Goal: Task Accomplishment & Management: Complete application form

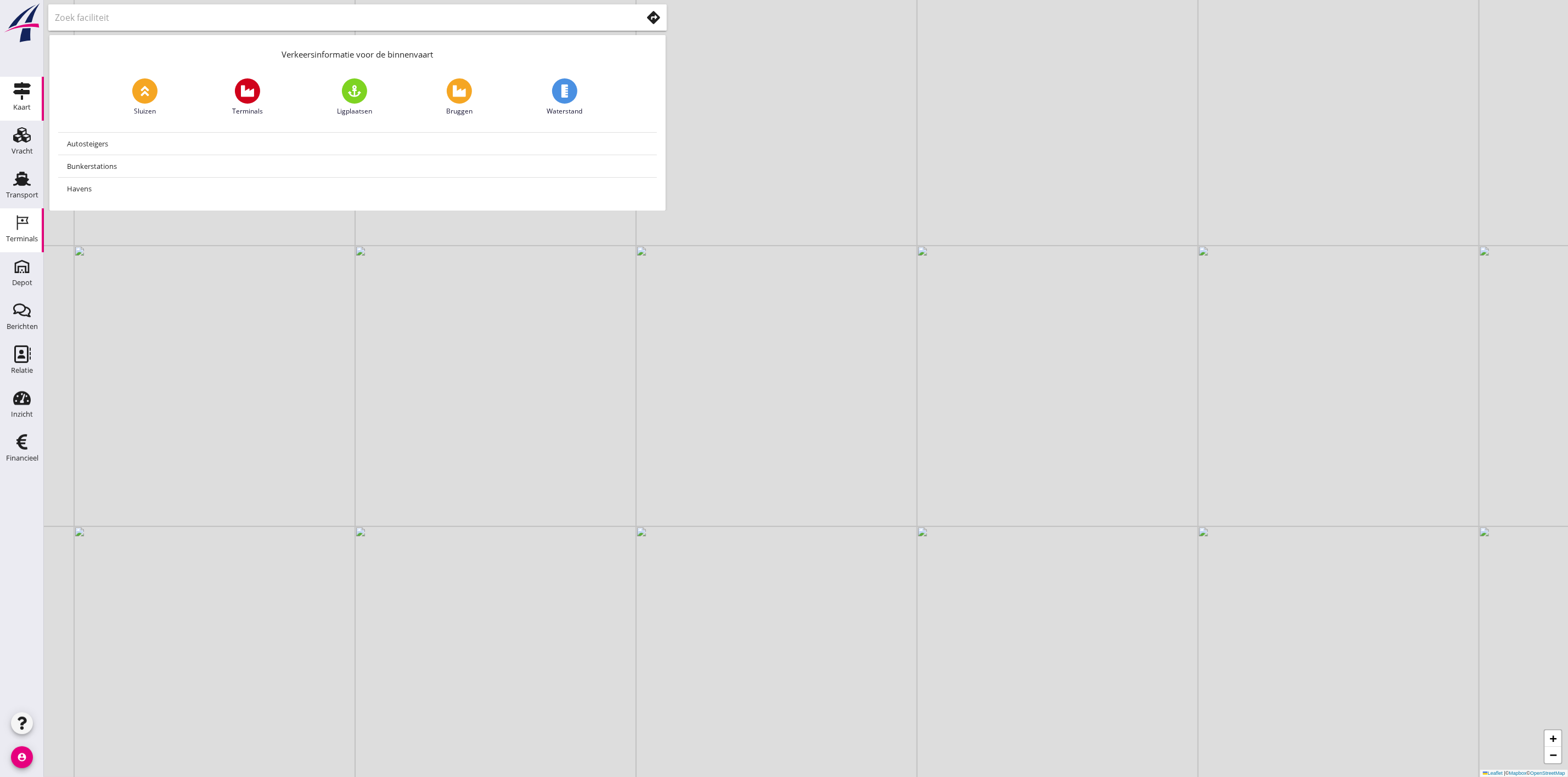
click at [21, 227] on icon "Terminals" at bounding box center [21, 222] width 17 height 17
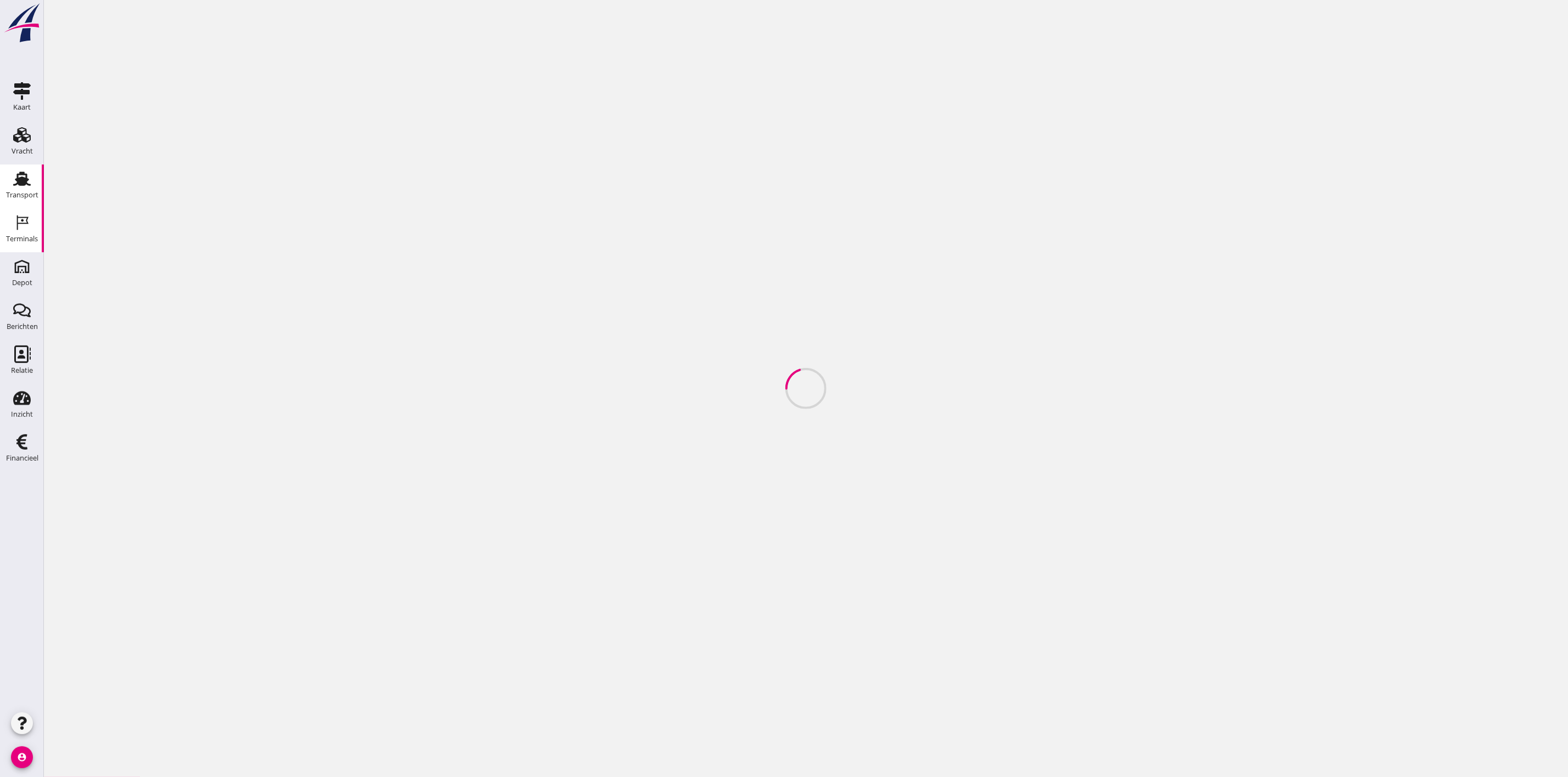
click at [11, 193] on div "Transport" at bounding box center [22, 194] width 32 height 7
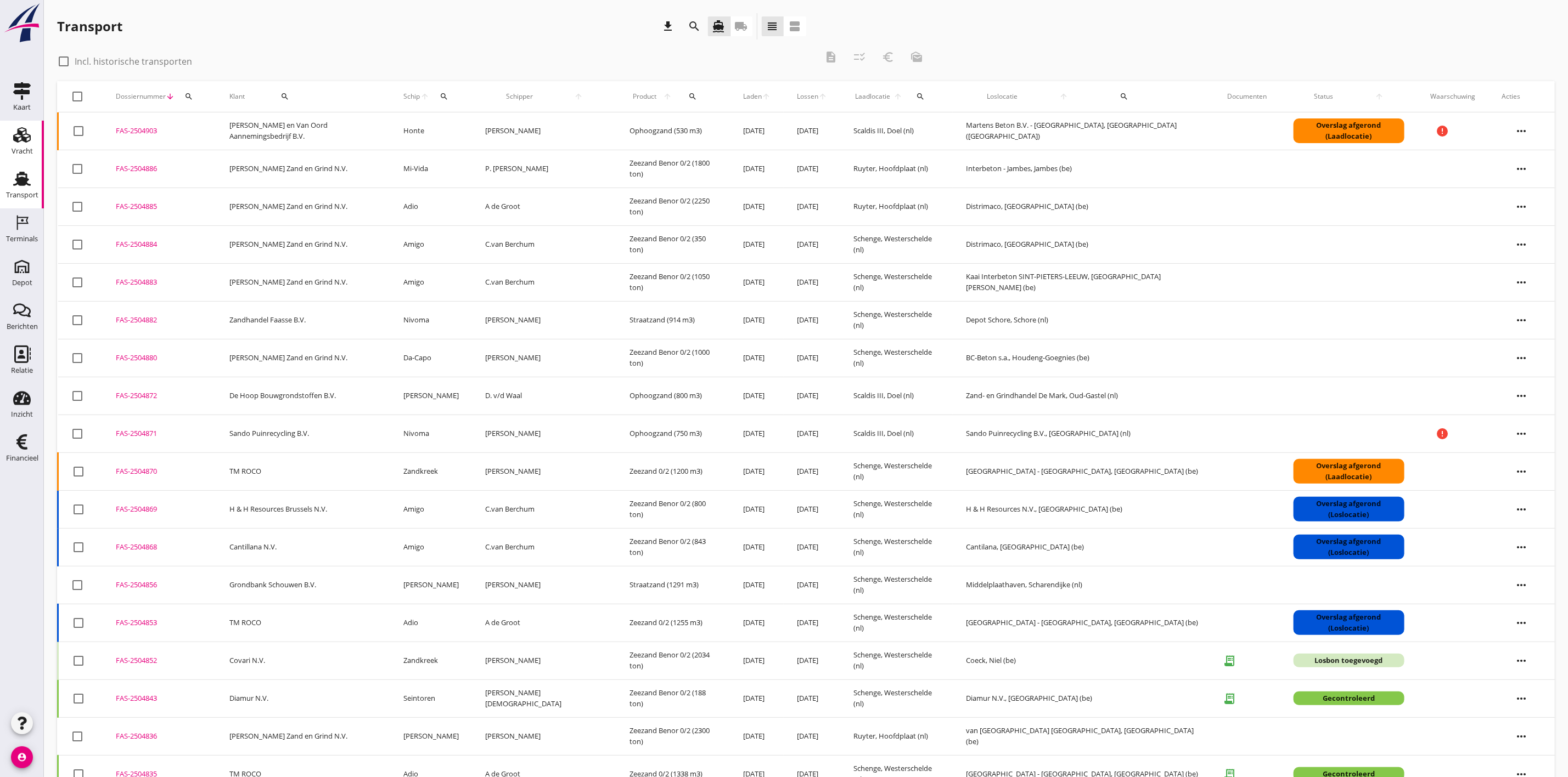
click at [15, 129] on icon "Vracht" at bounding box center [21, 135] width 17 height 17
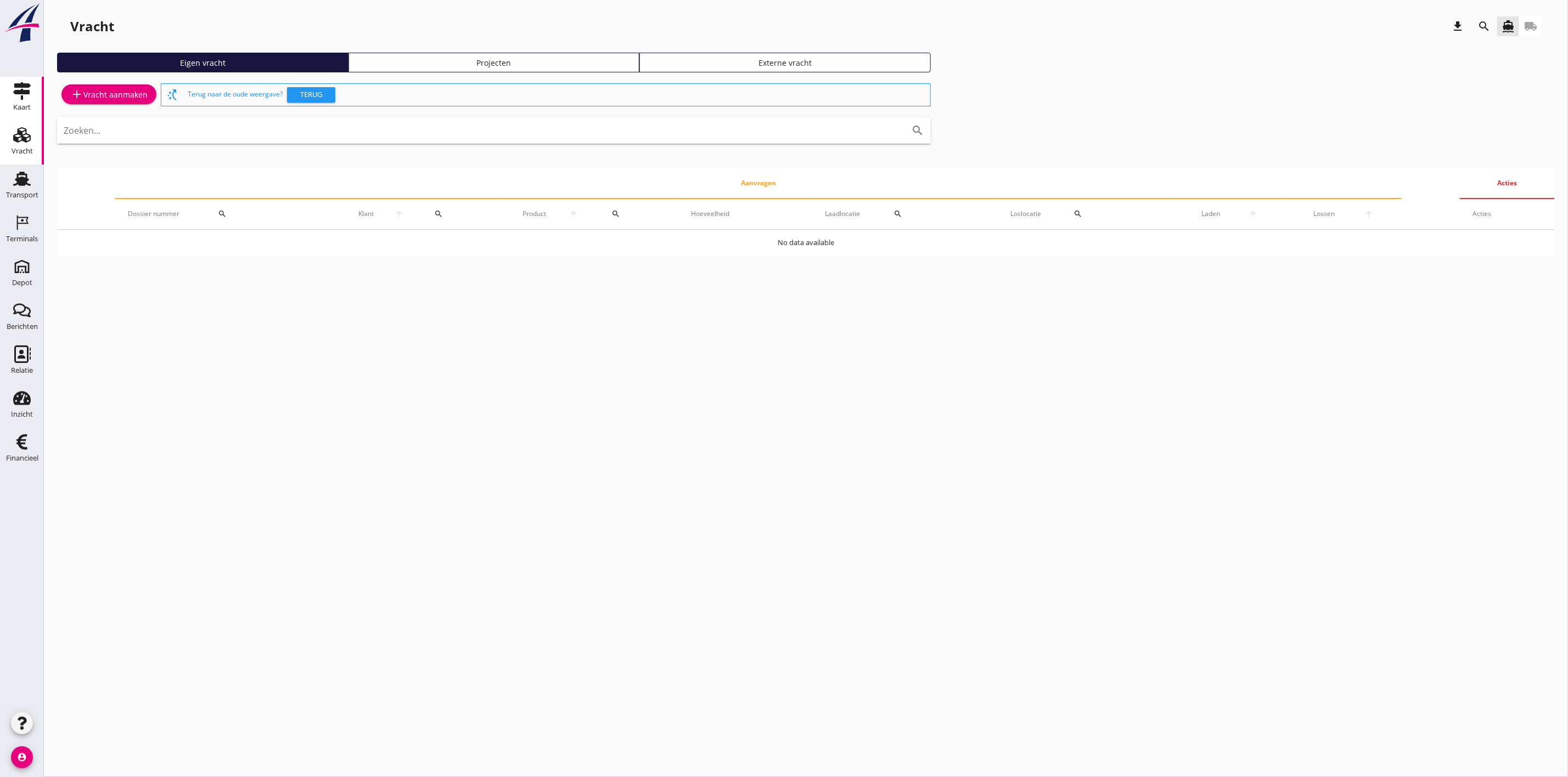
click at [18, 108] on div "Kaart" at bounding box center [21, 107] width 17 height 7
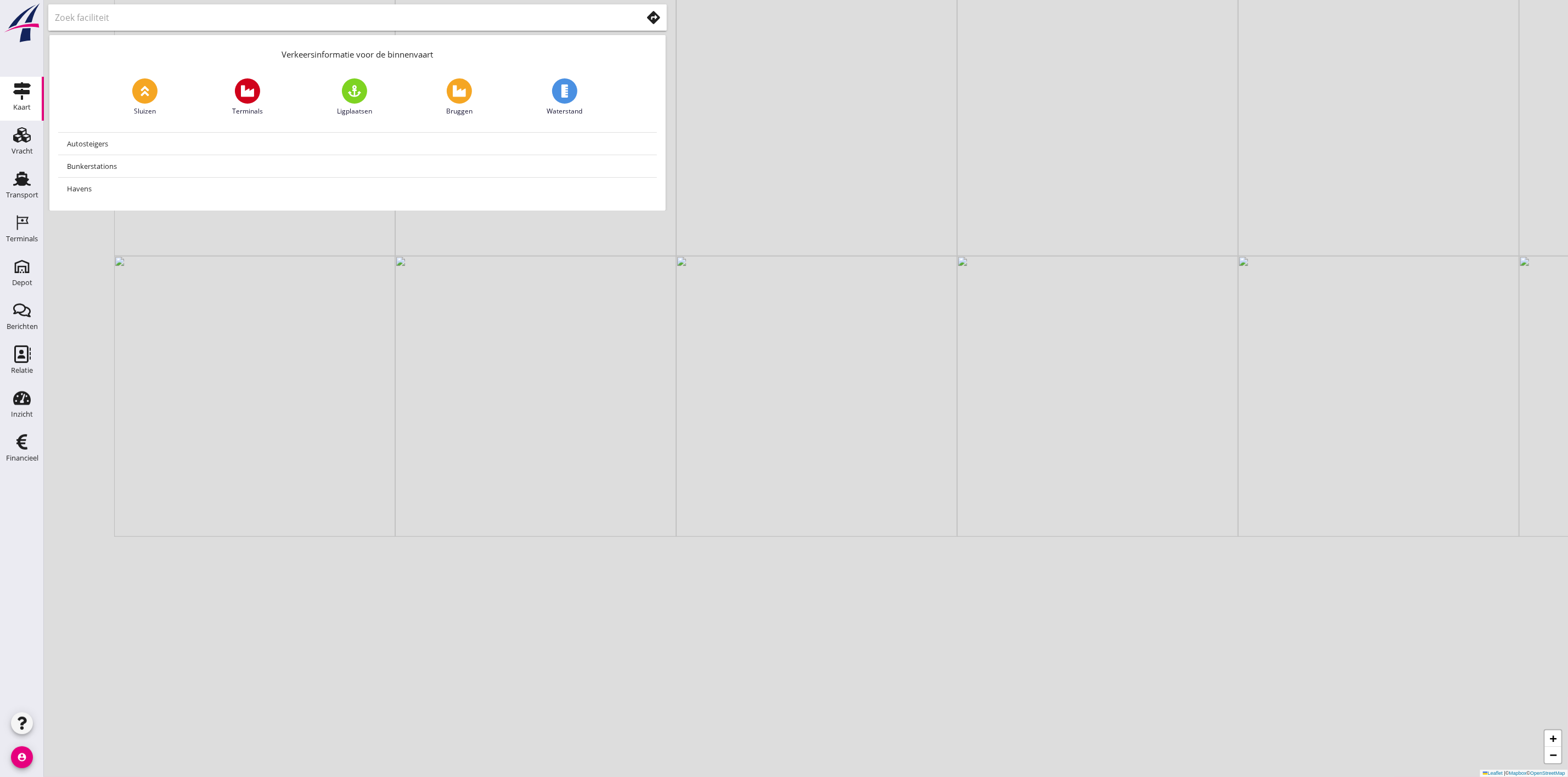
drag, startPoint x: 176, startPoint y: 632, endPoint x: 469, endPoint y: 380, distance: 386.5
click at [469, 380] on div "+ − Leaflet | © Mapbox © OpenStreetMap" at bounding box center [805, 388] width 1524 height 777
drag, startPoint x: 551, startPoint y: 456, endPoint x: 664, endPoint y: 387, distance: 132.4
click at [664, 387] on div "+ − Leaflet | © Mapbox © OpenStreetMap" at bounding box center [805, 388] width 1524 height 777
click at [256, 84] on span at bounding box center [248, 91] width 26 height 26
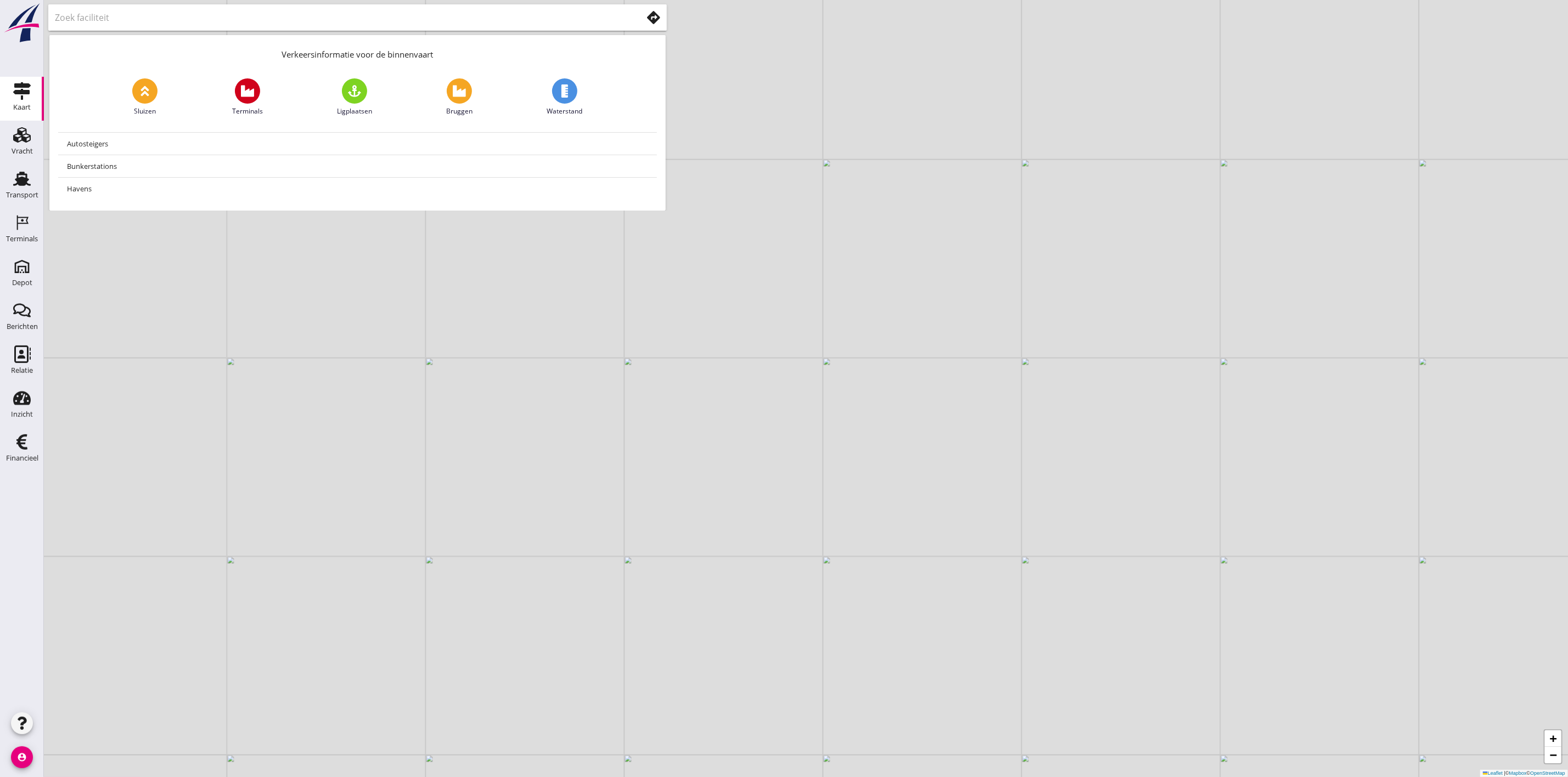
type input "Terminals"
click at [267, 621] on img at bounding box center [273, 624] width 20 height 23
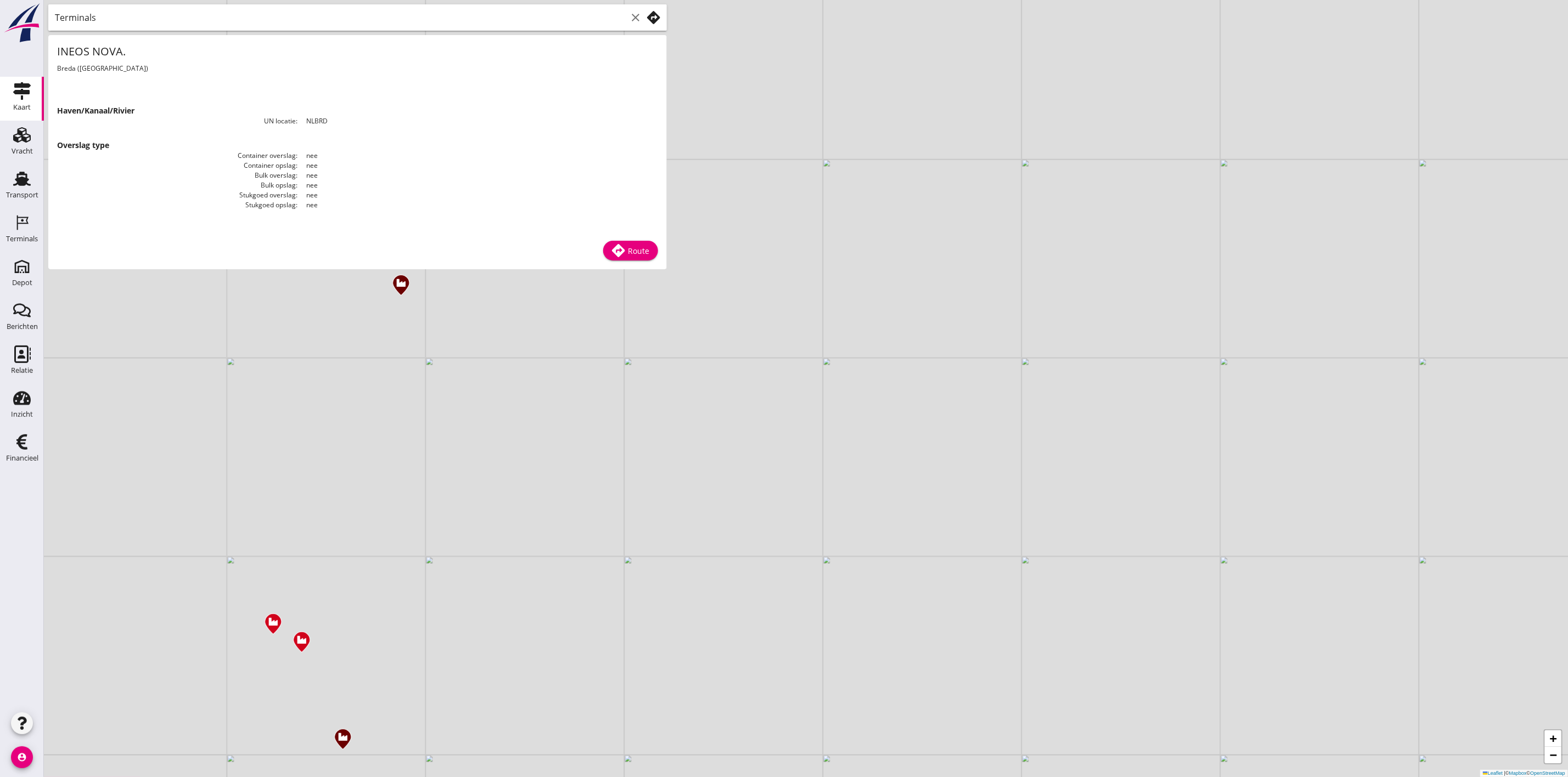
click at [463, 547] on div "+ − Leaflet | © Mapbox © OpenStreetMap" at bounding box center [805, 388] width 1524 height 777
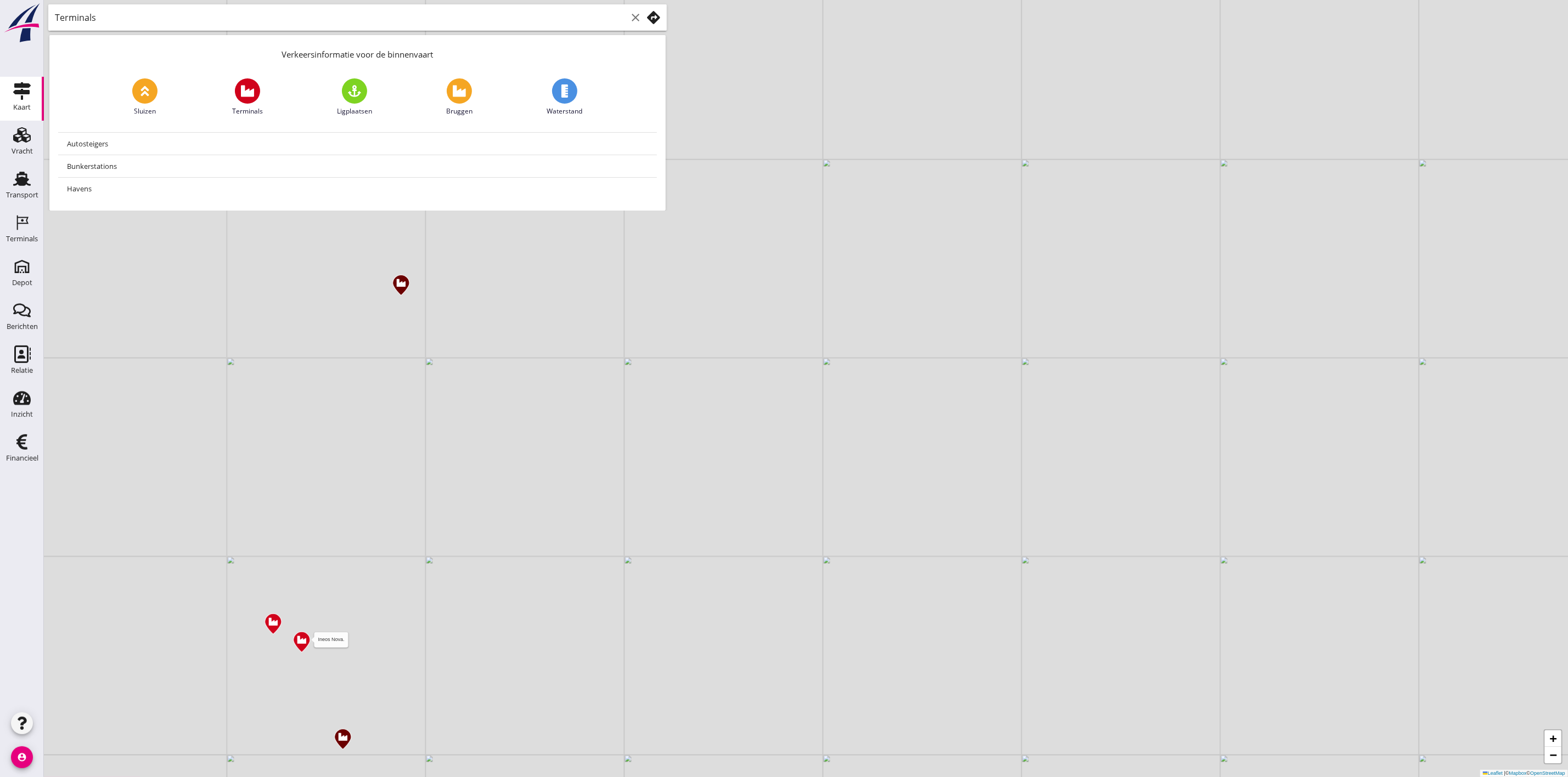
click at [307, 641] on img at bounding box center [302, 642] width 20 height 23
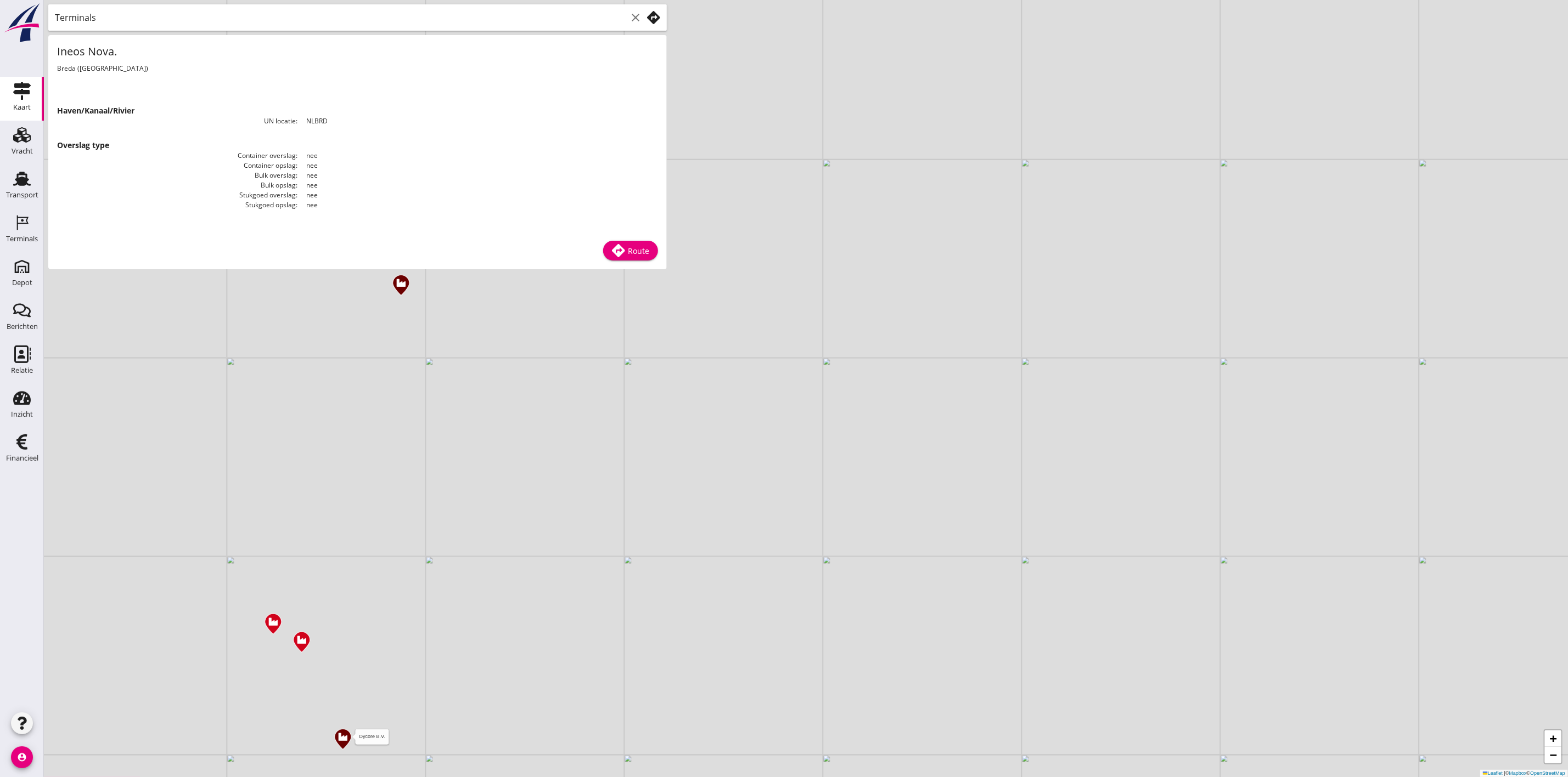
click at [347, 737] on img at bounding box center [343, 739] width 20 height 23
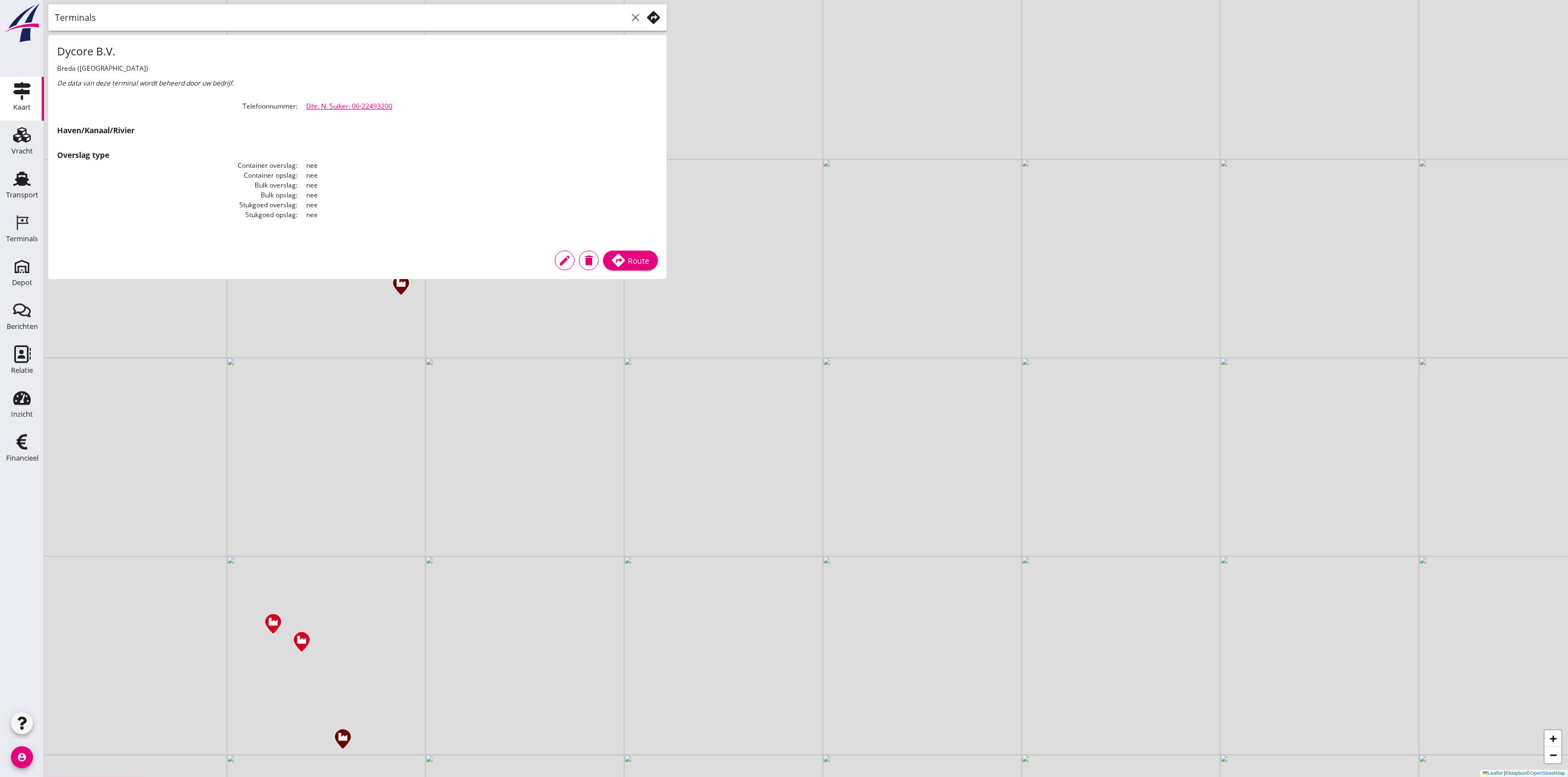
click at [365, 522] on div "Dycore B.V. + − Leaflet | © Mapbox © OpenStreetMap" at bounding box center [805, 388] width 1524 height 777
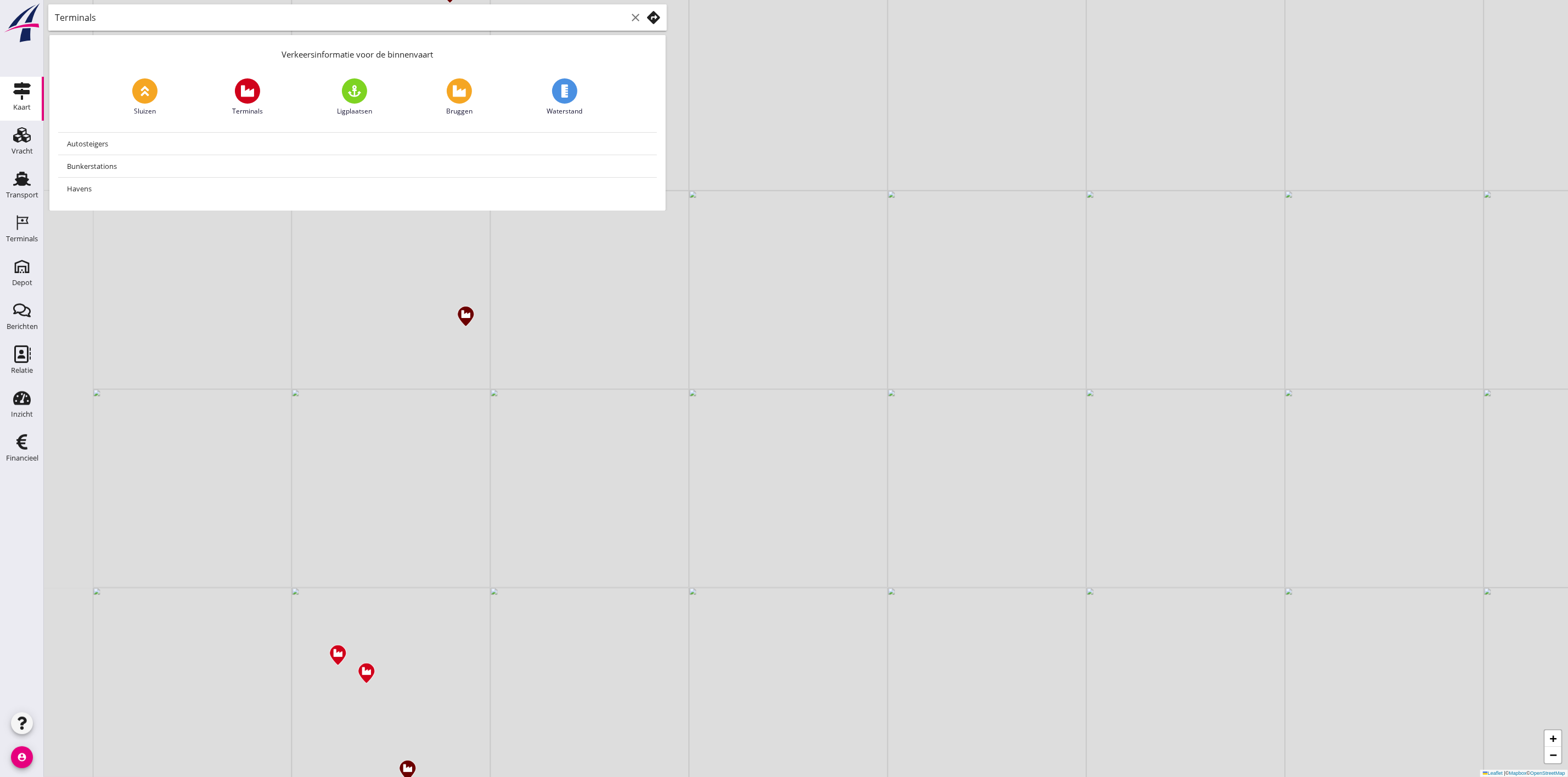
drag, startPoint x: 347, startPoint y: 590, endPoint x: 412, endPoint y: 621, distance: 72.0
click at [412, 621] on div "+ − Leaflet | © Mapbox © OpenStreetMap" at bounding box center [805, 388] width 1524 height 777
click at [28, 141] on use at bounding box center [21, 135] width 17 height 15
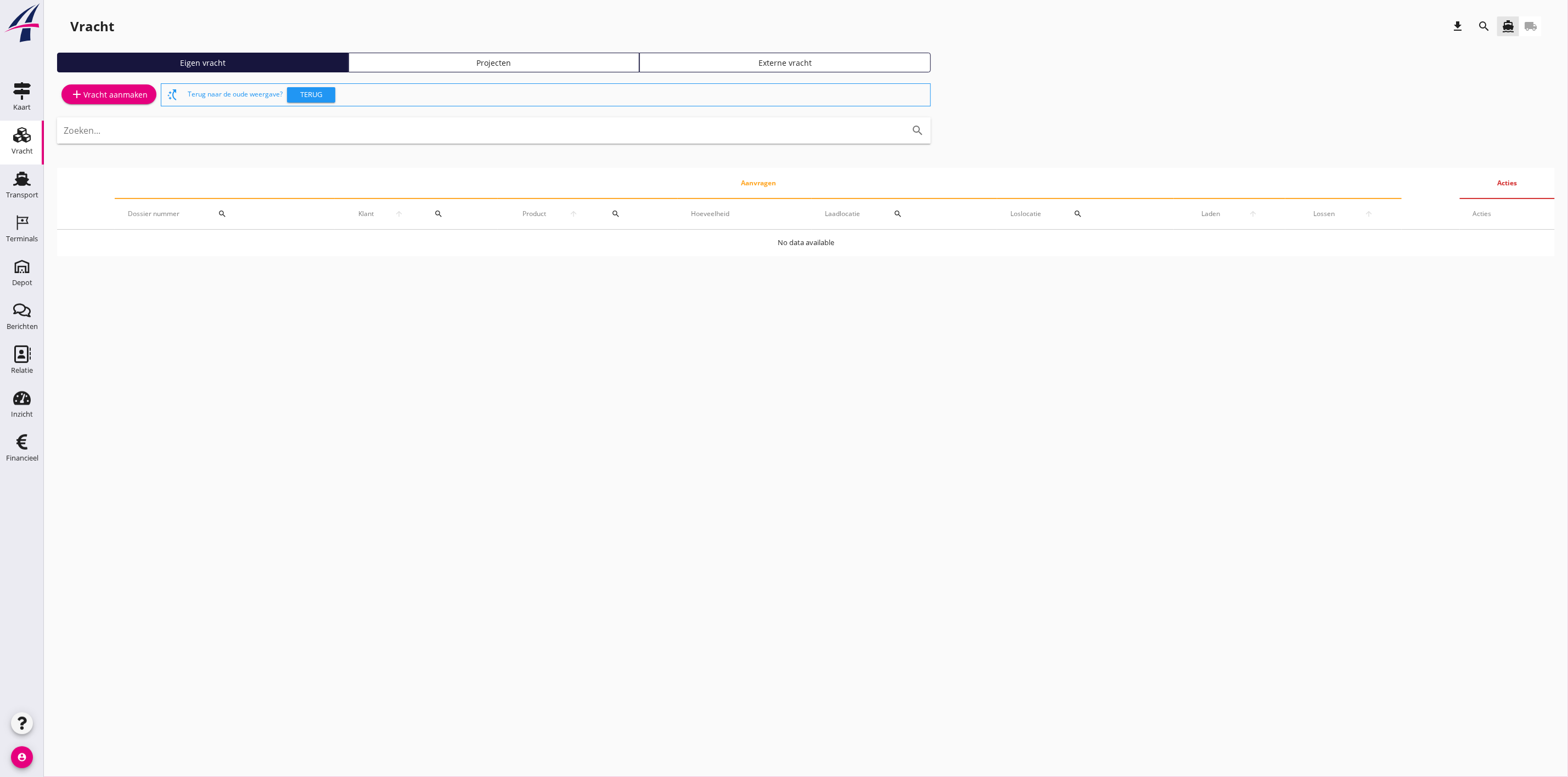
click at [130, 86] on link "add Vracht aanmaken" at bounding box center [109, 94] width 95 height 20
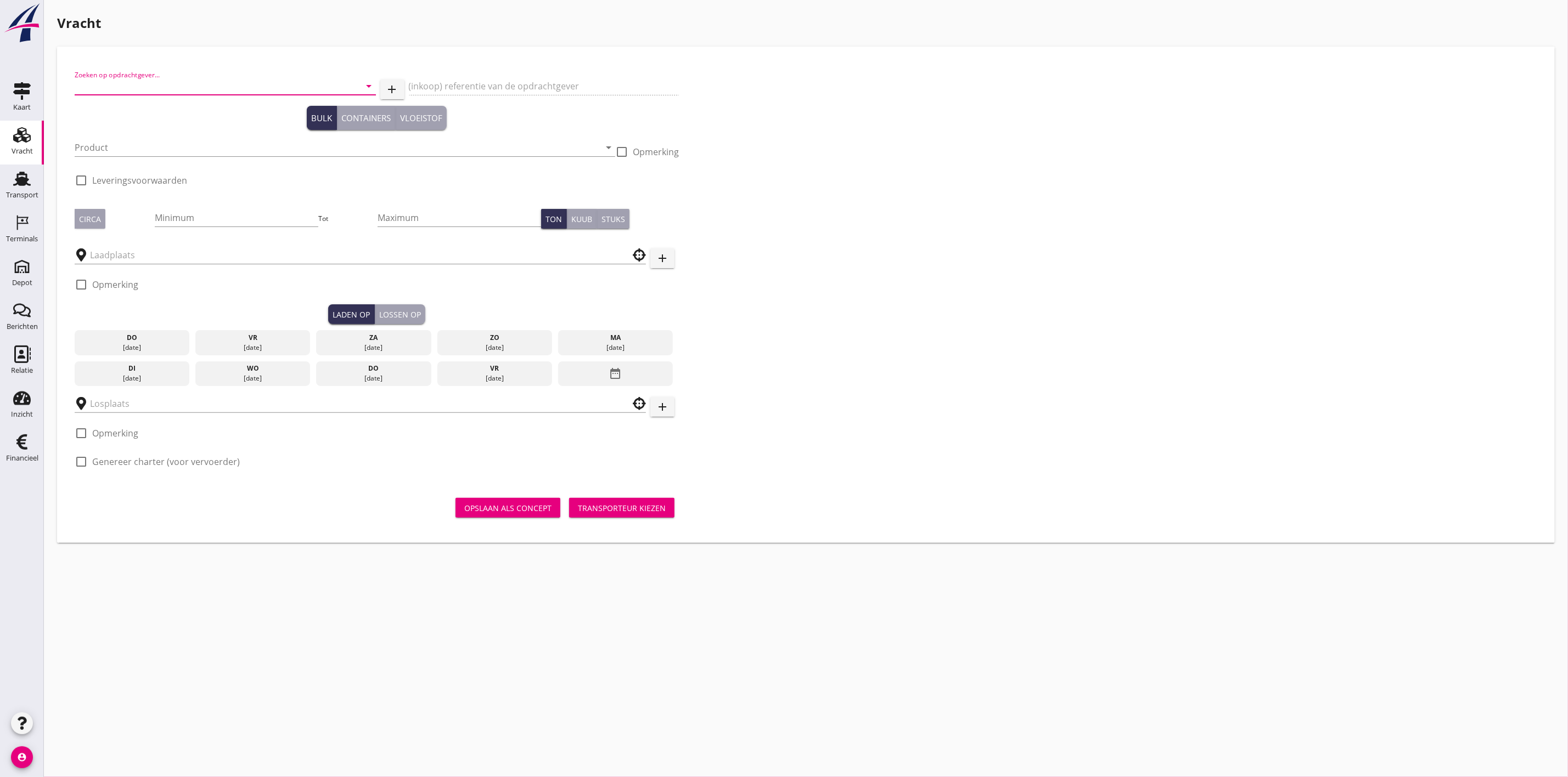
click at [101, 89] on input "Zoeken op opdrachtgever..." at bounding box center [209, 86] width 270 height 17
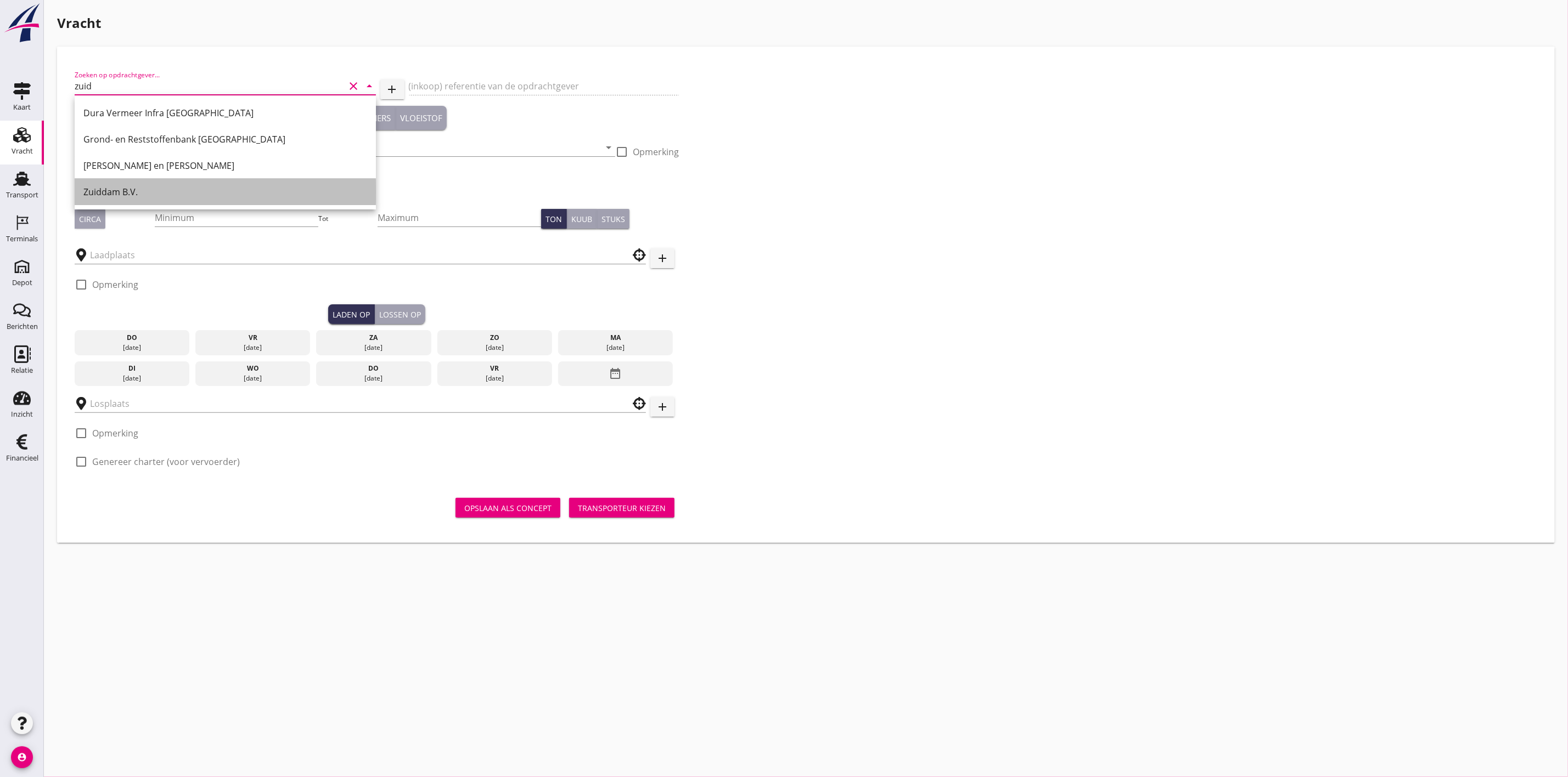
click at [207, 187] on div "Zuiddam B.V." at bounding box center [225, 191] width 284 height 13
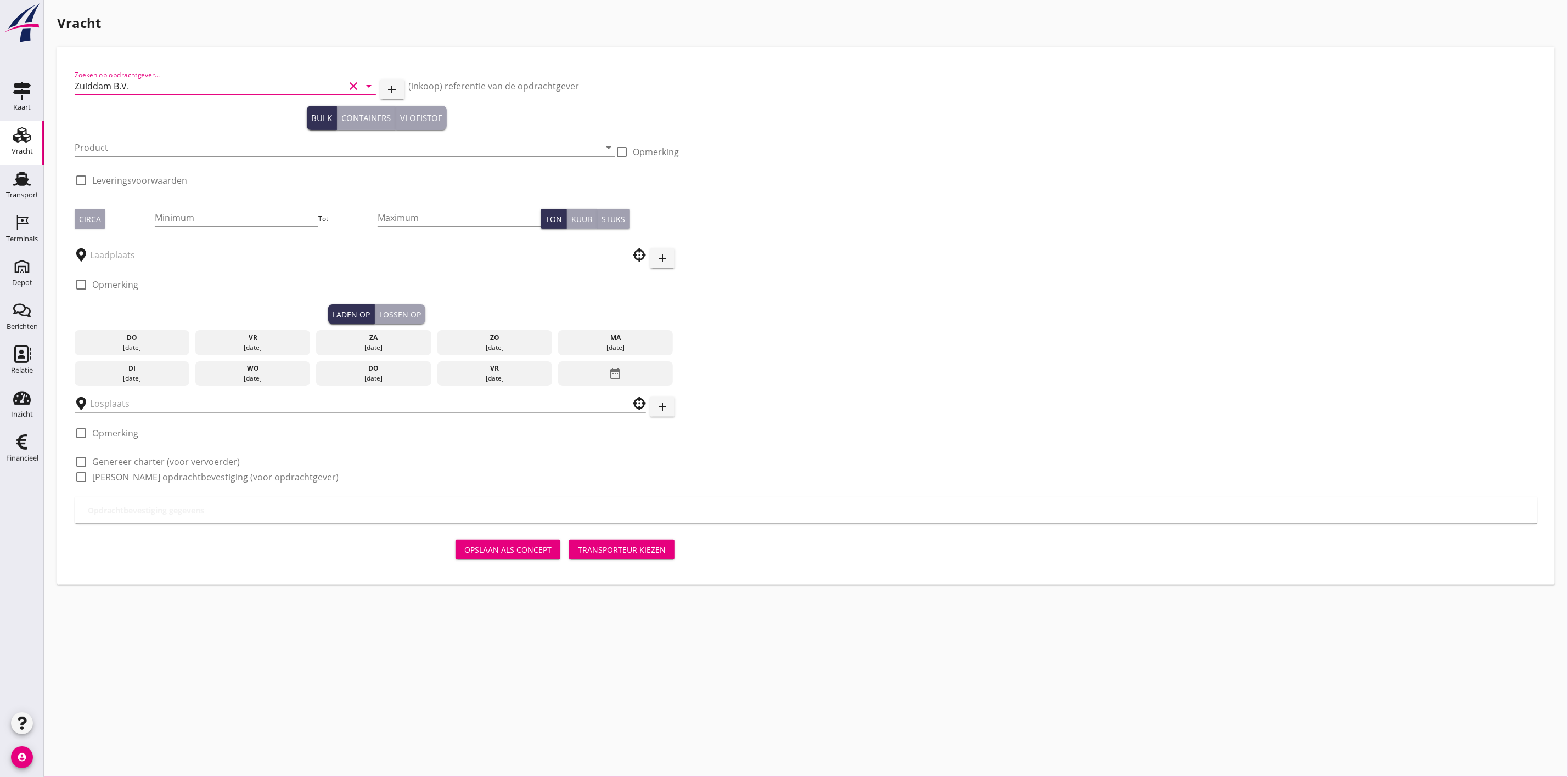
type input "Zuiddam B.V."
click at [458, 84] on input "(inkoop) referentie van de opdrachtgever" at bounding box center [544, 86] width 270 height 17
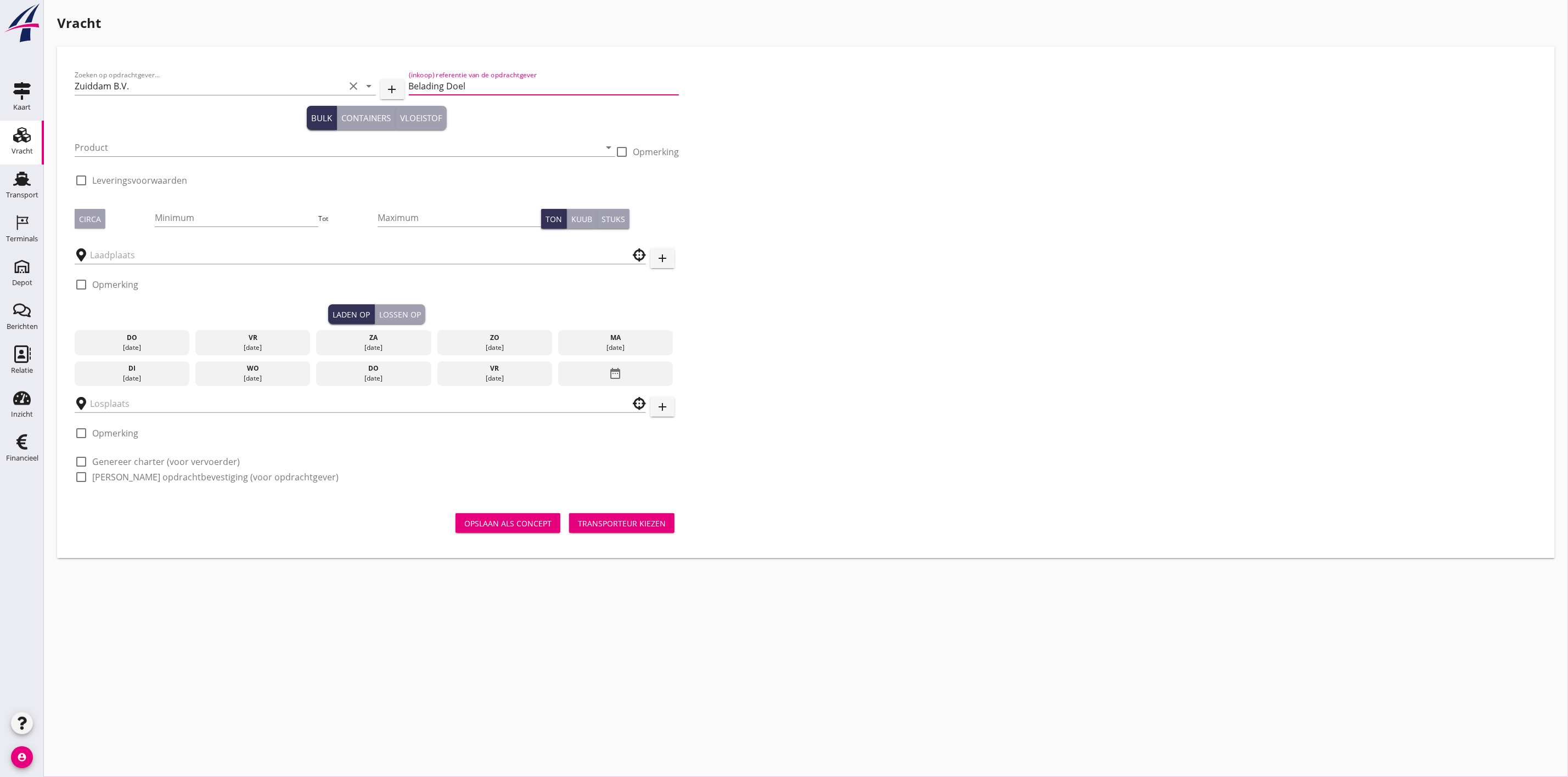
click at [923, 148] on div "Zoeken op opdrachtgever... Zuiddam B.V. clear arrow_drop_down add (inkoop) refe…" at bounding box center [805, 280] width 1471 height 433
drag, startPoint x: 1562, startPoint y: 35, endPoint x: 562, endPoint y: 84, distance: 1001.2
click at [562, 84] on input "Belading Doel" at bounding box center [544, 86] width 270 height 17
drag, startPoint x: 498, startPoint y: 86, endPoint x: 319, endPoint y: 86, distance: 179.0
click at [319, 86] on div "Zoeken op opdrachtgever... Zuiddam B.V. clear arrow_drop_down add (inkoop) refe…" at bounding box center [377, 87] width 604 height 38
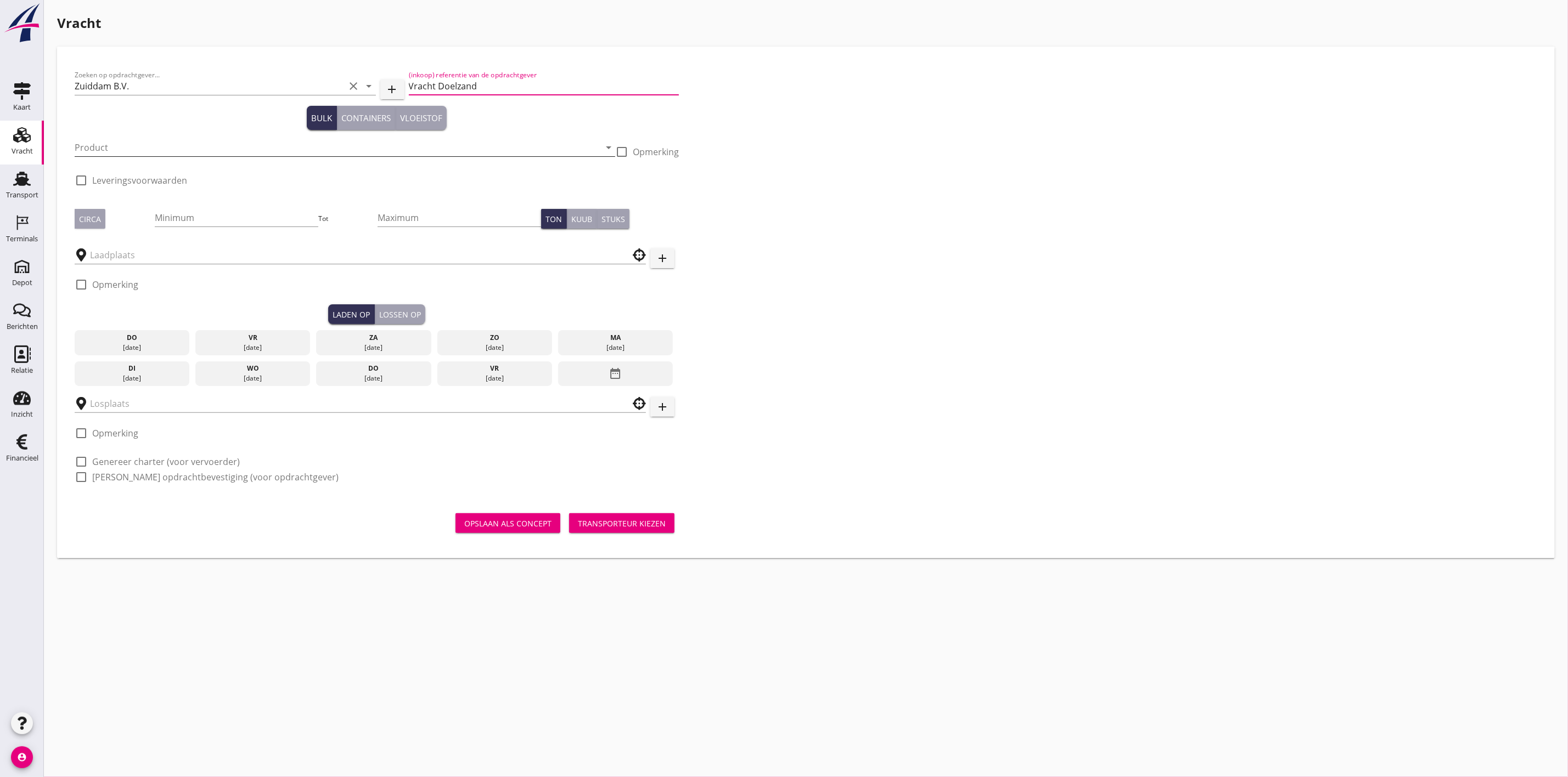
type input "Vracht Doelzand"
click at [148, 148] on input "Product" at bounding box center [337, 147] width 525 height 17
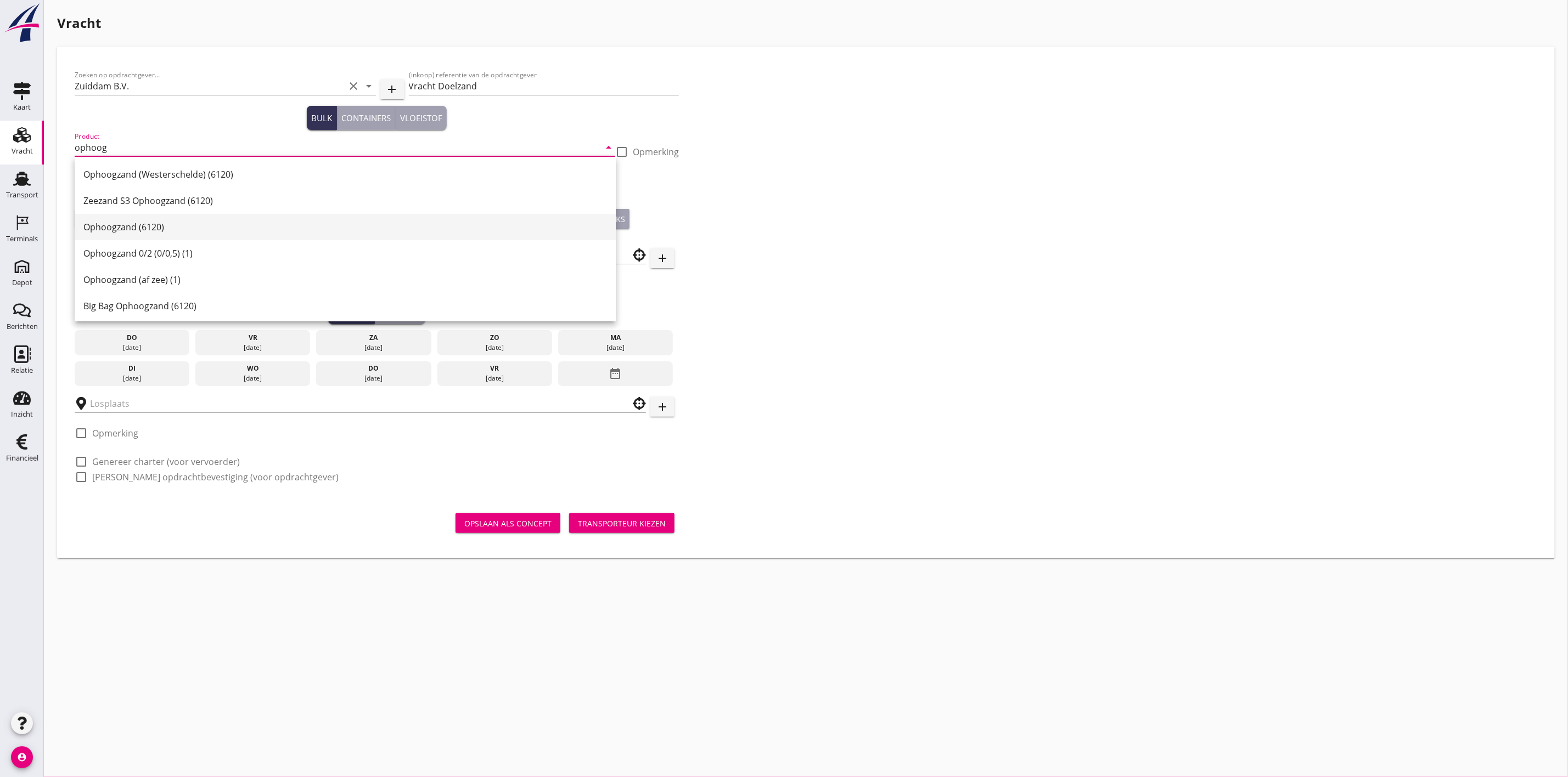
click at [180, 219] on div "Ophoogzand (6120)" at bounding box center [345, 227] width 523 height 26
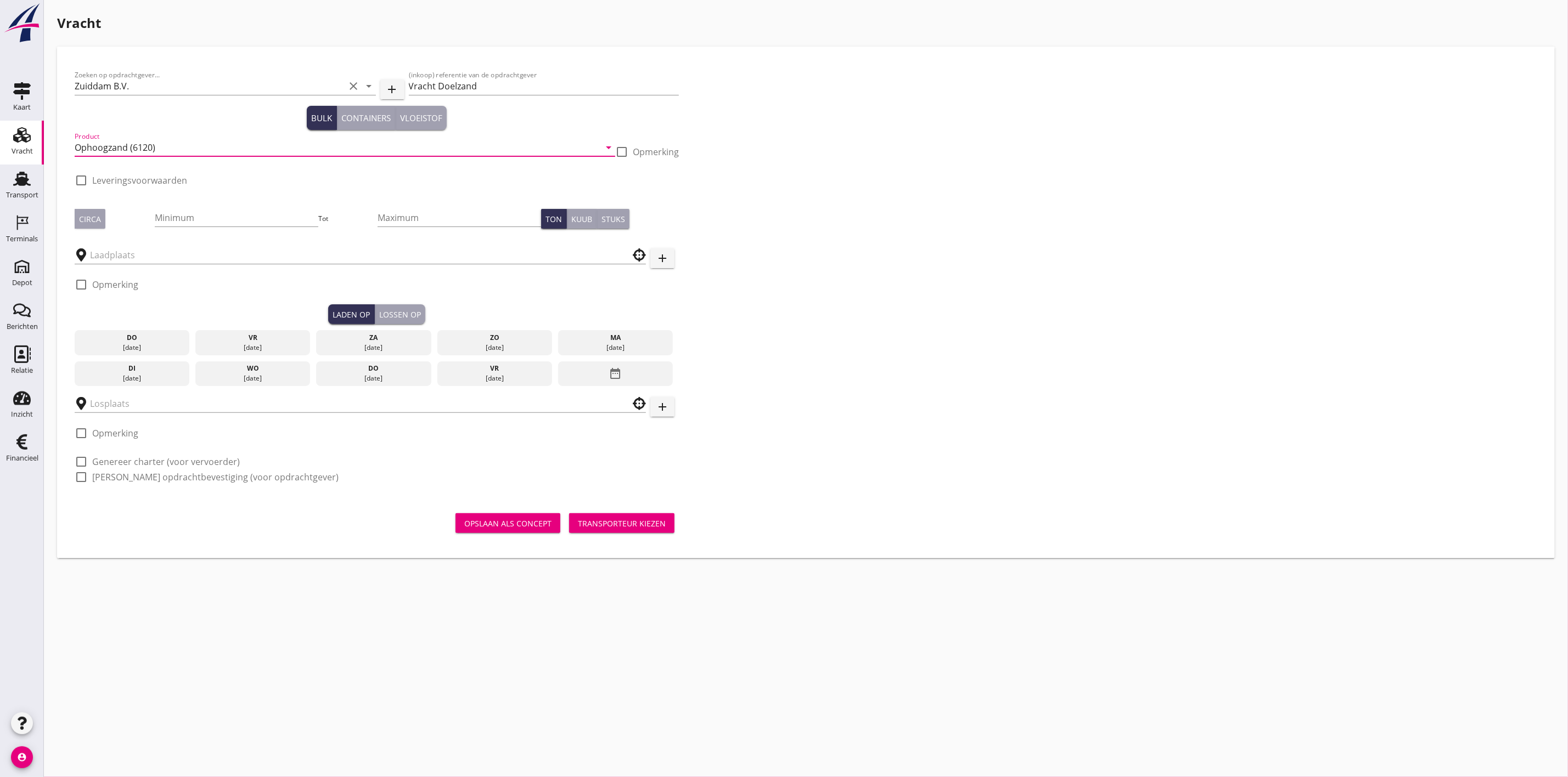
type input "Ophoogzand (6120)"
click at [627, 151] on div at bounding box center [621, 151] width 19 height 19
checkbox input "true"
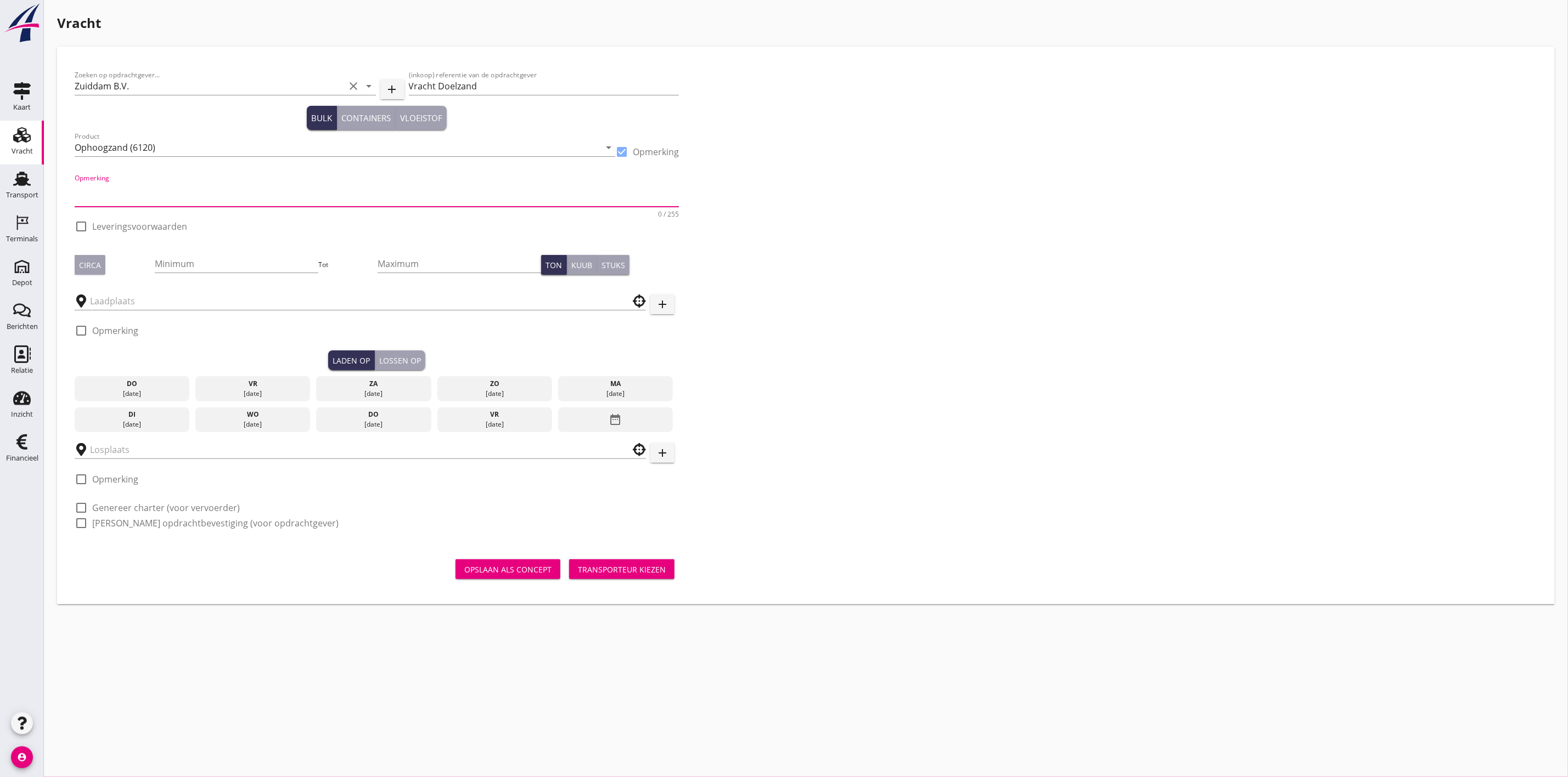
click at [142, 195] on textarea "Opmerking" at bounding box center [377, 193] width 604 height 26
type textarea "Doelzand"
click at [81, 224] on div at bounding box center [81, 227] width 19 height 19
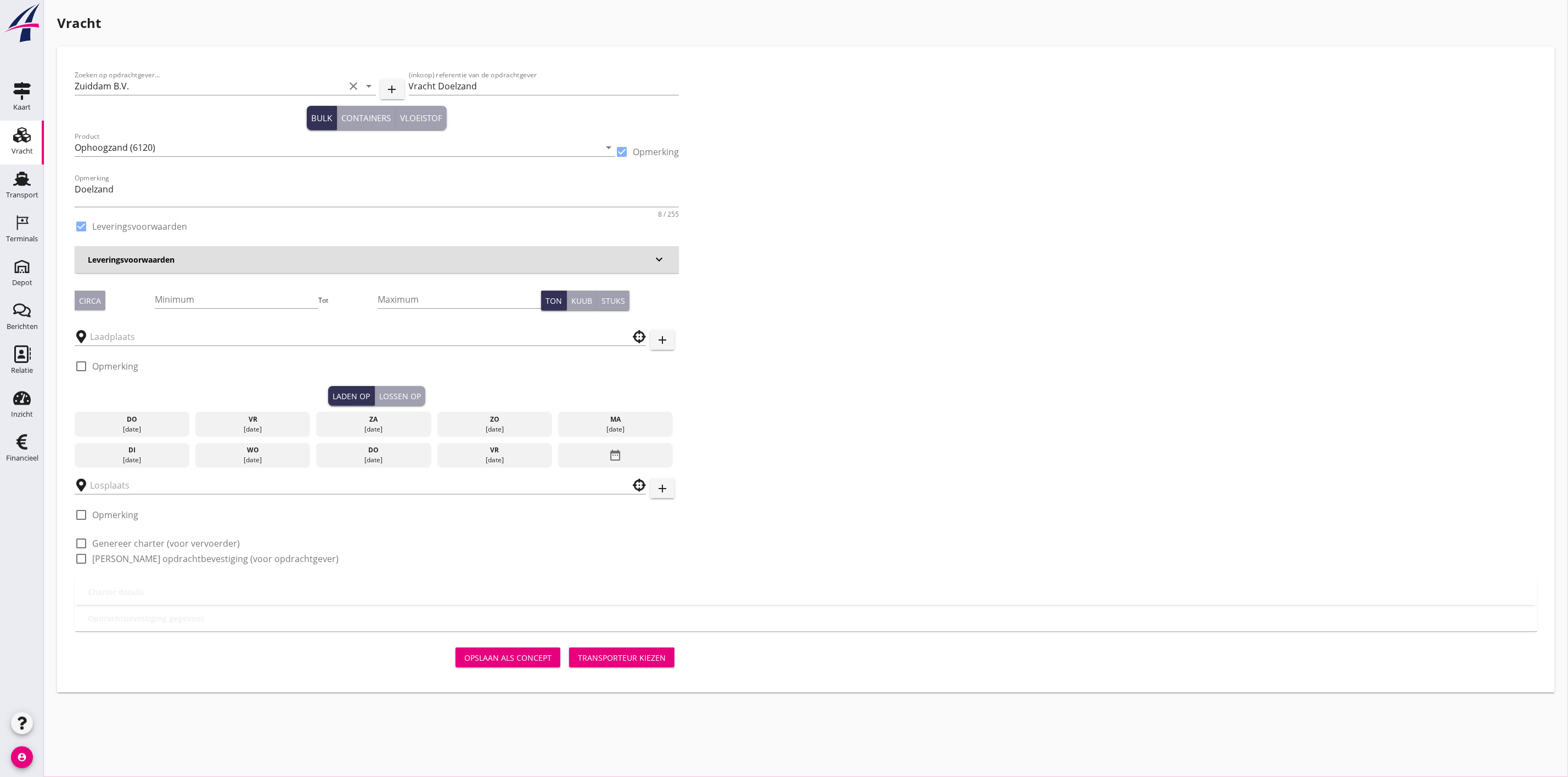
click at [81, 224] on div at bounding box center [81, 227] width 19 height 19
checkbox input "false"
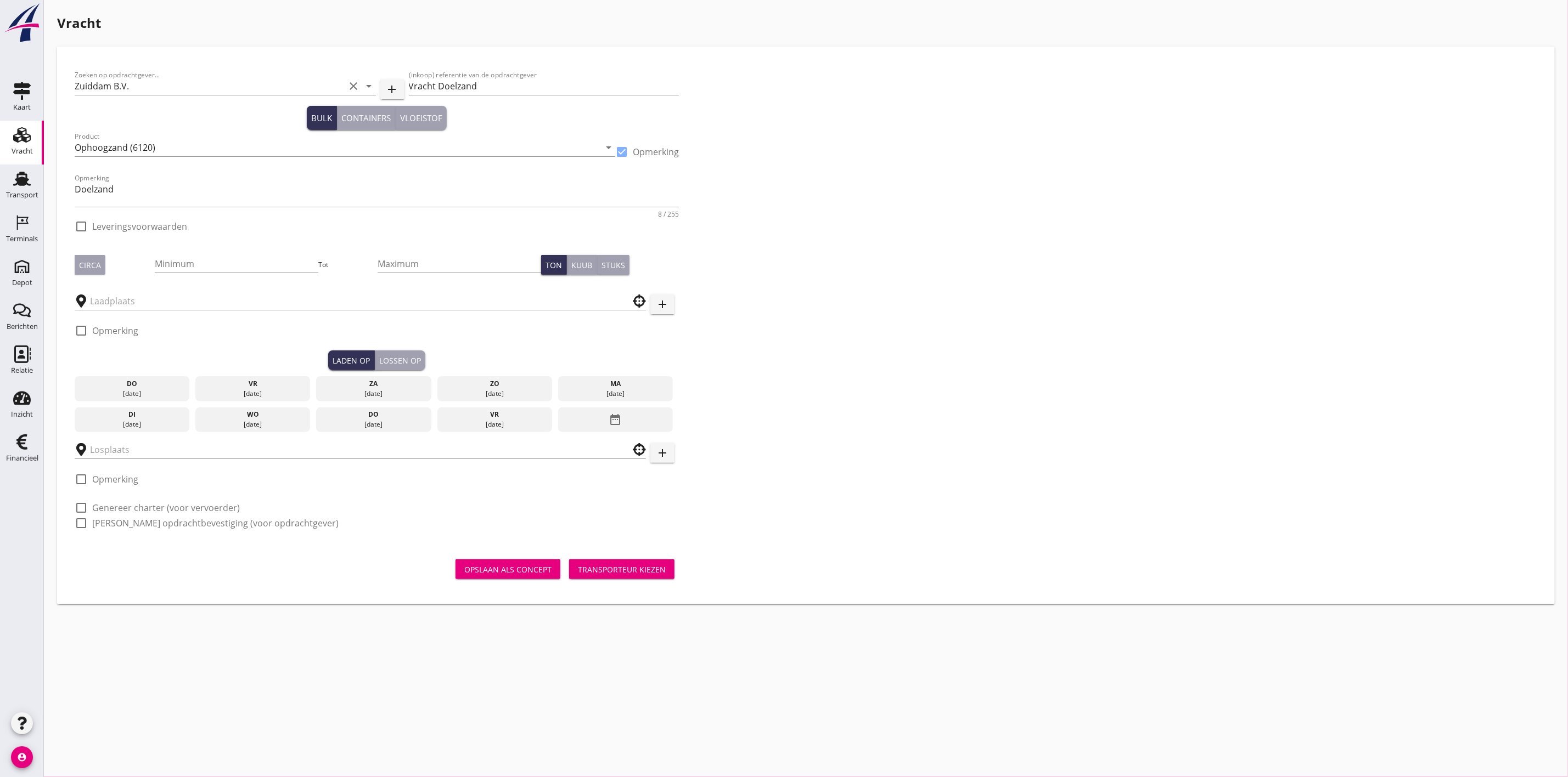
click at [934, 239] on div "Zoeken op opdrachtgever... Zuiddam B.V. clear arrow_drop_down add (inkoop) refe…" at bounding box center [805, 303] width 1471 height 479
click at [90, 262] on div "Circa" at bounding box center [90, 265] width 22 height 11
click at [214, 300] on input "text" at bounding box center [352, 300] width 525 height 17
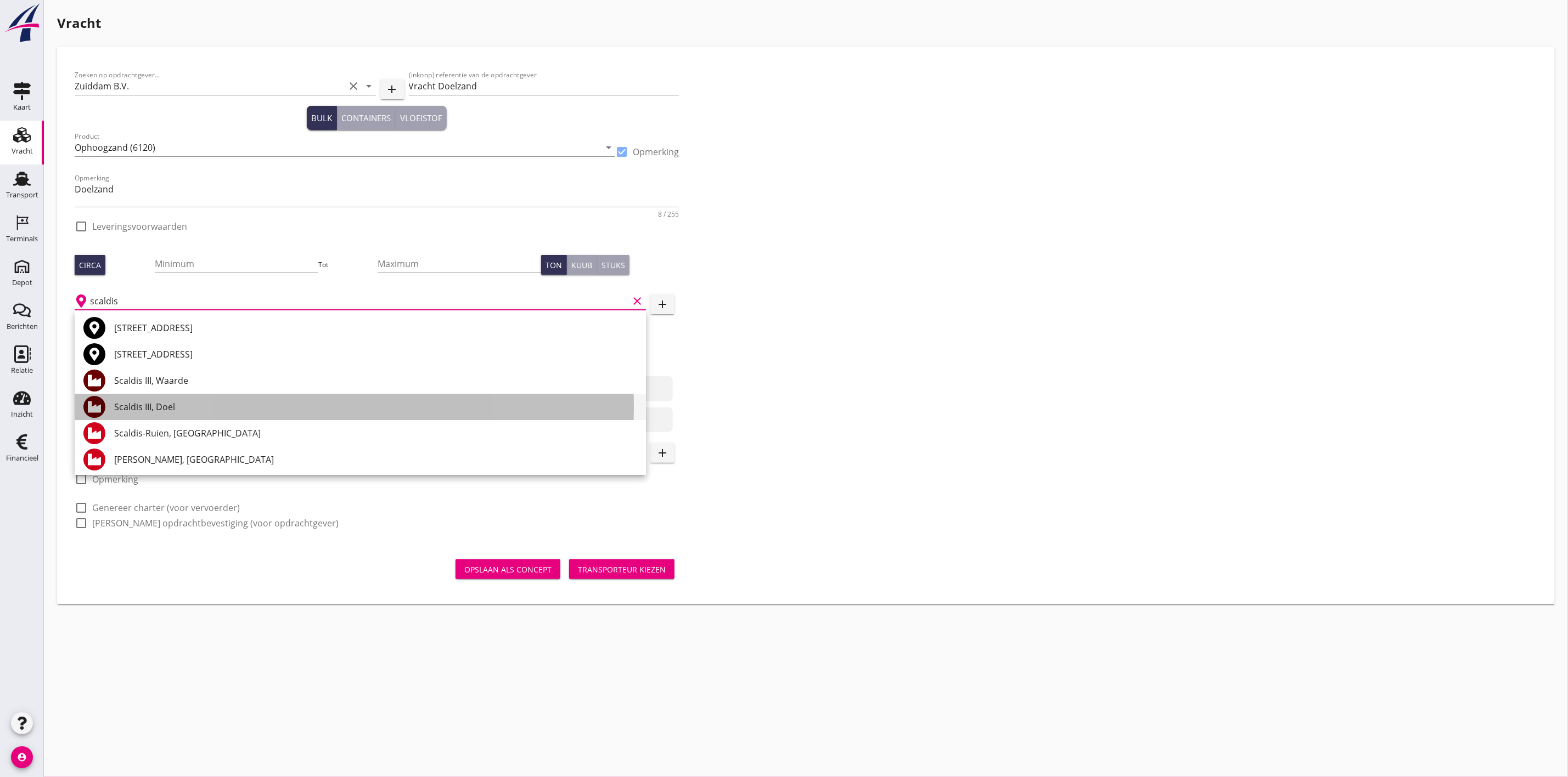
click at [242, 407] on div "Scaldis III, Doel" at bounding box center [376, 407] width 523 height 13
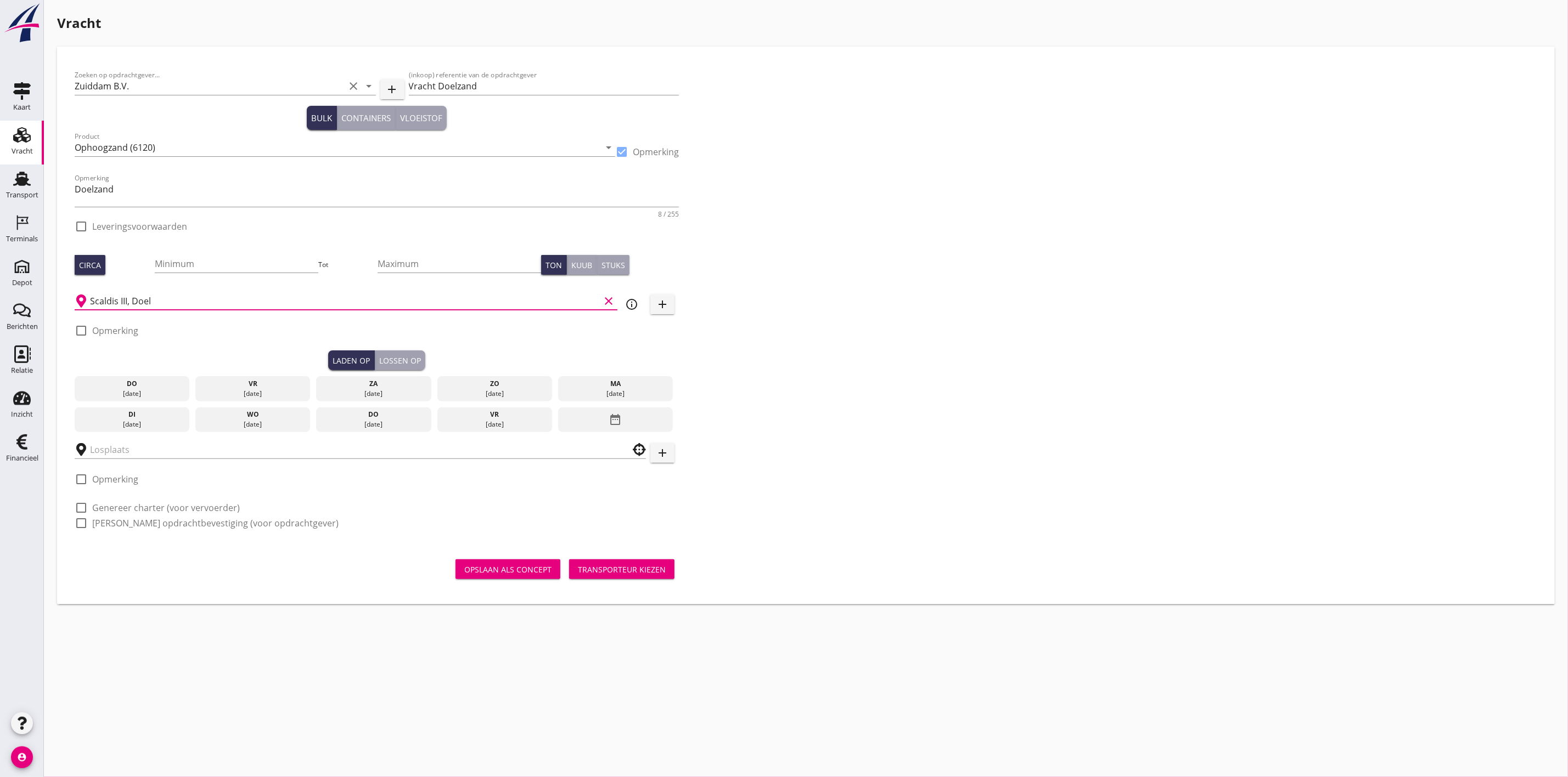
type input "Scaldis III, Doel"
click at [17, 181] on use at bounding box center [21, 178] width 17 height 14
click at [79, 507] on div at bounding box center [81, 507] width 19 height 19
checkbox input "true"
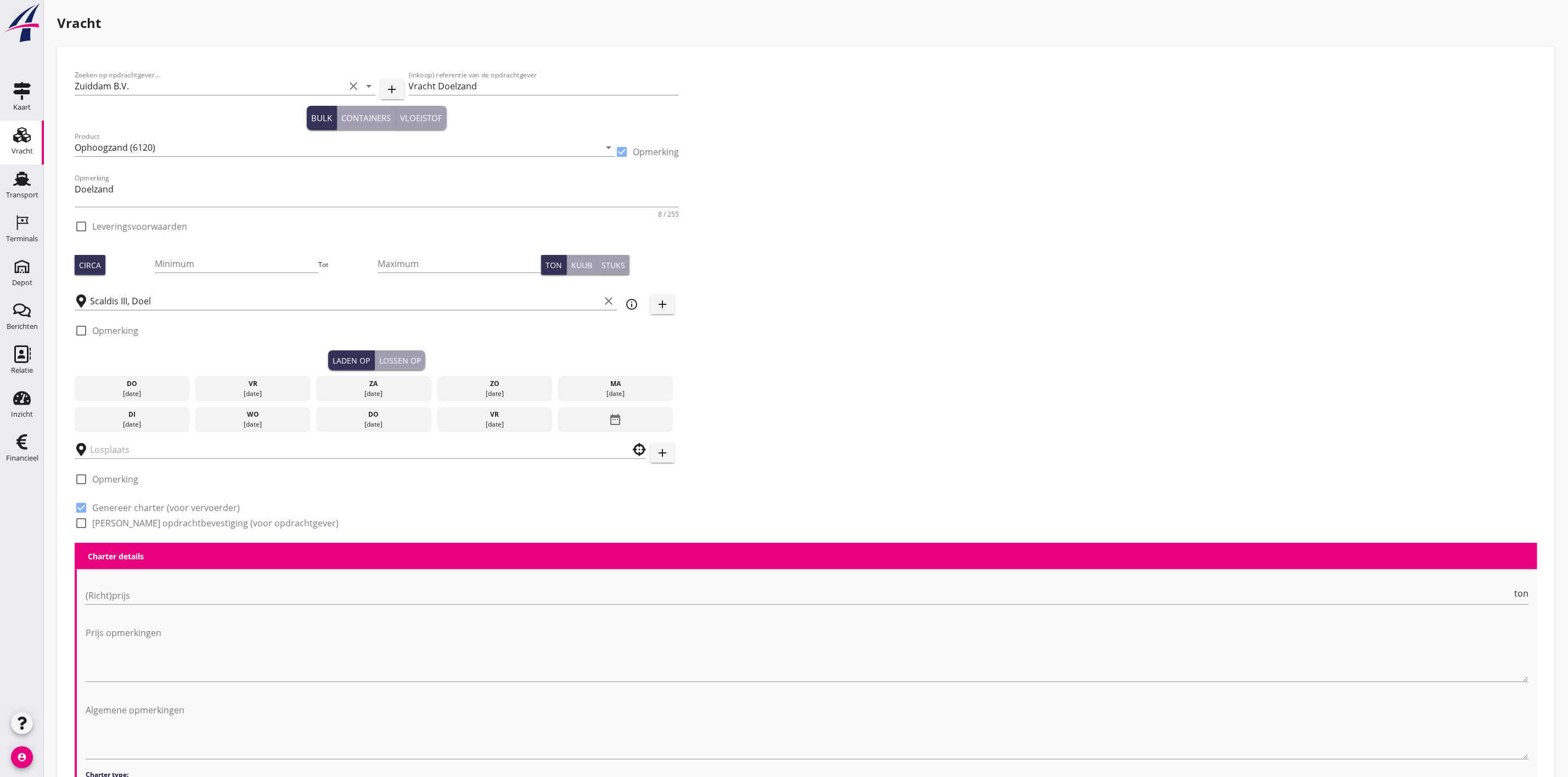
click at [80, 526] on div at bounding box center [81, 523] width 19 height 19
checkbox input "true"
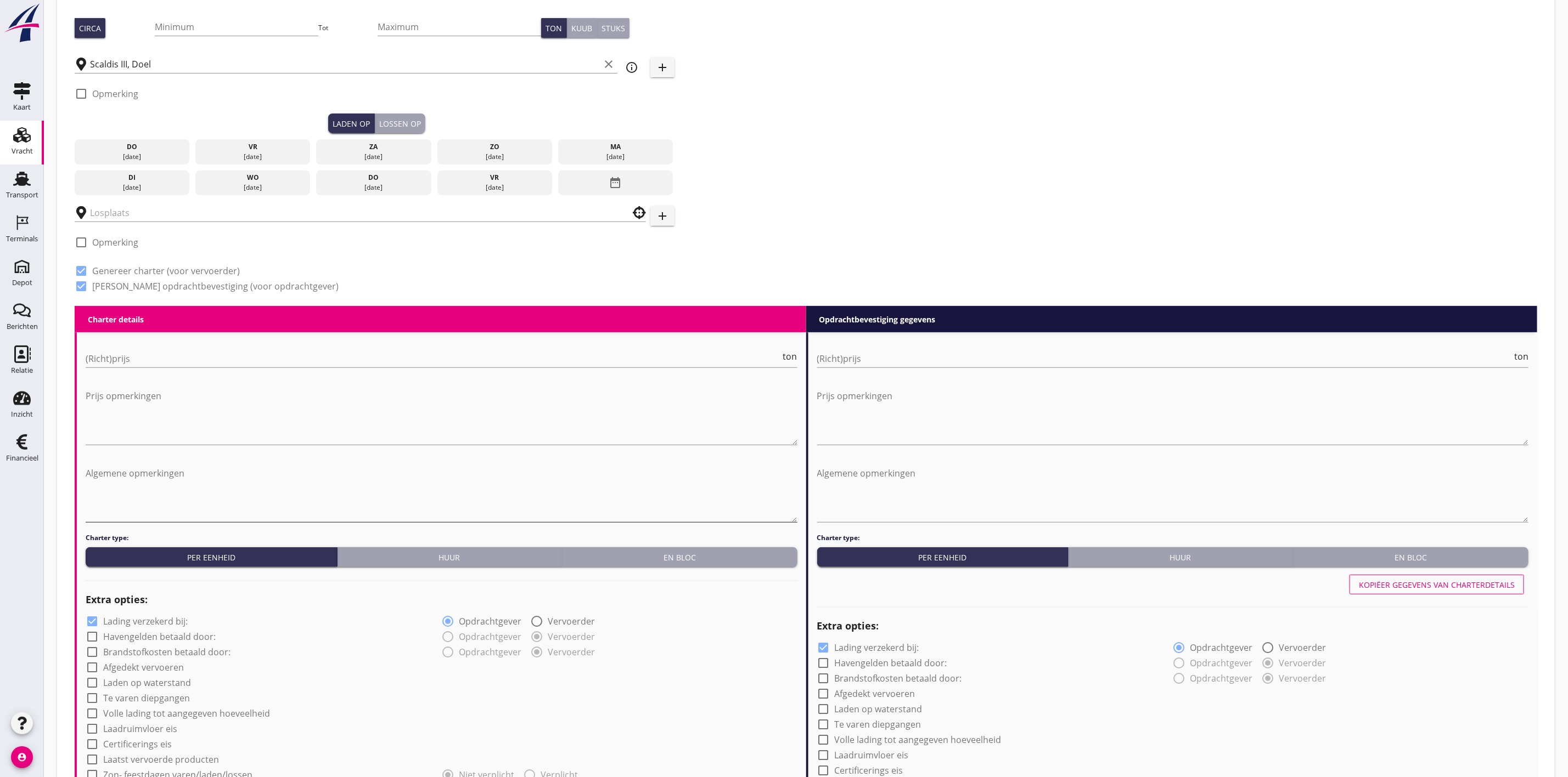
scroll to position [247, 0]
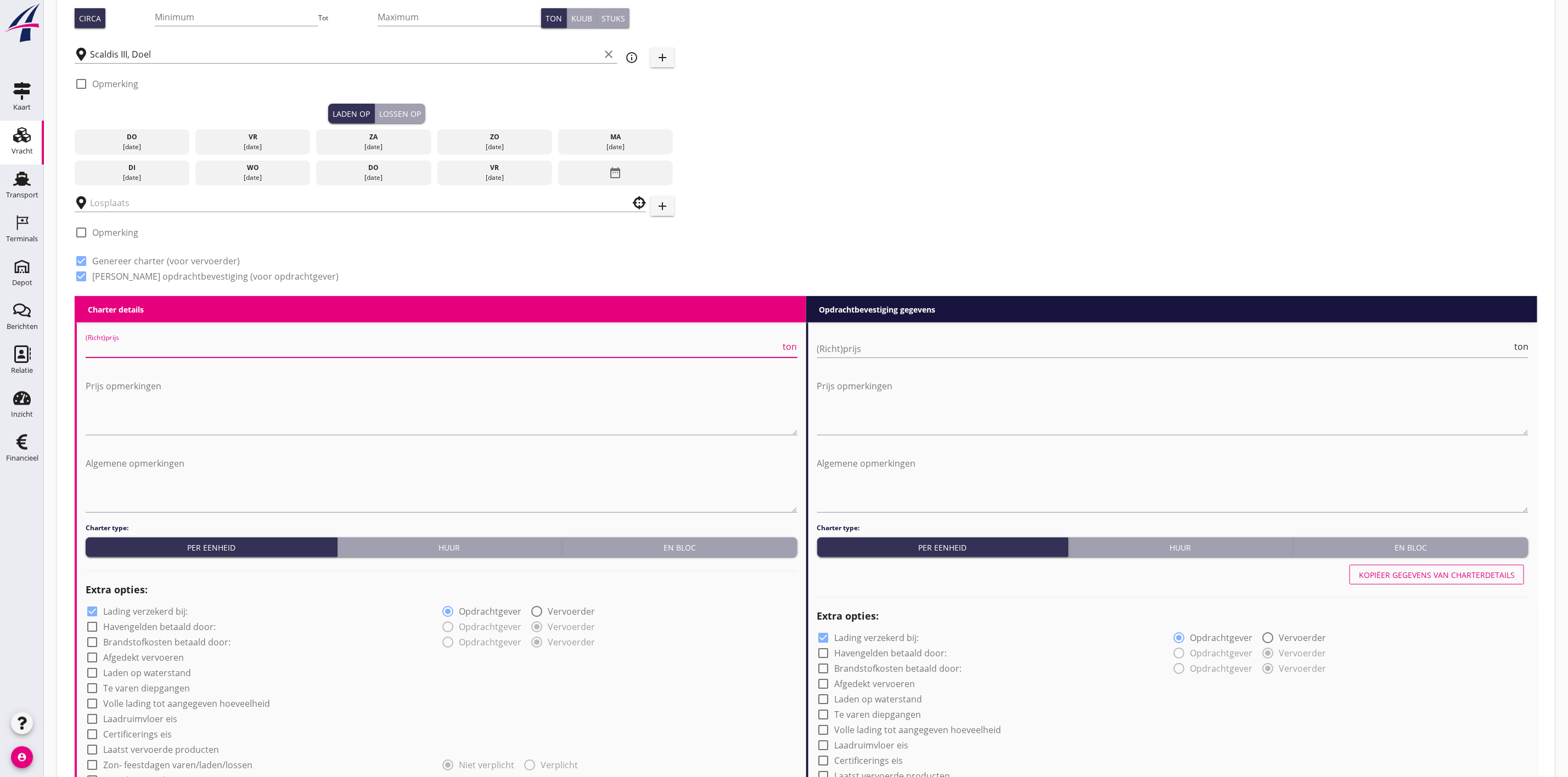
click at [275, 349] on input "(Richt)prijs" at bounding box center [433, 349] width 695 height 17
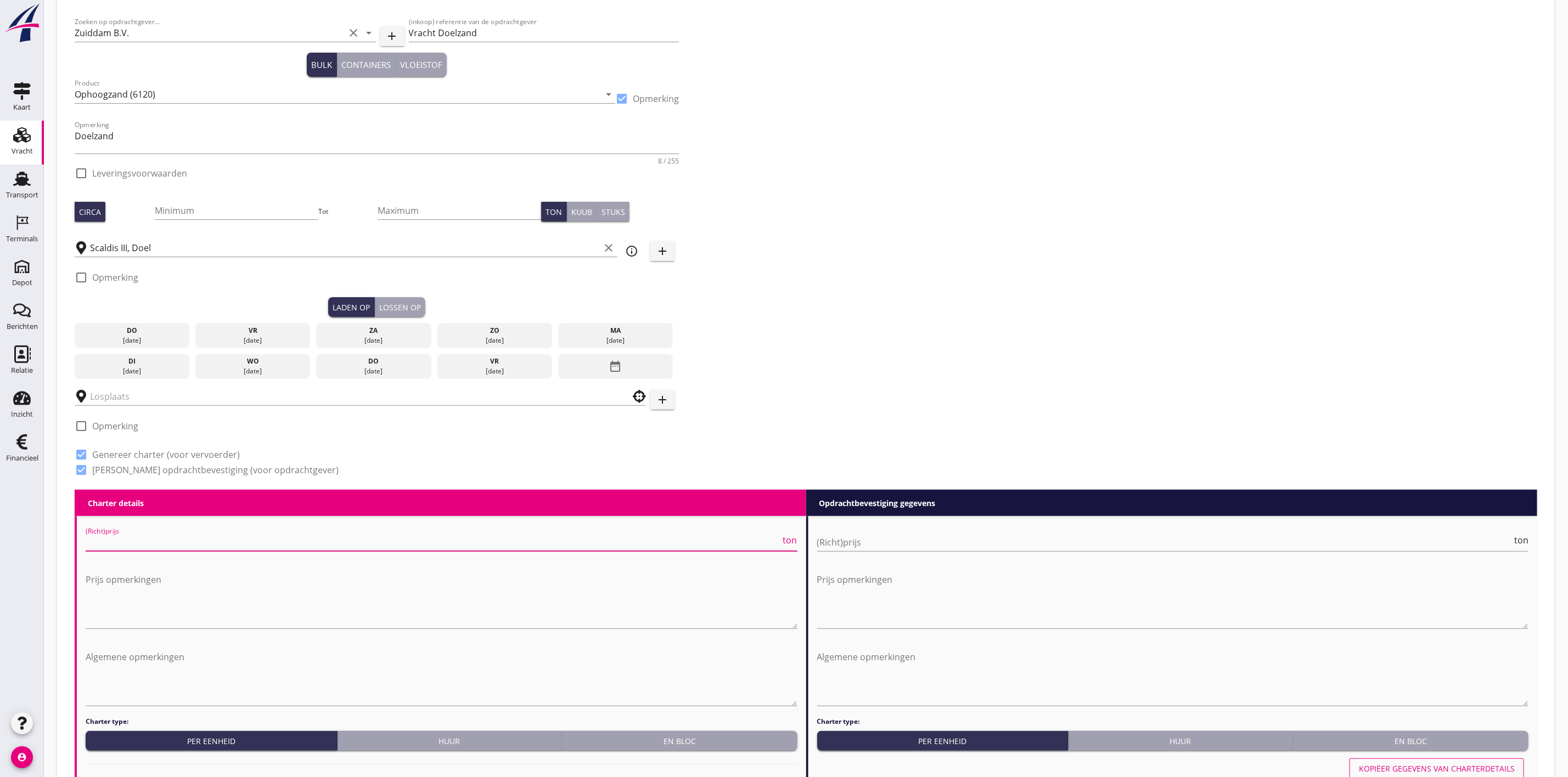
scroll to position [82, 0]
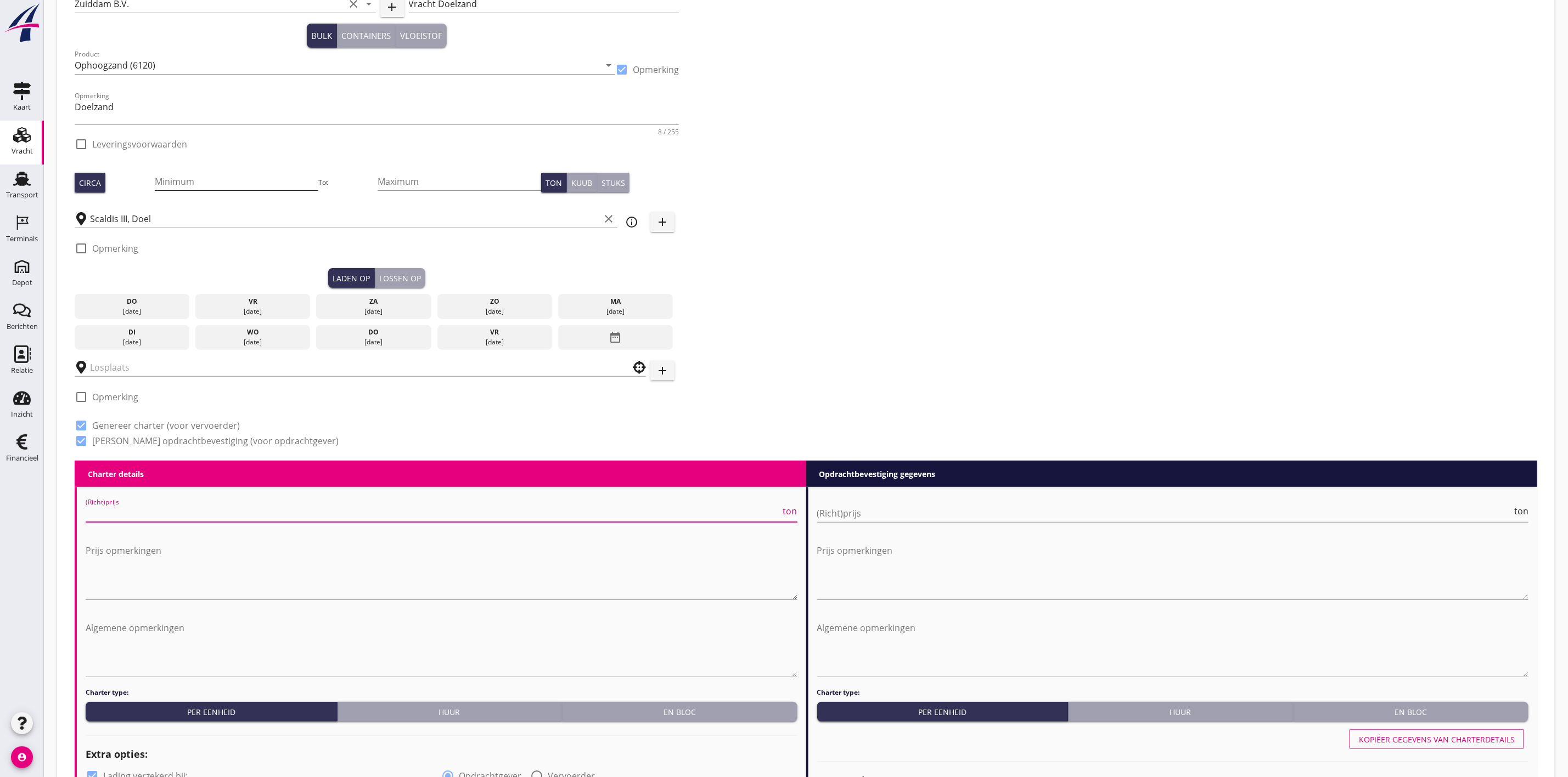
click at [216, 173] on input "Minimum" at bounding box center [236, 181] width 163 height 17
type input "773"
click at [1048, 165] on div "Zoeken op opdrachtgever... Zuiddam B.V. clear arrow_drop_down add (inkoop) refe…" at bounding box center [805, 221] width 1471 height 479
click at [137, 305] on div "do" at bounding box center [133, 301] width 110 height 10
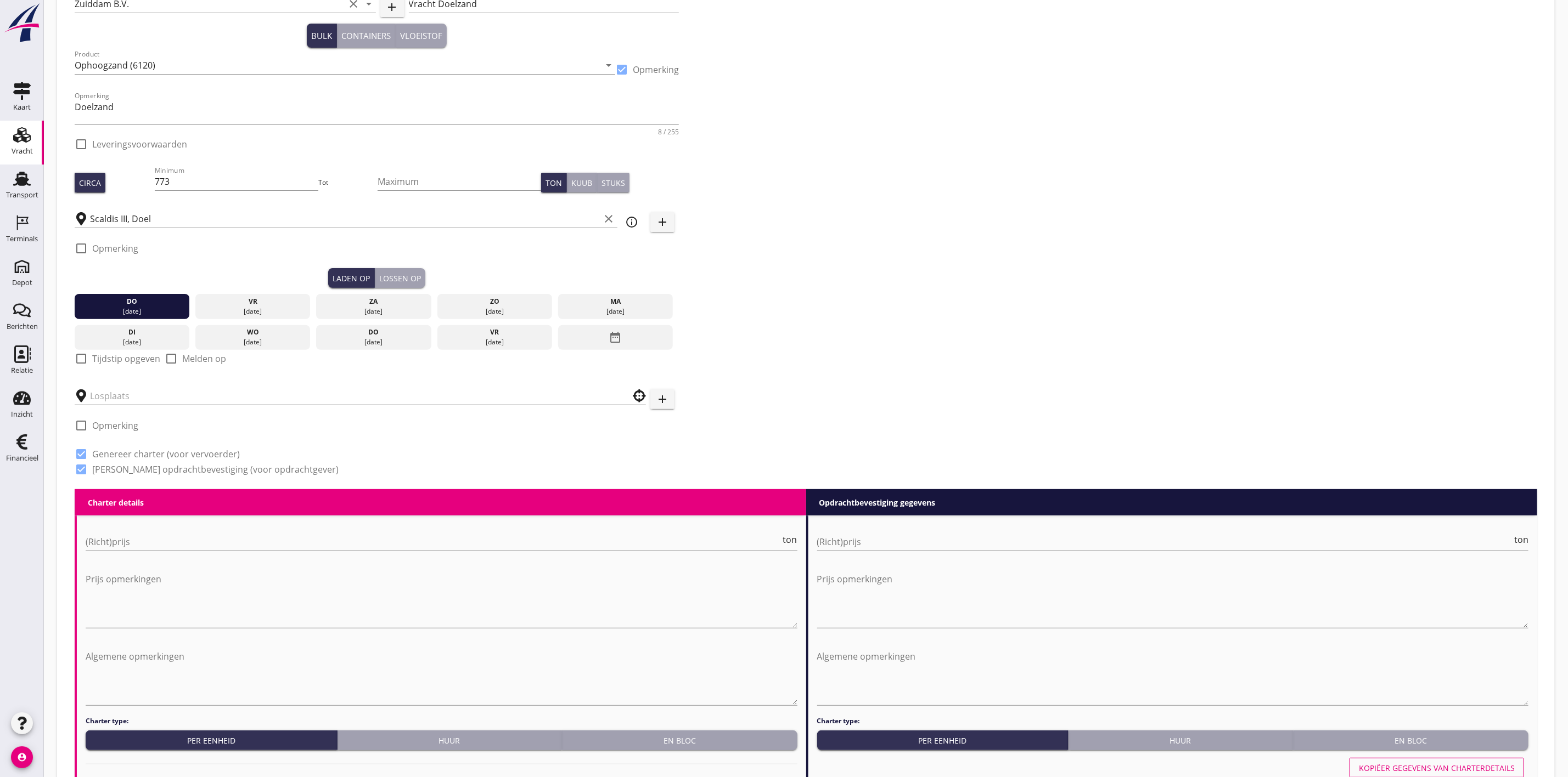
click at [410, 274] on div "Lossen op" at bounding box center [399, 278] width 41 height 11
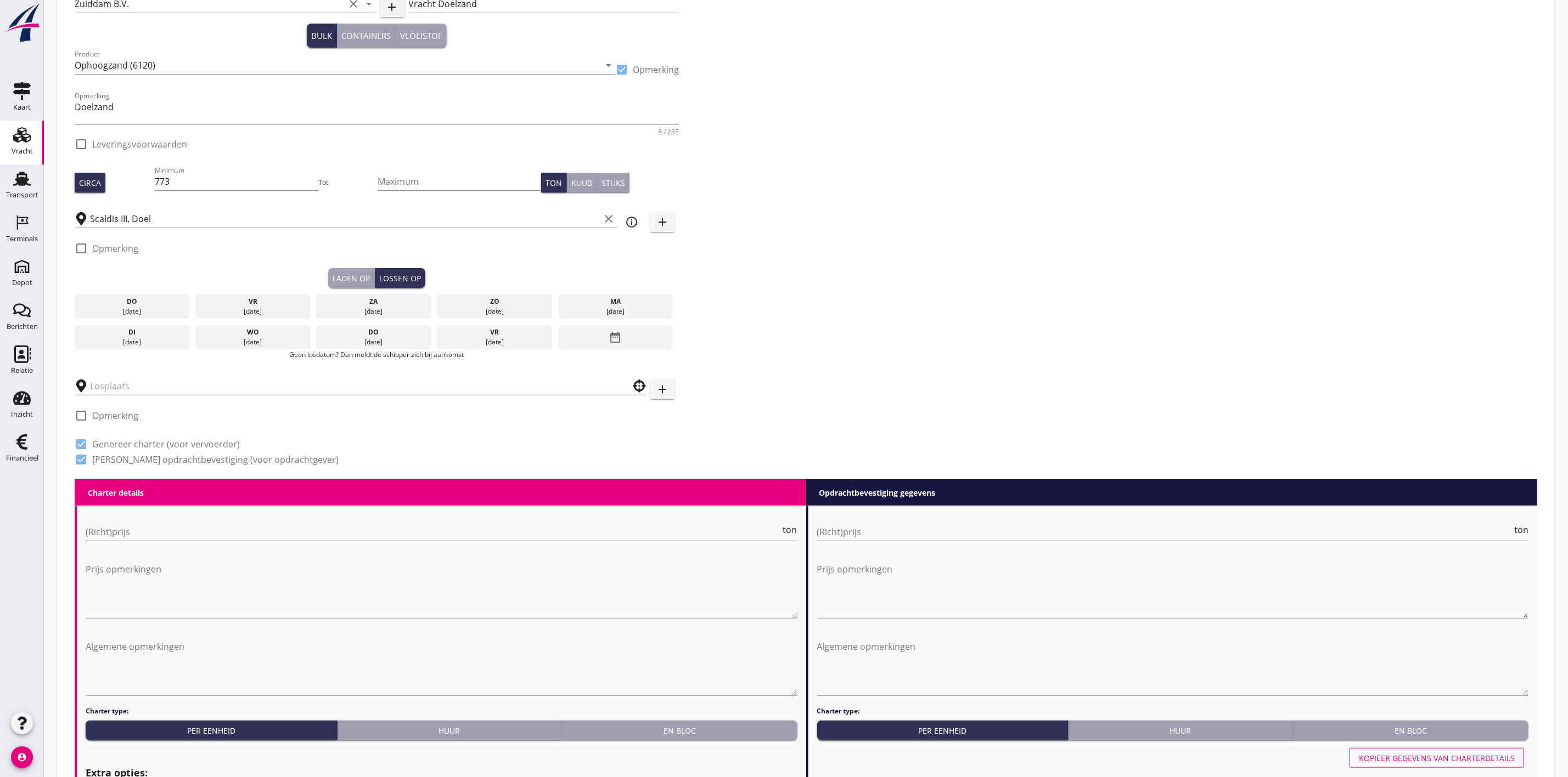
drag, startPoint x: 276, startPoint y: 309, endPoint x: 334, endPoint y: 302, distance: 58.4
click at [279, 310] on div "[DATE]" at bounding box center [253, 311] width 110 height 10
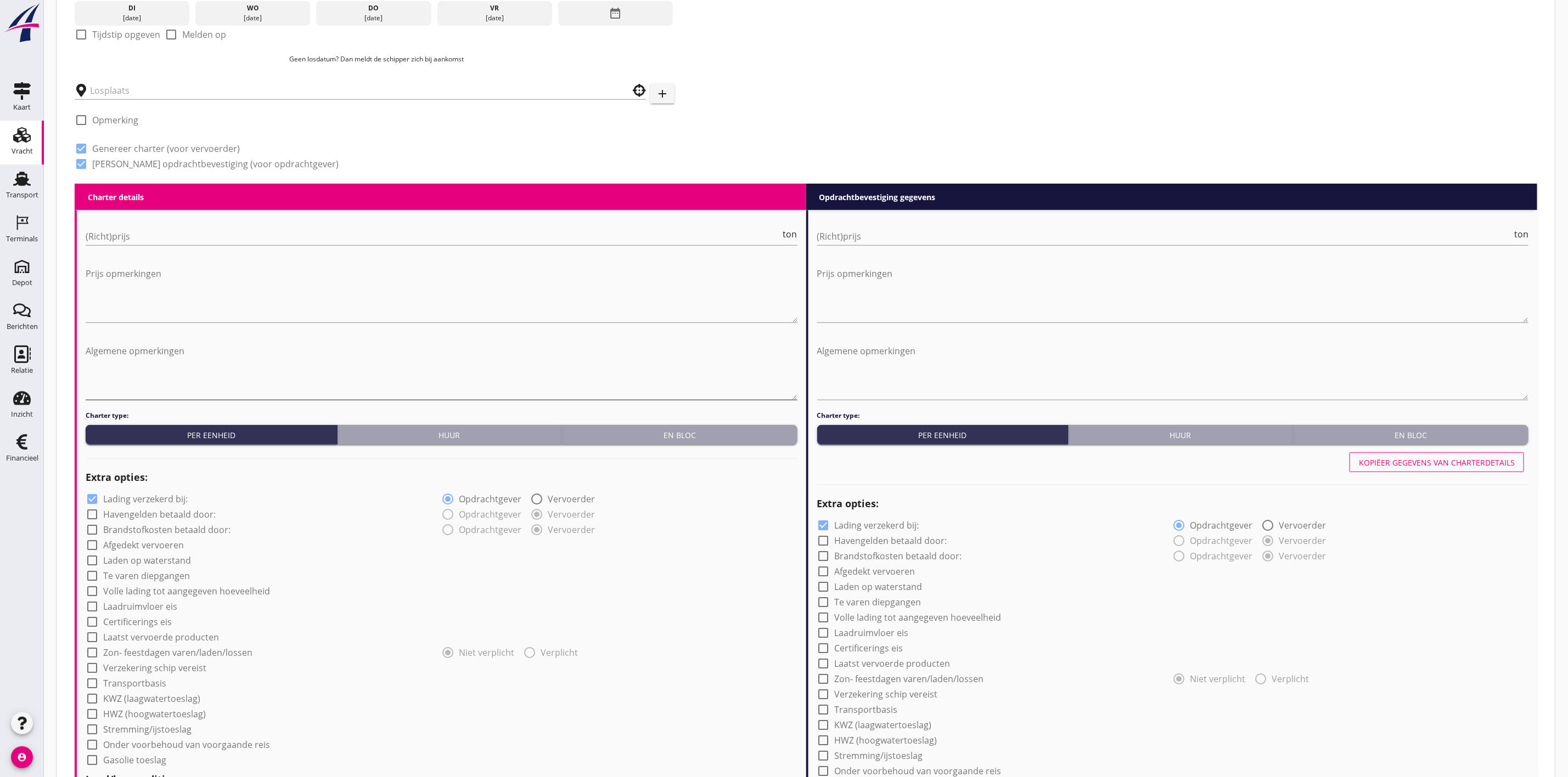
scroll to position [411, 0]
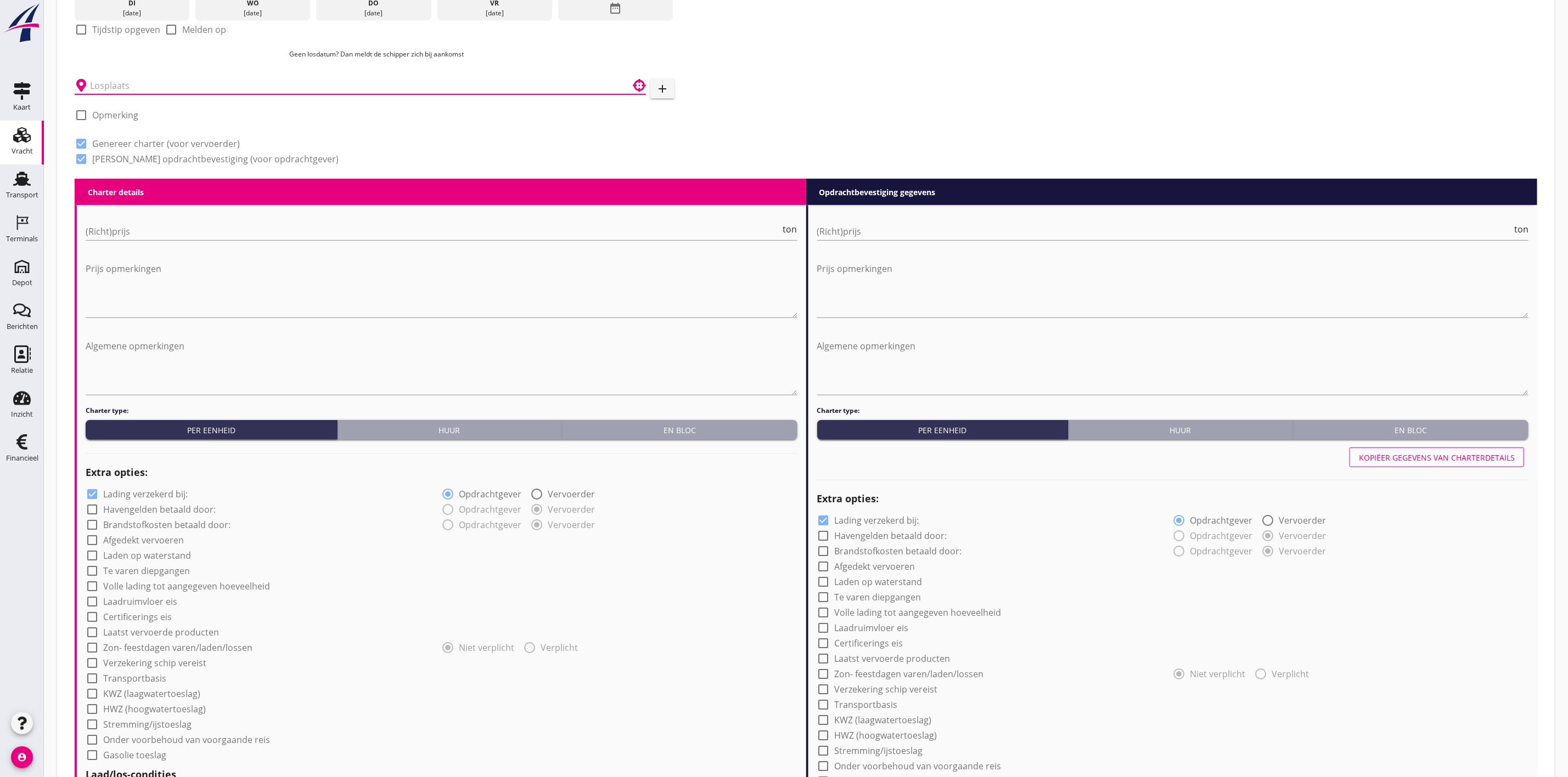
click at [114, 79] on input "text" at bounding box center [352, 85] width 525 height 17
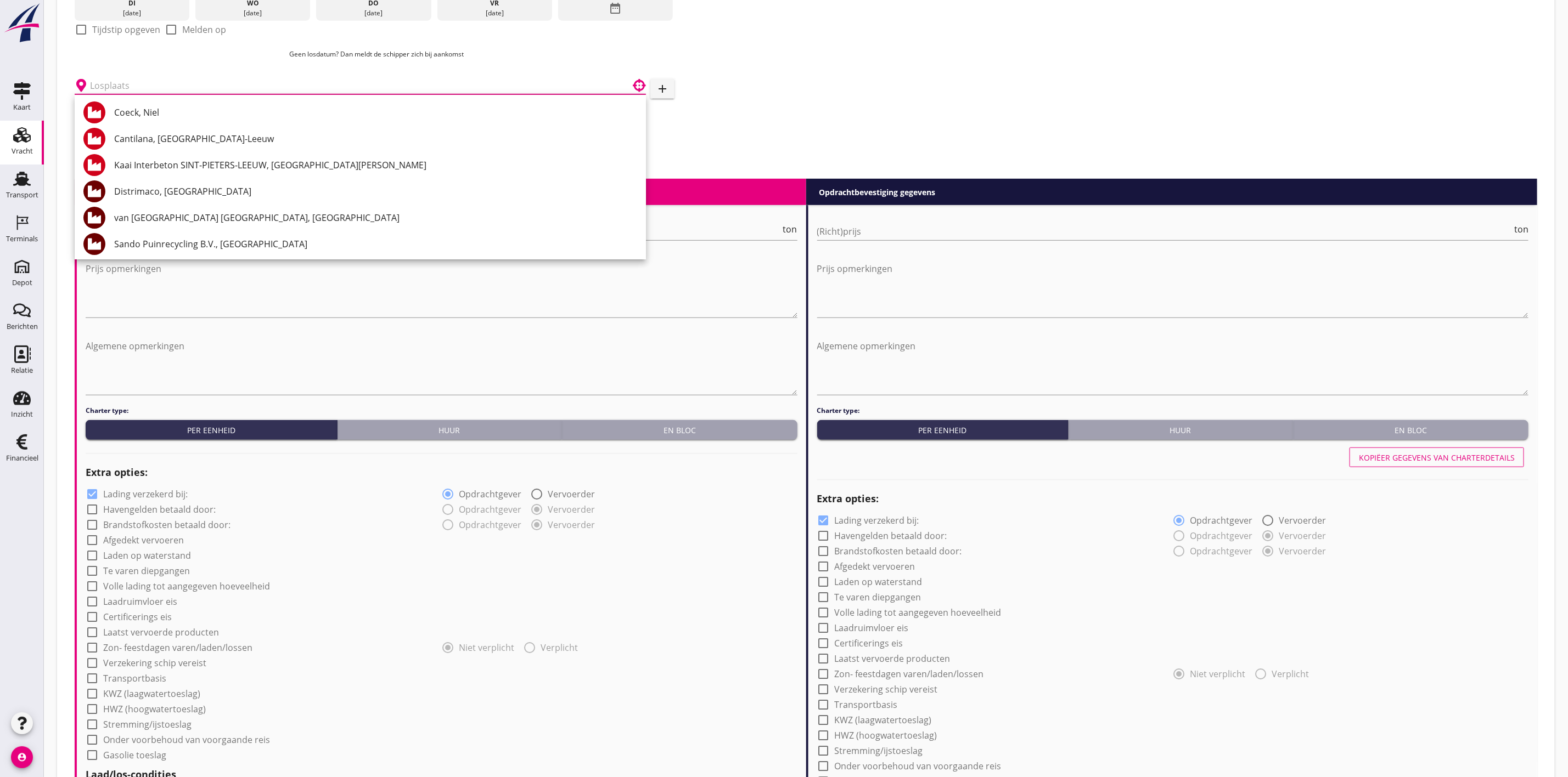
click at [669, 88] on button "add" at bounding box center [662, 89] width 24 height 20
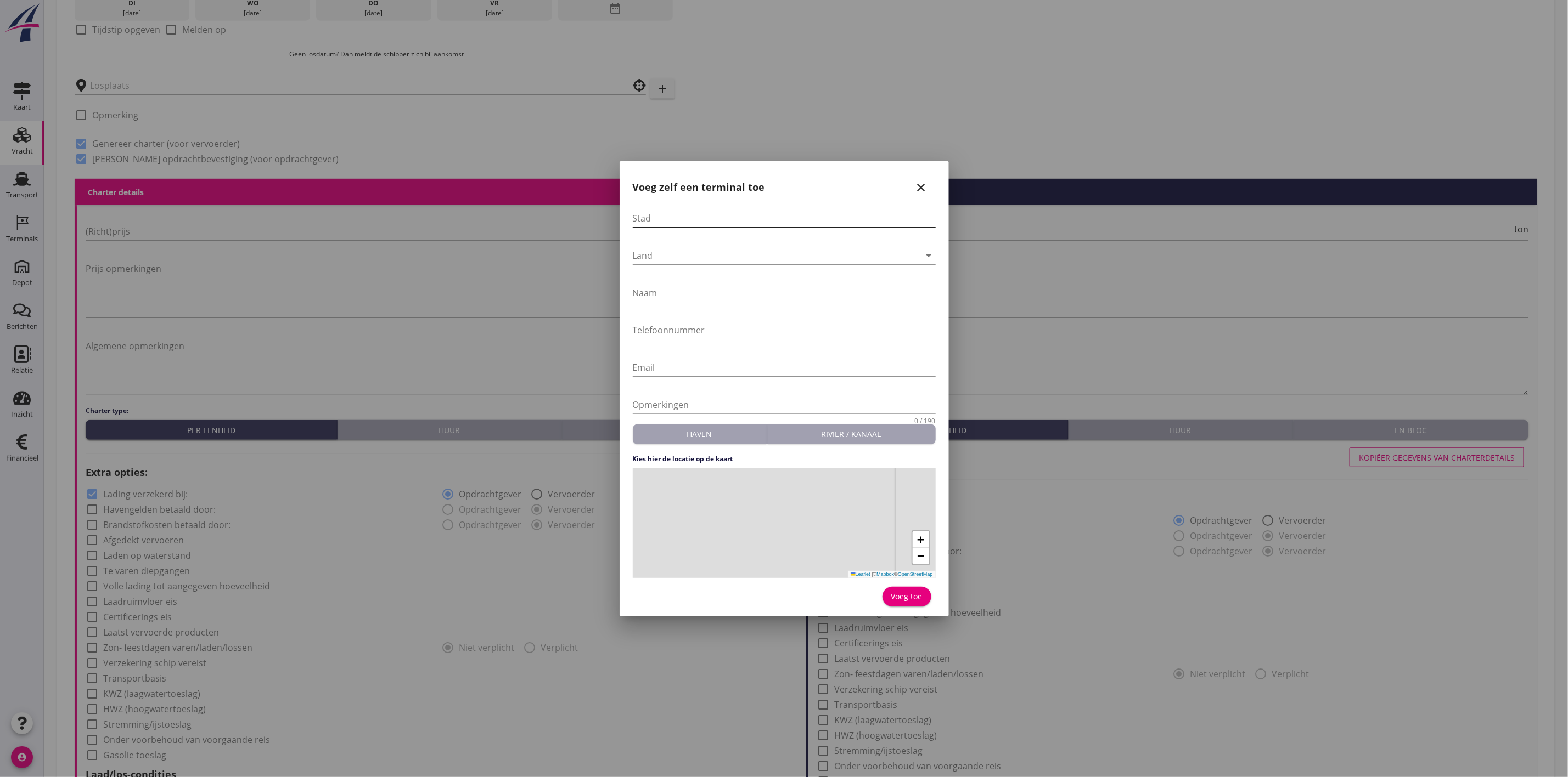
click at [645, 221] on input "Stad" at bounding box center [784, 218] width 303 height 17
type input "Breda"
click at [720, 254] on div at bounding box center [776, 255] width 288 height 17
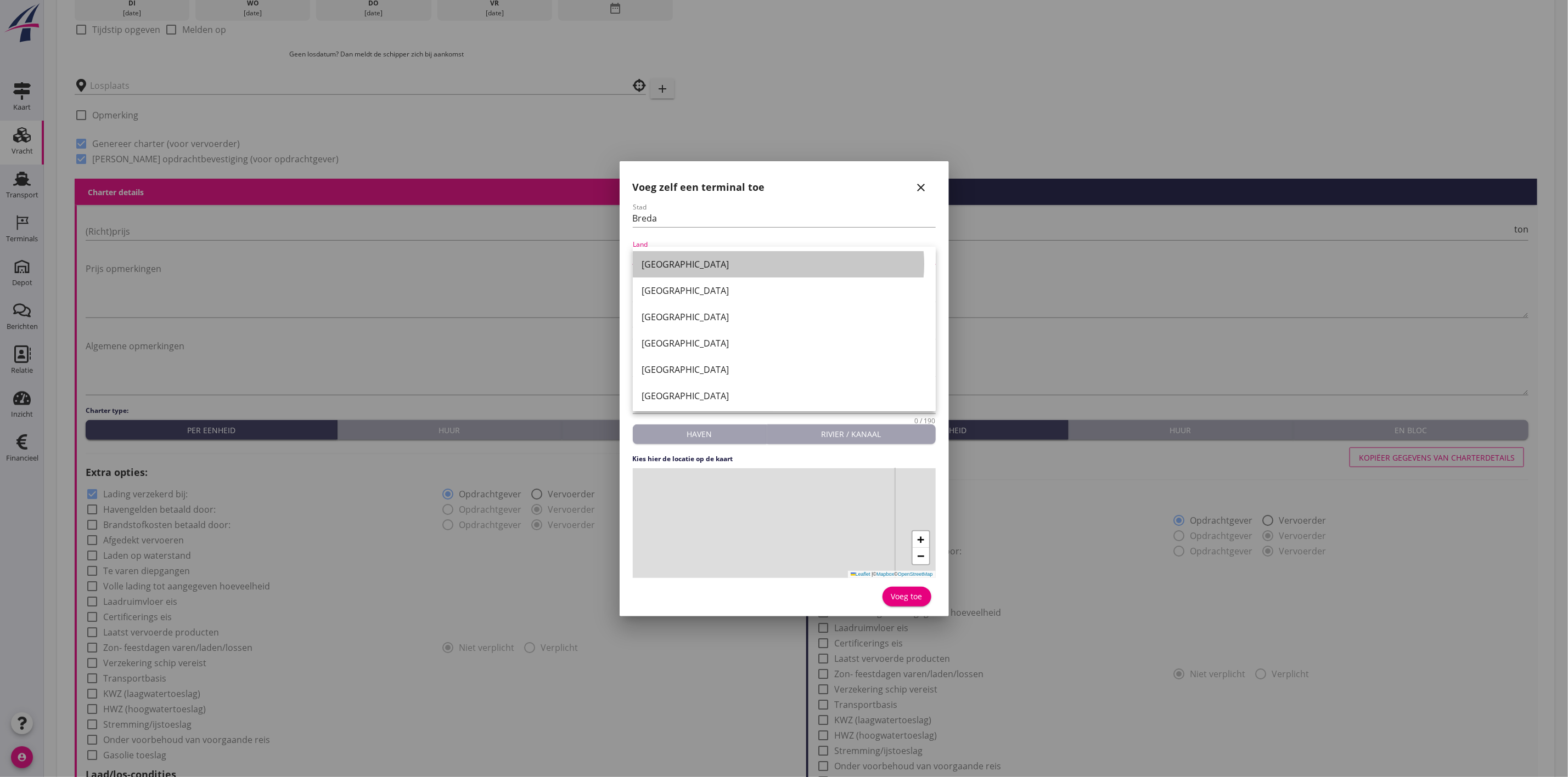
click at [723, 257] on div "[GEOGRAPHIC_DATA]" at bounding box center [784, 264] width 285 height 26
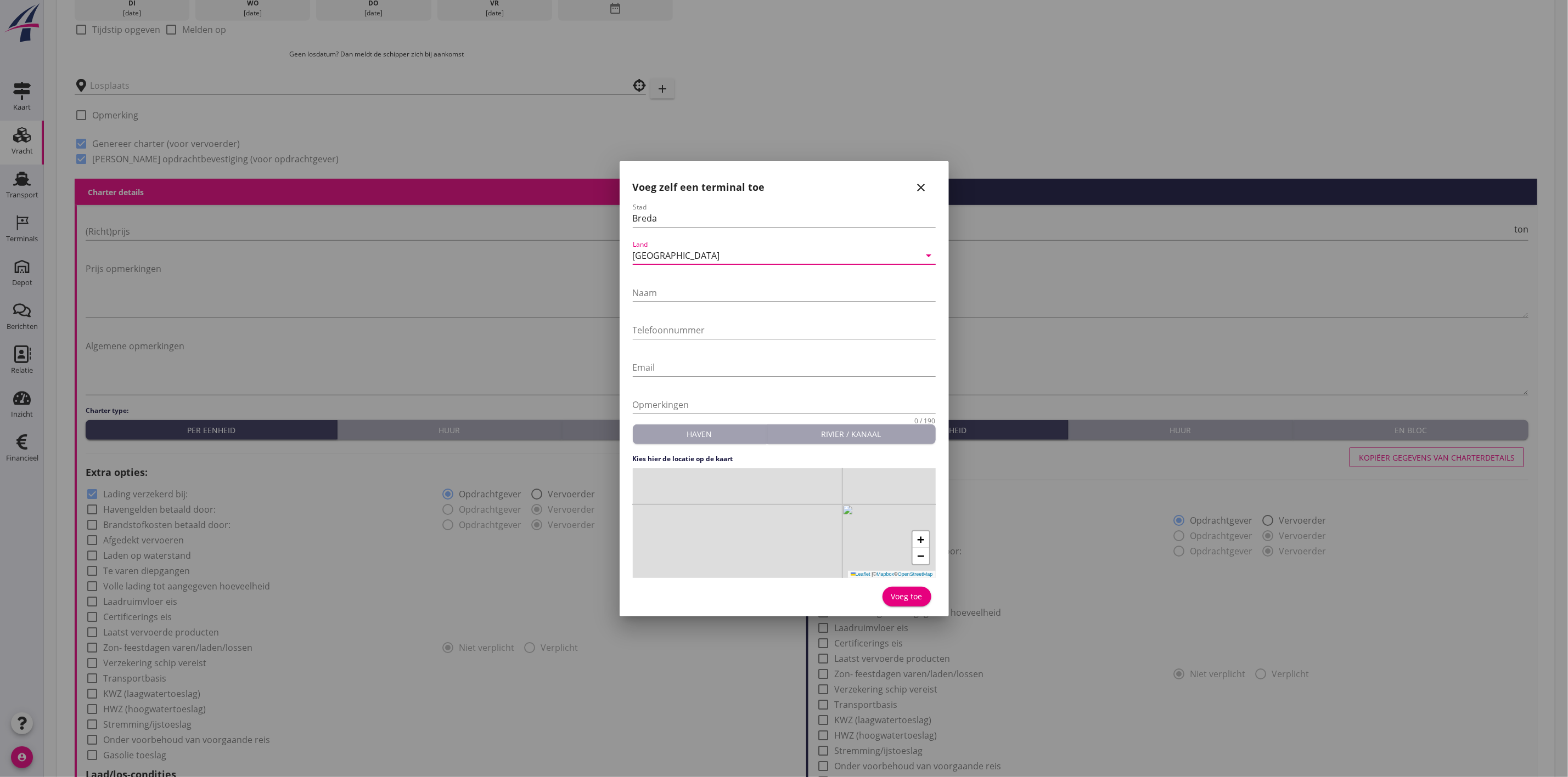
click at [700, 293] on input "Naam" at bounding box center [784, 292] width 303 height 17
type input "Verhoeven"
click at [687, 321] on input "Telefoonnummer" at bounding box center [784, 330] width 303 height 17
click at [655, 331] on input "Telefoonnummer" at bounding box center [784, 330] width 303 height 17
click at [646, 333] on input "Telefoonnummer" at bounding box center [784, 330] width 303 height 17
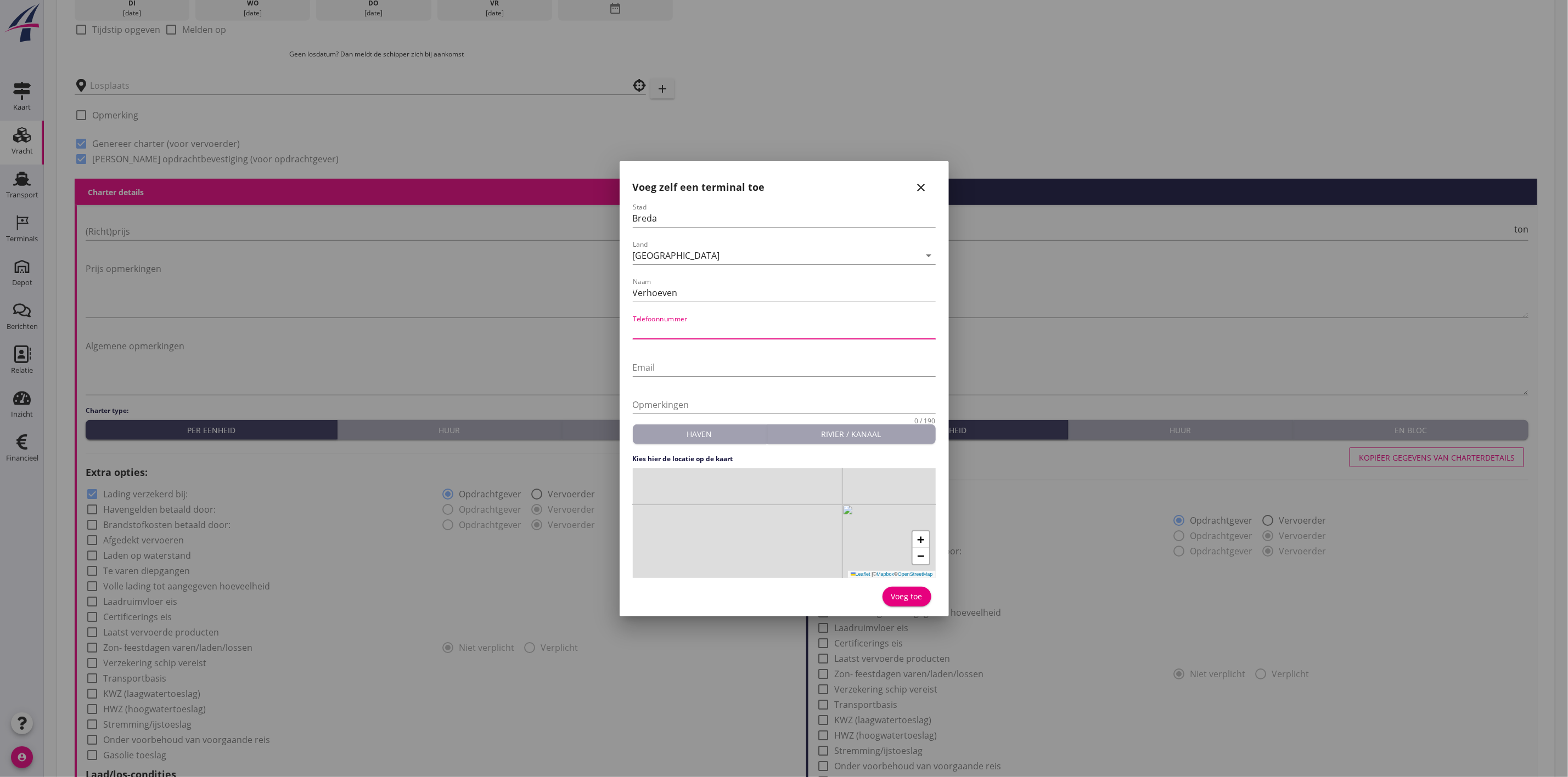
click at [646, 333] on input "Telefoonnummer" at bounding box center [784, 330] width 303 height 17
click at [694, 363] on input "Email" at bounding box center [784, 367] width 303 height 17
click at [668, 325] on input "Telefoonnummer" at bounding box center [784, 330] width 303 height 17
drag, startPoint x: 787, startPoint y: 514, endPoint x: 787, endPoint y: 584, distance: 70.0
click at [787, 584] on form "Stad Breda Land Nederland arrow_drop_down Naam Verhoeven Telefoonnummer Email O…" at bounding box center [784, 407] width 303 height 407
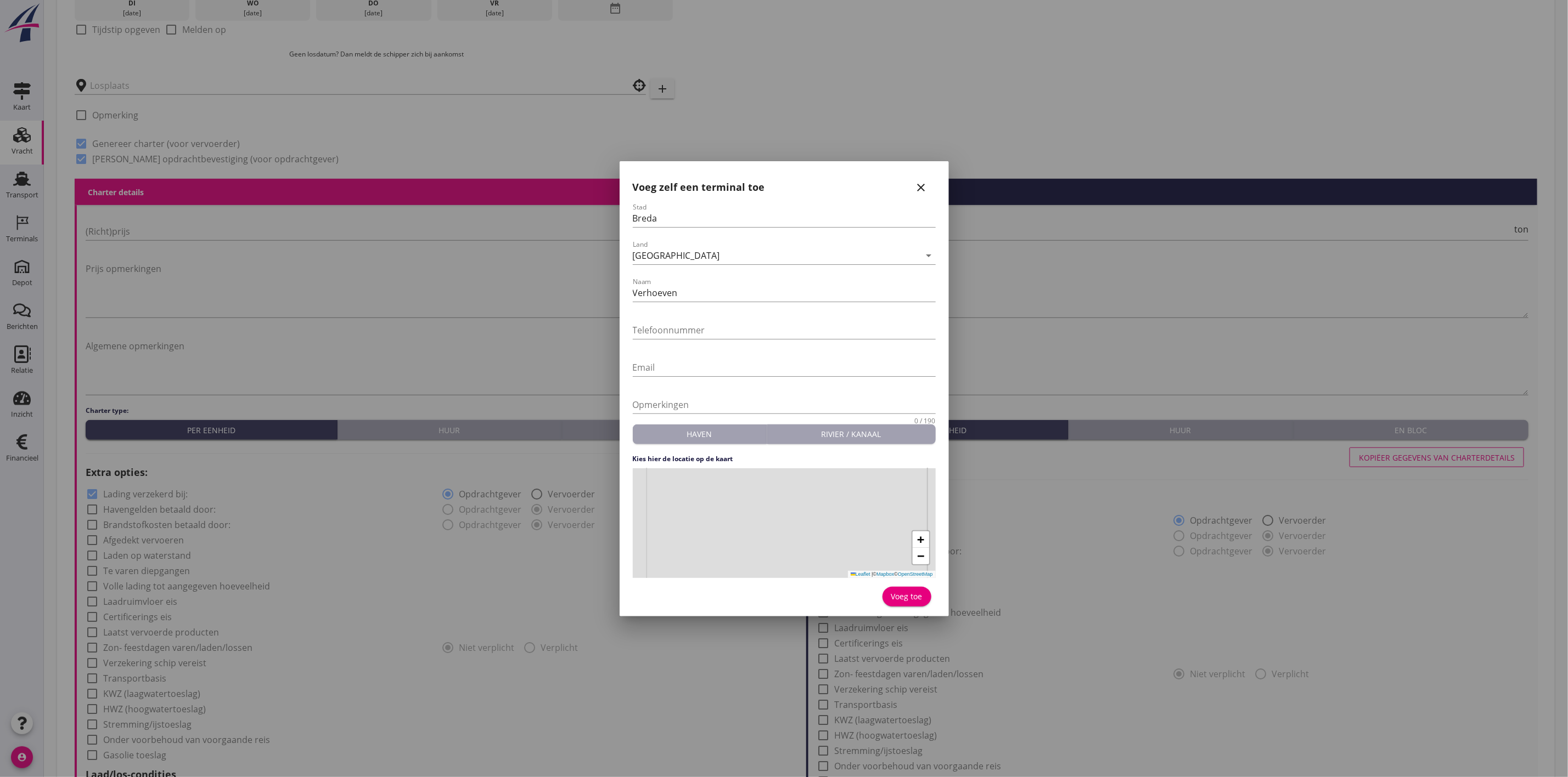
drag, startPoint x: 752, startPoint y: 516, endPoint x: 766, endPoint y: 566, distance: 51.9
click at [766, 566] on div "+ − Leaflet | © Mapbox © OpenStreetMap" at bounding box center [784, 523] width 303 height 110
drag, startPoint x: 763, startPoint y: 522, endPoint x: 782, endPoint y: 596, distance: 76.4
click at [782, 596] on form "Stad Breda Land Nederland arrow_drop_down Naam Verhoeven Telefoonnummer Email O…" at bounding box center [784, 407] width 303 height 407
drag, startPoint x: 699, startPoint y: 544, endPoint x: 924, endPoint y: 513, distance: 227.1
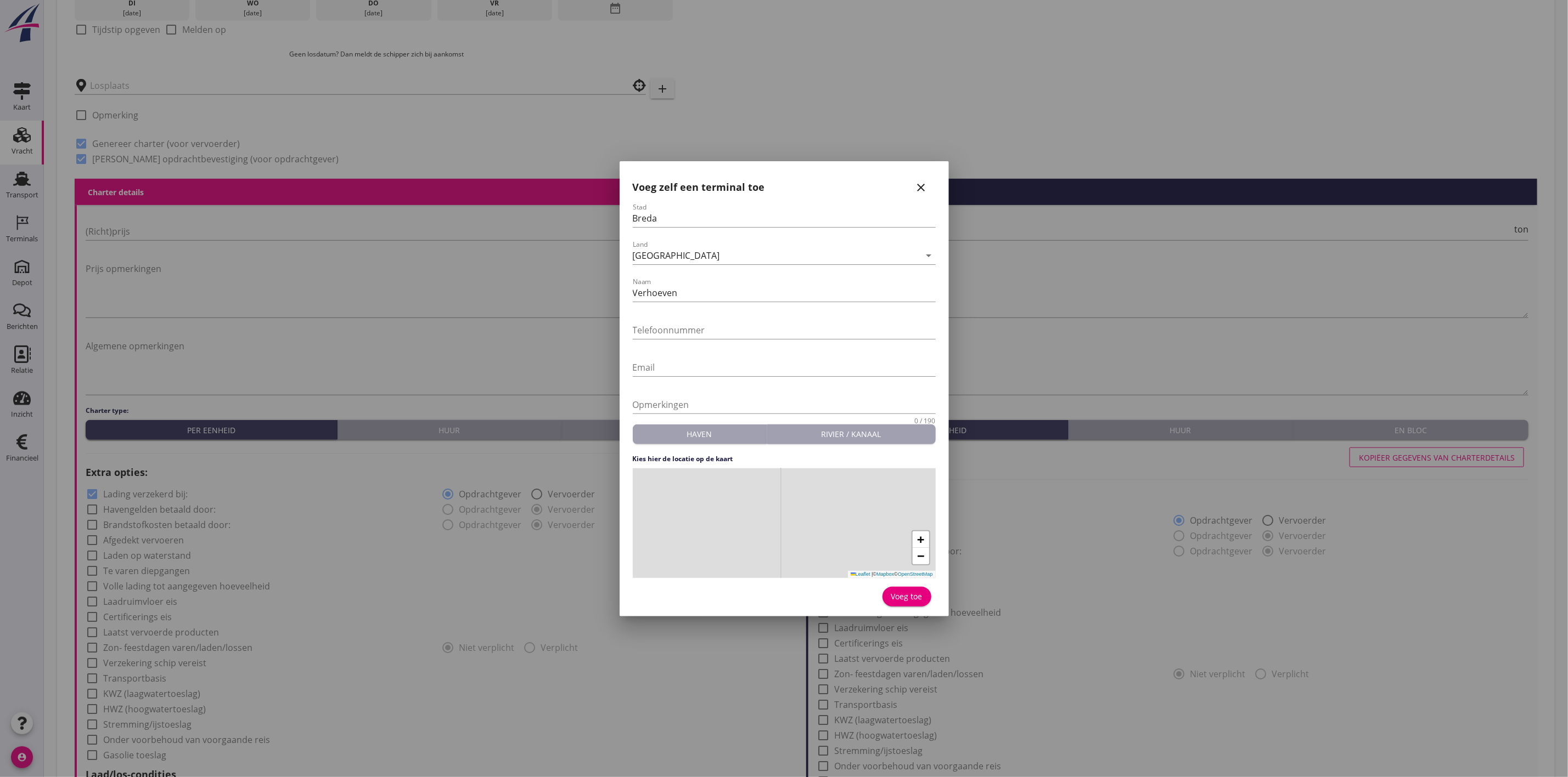
click at [924, 513] on div "+ − Leaflet | © Mapbox © OpenStreetMap" at bounding box center [784, 523] width 303 height 110
click at [817, 555] on div "+ − Leaflet | © Mapbox © OpenStreetMap" at bounding box center [784, 523] width 303 height 110
click at [790, 523] on img at bounding box center [784, 515] width 17 height 17
click at [780, 522] on img at bounding box center [784, 515] width 17 height 17
drag, startPoint x: 776, startPoint y: 516, endPoint x: 731, endPoint y: 437, distance: 90.9
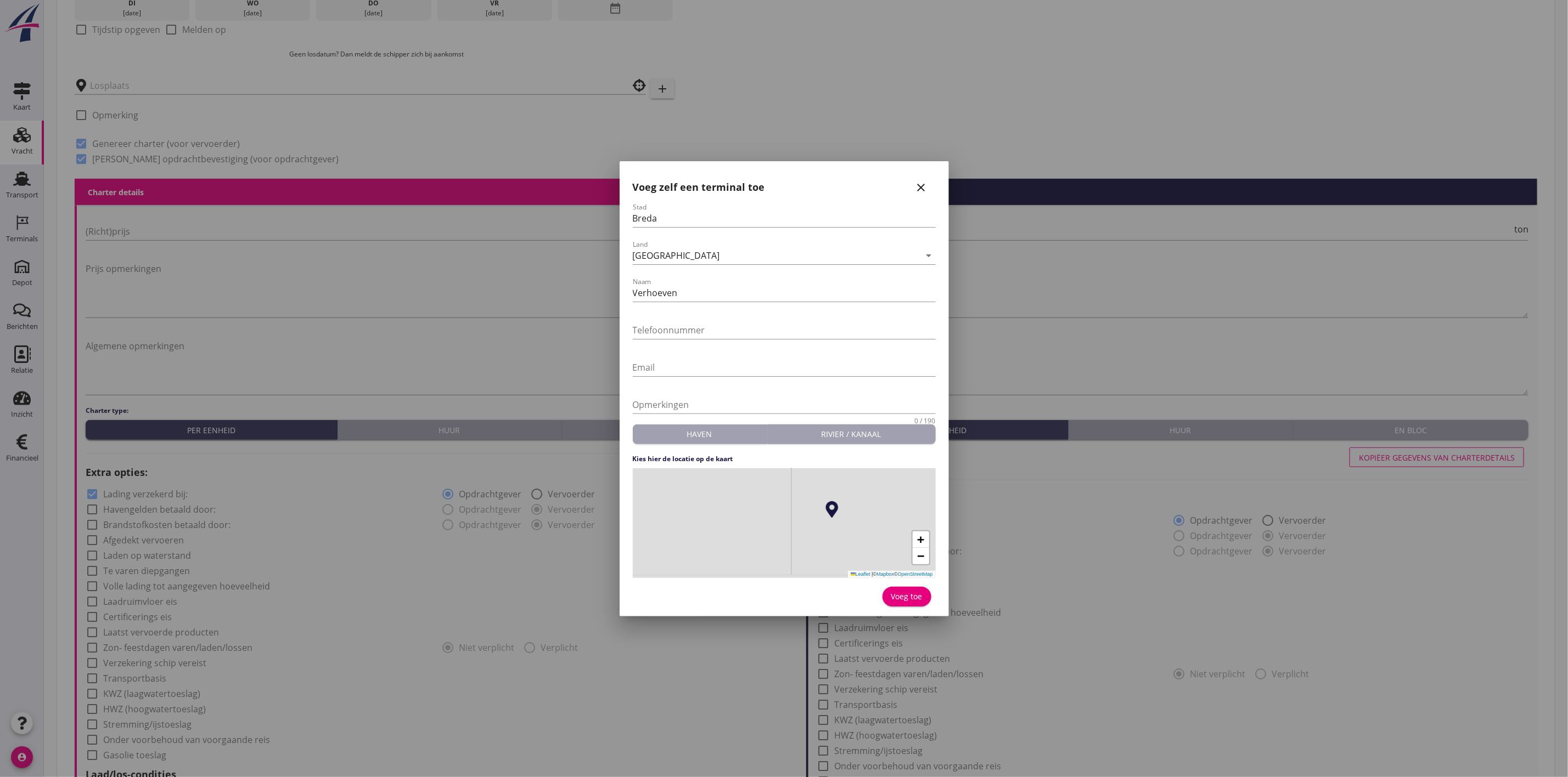
click at [731, 437] on form "Stad Breda Land Nederland arrow_drop_down Naam Verhoeven Telefoonnummer Email O…" at bounding box center [784, 407] width 303 height 407
drag, startPoint x: 794, startPoint y: 547, endPoint x: 874, endPoint y: 535, distance: 80.9
click at [874, 535] on div "+ − Leaflet | © Mapbox © OpenStreetMap" at bounding box center [784, 523] width 303 height 110
click at [788, 525] on div "+ − Leaflet | © Mapbox © OpenStreetMap" at bounding box center [784, 523] width 303 height 110
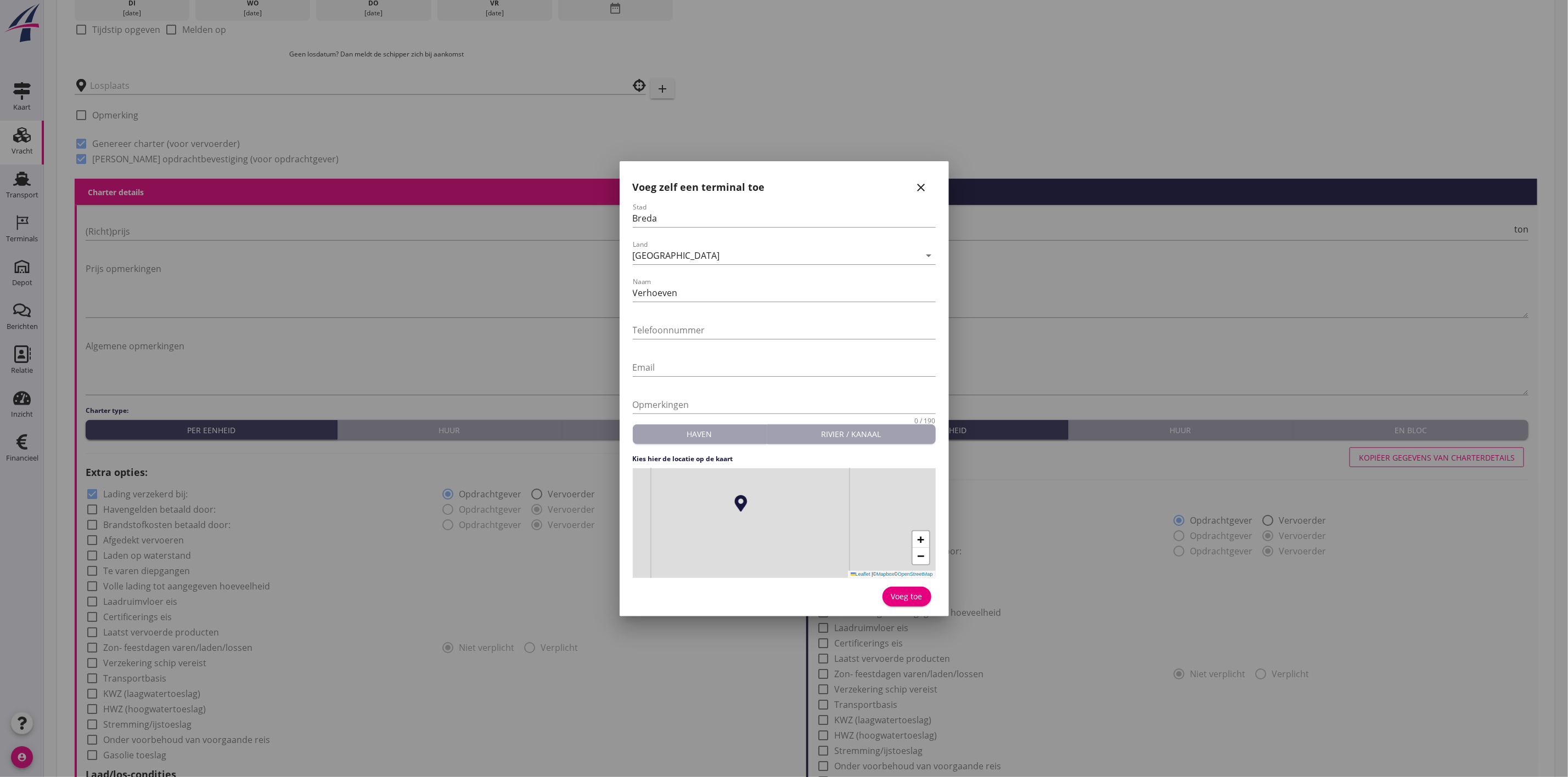
drag, startPoint x: 770, startPoint y: 519, endPoint x: 801, endPoint y: 547, distance: 41.8
click at [801, 547] on div "+ − Leaflet | © Mapbox © OpenStreetMap" at bounding box center [784, 523] width 303 height 110
drag, startPoint x: 731, startPoint y: 535, endPoint x: 764, endPoint y: 547, distance: 35.1
click at [764, 547] on div "+ − Leaflet | © Mapbox © OpenStreetMap" at bounding box center [784, 523] width 303 height 110
drag, startPoint x: 780, startPoint y: 532, endPoint x: 812, endPoint y: 615, distance: 89.0
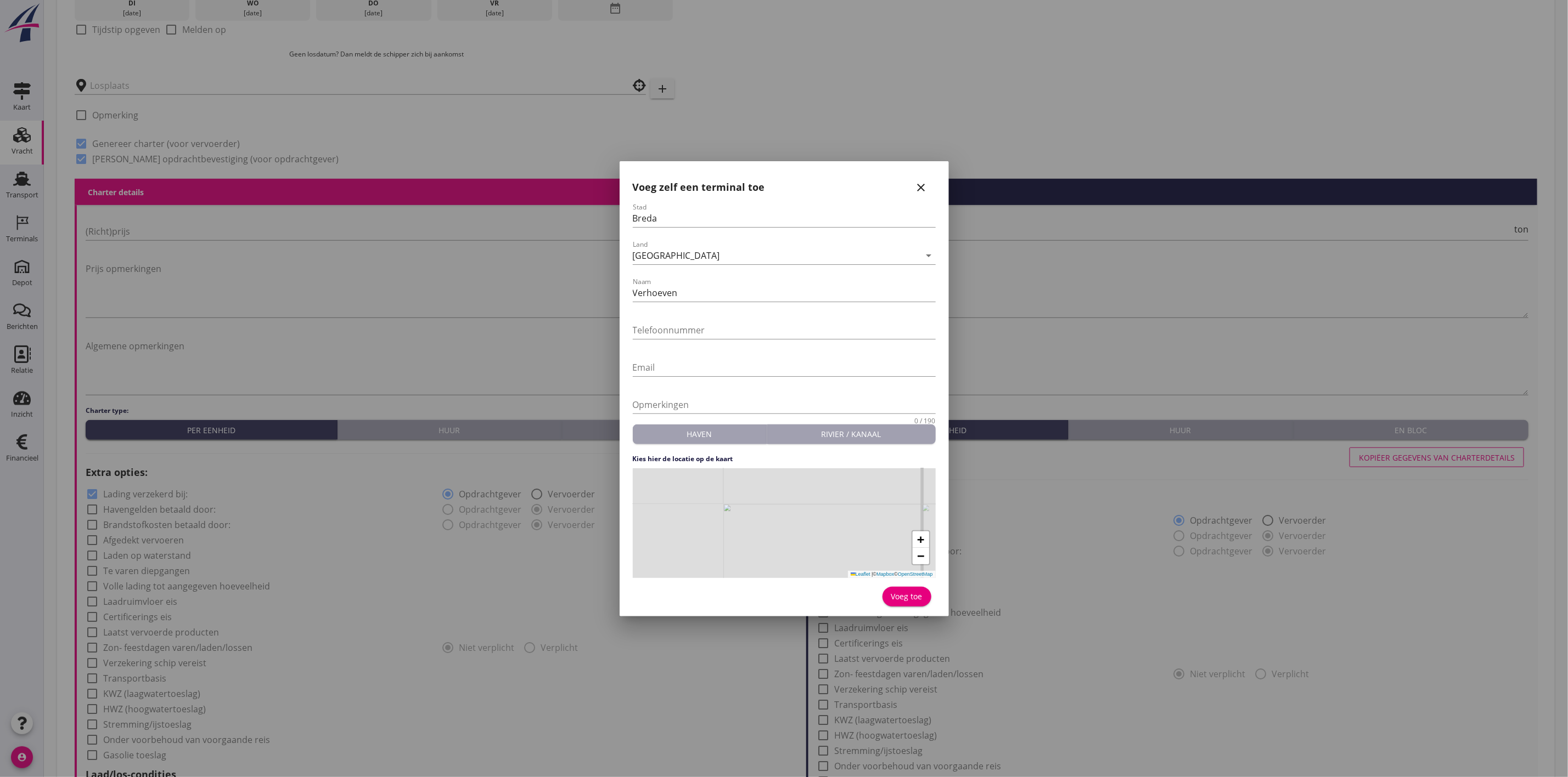
click at [812, 615] on div "Voeg zelf een terminal toe close Stad Breda Land Nederland arrow_drop_down Naam…" at bounding box center [784, 388] width 329 height 456
drag, startPoint x: 810, startPoint y: 517, endPoint x: 833, endPoint y: 585, distance: 71.8
click at [840, 630] on div "Nederland België Duitsland Frankrijk Zwitserland Polen Luxemburg Hongarije Roem…" at bounding box center [784, 443] width 1568 height 1709
drag, startPoint x: 825, startPoint y: 529, endPoint x: 831, endPoint y: 557, distance: 28.6
click at [832, 563] on div "+ − Leaflet | © Mapbox © OpenStreetMap" at bounding box center [784, 523] width 303 height 110
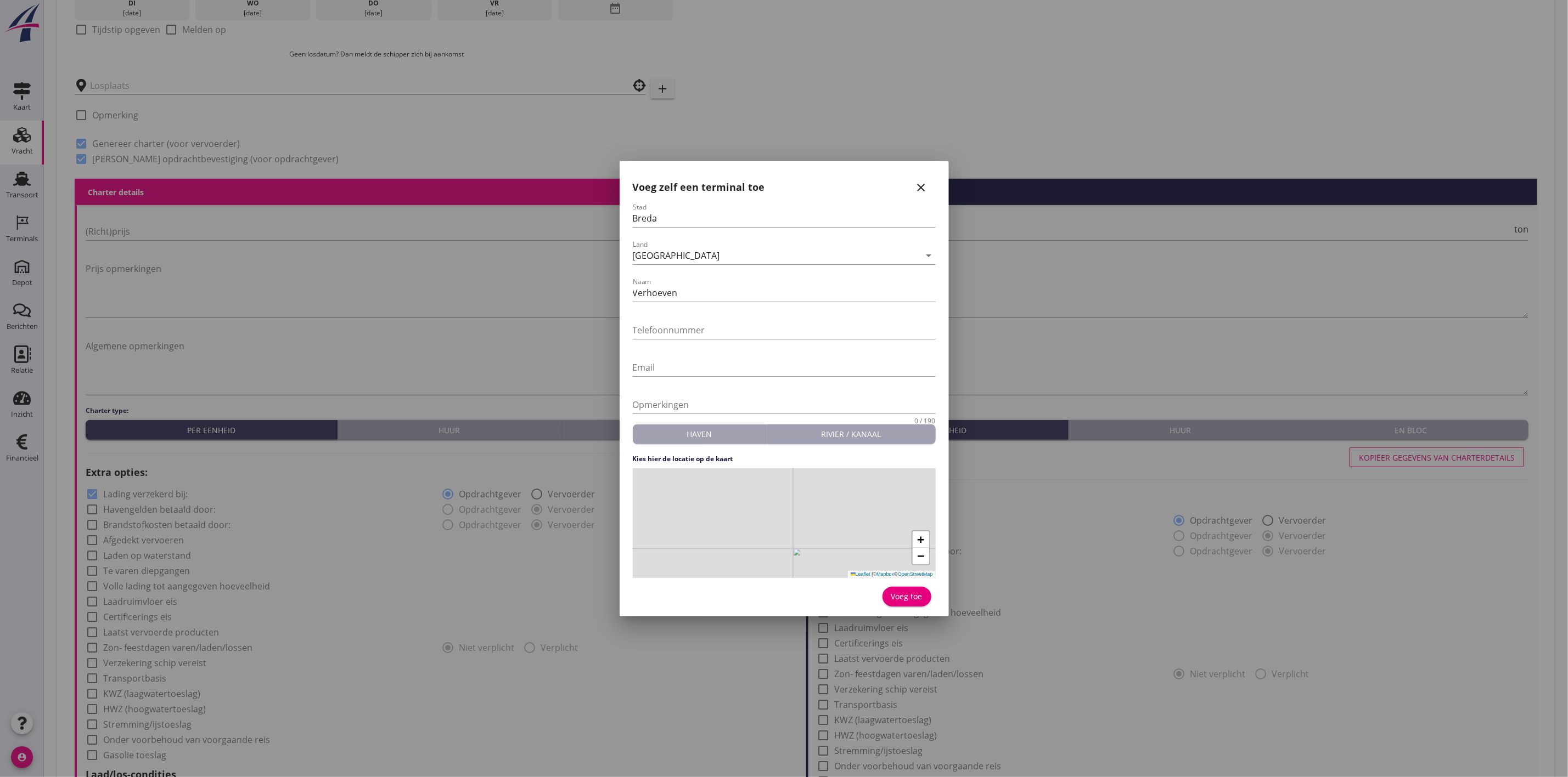
drag, startPoint x: 824, startPoint y: 510, endPoint x: 830, endPoint y: 585, distance: 75.2
click at [830, 585] on form "Stad Breda Land Nederland arrow_drop_down Naam Verhoeven Telefoonnummer Email O…" at bounding box center [784, 407] width 303 height 407
drag, startPoint x: 830, startPoint y: 523, endPoint x: 826, endPoint y: 552, distance: 29.3
click at [826, 552] on div "+ − Leaflet | © Mapbox © OpenStreetMap" at bounding box center [784, 523] width 303 height 110
drag, startPoint x: 827, startPoint y: 523, endPoint x: 823, endPoint y: 566, distance: 43.2
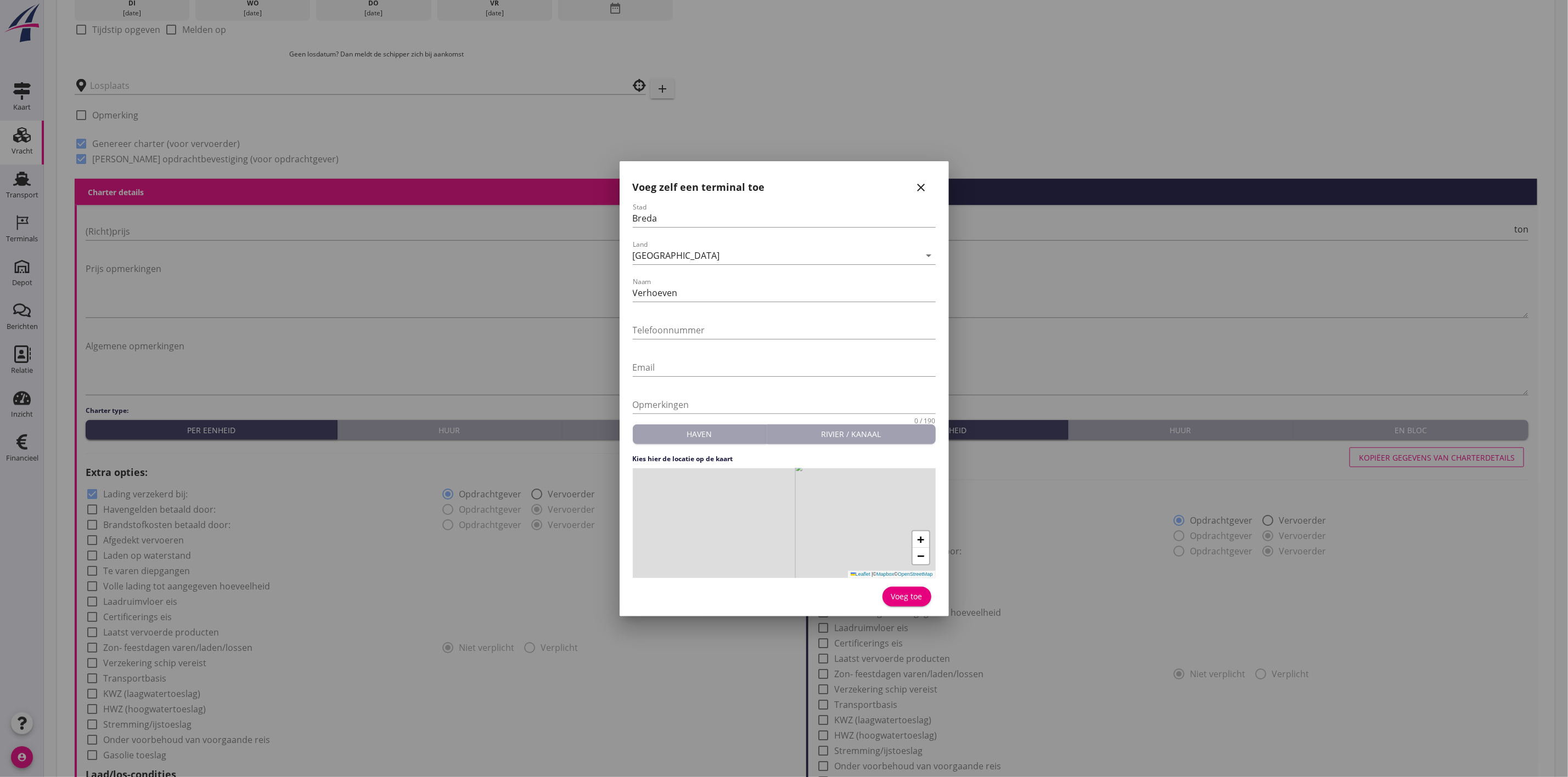
click at [825, 584] on form "Stad Breda Land Nederland arrow_drop_down Naam Verhoeven Telefoonnummer Email O…" at bounding box center [784, 407] width 303 height 407
drag, startPoint x: 822, startPoint y: 532, endPoint x: 812, endPoint y: 542, distance: 14.1
click at [812, 542] on div "+ − Leaflet | © Mapbox © OpenStreetMap" at bounding box center [784, 523] width 303 height 110
drag, startPoint x: 801, startPoint y: 555, endPoint x: 808, endPoint y: 490, distance: 65.4
click at [808, 490] on div "+ − Leaflet | © Mapbox © OpenStreetMap" at bounding box center [784, 523] width 303 height 110
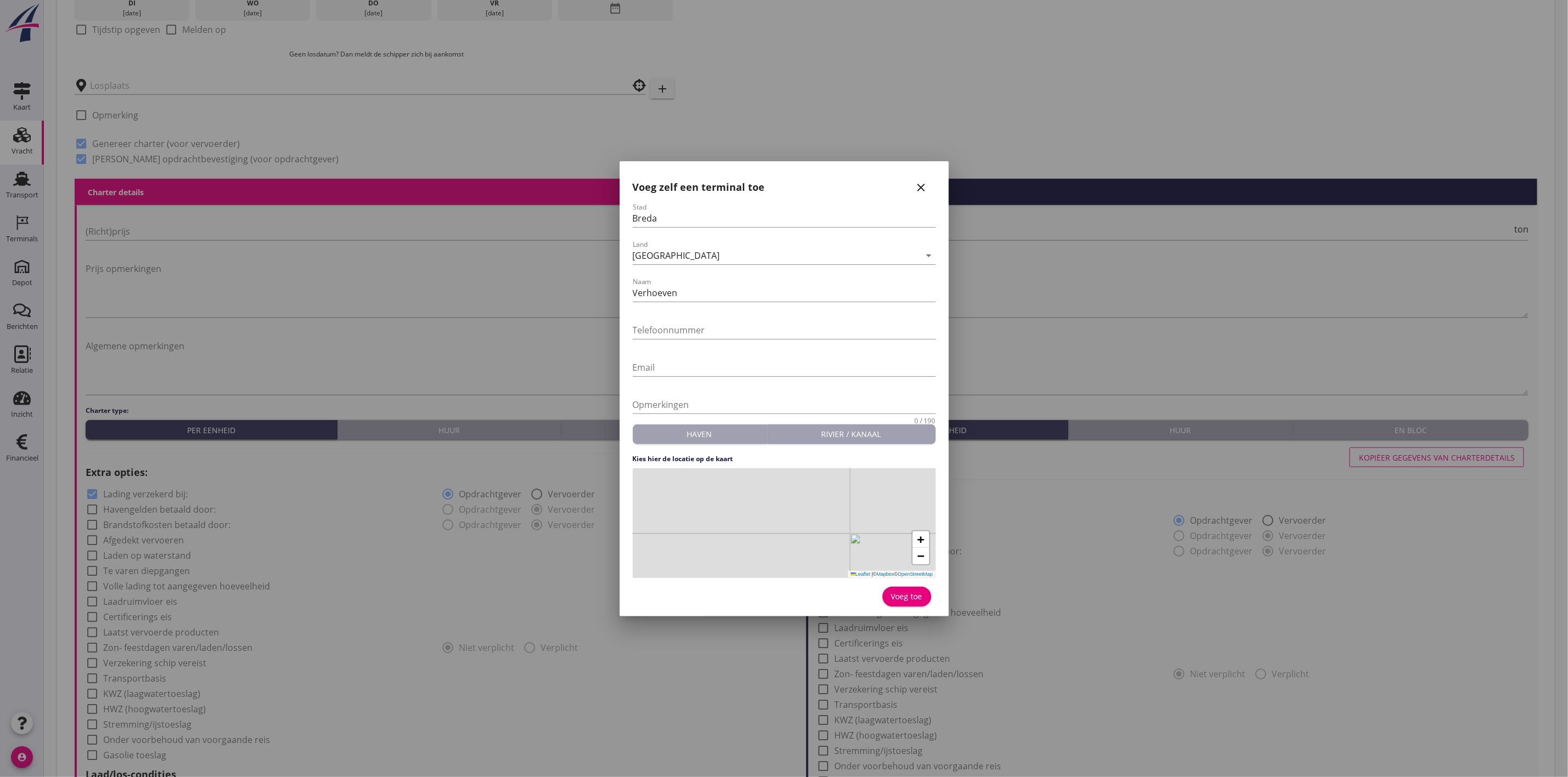
click at [756, 526] on div "+ − Leaflet | © Mapbox © OpenStreetMap" at bounding box center [784, 523] width 303 height 110
click at [697, 330] on input "Telefoonnummer" at bounding box center [784, 330] width 303 height 17
click at [712, 328] on input "Telefoonnummer" at bounding box center [784, 330] width 303 height 17
paste input "0765872900"
type input "0765872900"
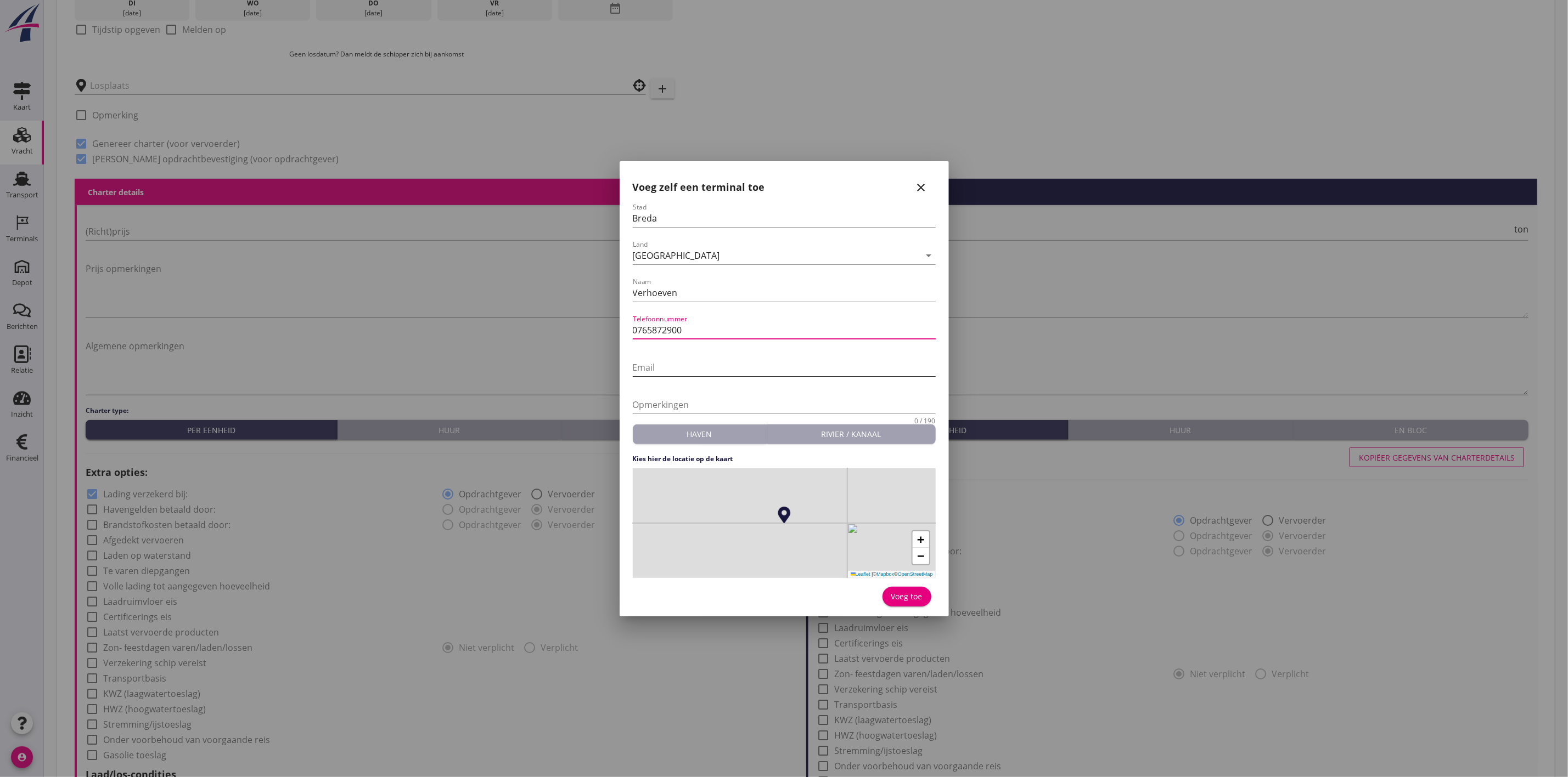
click at [706, 374] on input "Email" at bounding box center [784, 367] width 303 height 17
click at [682, 296] on input "Verhoeven" at bounding box center [784, 292] width 303 height 17
type input "Verhoeven B.V."
click at [917, 597] on div "Voeg toe" at bounding box center [907, 596] width 32 height 11
type input "Verhoeven B.V."
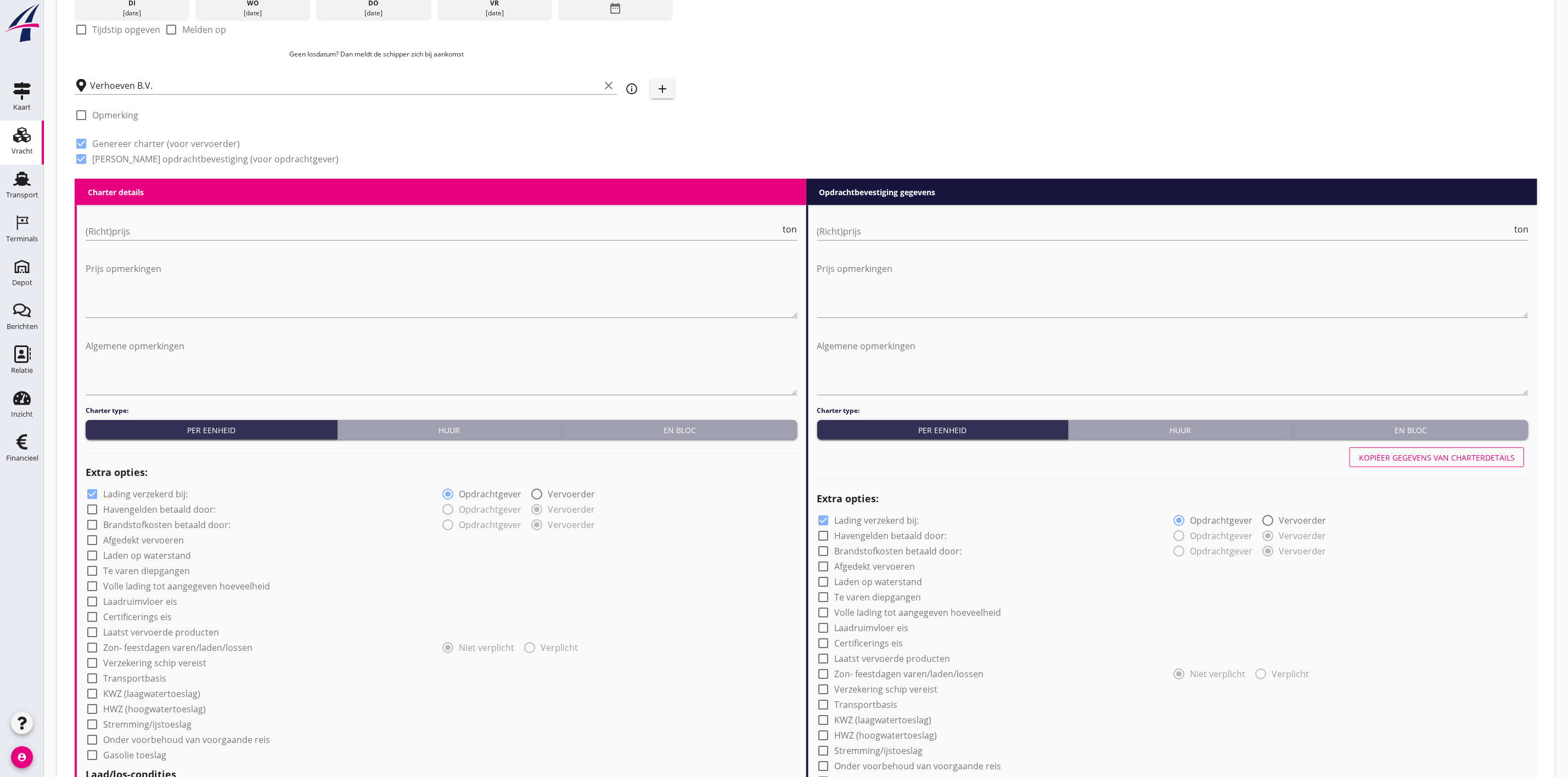
click at [82, 115] on div at bounding box center [81, 115] width 19 height 19
checkbox input "true"
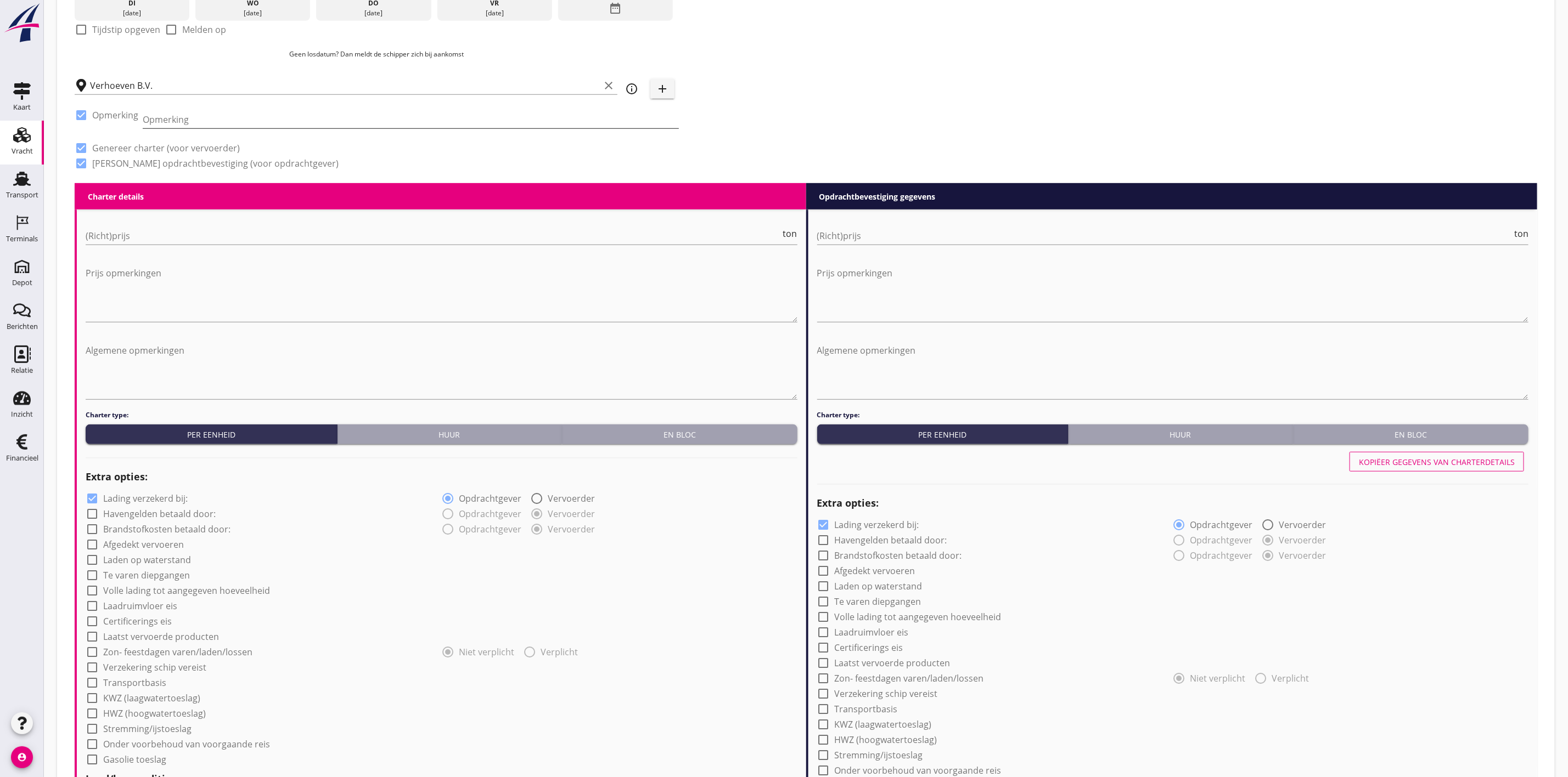
click at [175, 123] on input "Opmerking" at bounding box center [410, 119] width 536 height 17
type input "d"
click at [547, 123] on input "suik" at bounding box center [410, 119] width 536 height 17
drag, startPoint x: 468, startPoint y: 99, endPoint x: 472, endPoint y: 109, distance: 10.8
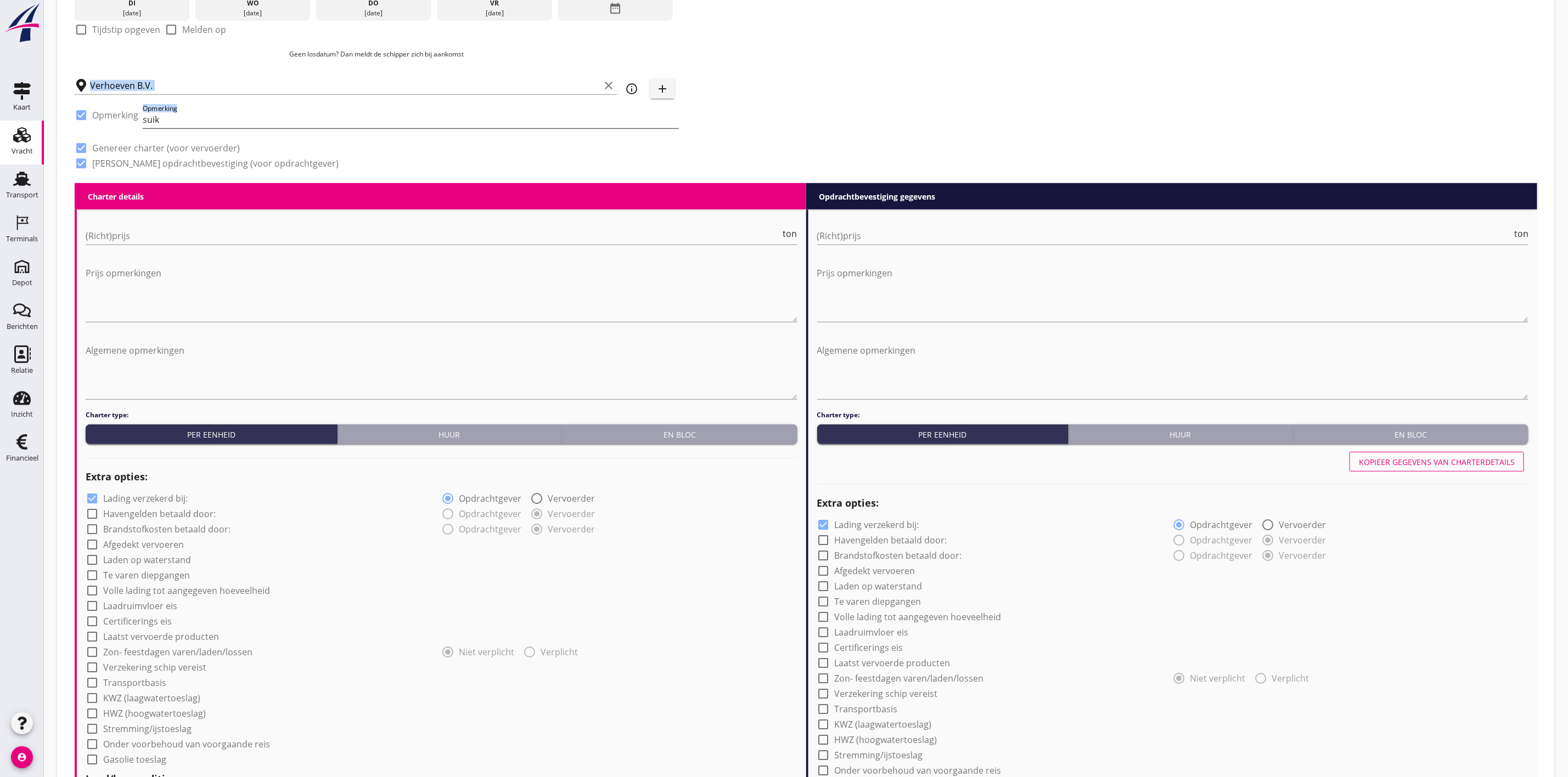
click at [474, 111] on input "suik" at bounding box center [410, 119] width 536 height 17
type input "s"
type input "k"
click at [201, 117] on input "Kraan: S" at bounding box center [410, 119] width 536 height 17
click at [212, 122] on input "Kraan: S" at bounding box center [410, 119] width 536 height 17
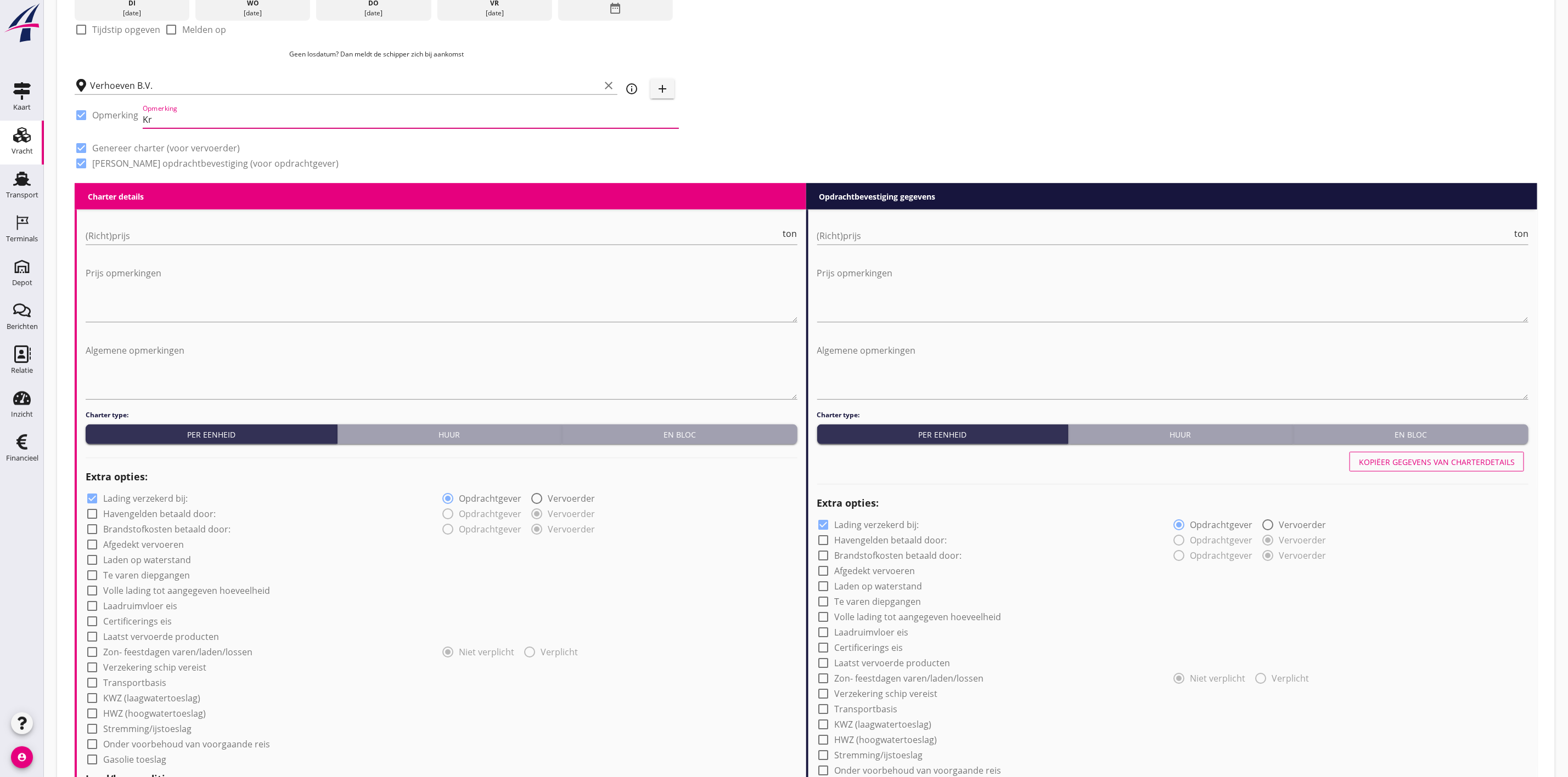
type input "K"
paste input "Kraan Suiker Nico: +31 6 22493200"
type input "Kraan Suiker Nico: +31 6 22493200"
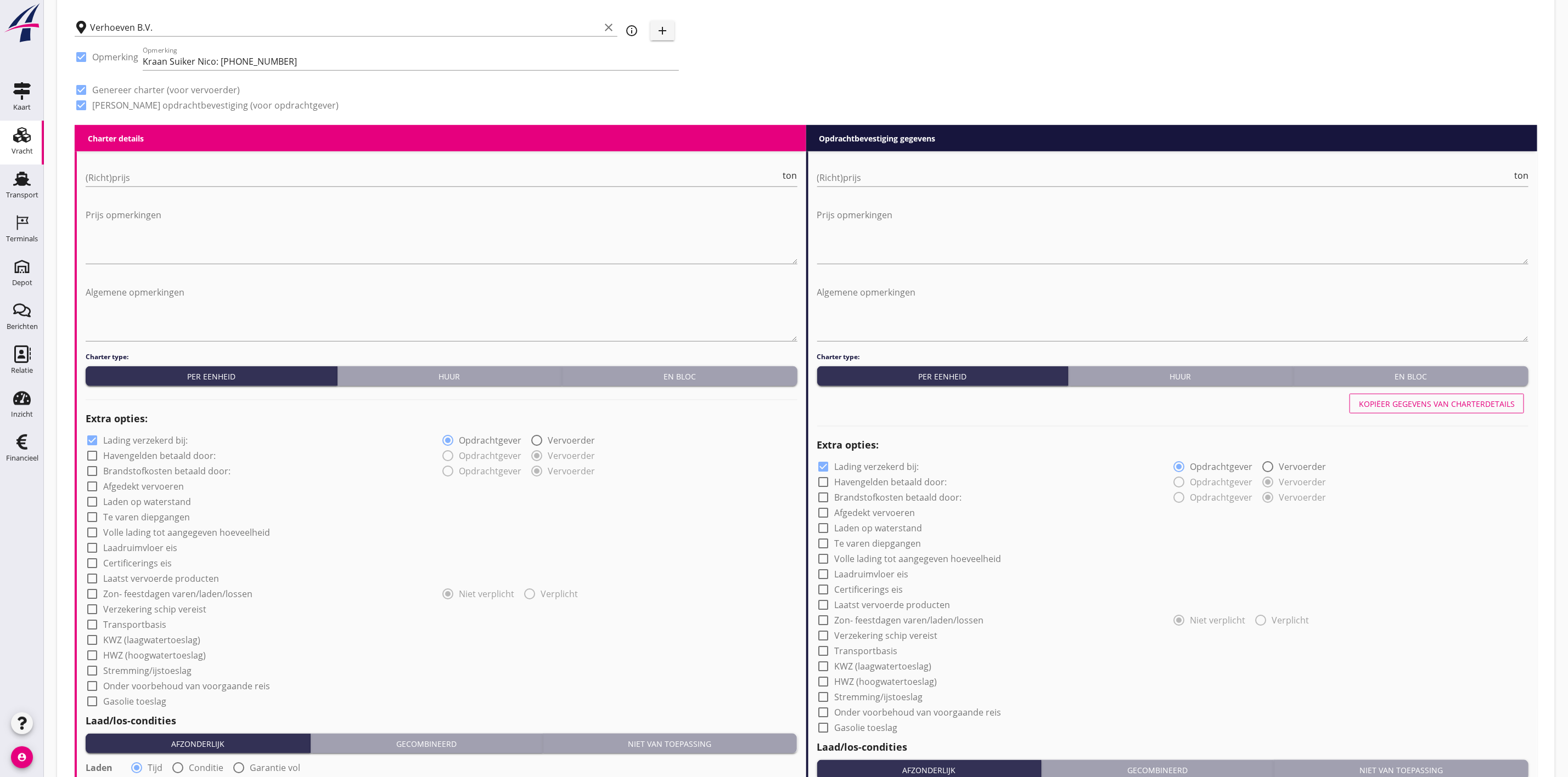
scroll to position [576, 0]
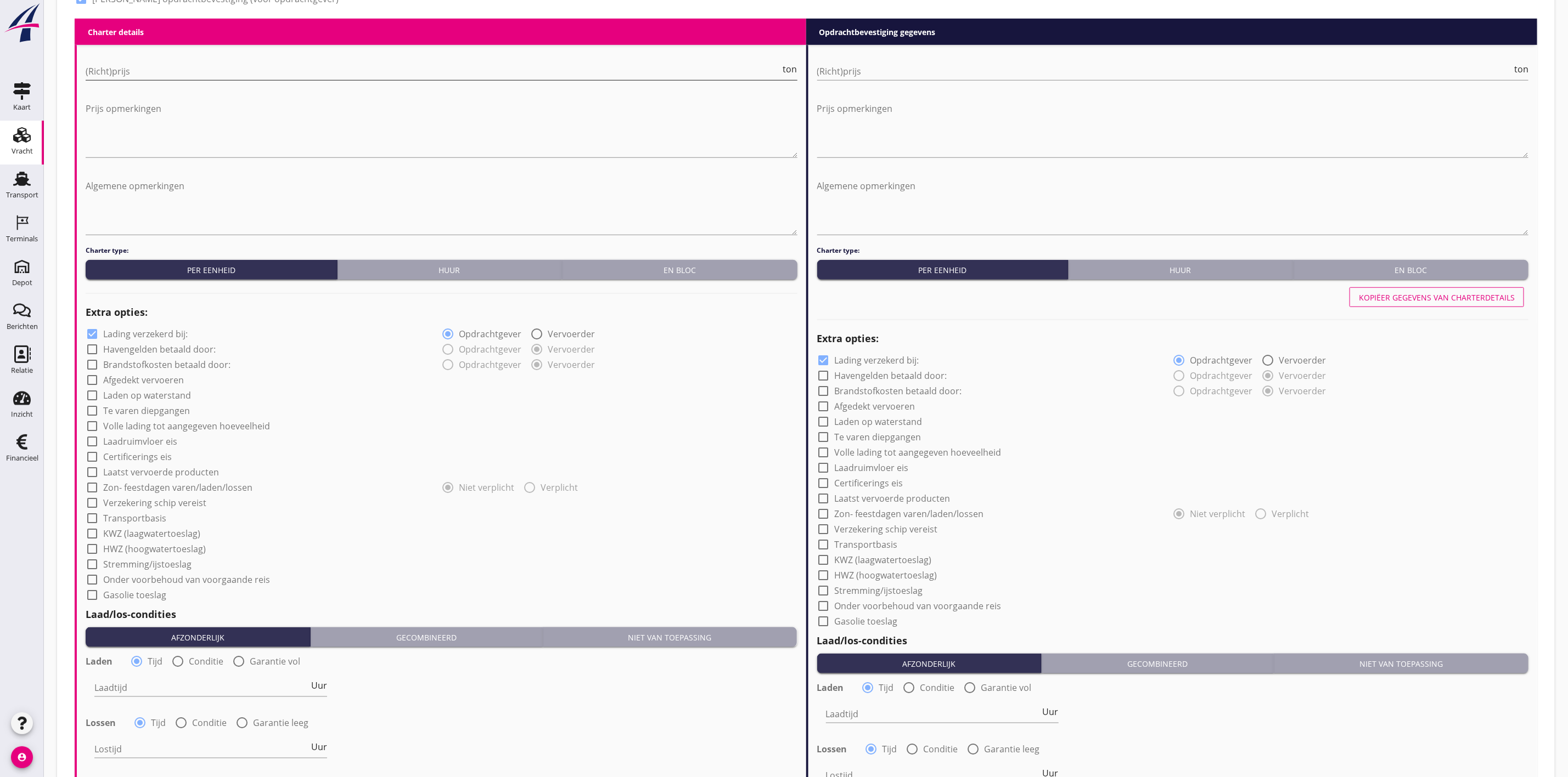
click at [339, 72] on input "(Richt)prijs" at bounding box center [433, 71] width 695 height 17
type input "4.50"
drag, startPoint x: 904, startPoint y: 55, endPoint x: 904, endPoint y: 65, distance: 10.0
click at [904, 65] on div "(Richt)prijs ton" at bounding box center [1173, 73] width 712 height 35
click at [904, 65] on input "(Richt)prijs" at bounding box center [1164, 71] width 695 height 17
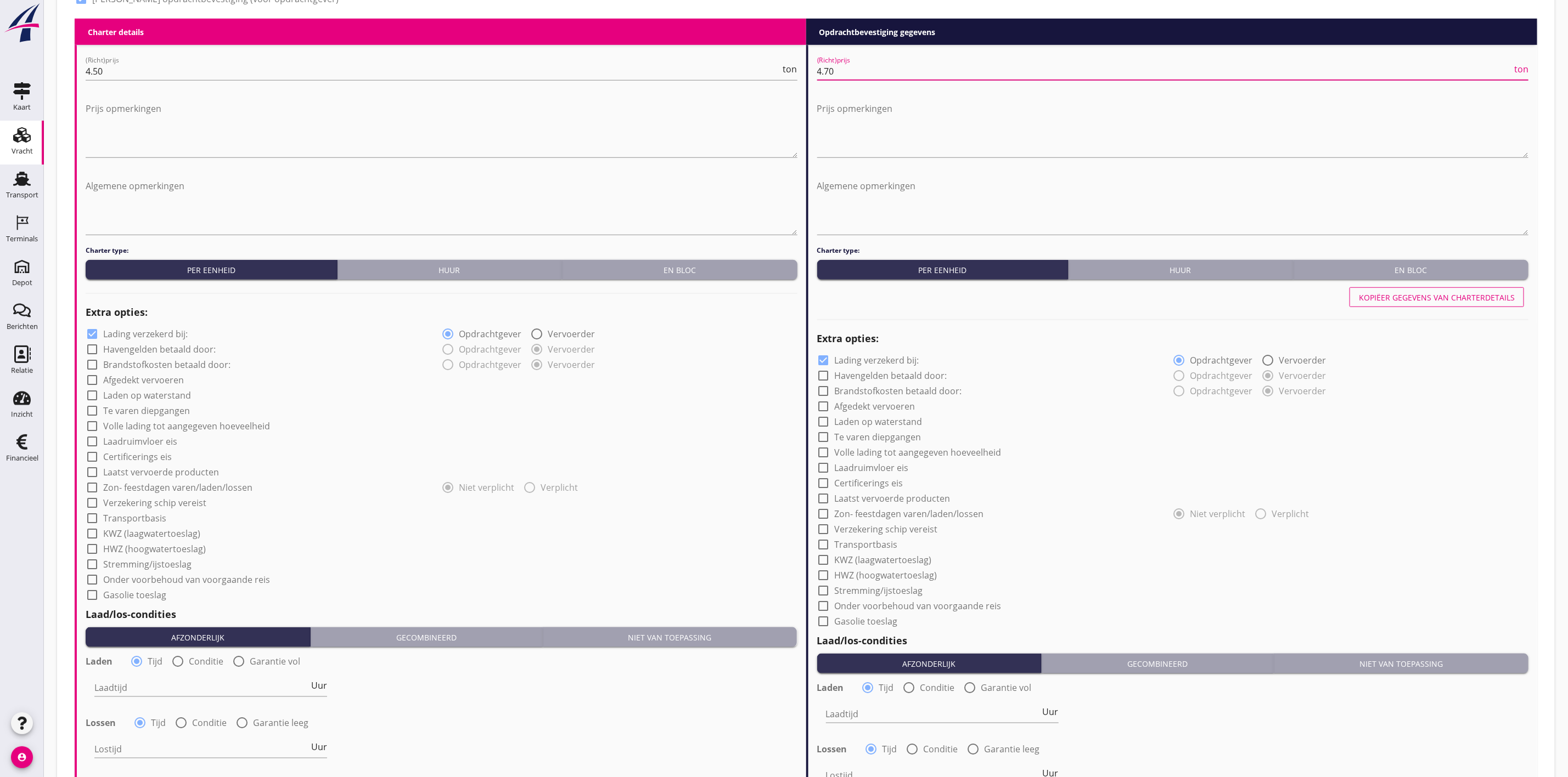
type input "4.70"
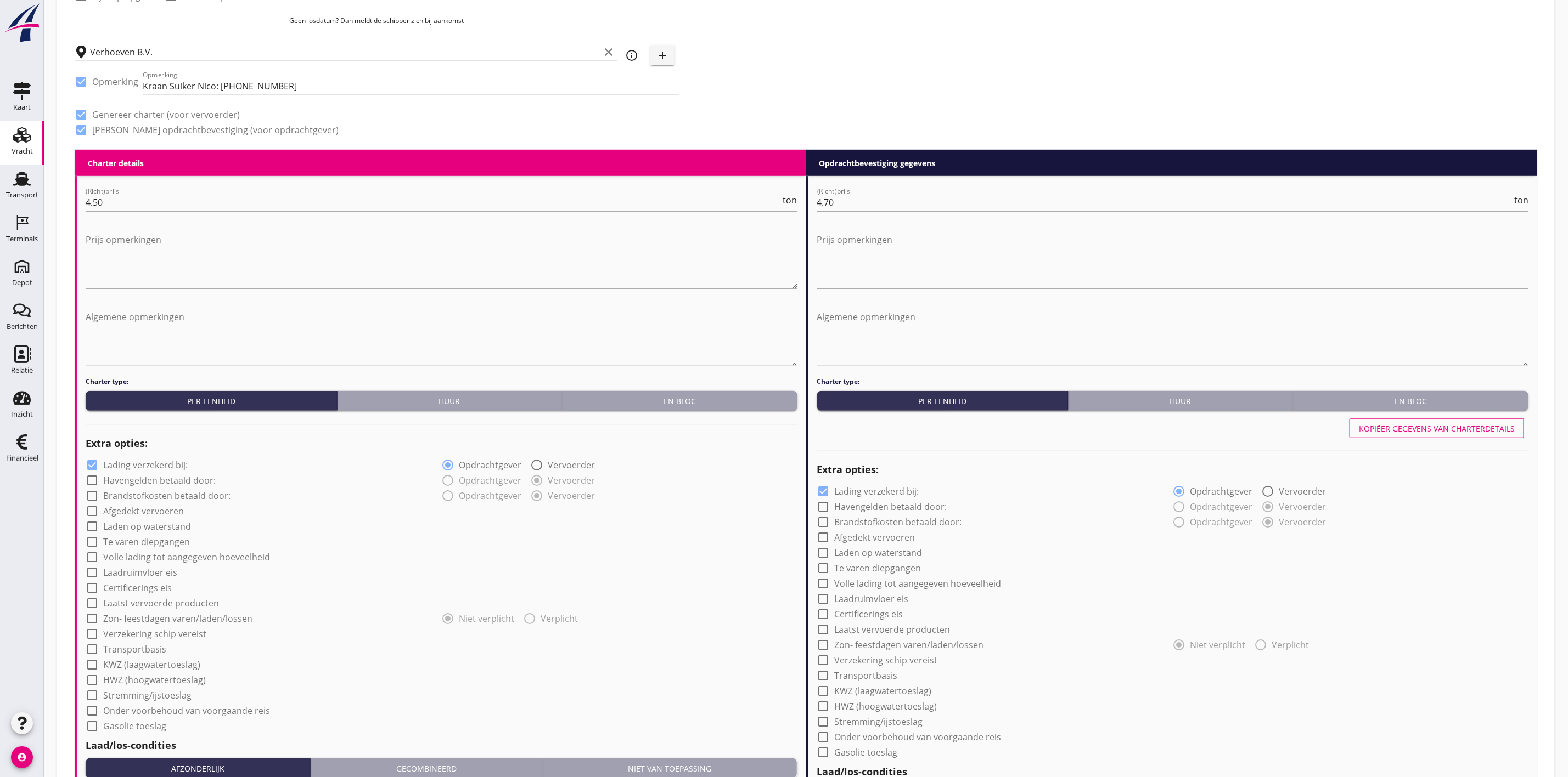
scroll to position [165, 0]
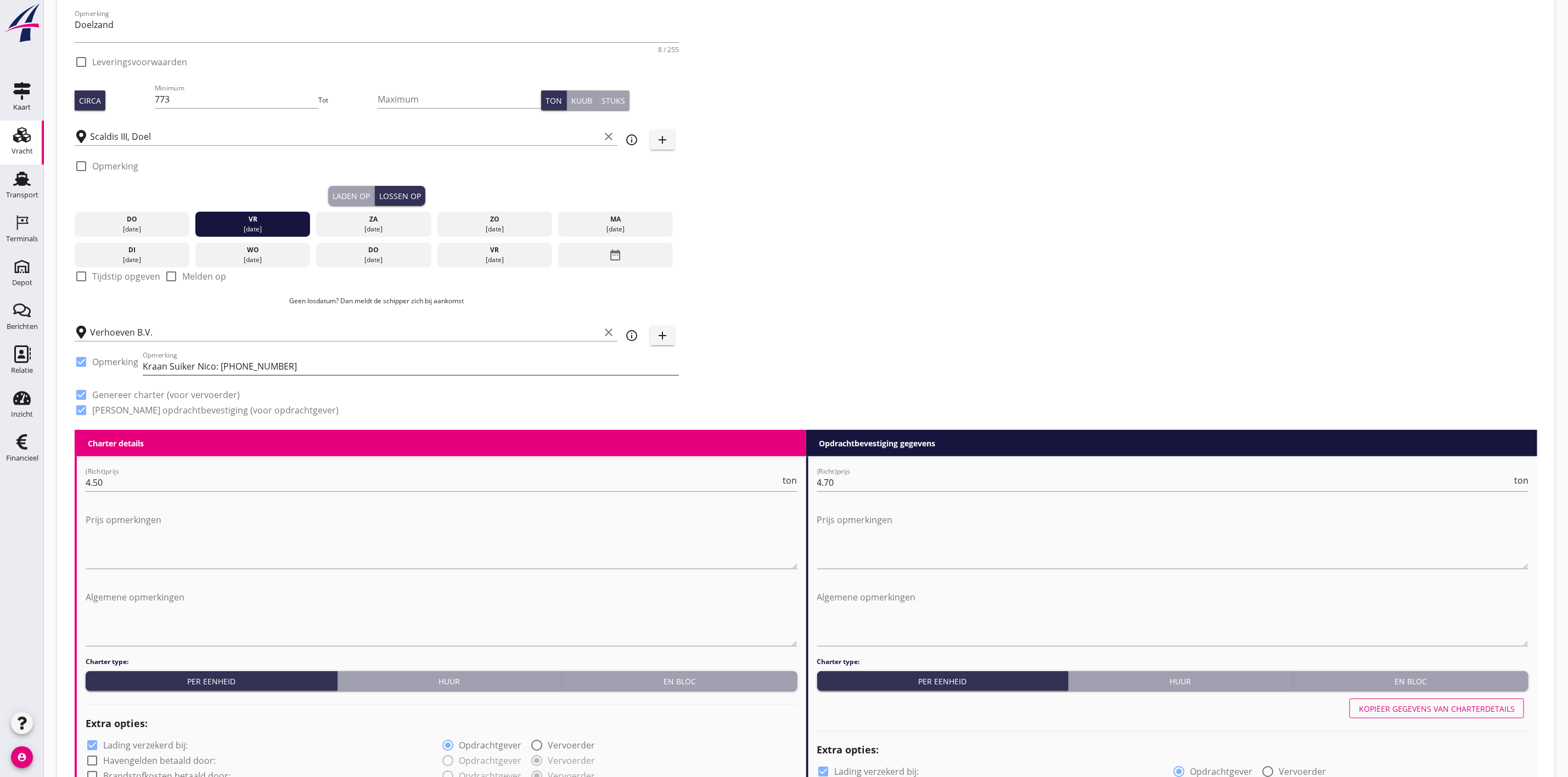
click at [206, 362] on input "Kraan Suiker Nico: +31 6 22493200" at bounding box center [410, 366] width 536 height 17
type input "Kraan Suiker Leo: +31 6 22493200"
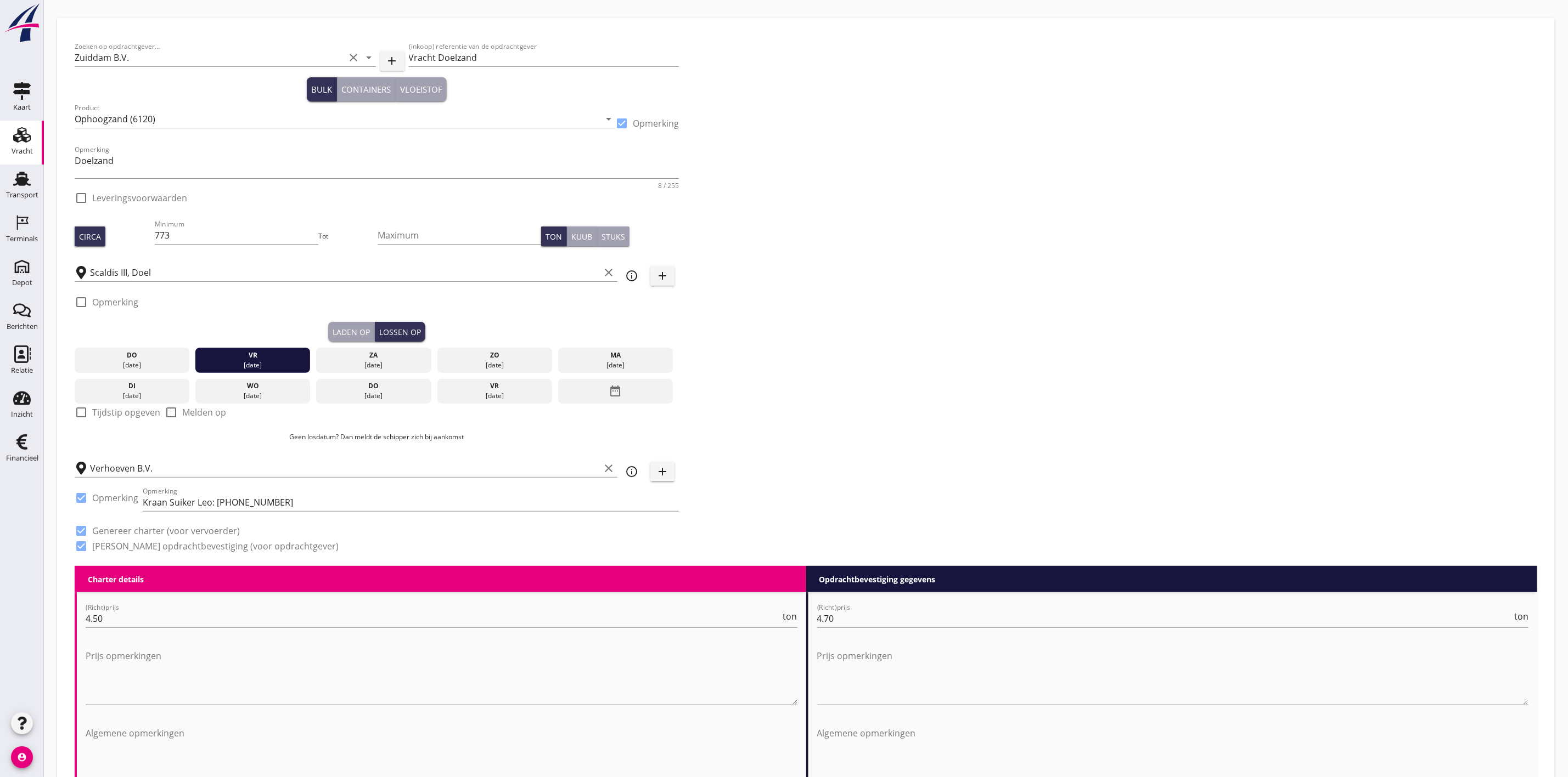
scroll to position [0, 0]
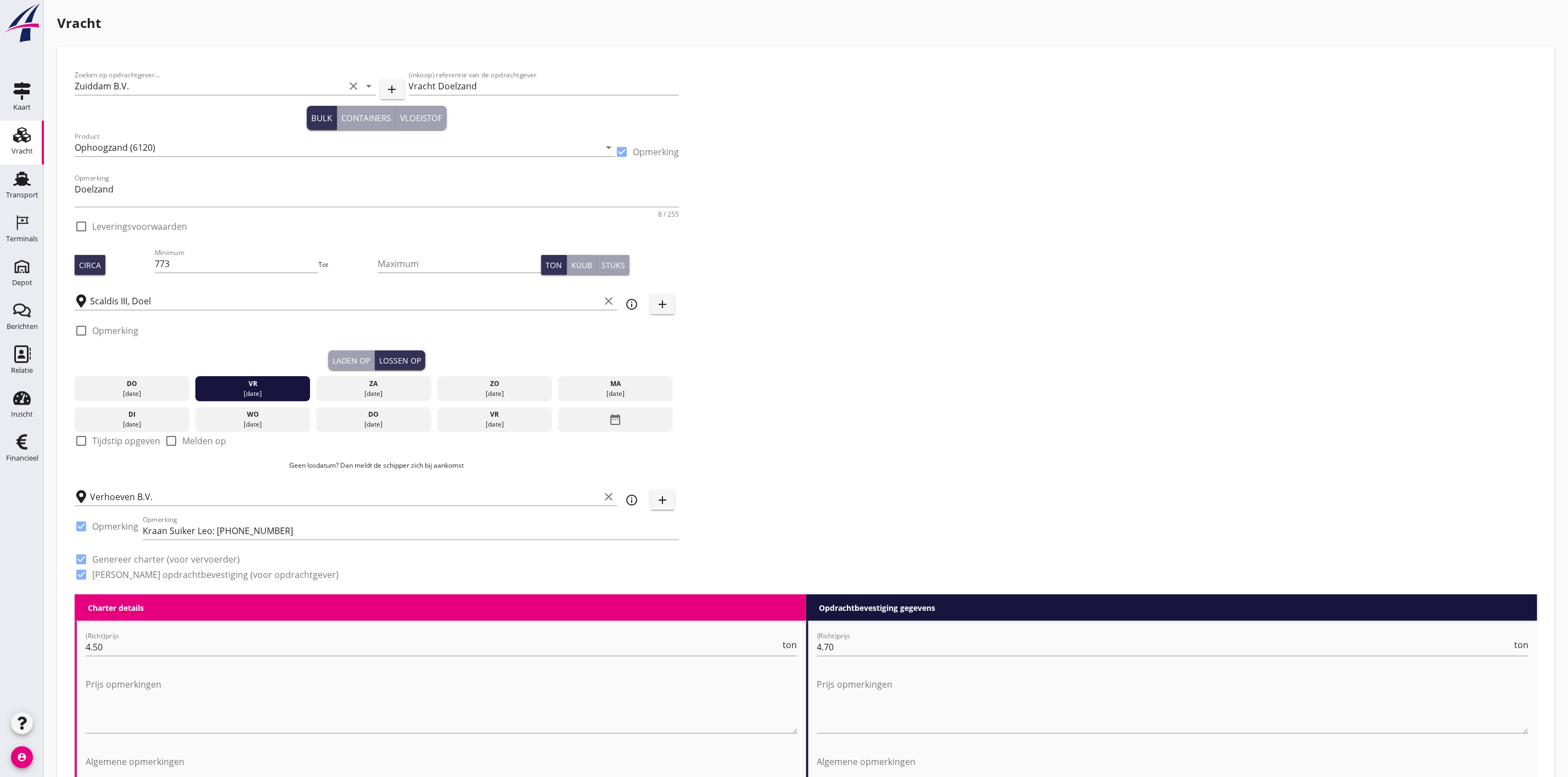
click at [621, 148] on div at bounding box center [621, 151] width 19 height 19
checkbox input "false"
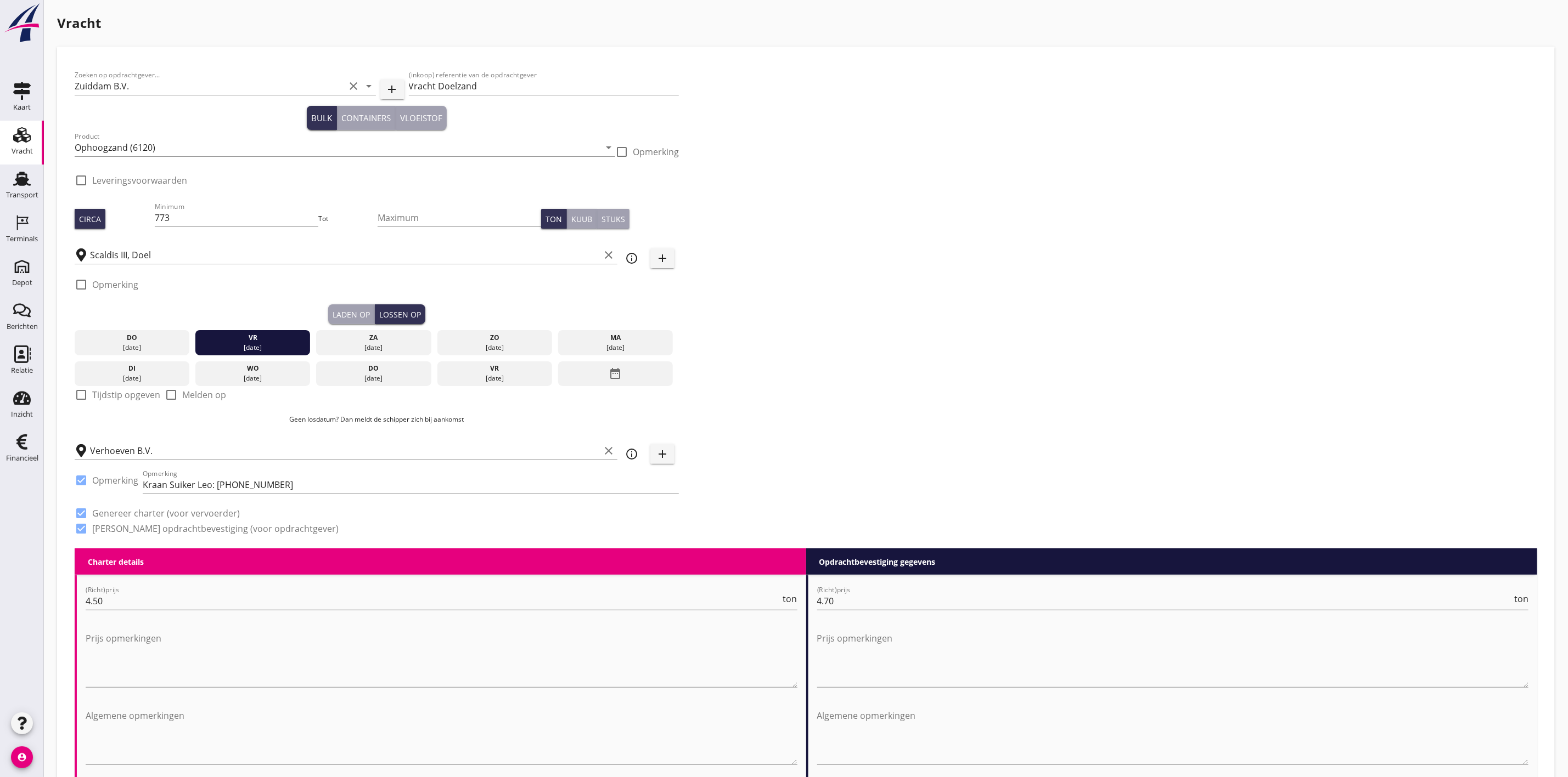
scroll to position [82, 0]
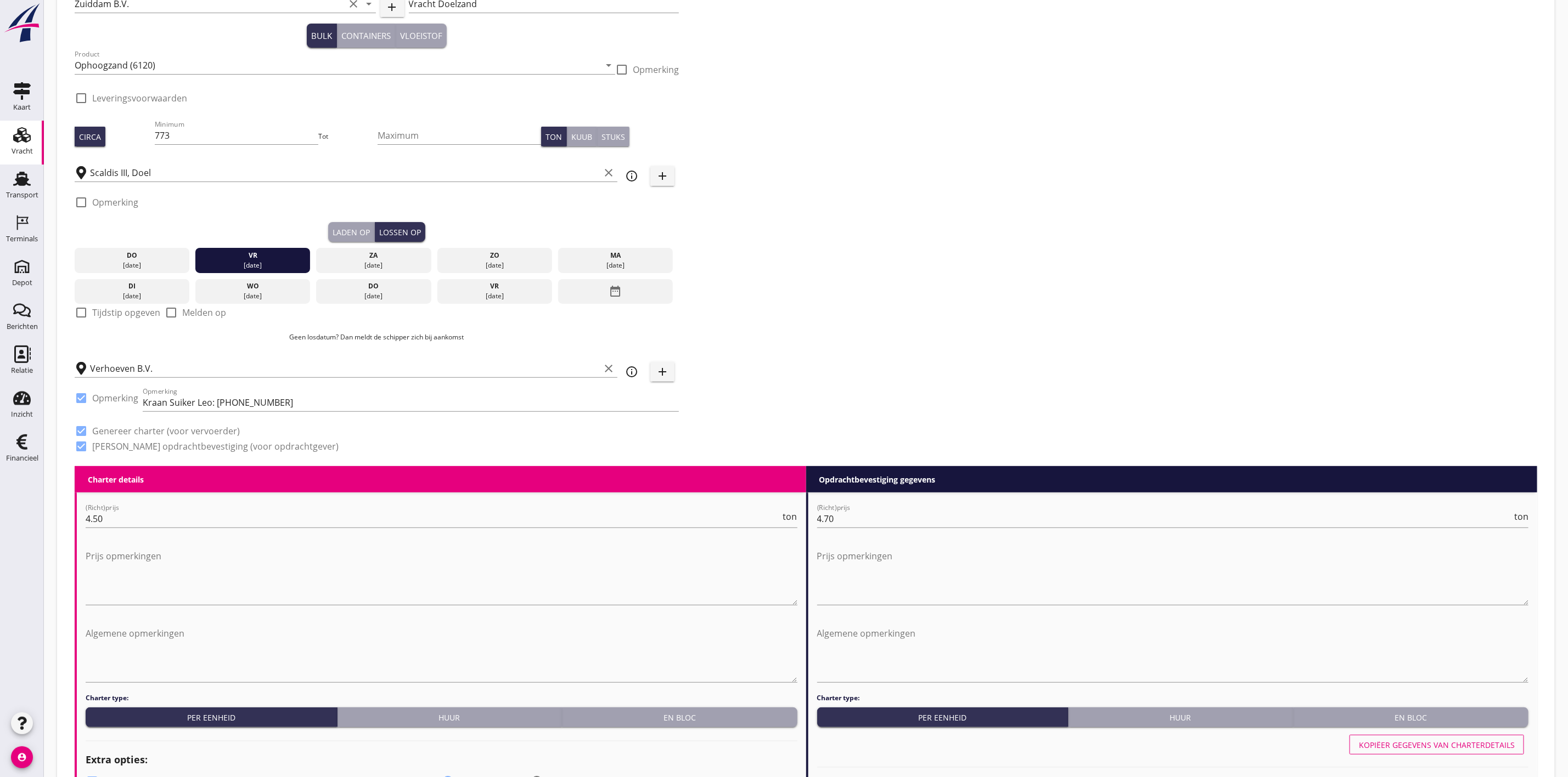
click at [580, 129] on button "Kuub" at bounding box center [582, 136] width 30 height 20
click at [812, 133] on div "Zoeken op opdrachtgever... Zuiddam B.V. clear arrow_drop_down add (inkoop) refe…" at bounding box center [805, 224] width 1471 height 484
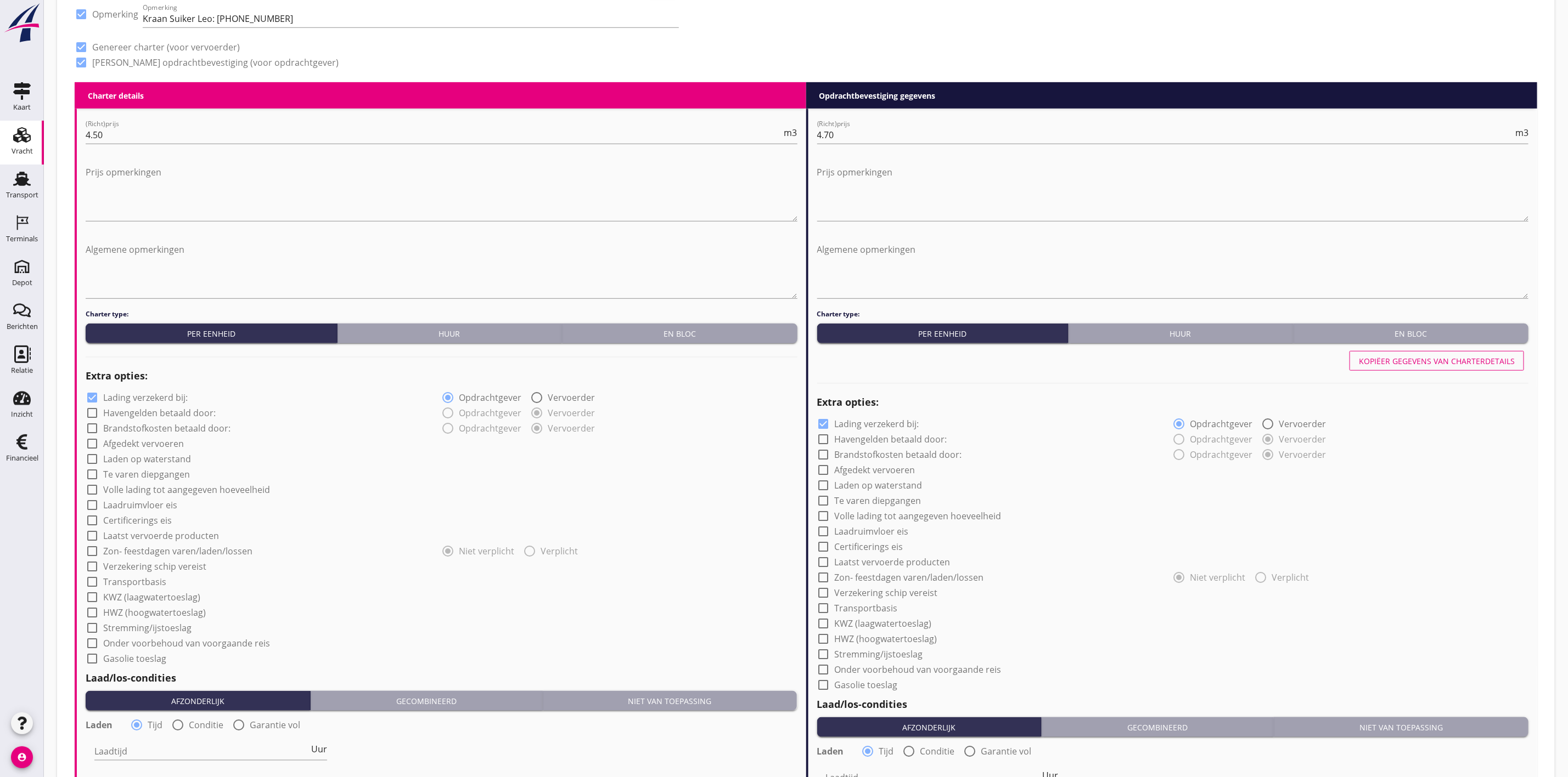
scroll to position [494, 0]
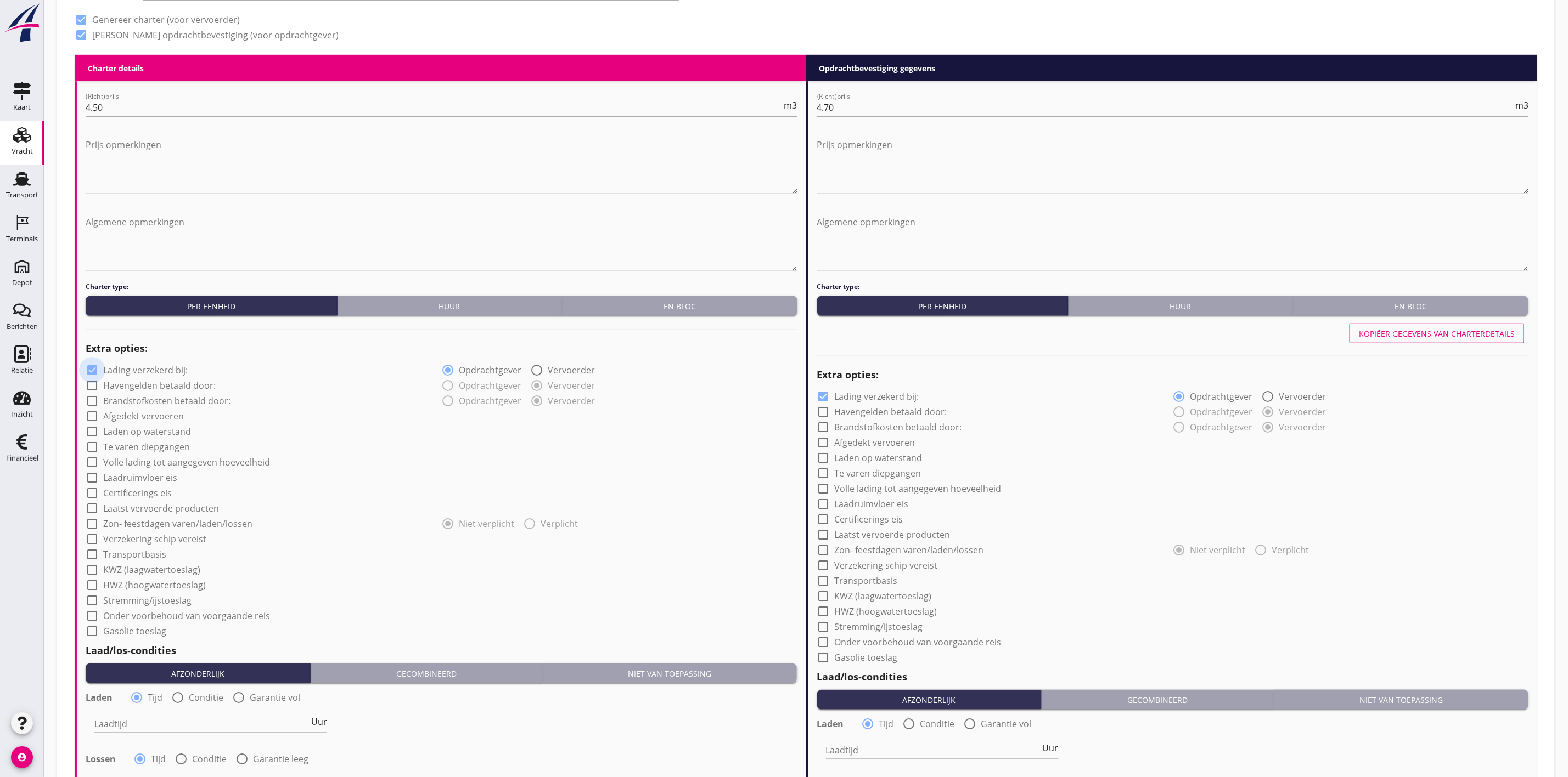
click at [94, 369] on div at bounding box center [92, 370] width 19 height 19
checkbox input "false"
click at [817, 395] on div at bounding box center [823, 396] width 19 height 19
checkbox input "false"
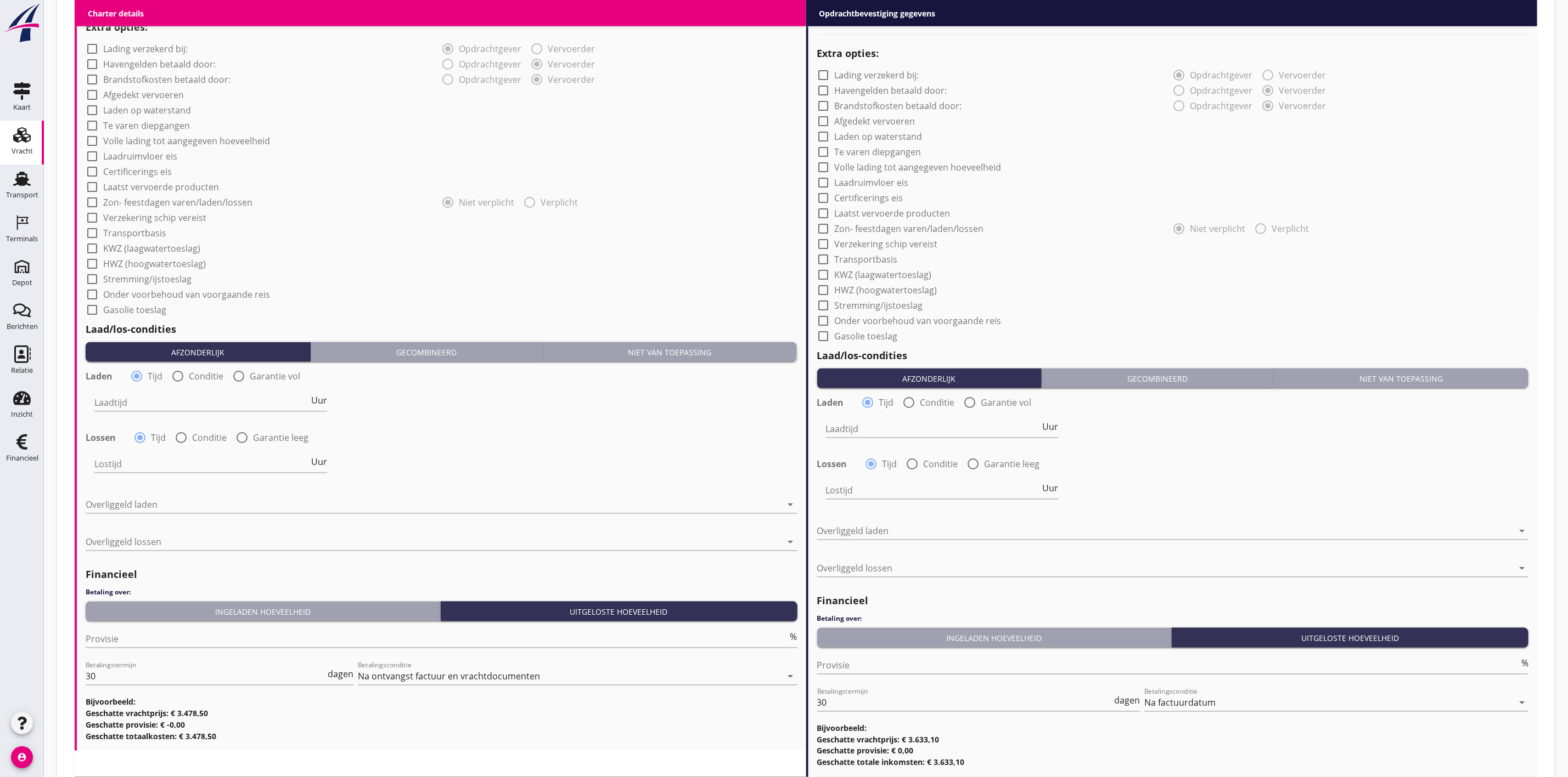
scroll to position [823, 0]
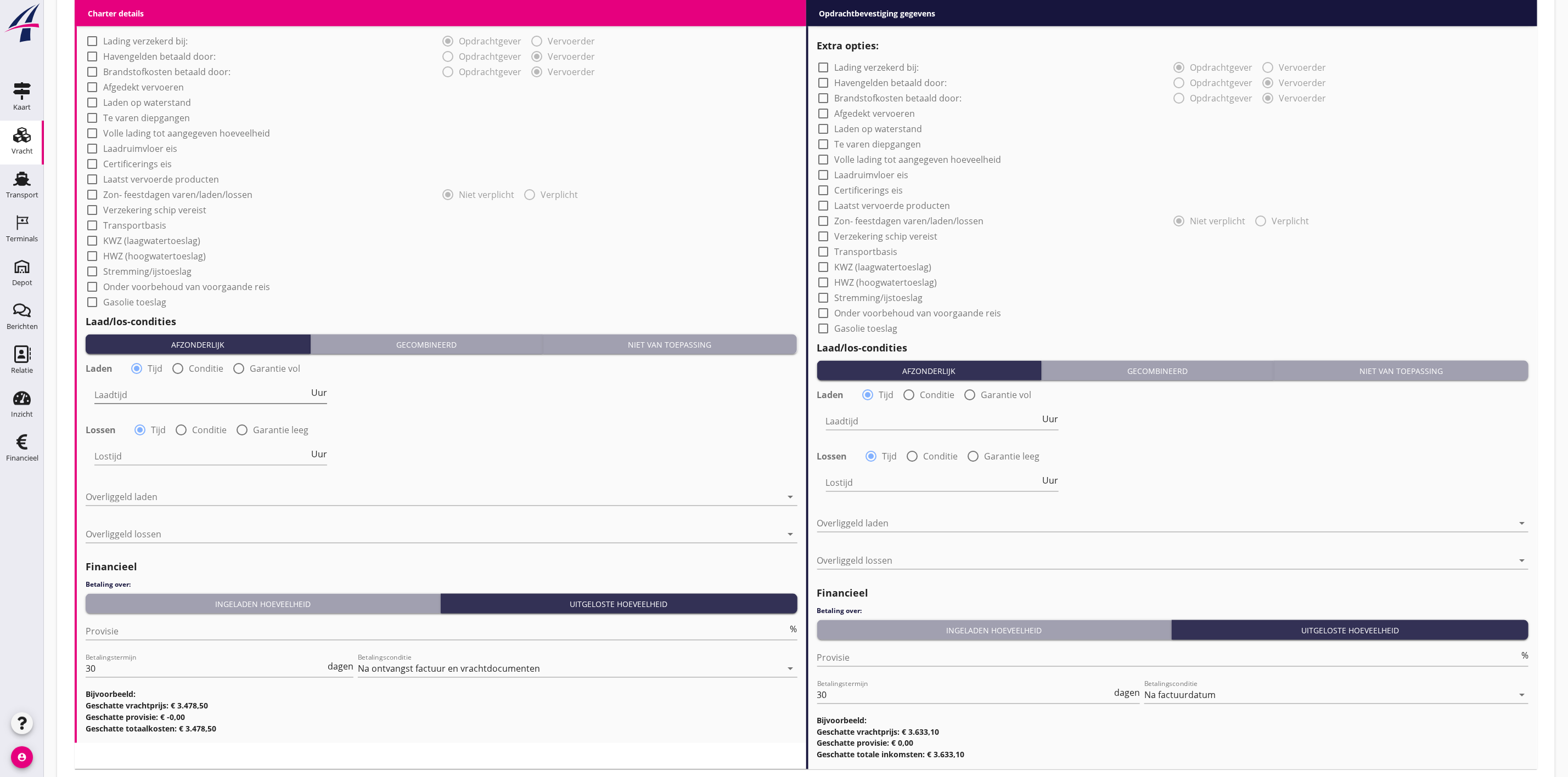
click at [319, 387] on div "Laadtijd Uur" at bounding box center [210, 395] width 233 height 17
click at [319, 389] on span "Uur" at bounding box center [319, 393] width 16 height 9
type input "1"
click at [322, 456] on span "Uur" at bounding box center [319, 454] width 16 height 9
type input "1"
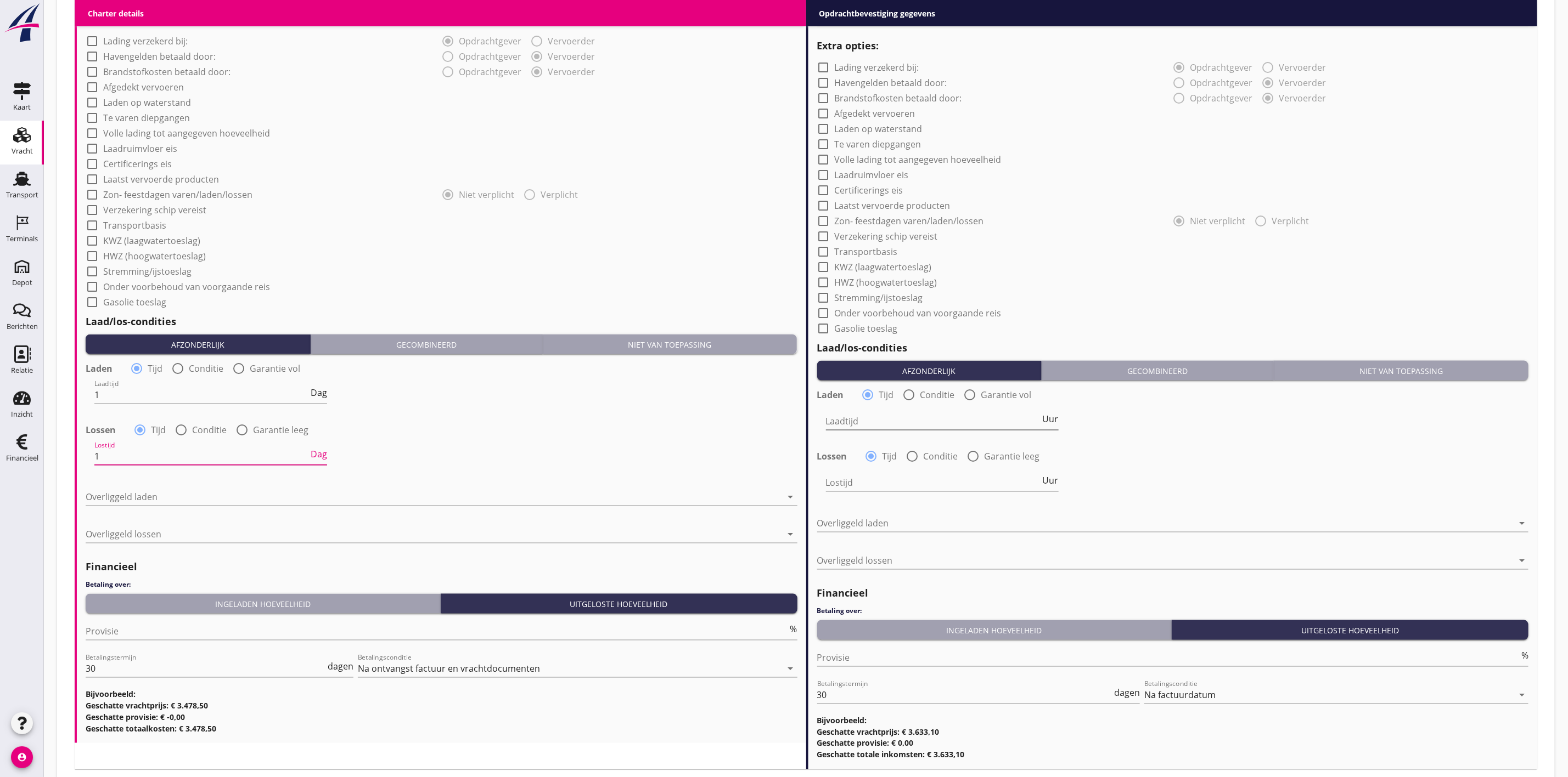
click at [1042, 416] on span "Uur" at bounding box center [1050, 419] width 16 height 9
type input "1"
click at [1051, 481] on span "Uur" at bounding box center [1050, 480] width 16 height 9
type input "1"
click at [142, 496] on div at bounding box center [434, 496] width 697 height 17
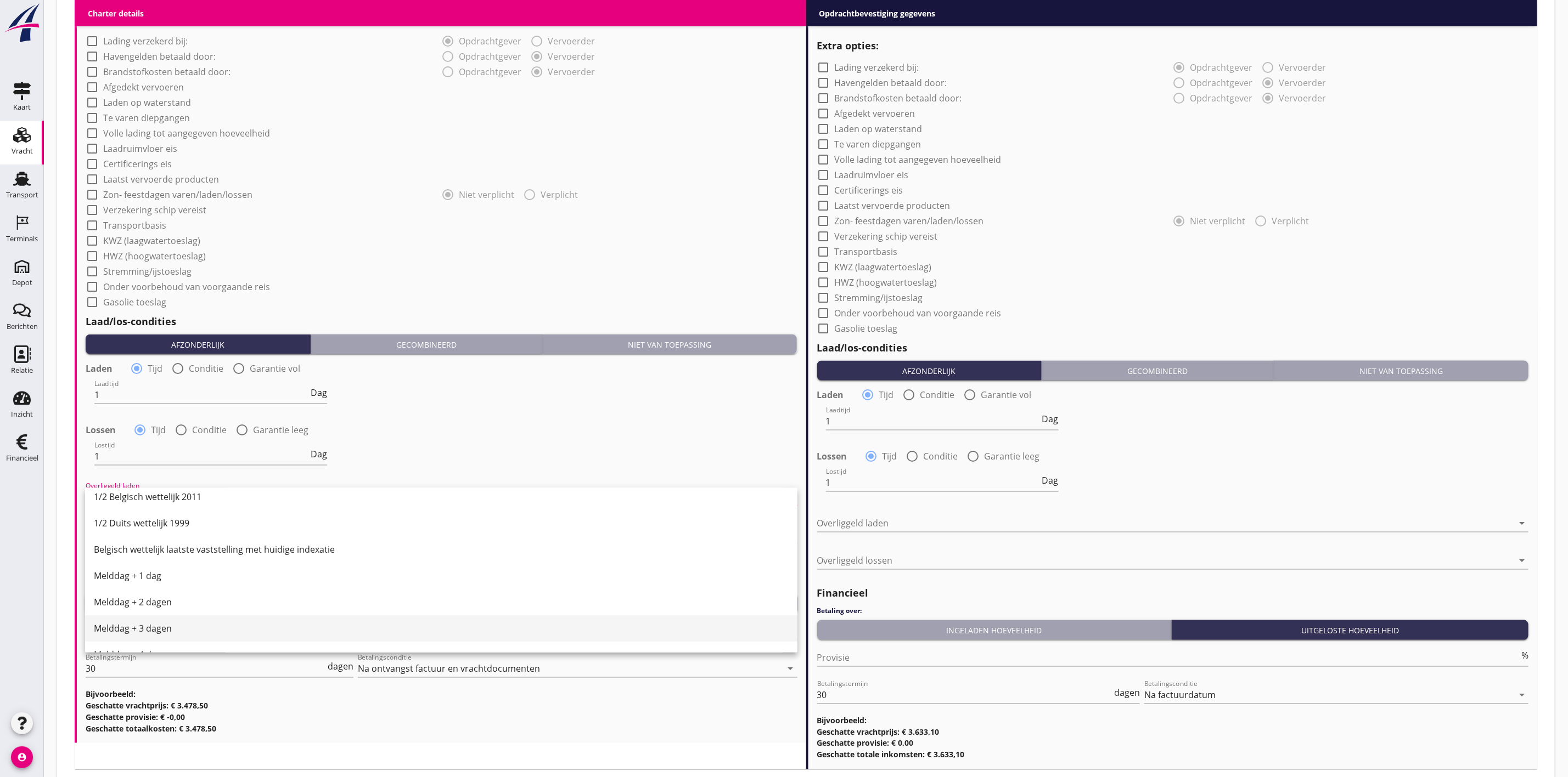
scroll to position [329, 0]
click at [185, 492] on div "1/2 Belgisch wettelijk 2011" at bounding box center [441, 492] width 694 height 13
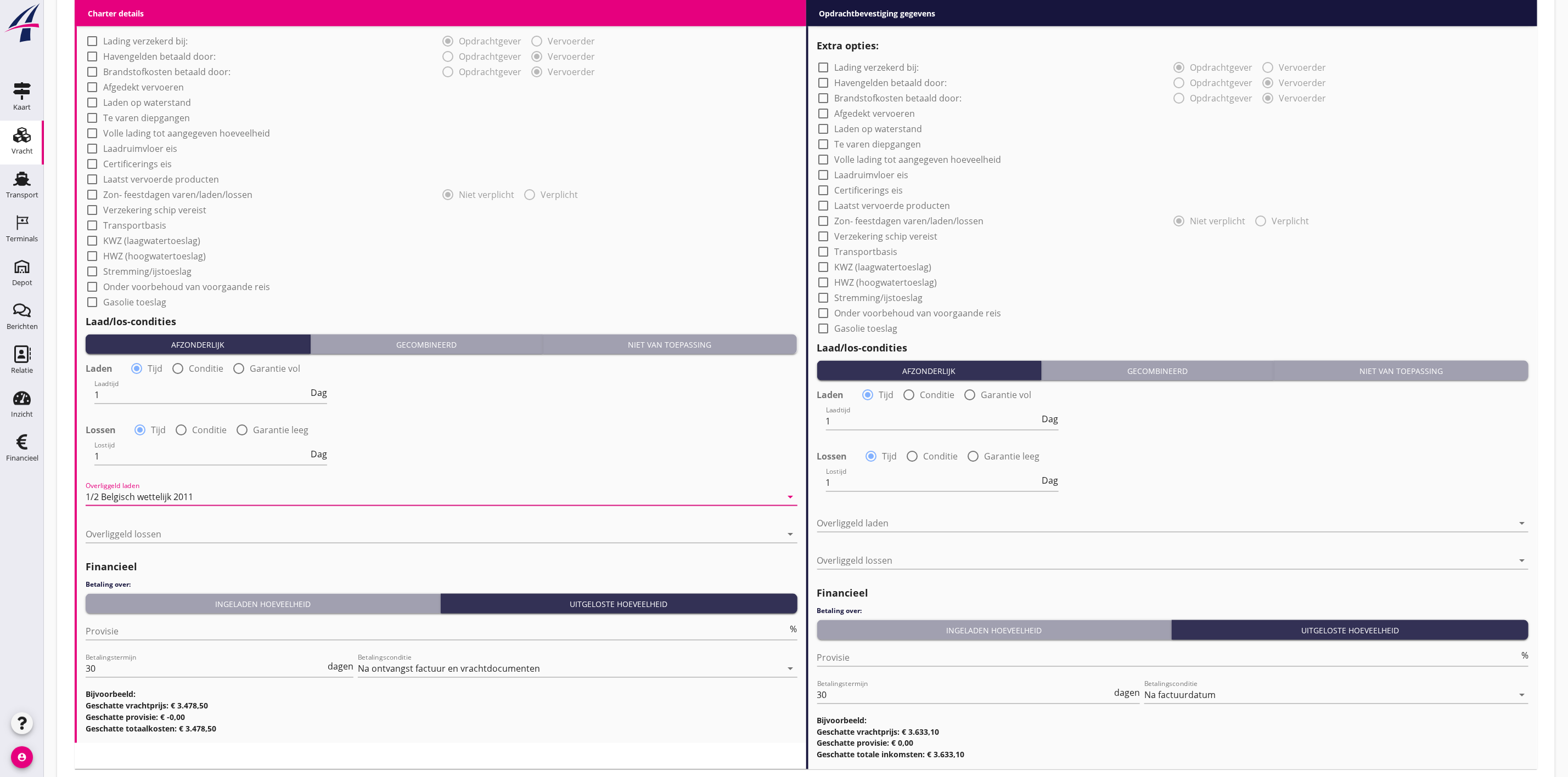
click at [172, 523] on div "Overliggeld lossen arrow_drop_down" at bounding box center [441, 536] width 712 height 35
click at [175, 532] on div at bounding box center [434, 534] width 697 height 17
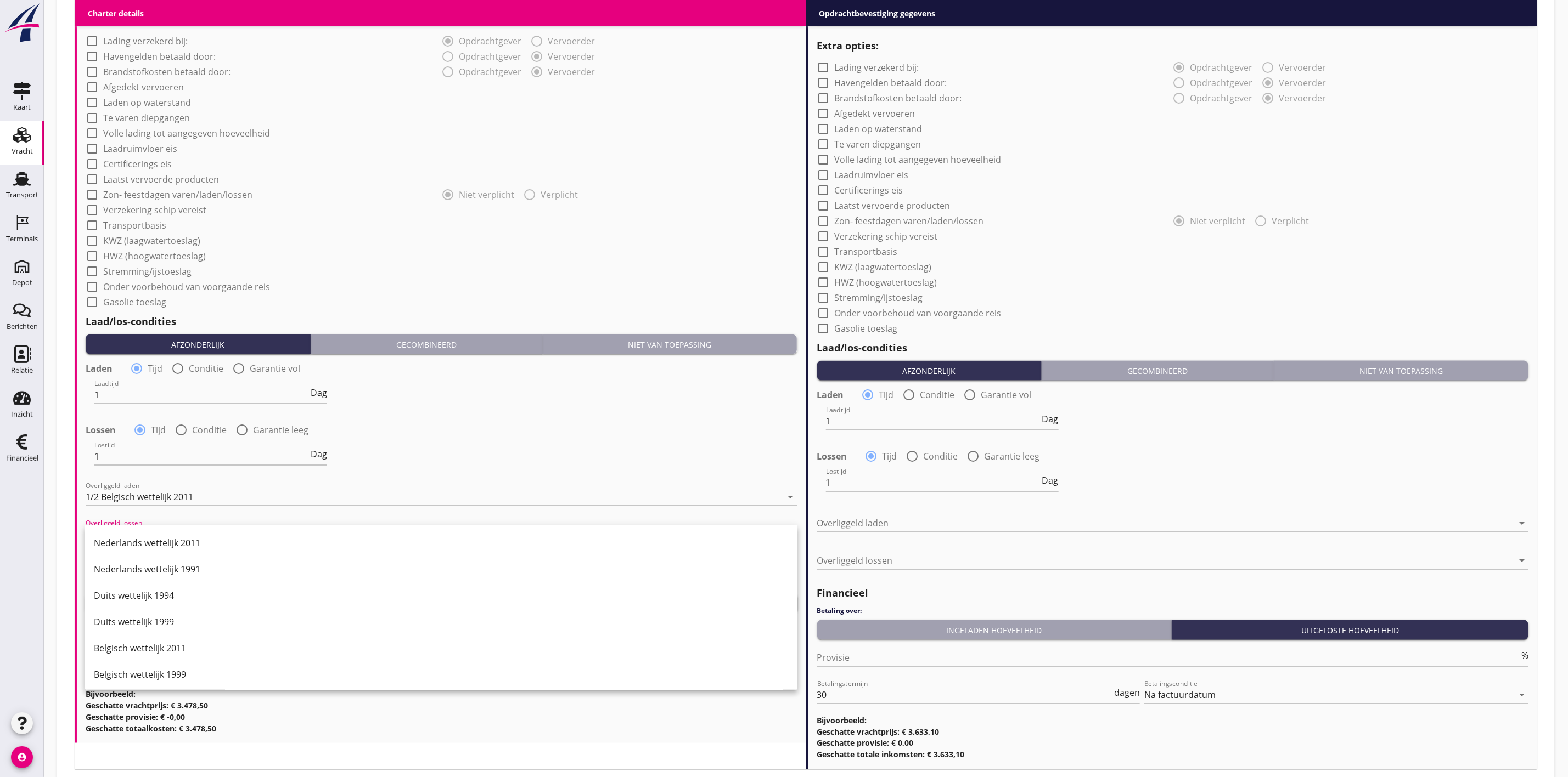
click at [175, 532] on div "Nederlands wettelijk 2011" at bounding box center [441, 543] width 694 height 26
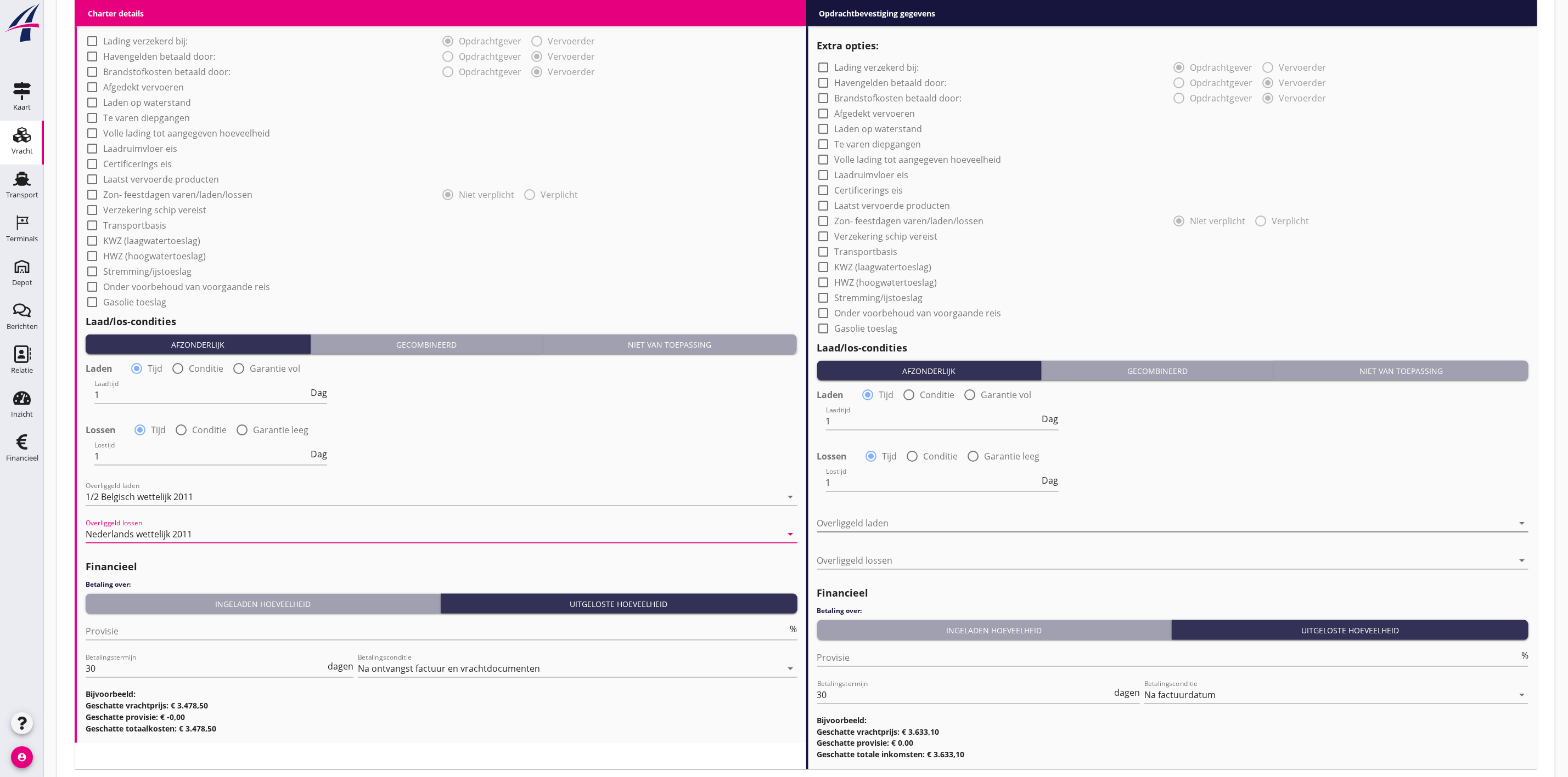
click at [898, 526] on div at bounding box center [1165, 523] width 697 height 17
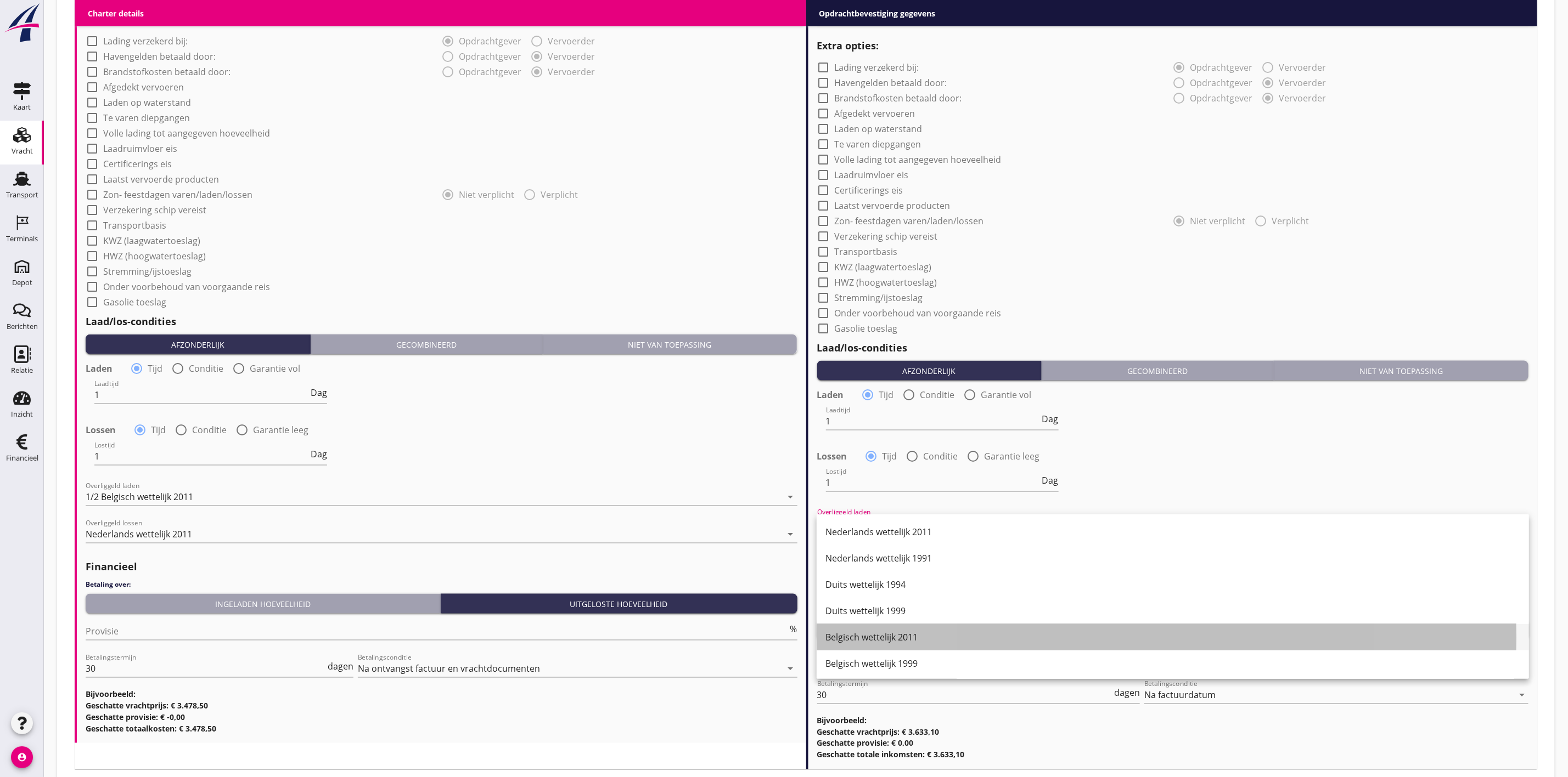
click at [886, 639] on div "Belgisch wettelijk 2011" at bounding box center [1173, 637] width 694 height 13
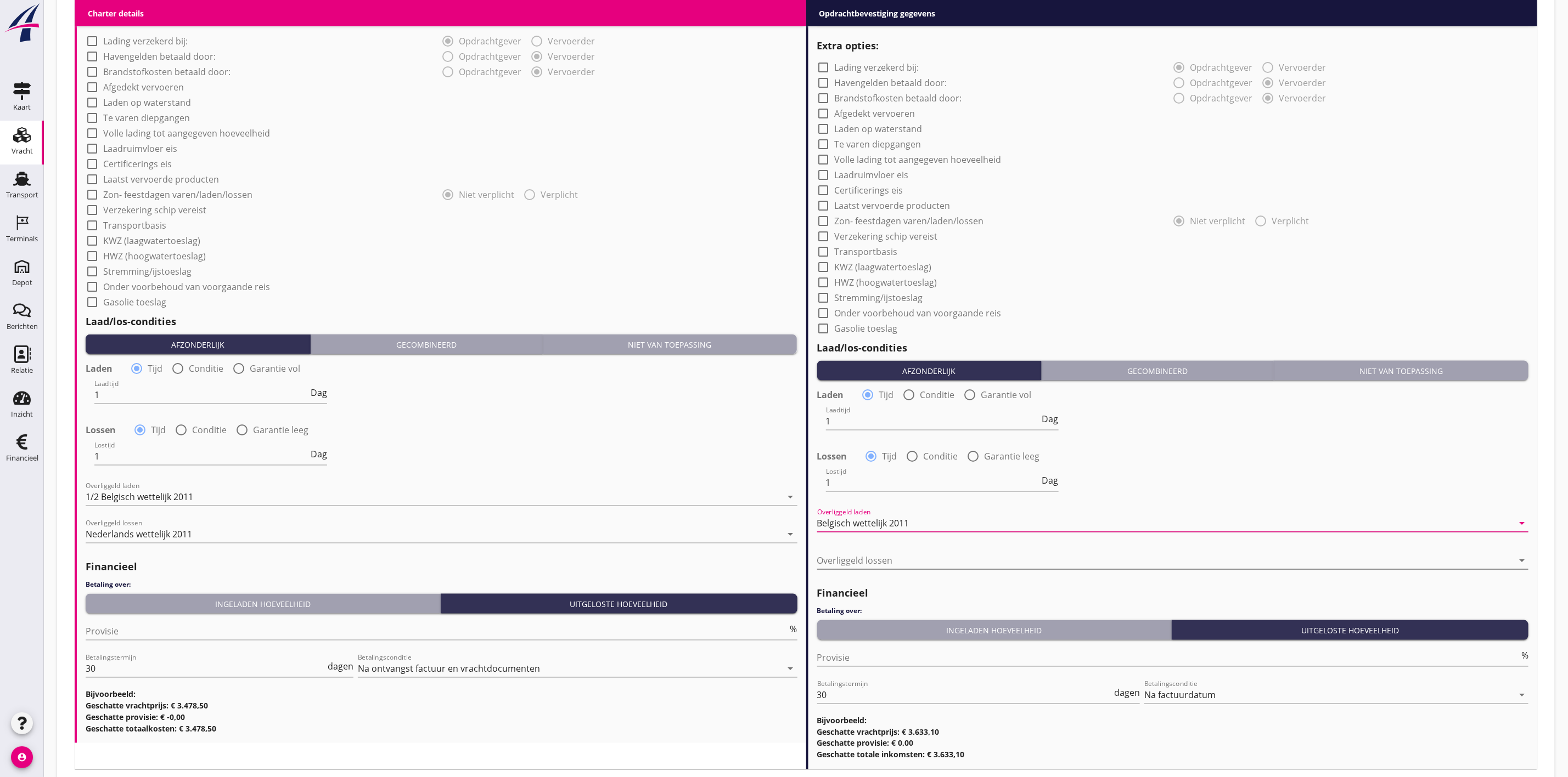
click at [891, 553] on div at bounding box center [1165, 560] width 697 height 17
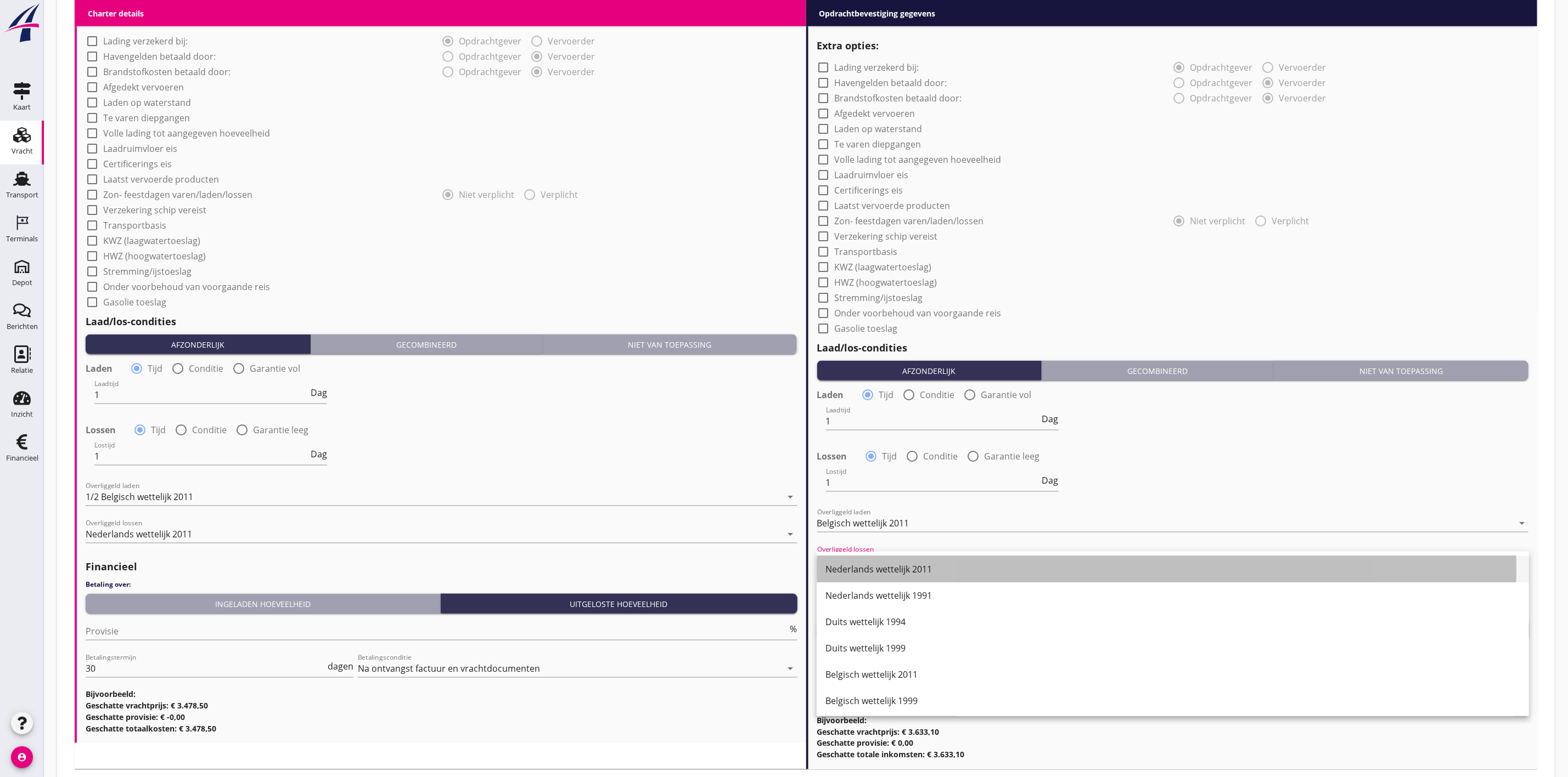
click at [897, 569] on div "Nederlands wettelijk 2011" at bounding box center [1173, 569] width 694 height 13
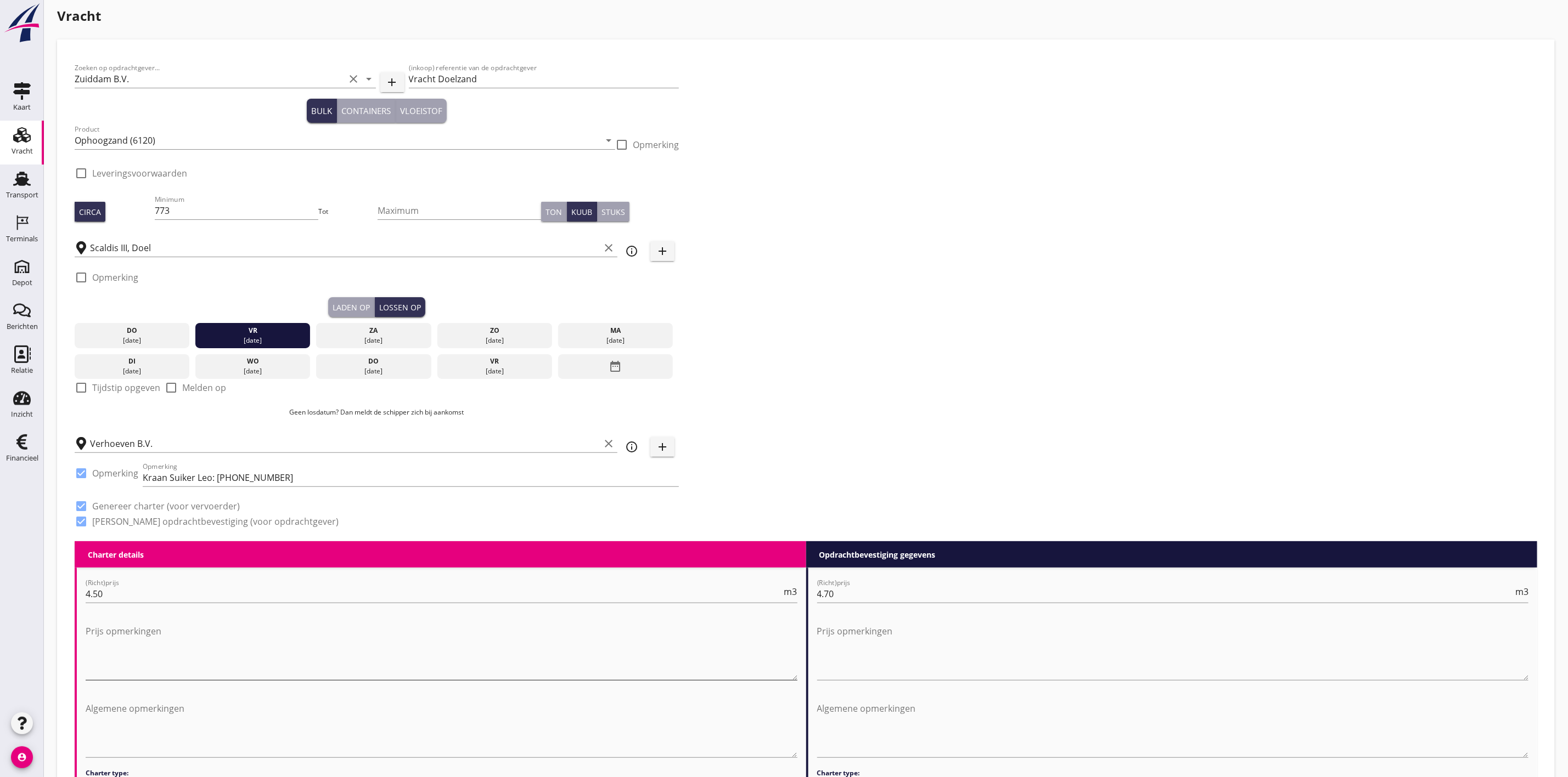
scroll to position [0, 0]
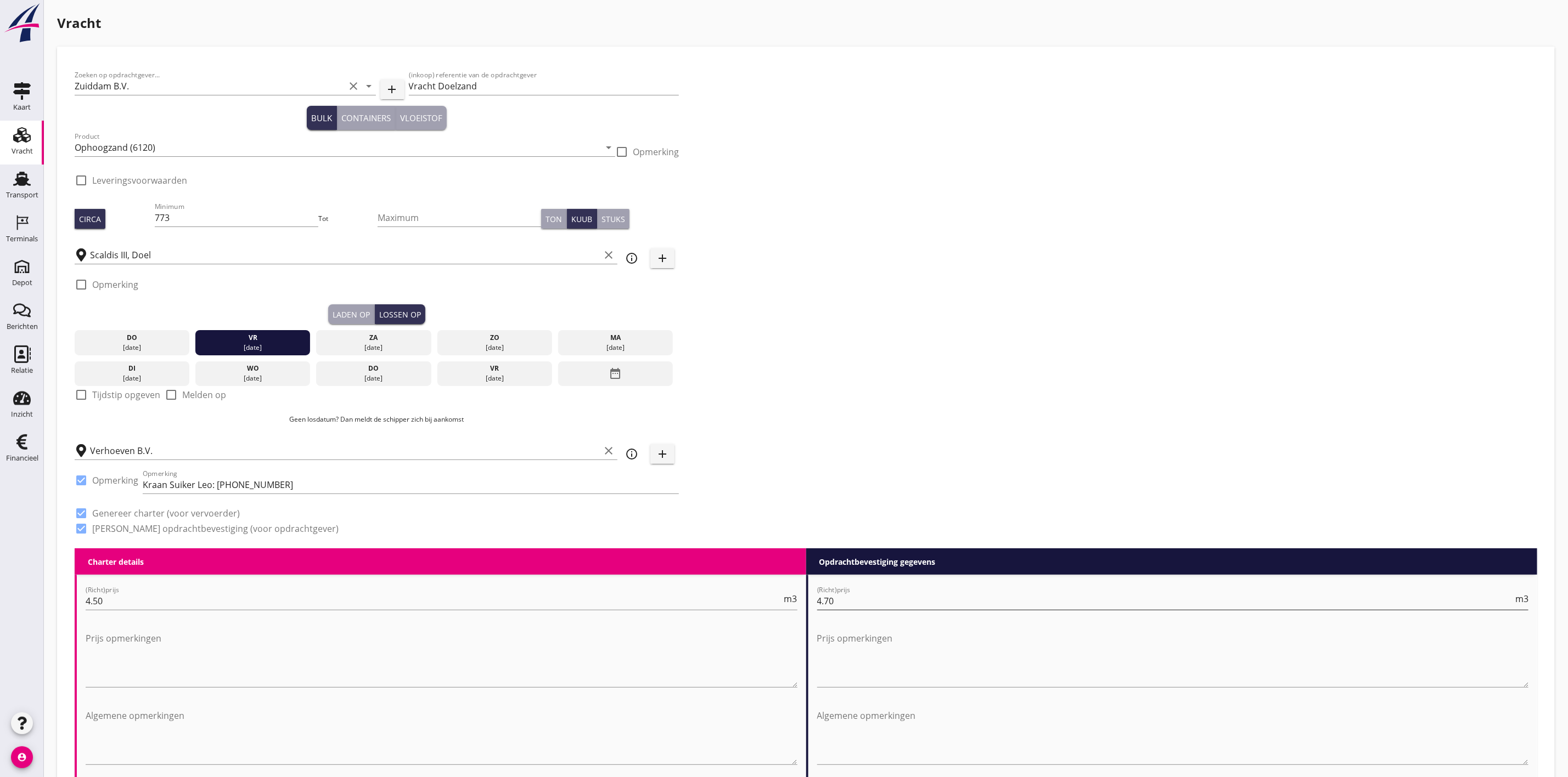
click at [877, 605] on input "4.70" at bounding box center [1165, 601] width 697 height 17
type input "4.50"
click at [830, 501] on div "Zoeken op opdrachtgever... Zuiddam B.V. clear arrow_drop_down add (inkoop) refe…" at bounding box center [805, 306] width 1471 height 484
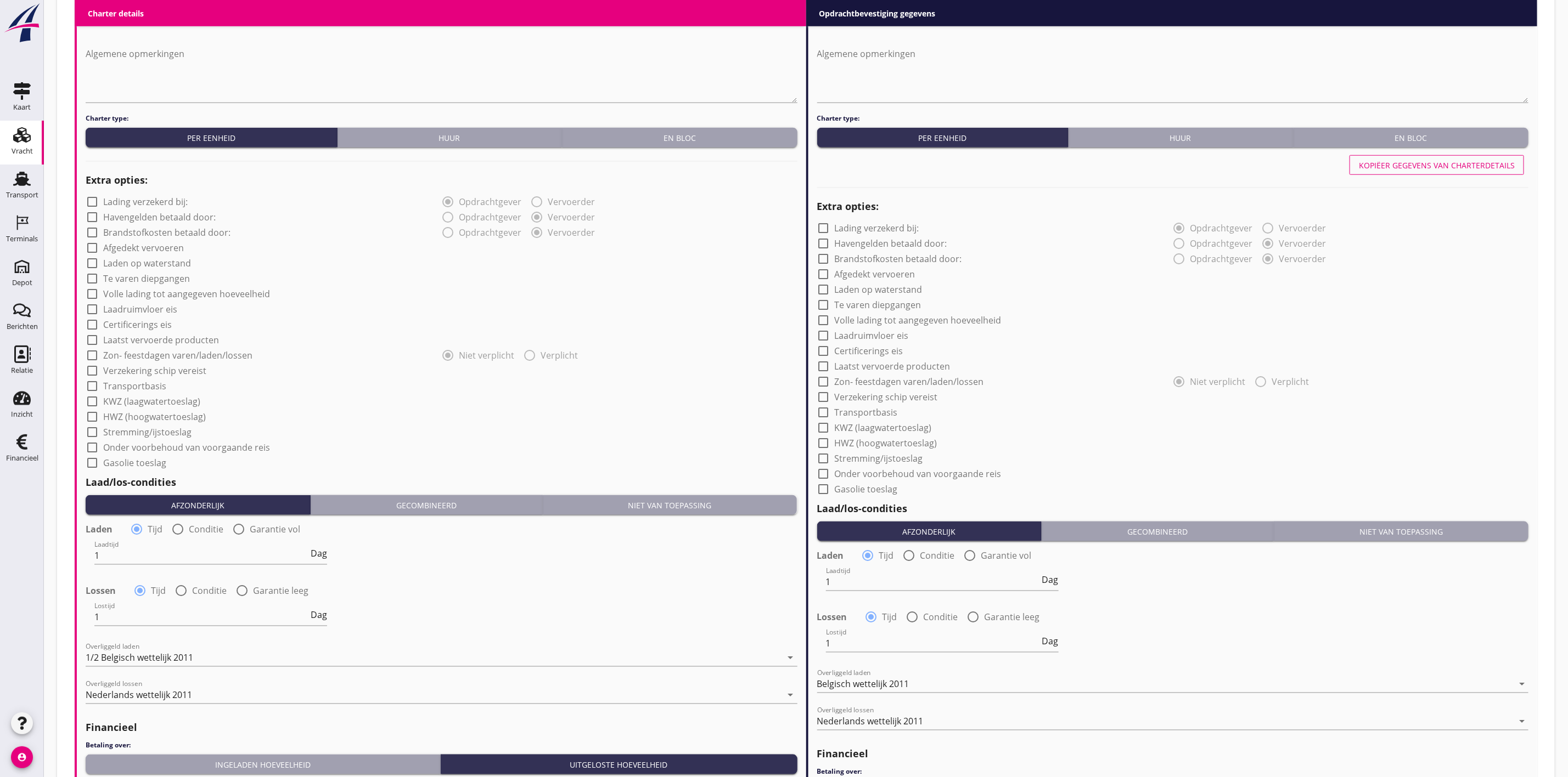
scroll to position [823, 0]
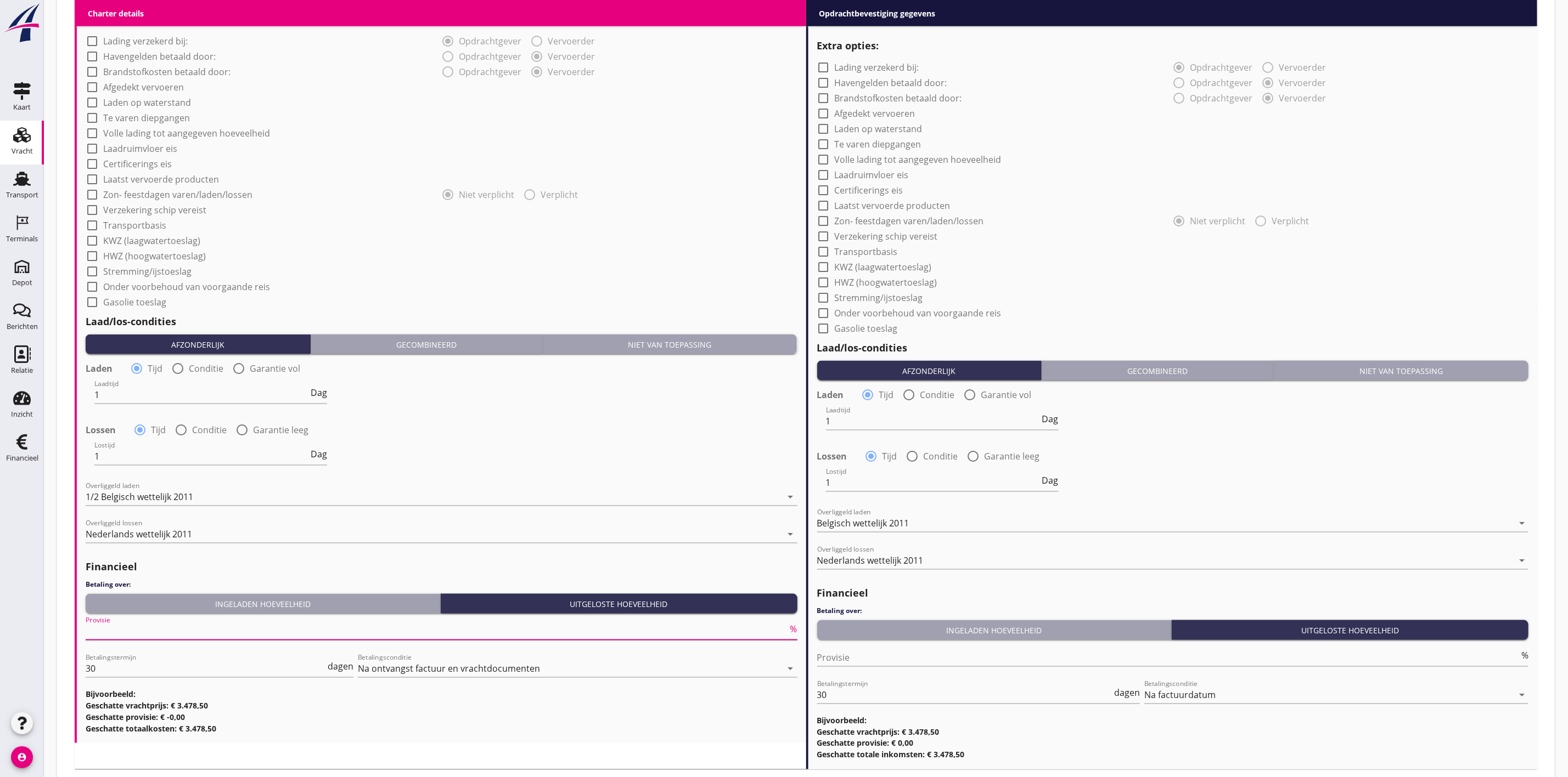
click at [151, 631] on input "Provisie" at bounding box center [437, 631] width 703 height 17
type input "5"
click at [308, 749] on div "Charter details keyboard_arrow_down (Richt)prijs 4.50 m3 Prijs opmerkingen Alge…" at bounding box center [440, 248] width 731 height 1044
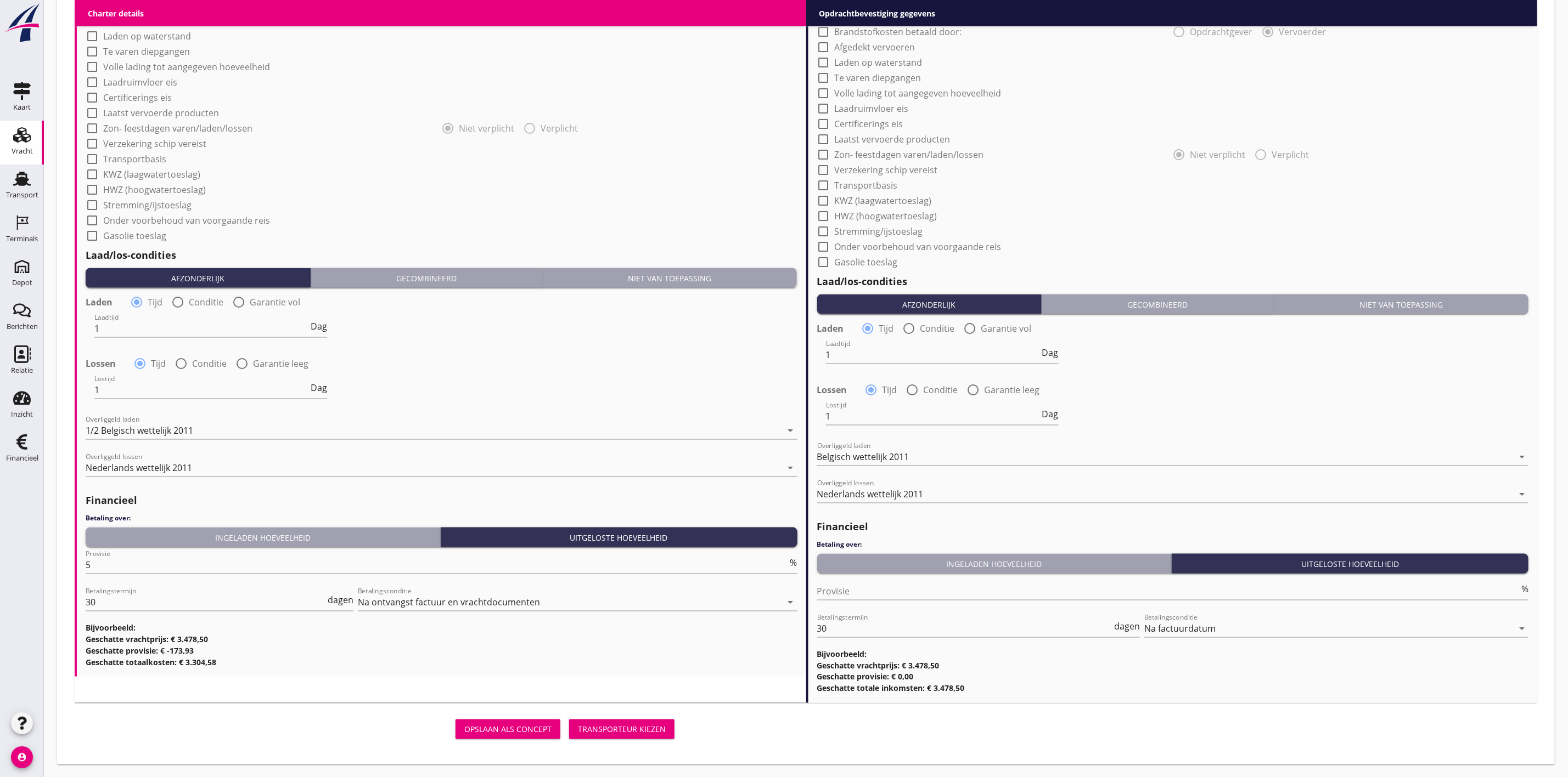
click at [641, 735] on div "Transporteur kiezen" at bounding box center [621, 730] width 88 height 11
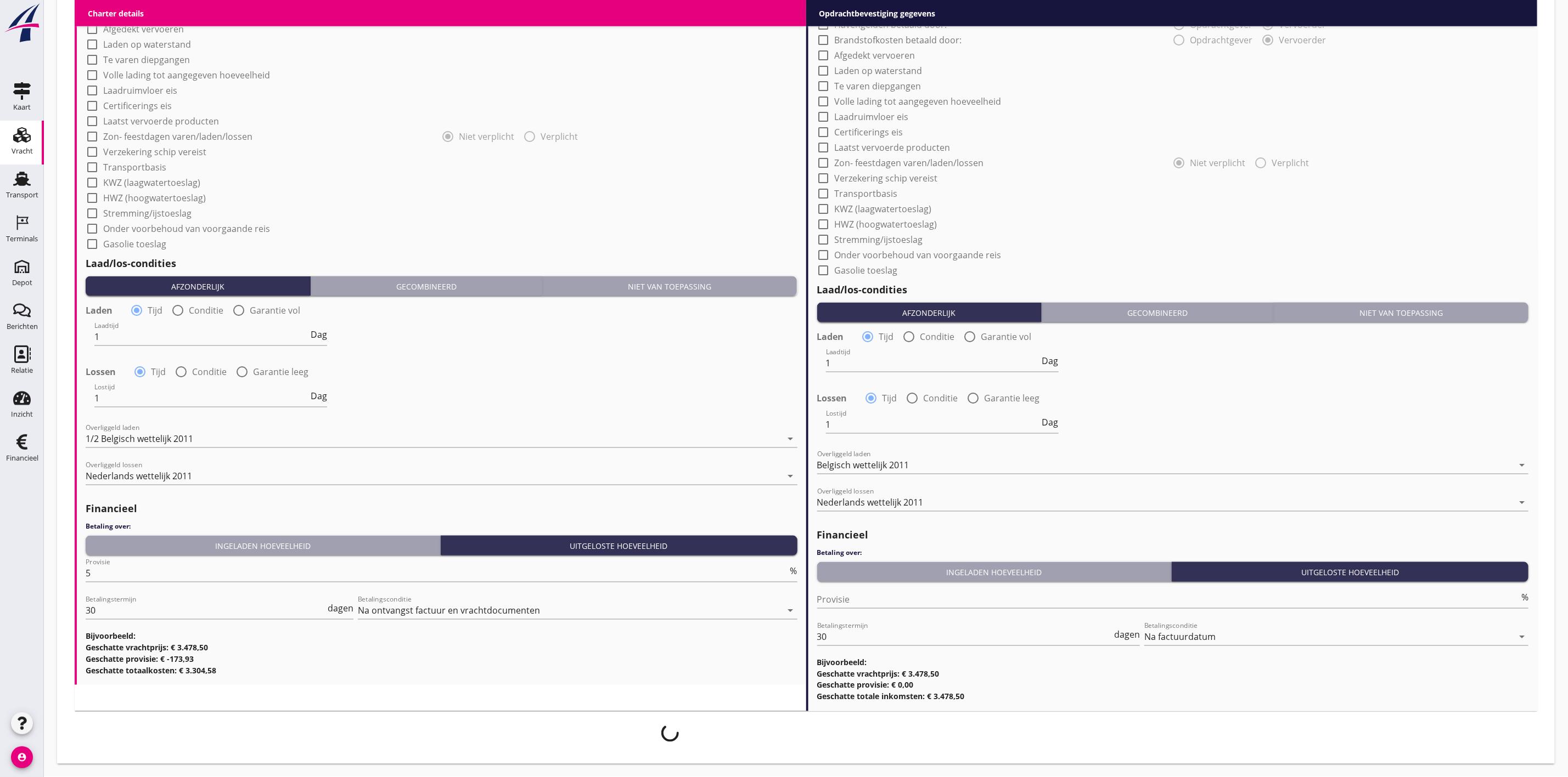
scroll to position [880, 0]
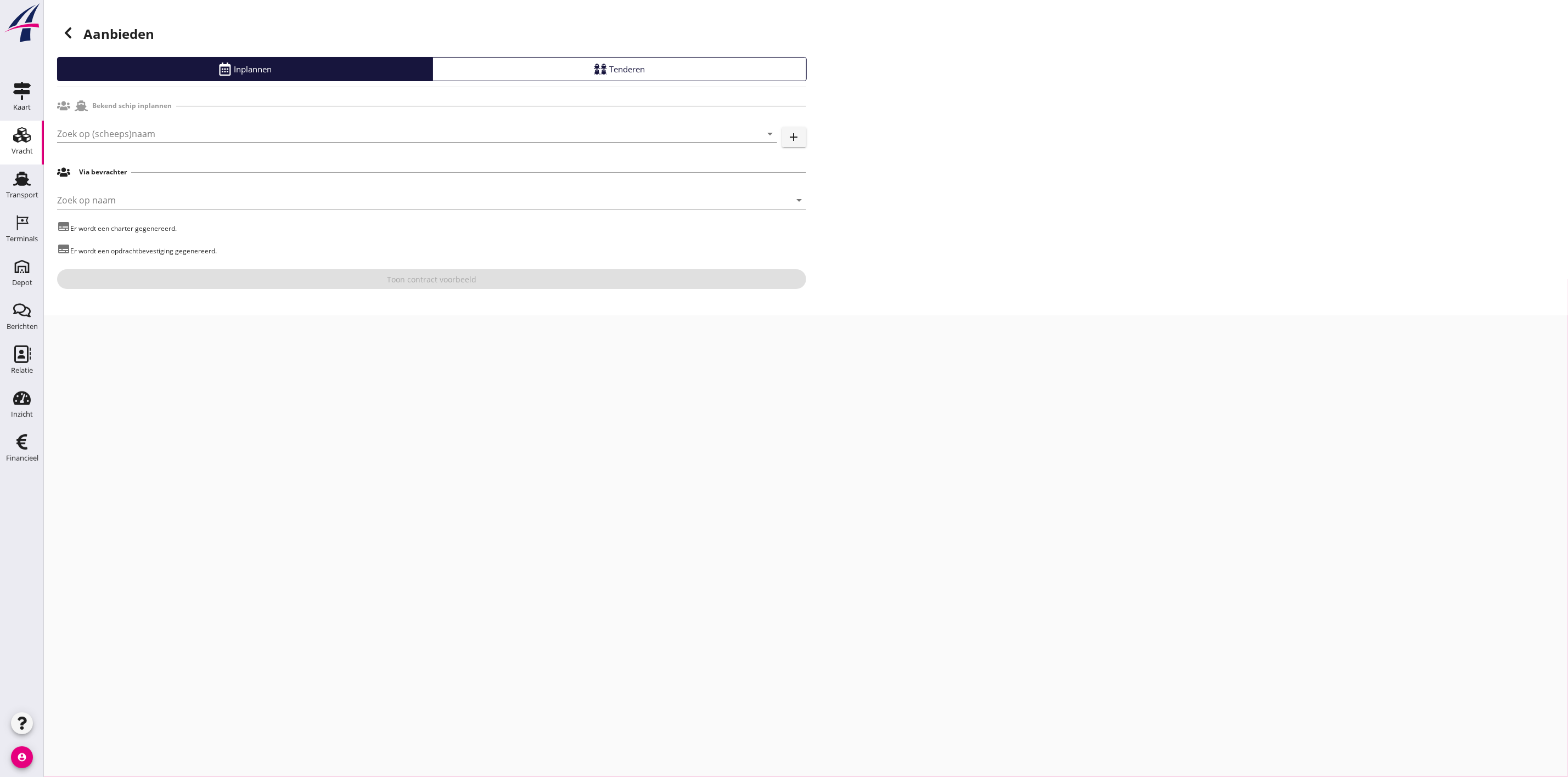
click at [185, 135] on input "Zoek op (scheeps)naam" at bounding box center [401, 133] width 689 height 17
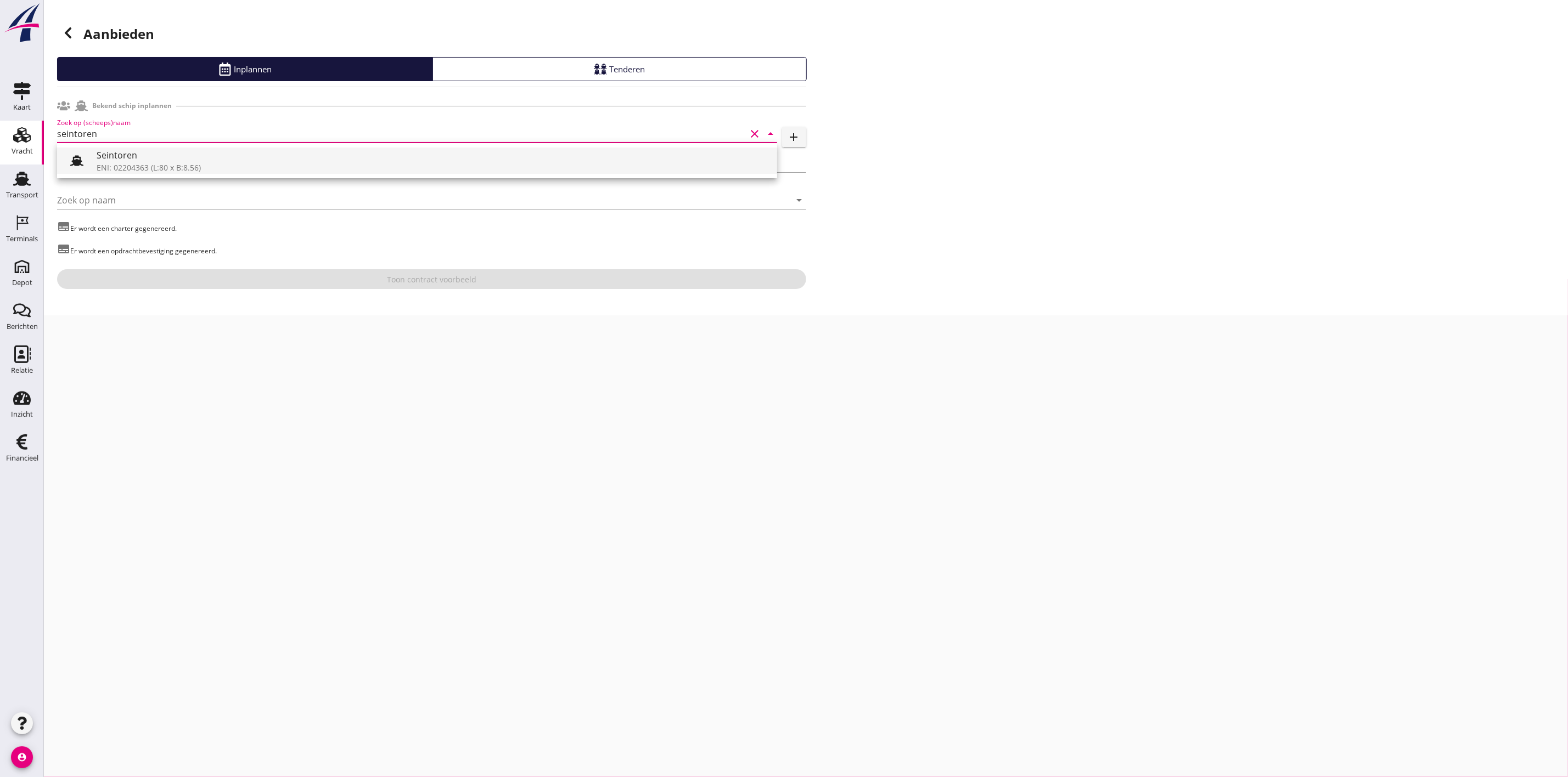
click at [191, 163] on div "ENI: 02204363 (L:80 x B:8.56)" at bounding box center [432, 167] width 672 height 11
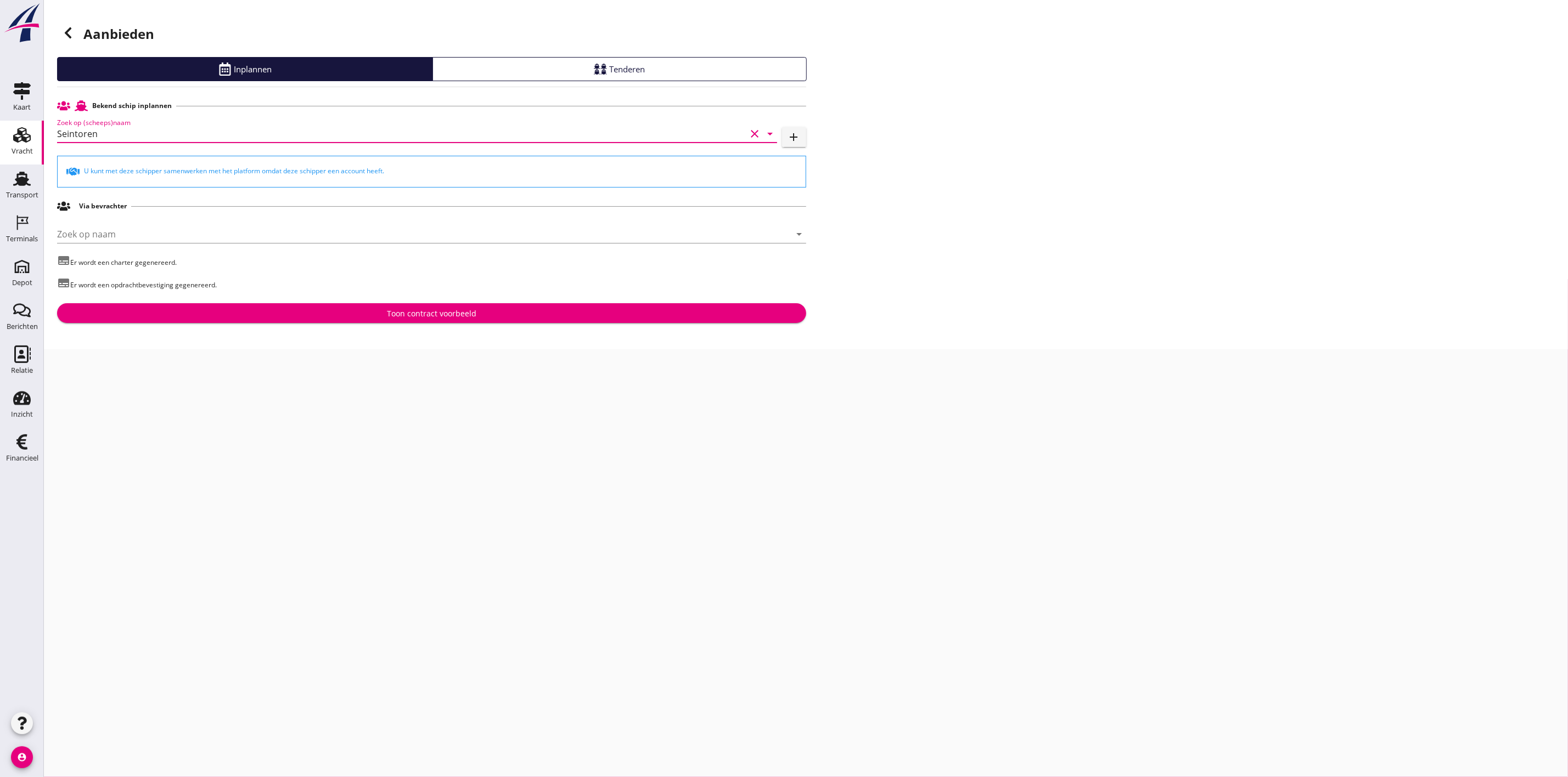
type input "Seintoren"
click at [428, 314] on div "Toon contract voorbeeld" at bounding box center [432, 313] width 90 height 11
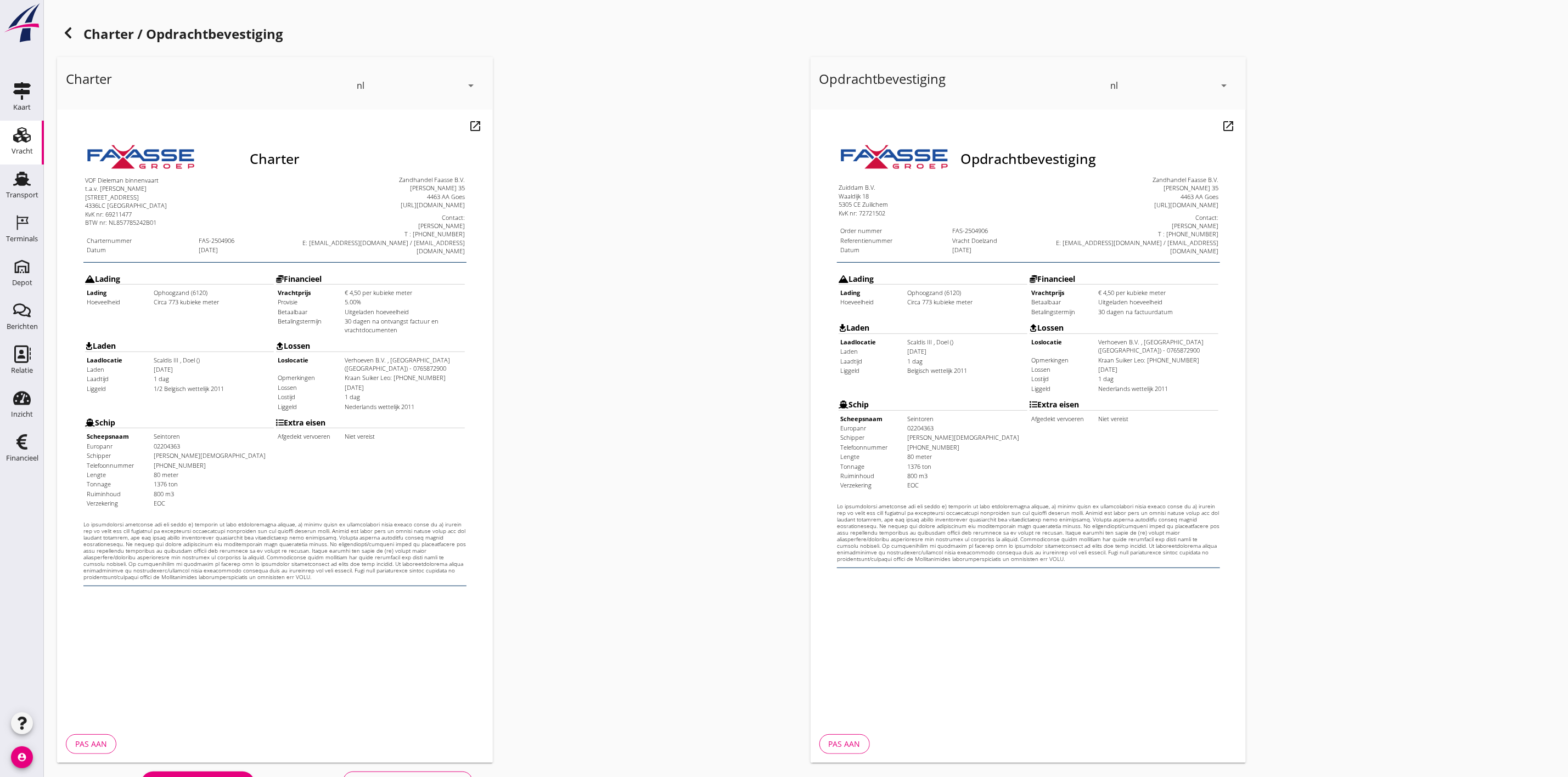
scroll to position [35, 0]
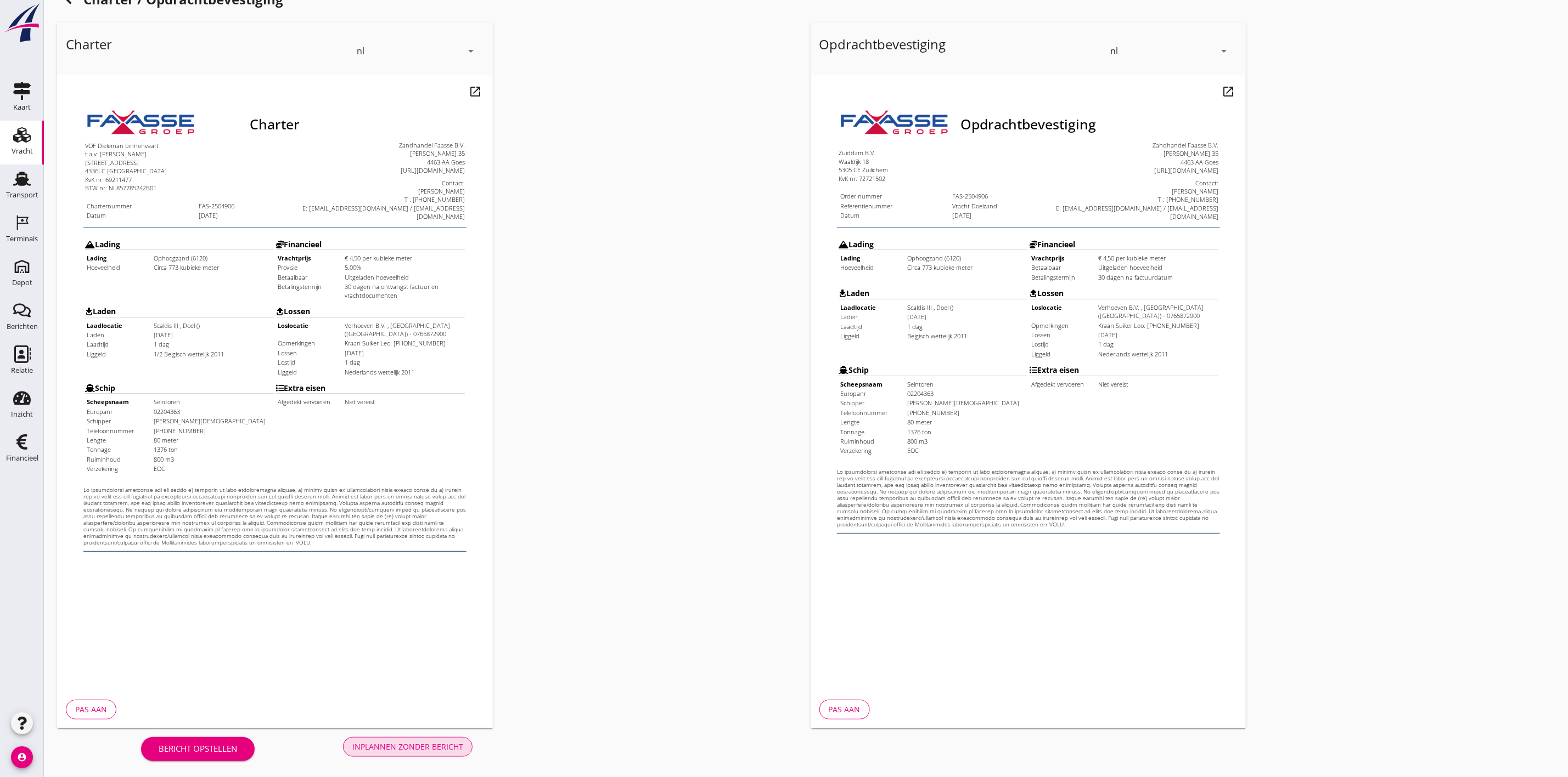
click at [419, 747] on div "Inplannen zonder bericht" at bounding box center [407, 746] width 111 height 11
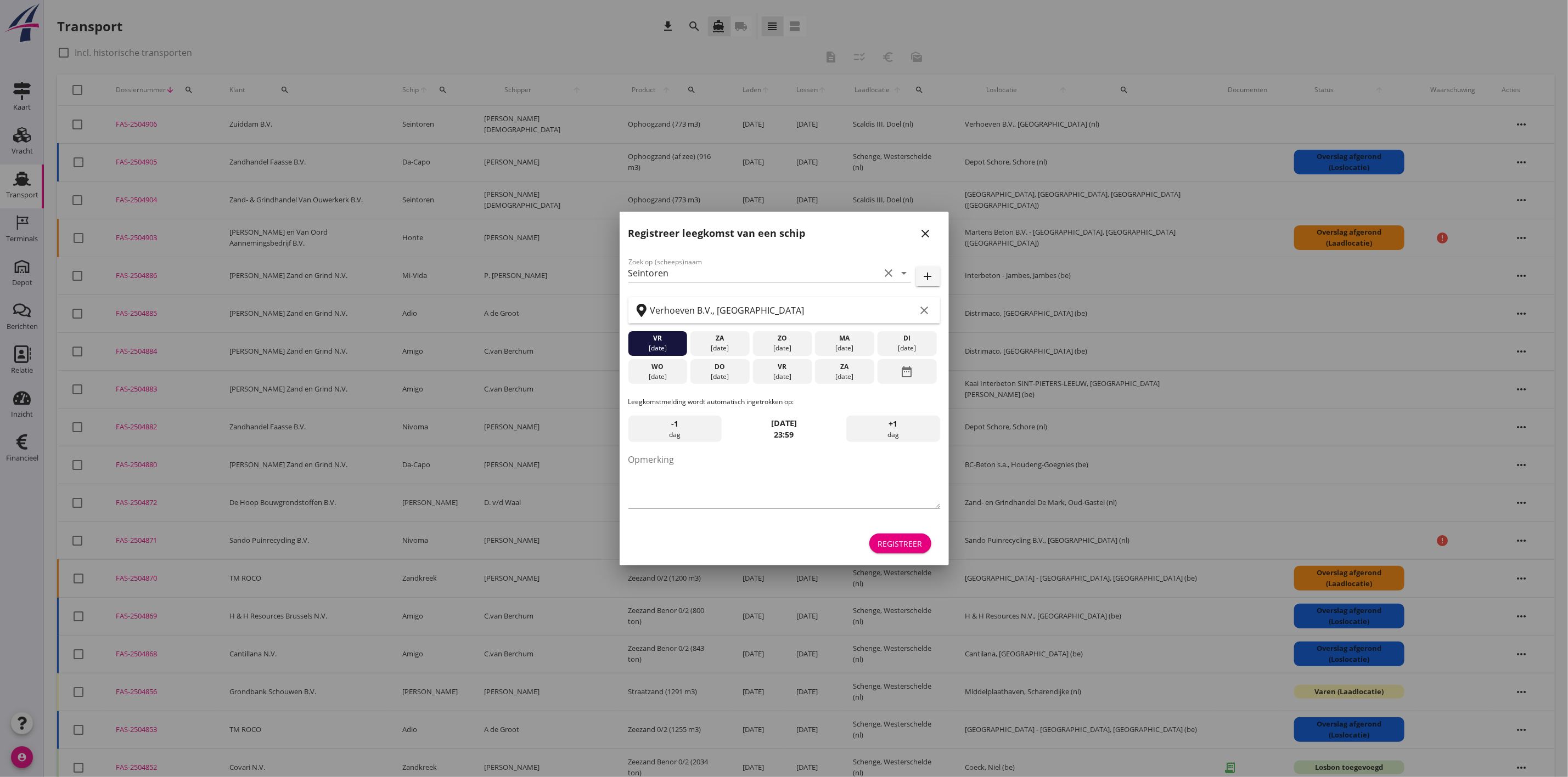
click at [930, 225] on button "close" at bounding box center [926, 233] width 20 height 20
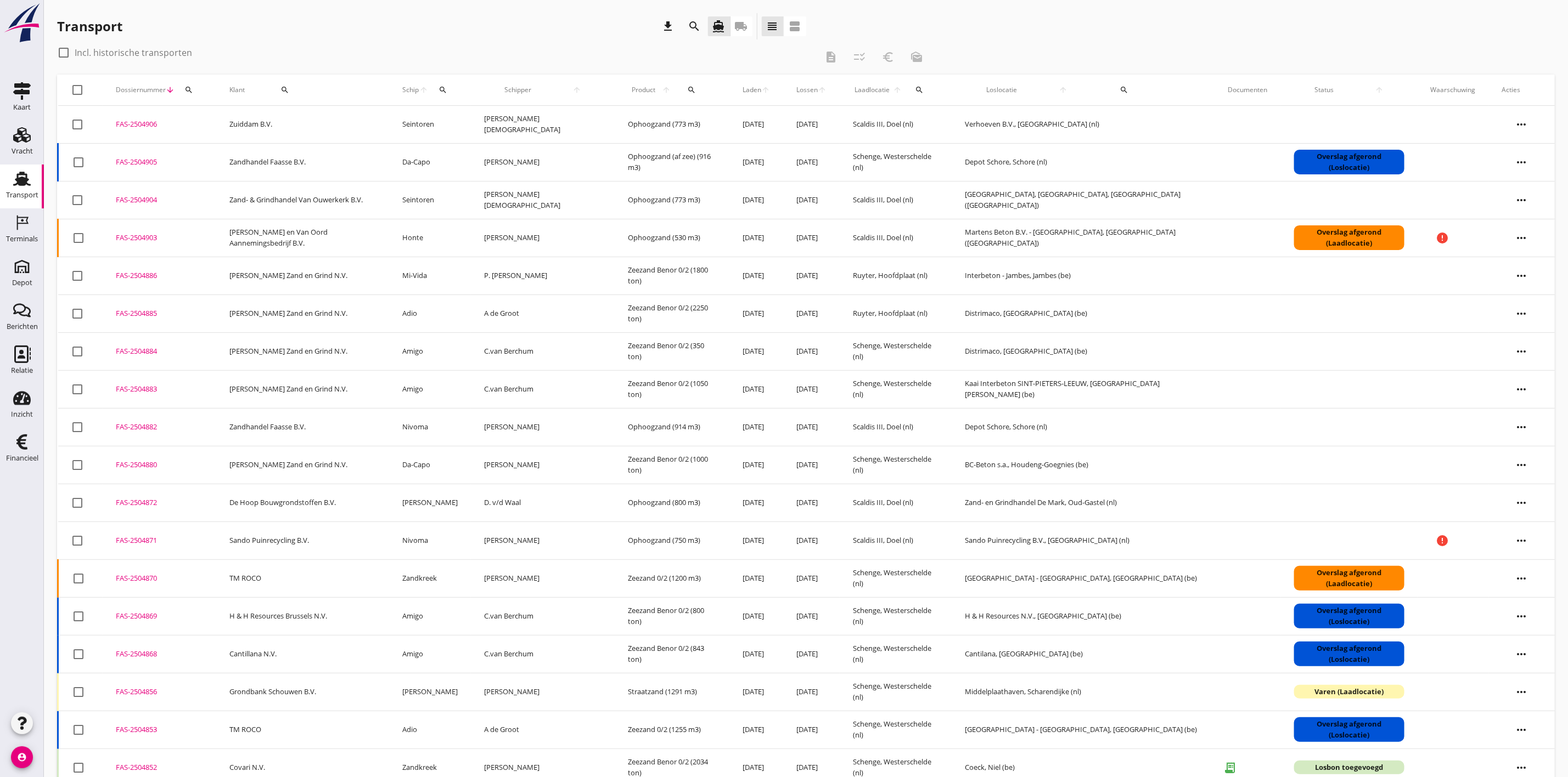
click at [142, 197] on div "FAS-2504904" at bounding box center [160, 200] width 87 height 11
click at [23, 142] on icon "Vracht" at bounding box center [21, 135] width 17 height 17
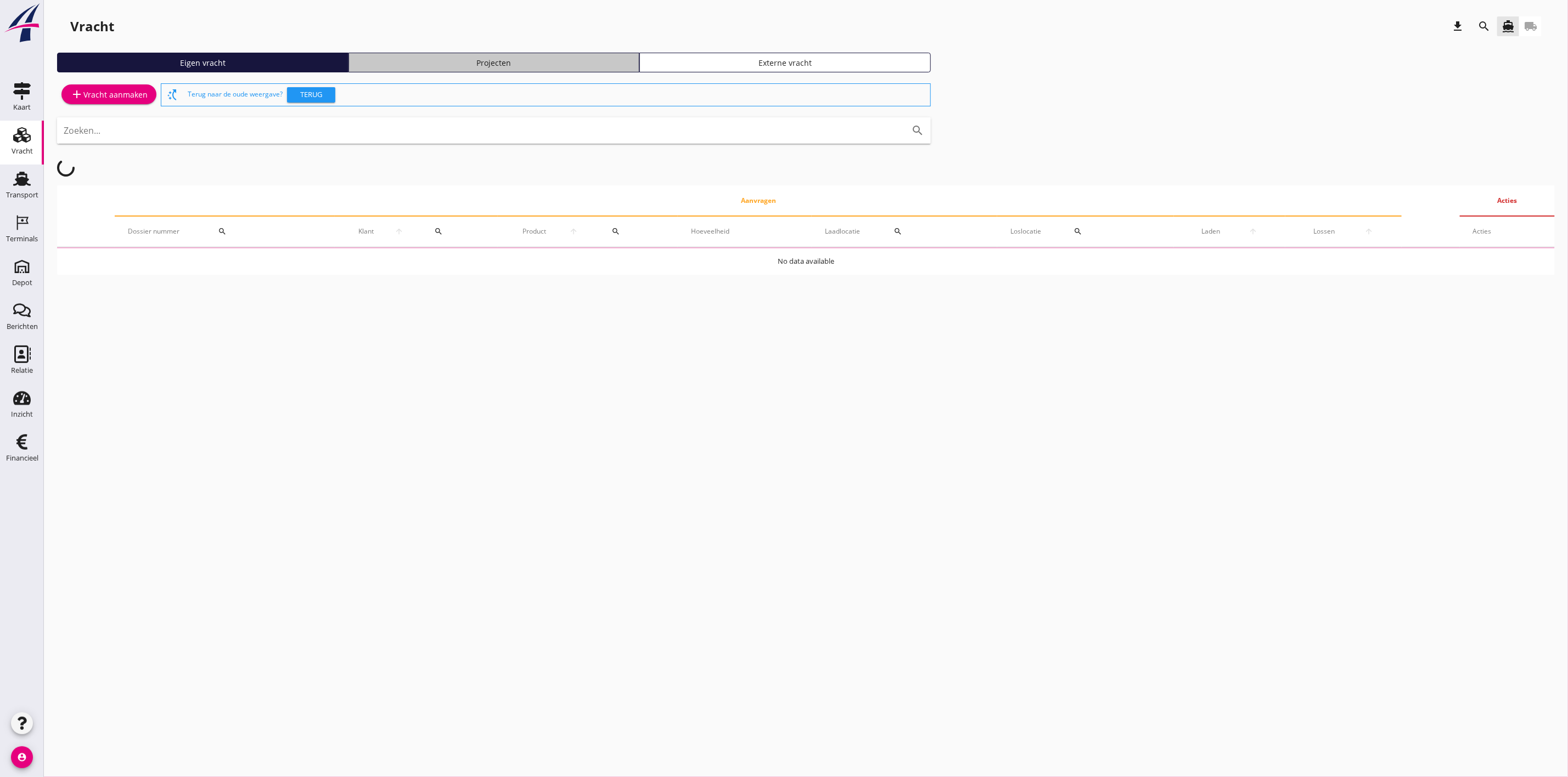
click at [480, 54] on link "Projecten" at bounding box center [494, 62] width 291 height 20
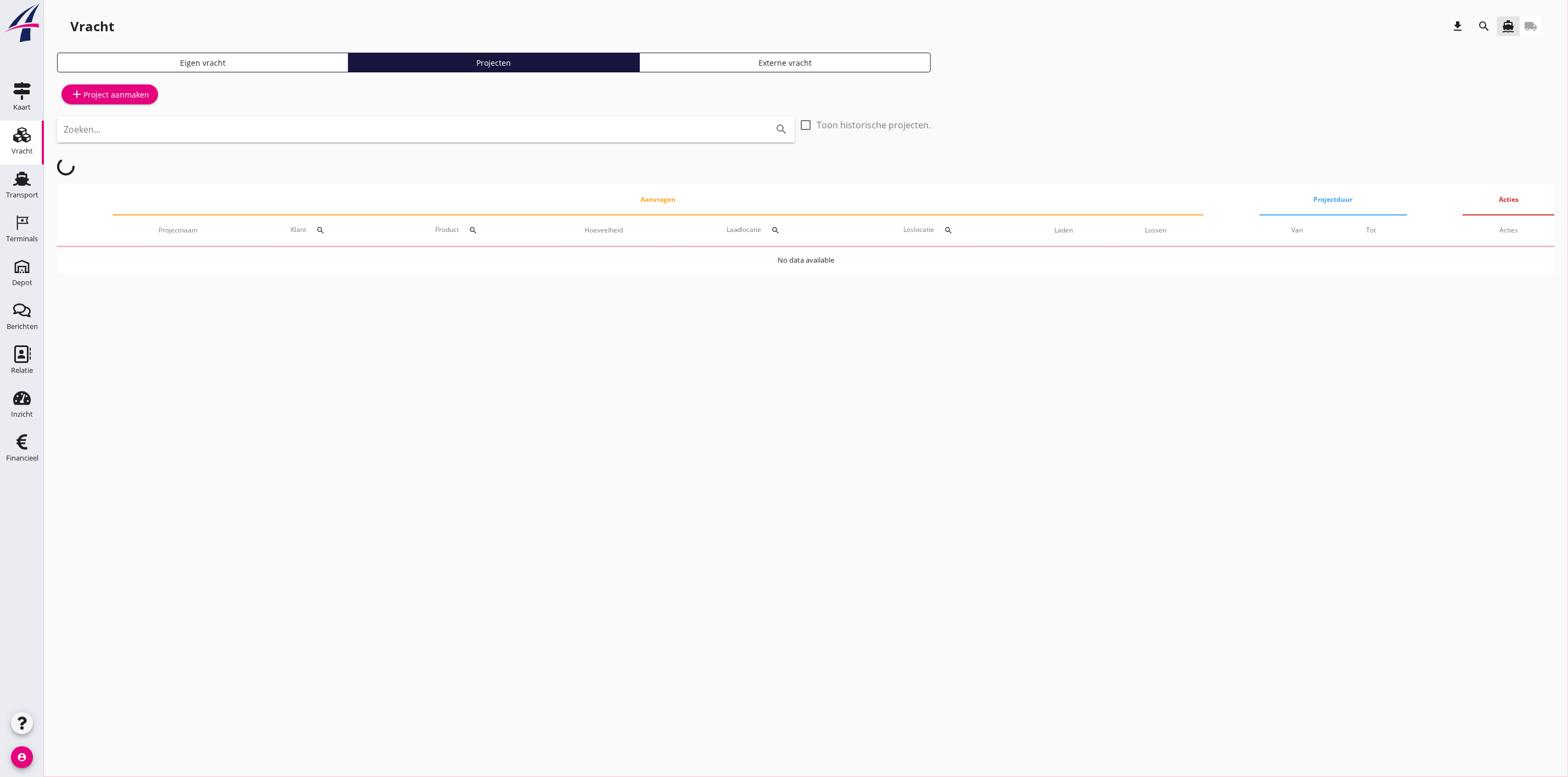
click at [1487, 20] on icon "search" at bounding box center [1483, 26] width 13 height 13
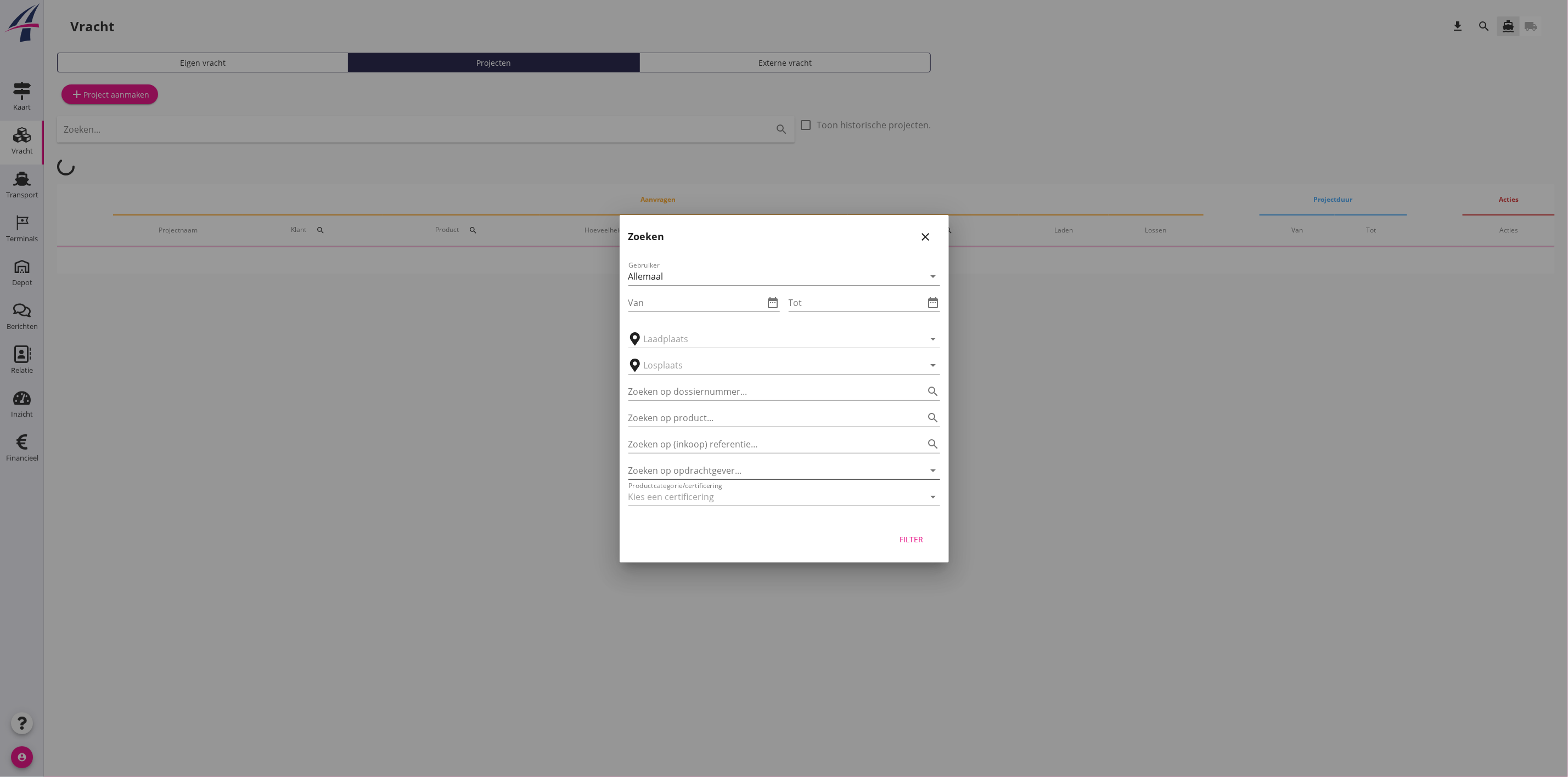
click at [682, 466] on input "Zoeken op opdrachtgever..." at bounding box center [768, 470] width 281 height 17
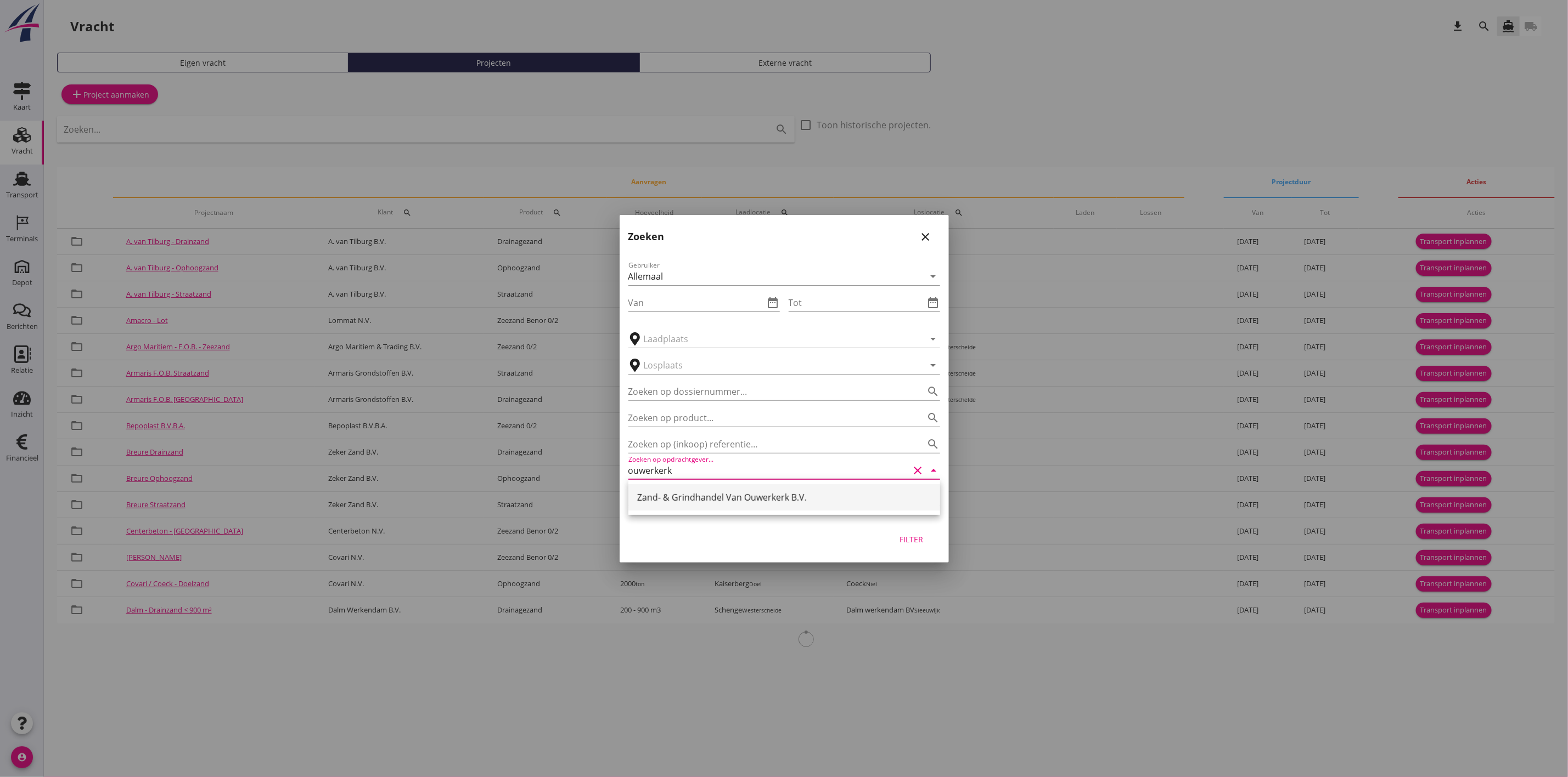
click at [744, 489] on div "Zand- & Grindhandel Van Ouwerkerk B.V." at bounding box center [784, 497] width 294 height 26
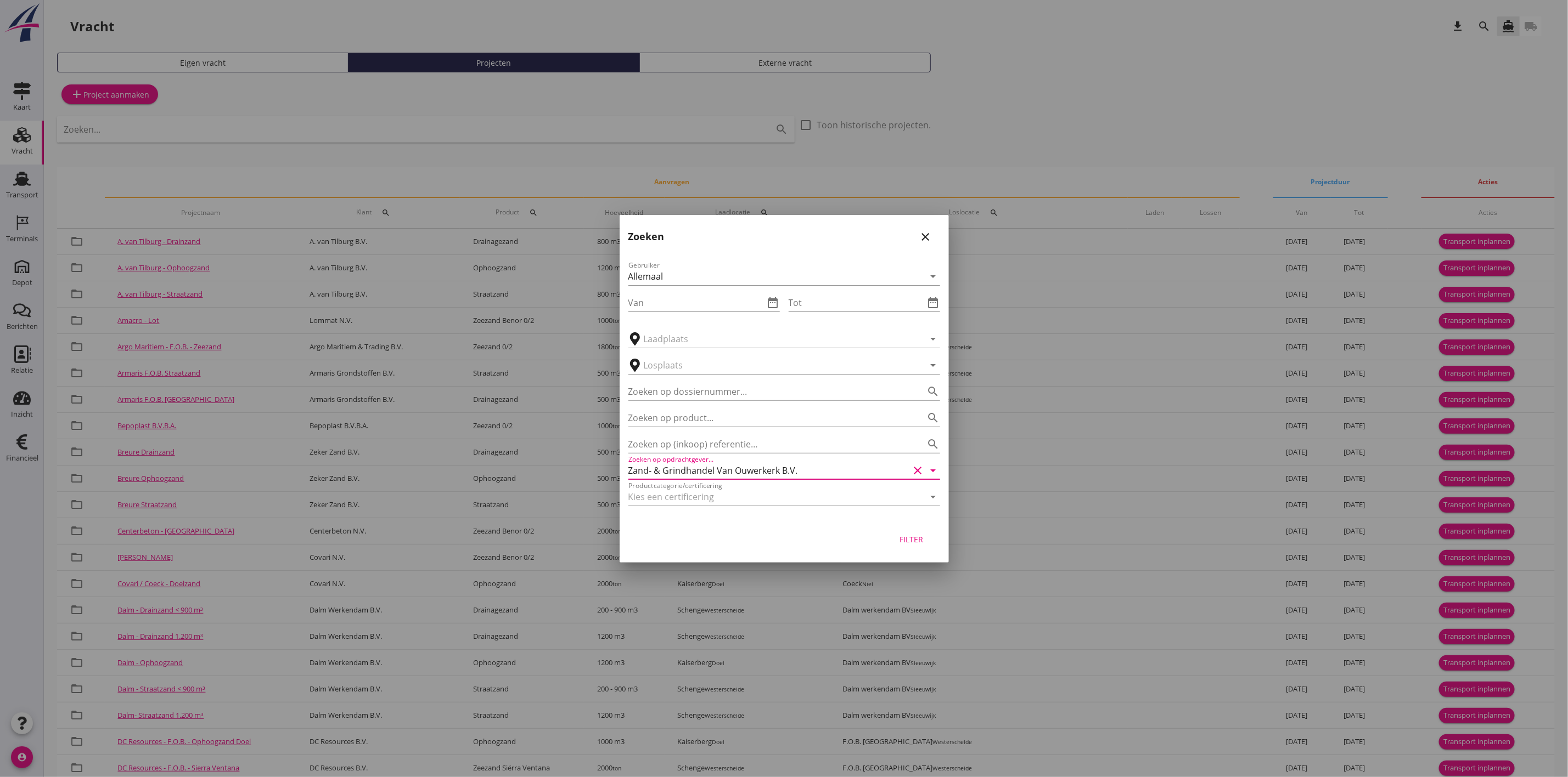
type input "Zand- & Grindhandel Van Ouwerkerk B.V."
click at [914, 538] on div "Filter" at bounding box center [911, 539] width 31 height 11
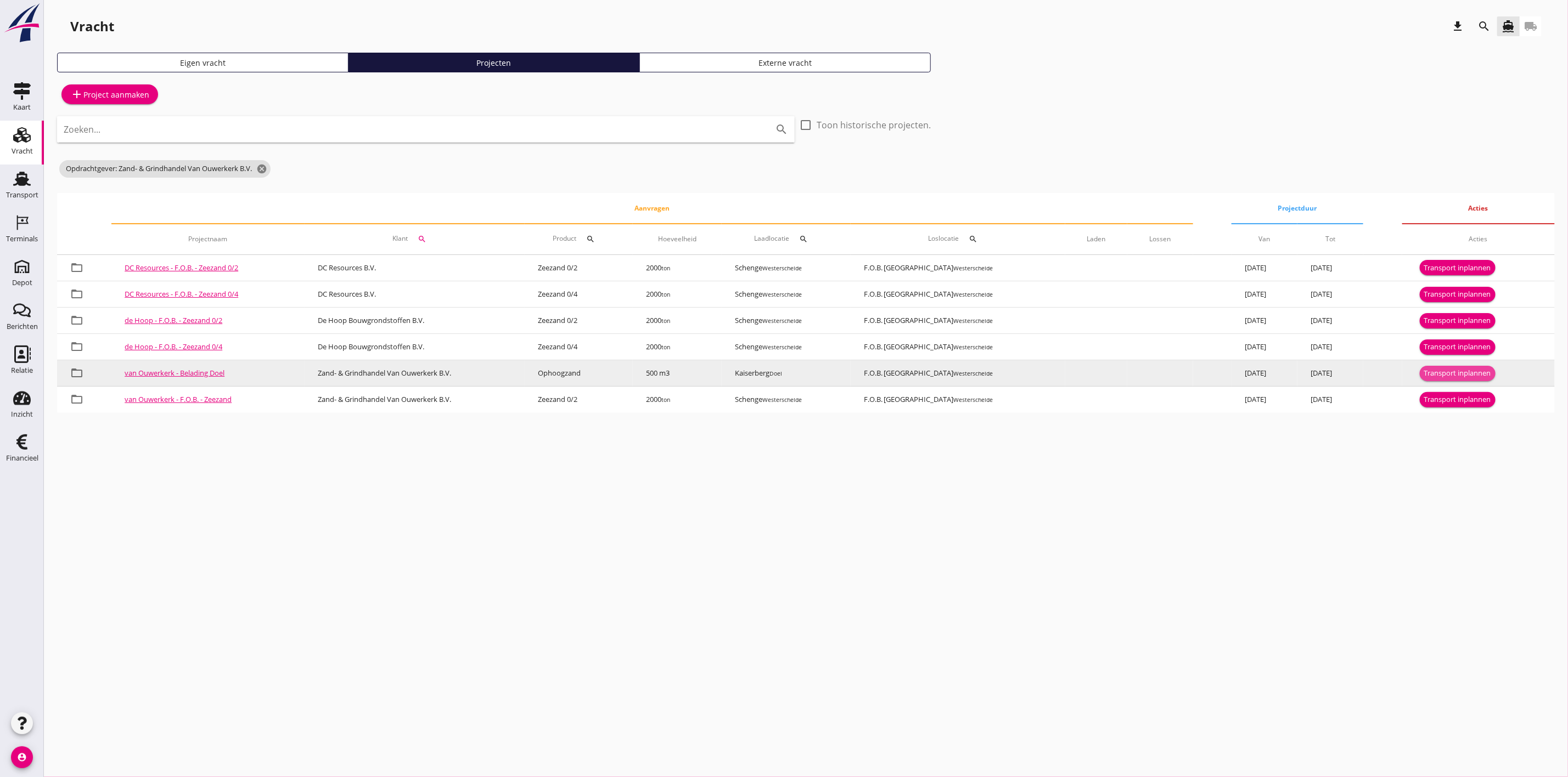
click at [1441, 366] on button "Transport inplannen" at bounding box center [1457, 373] width 76 height 15
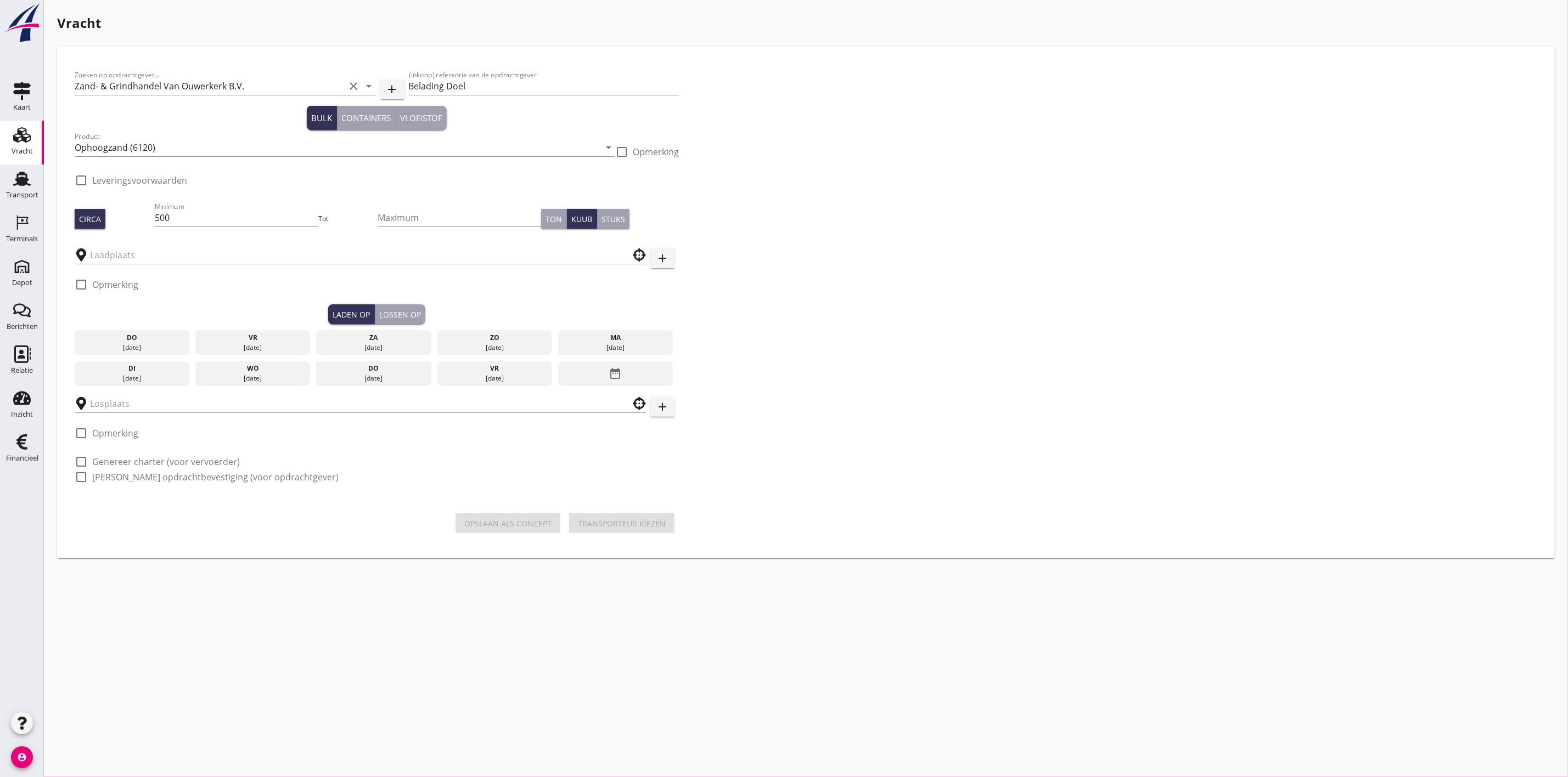
checkbox input "true"
type input "Kaiserberg"
type input "F.O.B. Beladen"
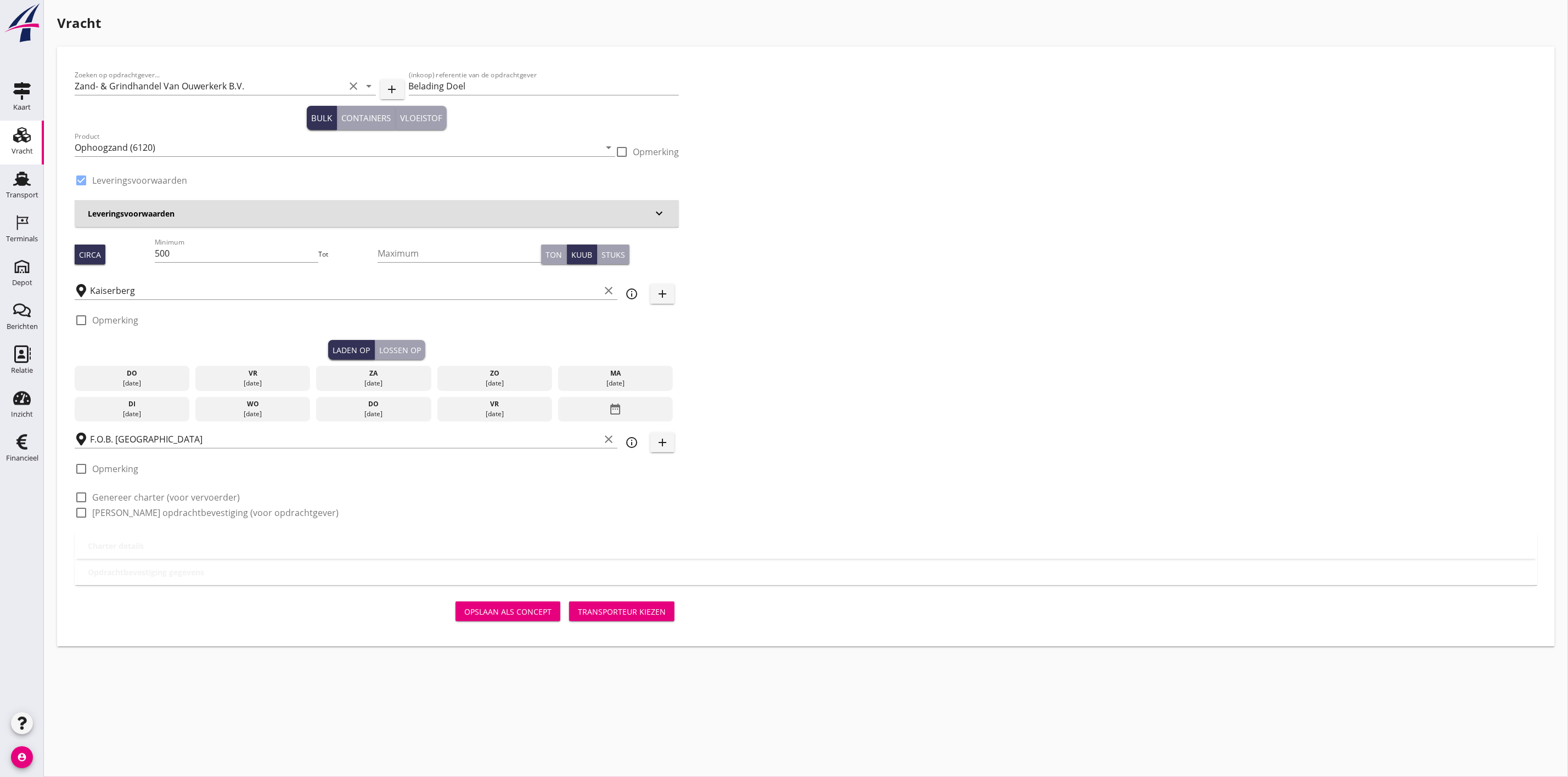
drag, startPoint x: 193, startPoint y: 250, endPoint x: 68, endPoint y: 250, distance: 125.0
click at [68, 250] on div "Zoeken op opdrachtgever... Zand- & Grindhandel Van Ouwerkerk B.V. clear arrow_d…" at bounding box center [805, 347] width 1480 height 583
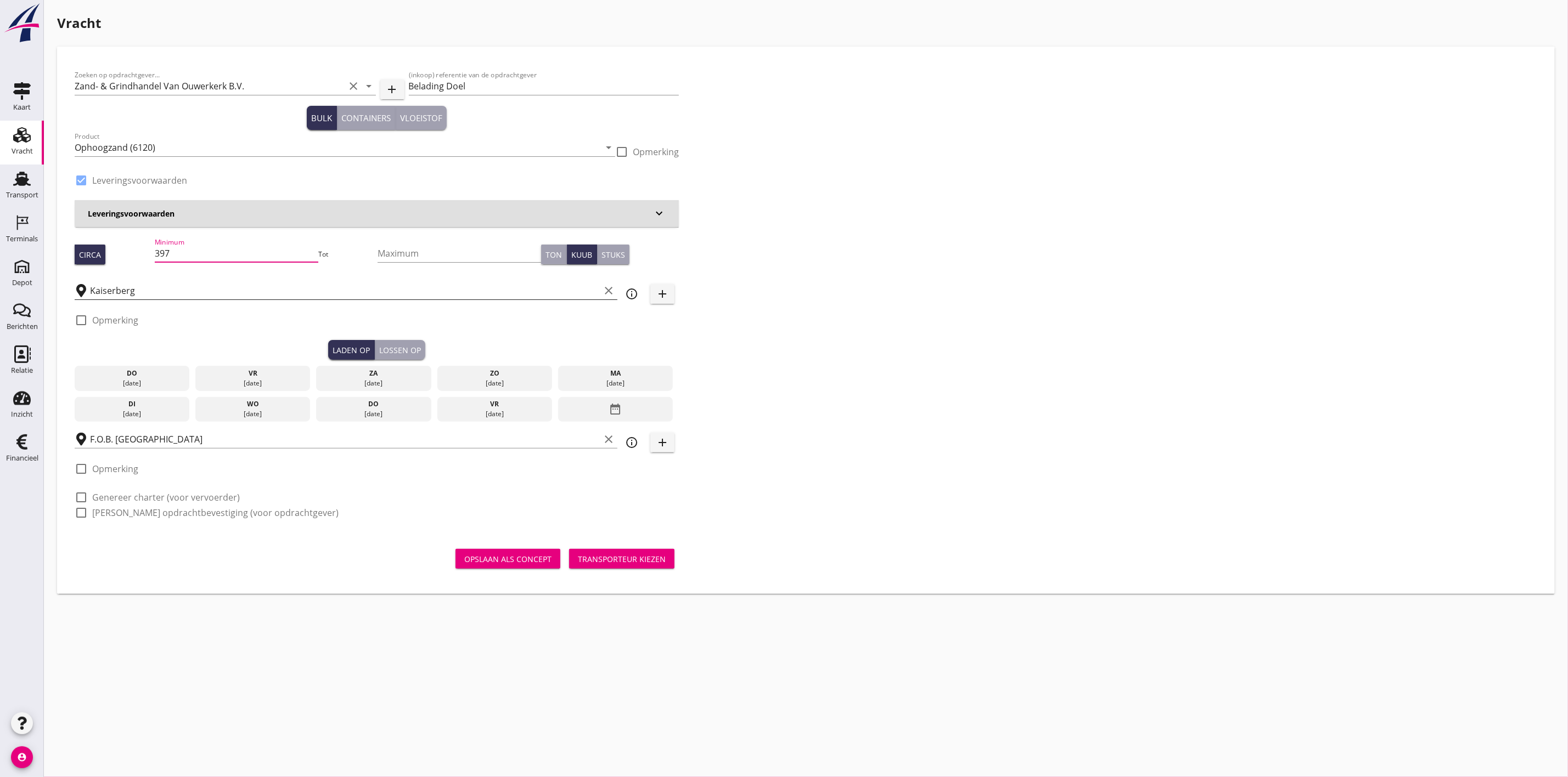
type input "397"
click at [105, 292] on input "Kaiserberg" at bounding box center [344, 290] width 510 height 17
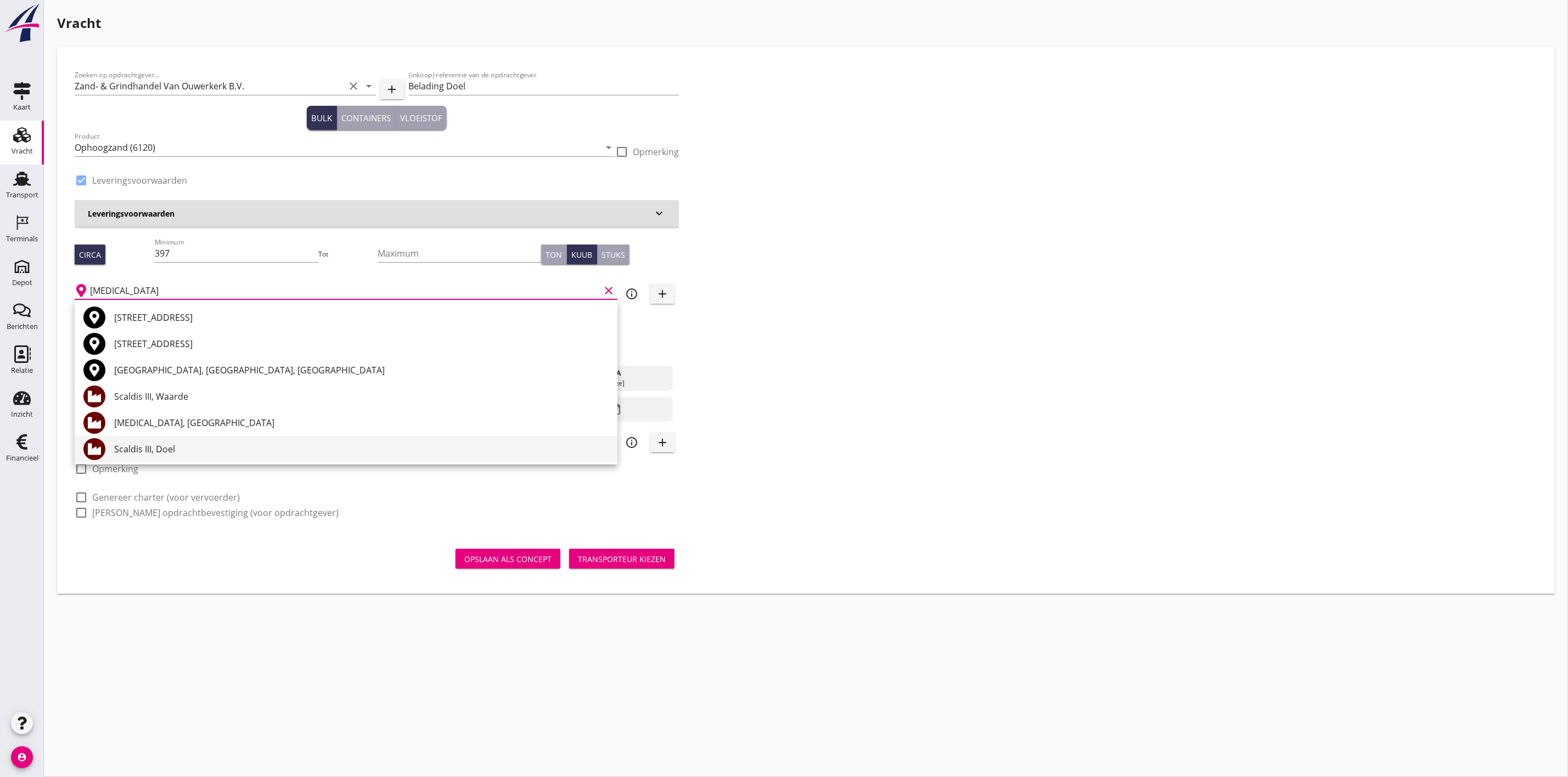
click at [188, 458] on div "Scaldis III, Doel" at bounding box center [361, 449] width 494 height 26
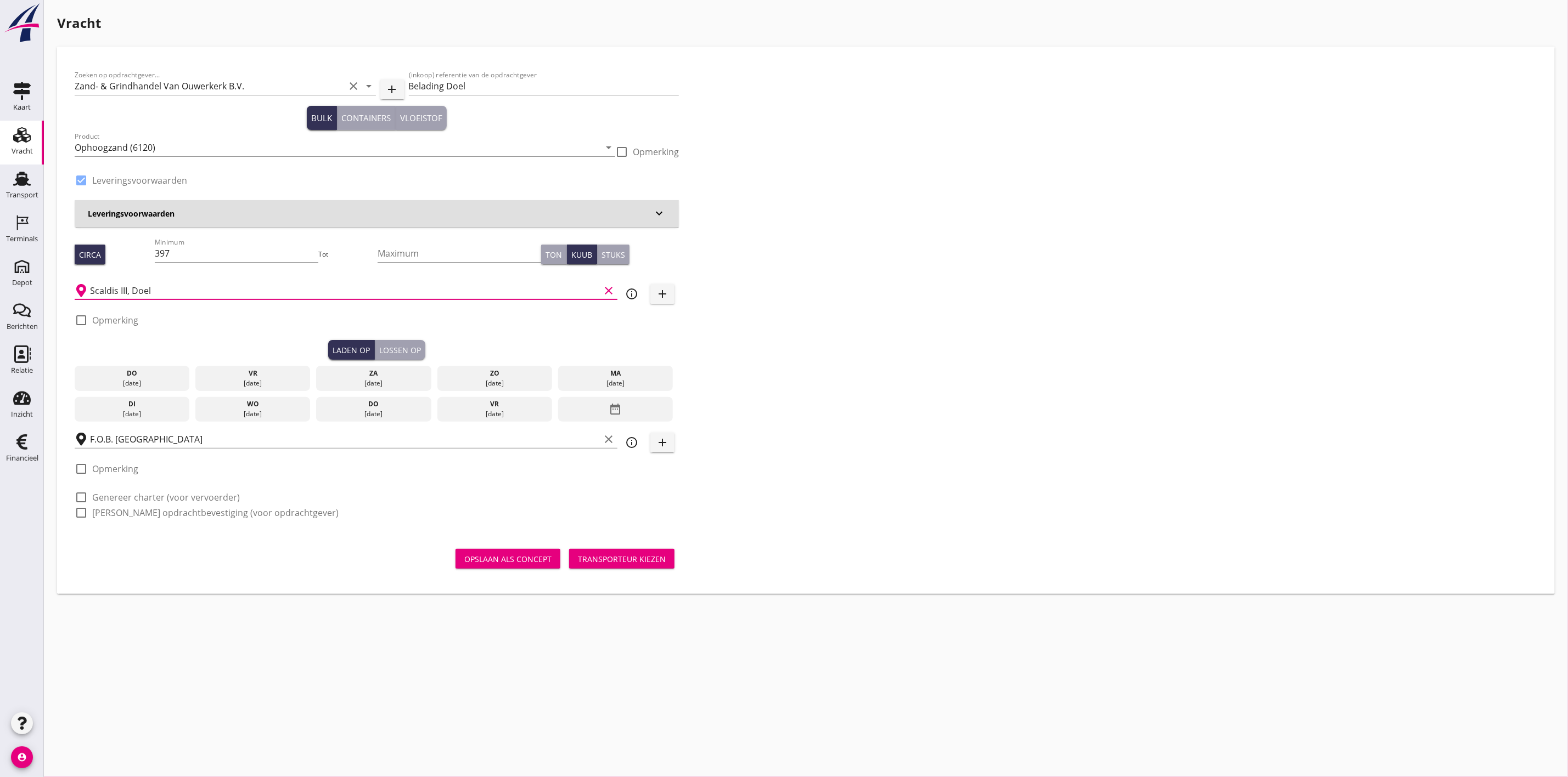
type input "Scaldis III, Doel"
click at [128, 383] on div "[DATE]" at bounding box center [133, 383] width 110 height 10
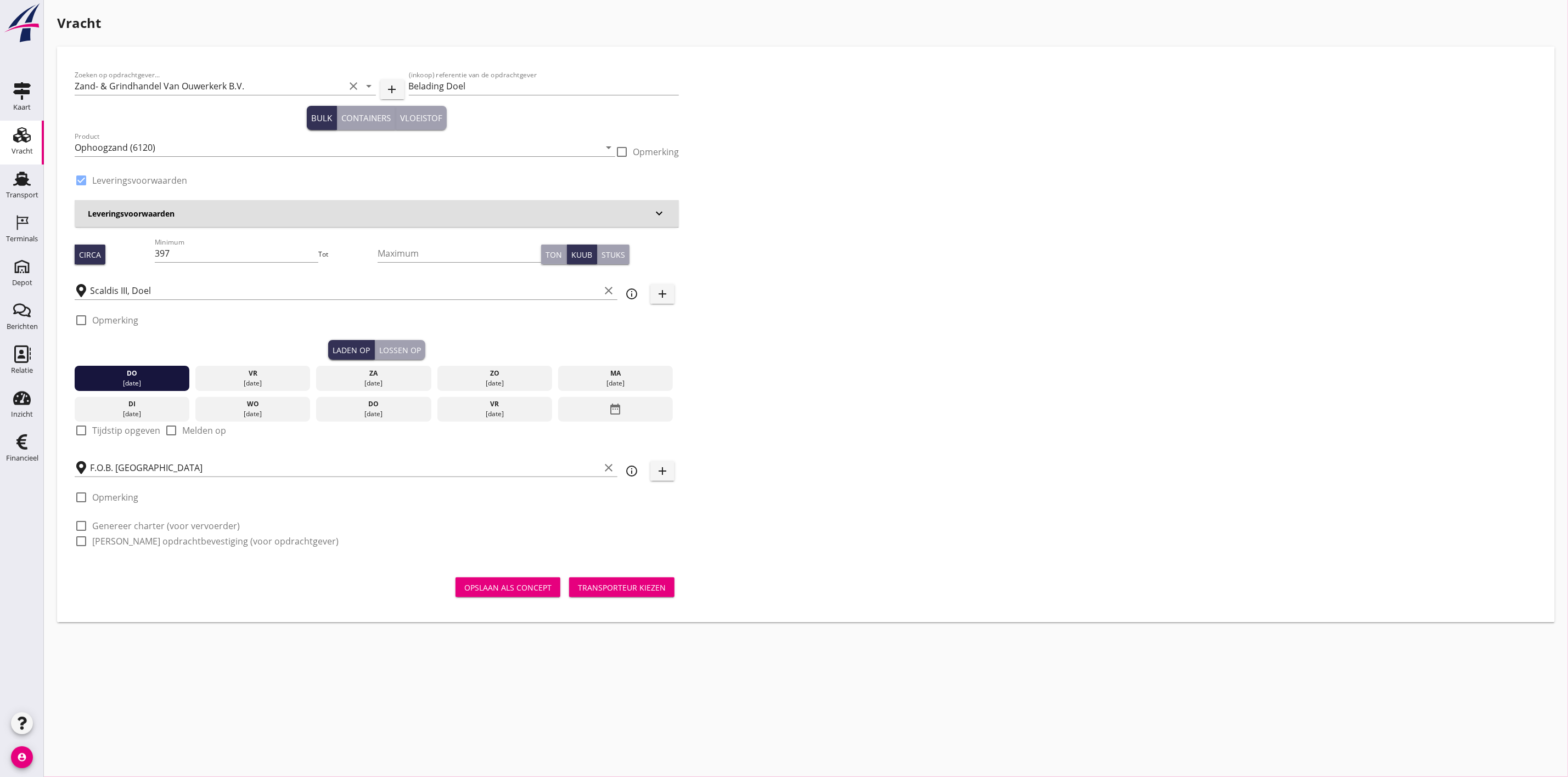
click at [415, 349] on div "Lossen op" at bounding box center [399, 350] width 41 height 11
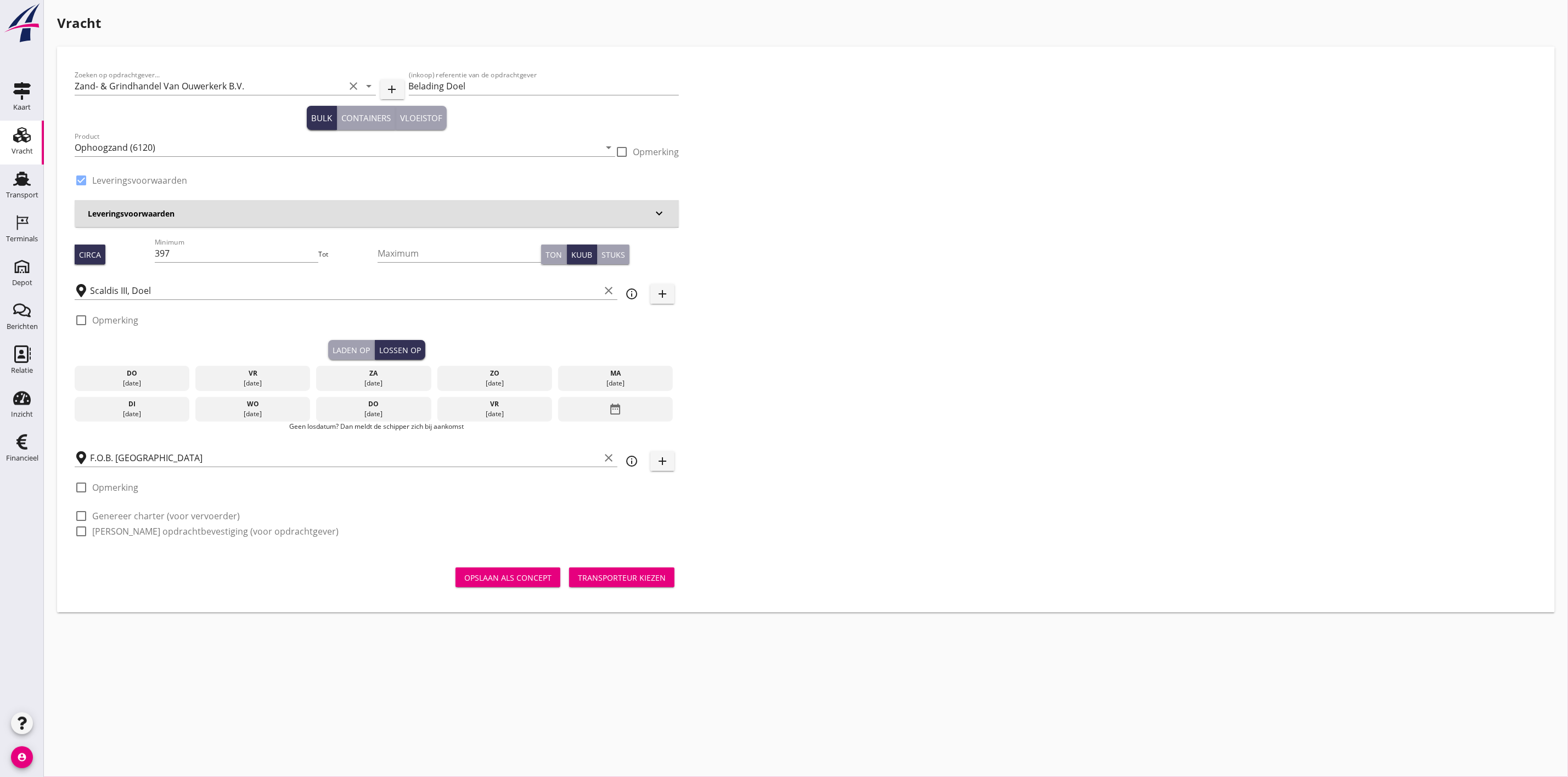
click at [293, 380] on div "[DATE]" at bounding box center [253, 383] width 110 height 10
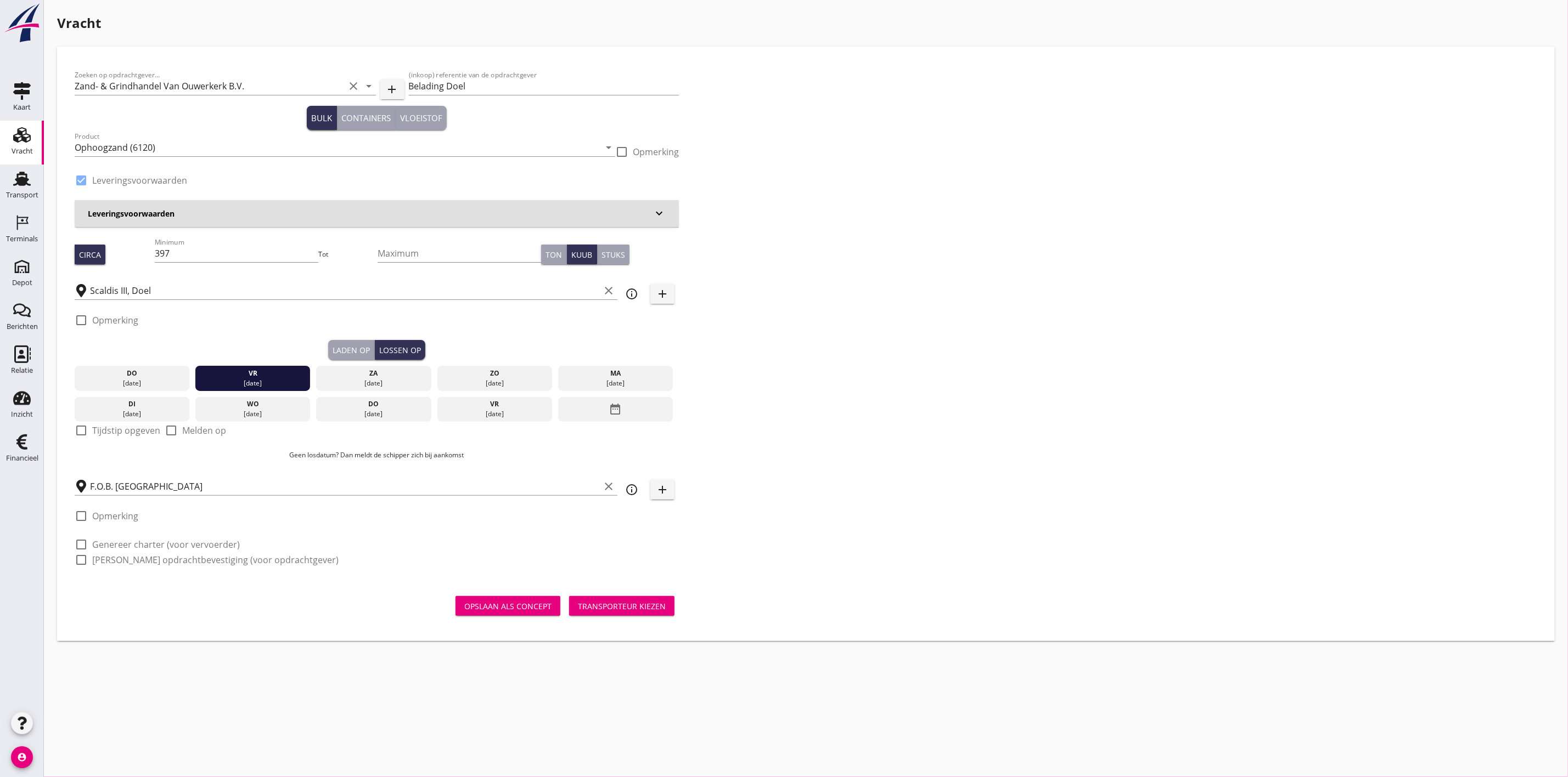
click at [848, 372] on div "Zoeken op opdrachtgever... Zand- & Grindhandel Van Ouwerkerk B.V. clear arrow_d…" at bounding box center [805, 321] width 1471 height 516
click at [109, 488] on input "F.O.B. Beladen" at bounding box center [344, 486] width 510 height 17
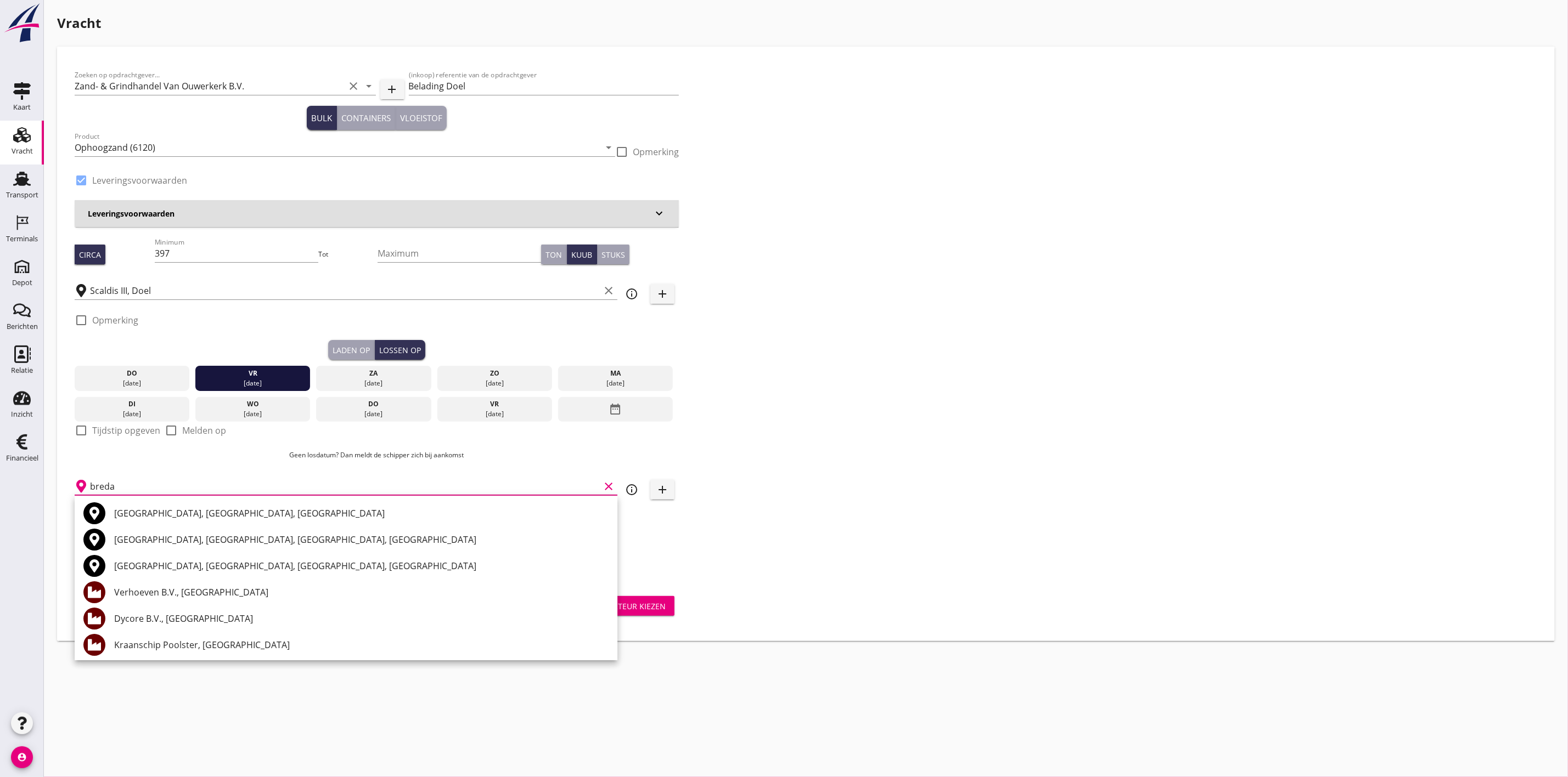
scroll to position [82, 0]
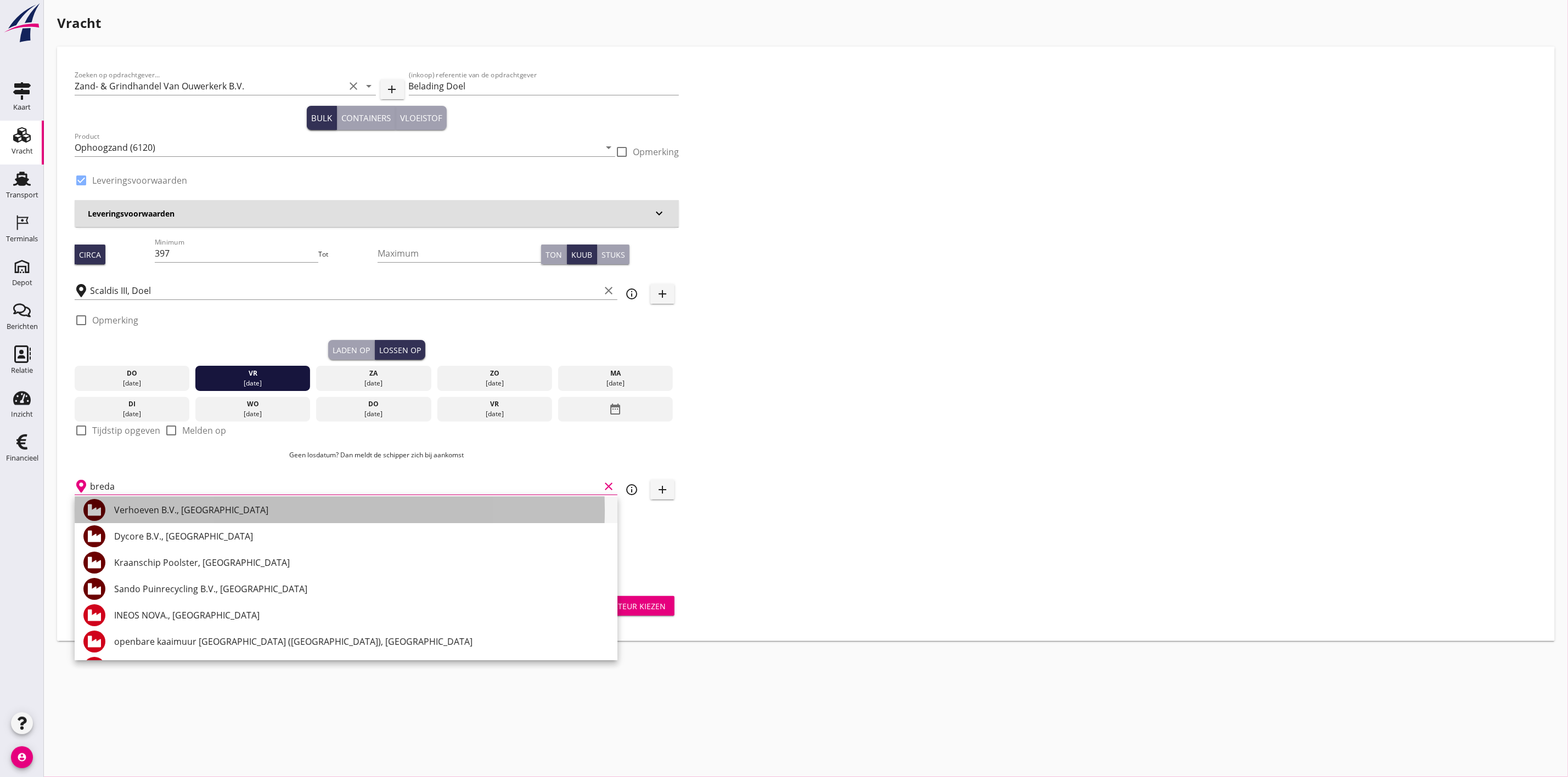
click at [243, 510] on div "Verhoeven B.V., [GEOGRAPHIC_DATA]" at bounding box center [361, 510] width 494 height 13
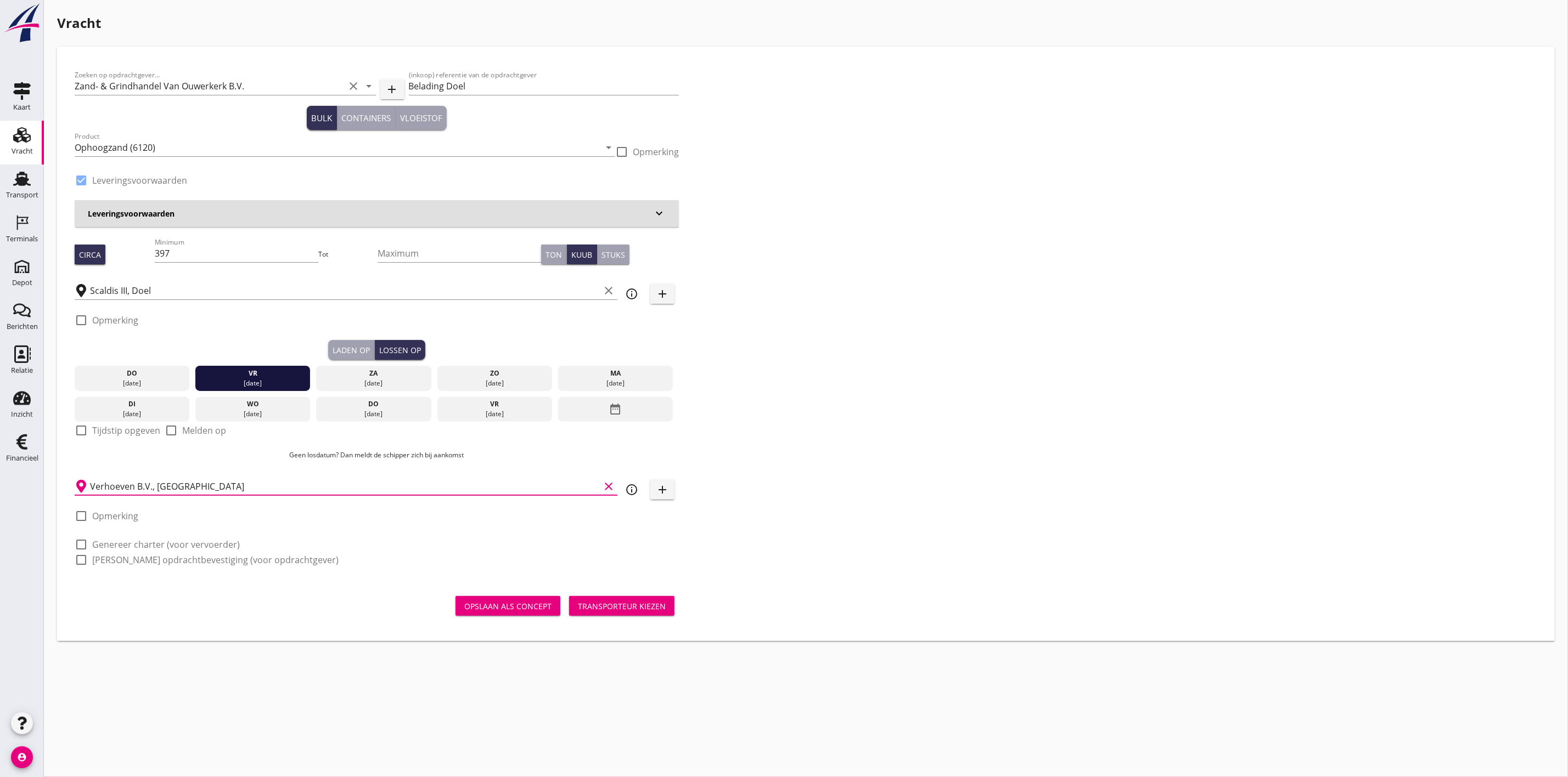
type input "Verhoeven B.V., [GEOGRAPHIC_DATA]"
click at [1194, 395] on div "Zoeken op opdrachtgever... Zand- & Grindhandel Van Ouwerkerk B.V. clear arrow_d…" at bounding box center [805, 321] width 1471 height 516
click at [634, 609] on div "Transporteur kiezen" at bounding box center [621, 606] width 88 height 11
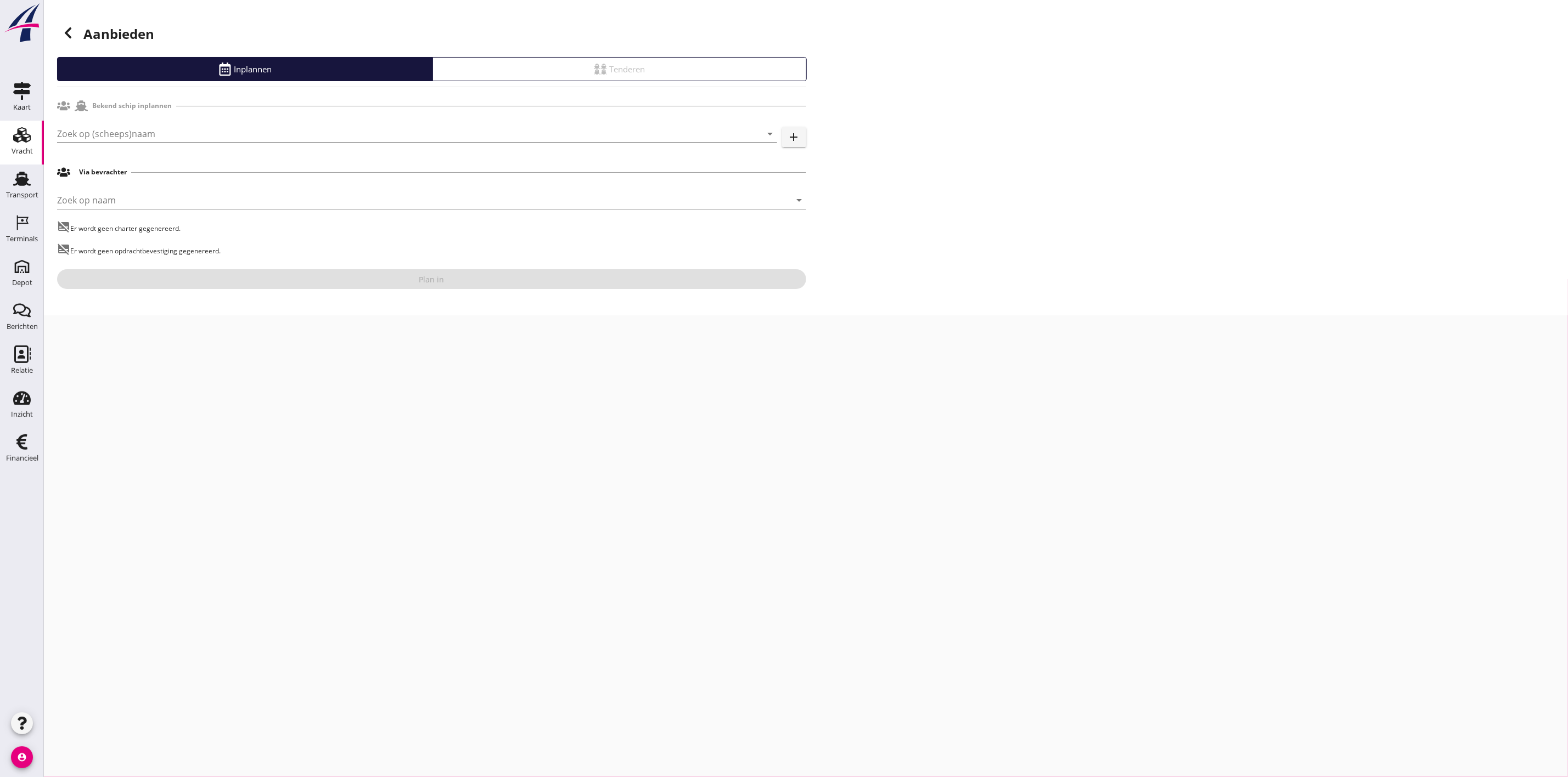
click at [482, 136] on input "Zoek op (scheeps)naam" at bounding box center [401, 133] width 689 height 17
click at [246, 224] on div "ENI: 02326753 (L:55.02 x B:7.23)" at bounding box center [432, 220] width 672 height 11
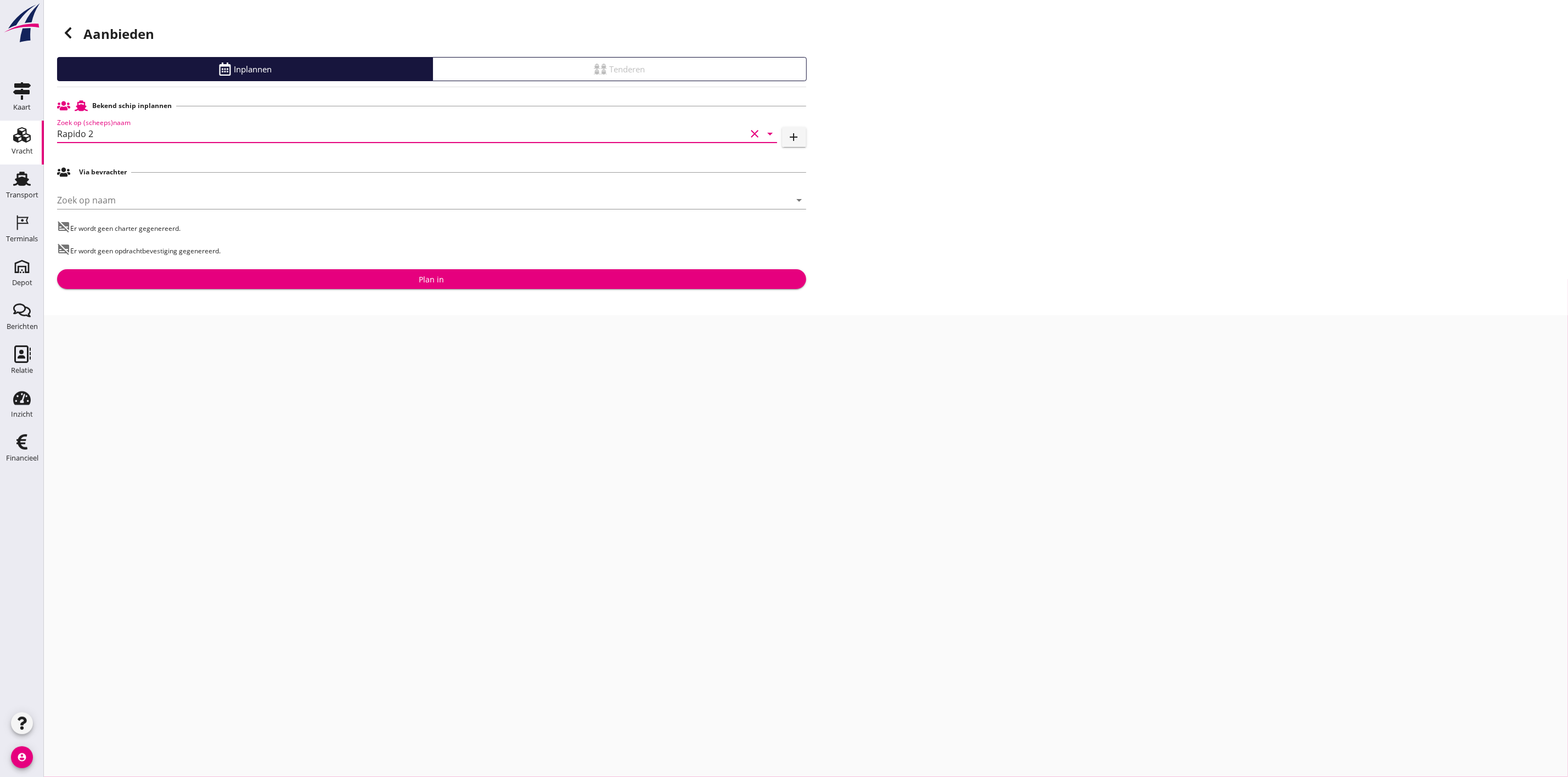
type input "Rapido 2"
click at [352, 274] on div "Plan in" at bounding box center [431, 279] width 731 height 11
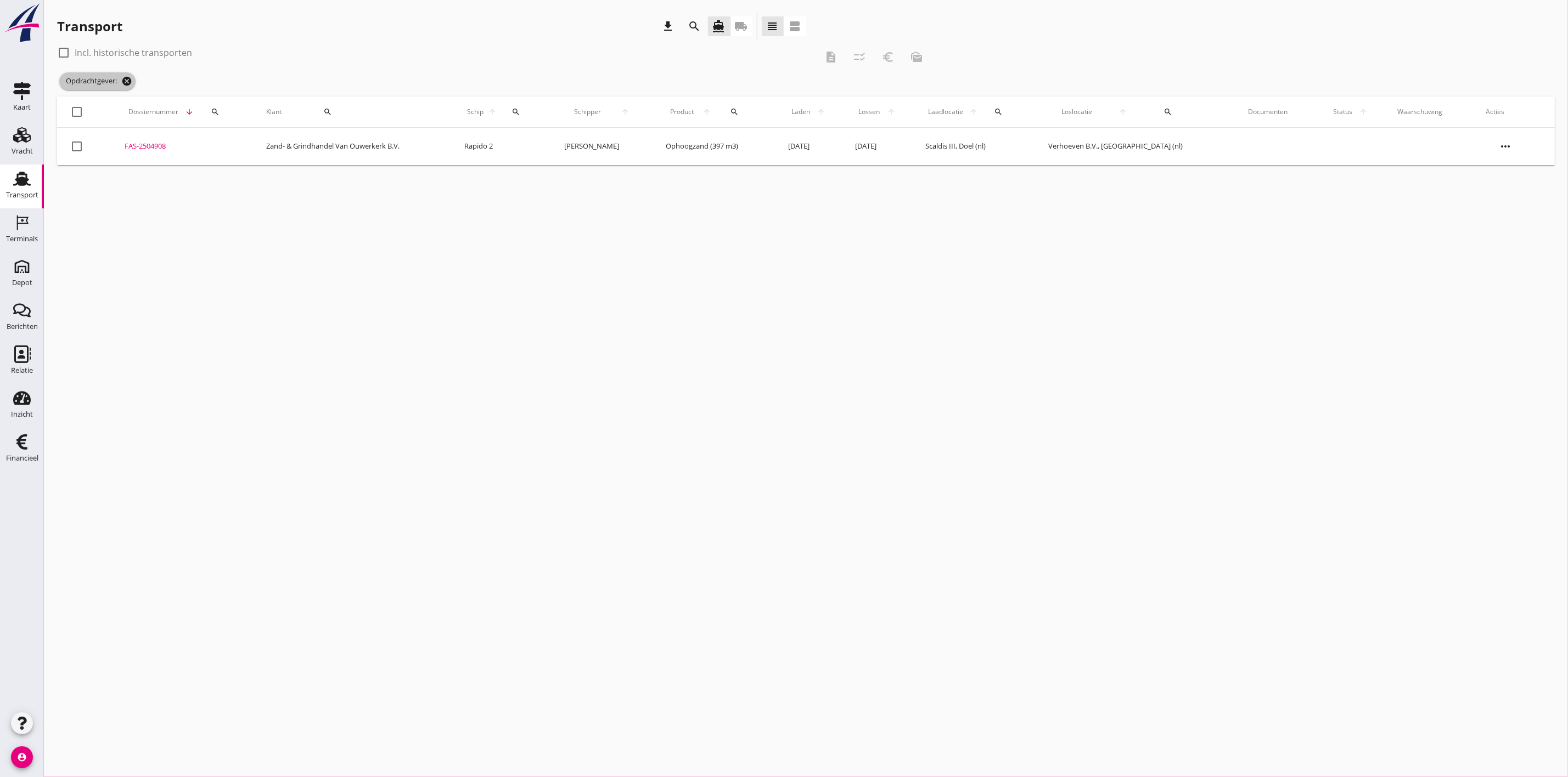
click at [130, 81] on icon "cancel" at bounding box center [127, 81] width 11 height 11
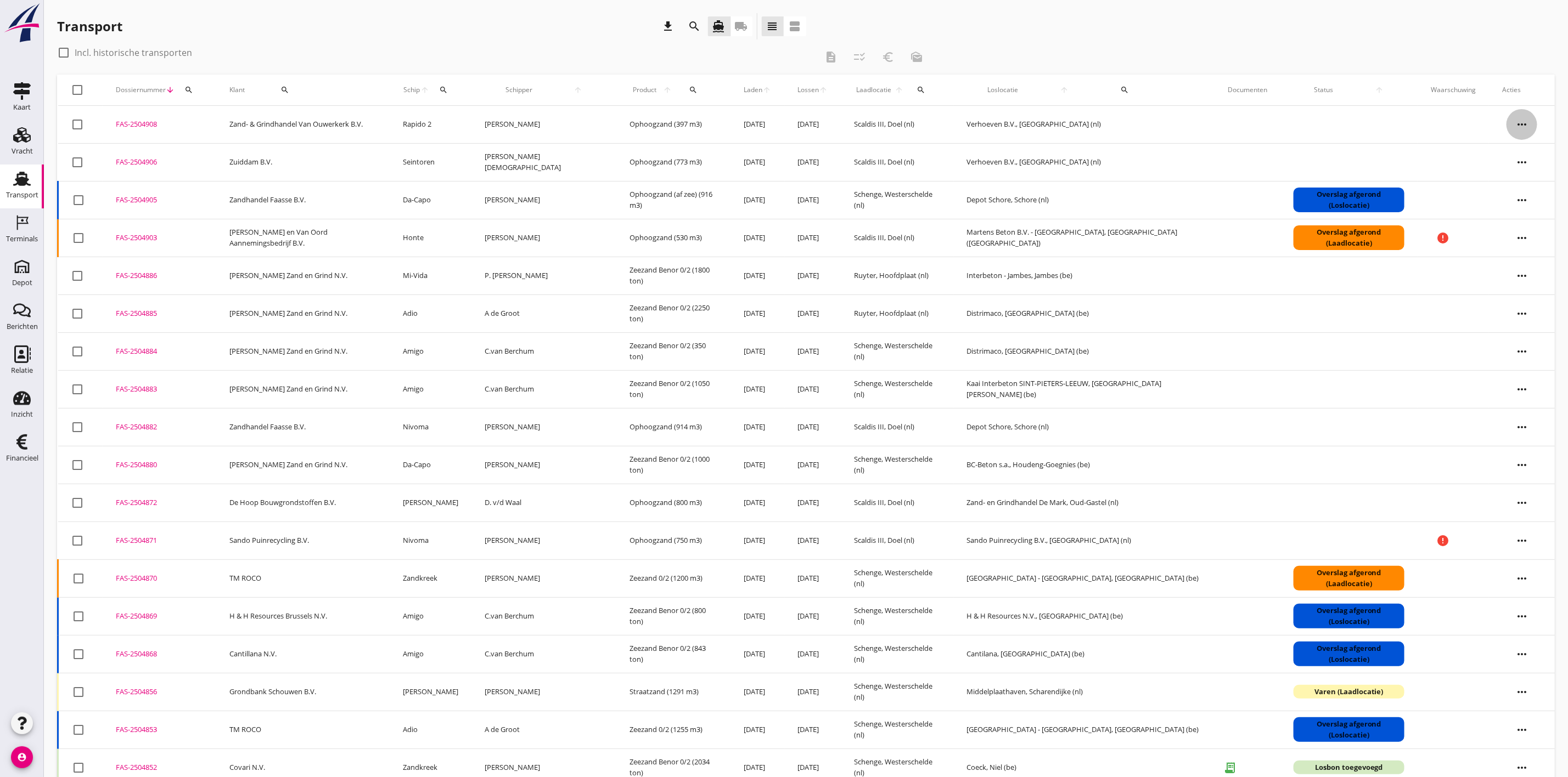
click at [1524, 117] on icon "more_horiz" at bounding box center [1521, 124] width 31 height 31
click at [1509, 259] on div "Vracht kopieeren" at bounding box center [1515, 262] width 78 height 13
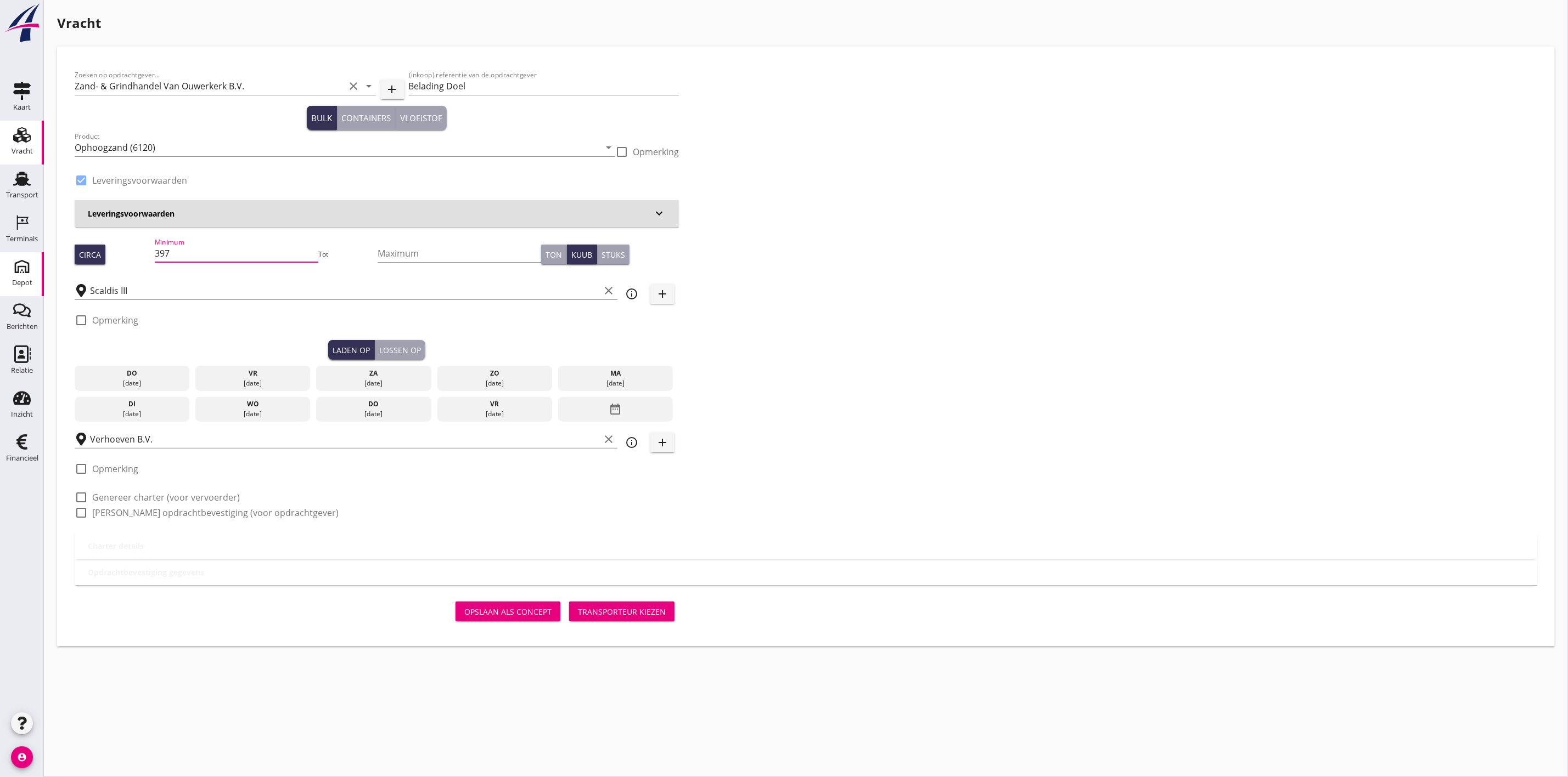
drag, startPoint x: 188, startPoint y: 257, endPoint x: 25, endPoint y: 260, distance: 163.0
click at [25, 260] on div "Kaart Kaart Vracht Vracht Transport Transport Terminals Terminals Depot Depot B…" at bounding box center [784, 388] width 1568 height 777
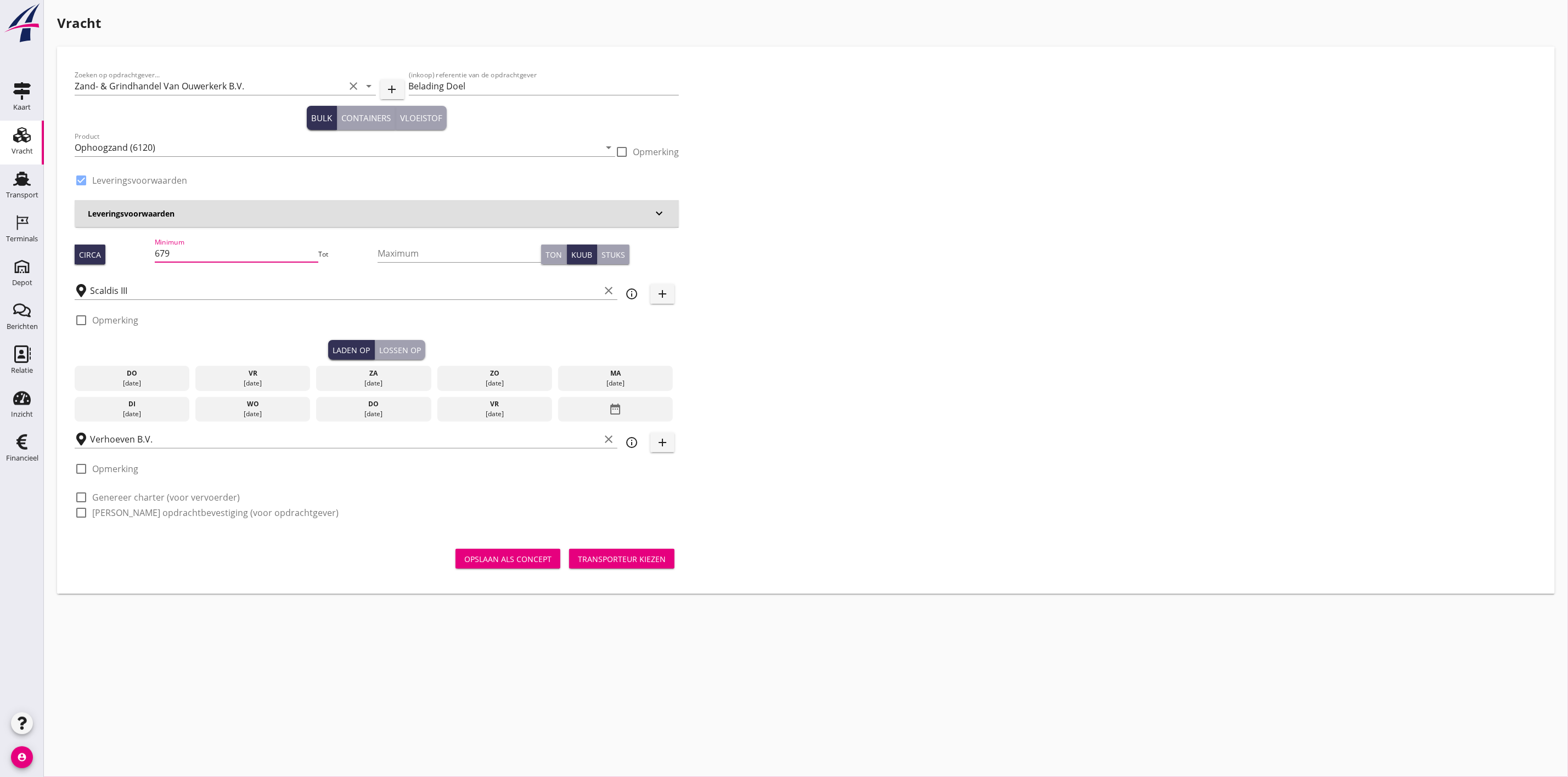
type input "679"
click at [1011, 277] on div "Zoeken op opdrachtgever... Zand- & Grindhandel Van Ouwerkerk B.V. clear arrow_d…" at bounding box center [805, 298] width 1471 height 468
drag, startPoint x: 140, startPoint y: 387, endPoint x: 175, endPoint y: 379, distance: 35.9
click at [141, 387] on div "[DATE]" at bounding box center [133, 383] width 110 height 10
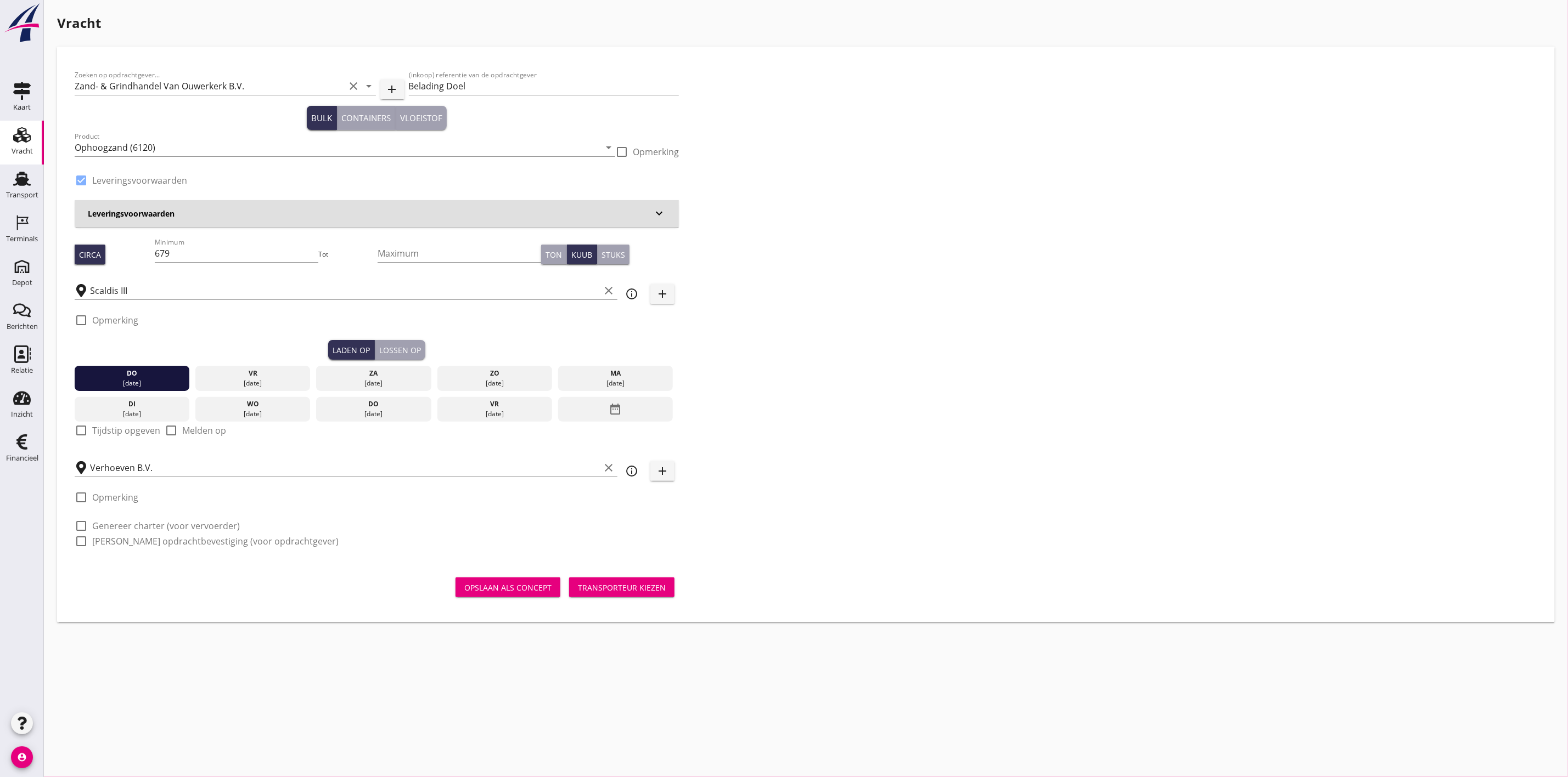
drag, startPoint x: 382, startPoint y: 358, endPoint x: 405, endPoint y: 347, distance: 25.5
click at [382, 357] on button "Lossen op" at bounding box center [400, 350] width 50 height 20
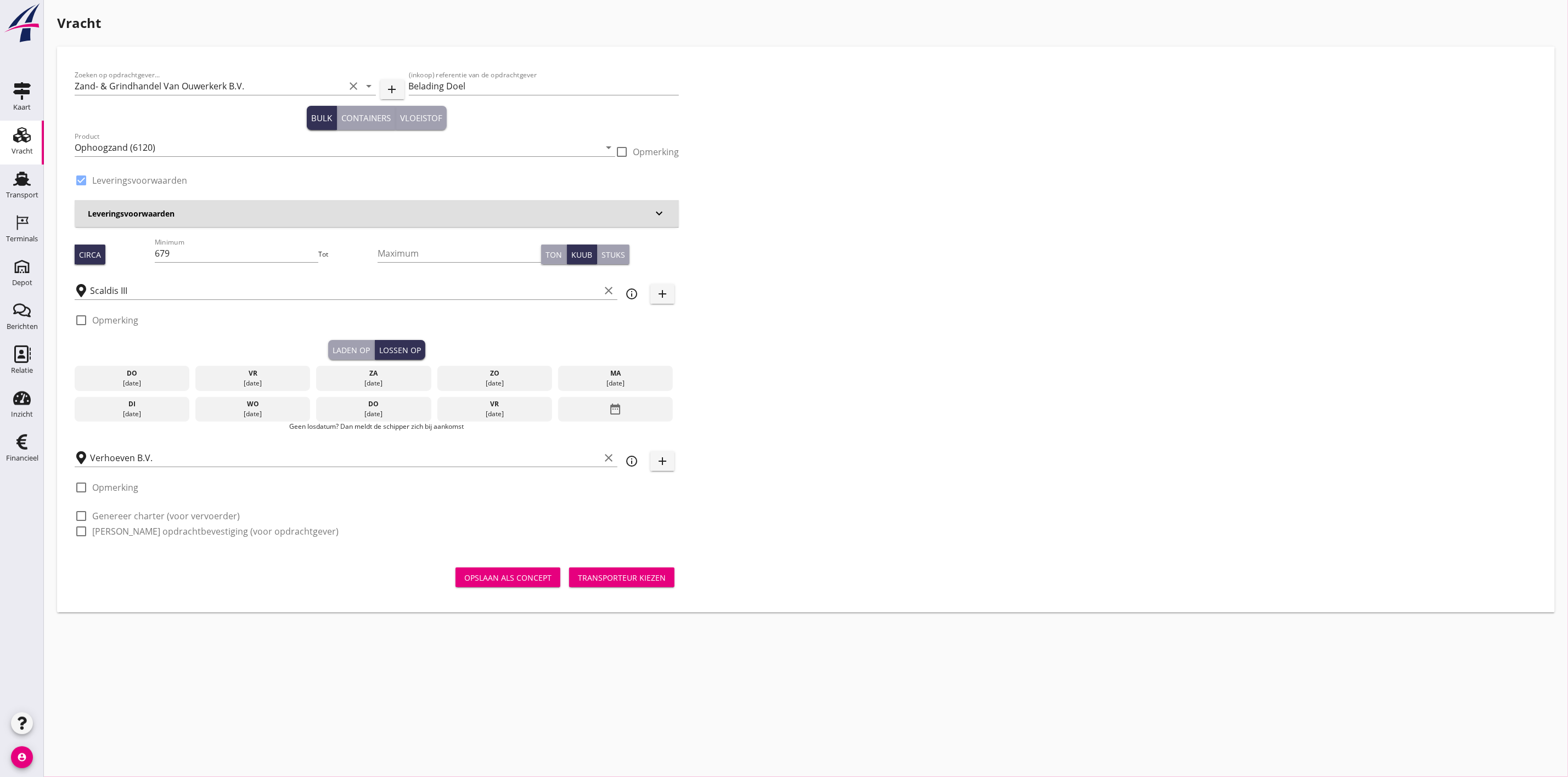
click at [251, 380] on div "[DATE]" at bounding box center [253, 383] width 110 height 10
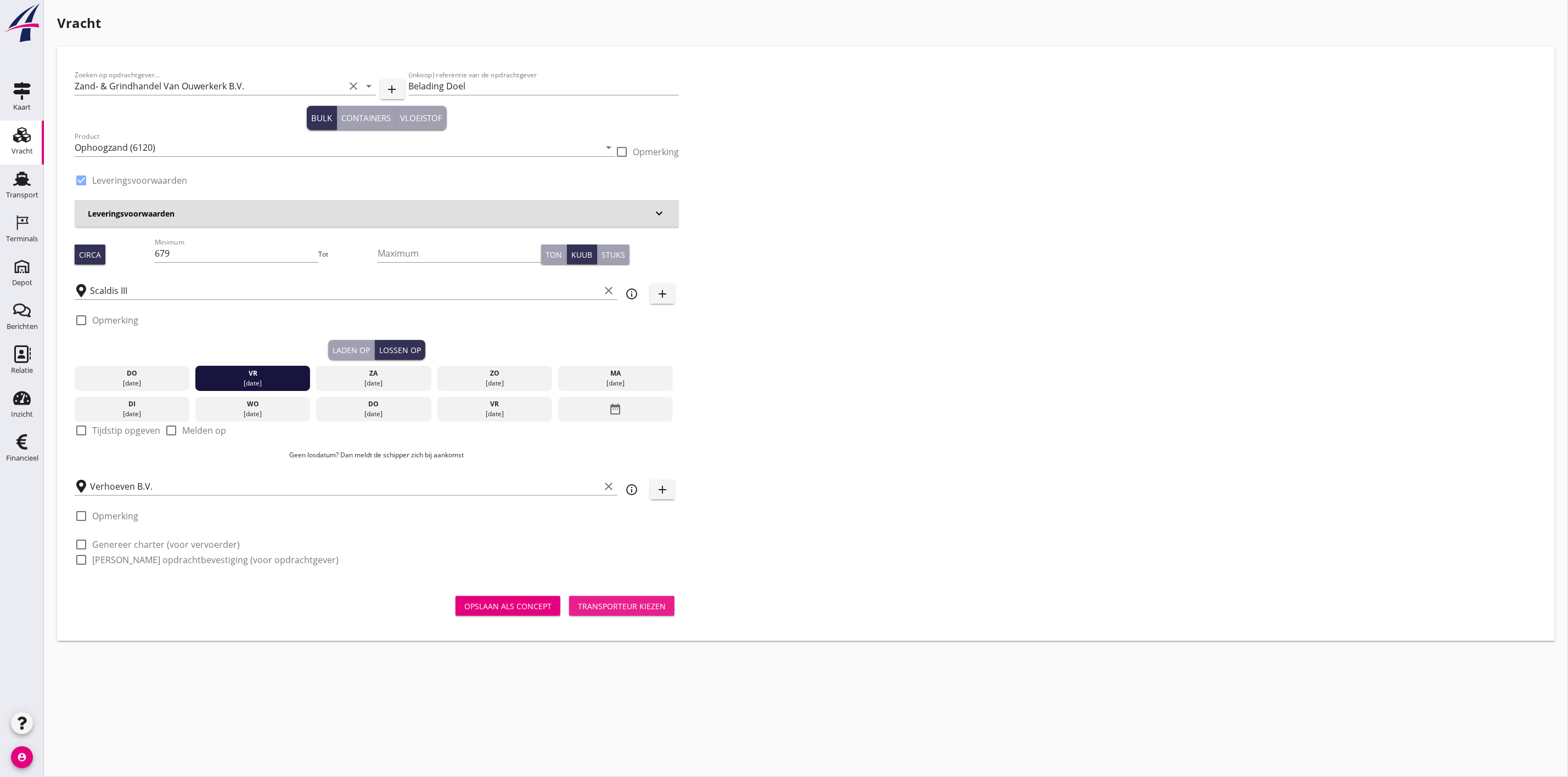
click at [626, 602] on div "Transporteur kiezen" at bounding box center [621, 606] width 88 height 11
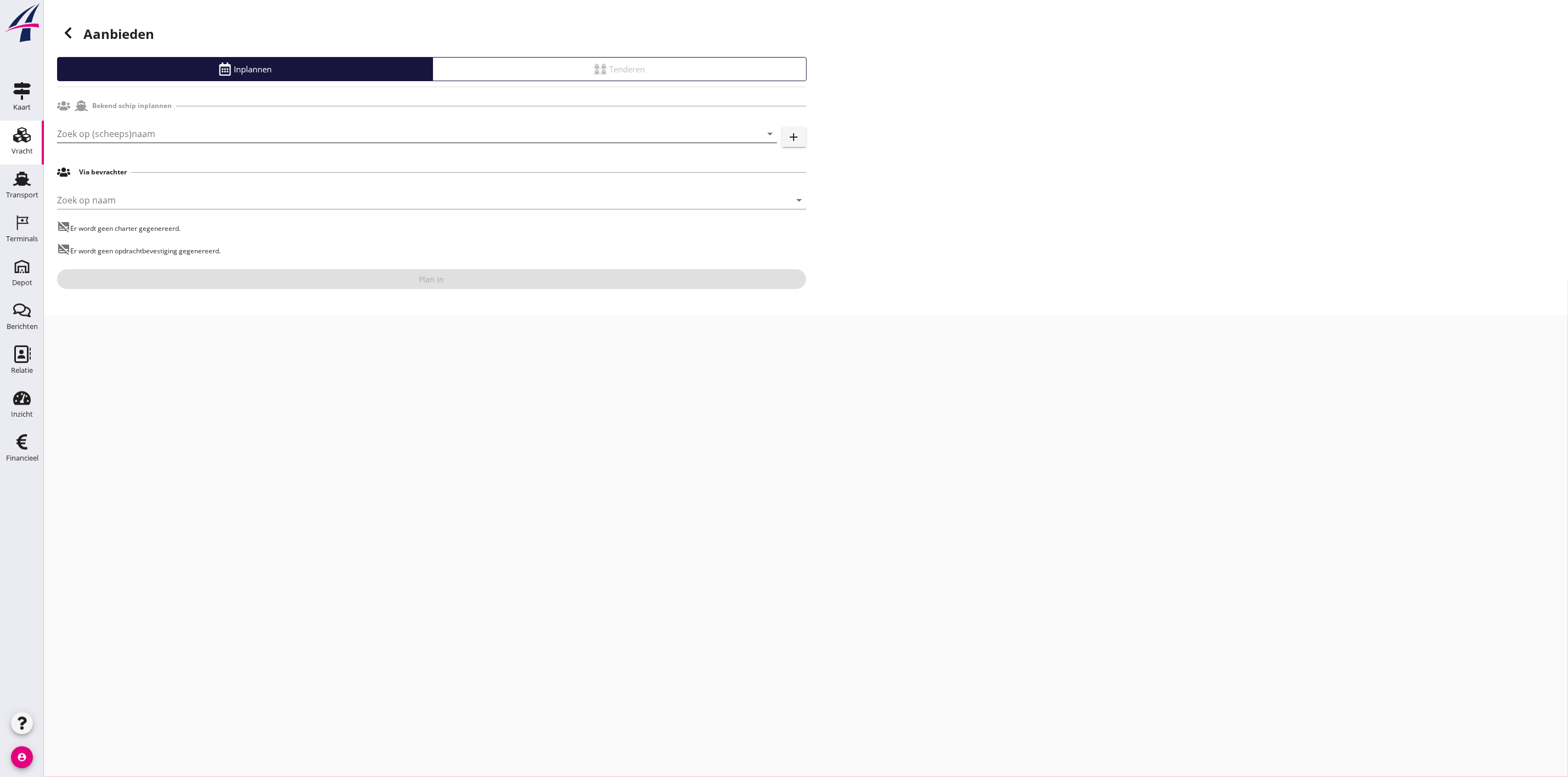
click at [92, 127] on input "Zoek op (scheeps)naam" at bounding box center [401, 133] width 689 height 17
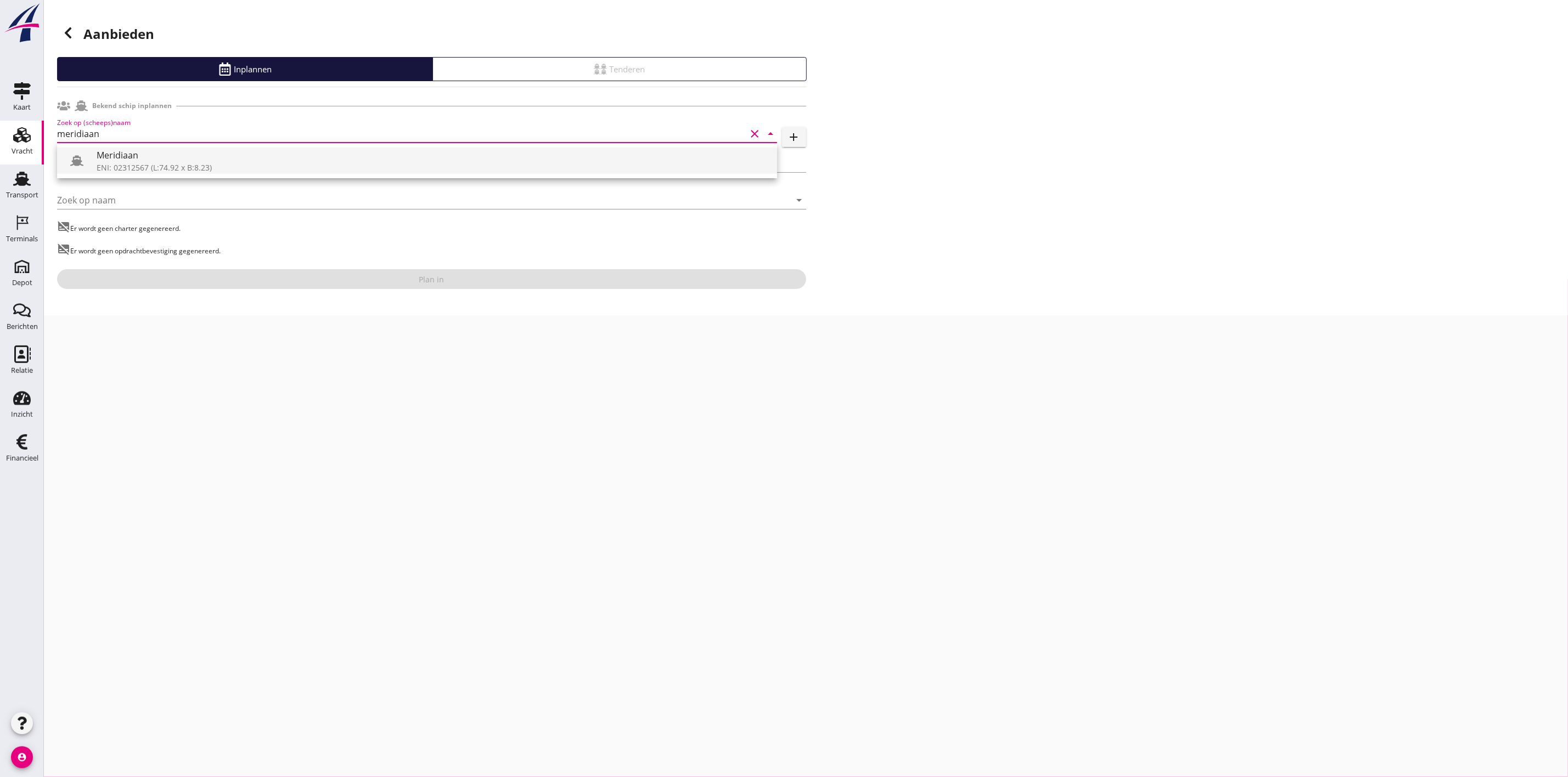
click at [282, 151] on div "Meridiaan" at bounding box center [432, 154] width 672 height 13
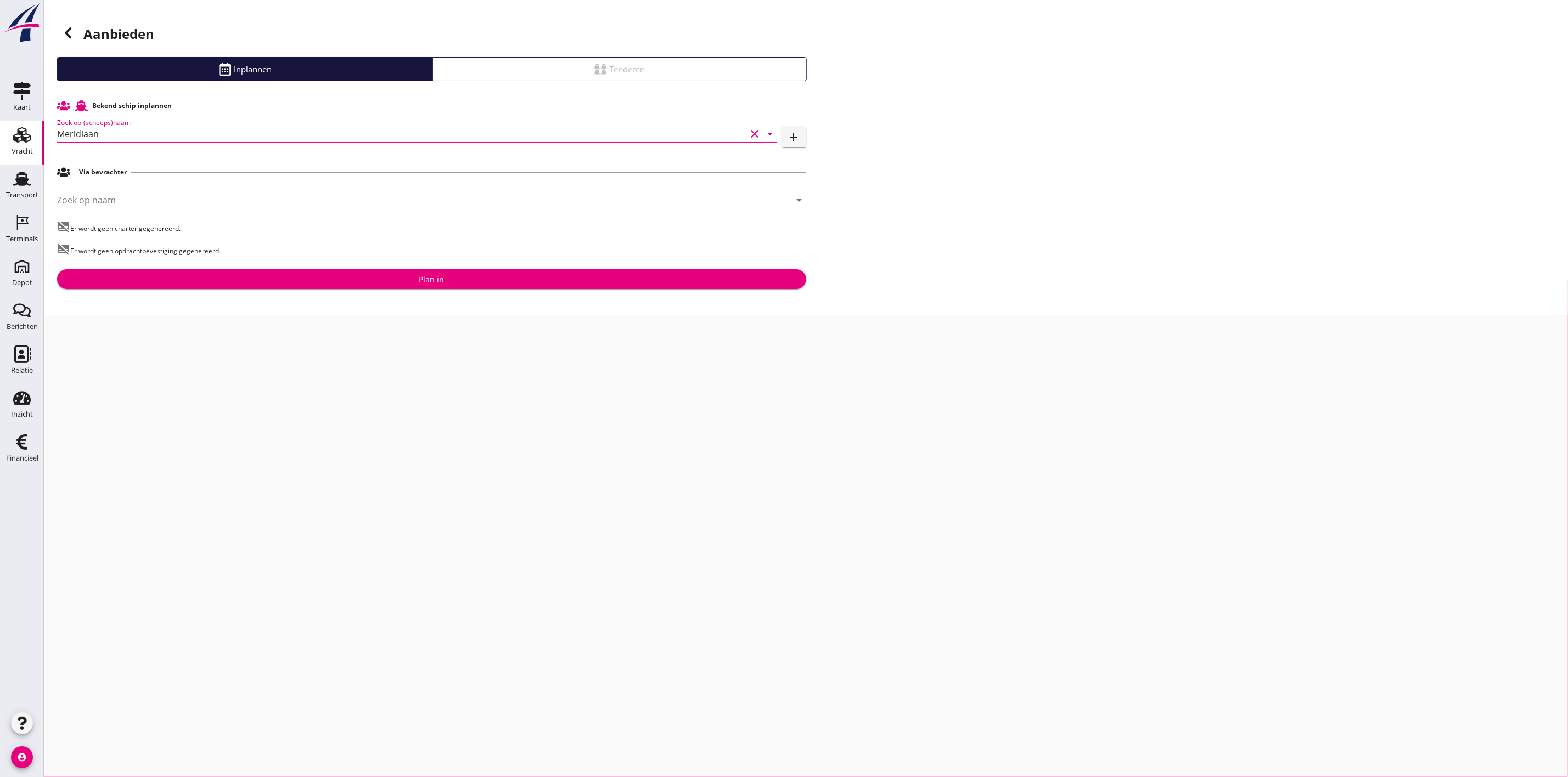
type input "Meridiaan"
click at [447, 278] on div "Plan in" at bounding box center [431, 279] width 731 height 11
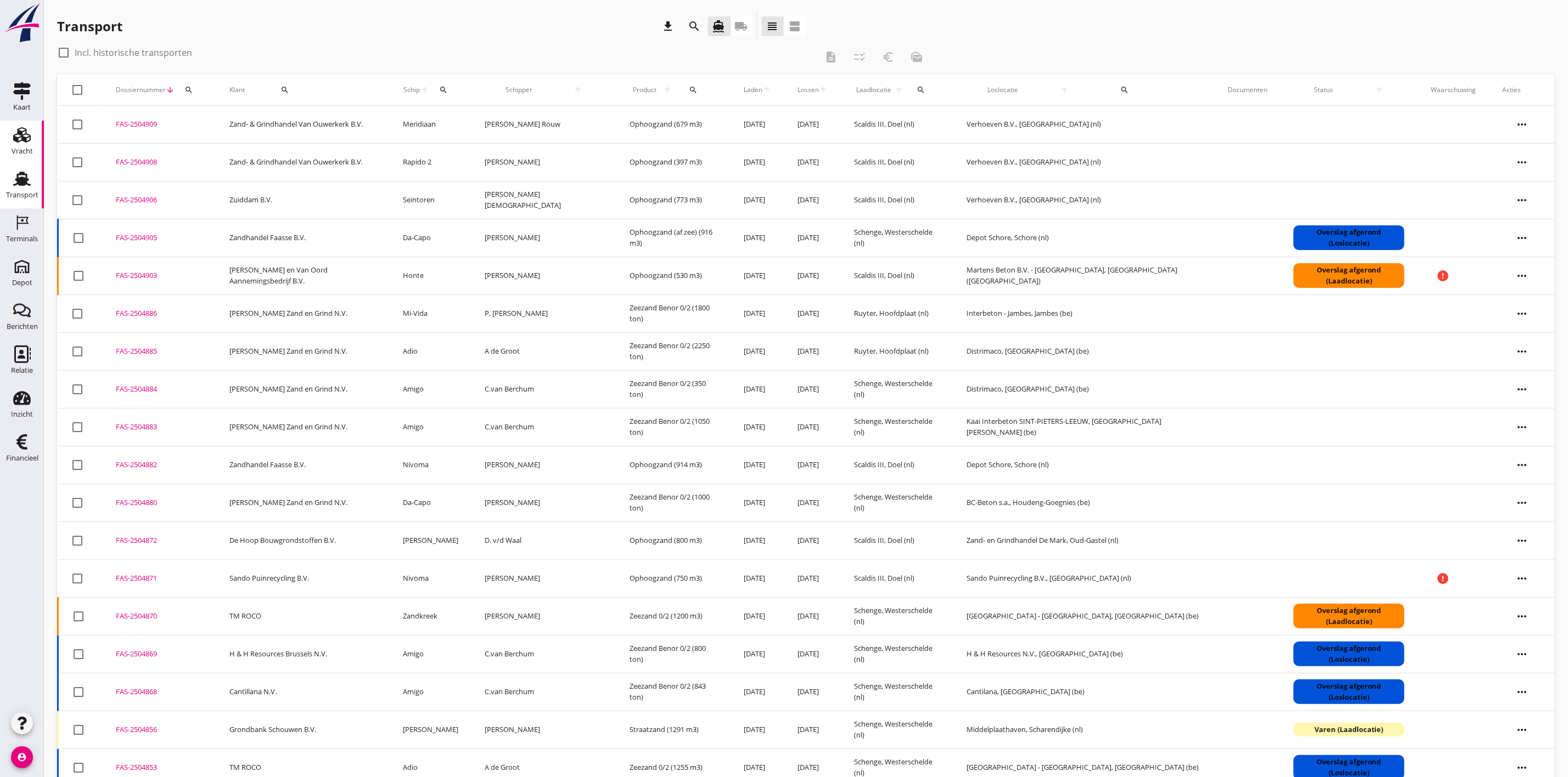
click at [13, 133] on icon "Vracht" at bounding box center [21, 135] width 17 height 17
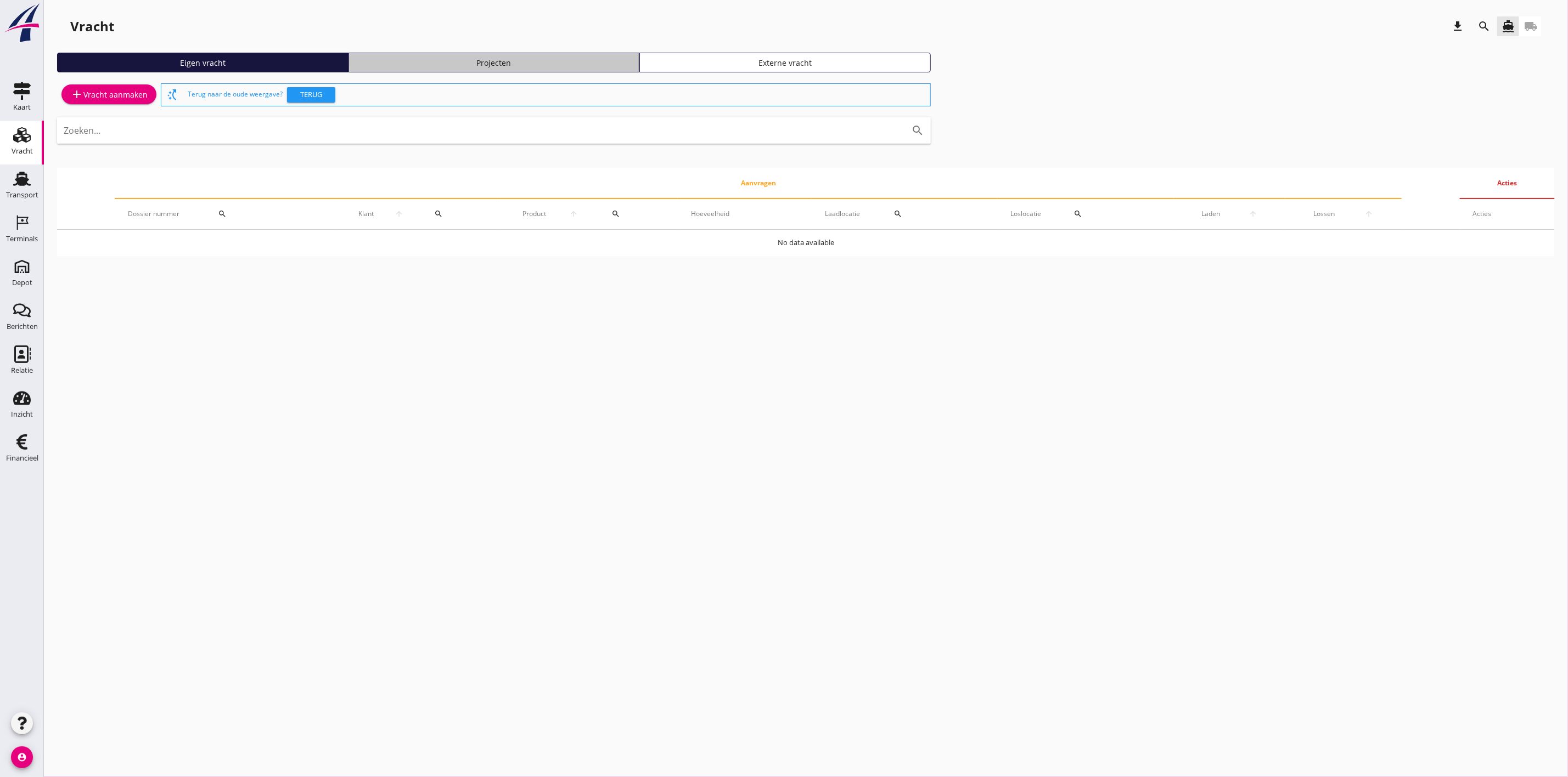
click at [484, 63] on div "Projecten" at bounding box center [494, 62] width 282 height 11
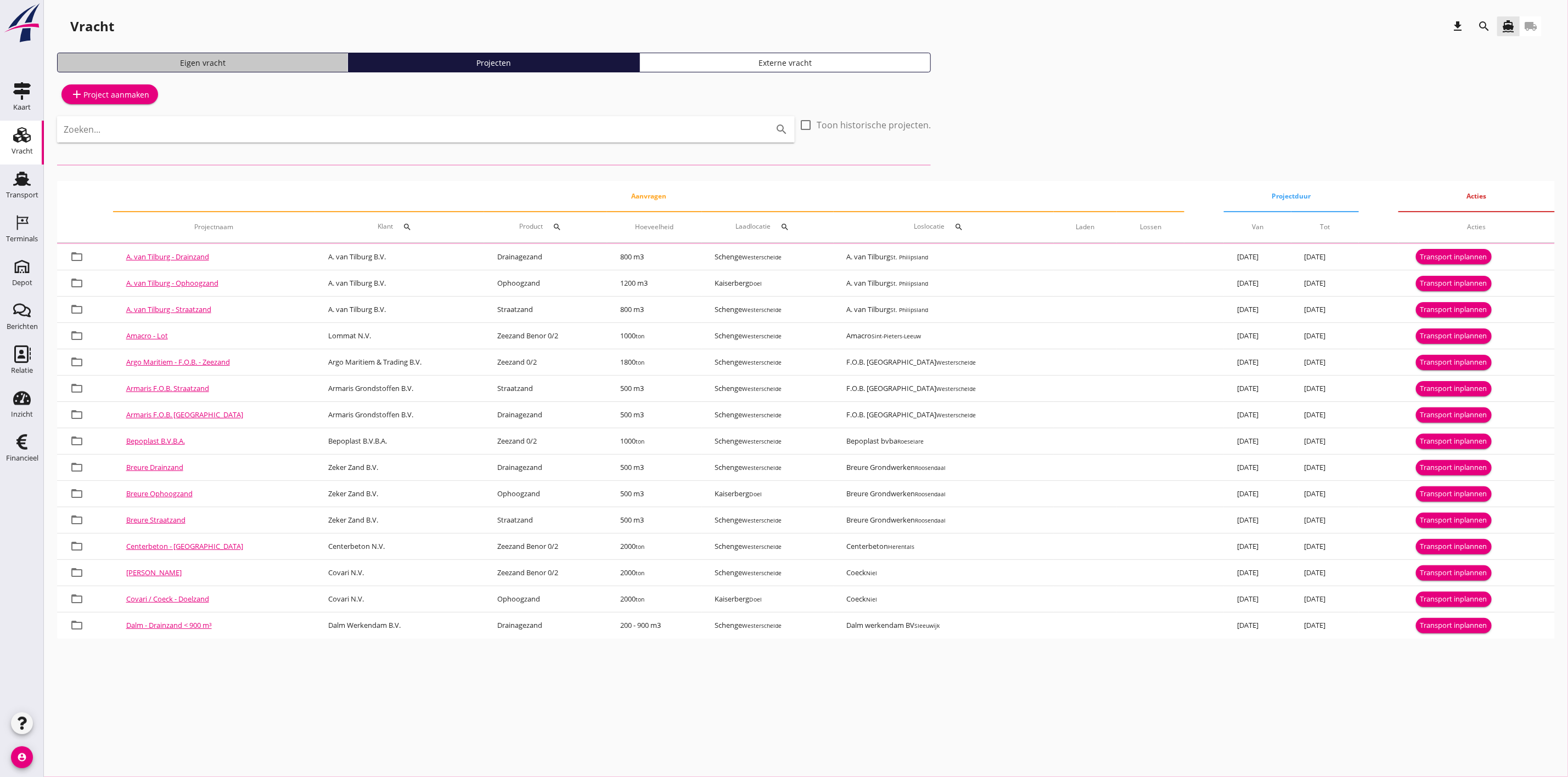
click at [243, 68] on div "Eigen vracht" at bounding box center [203, 62] width 282 height 11
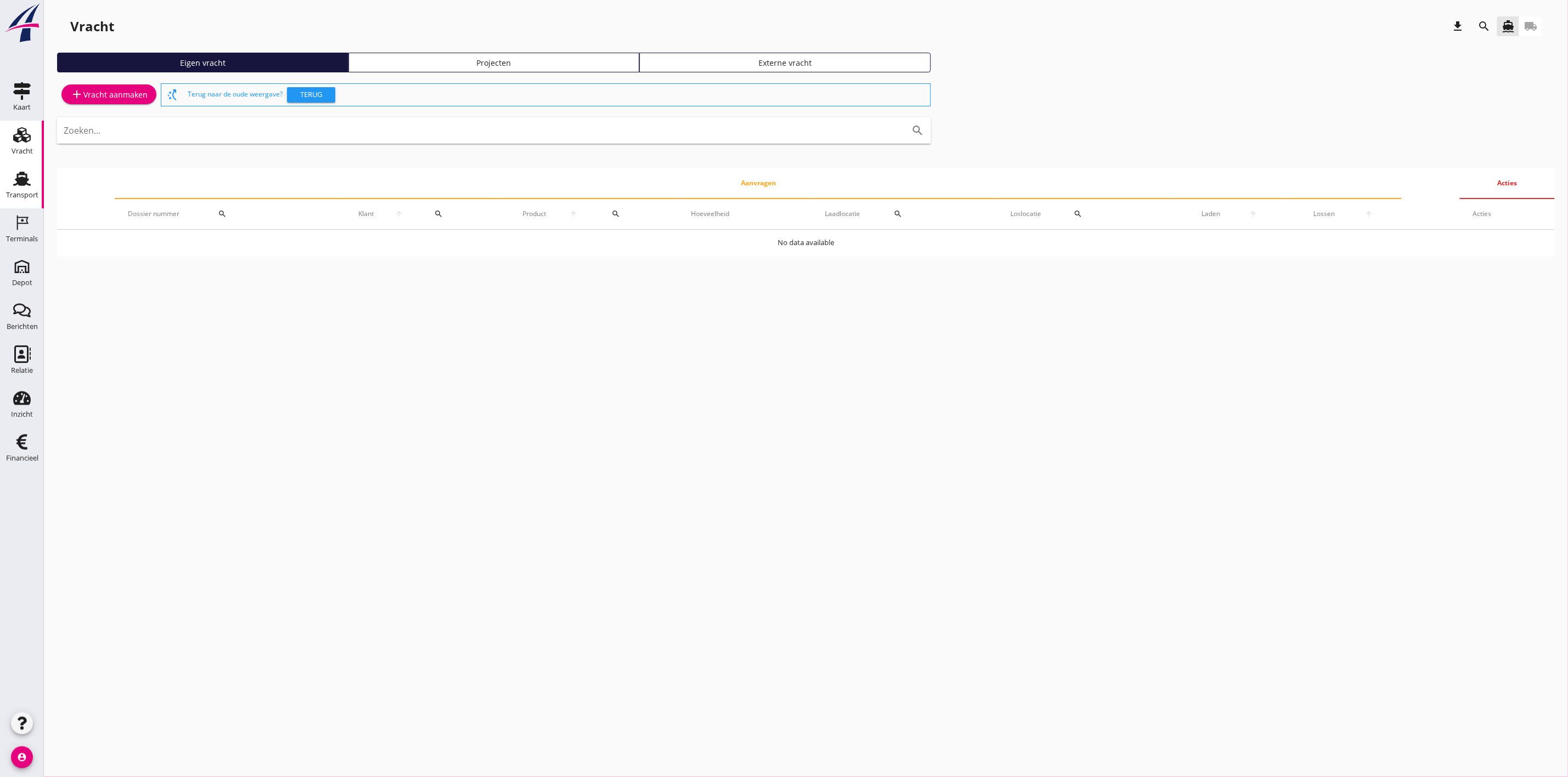
click at [23, 194] on div "Transport" at bounding box center [22, 194] width 32 height 7
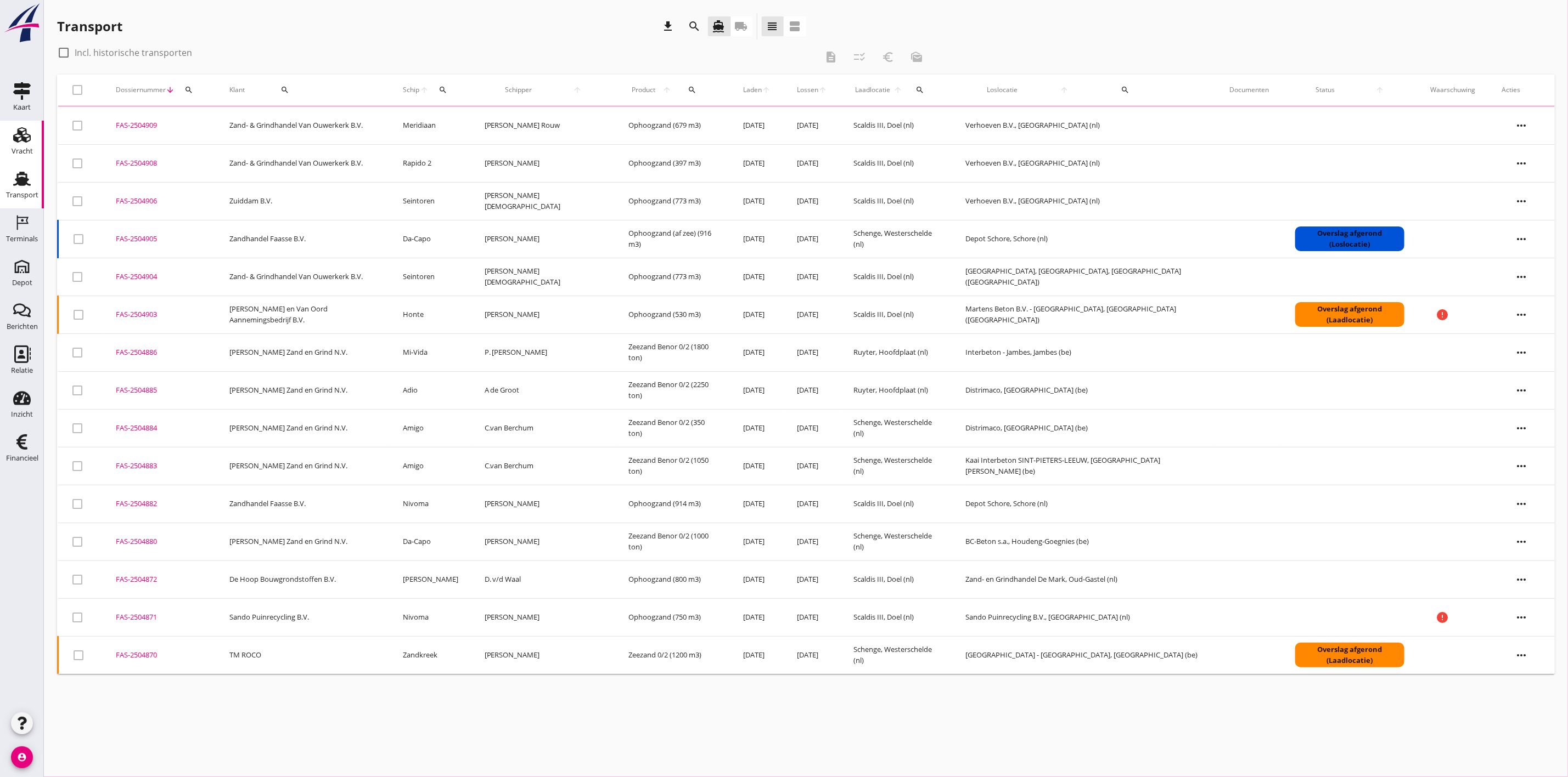
click at [9, 133] on div "Vracht" at bounding box center [22, 135] width 26 height 17
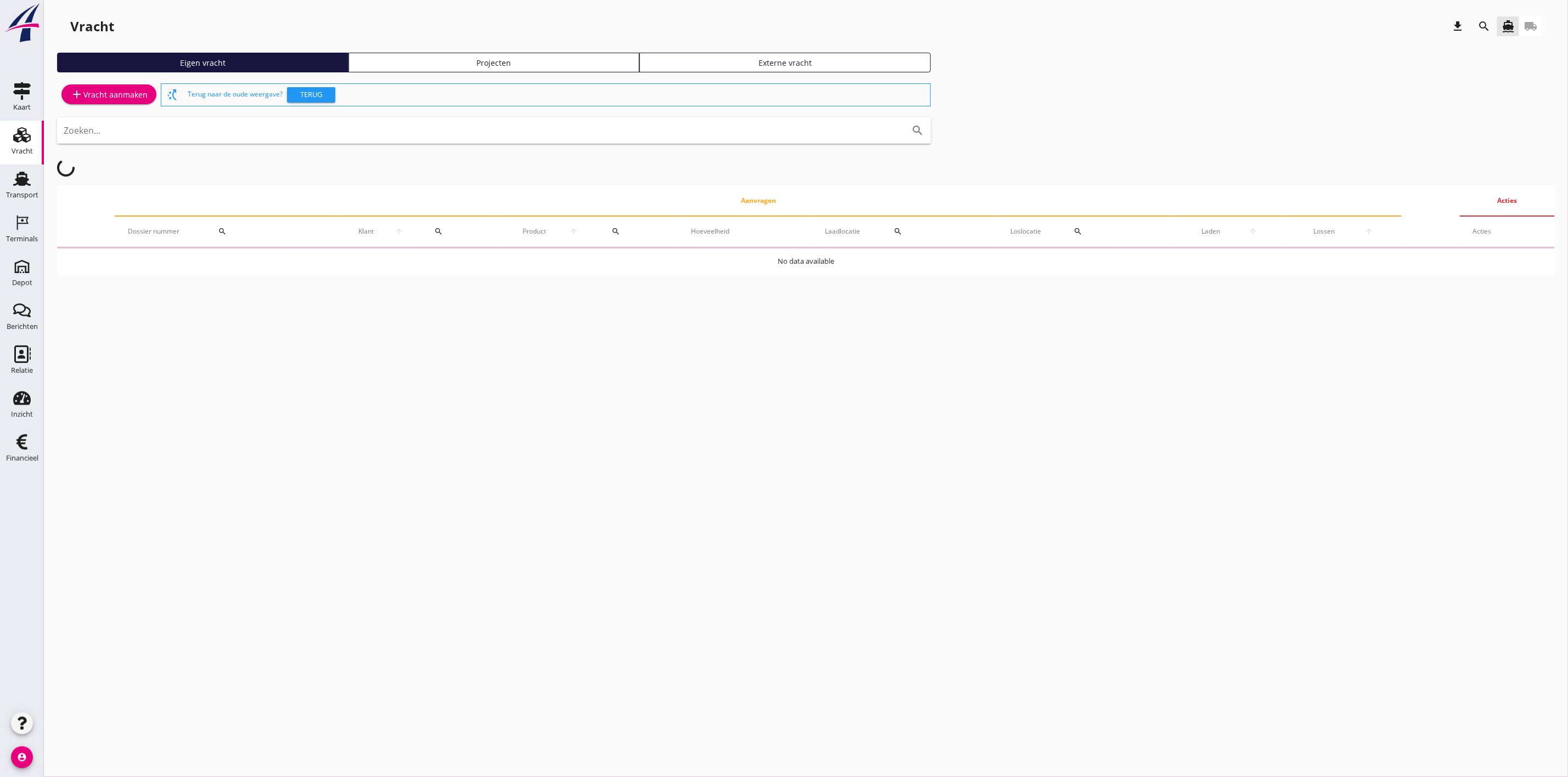
click at [478, 62] on div "Projecten" at bounding box center [494, 62] width 282 height 11
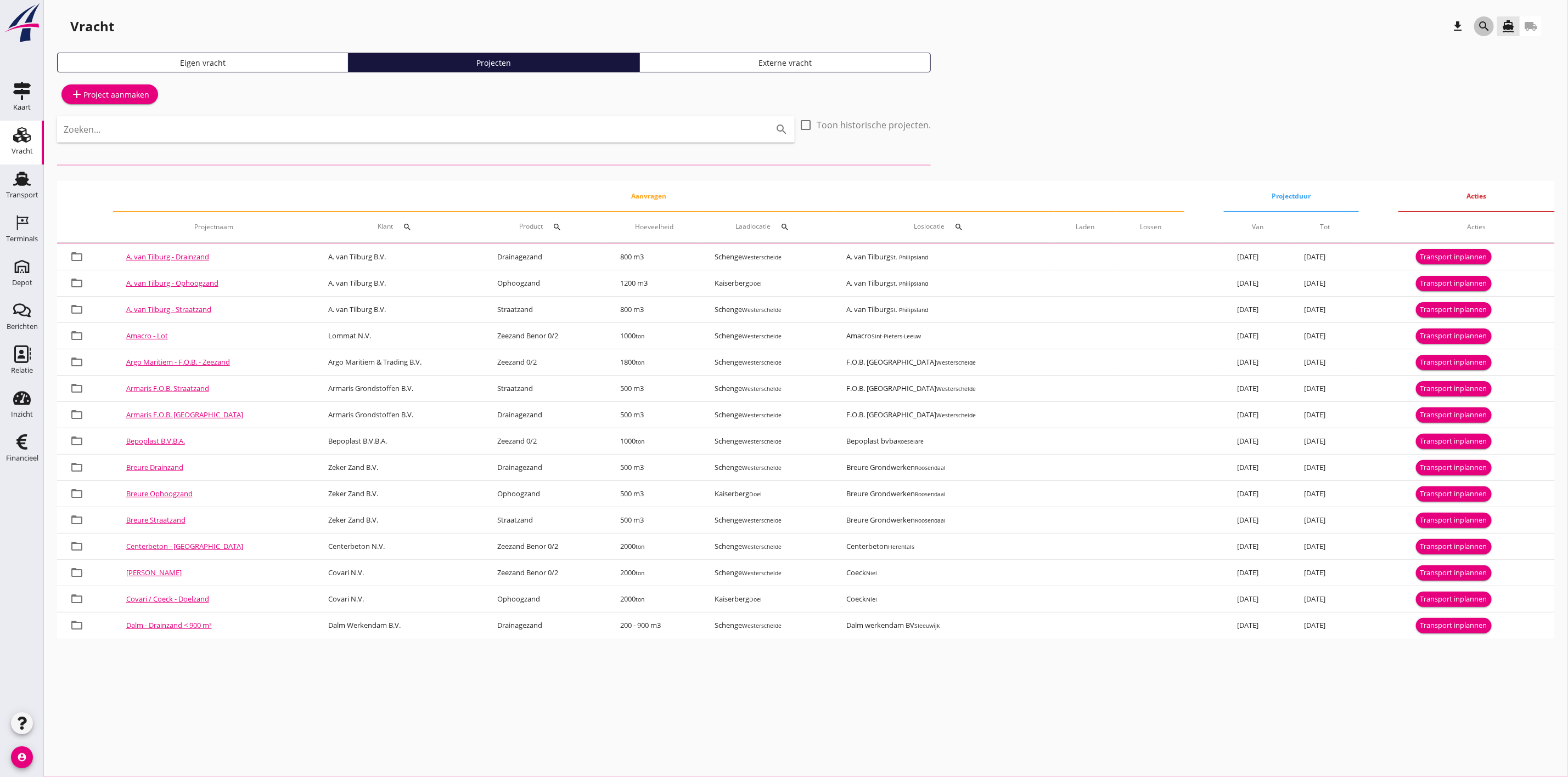
click at [1483, 28] on icon "search" at bounding box center [1483, 26] width 13 height 13
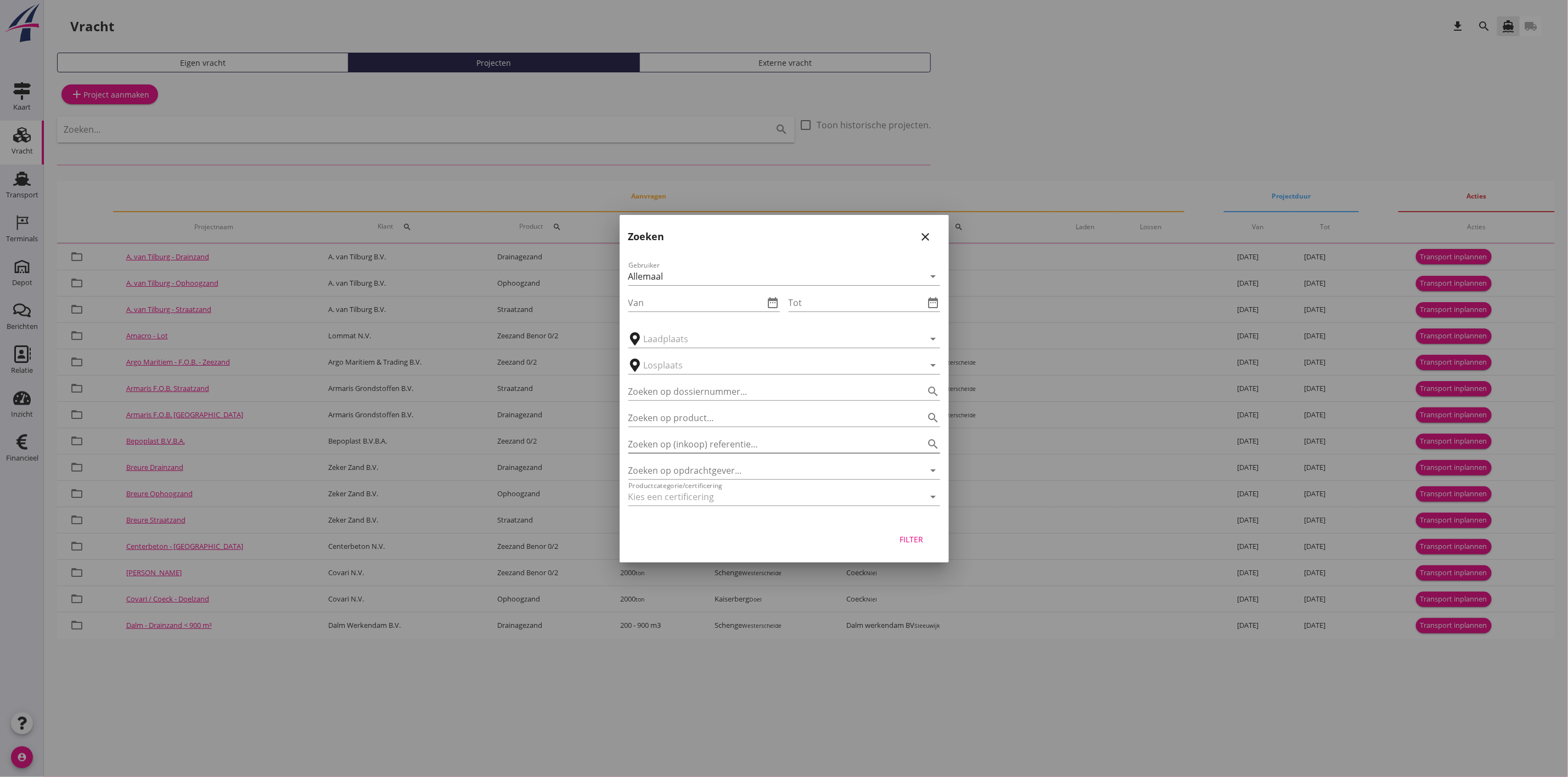
click at [715, 453] on div "Zoeken op (inkoop) referentie… search" at bounding box center [784, 444] width 312 height 17
click at [716, 463] on input "Zoeken op opdrachtgever..." at bounding box center [768, 470] width 281 height 17
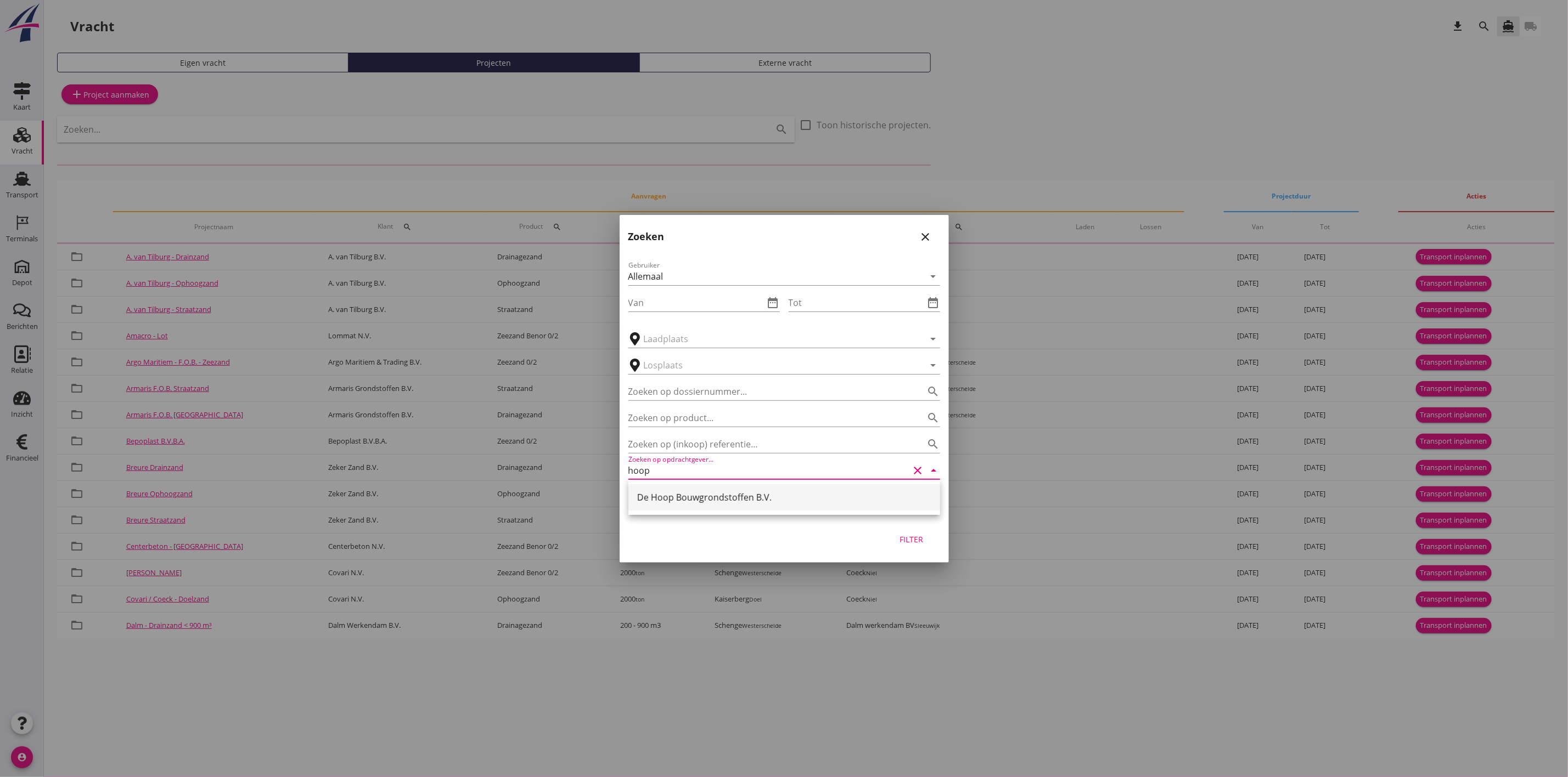
click at [801, 504] on div "De Hoop Bouwgrondstoffen B.V." at bounding box center [784, 497] width 294 height 26
type input "De Hoop Bouwgrondstoffen B.V."
click at [916, 540] on div "Filter" at bounding box center [911, 539] width 31 height 11
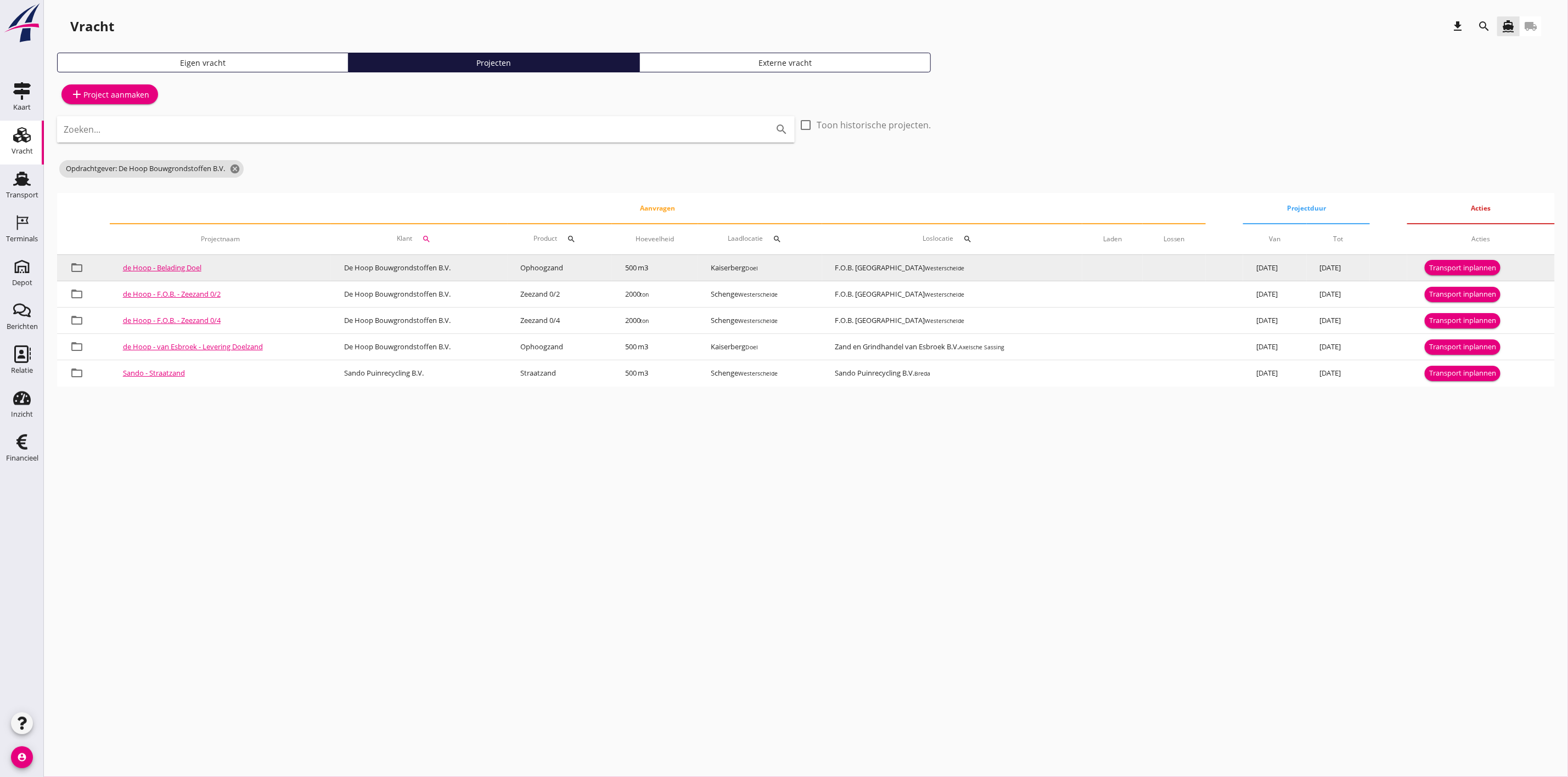
click at [1454, 260] on button "Transport inplannen" at bounding box center [1462, 267] width 76 height 15
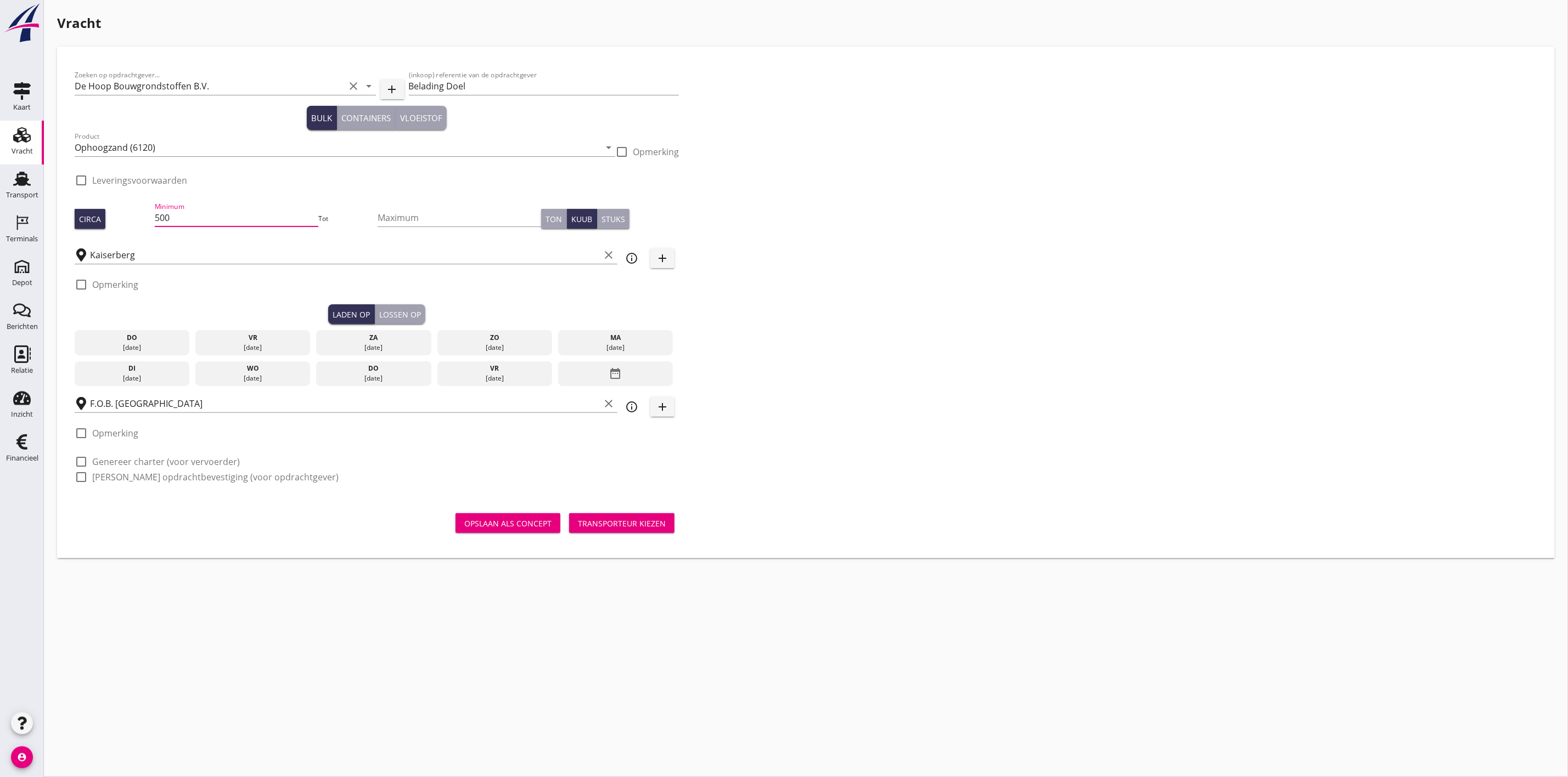
drag, startPoint x: 188, startPoint y: 215, endPoint x: 63, endPoint y: 208, distance: 125.2
click at [68, 209] on div "Zoeken op opdrachtgever... De Hoop Bouwgrondstoffen B.V. clear arrow_drop_down …" at bounding box center [805, 303] width 1480 height 494
type input "800"
click at [907, 224] on div "Zoeken op opdrachtgever... De Hoop Bouwgrondstoffen B.V. clear arrow_drop_down …" at bounding box center [805, 280] width 1471 height 433
click at [133, 250] on input "Kaiserberg" at bounding box center [344, 254] width 510 height 17
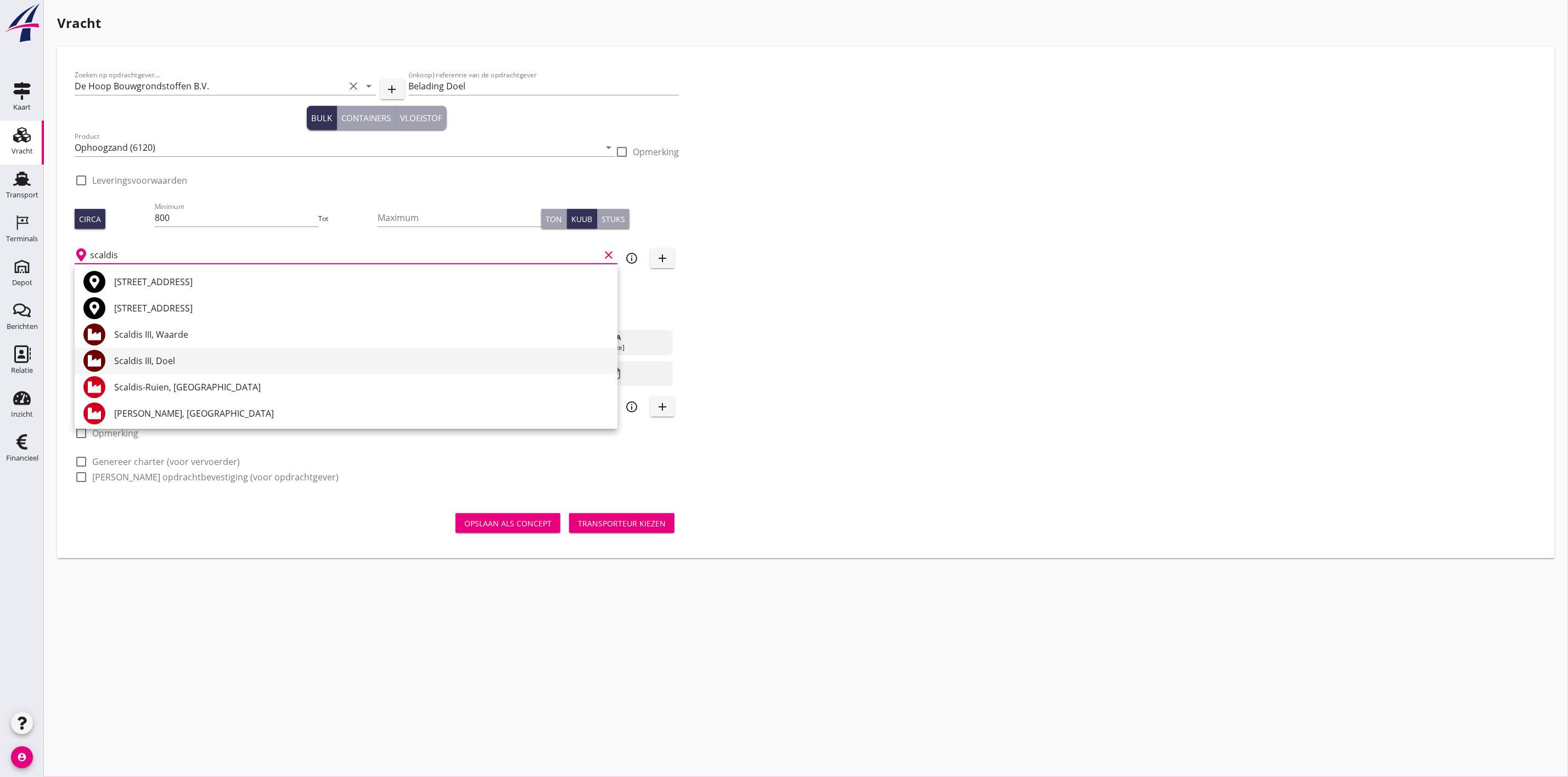
click at [185, 356] on div "Scaldis III, Doel" at bounding box center [361, 361] width 494 height 13
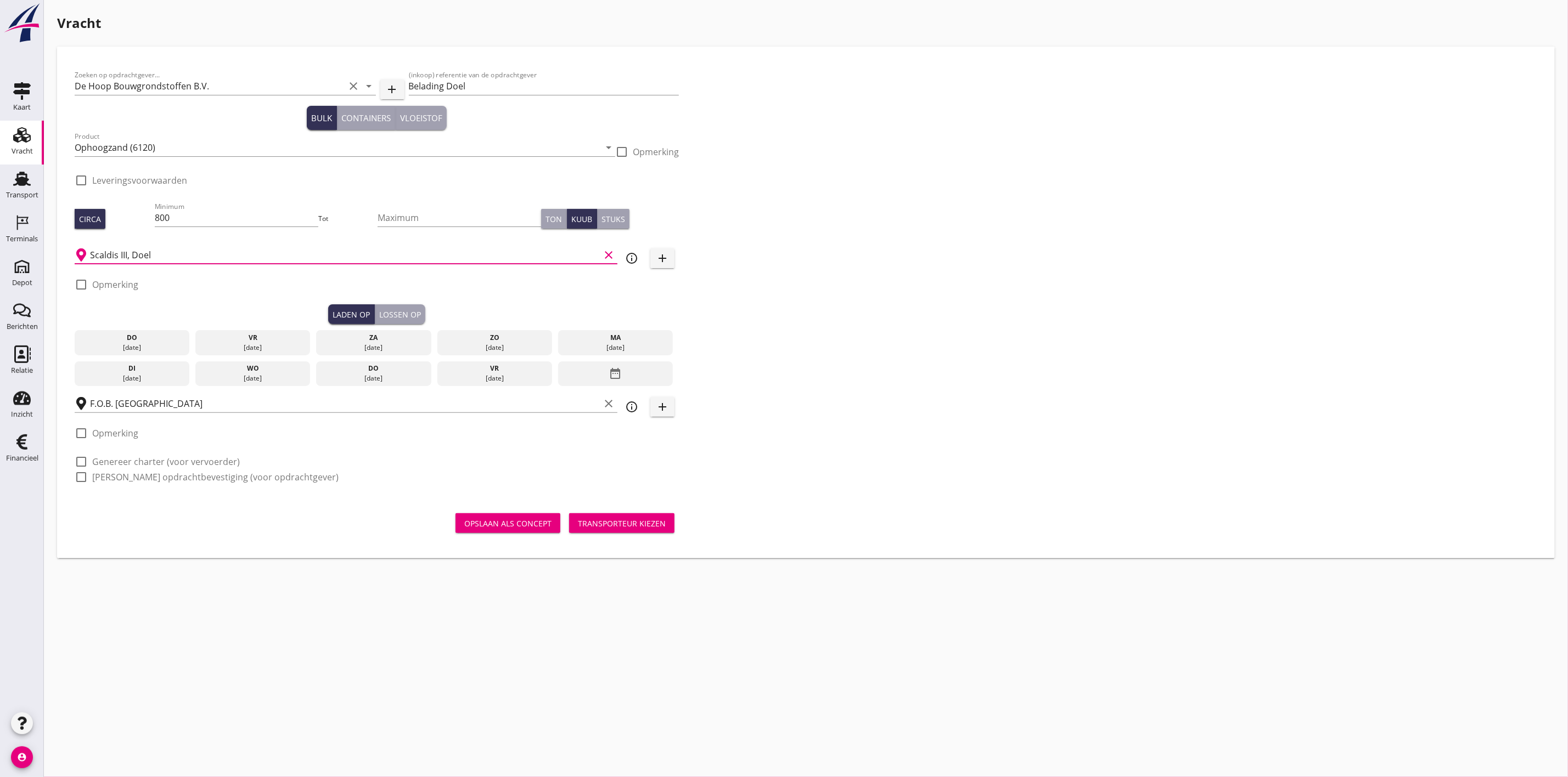
type input "Scaldis III, Doel"
click at [940, 191] on div "Zoeken op opdrachtgever... De Hoop Bouwgrondstoffen B.V. clear arrow_drop_down …" at bounding box center [805, 280] width 1471 height 433
click at [154, 337] on div "do" at bounding box center [133, 337] width 110 height 10
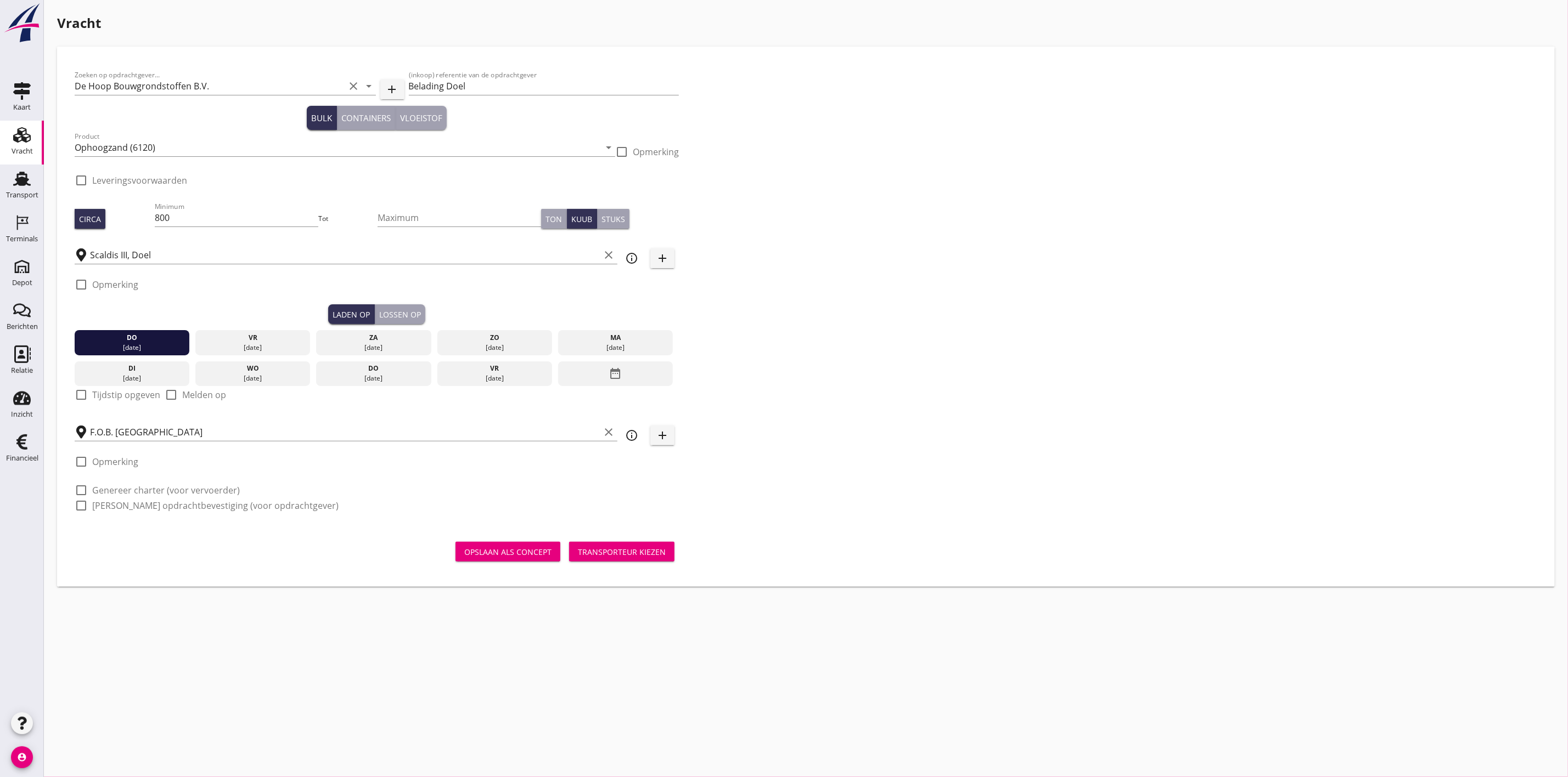
click at [420, 312] on button "Lossen op" at bounding box center [400, 314] width 50 height 20
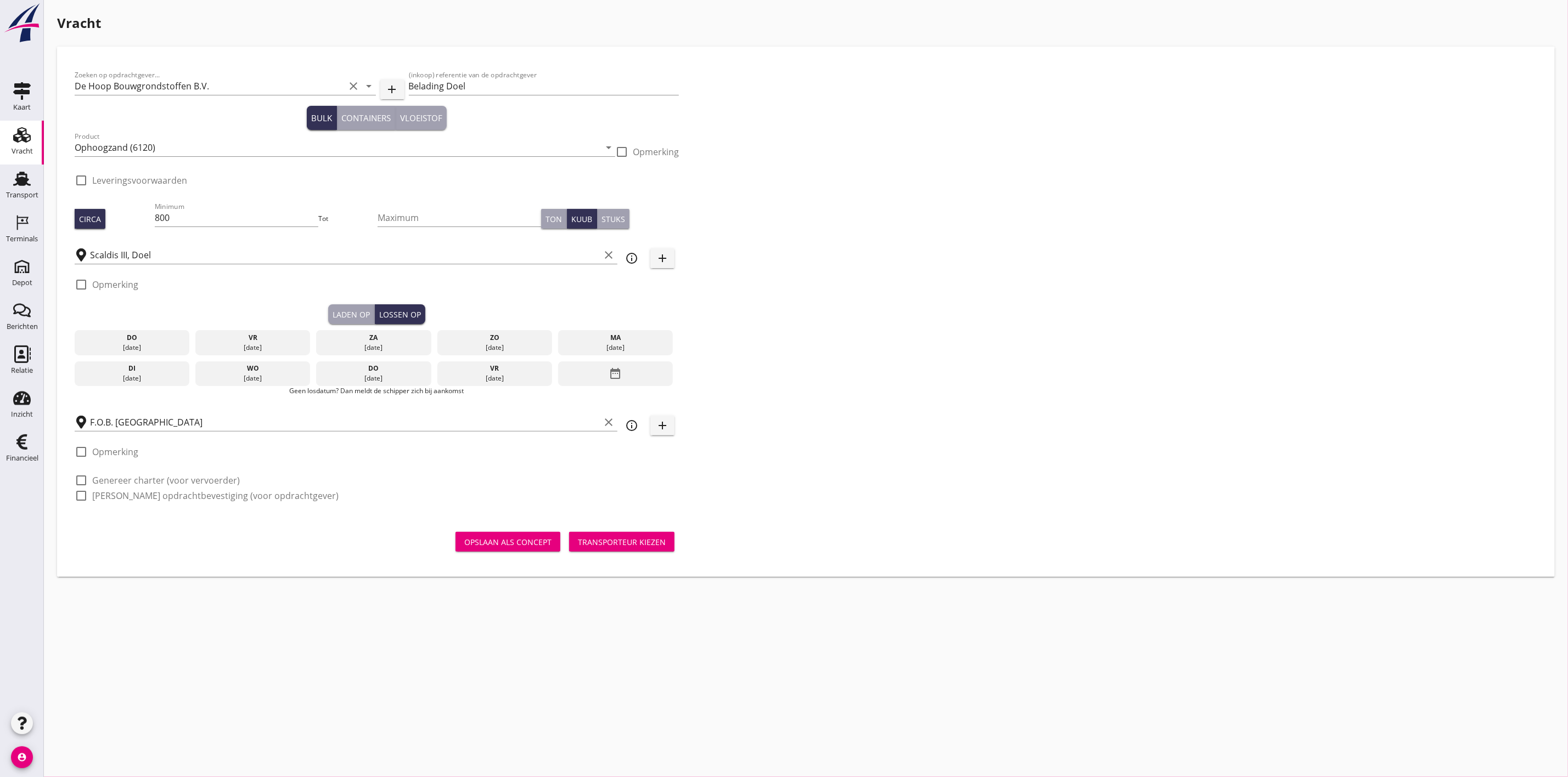
click at [240, 341] on div "vr" at bounding box center [253, 337] width 110 height 10
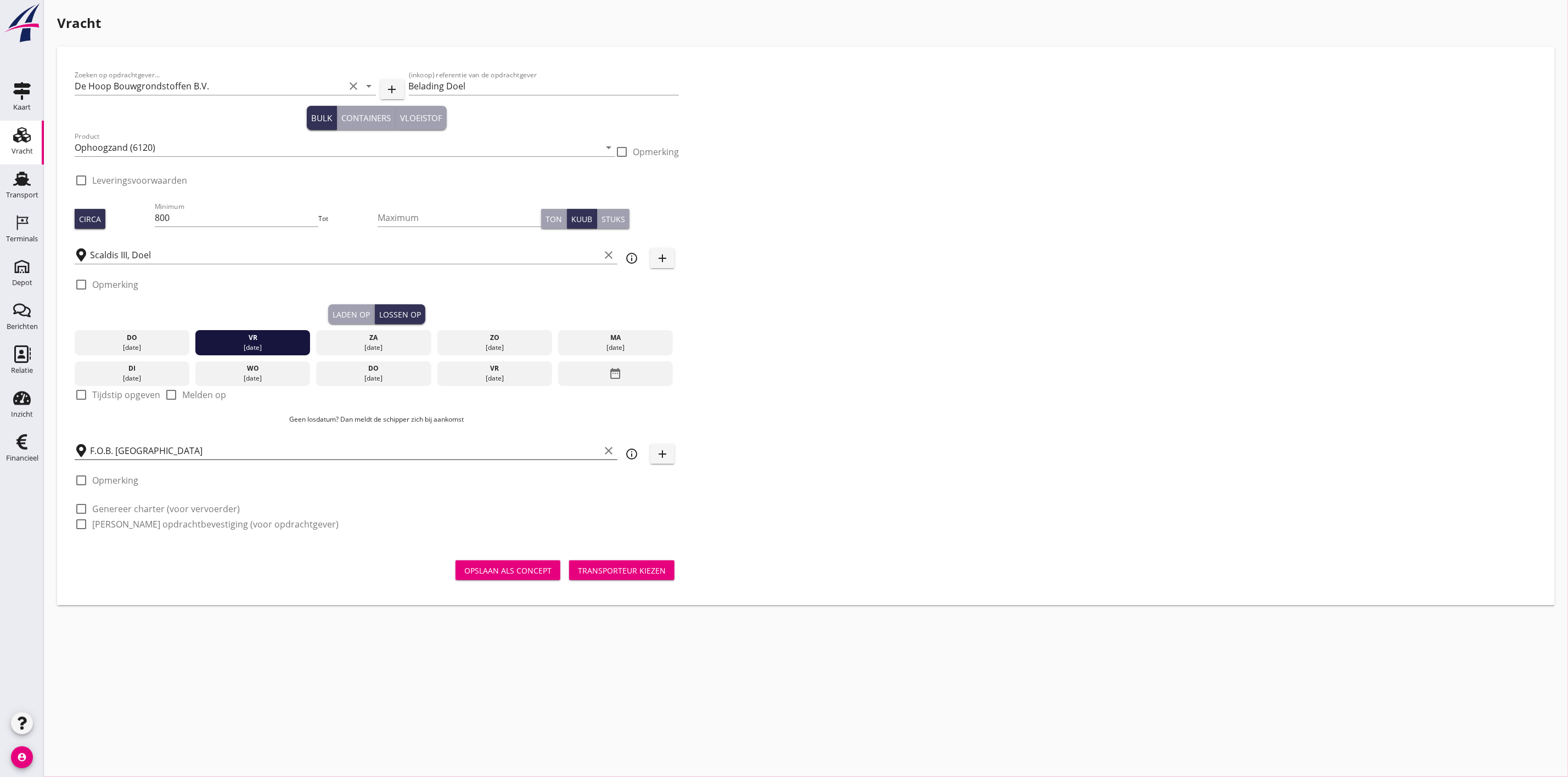
click at [117, 452] on input "F.O.B. Beladen" at bounding box center [344, 450] width 510 height 17
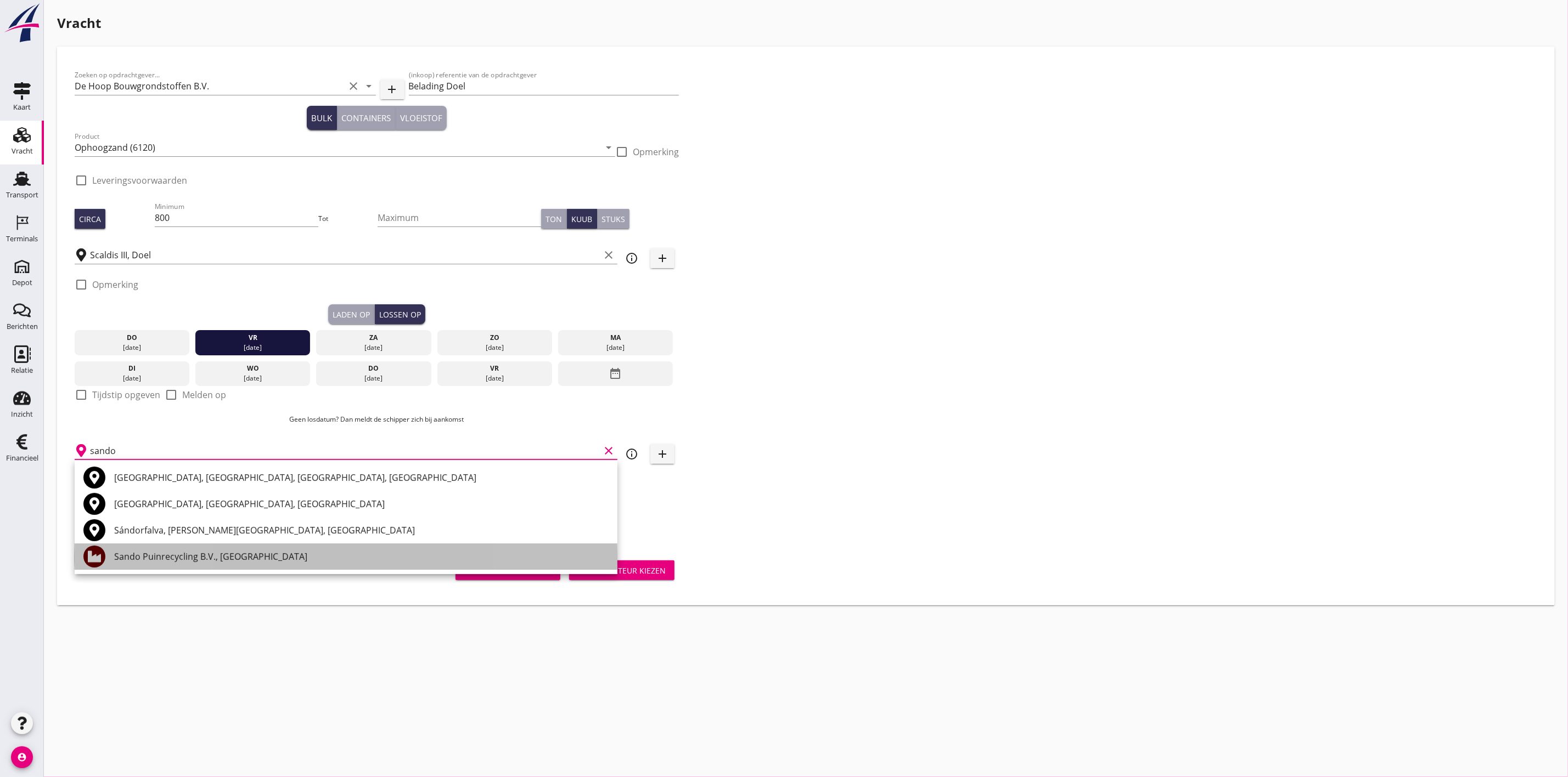
click at [186, 559] on div "Sando Puinrecycling B.V., [GEOGRAPHIC_DATA]" at bounding box center [361, 556] width 494 height 13
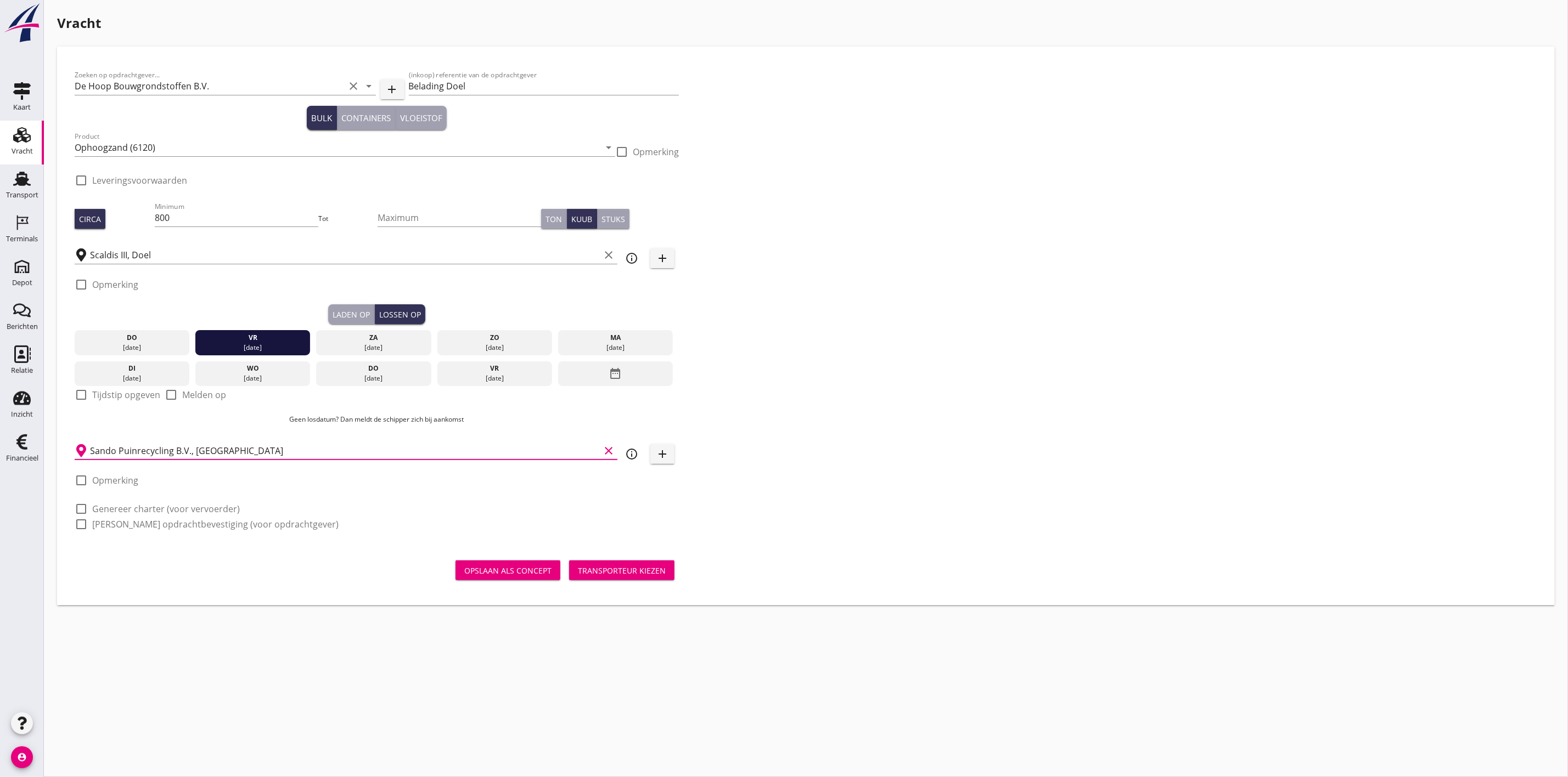
type input "Sando Puinrecycling B.V., [GEOGRAPHIC_DATA]"
click at [861, 382] on div "Zoeken op opdrachtgever... De Hoop Bouwgrondstoffen B.V. clear arrow_drop_down …" at bounding box center [805, 304] width 1471 height 480
click at [636, 562] on button "Transporteur kiezen" at bounding box center [622, 571] width 105 height 20
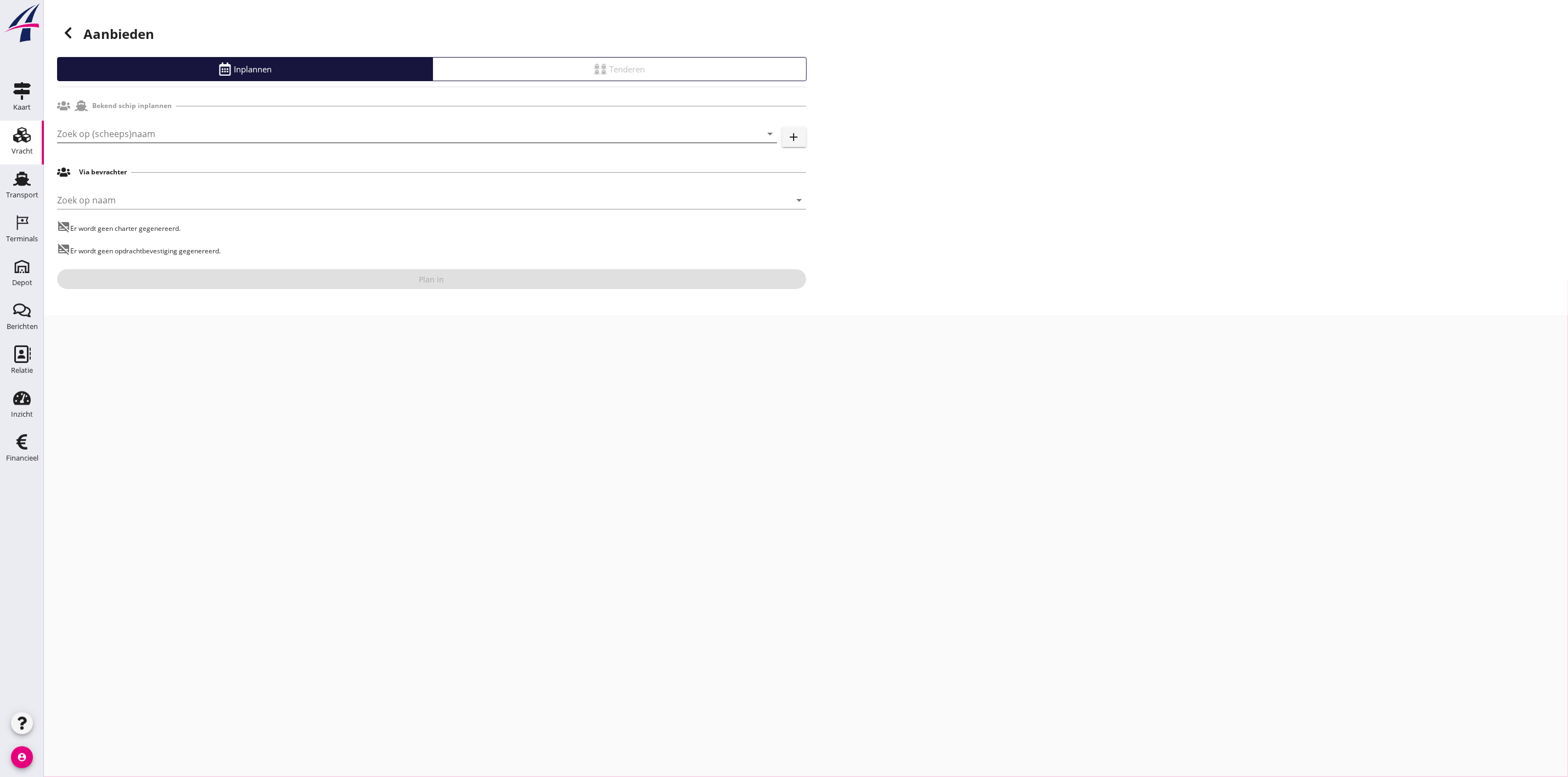
click at [205, 125] on input "Zoek op (scheeps)naam" at bounding box center [401, 133] width 689 height 17
click at [214, 188] on div "ENI: 02104039 (L:86 x B:9.00)" at bounding box center [432, 193] width 672 height 11
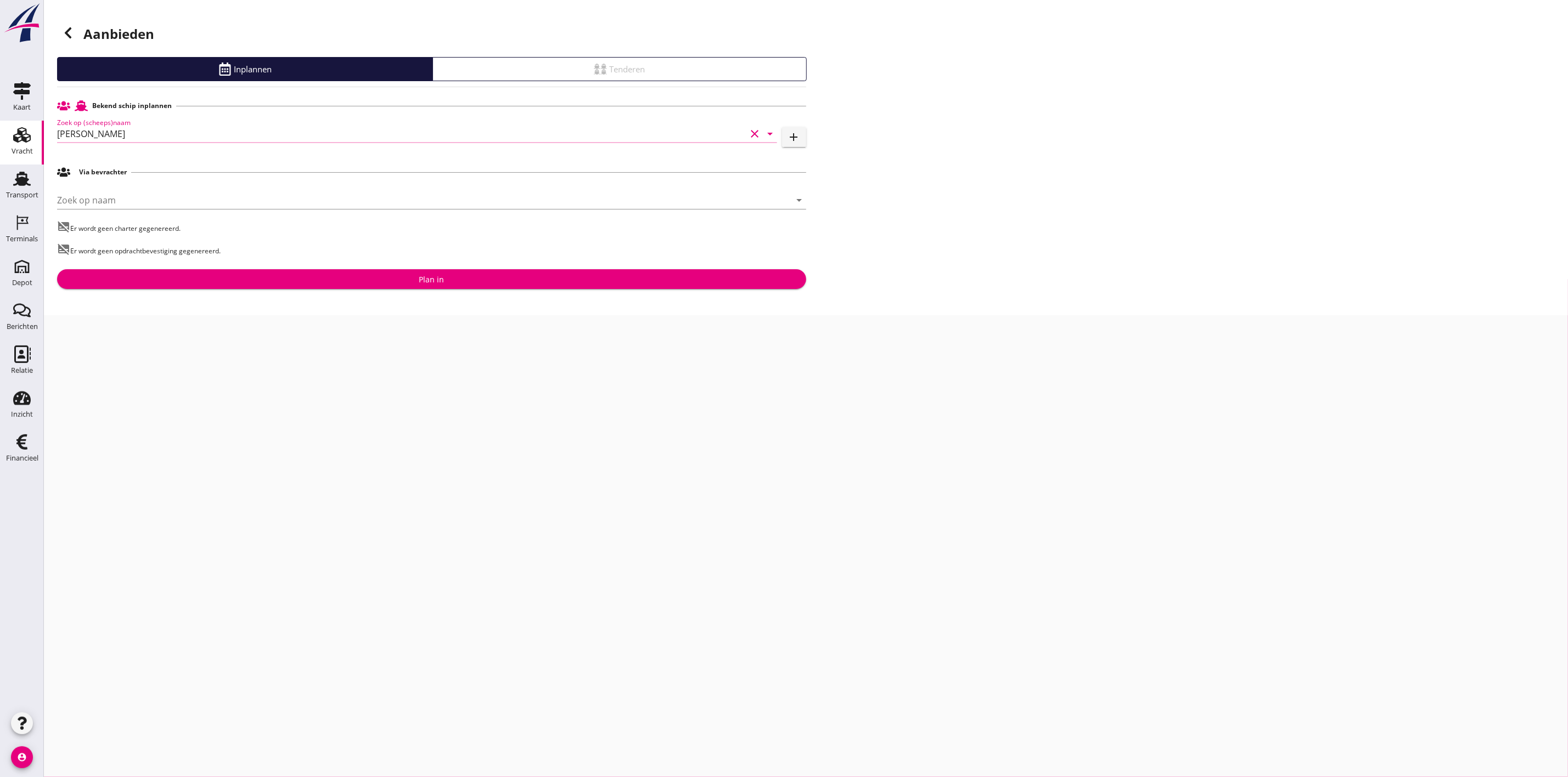
type input "[PERSON_NAME]"
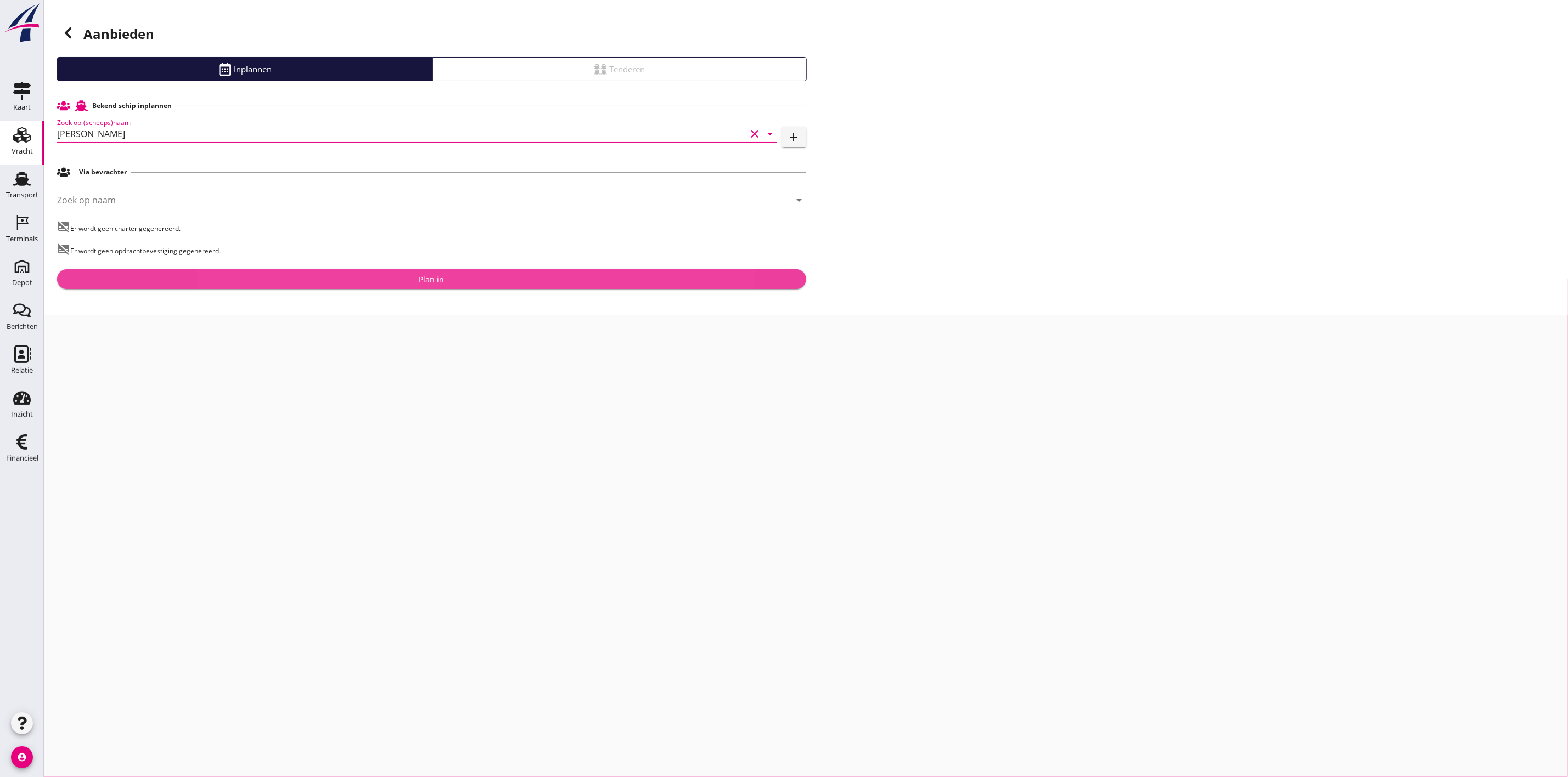
click at [451, 282] on div "Plan in" at bounding box center [431, 279] width 731 height 11
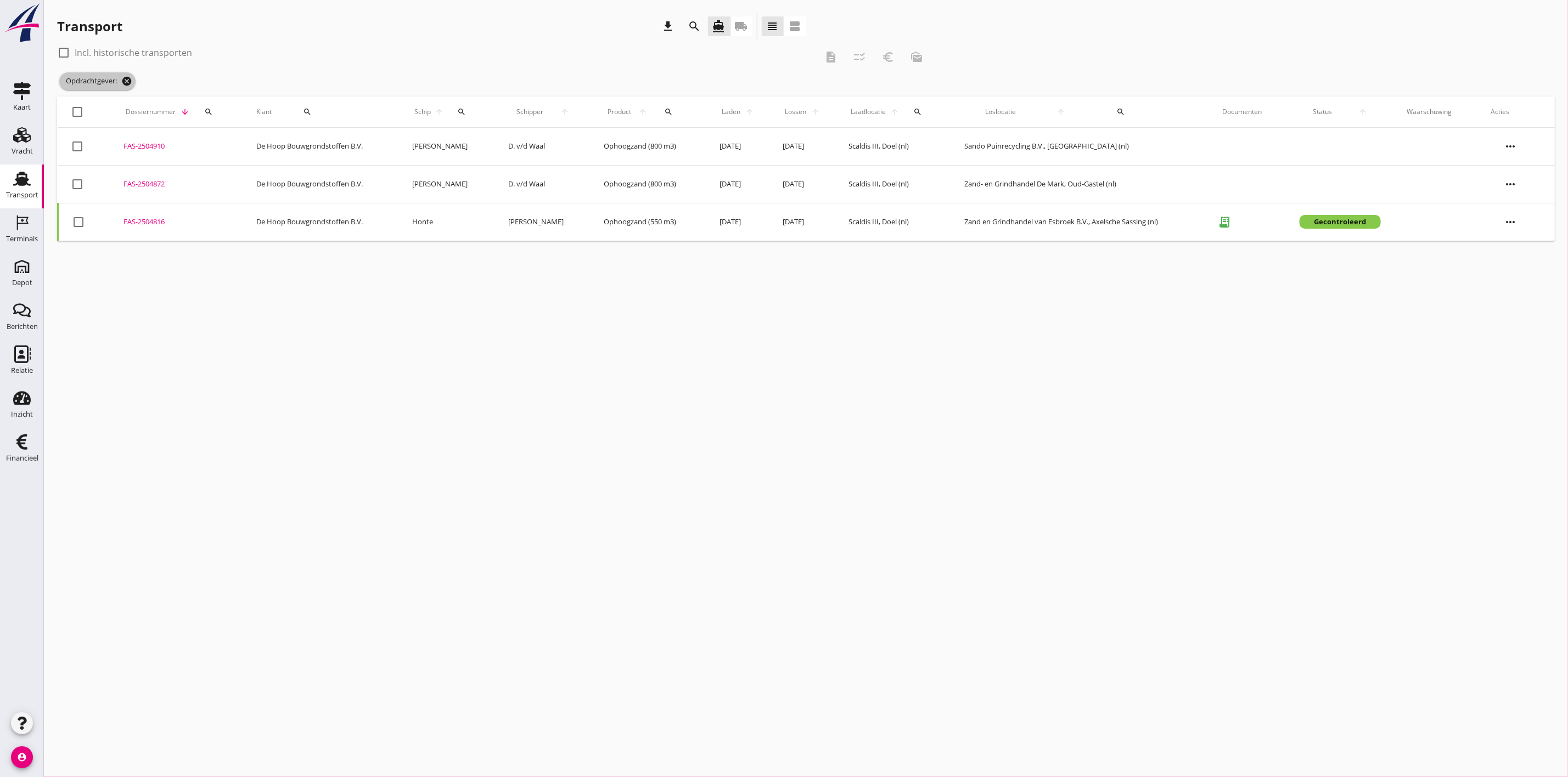
click at [128, 83] on icon "cancel" at bounding box center [127, 81] width 11 height 11
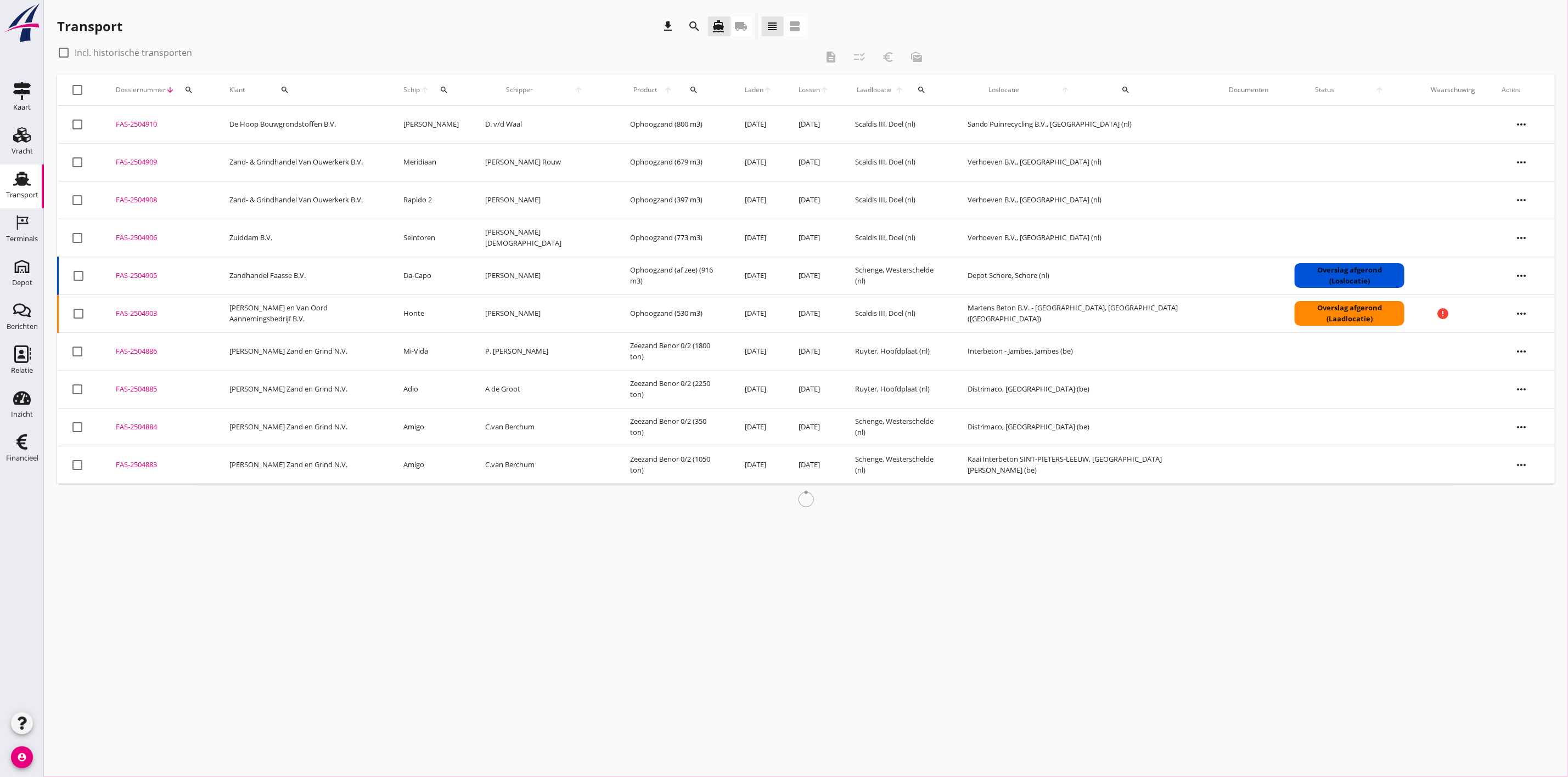
click at [194, 81] on button "search" at bounding box center [189, 90] width 20 height 20
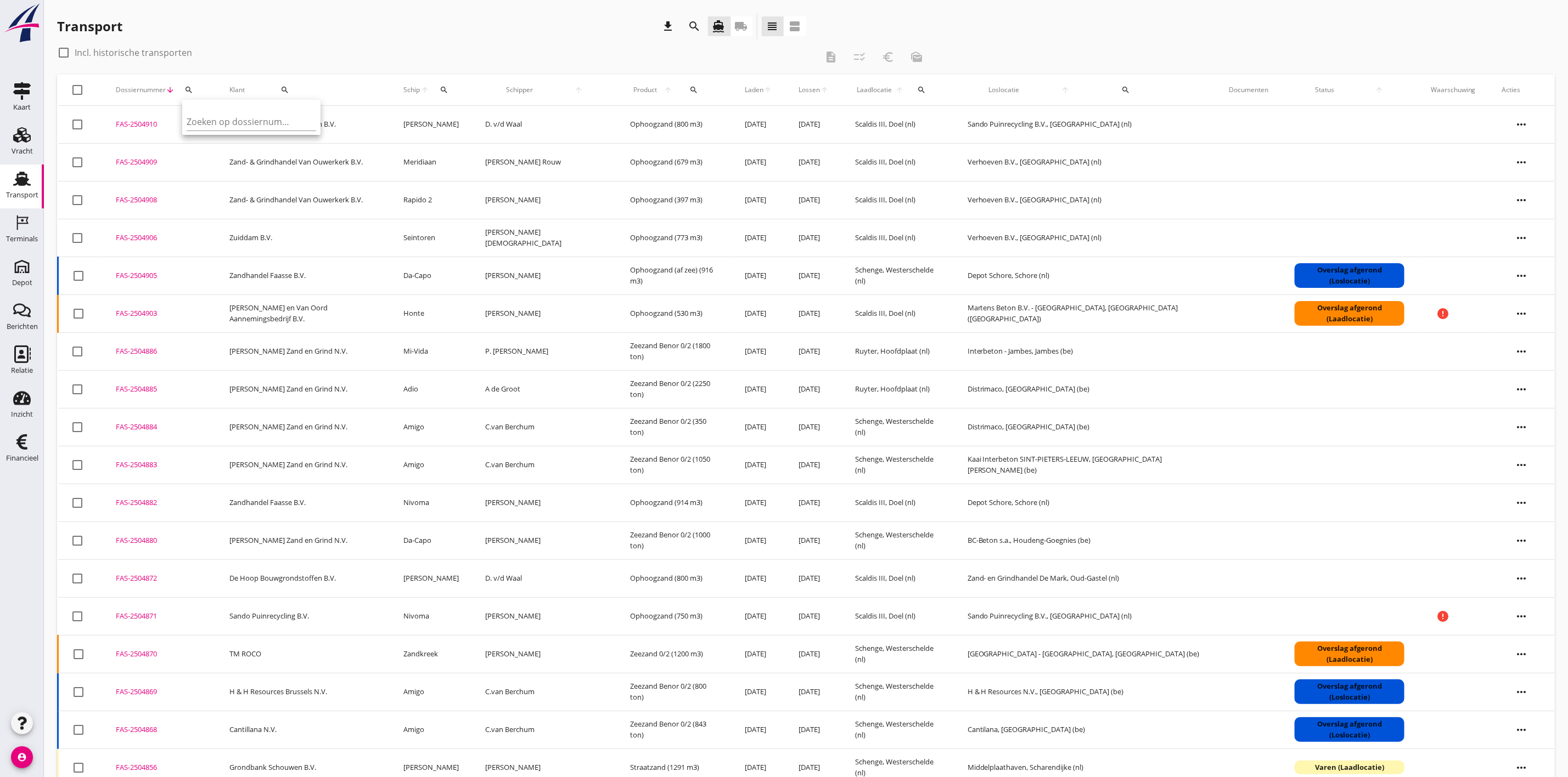
click at [227, 40] on div "Transport download search directions_boat local_shipping view_headline view_age…" at bounding box center [432, 28] width 749 height 31
click at [147, 469] on div "FAS-2504883" at bounding box center [160, 465] width 87 height 11
click at [145, 426] on div "FAS-2504884" at bounding box center [160, 427] width 87 height 11
click at [27, 227] on icon "Terminals" at bounding box center [21, 222] width 17 height 17
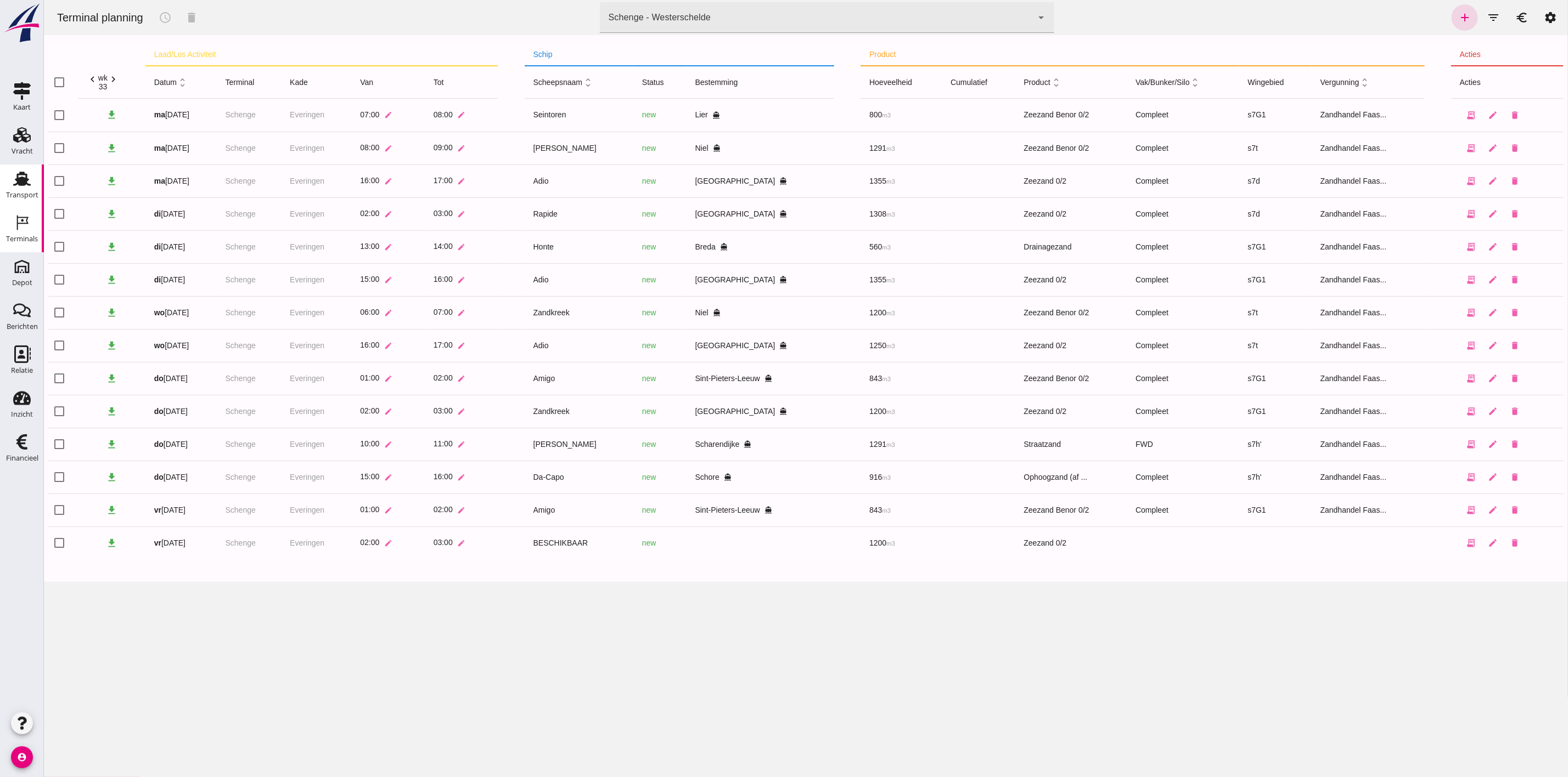
click at [17, 193] on div "Transport" at bounding box center [22, 194] width 32 height 7
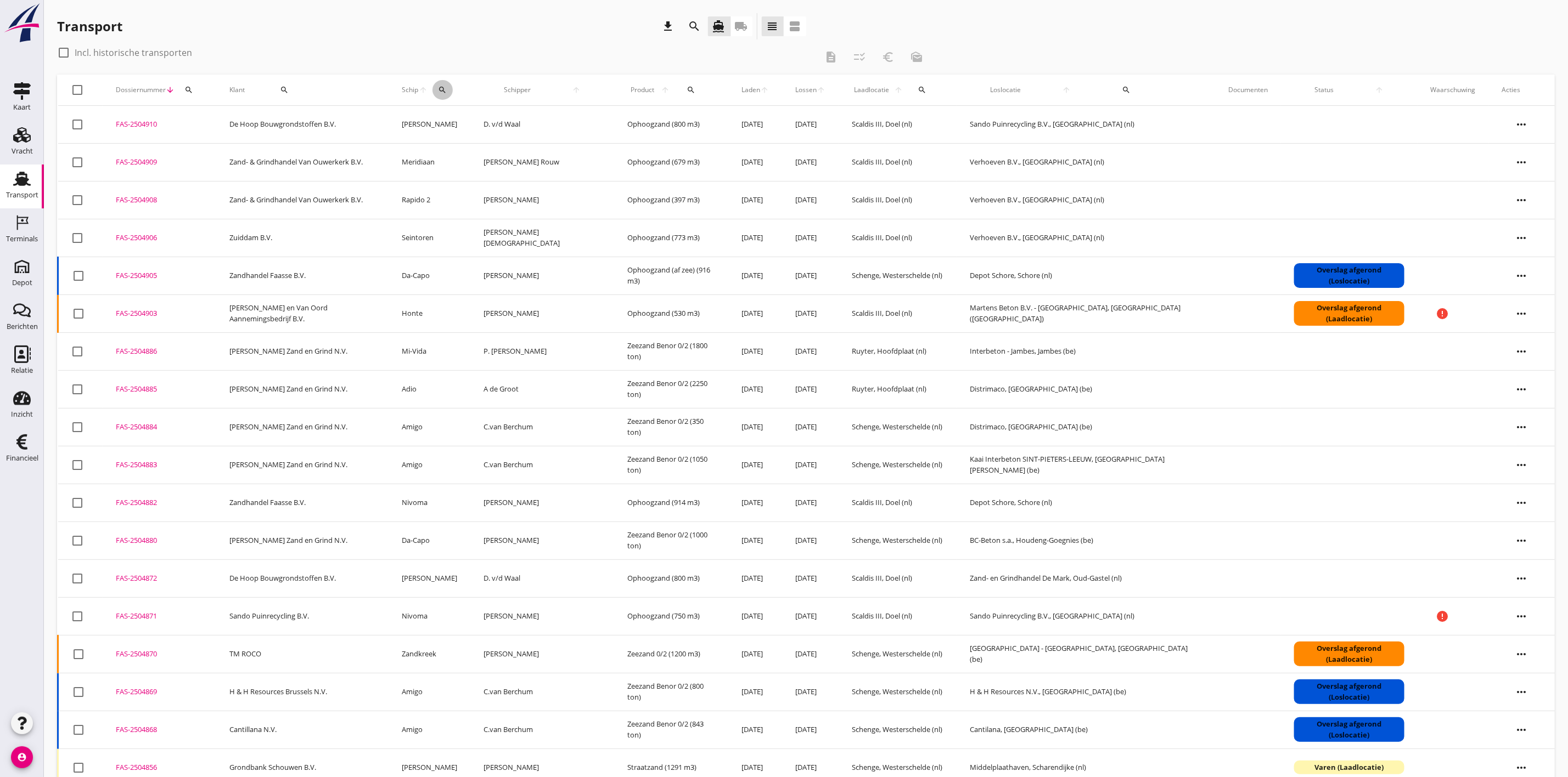
click at [453, 86] on div "search" at bounding box center [442, 90] width 20 height 9
click at [474, 117] on input "Zoek op (scheeps)naam" at bounding box center [507, 121] width 114 height 17
click at [511, 139] on div "Honte" at bounding box center [541, 142] width 104 height 13
type input "Honte"
click at [64, 51] on div at bounding box center [63, 53] width 19 height 19
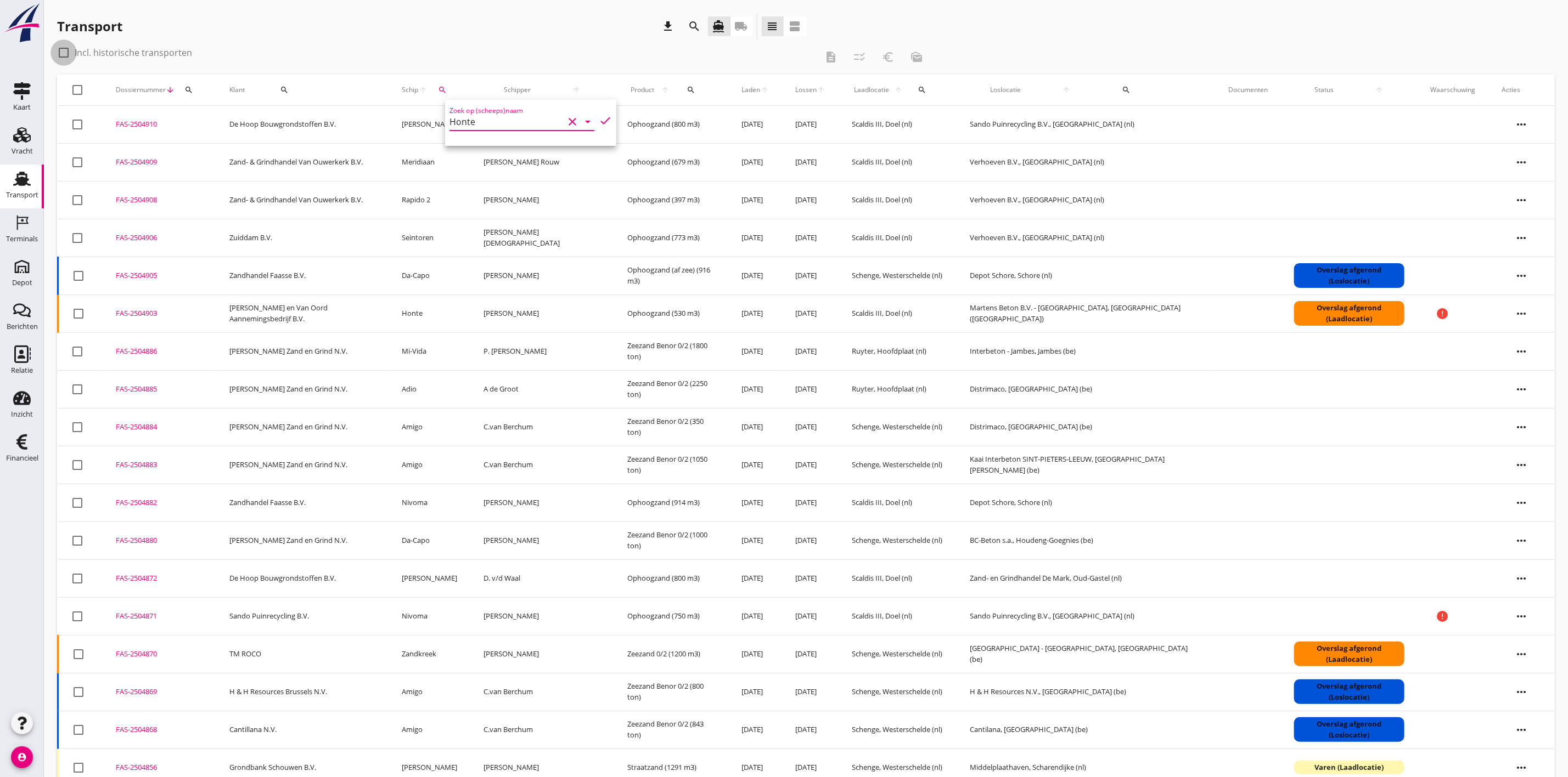
checkbox input "true"
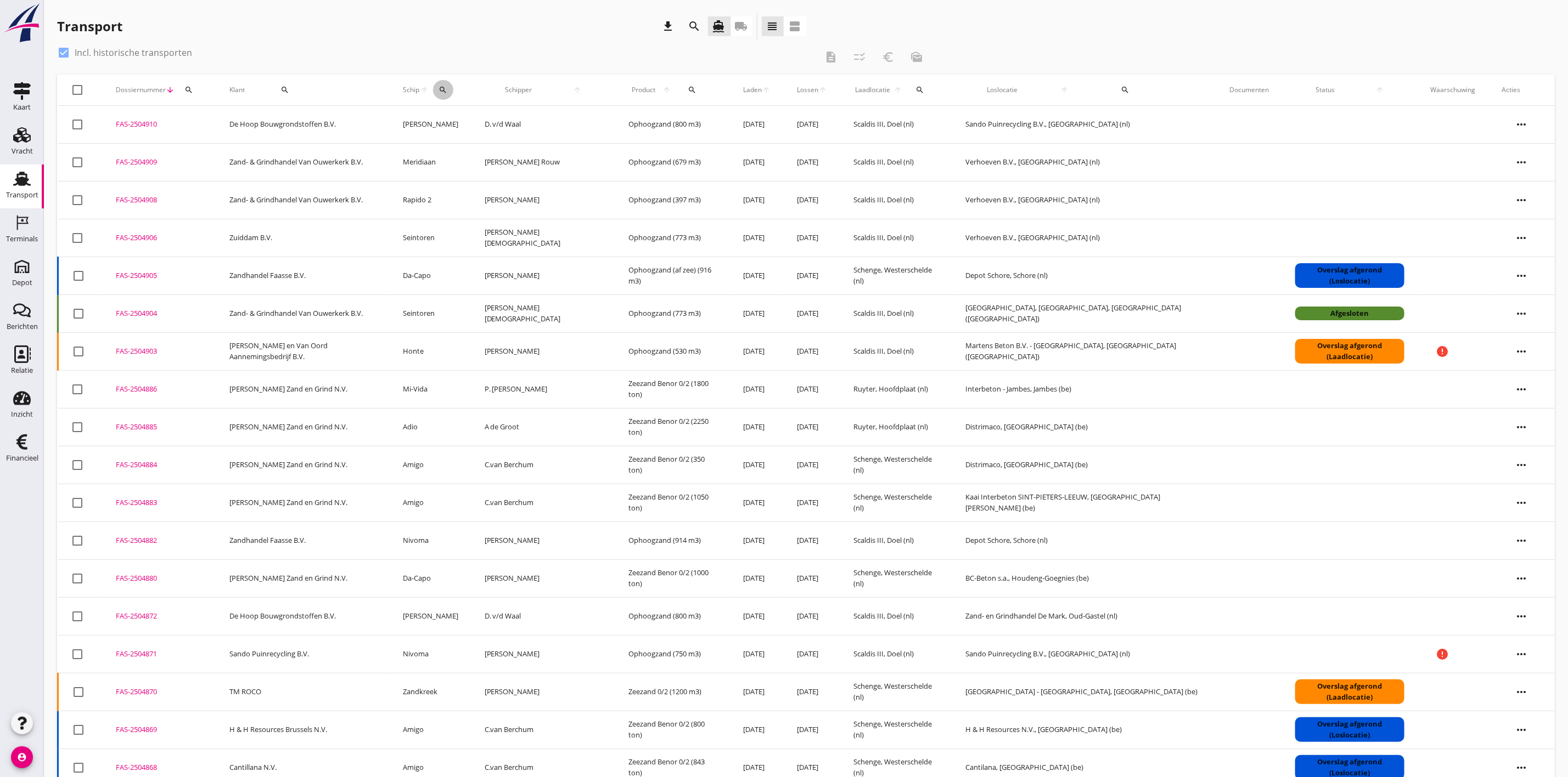
click at [448, 87] on icon "search" at bounding box center [444, 90] width 9 height 9
click at [604, 118] on icon "check" at bounding box center [607, 120] width 13 height 13
click at [532, 113] on input "Honte" at bounding box center [509, 121] width 114 height 17
click at [559, 144] on div "Honte" at bounding box center [543, 142] width 104 height 13
click at [604, 117] on icon "check" at bounding box center [607, 120] width 13 height 13
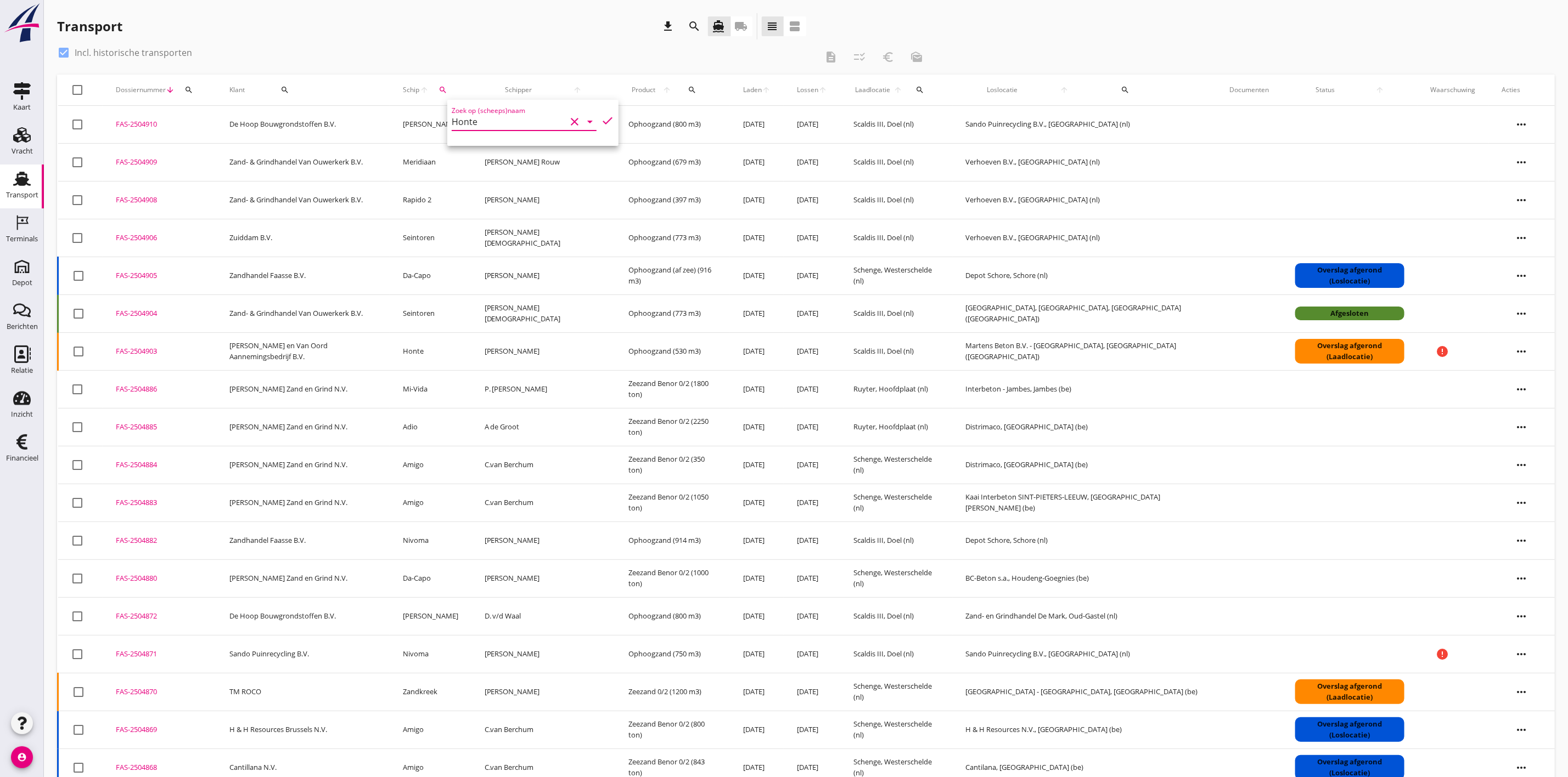
type input "Honte"
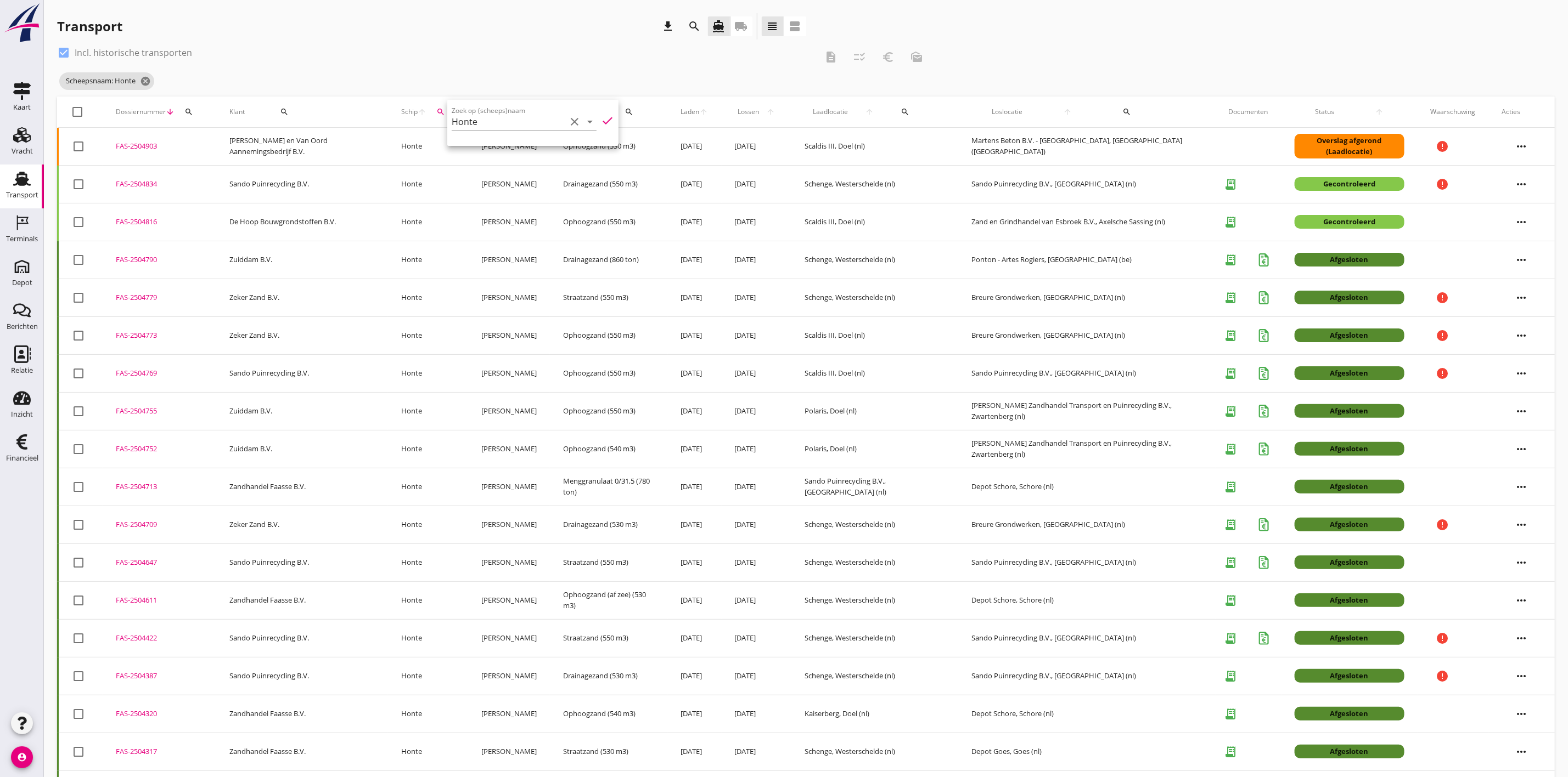
click at [144, 221] on div "FAS-2504816" at bounding box center [160, 222] width 87 height 11
click at [145, 80] on icon "cancel" at bounding box center [145, 81] width 11 height 11
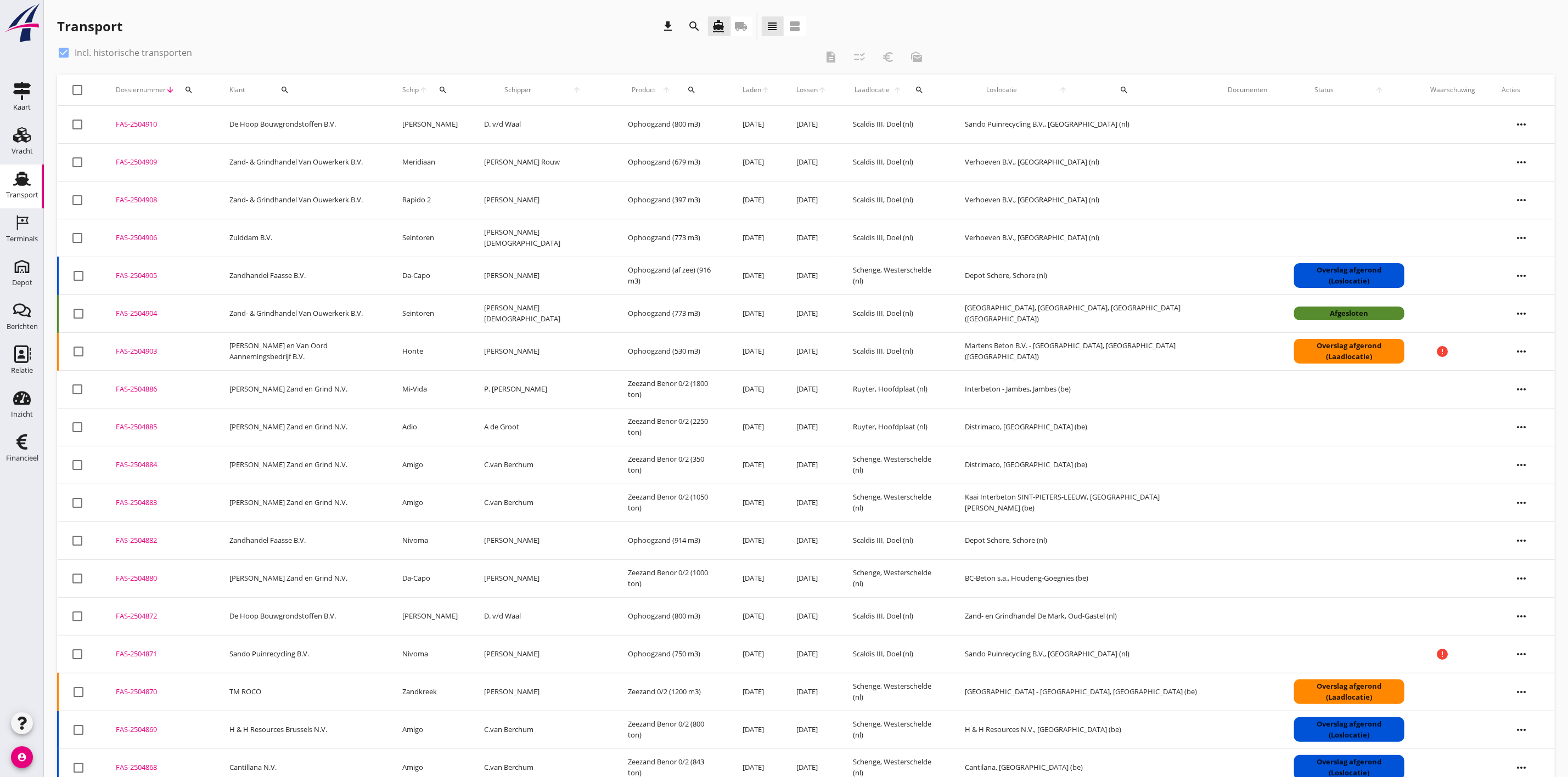
click at [63, 50] on div at bounding box center [63, 53] width 19 height 19
checkbox input "false"
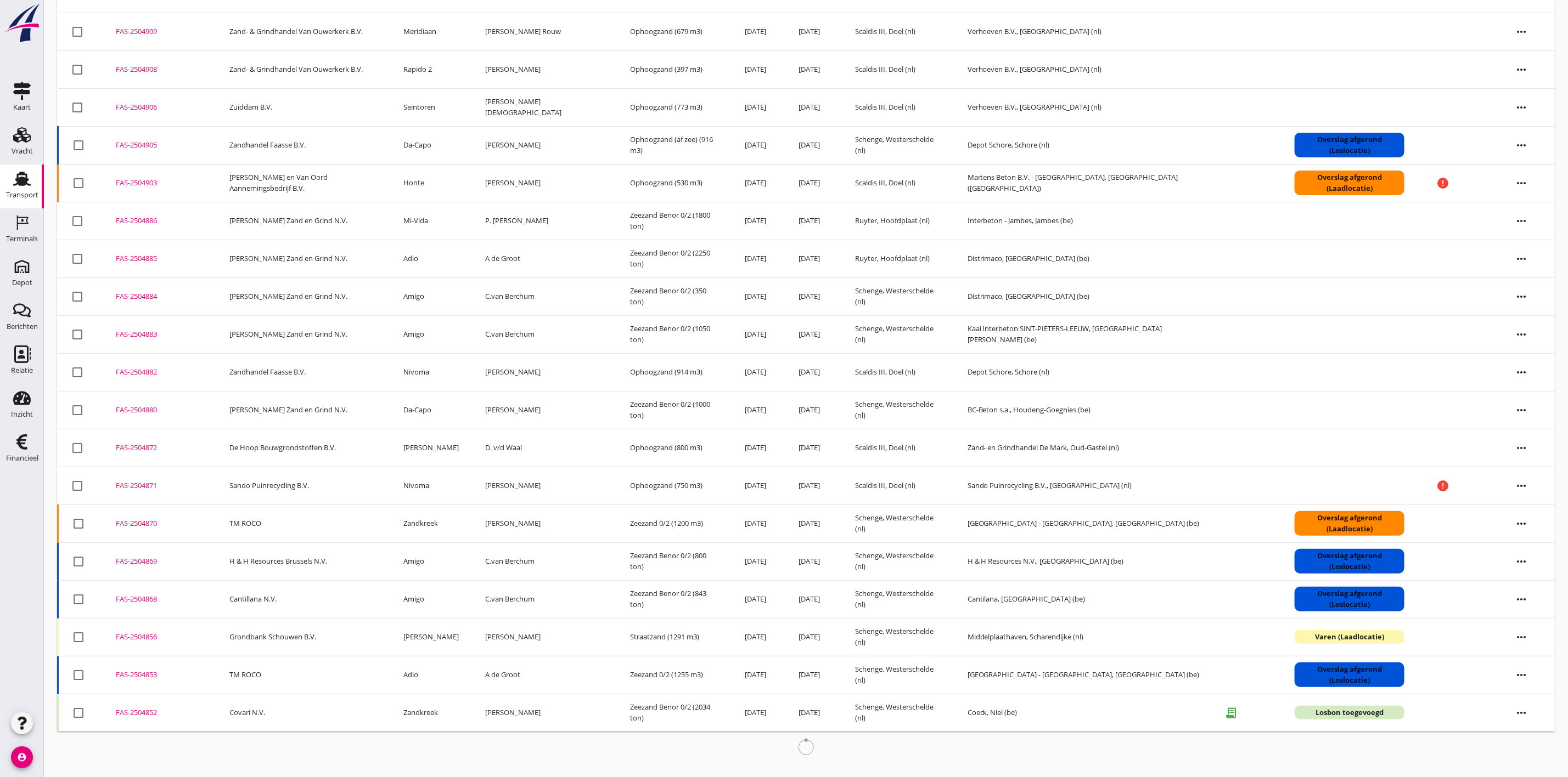
scroll to position [139, 0]
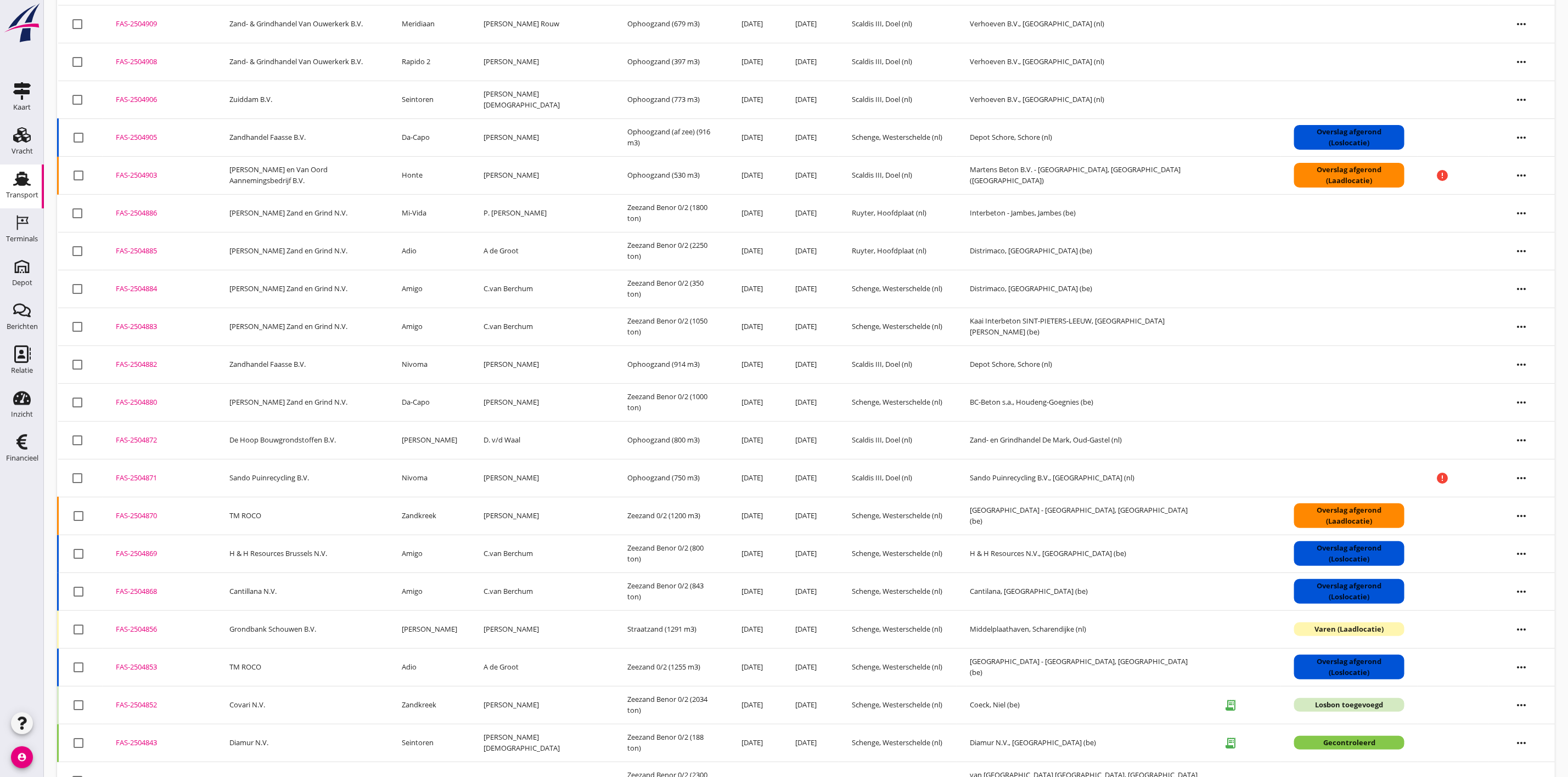
click at [127, 711] on div "FAS-2504852" at bounding box center [160, 705] width 87 height 11
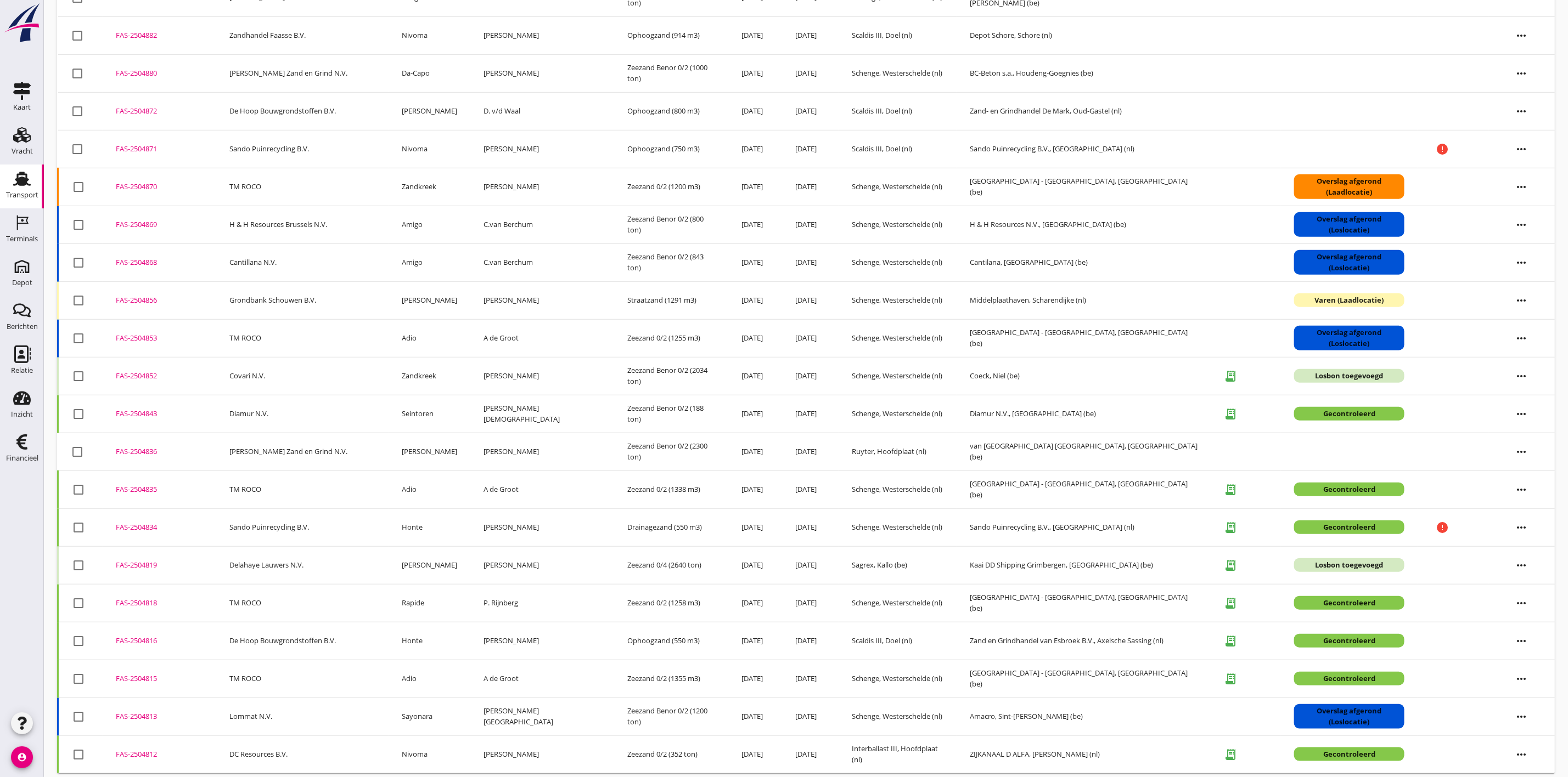
scroll to position [519, 0]
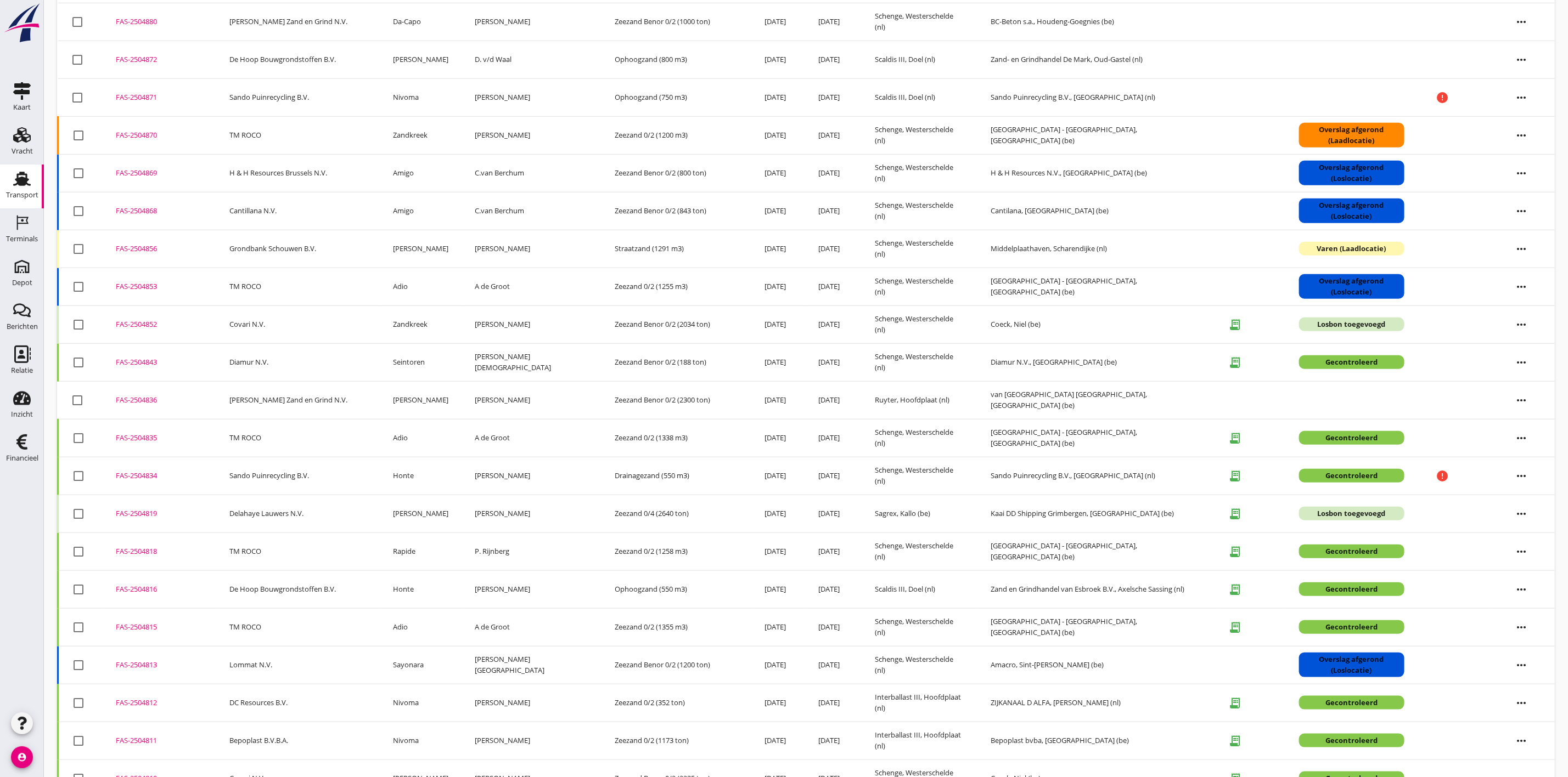
click at [154, 517] on div "FAS-2504819" at bounding box center [160, 513] width 87 height 11
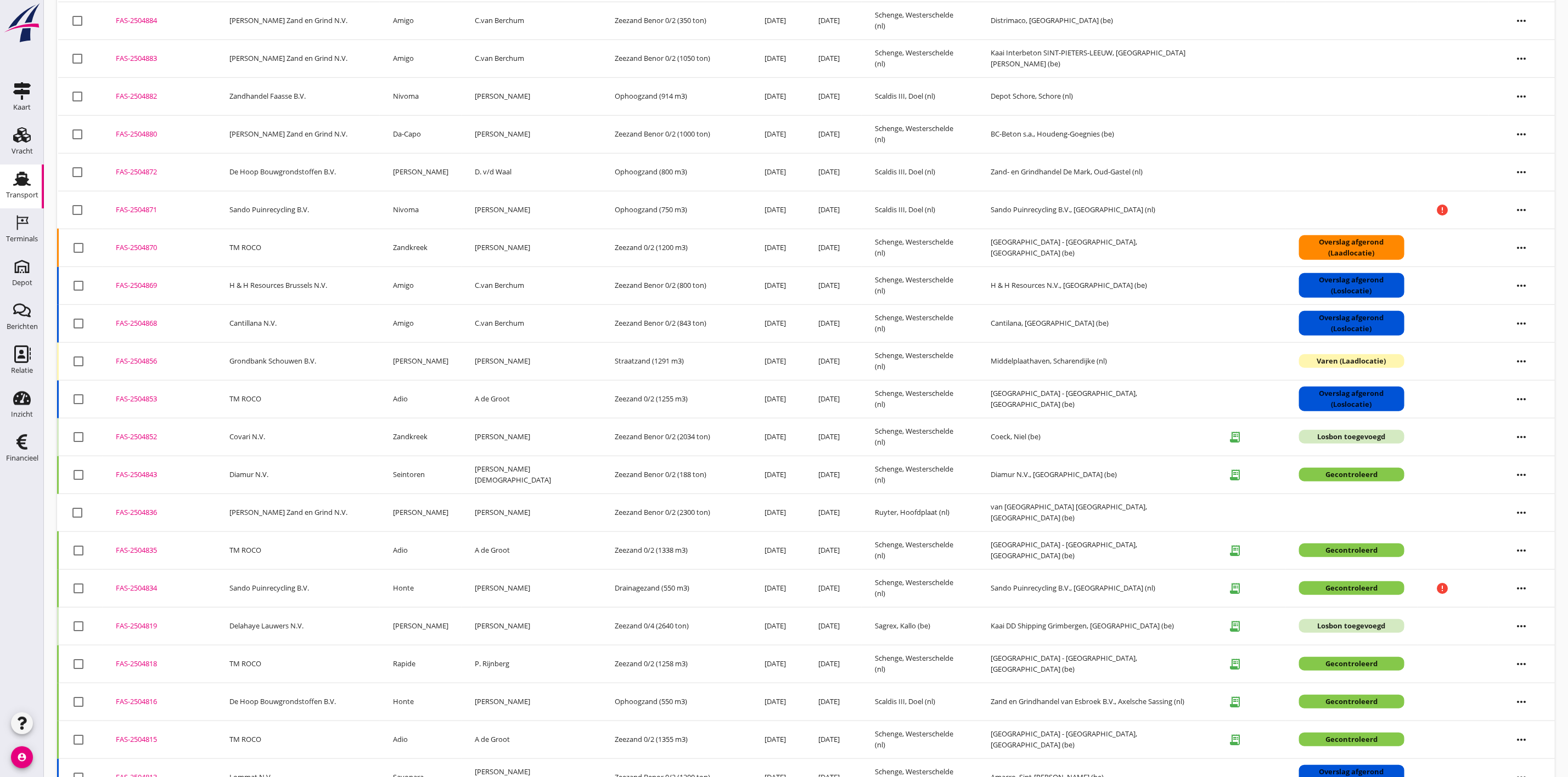
scroll to position [160, 0]
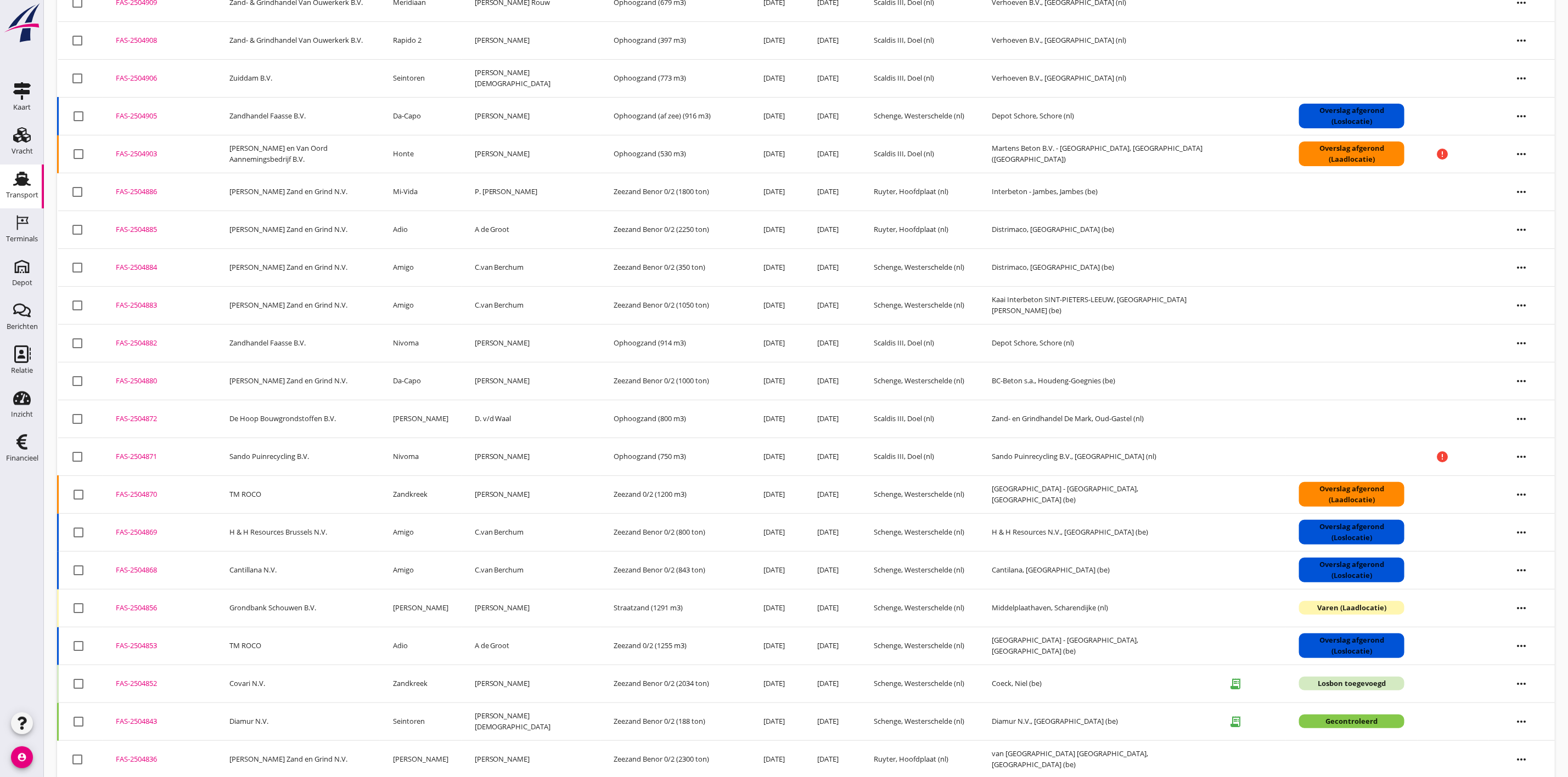
click at [276, 426] on td "De Hoop Bouwgrondstoffen B.V." at bounding box center [297, 419] width 163 height 38
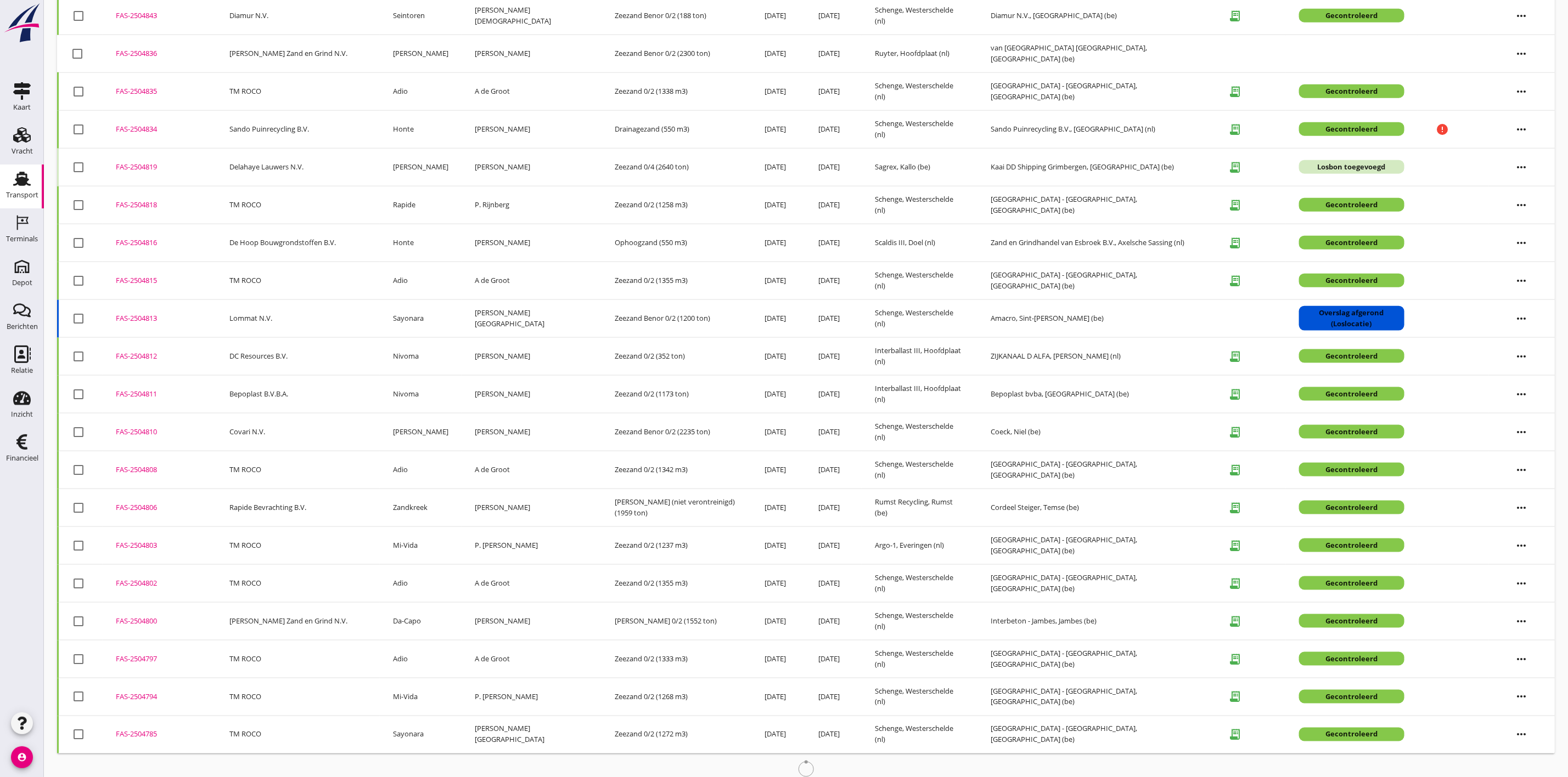
scroll to position [900, 0]
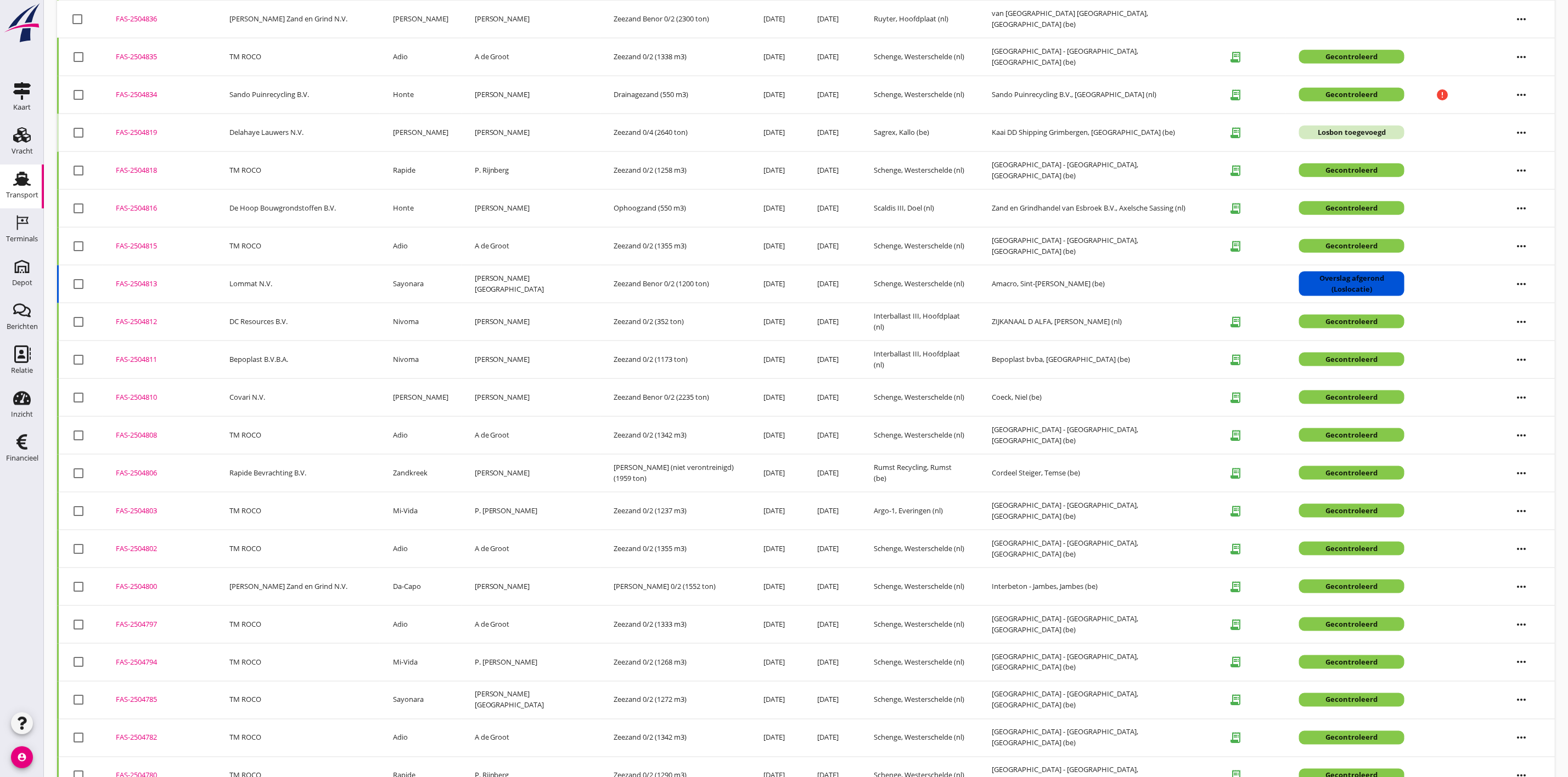
click at [145, 290] on div "FAS-2504813" at bounding box center [160, 284] width 87 height 11
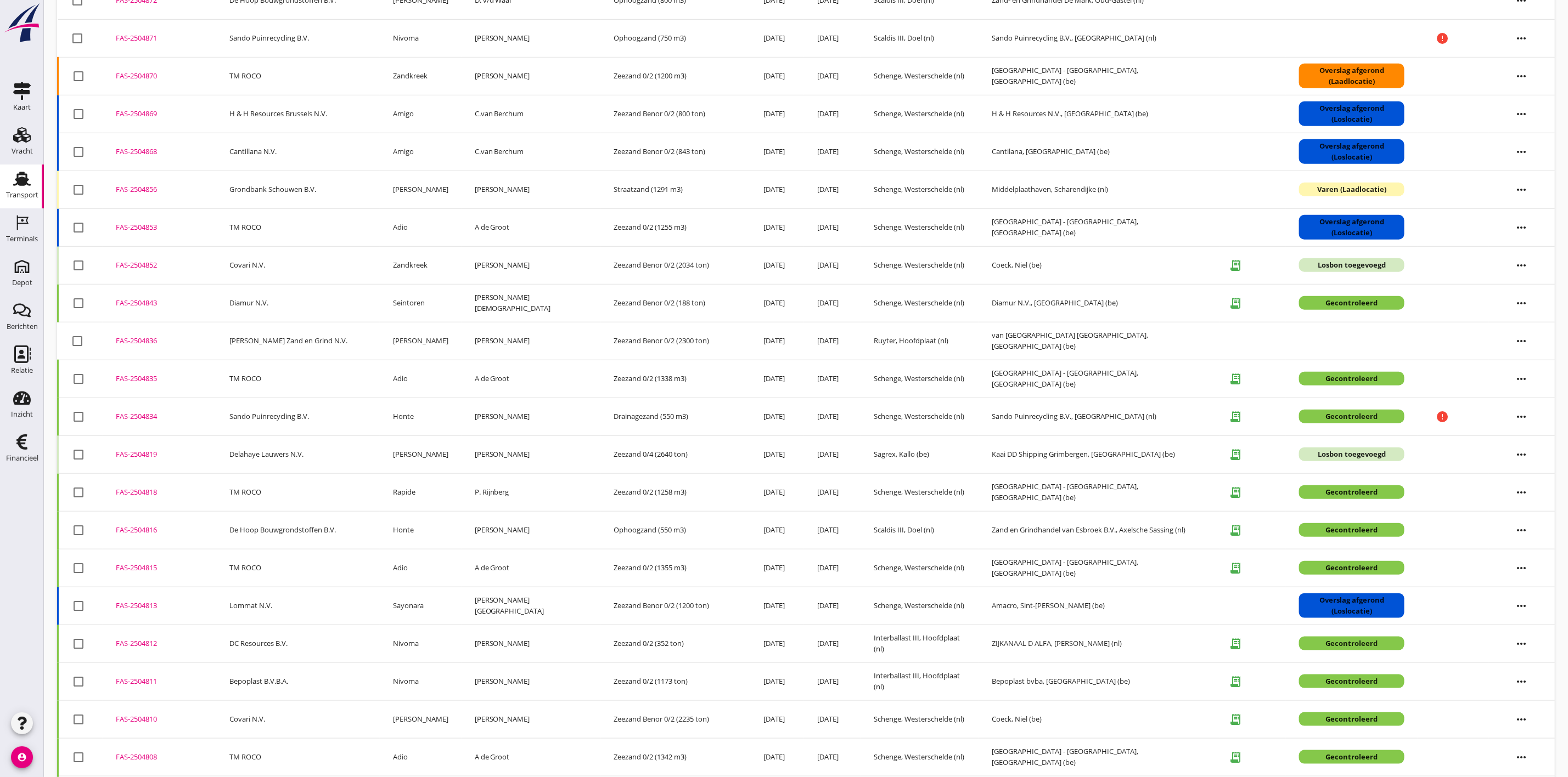
scroll to position [741, 0]
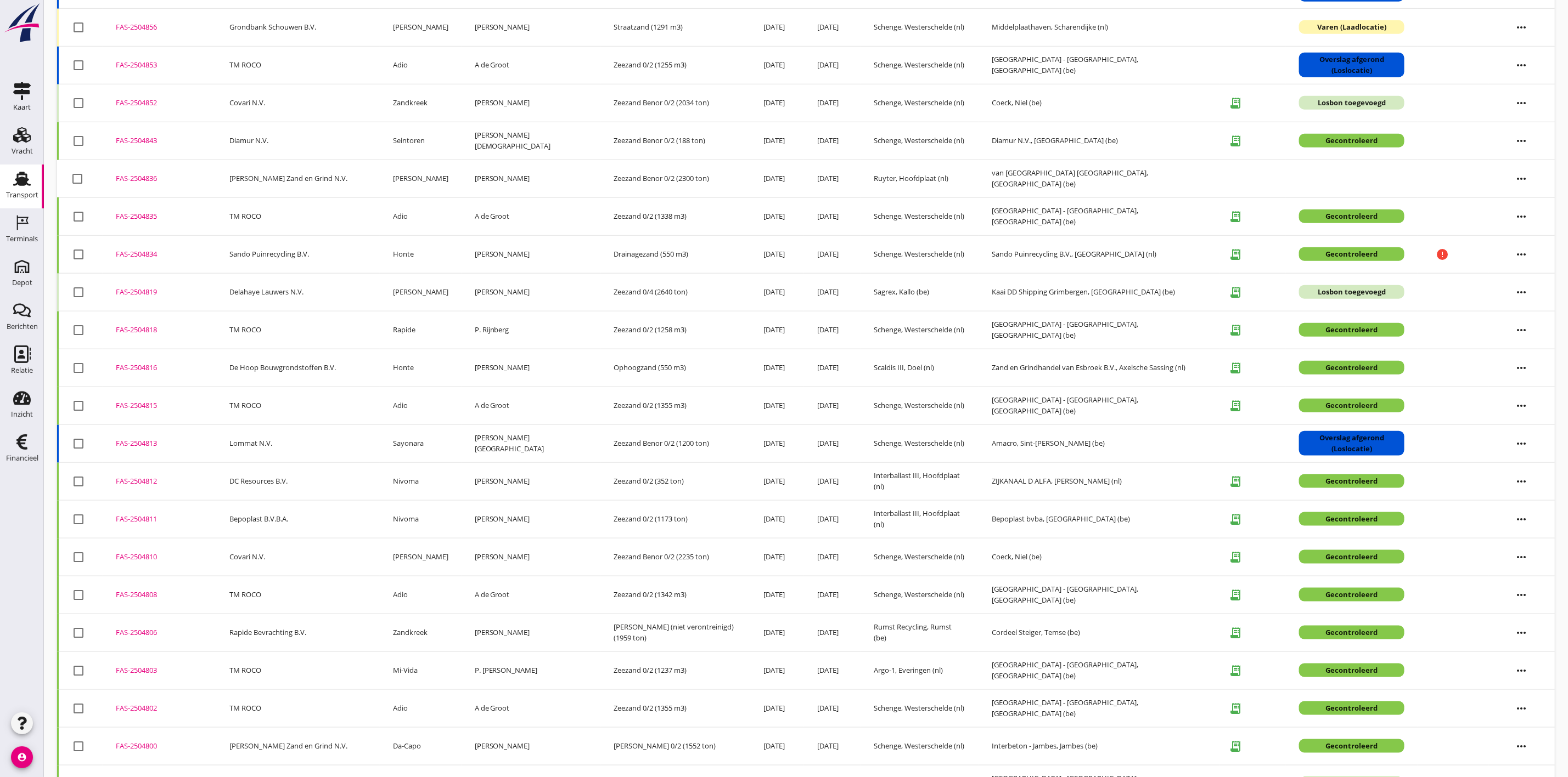
click at [122, 446] on div "FAS-2504813" at bounding box center [160, 443] width 87 height 11
click at [136, 449] on div "FAS-2504813" at bounding box center [160, 443] width 87 height 11
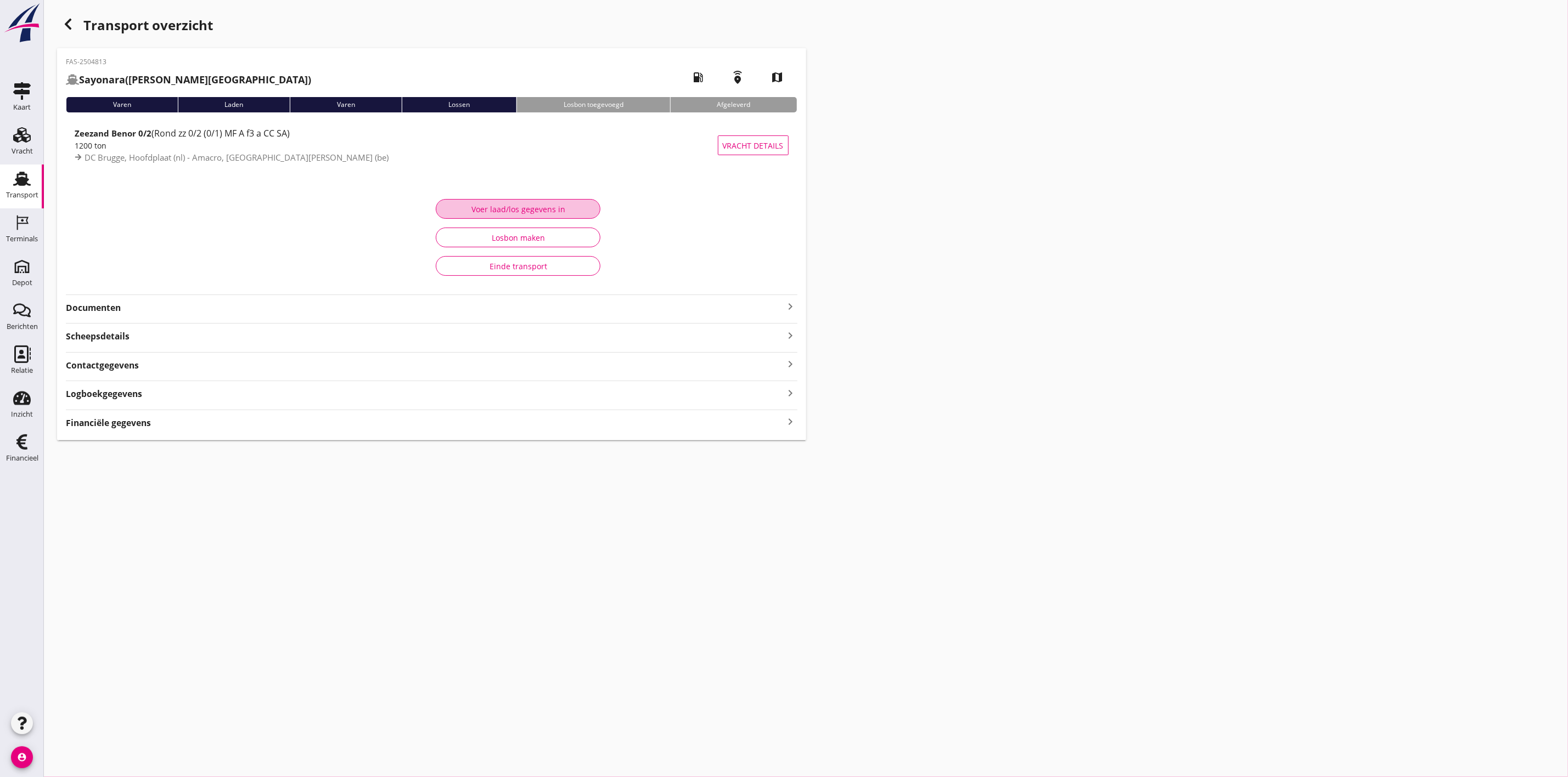
click at [458, 201] on button "Voer laad/los gegevens in" at bounding box center [518, 209] width 165 height 20
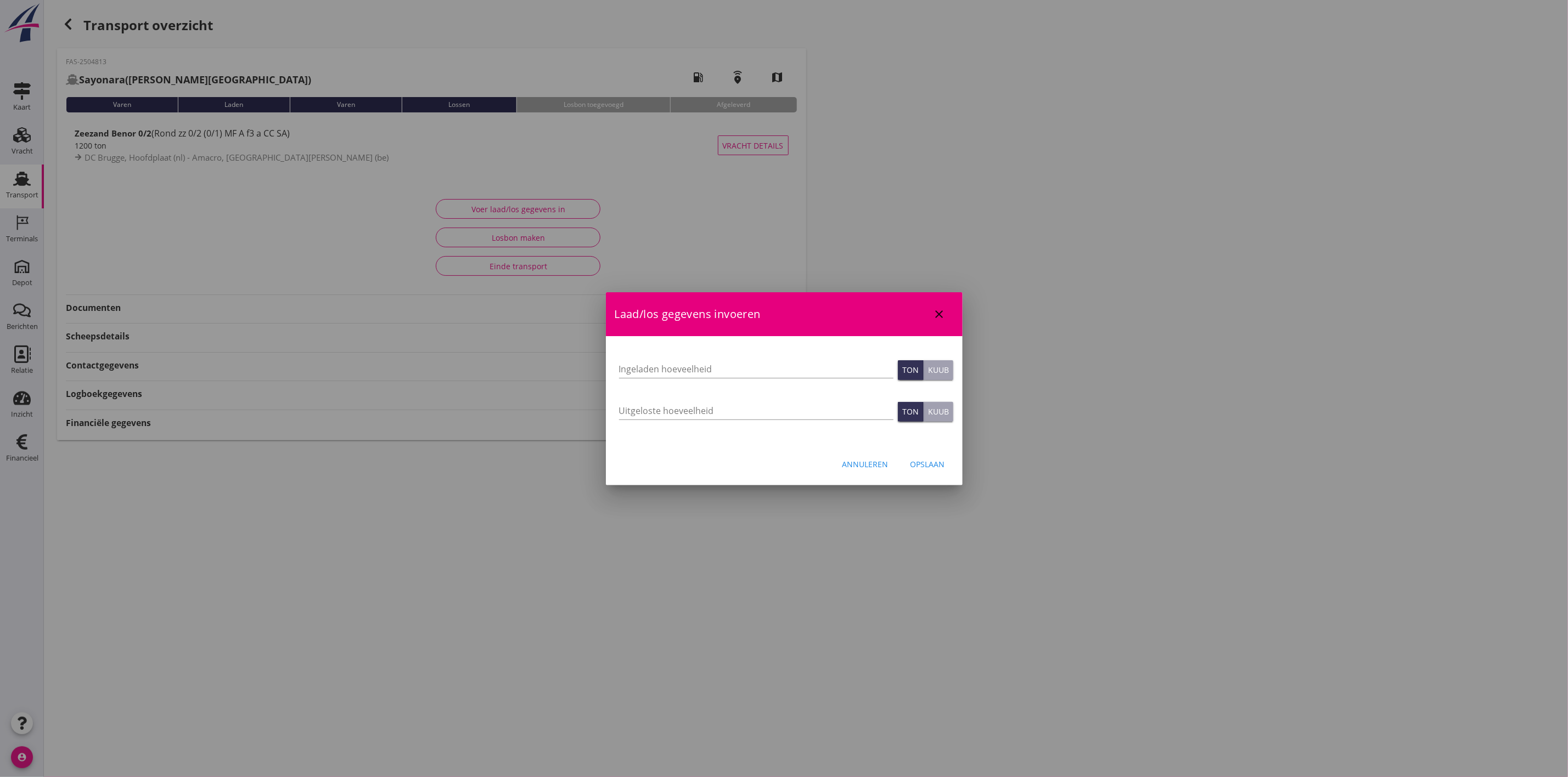
click at [644, 400] on div "Uitgeloste hoeveelheid" at bounding box center [756, 413] width 274 height 35
click at [648, 413] on input "Uitgeloste hoeveelheid" at bounding box center [756, 410] width 274 height 17
type input "1298"
click at [943, 463] on div "Opslaan" at bounding box center [928, 464] width 35 height 11
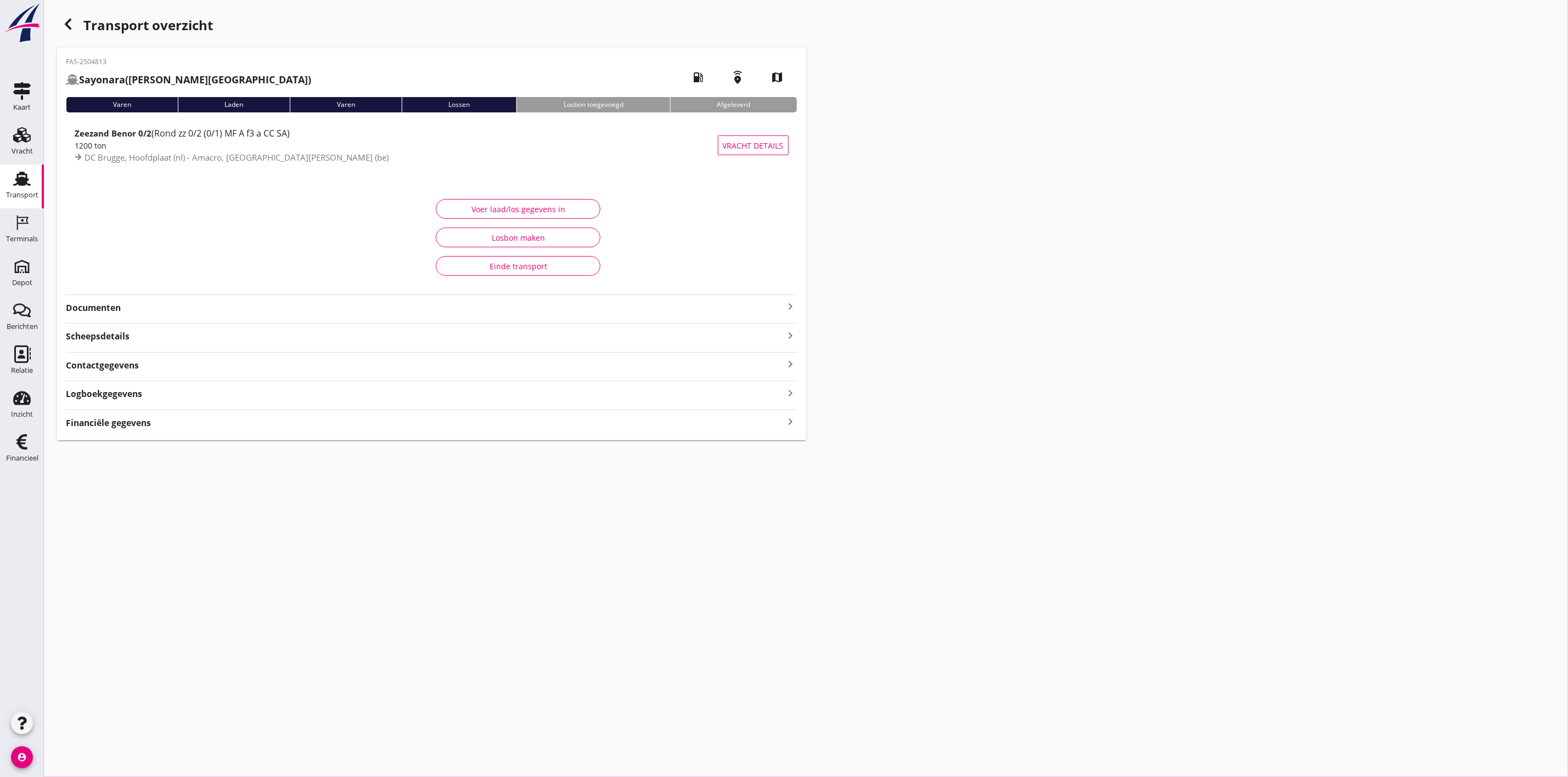
click at [81, 312] on strong "Documenten" at bounding box center [425, 308] width 718 height 13
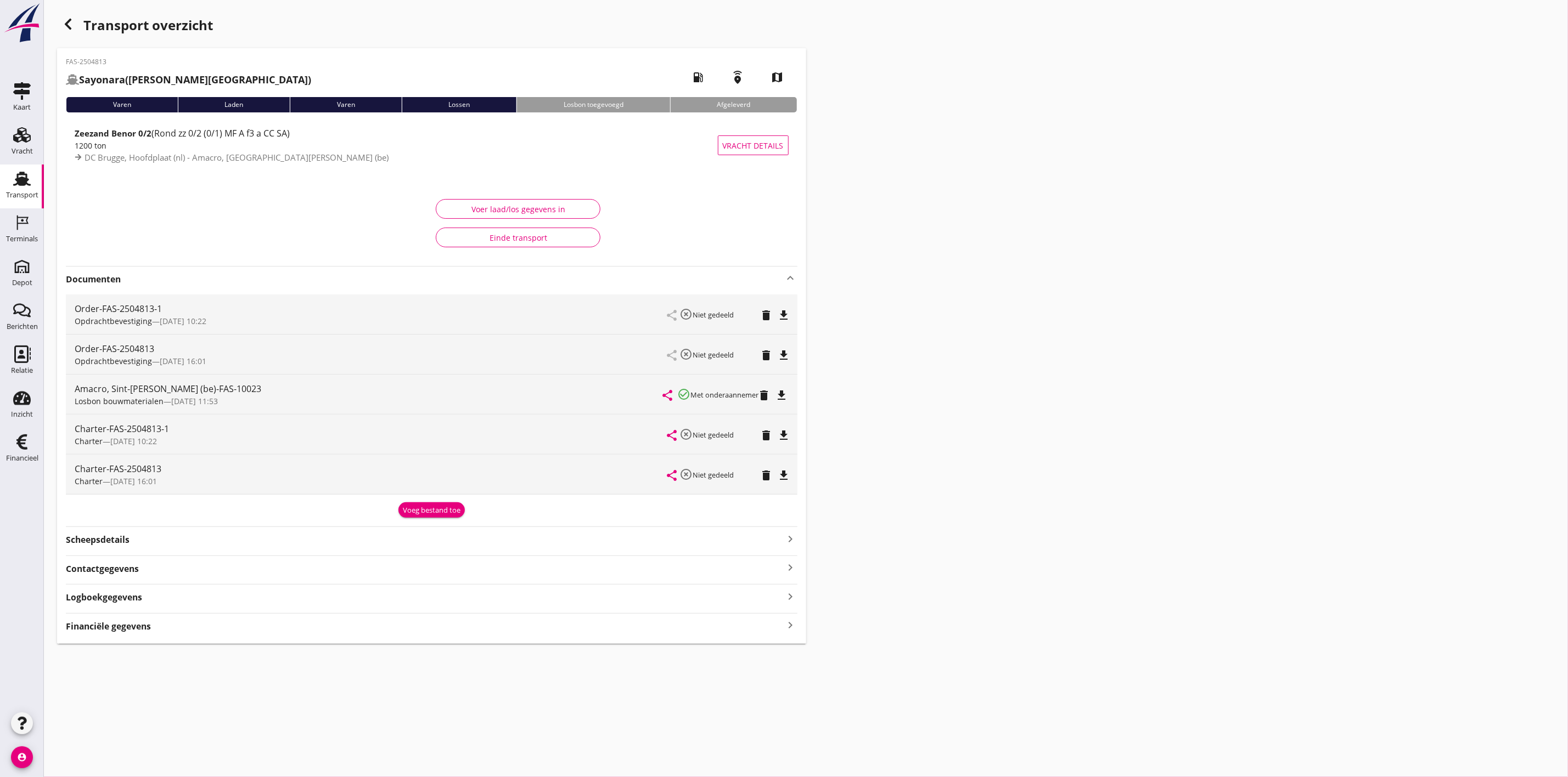
click at [447, 510] on div "Voeg bestand toe" at bounding box center [432, 510] width 58 height 11
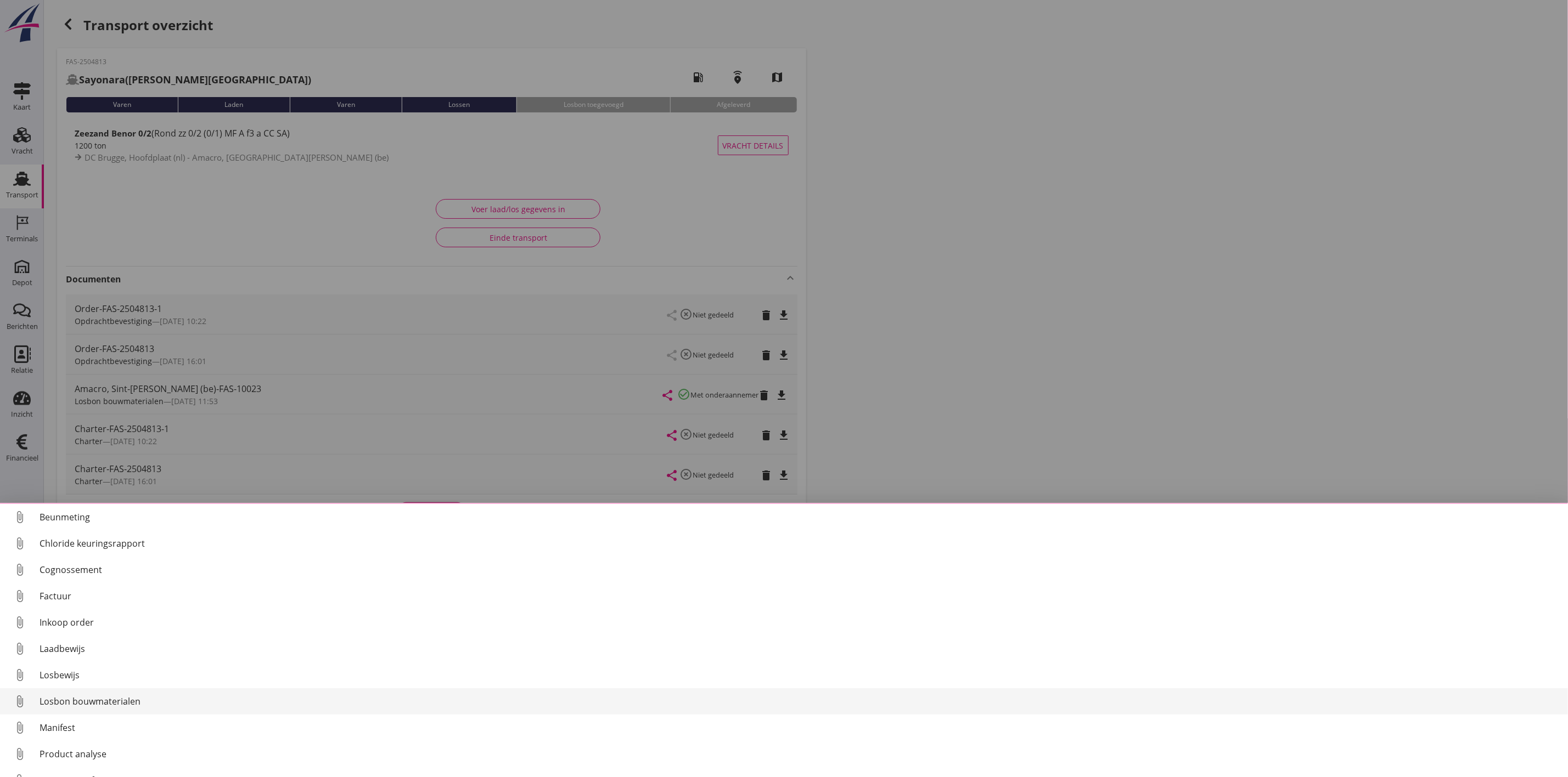
click at [139, 702] on div "Losbon bouwmaterialen" at bounding box center [798, 701] width 1519 height 13
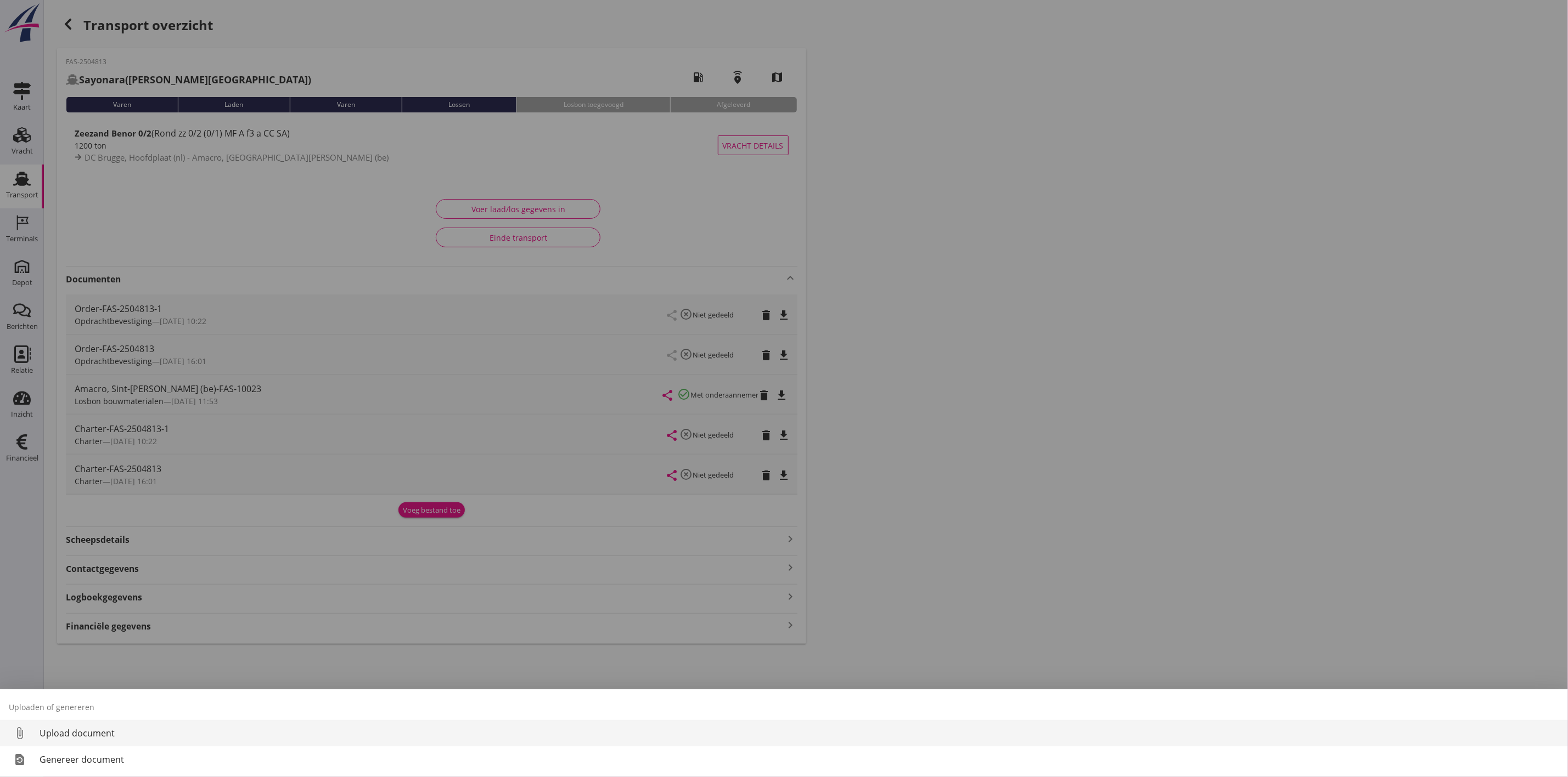
click at [150, 733] on div "Upload document" at bounding box center [798, 733] width 1519 height 13
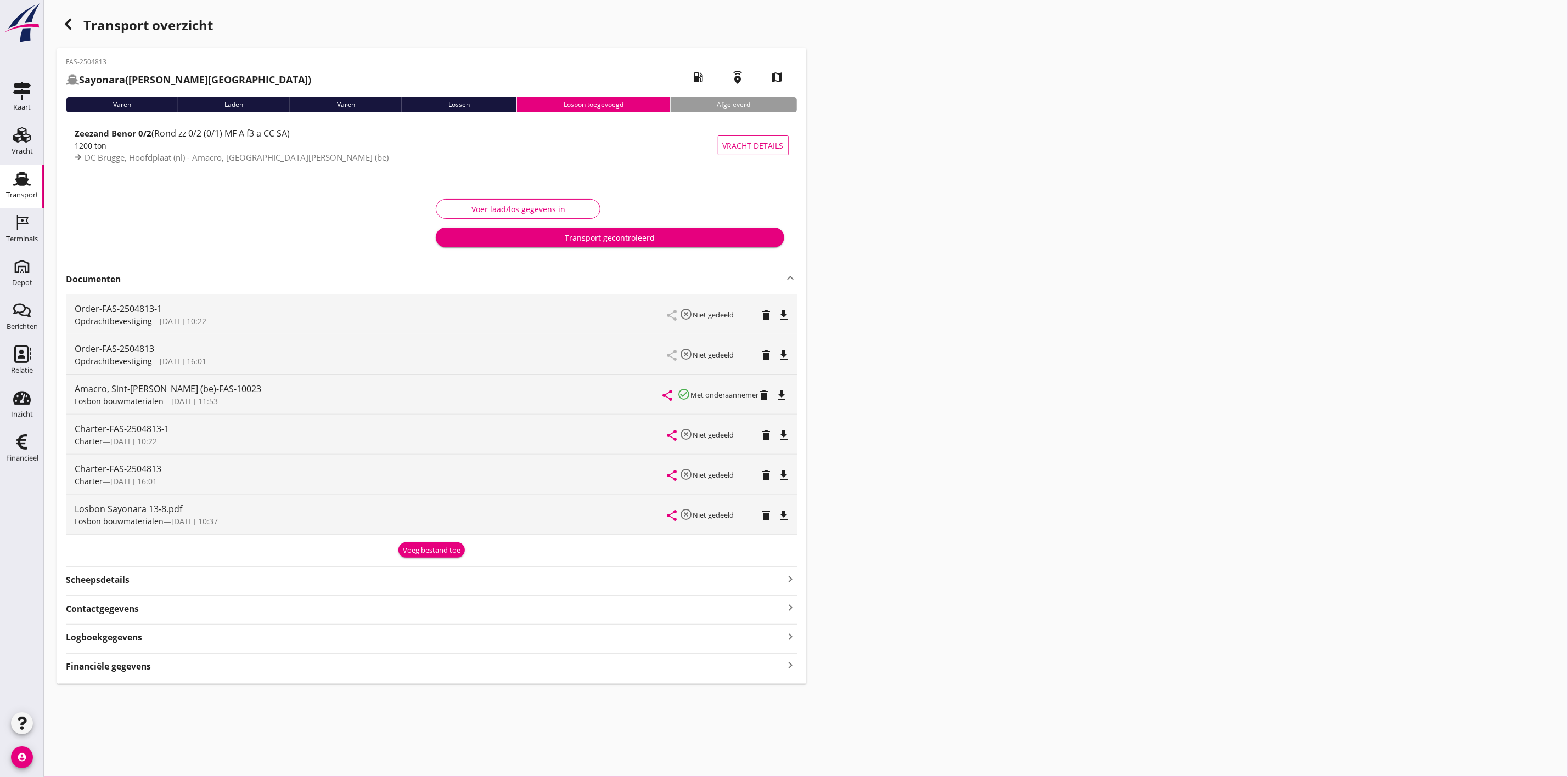
click at [500, 212] on div "Voer laad/los gegevens in" at bounding box center [518, 209] width 146 height 11
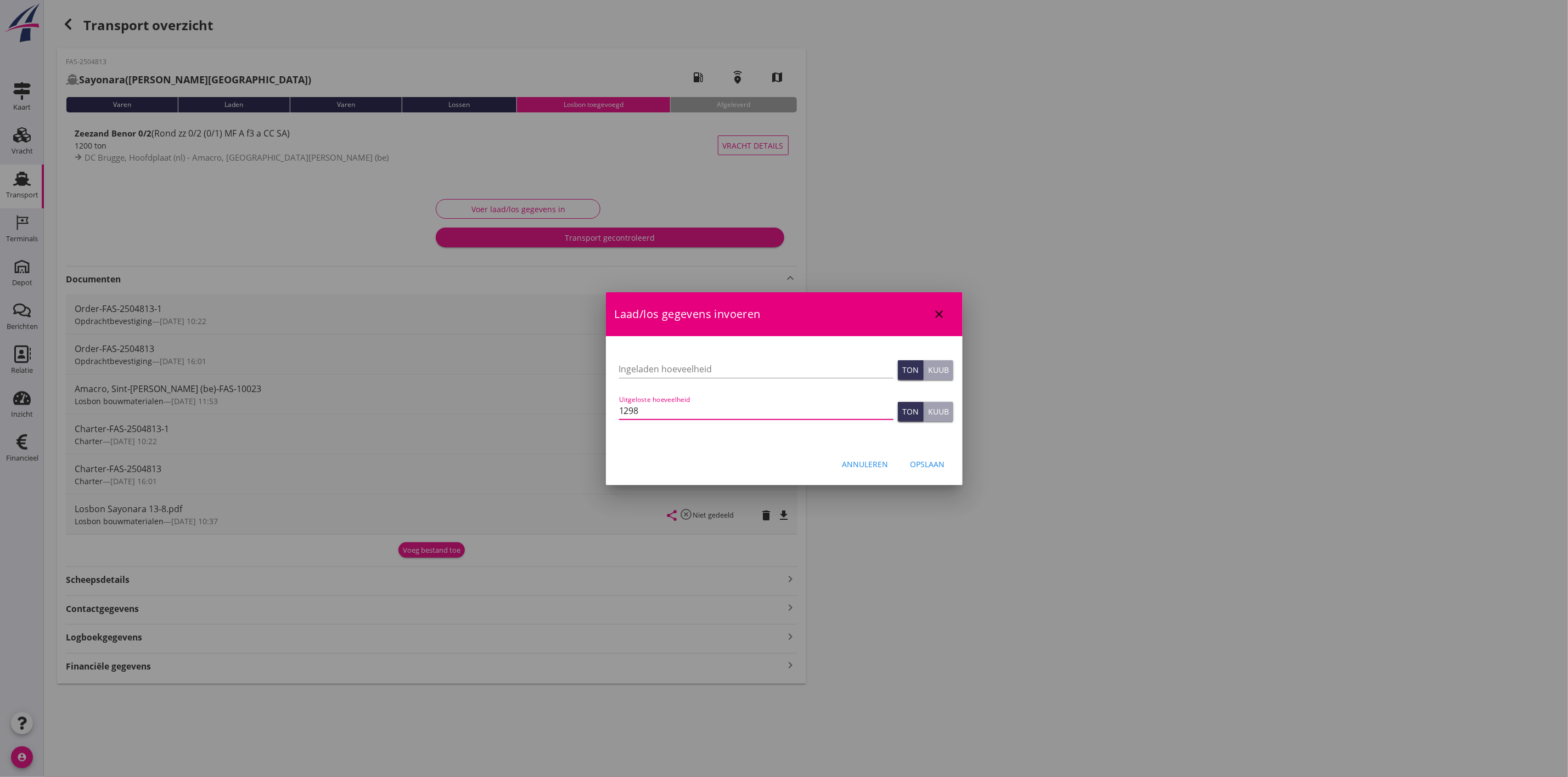
drag, startPoint x: 676, startPoint y: 408, endPoint x: 484, endPoint y: 404, distance: 192.0
click at [484, 404] on div "Laad/los gegevens invoeren close Let op: dit dossier heeft al een factuur. Het …" at bounding box center [784, 388] width 1568 height 777
type input "1298"
click at [935, 469] on div "Opslaan" at bounding box center [928, 464] width 35 height 11
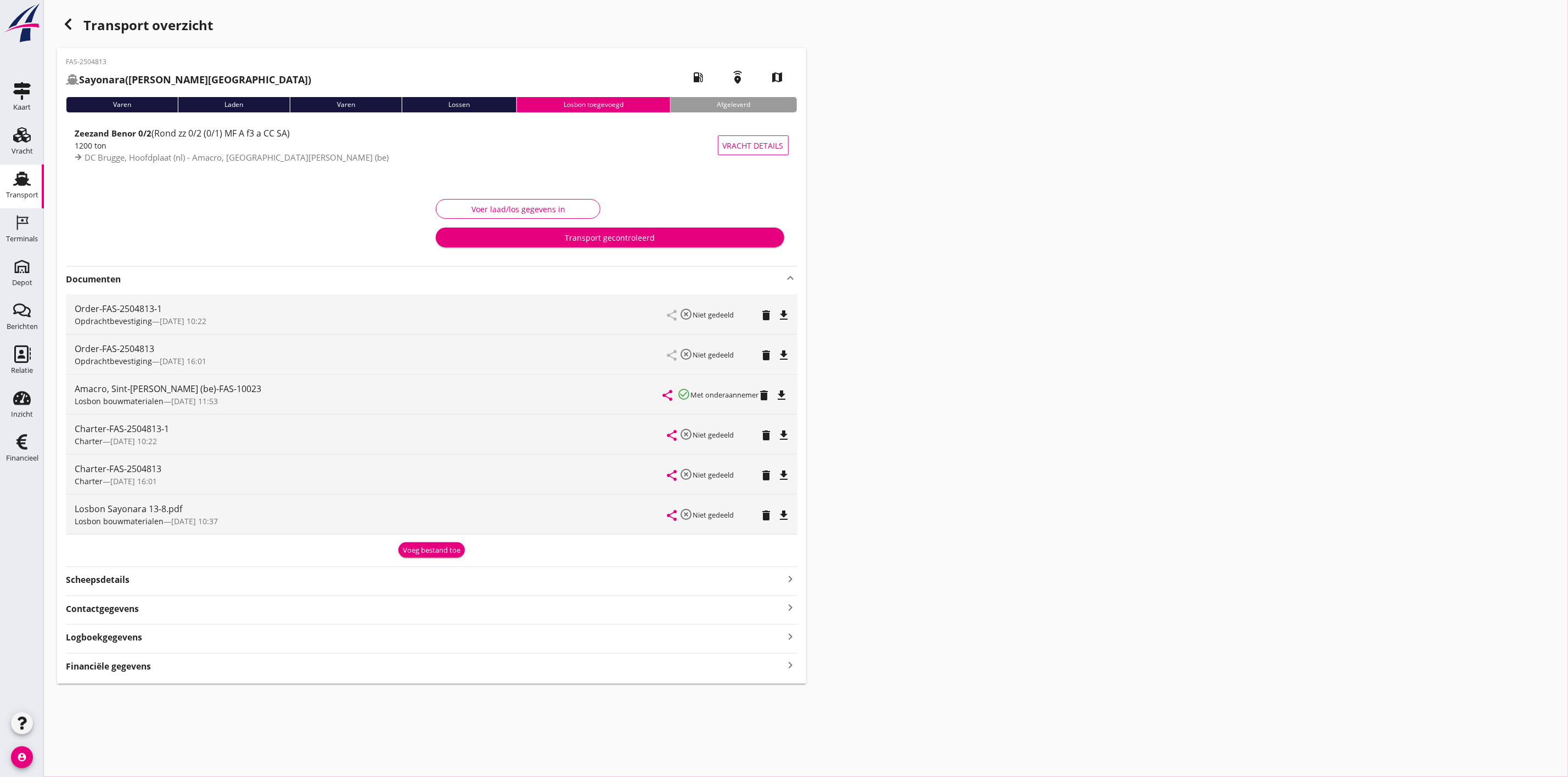
click at [719, 239] on div "Transport gecontroleerd" at bounding box center [609, 237] width 331 height 11
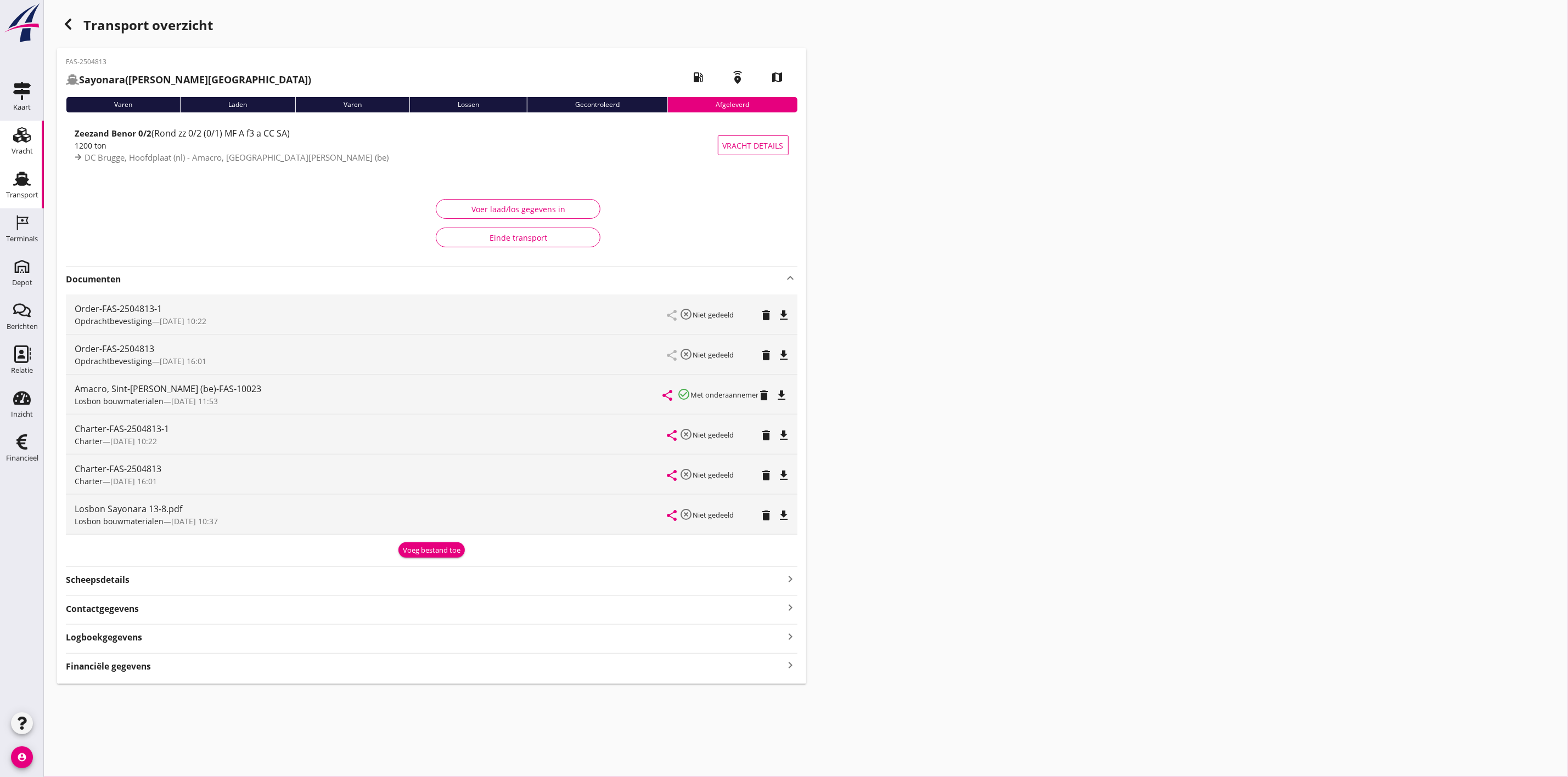
click at [26, 130] on use at bounding box center [21, 135] width 17 height 15
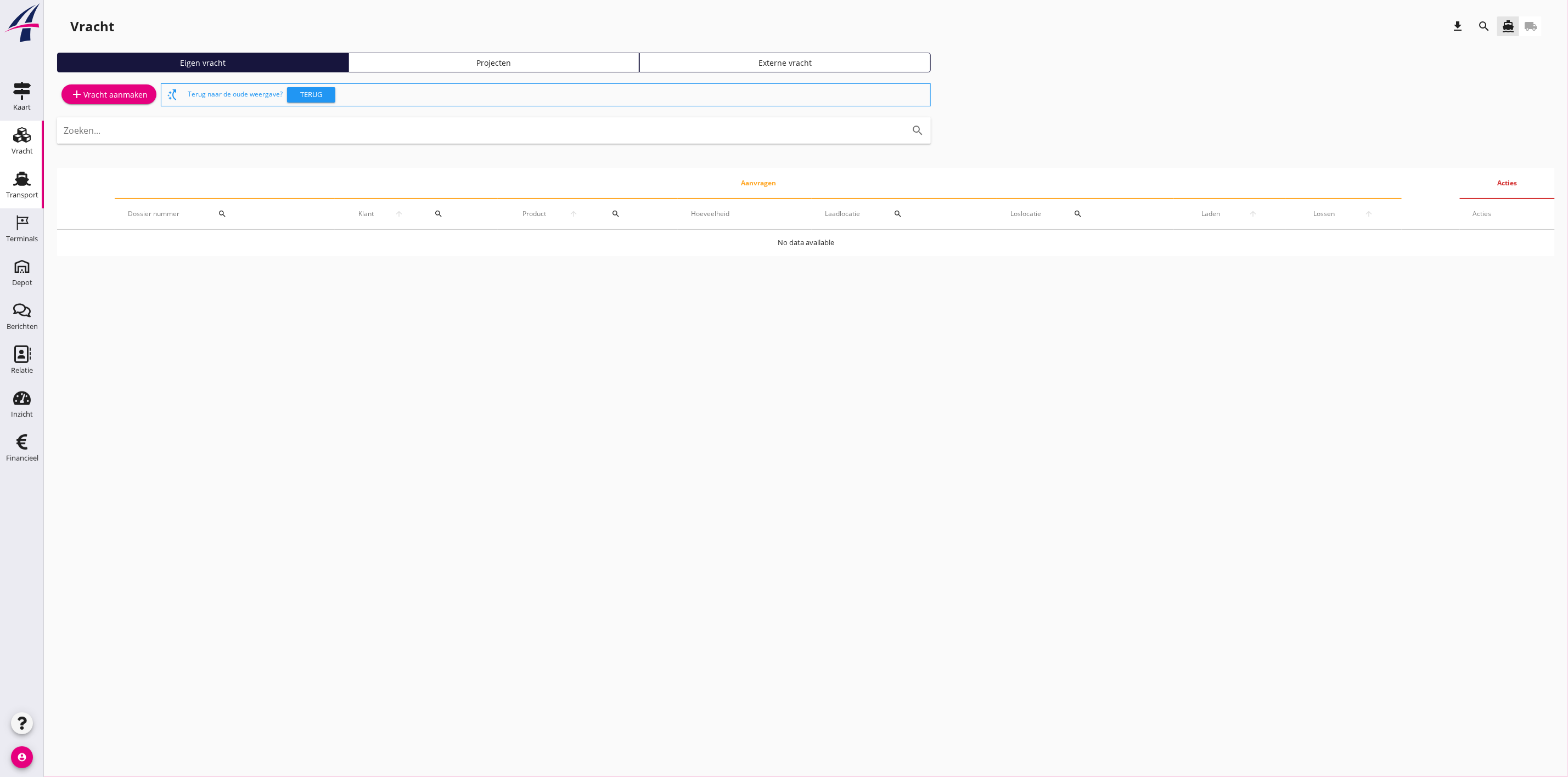
click at [7, 193] on div "Transport" at bounding box center [22, 194] width 32 height 7
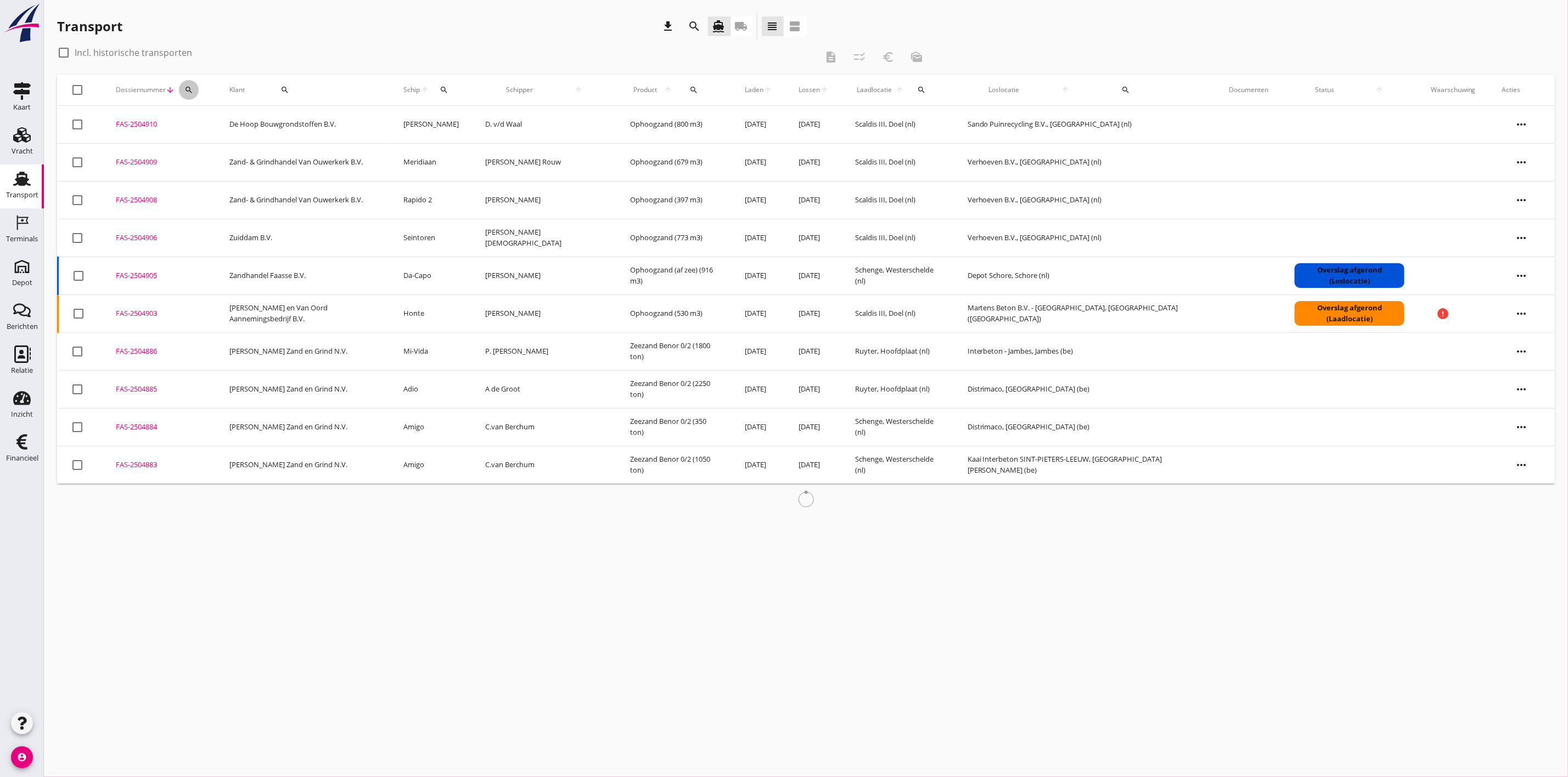
click at [197, 86] on div "search" at bounding box center [189, 90] width 20 height 9
click at [225, 129] on div "Zoeken op dossiernummer..." at bounding box center [252, 121] width 130 height 17
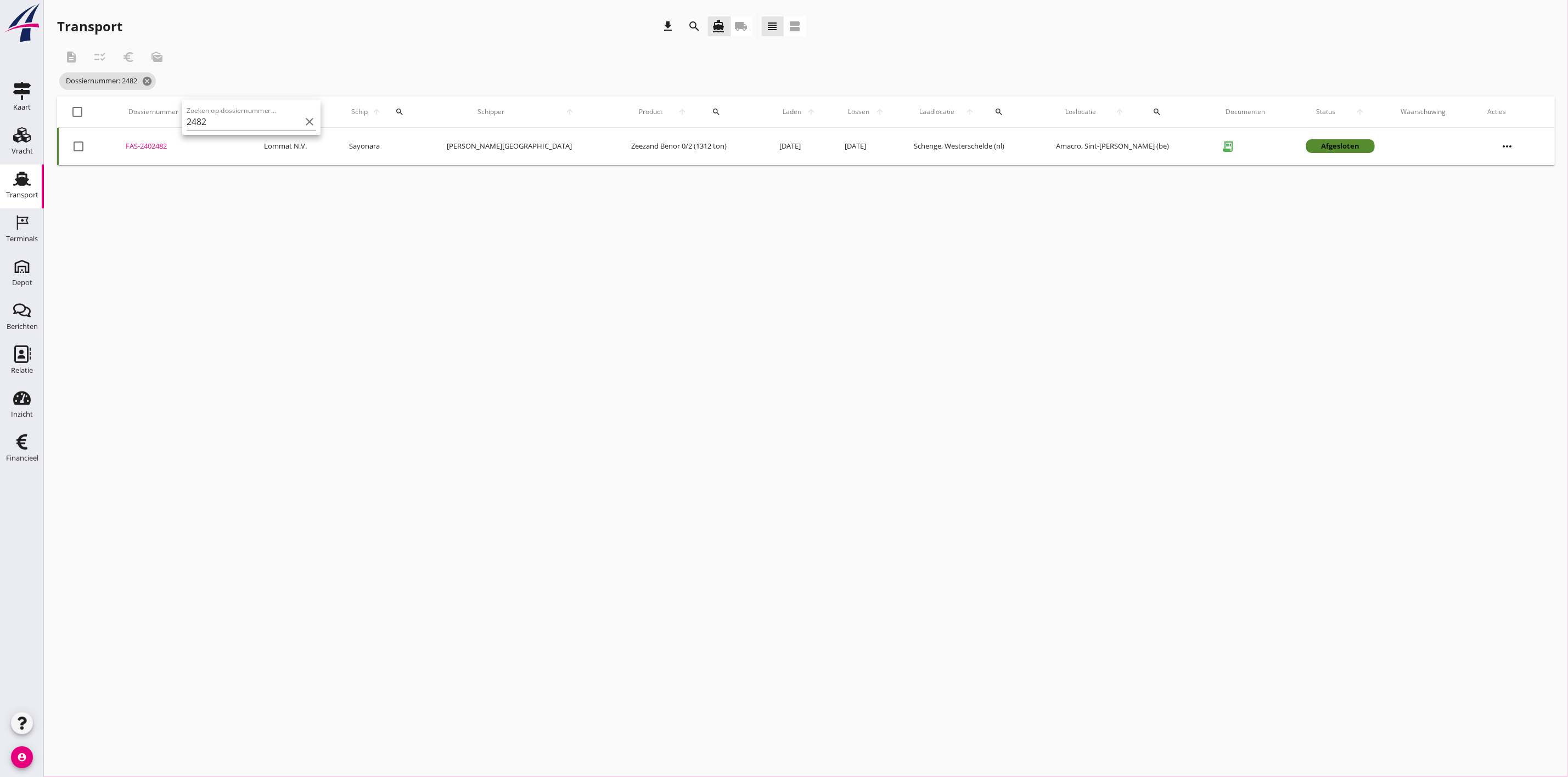
click at [144, 145] on div "FAS-2402482" at bounding box center [182, 146] width 112 height 11
click at [227, 107] on button "search" at bounding box center [214, 112] width 26 height 20
drag, startPoint x: 247, startPoint y: 139, endPoint x: 124, endPoint y: 143, distance: 123.1
click at [124, 143] on div "Deel track en trace Vracht details Vracht aanpassen Schip wijzigen Vracht kopie…" at bounding box center [784, 388] width 1568 height 777
click at [219, 112] on div "search" at bounding box center [214, 112] width 26 height 9
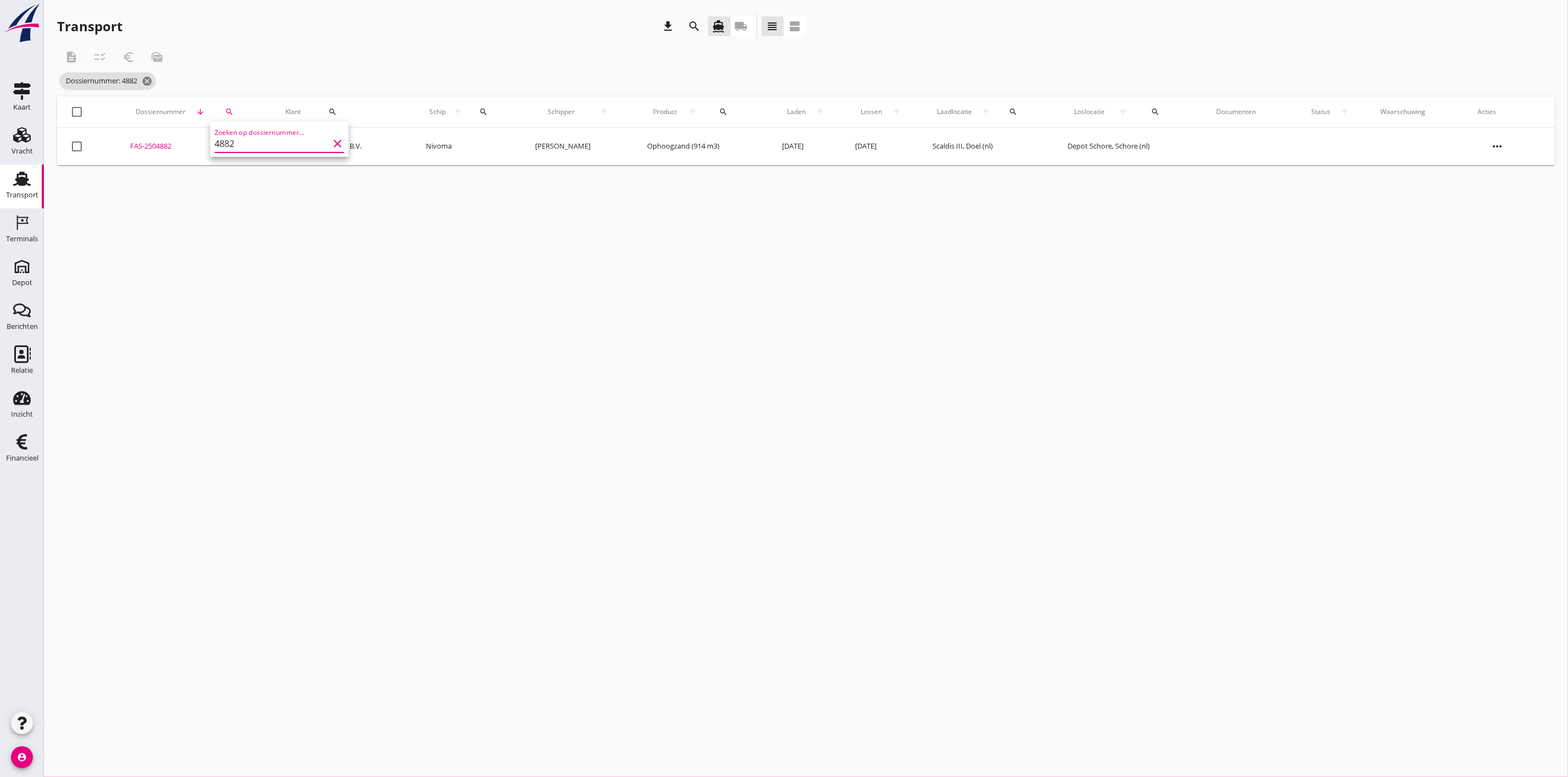
type input "4882"
click at [165, 141] on div "FAS-2504882" at bounding box center [194, 146] width 129 height 11
click at [352, 331] on div "cancel You are impersonating another user. Transport download search directions…" at bounding box center [805, 388] width 1524 height 777
click at [153, 76] on icon "cancel" at bounding box center [147, 81] width 11 height 11
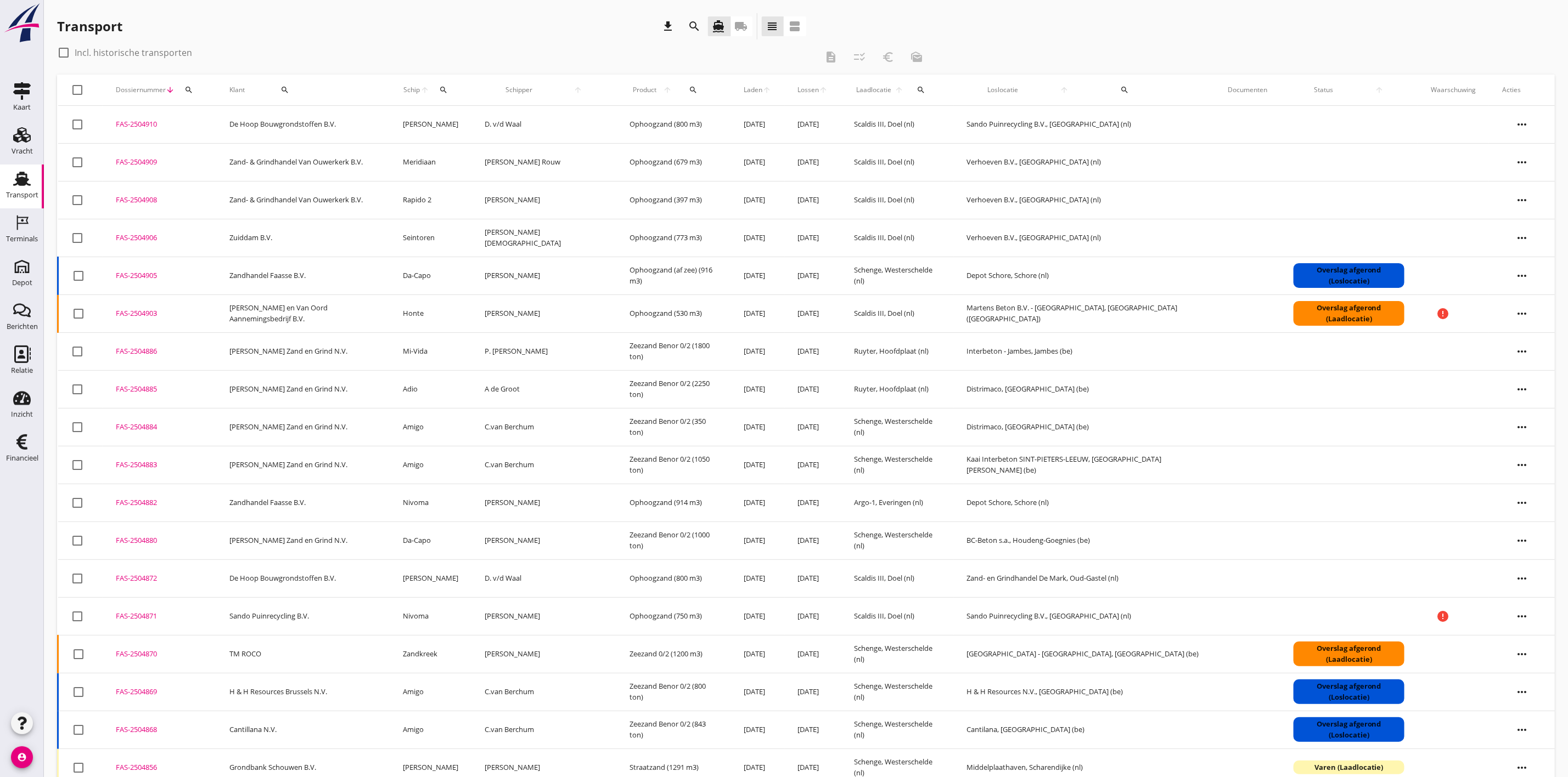
click at [133, 466] on div "FAS-2504883" at bounding box center [160, 465] width 87 height 11
click at [141, 428] on div "FAS-2504884" at bounding box center [160, 427] width 87 height 11
click at [21, 144] on div "Vracht" at bounding box center [22, 151] width 21 height 15
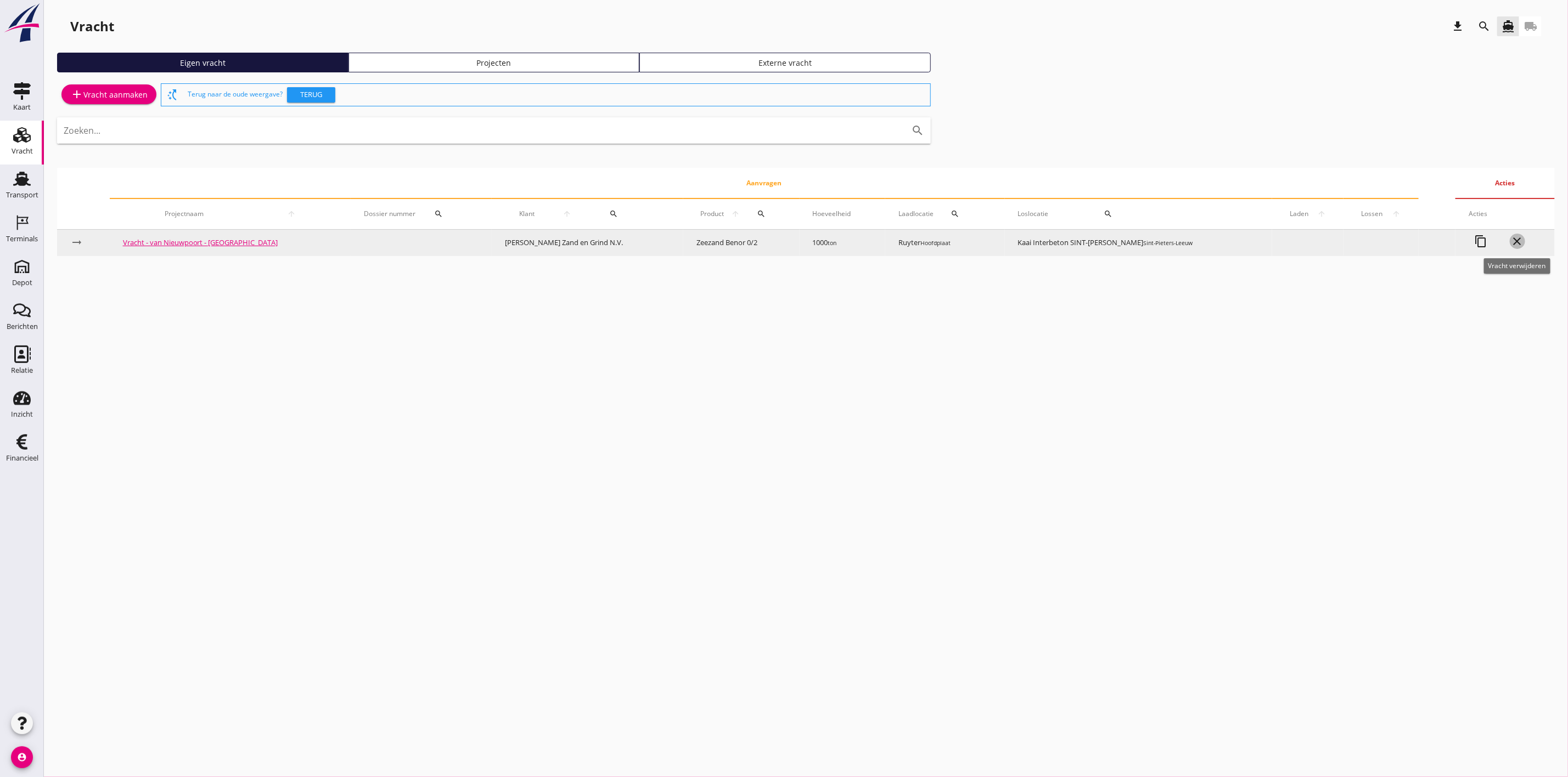
click at [1518, 240] on icon "close" at bounding box center [1517, 241] width 13 height 13
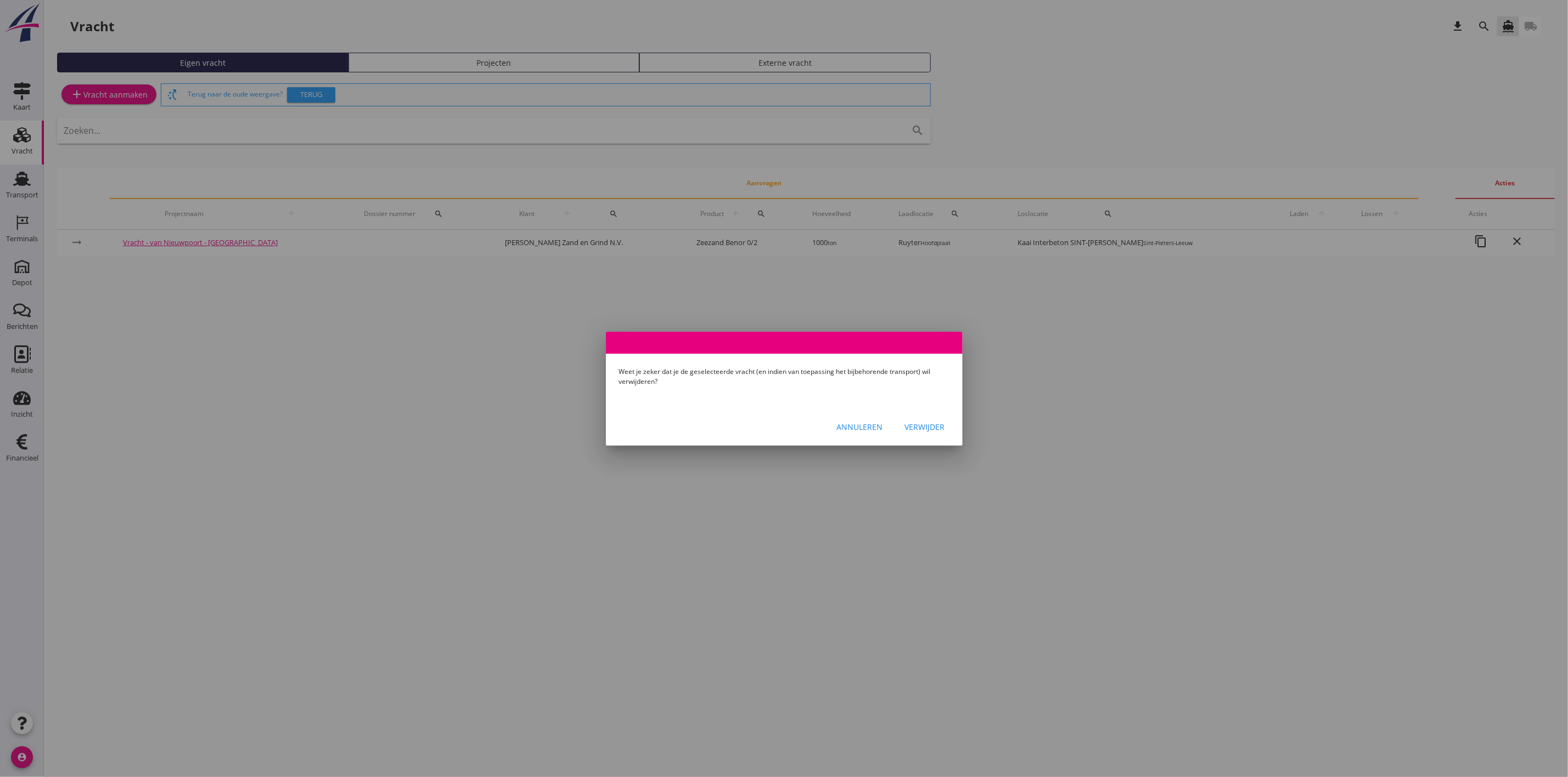
click at [916, 428] on div "Verwijder" at bounding box center [924, 427] width 40 height 11
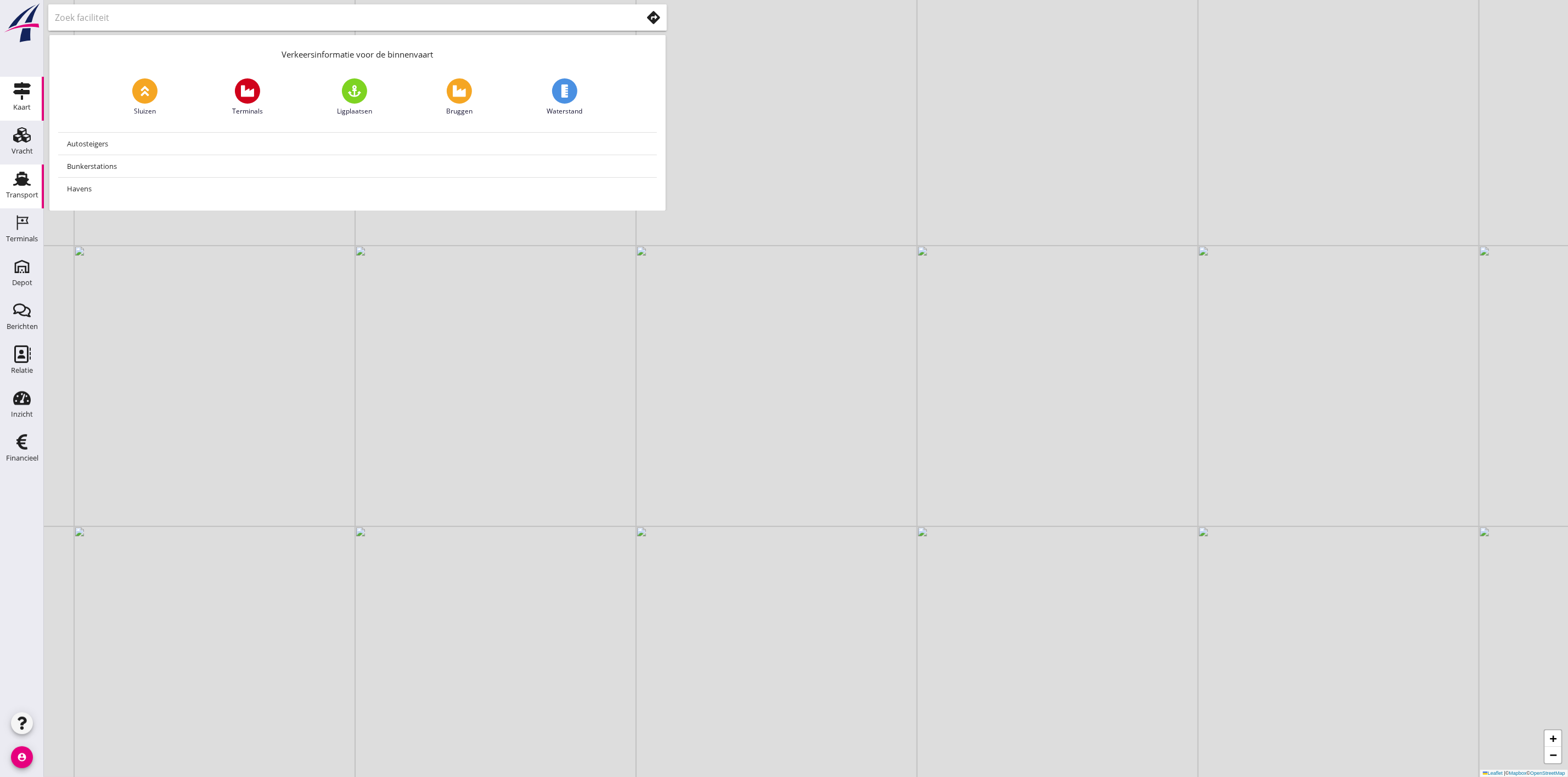
click at [18, 188] on div "Transport" at bounding box center [22, 195] width 32 height 15
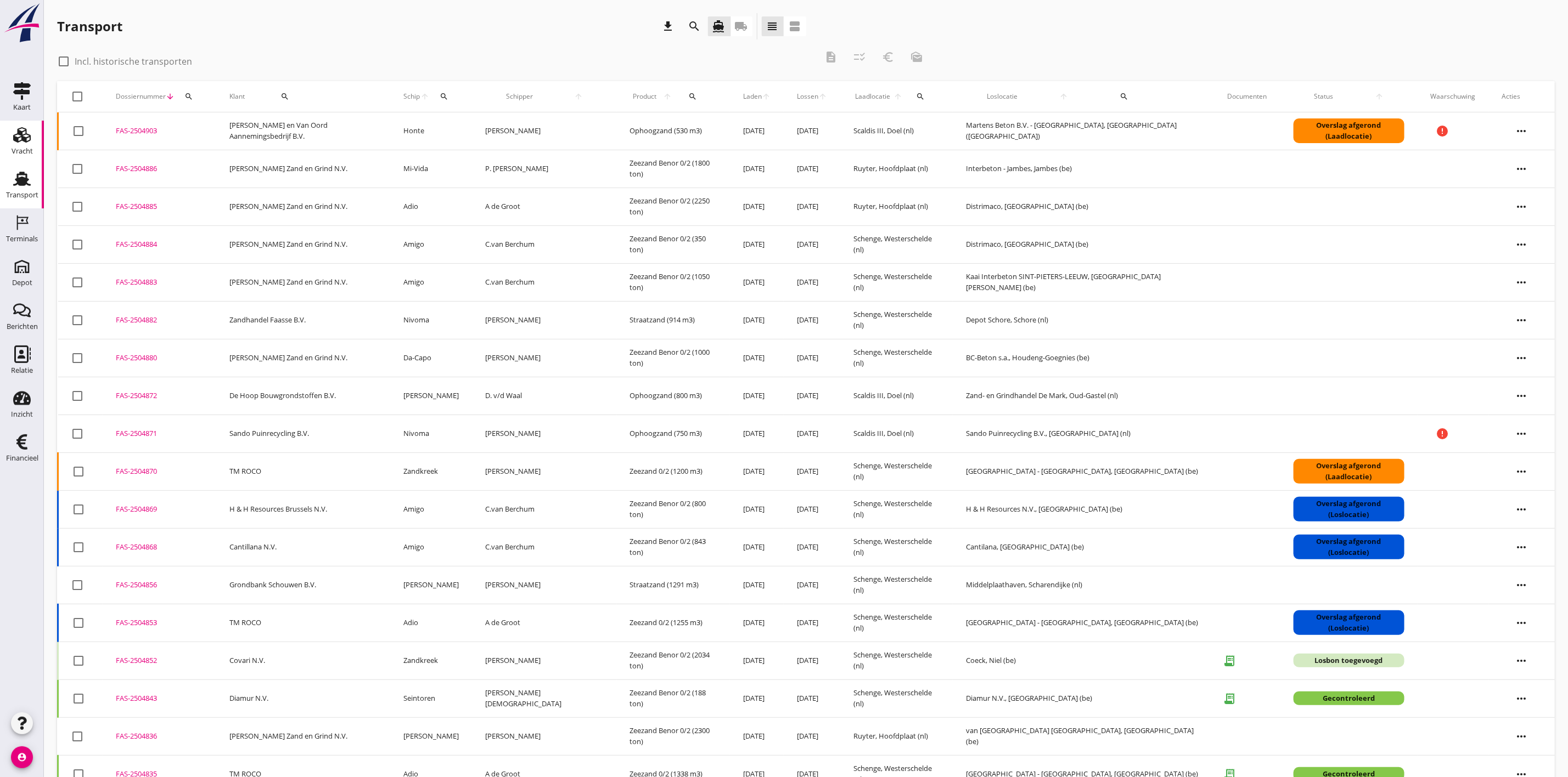
click at [5, 148] on link "Vracht Vracht" at bounding box center [22, 142] width 44 height 44
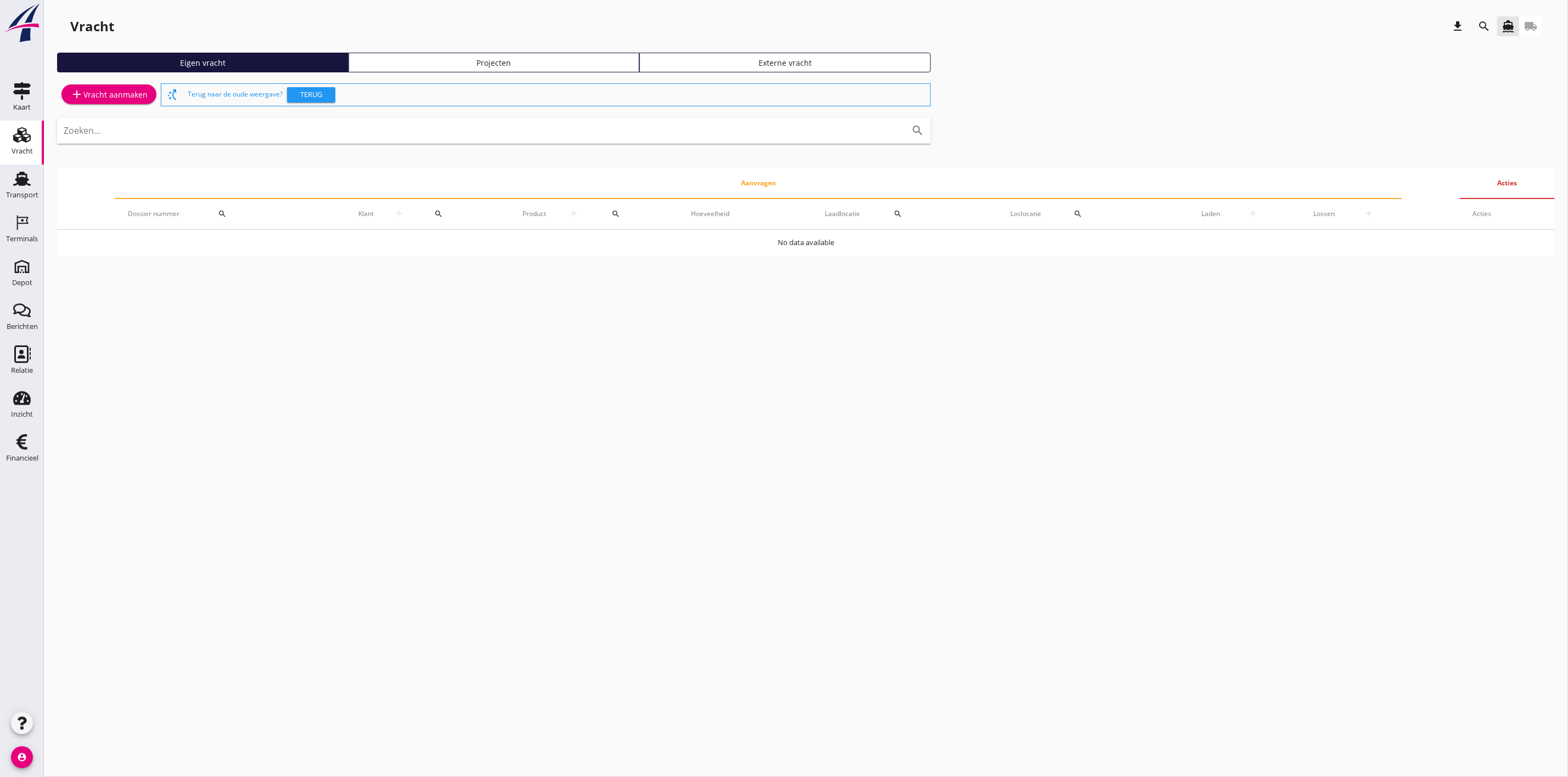
click at [420, 55] on link "Projecten" at bounding box center [494, 62] width 291 height 20
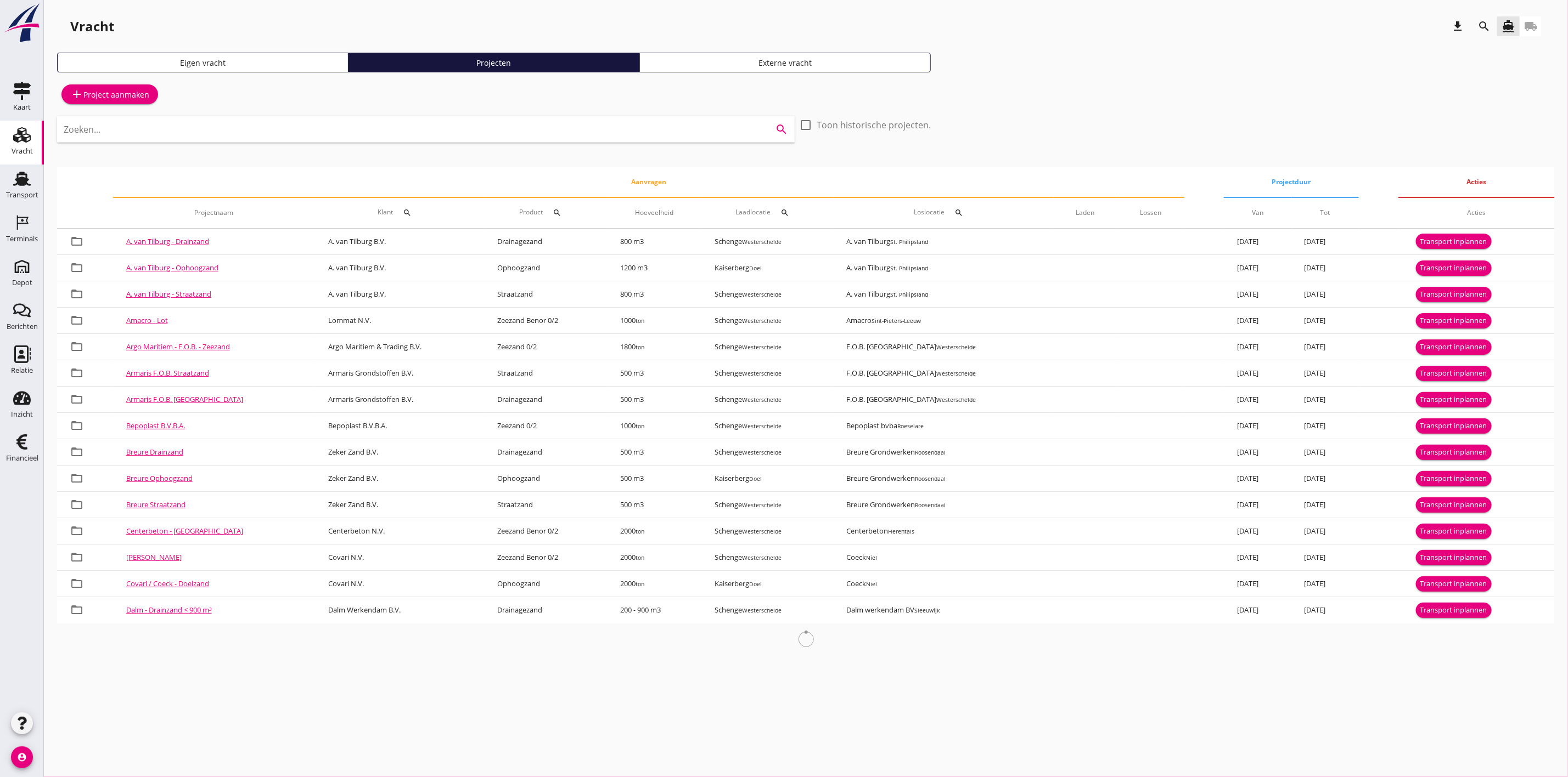
click at [300, 135] on input "Zoeken..." at bounding box center [410, 129] width 694 height 17
click at [1487, 23] on icon "search" at bounding box center [1483, 26] width 13 height 13
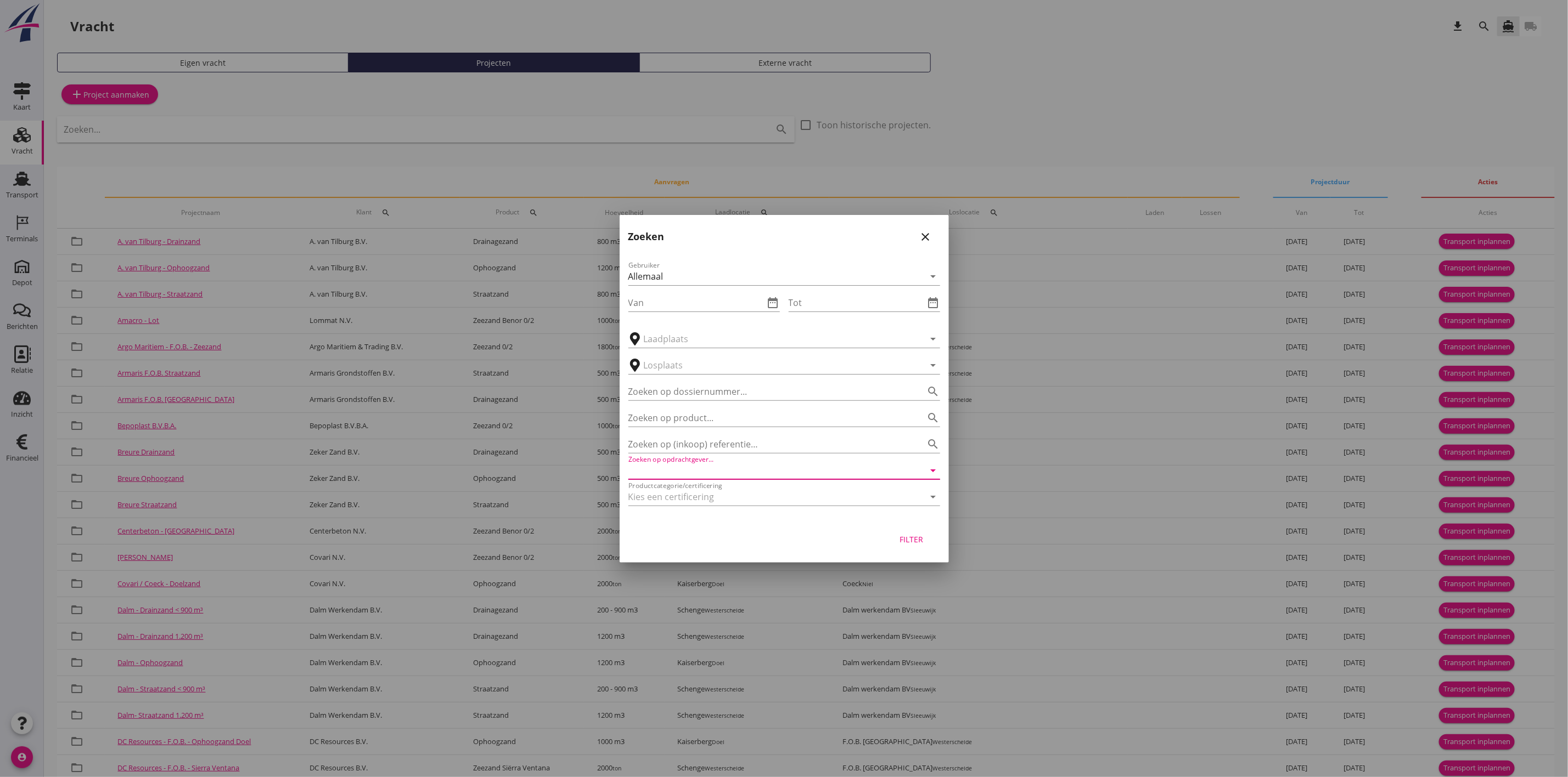
click at [741, 465] on input "Zoeken op opdrachtgever..." at bounding box center [768, 470] width 281 height 17
click at [737, 491] on div "Zand- & Grindhandel Van Ouwerkerk B.V." at bounding box center [784, 497] width 294 height 13
type input "Zand- & Grindhandel Van Ouwerkerk B.V."
click at [909, 543] on div "Filter" at bounding box center [911, 539] width 31 height 11
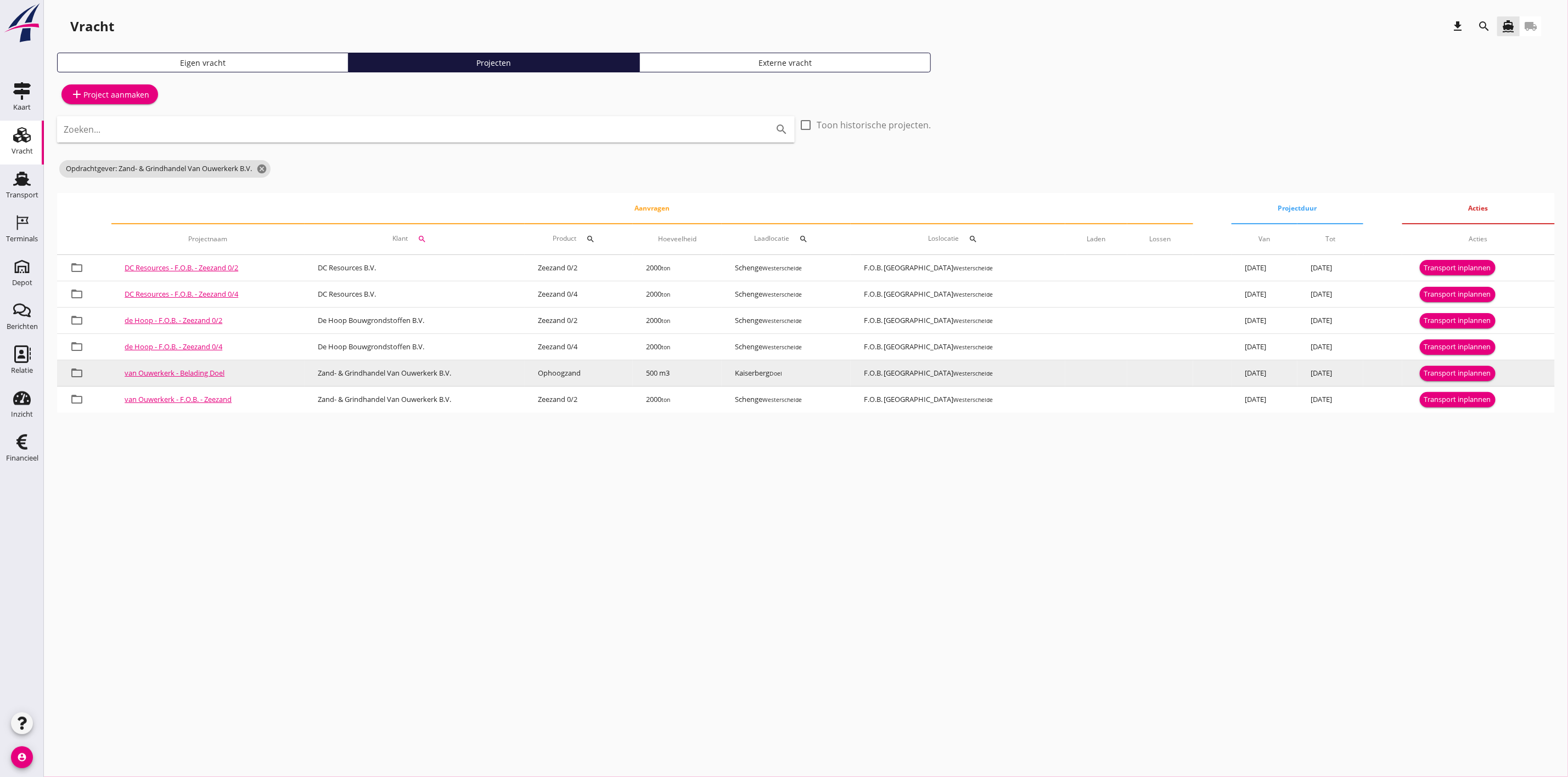
click at [1479, 369] on div "Transport inplannen" at bounding box center [1457, 373] width 67 height 11
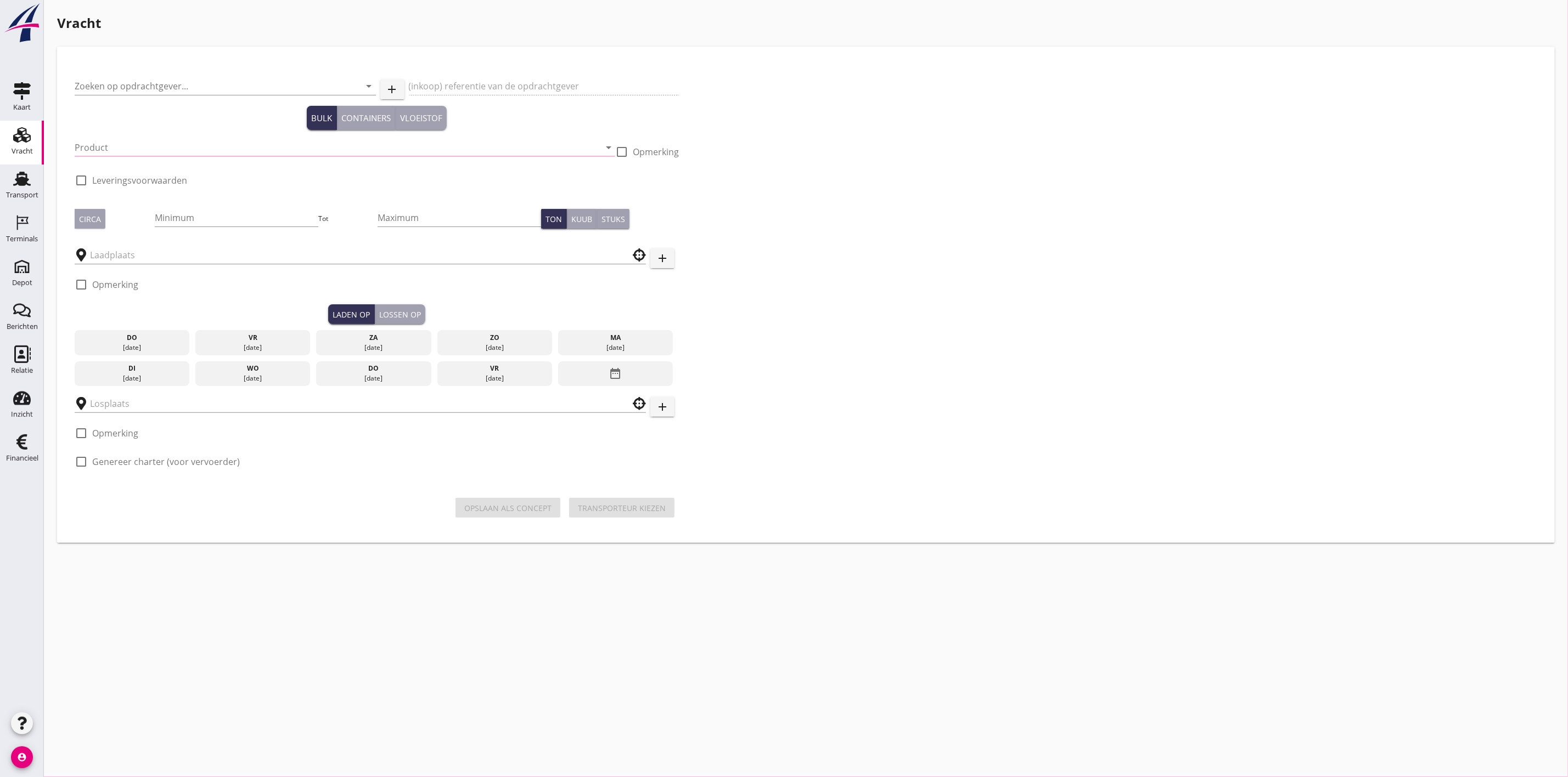
type input "Zand- & Grindhandel Van Ouwerkerk B.V."
type input "Belading Doel"
type input "Ophoogzand (6120)"
type input "500"
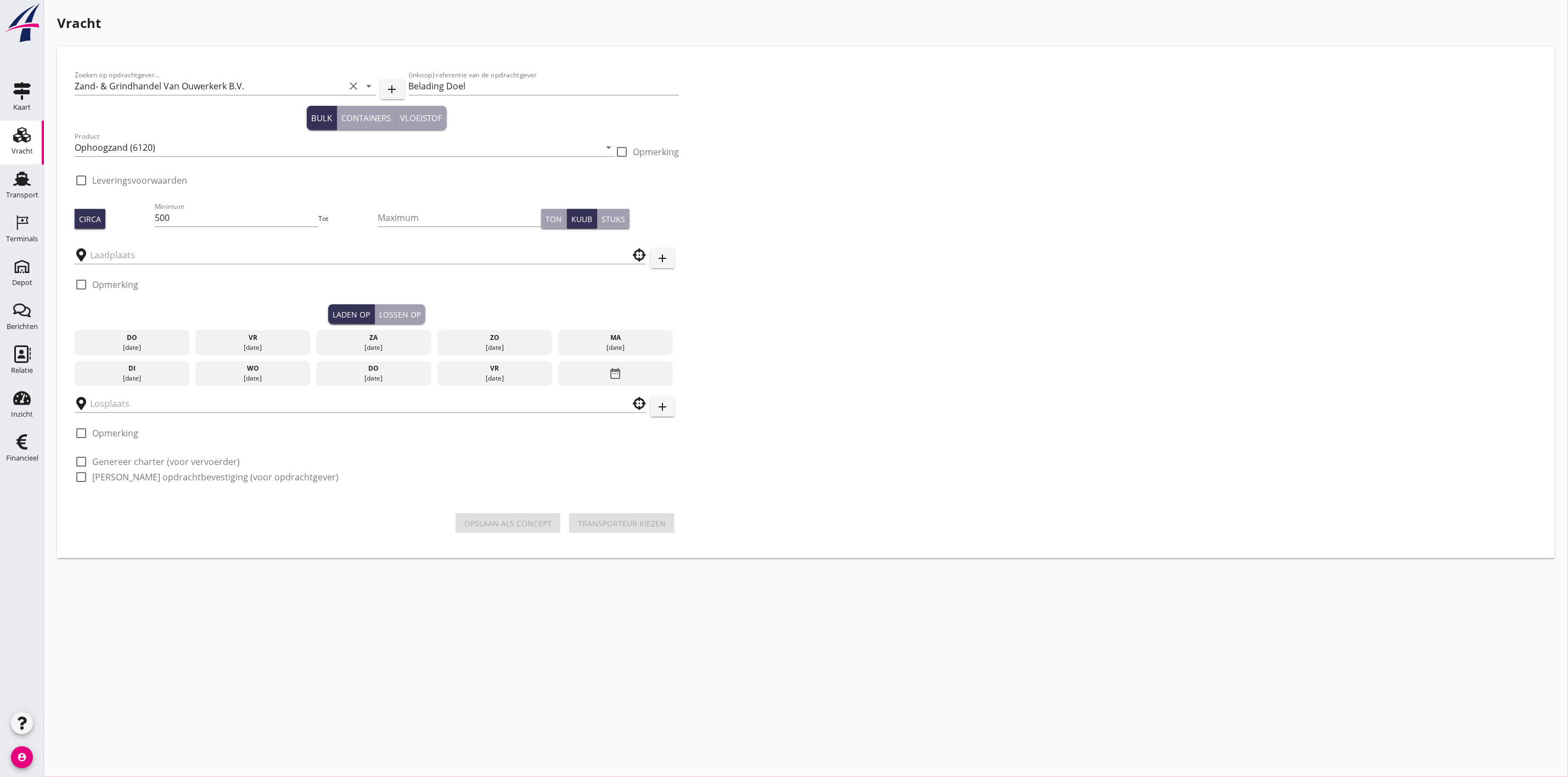
checkbox input "true"
type input "Kaiserberg"
type input "F.O.B. Beladen"
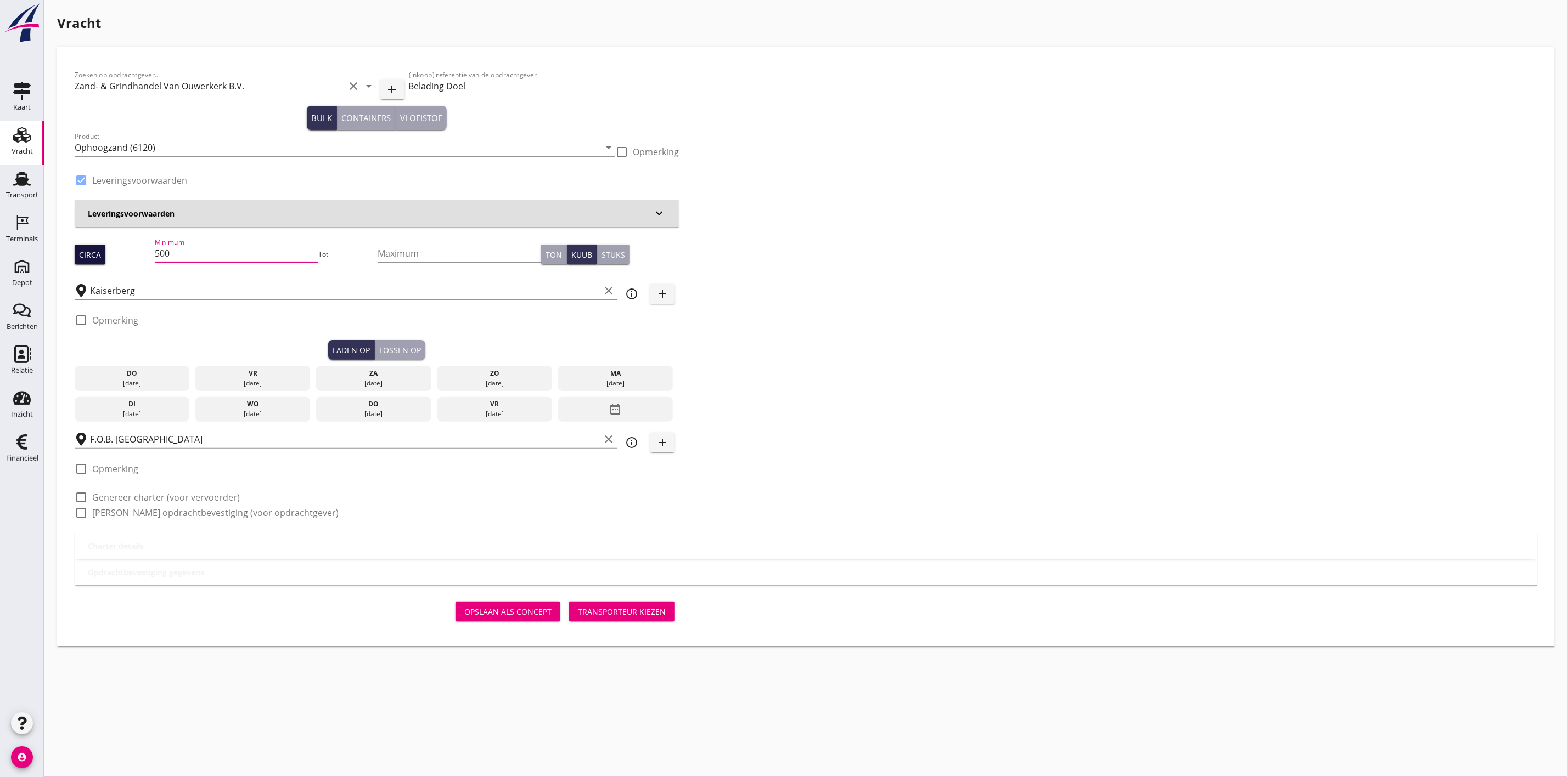
drag, startPoint x: 197, startPoint y: 254, endPoint x: 96, endPoint y: 260, distance: 101.2
click at [97, 260] on div "Circa Minimum 500 Tot Maximum Ton Kuub Stuks" at bounding box center [377, 254] width 604 height 38
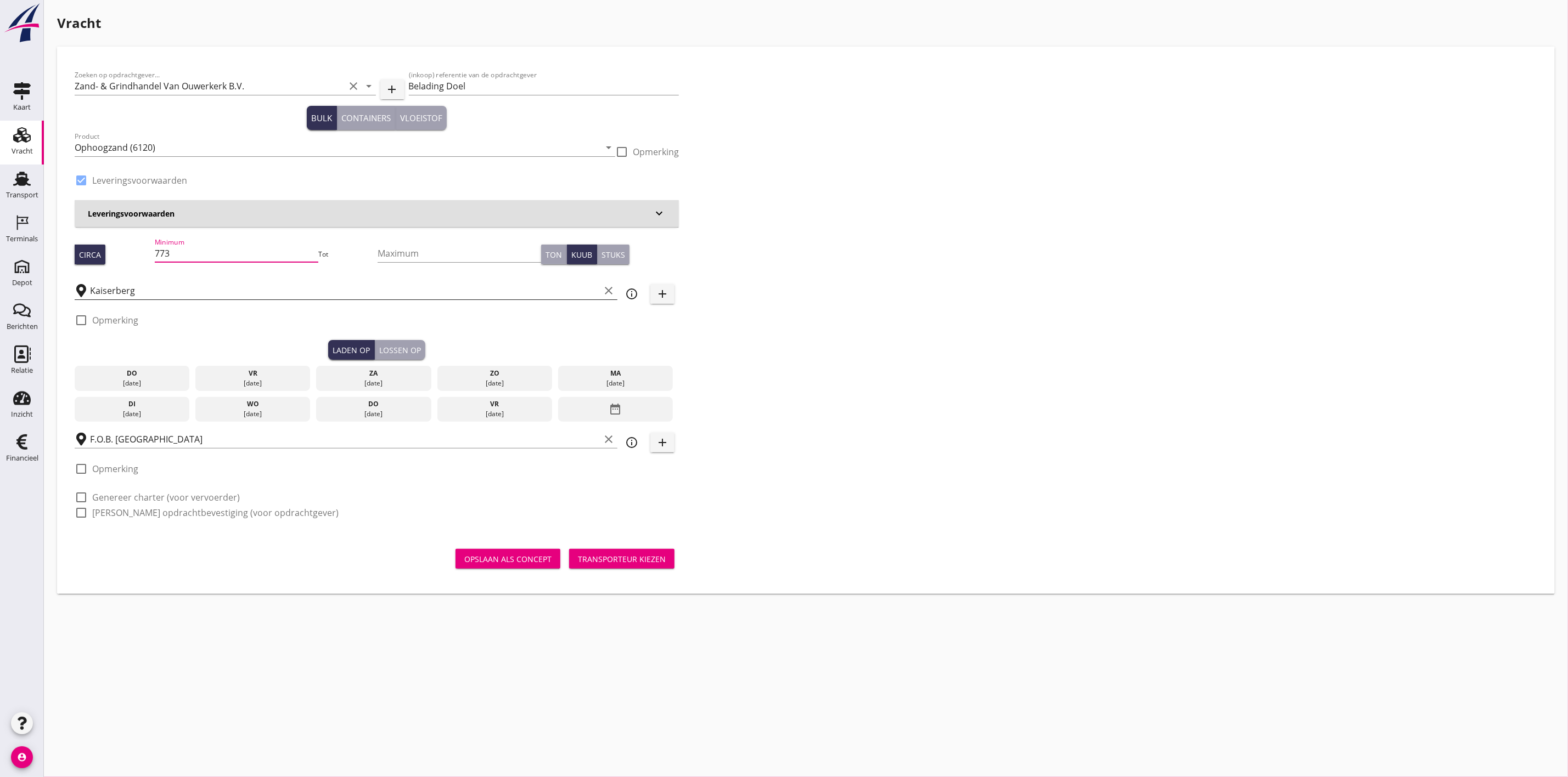
type input "773"
click at [107, 288] on input "Kaiserberg" at bounding box center [344, 290] width 510 height 17
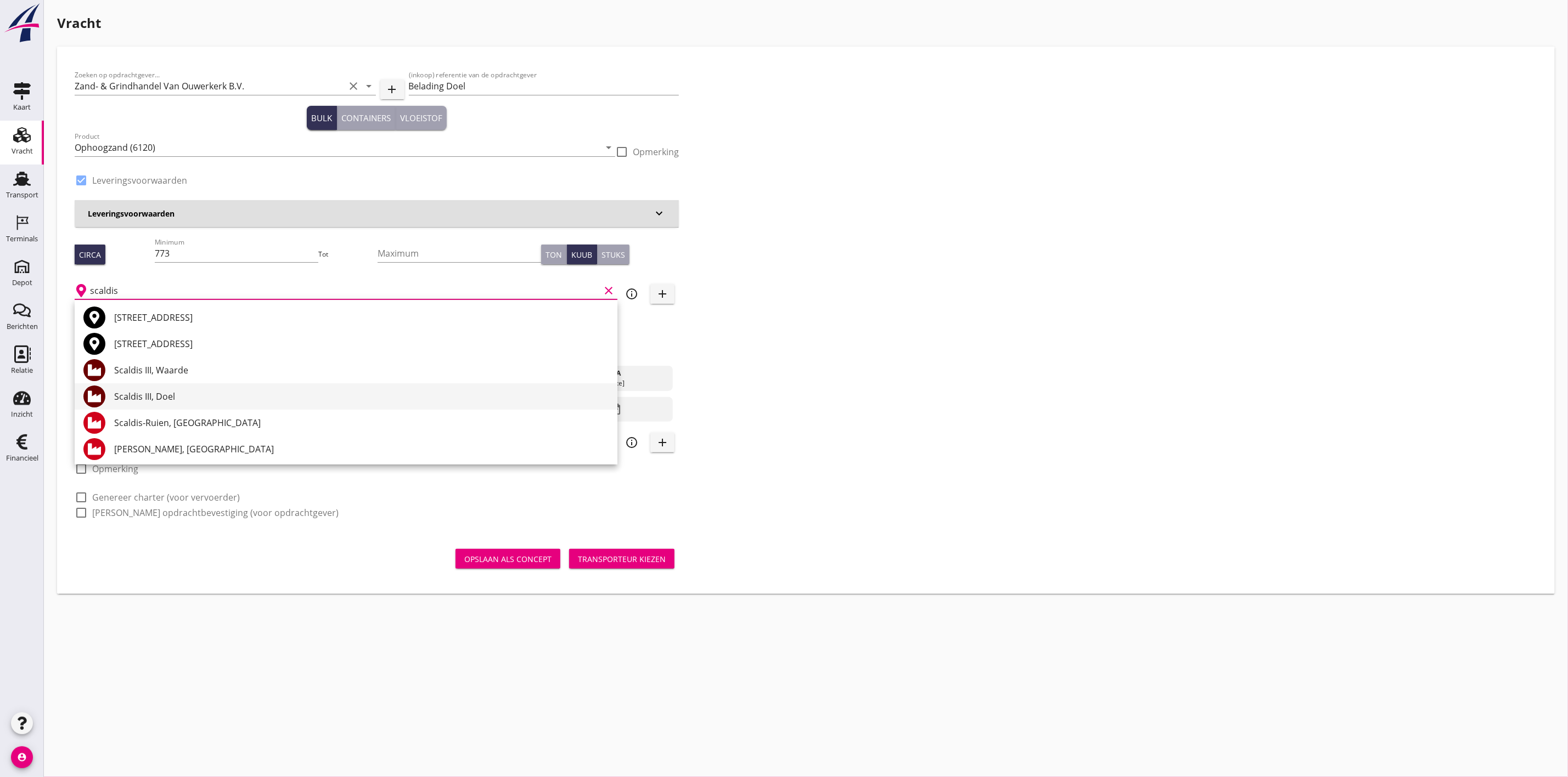
click at [177, 385] on div "Scaldis III, Doel" at bounding box center [361, 396] width 494 height 26
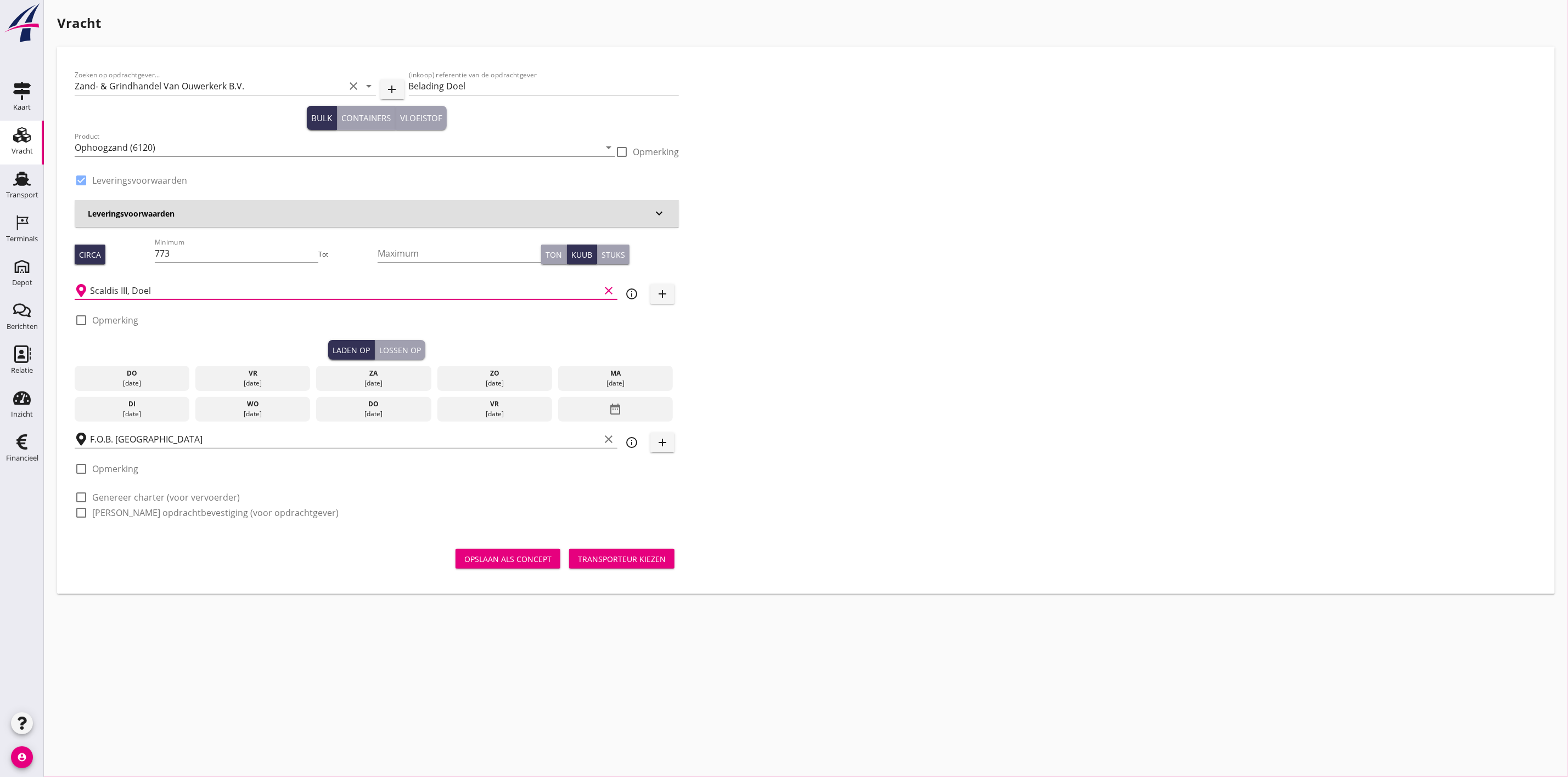
type input "Scaldis III, Doel"
click at [621, 334] on div "check_box_outline_blank Opmerking" at bounding box center [377, 324] width 604 height 33
drag, startPoint x: 130, startPoint y: 377, endPoint x: 169, endPoint y: 371, distance: 39.5
click at [130, 377] on div "do" at bounding box center [133, 373] width 110 height 10
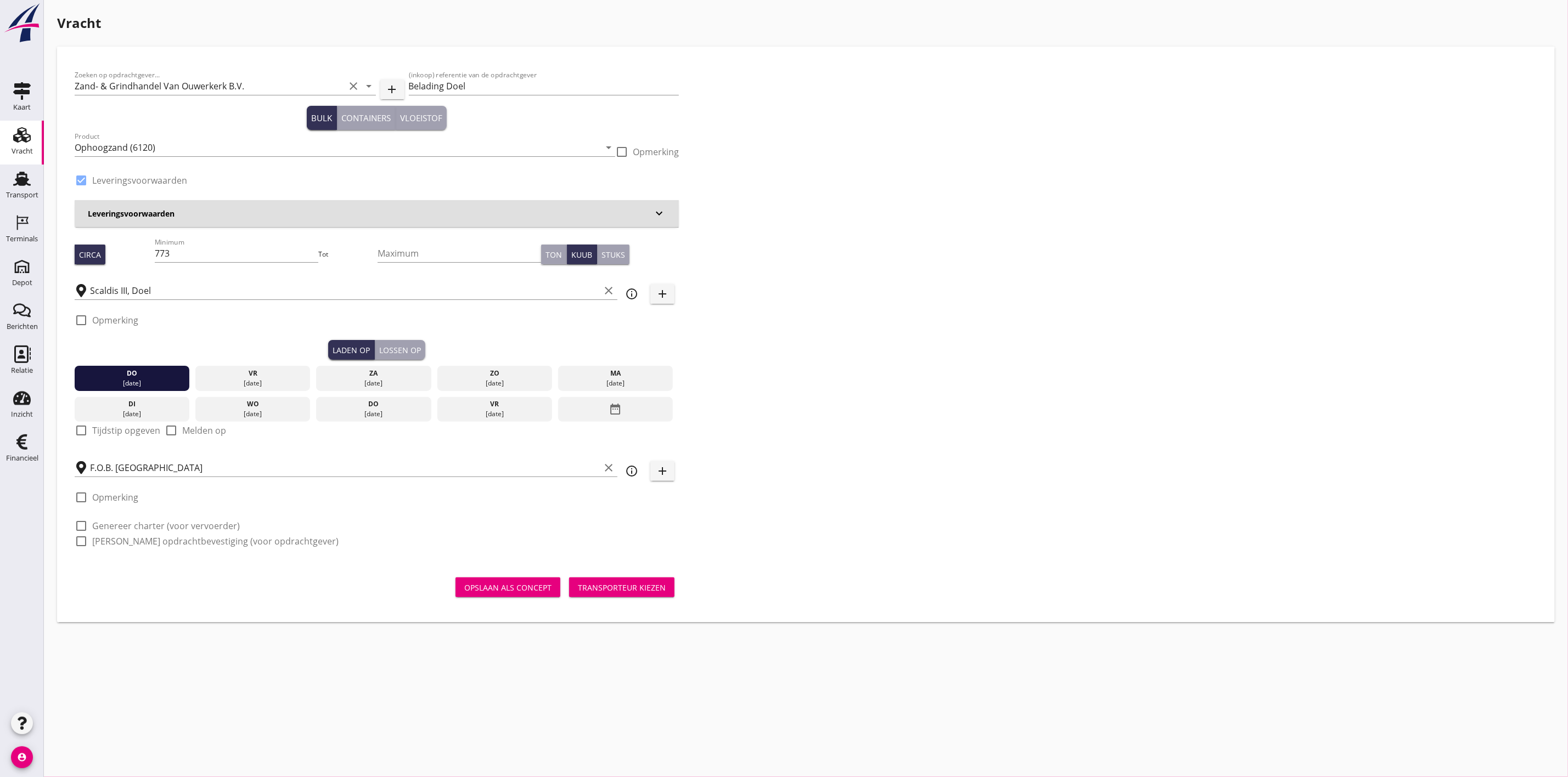
click at [392, 346] on div "Lossen op" at bounding box center [399, 350] width 41 height 11
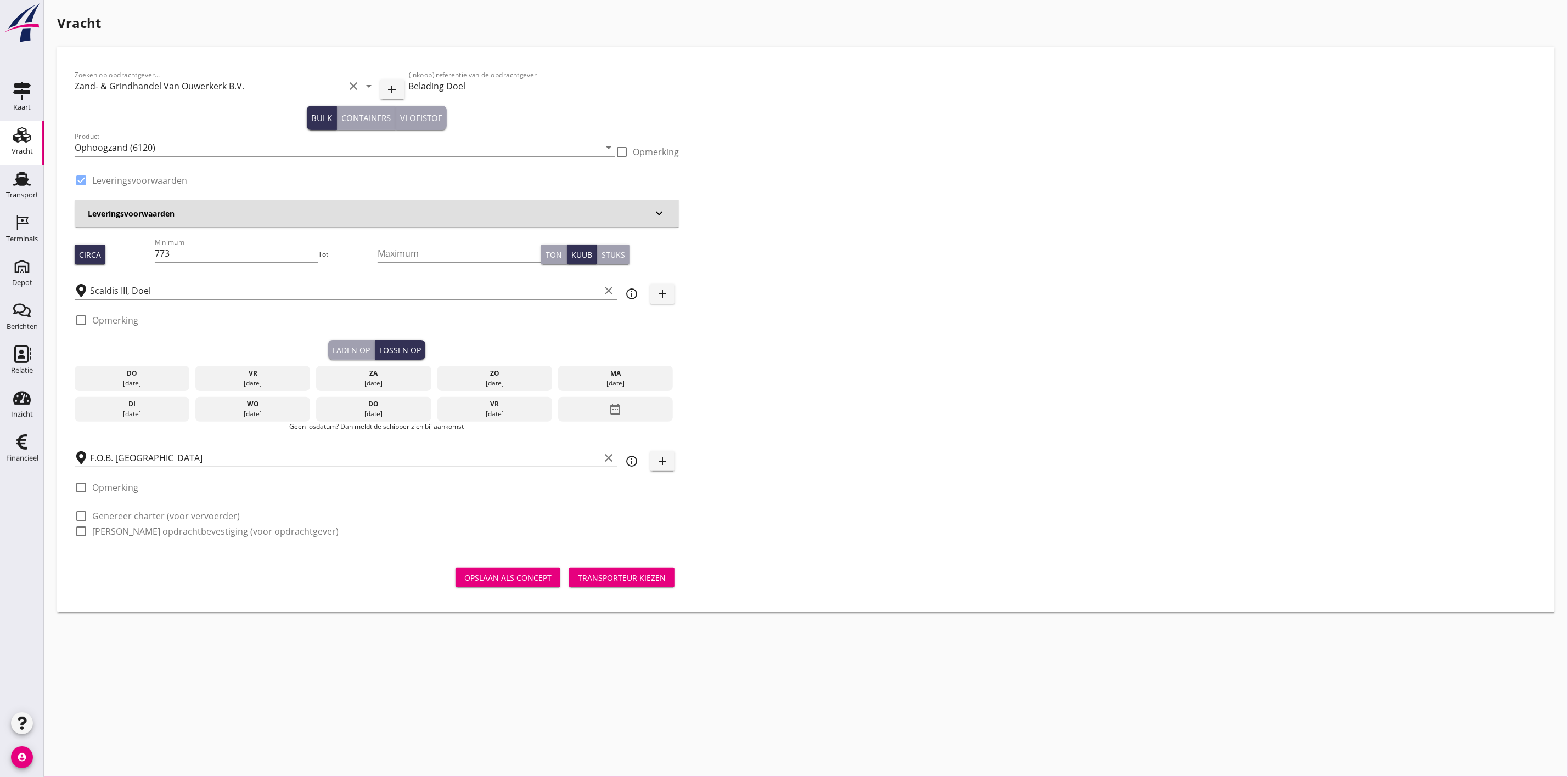
click at [272, 382] on div "[DATE]" at bounding box center [253, 383] width 110 height 10
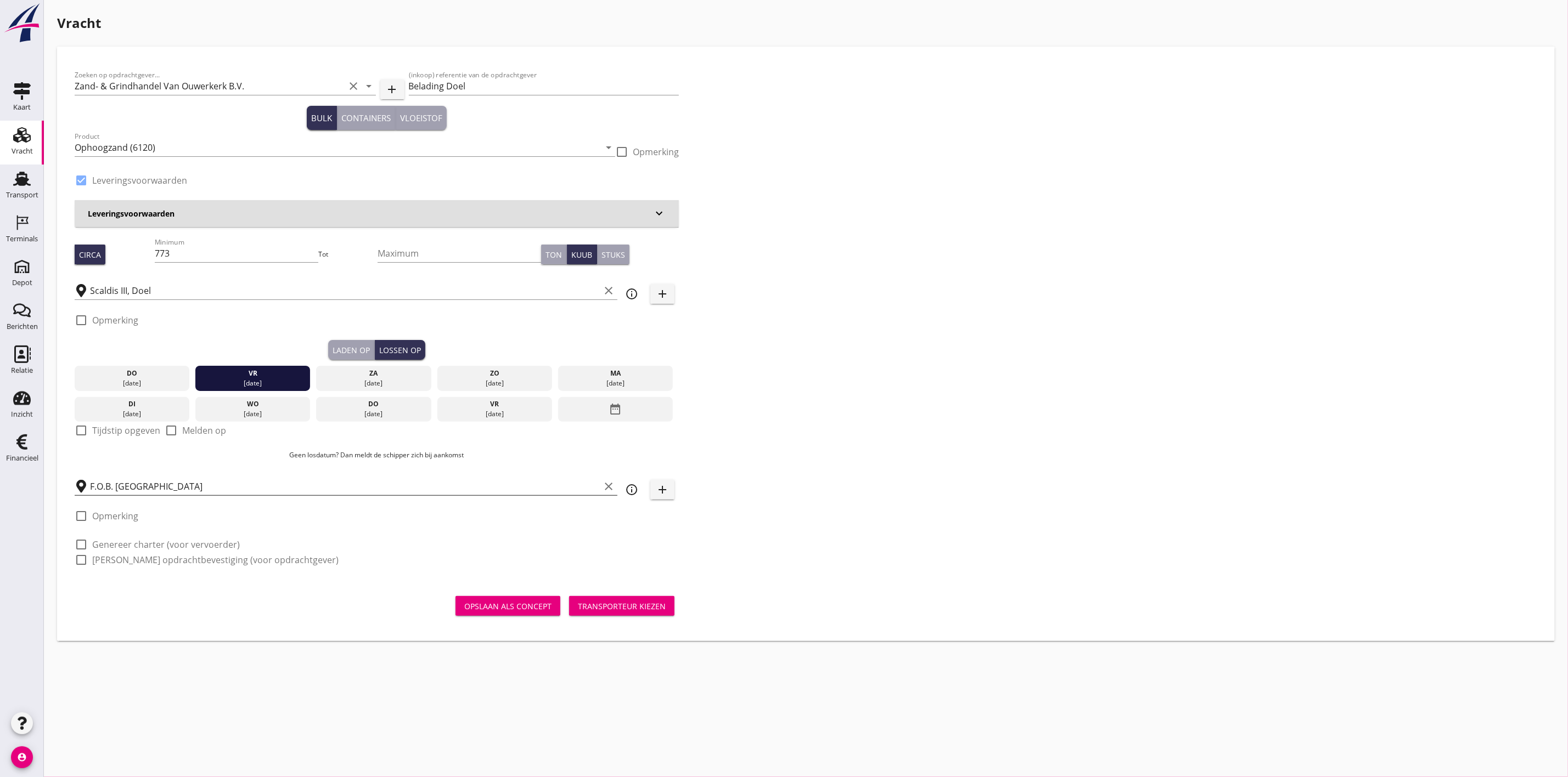
click at [136, 478] on input "F.O.B. Beladen" at bounding box center [344, 486] width 510 height 17
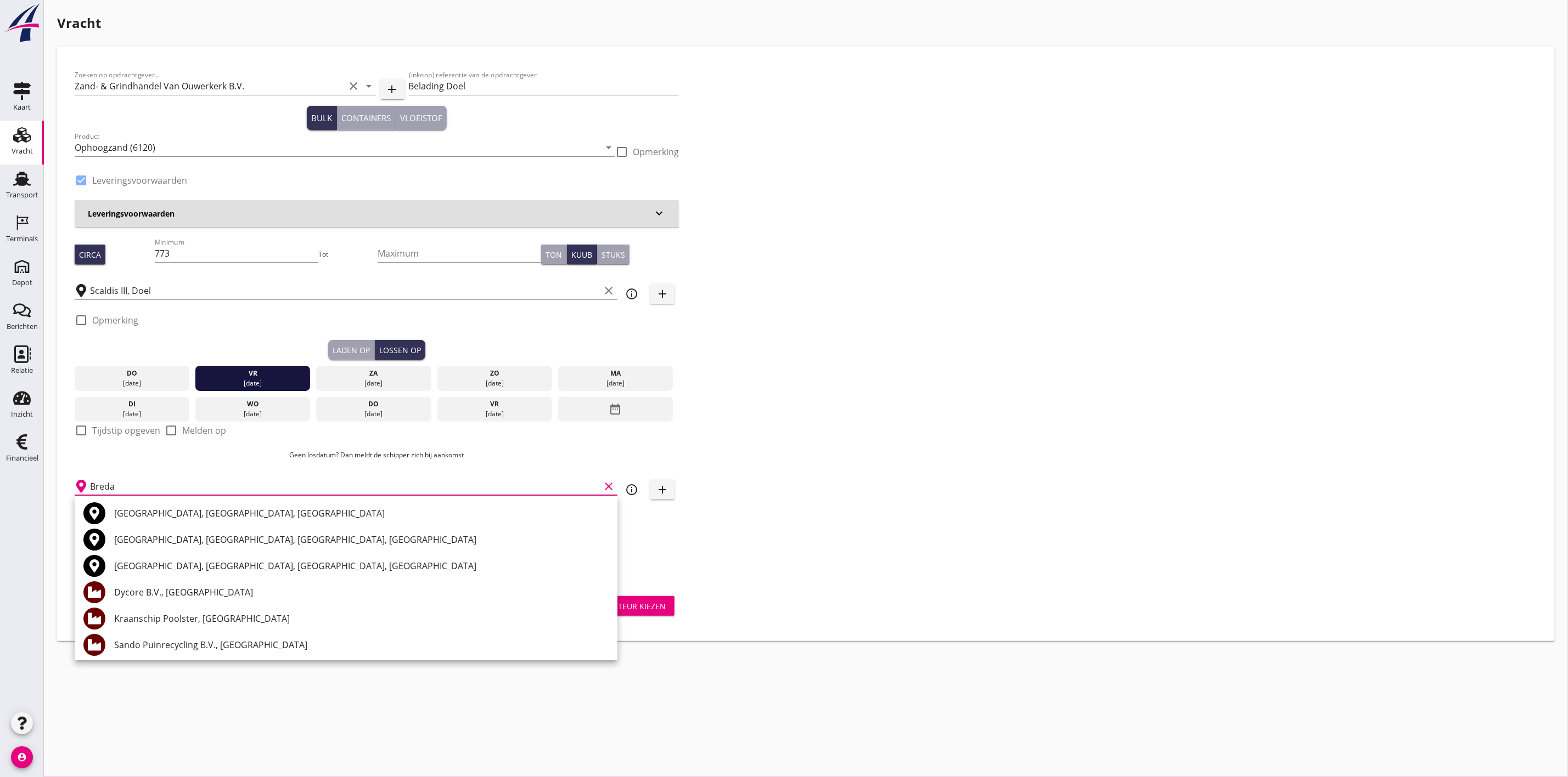
click at [194, 537] on div "Breda centrum, Breda, North Brabant, Netherlands" at bounding box center [361, 539] width 494 height 13
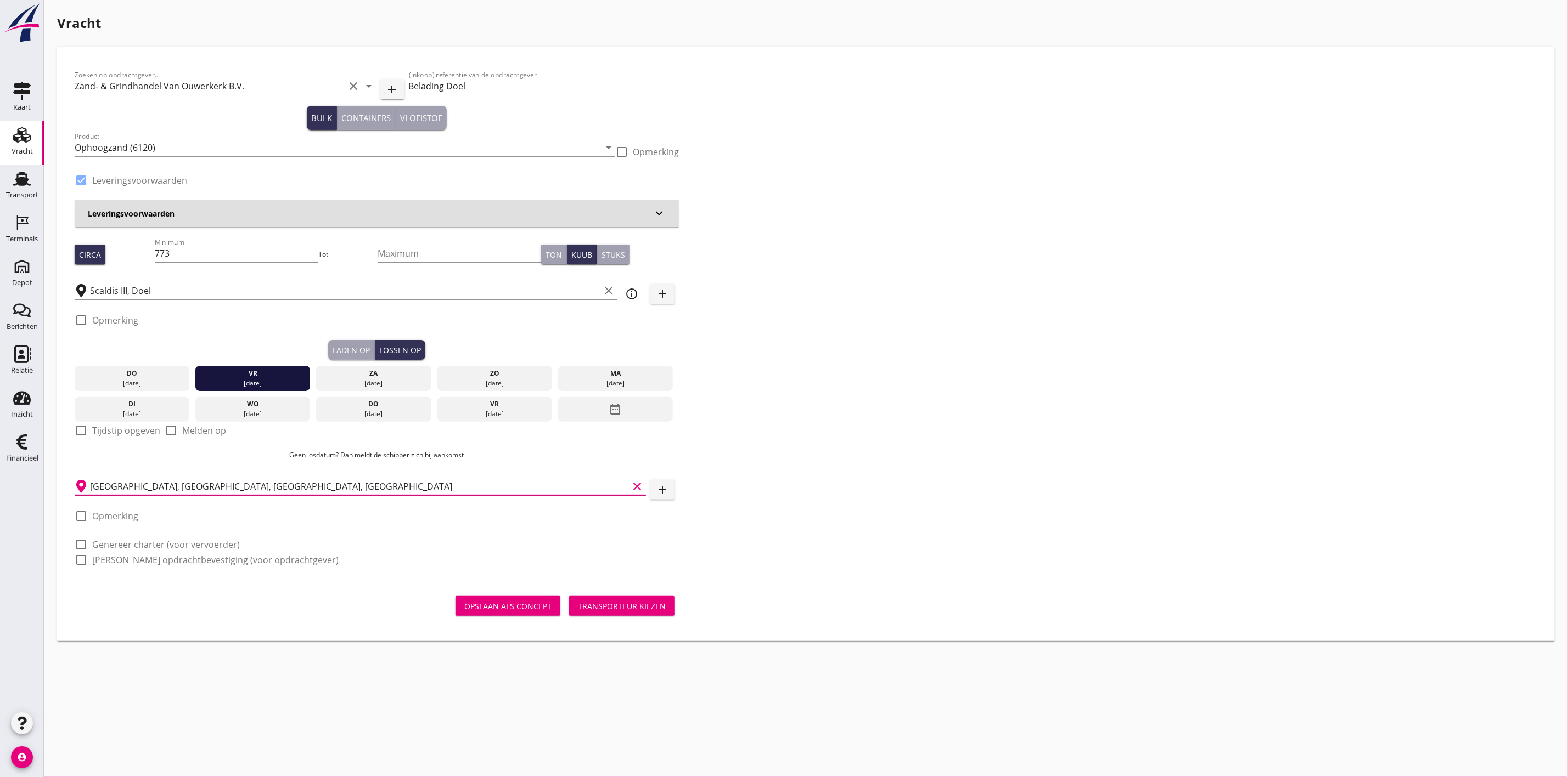
click at [178, 478] on input "Breda centrum, Breda, North Brabant, Netherlands" at bounding box center [358, 486] width 538 height 17
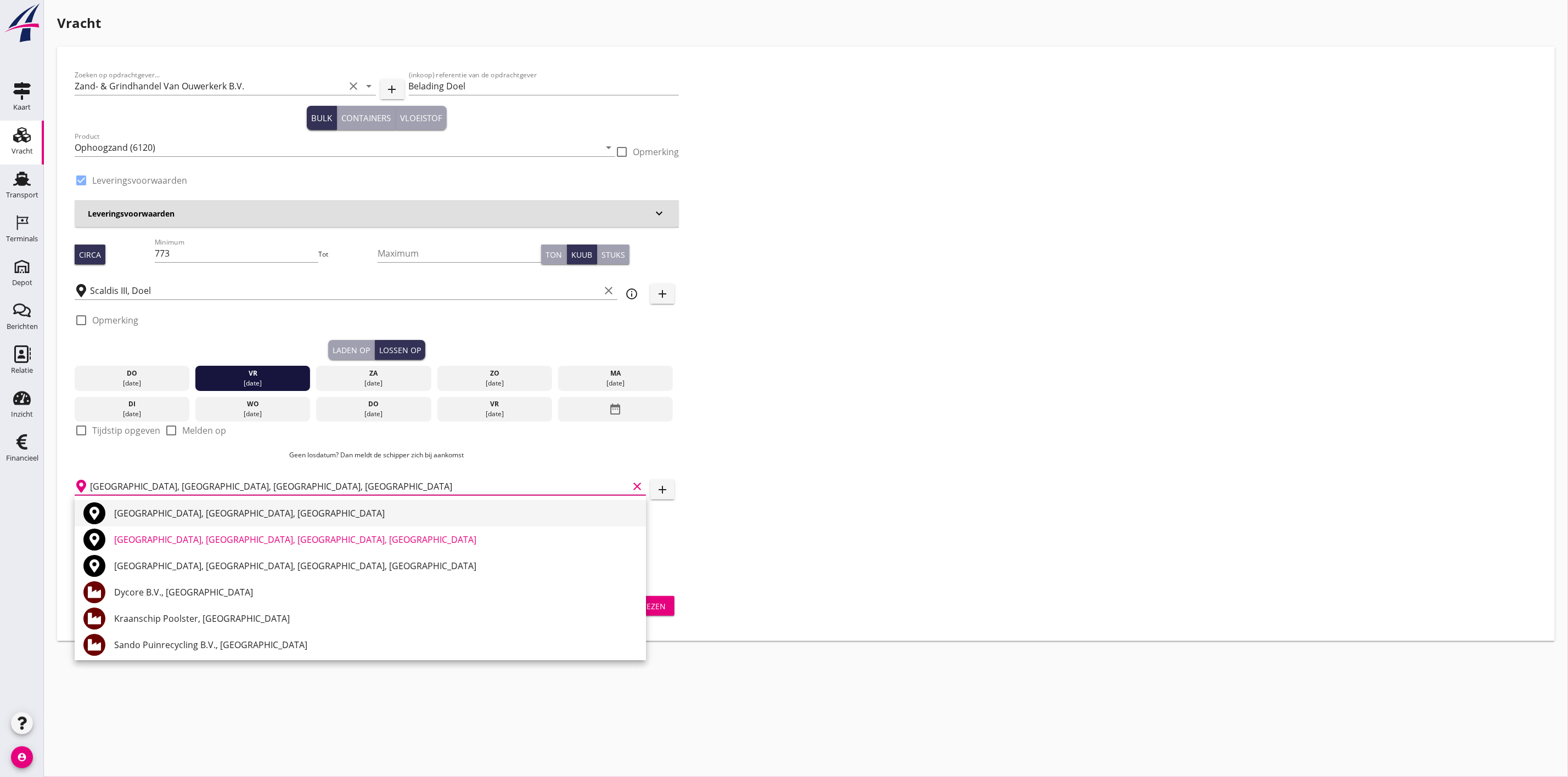
click at [187, 510] on div "Breda, North Brabant, Netherlands" at bounding box center [376, 513] width 523 height 13
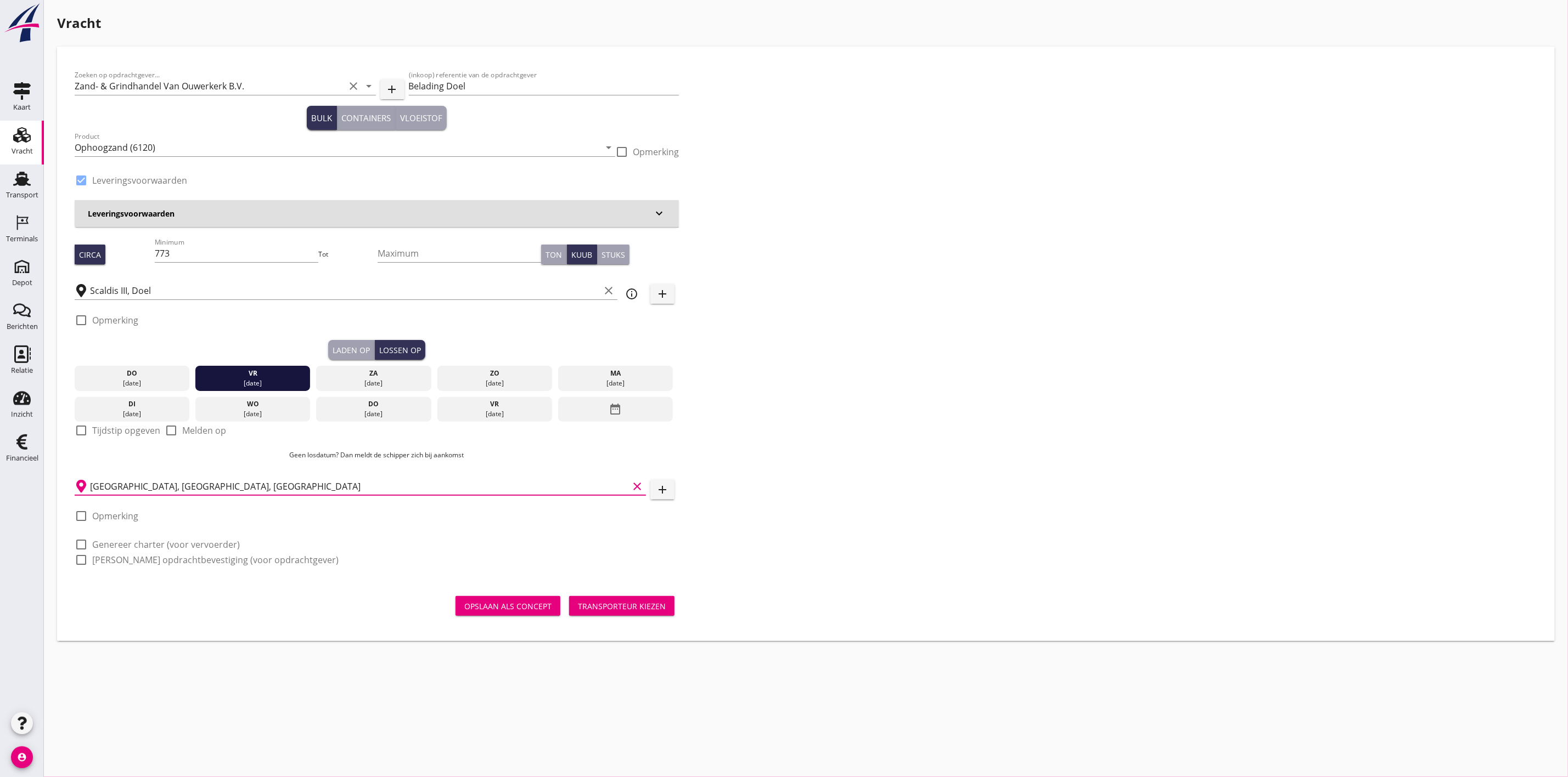
type input "Breda, North Brabant, Netherlands"
click at [615, 598] on button "Transporteur kiezen" at bounding box center [622, 606] width 105 height 20
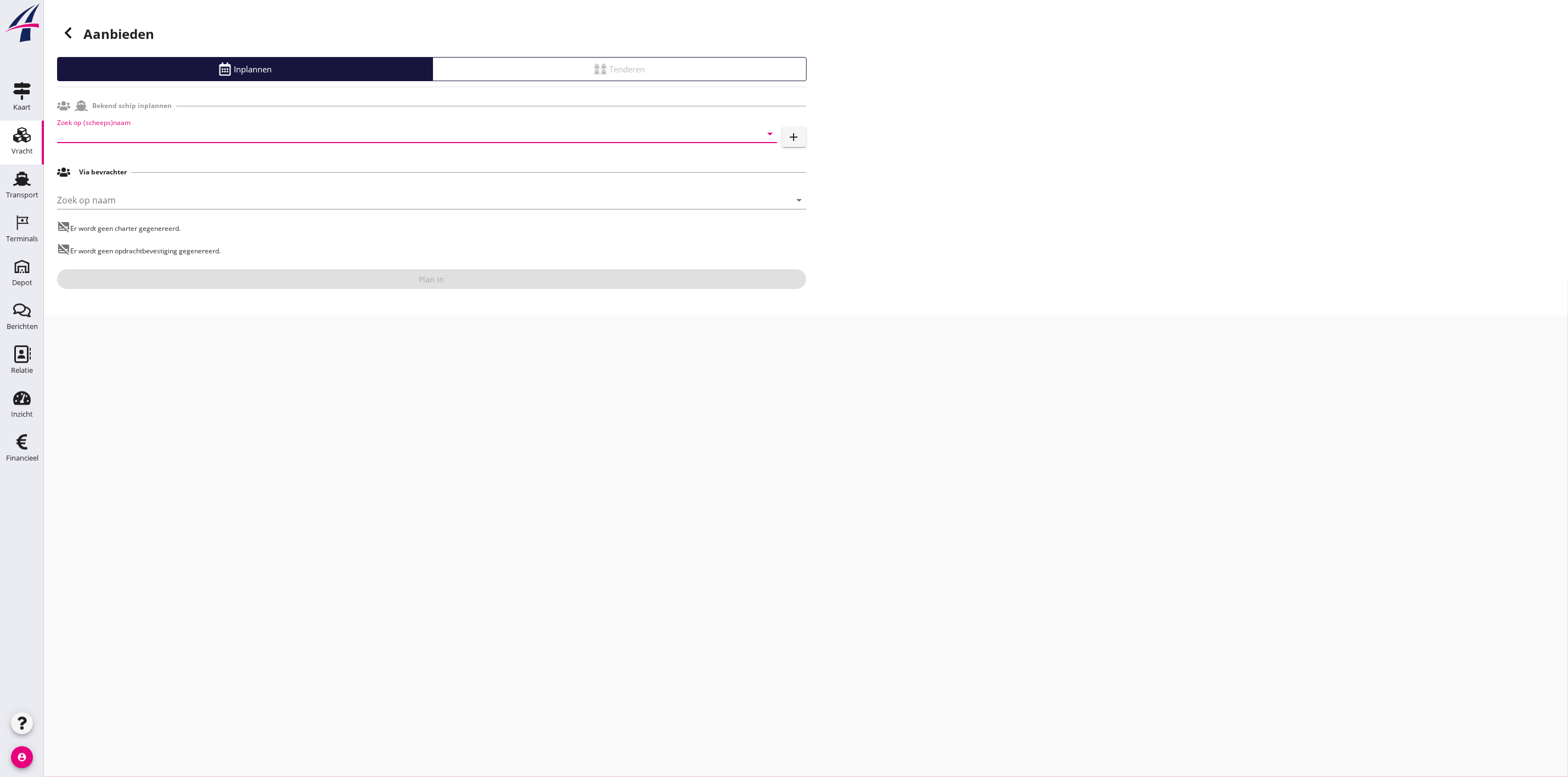
click at [177, 134] on input "Zoek op (scheeps)naam" at bounding box center [401, 133] width 689 height 17
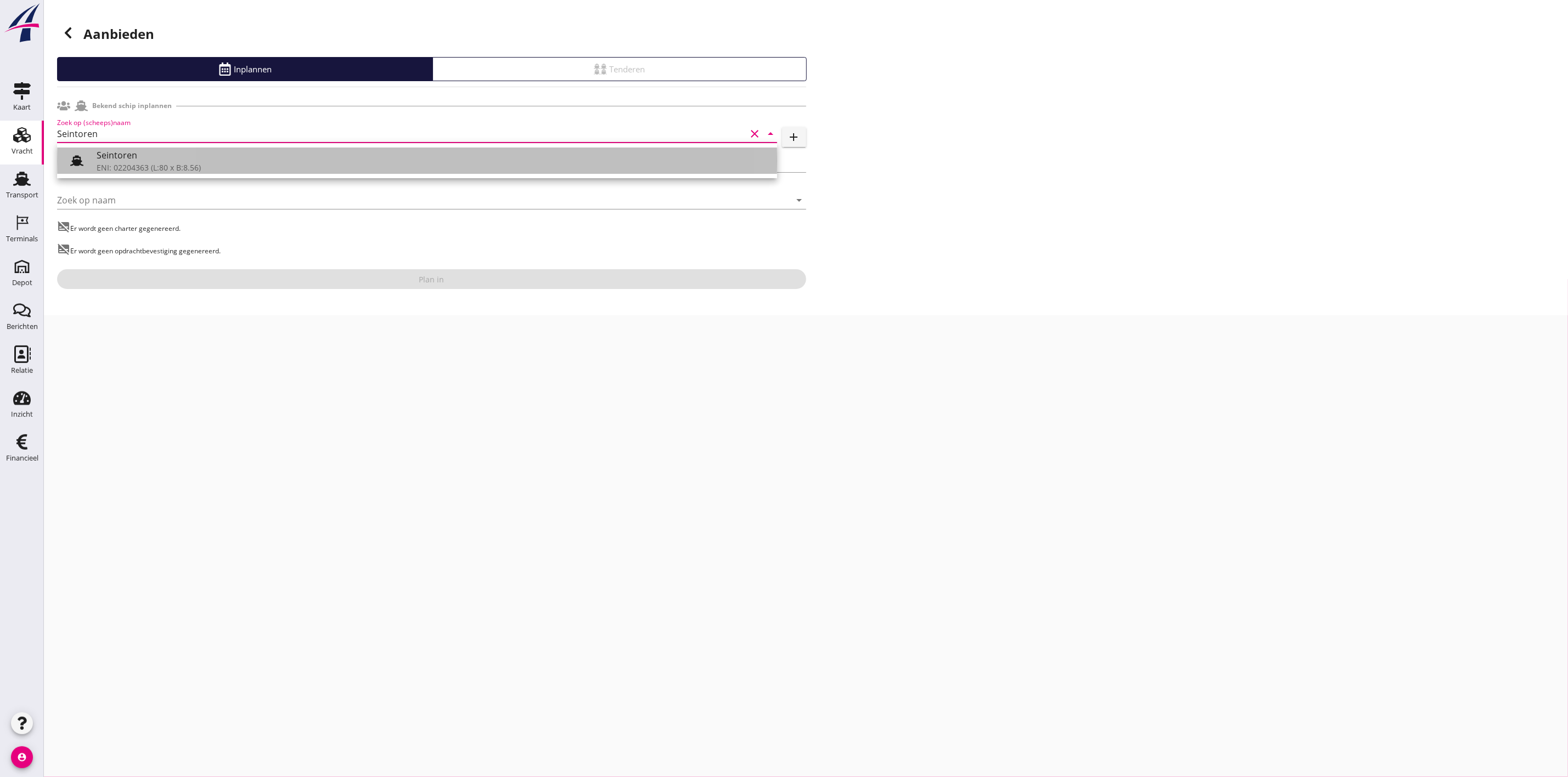
click at [269, 160] on div "Seintoren" at bounding box center [432, 154] width 672 height 13
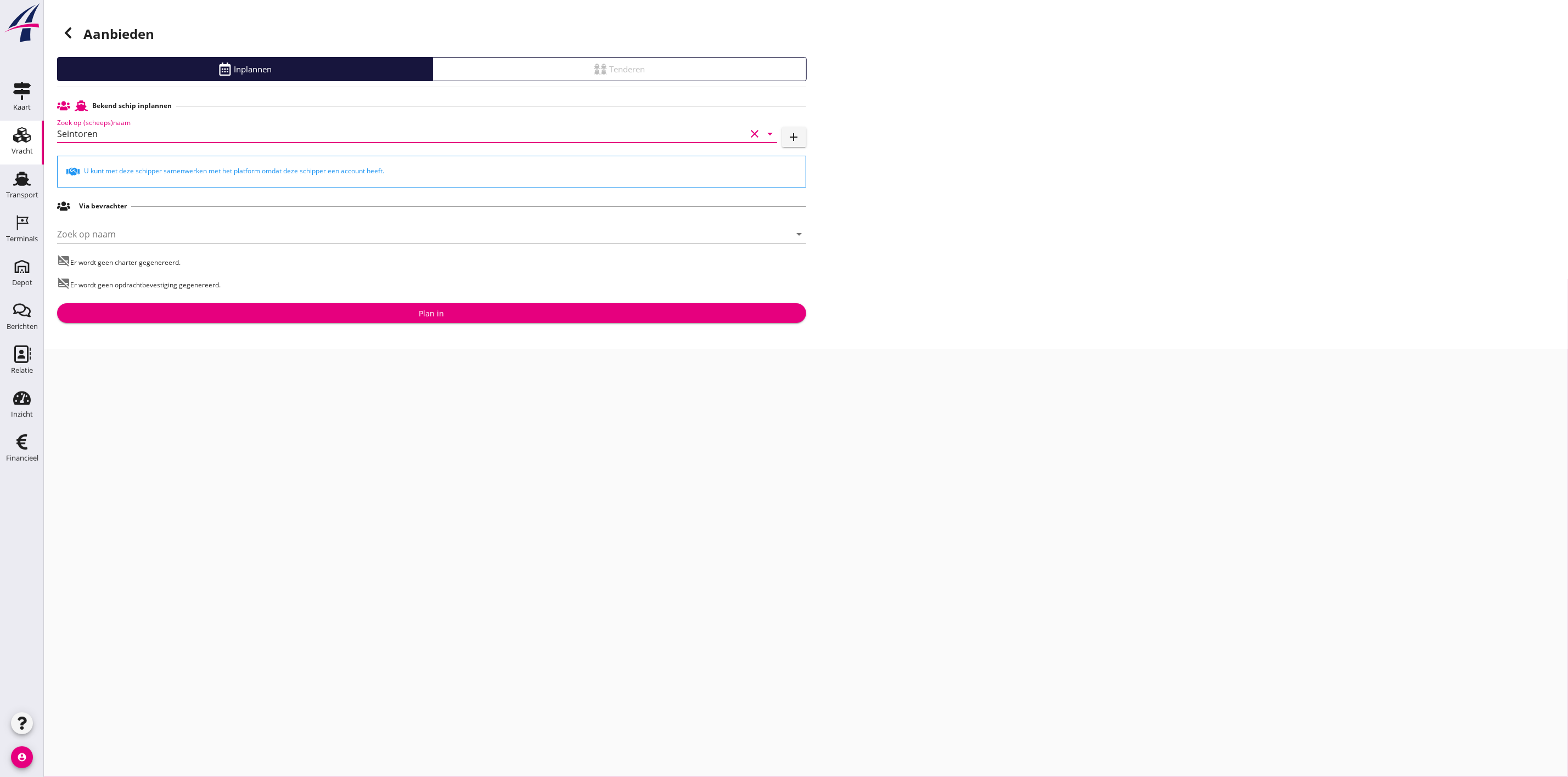
type input "Seintoren"
click at [417, 312] on div "Plan in" at bounding box center [431, 313] width 731 height 11
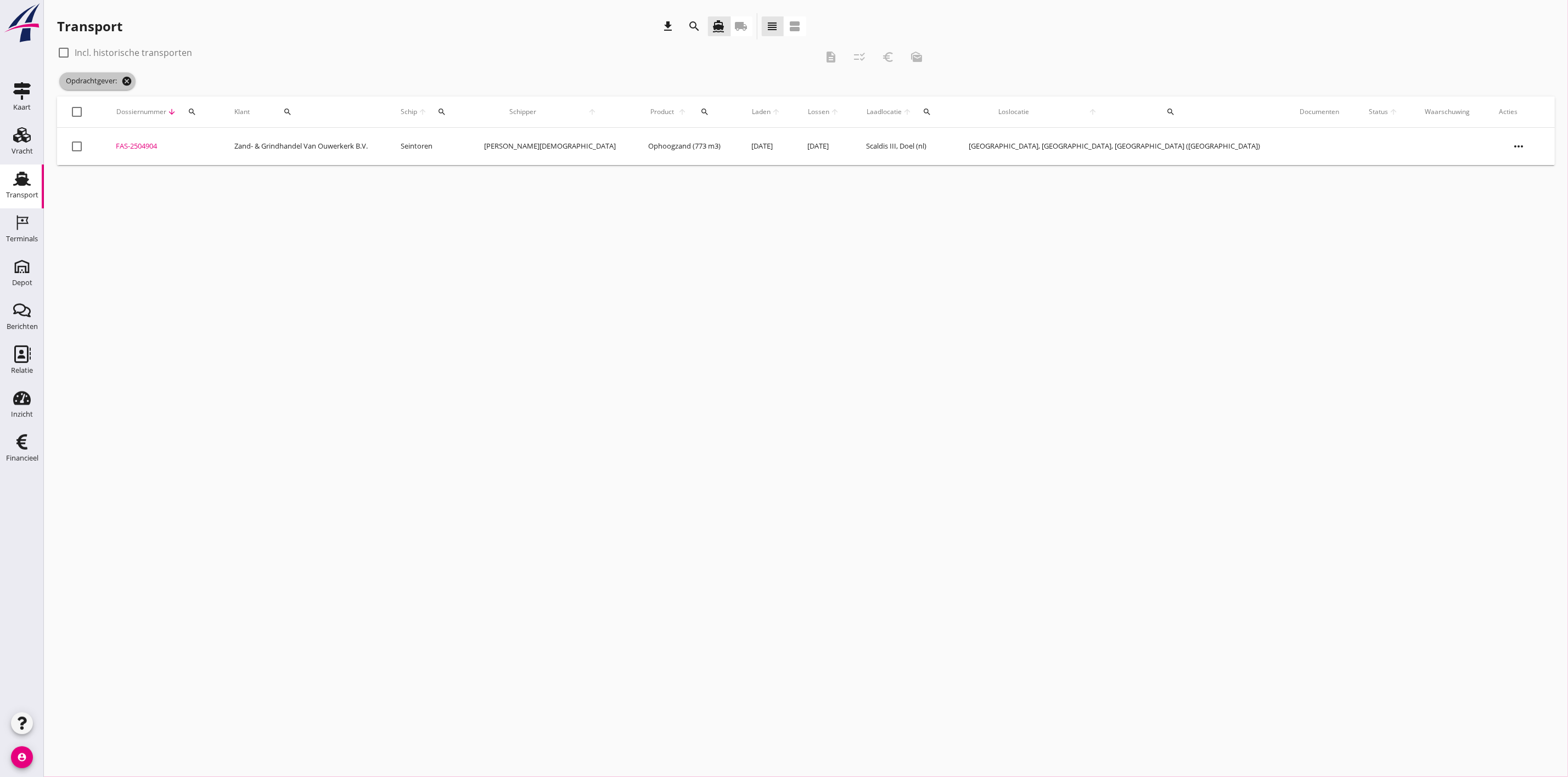
click at [130, 76] on icon "cancel" at bounding box center [127, 81] width 11 height 11
click at [20, 139] on icon "Vracht" at bounding box center [21, 135] width 17 height 17
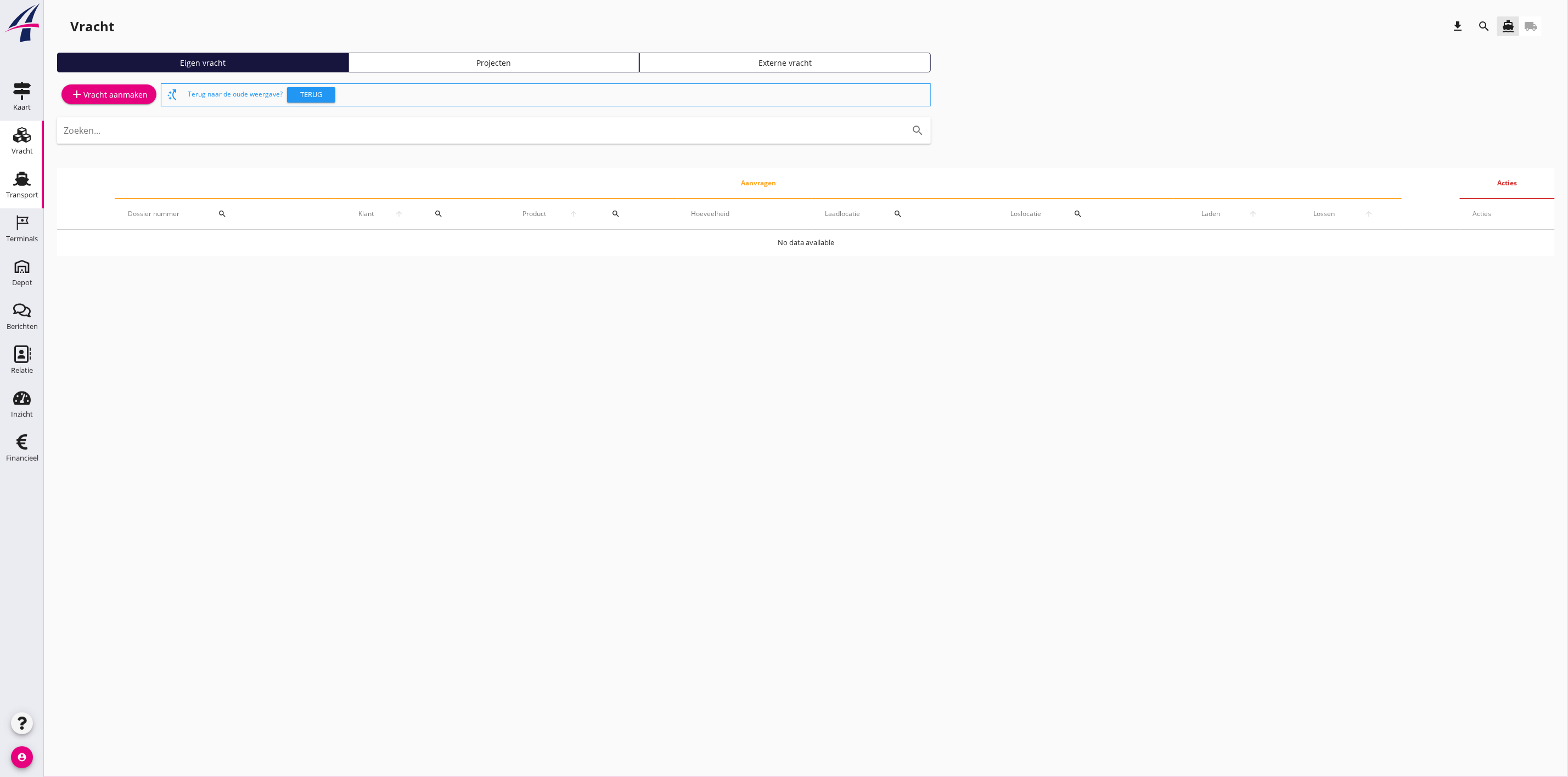
click at [17, 186] on icon "Transport" at bounding box center [21, 178] width 17 height 17
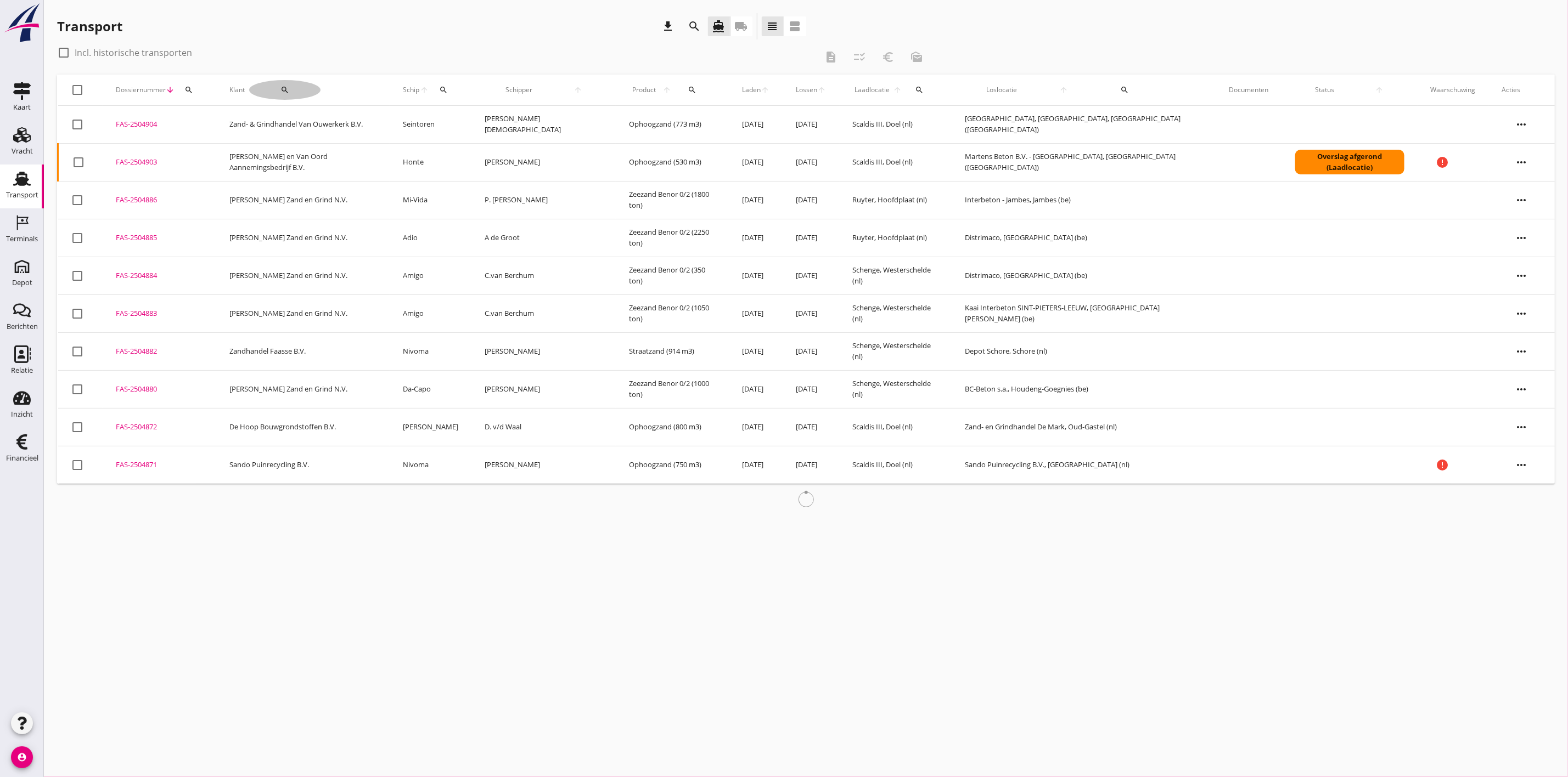
click at [308, 86] on div "search" at bounding box center [285, 90] width 72 height 9
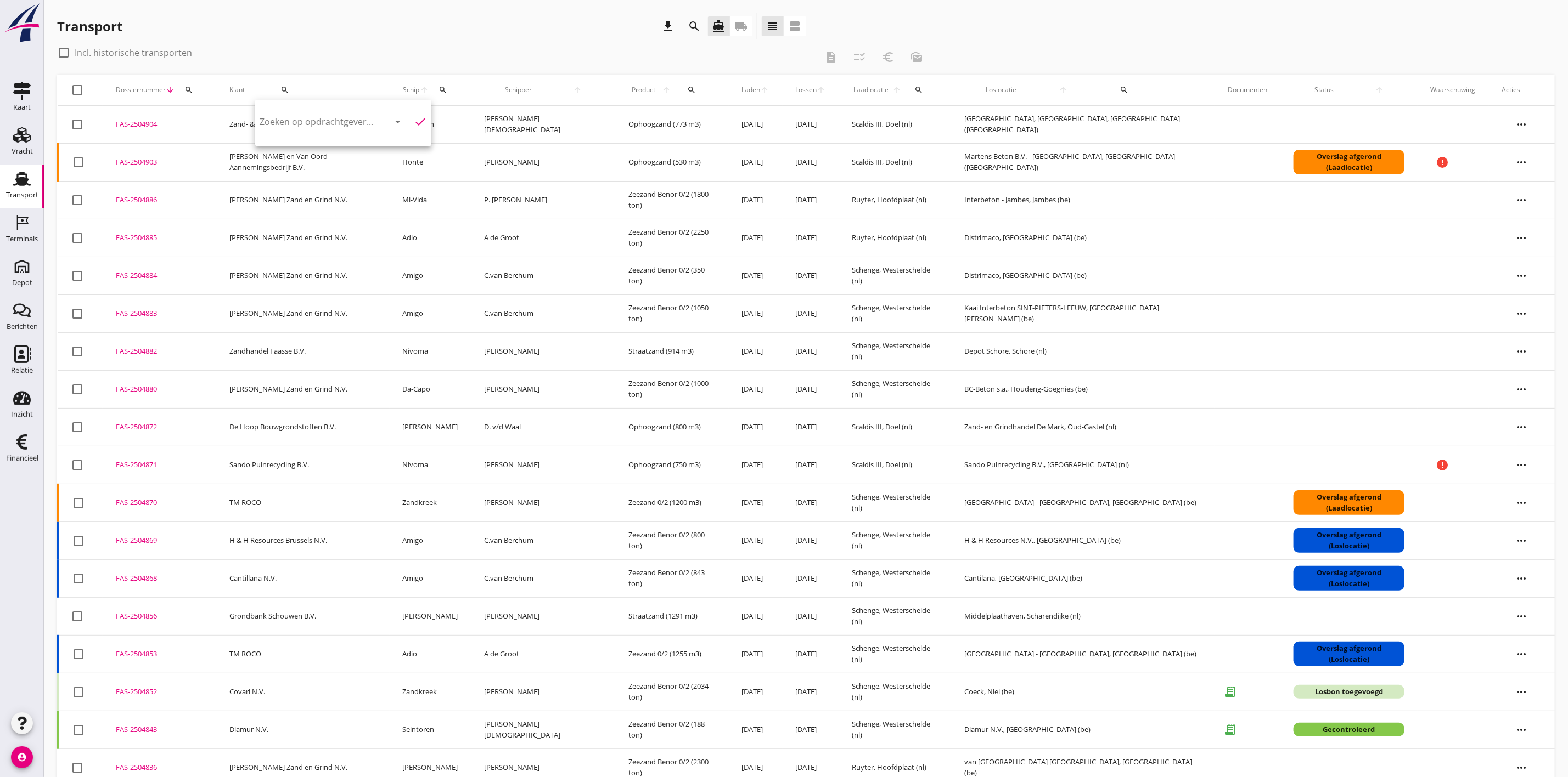
click at [308, 120] on input "Zoeken op opdrachtgever..." at bounding box center [317, 121] width 114 height 17
click at [313, 137] on div "Zuiddam B.V." at bounding box center [329, 148] width 122 height 26
type input "Zuiddam B.V."
click at [416, 117] on icon "check" at bounding box center [419, 121] width 13 height 13
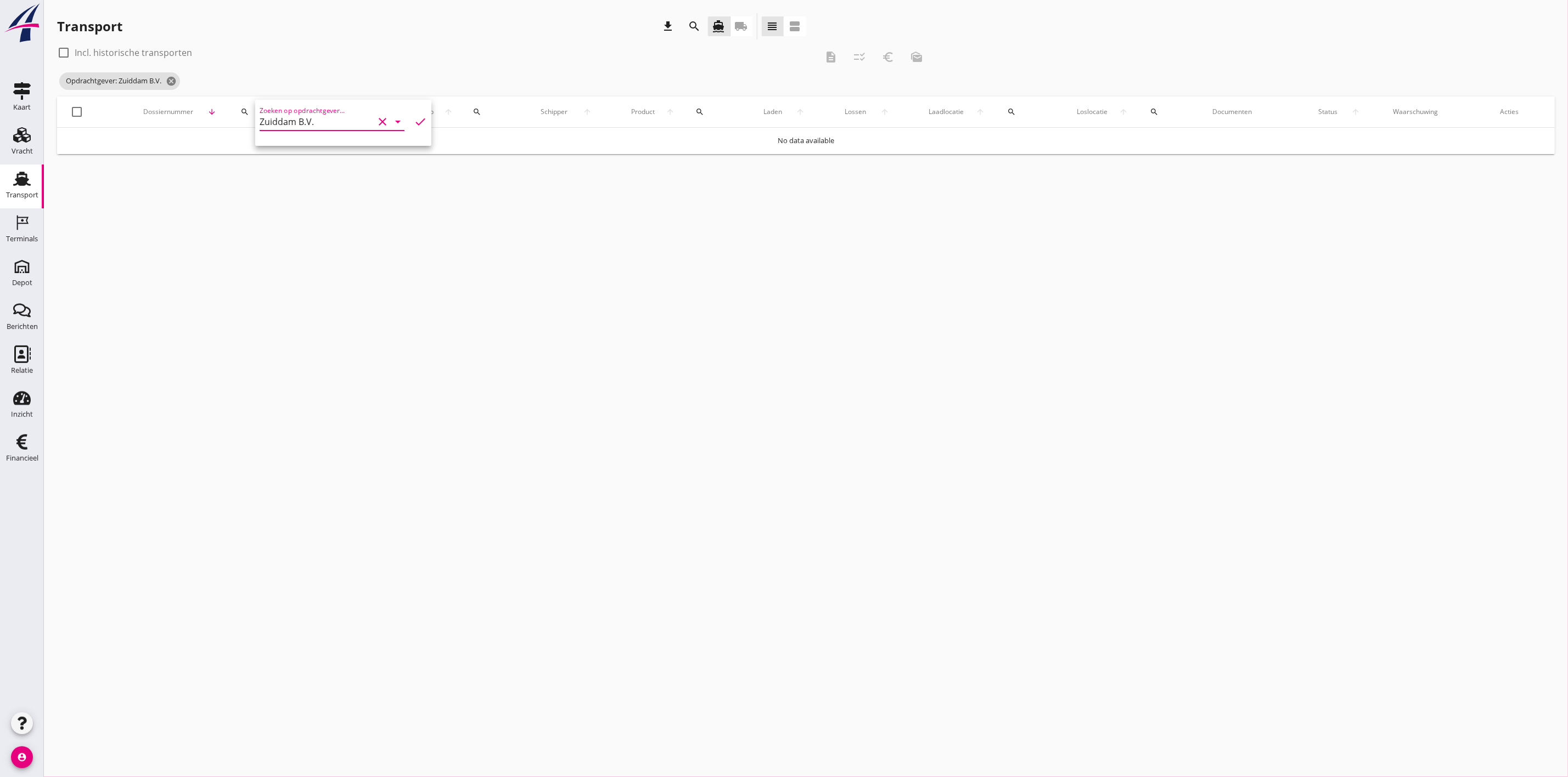
click at [65, 48] on div at bounding box center [63, 53] width 19 height 19
checkbox input "true"
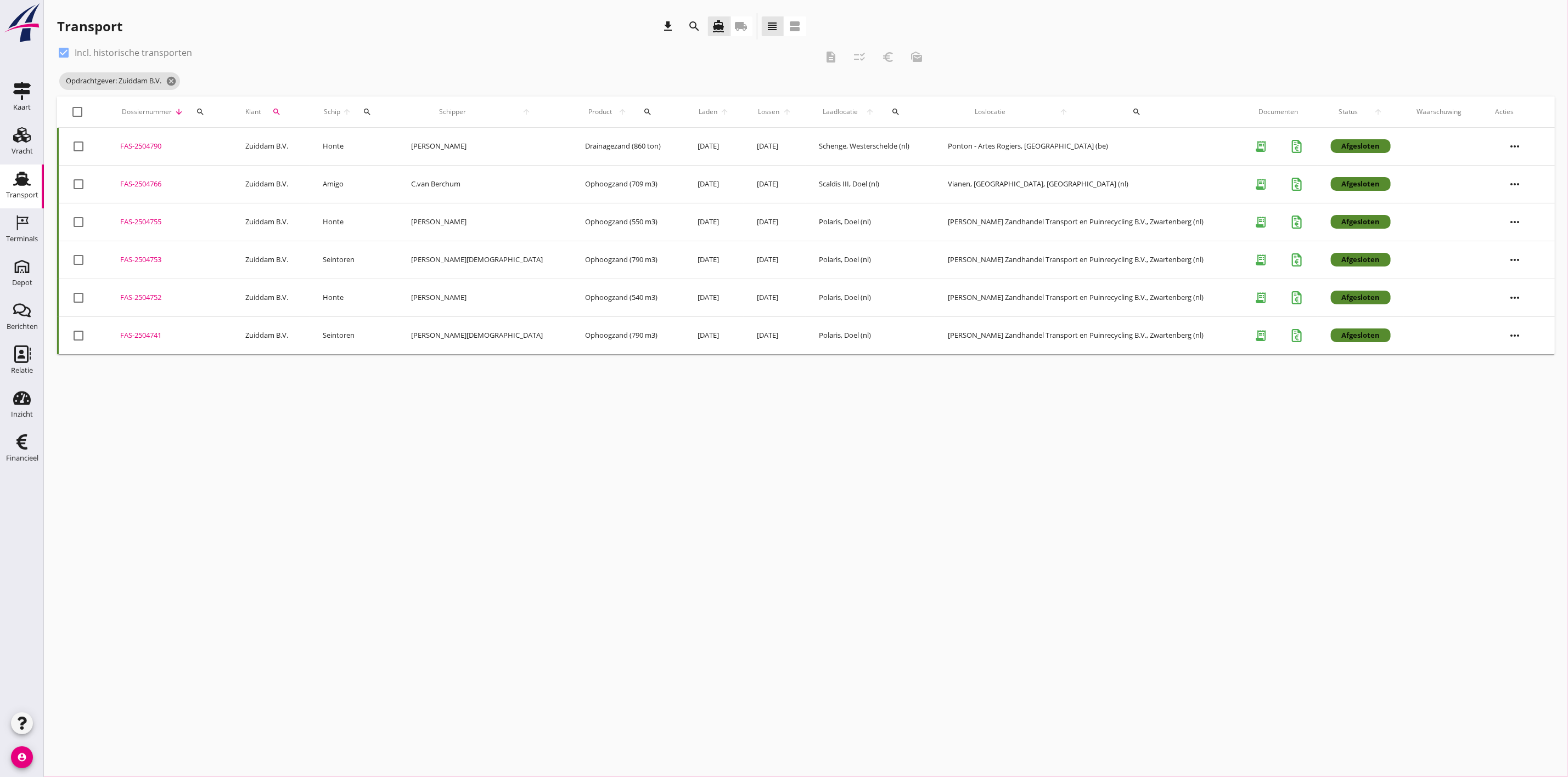
click at [139, 181] on div "FAS-2504766" at bounding box center [169, 184] width 99 height 11
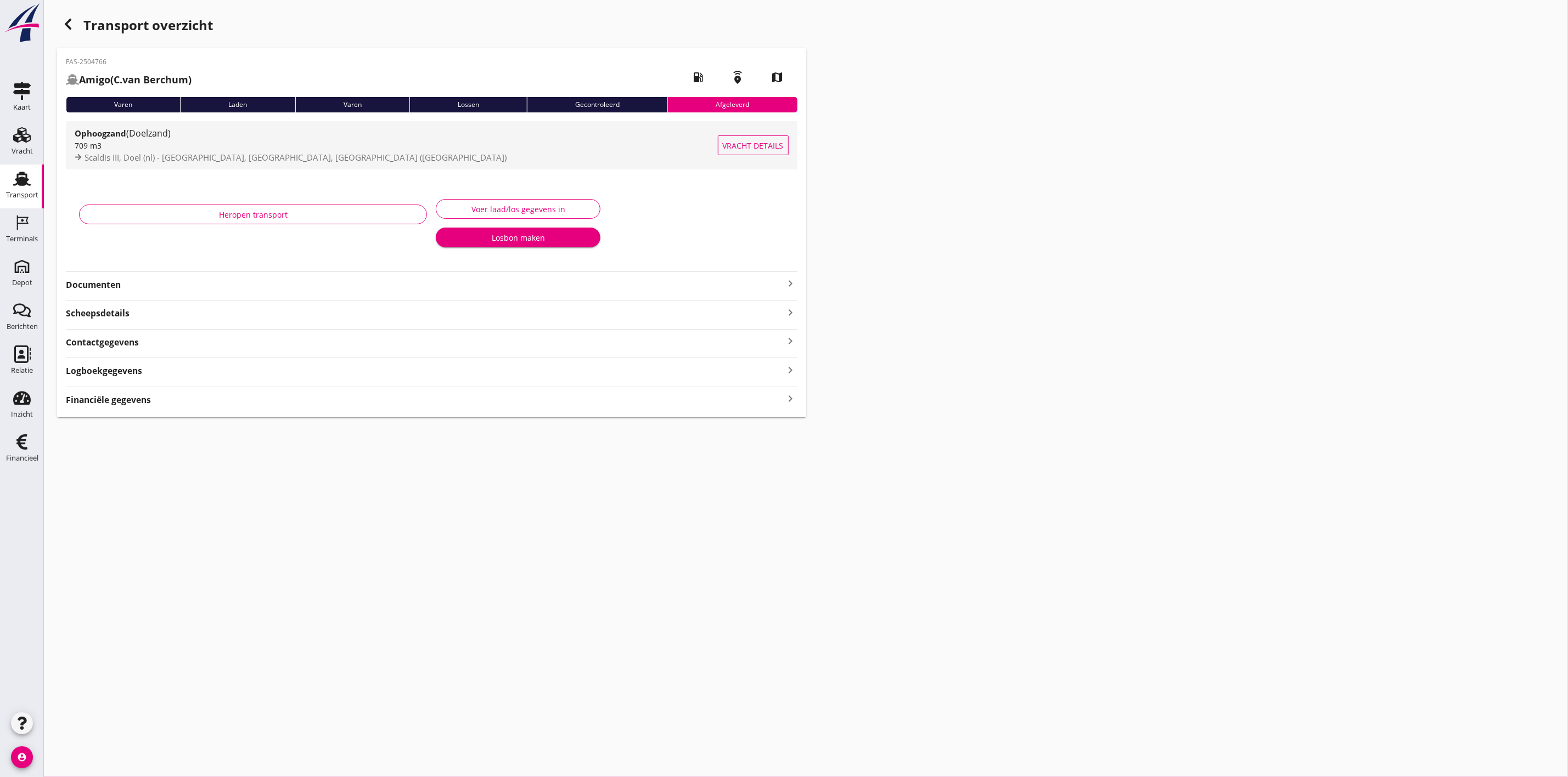
click at [218, 147] on div "709 m3" at bounding box center [396, 145] width 643 height 11
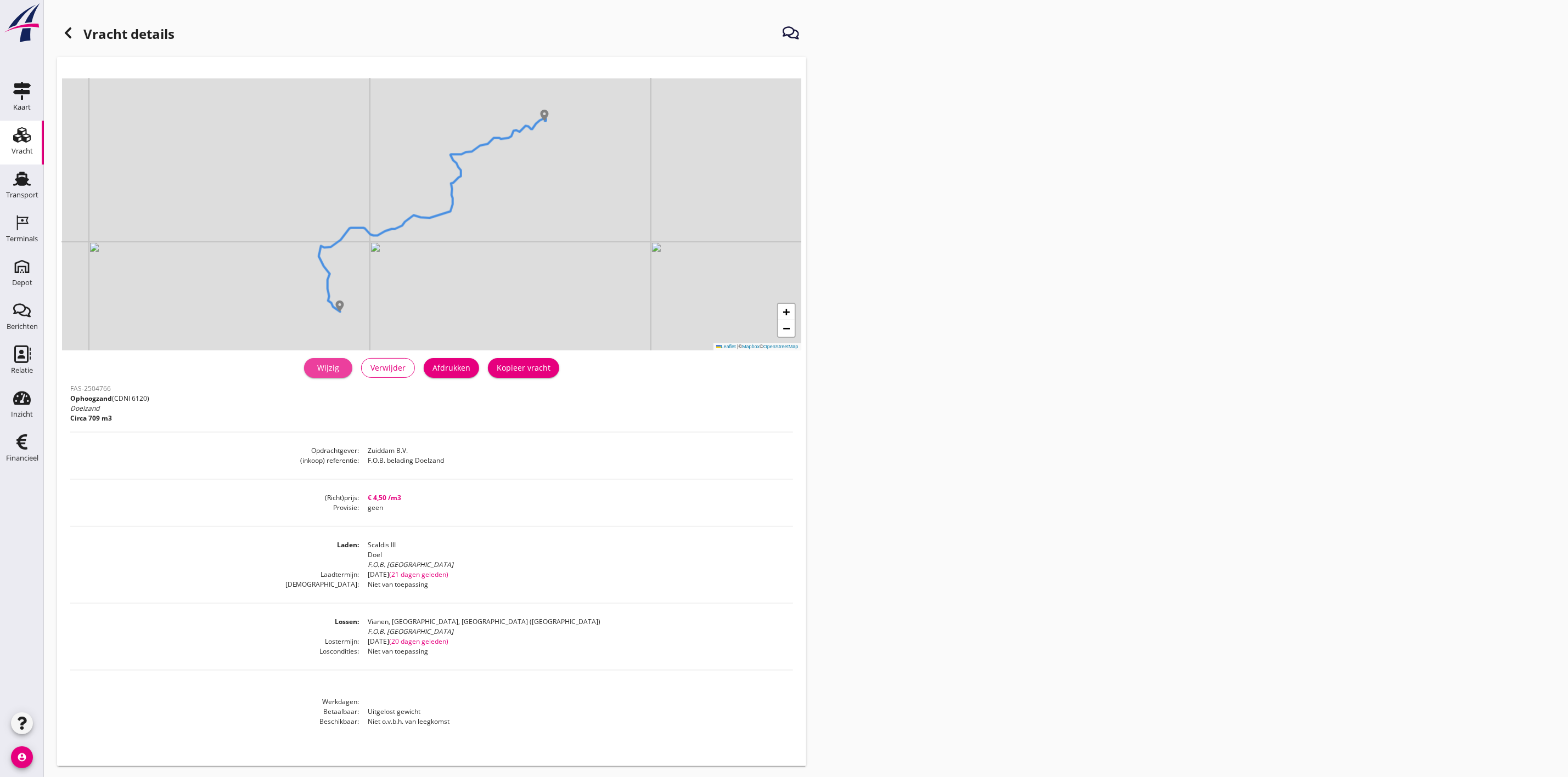
click at [329, 372] on div "Wijzig" at bounding box center [328, 367] width 31 height 11
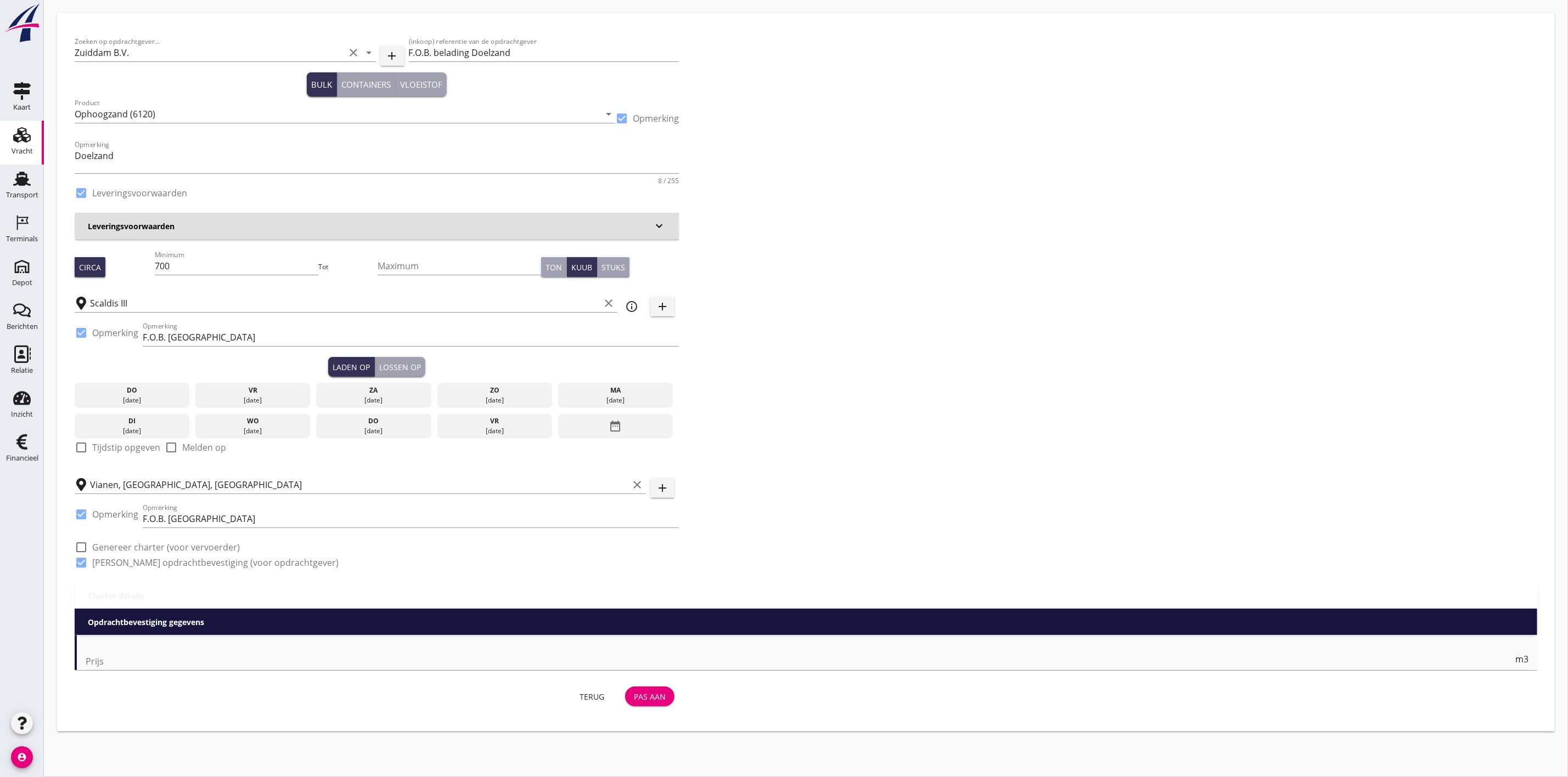
type input "4.5"
checkbox input "false"
radio input "false"
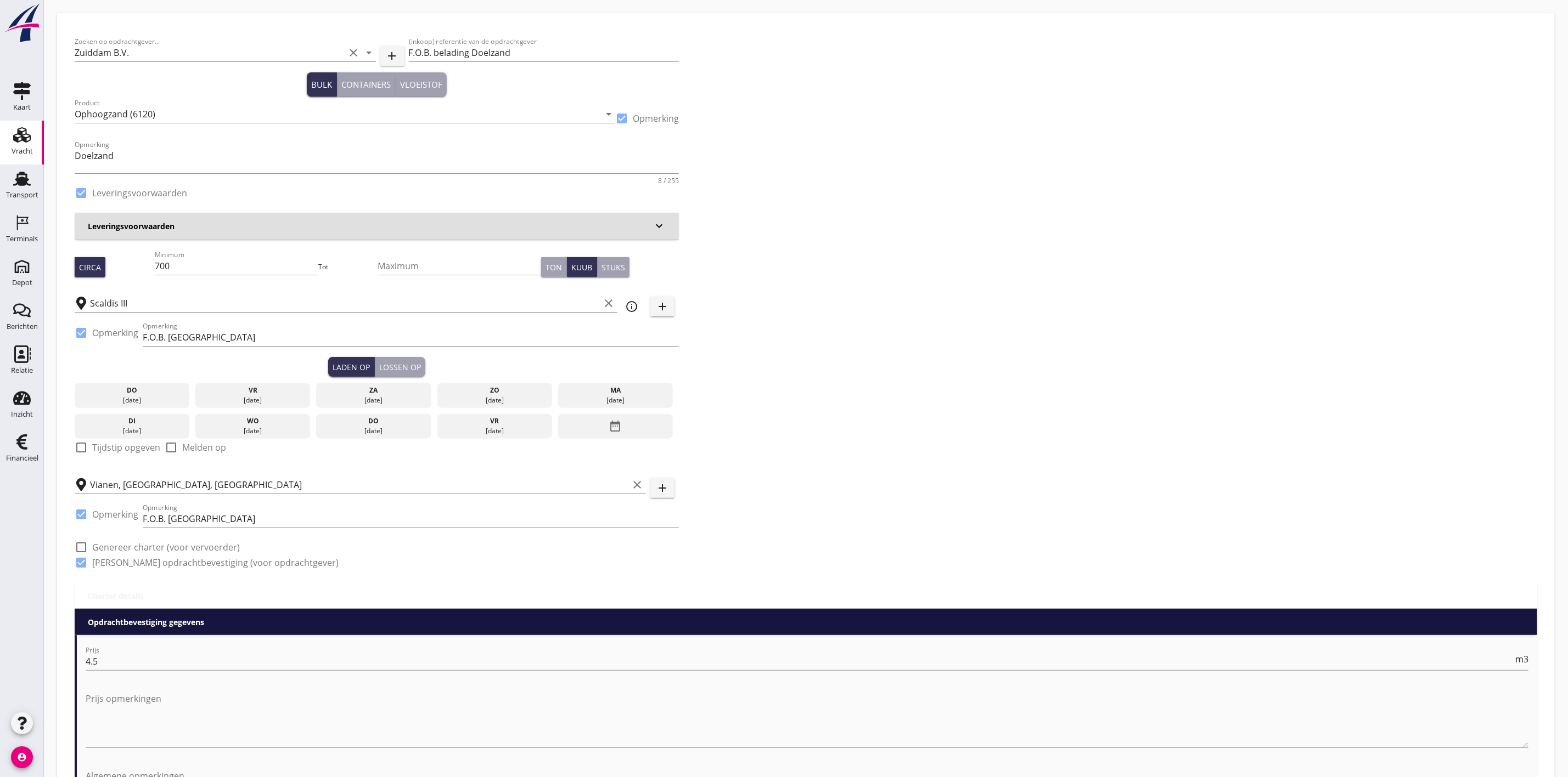
click at [832, 75] on div "Zoeken op opdrachtgever... Zuiddam B.V. clear arrow_drop_down add (inkoop) refe…" at bounding box center [805, 306] width 1471 height 552
drag, startPoint x: 535, startPoint y: 51, endPoint x: 394, endPoint y: 64, distance: 141.6
click at [394, 64] on div "Zoeken op opdrachtgever... Zuiddam B.V. clear arrow_drop_down add (inkoop) refe…" at bounding box center [377, 54] width 604 height 38
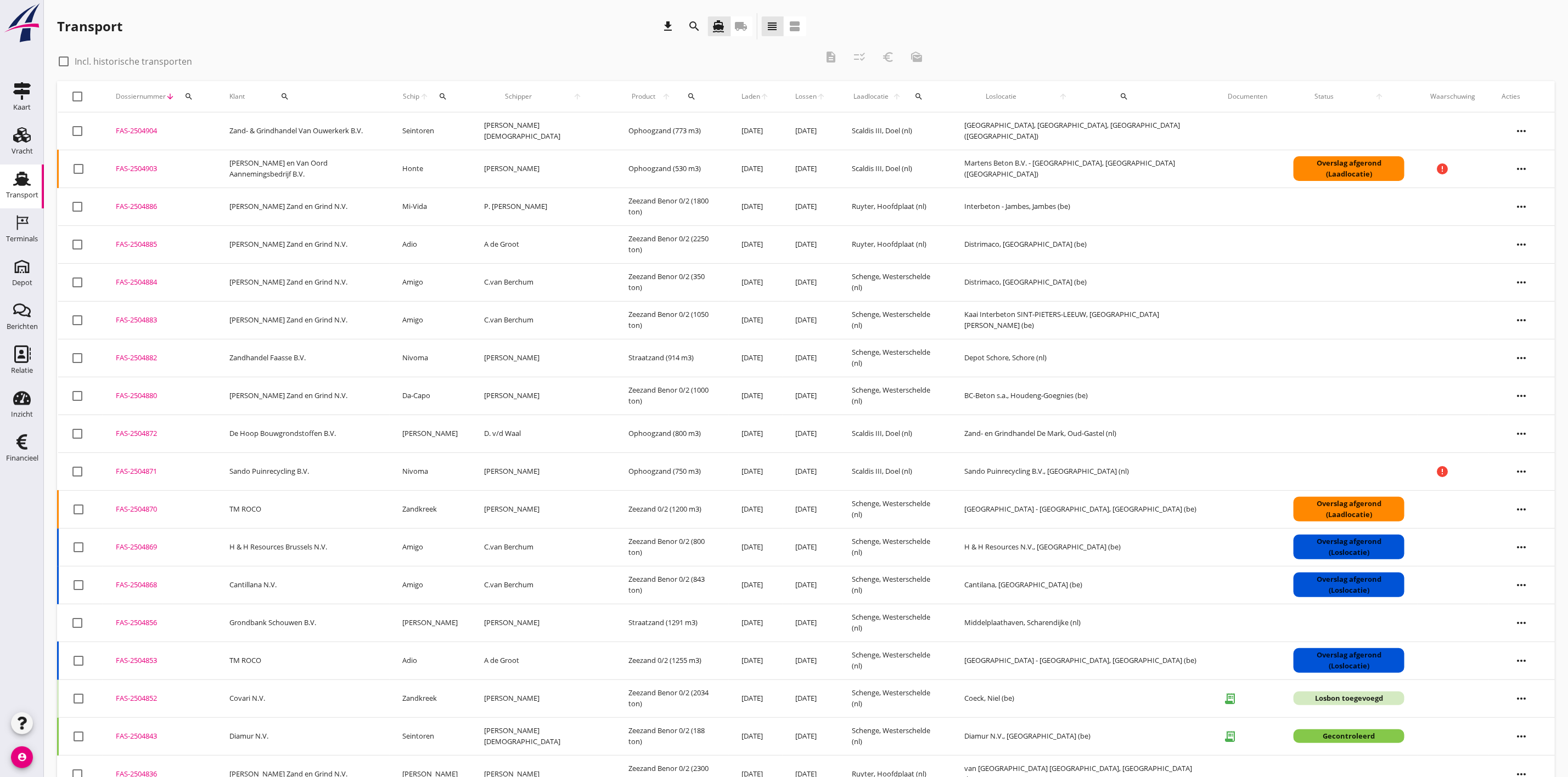
click at [280, 96] on div "search" at bounding box center [285, 96] width 72 height 9
click at [315, 124] on input "Zoeken op opdrachtgever..." at bounding box center [316, 128] width 114 height 17
click at [319, 145] on div "Zuiddam B.V." at bounding box center [328, 155] width 122 height 26
type input "Zuiddam B.V."
click at [416, 126] on icon "check" at bounding box center [419, 128] width 13 height 13
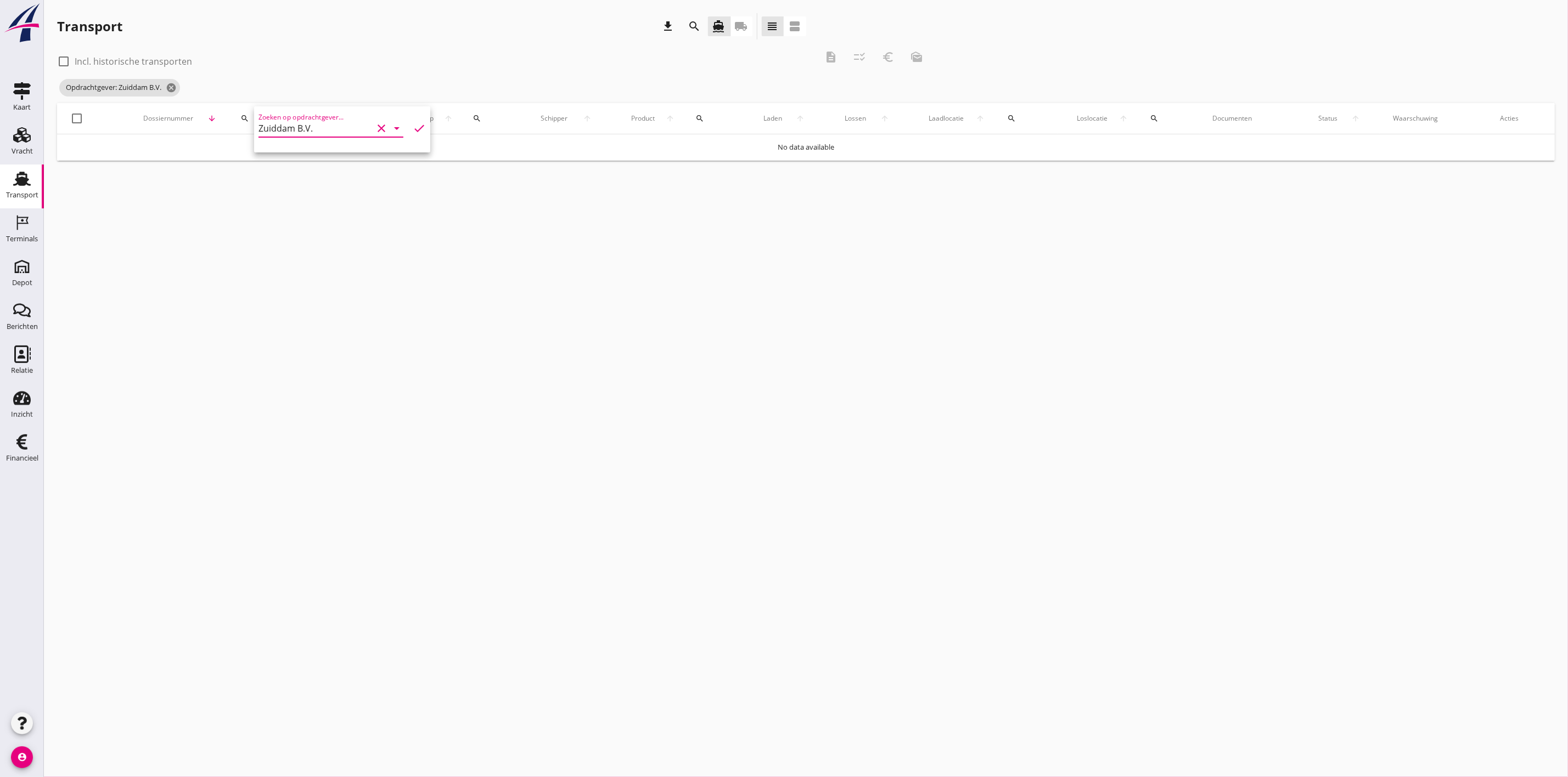
click at [413, 127] on icon "check" at bounding box center [419, 128] width 13 height 13
click at [361, 128] on input "Zuiddam B.V." at bounding box center [316, 128] width 114 height 17
click at [304, 159] on div "Zuiddam B.V." at bounding box center [328, 154] width 122 height 13
click at [415, 127] on icon "check" at bounding box center [419, 128] width 13 height 13
click at [346, 129] on input "Zuiddam B.V." at bounding box center [316, 128] width 114 height 17
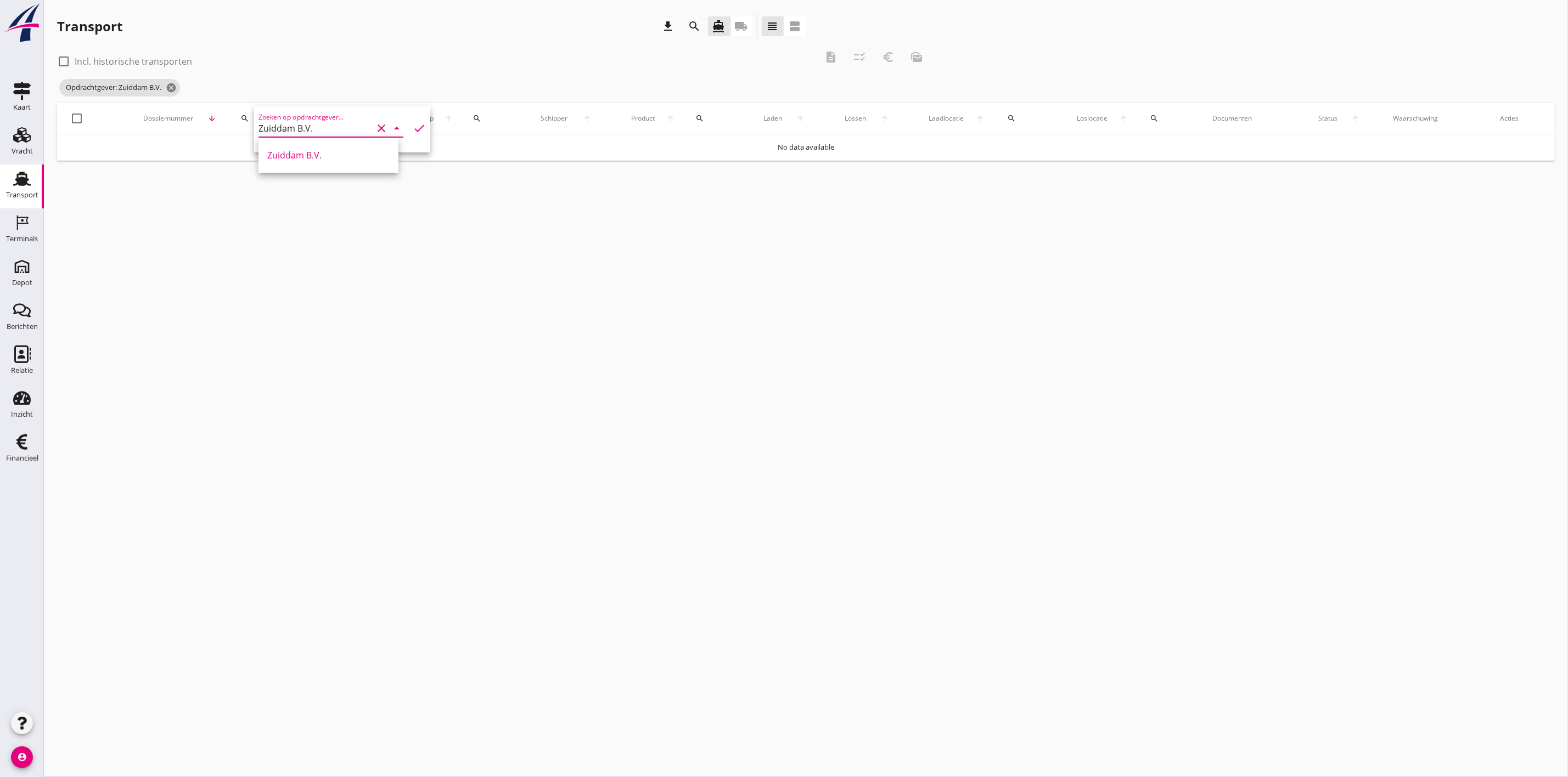
click at [415, 126] on icon "check" at bounding box center [419, 128] width 13 height 13
click at [62, 63] on div at bounding box center [63, 61] width 19 height 19
checkbox input "true"
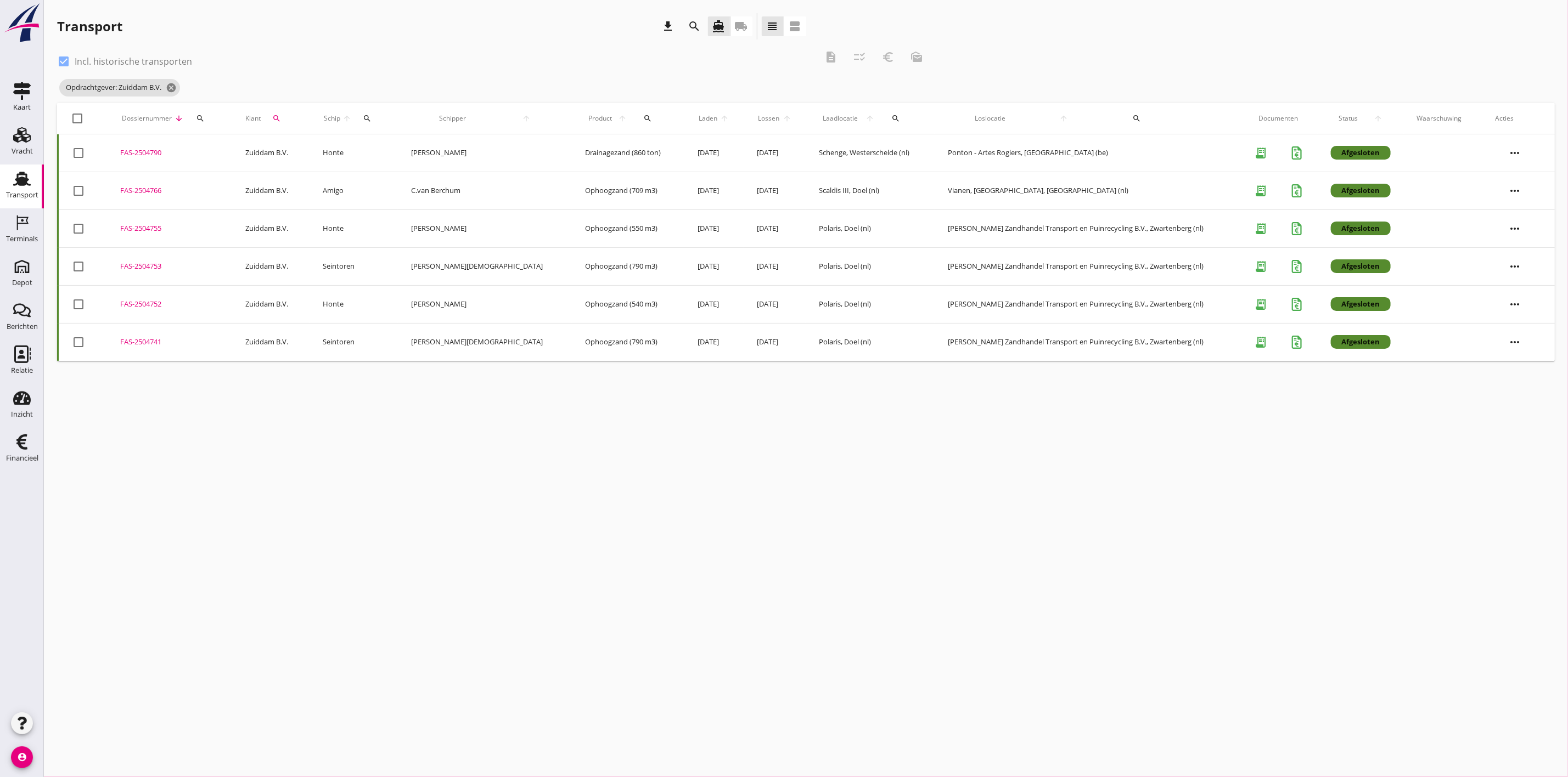
click at [125, 276] on div "FAS-2504752" at bounding box center [169, 304] width 99 height 11
click at [175, 86] on icon "cancel" at bounding box center [171, 87] width 11 height 11
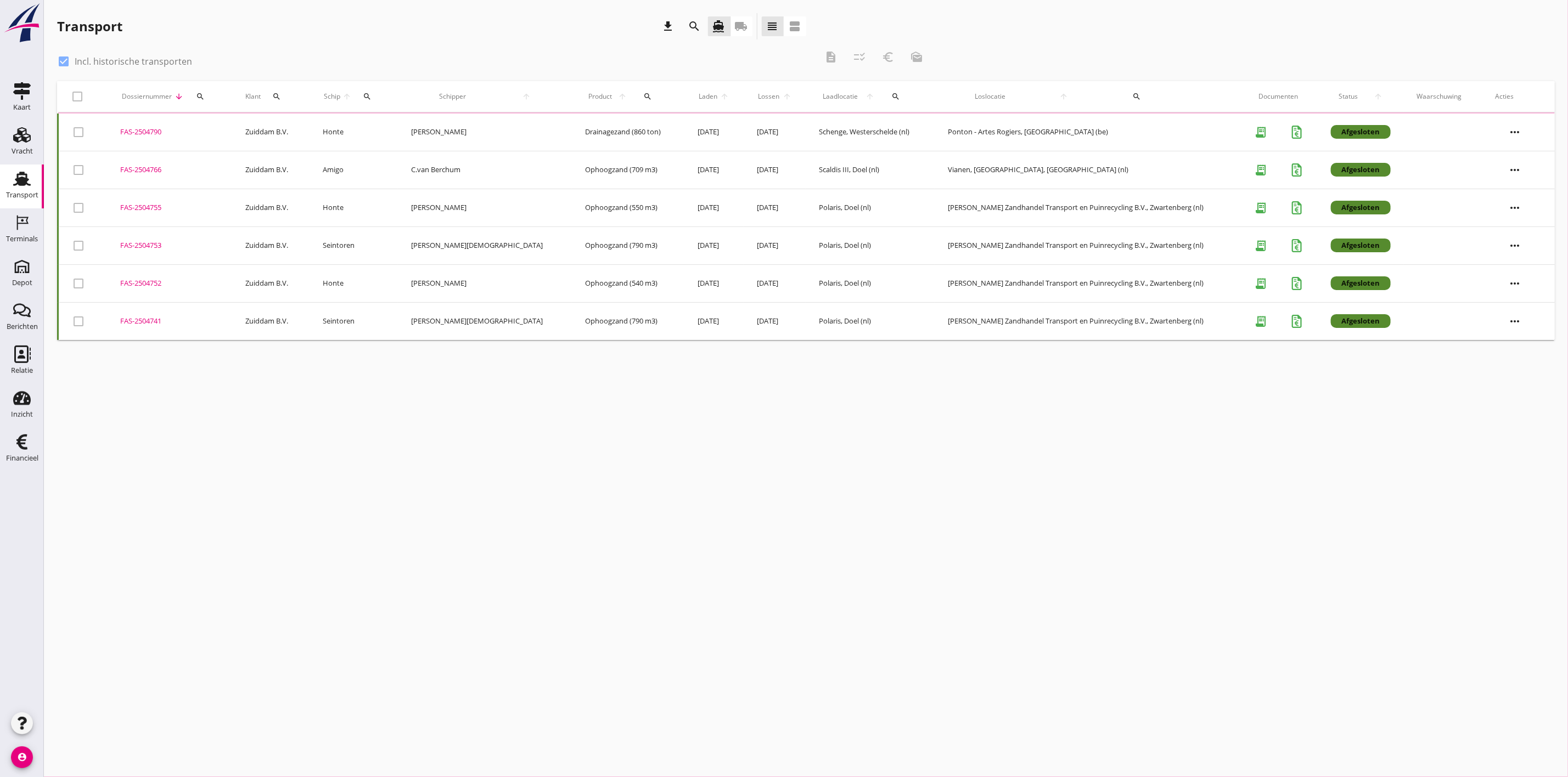
click at [205, 94] on icon "search" at bounding box center [200, 96] width 9 height 9
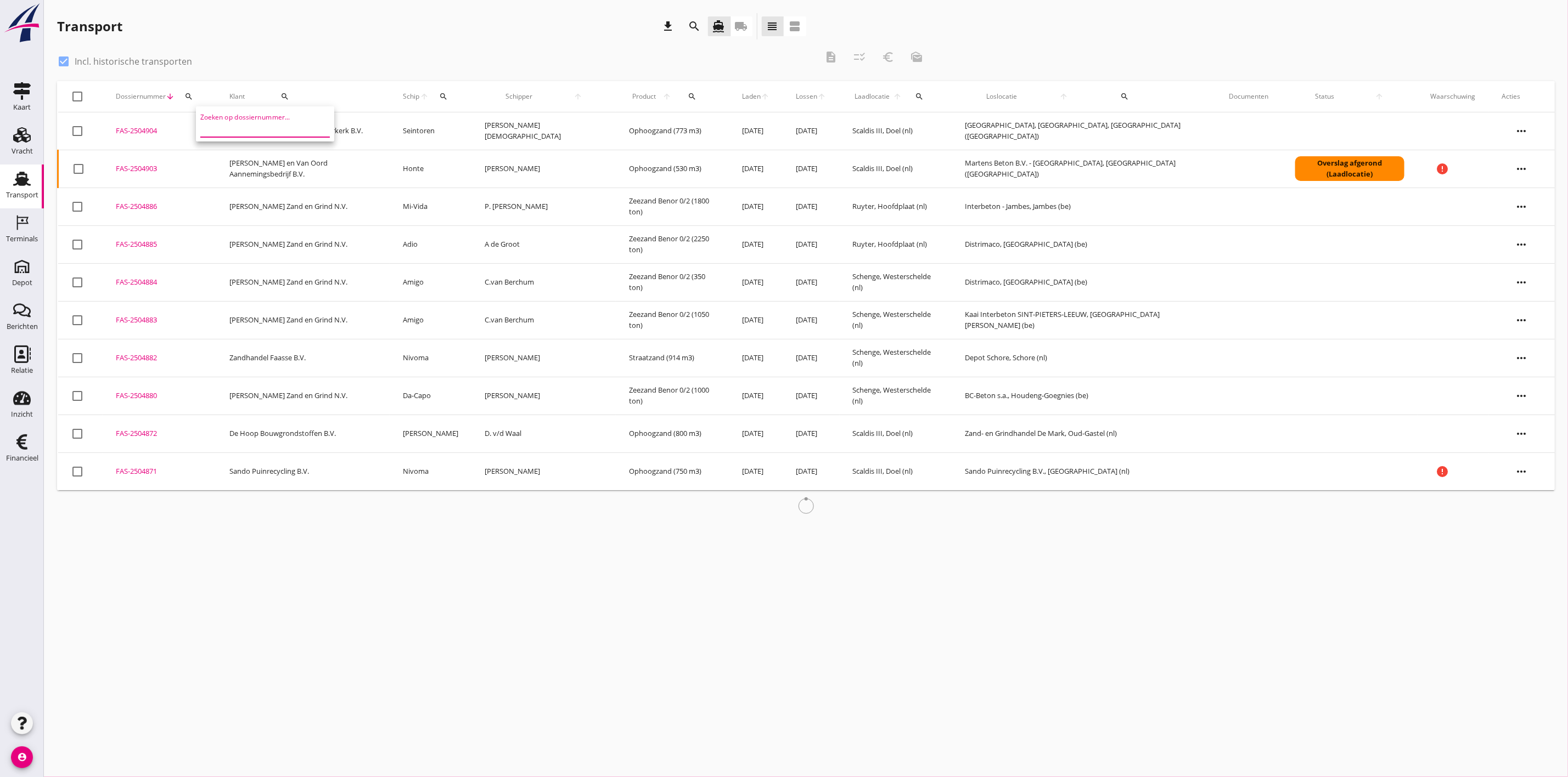
click at [258, 123] on input "Zoeken op dossiernummer..." at bounding box center [258, 128] width 114 height 17
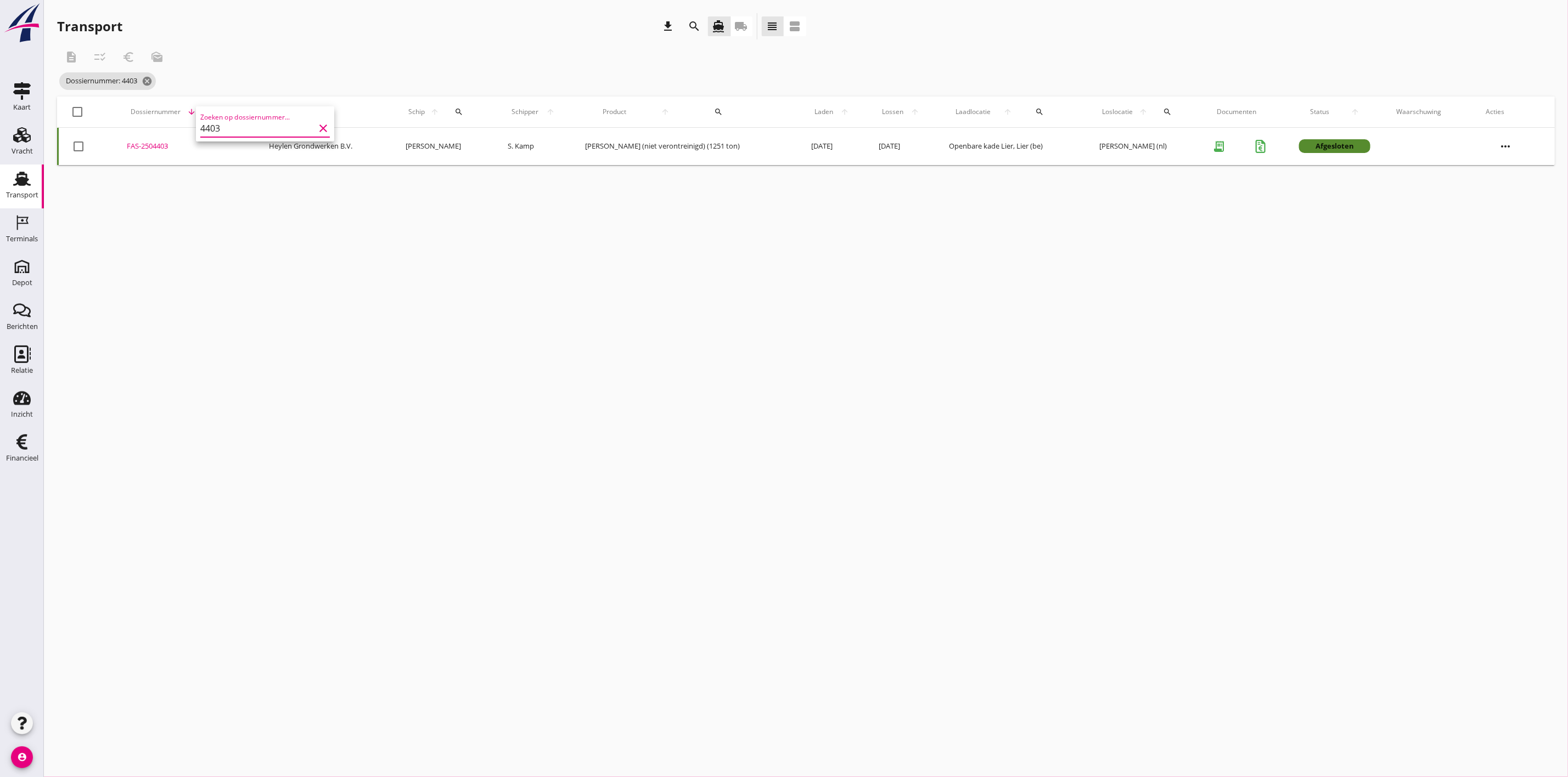
type input "4403"
click at [157, 142] on div "FAS-2504403" at bounding box center [184, 146] width 115 height 11
click at [169, 147] on div "FAS-2504403" at bounding box center [184, 146] width 115 height 11
click at [319, 108] on icon "search" at bounding box center [315, 112] width 9 height 9
click at [148, 76] on icon "cancel" at bounding box center [147, 81] width 11 height 11
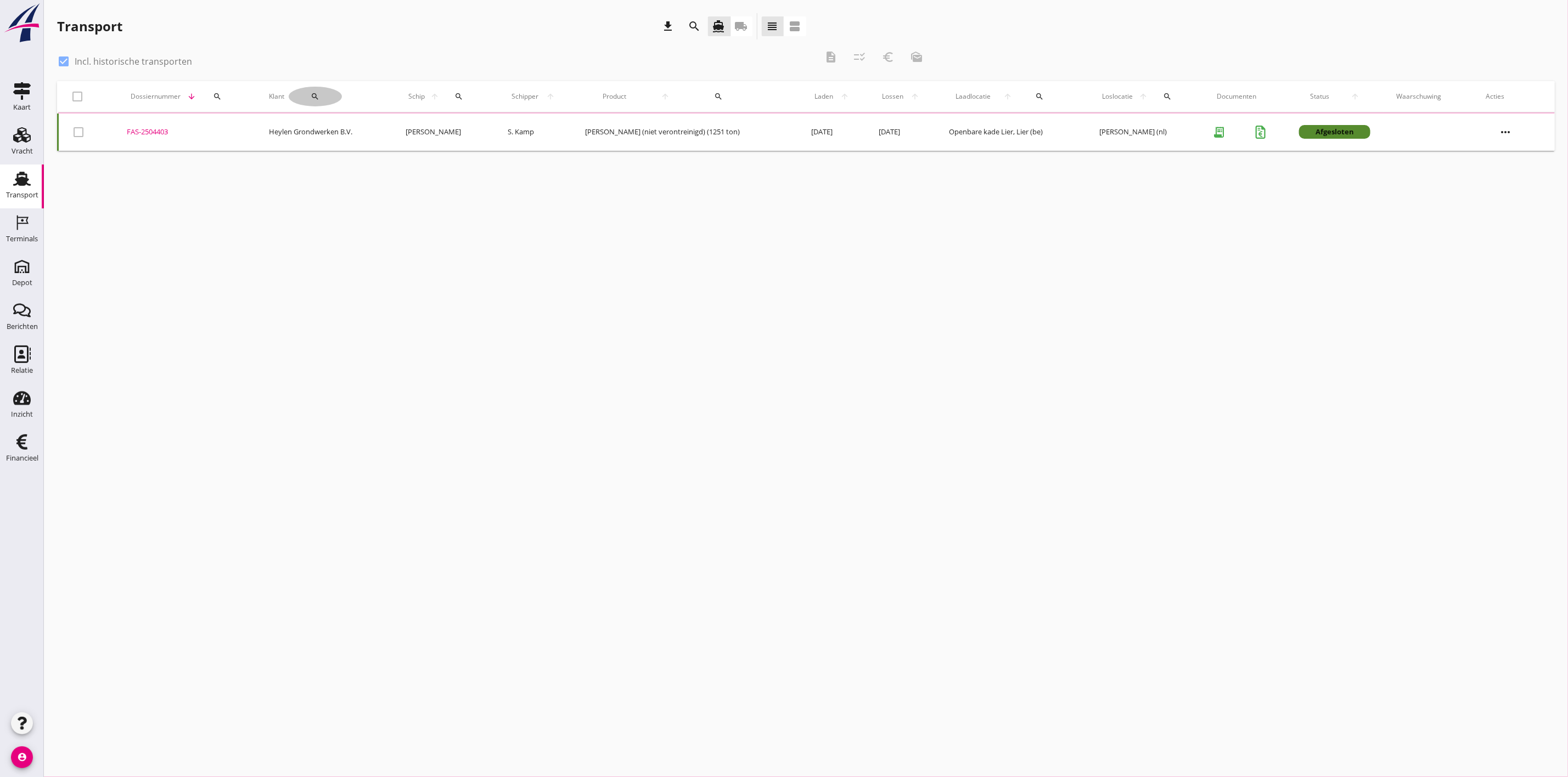
click at [327, 93] on div "search" at bounding box center [315, 96] width 53 height 9
click at [334, 117] on div "Zoeken op opdrachtgever... arrow_drop_down check" at bounding box center [382, 130] width 167 height 35
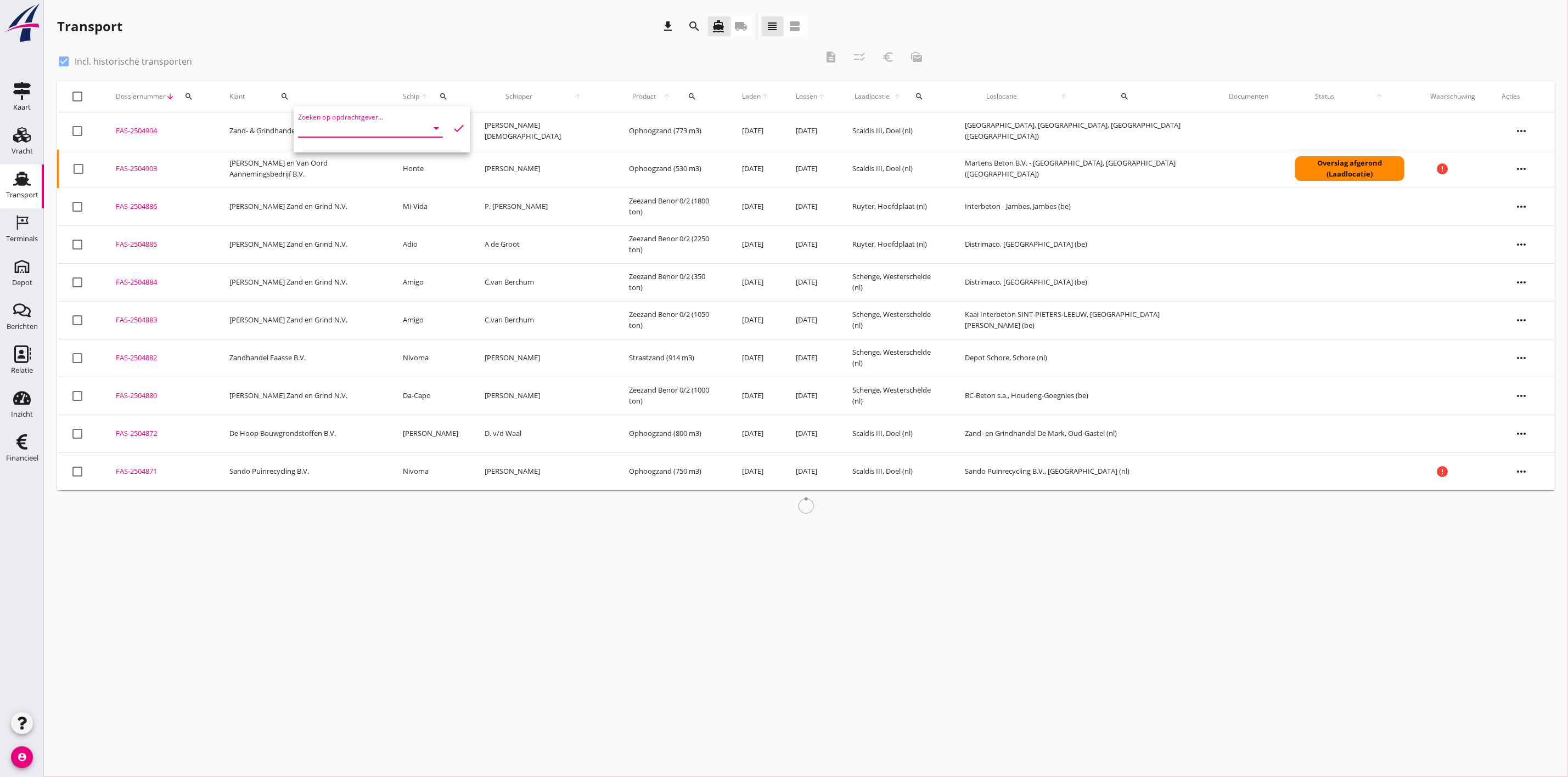
click at [331, 120] on input "Zoeken op opdrachtgever..." at bounding box center [355, 128] width 114 height 17
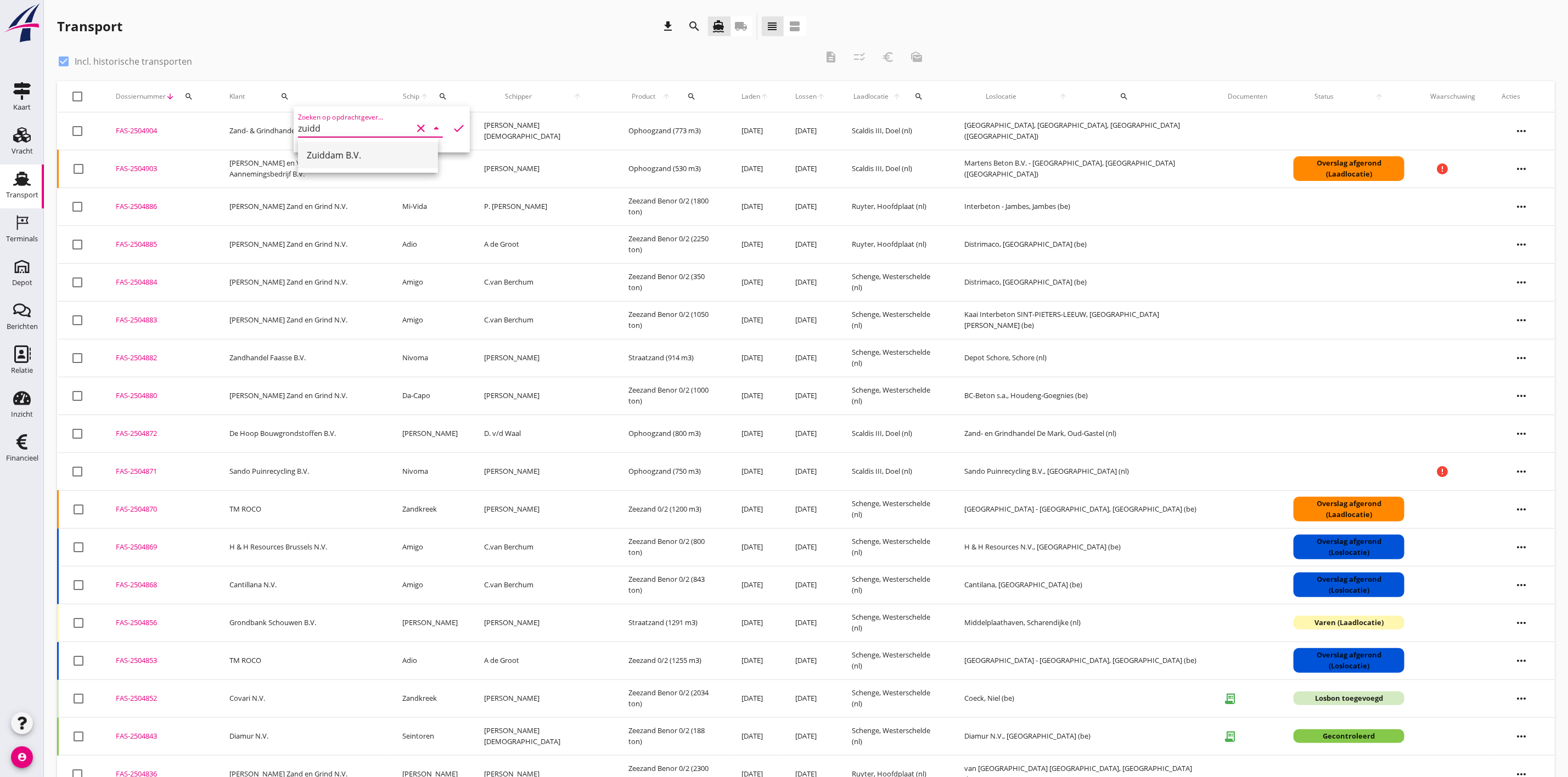
click at [344, 160] on div "Zuiddam B.V." at bounding box center [368, 154] width 122 height 13
type input "Zuiddam B.V."
click at [454, 126] on icon "check" at bounding box center [458, 128] width 13 height 13
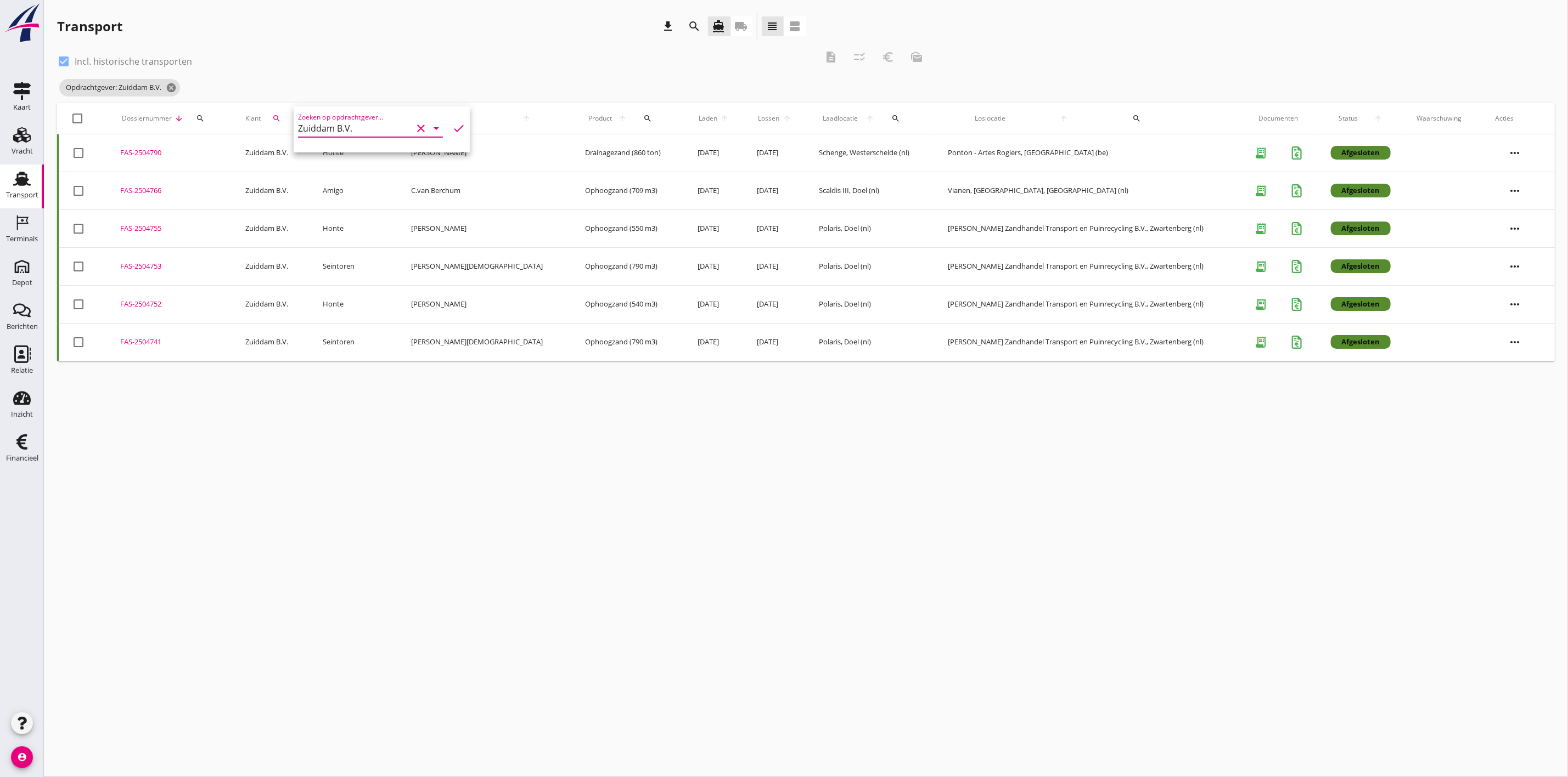
click at [133, 230] on div "FAS-2504755" at bounding box center [169, 229] width 99 height 11
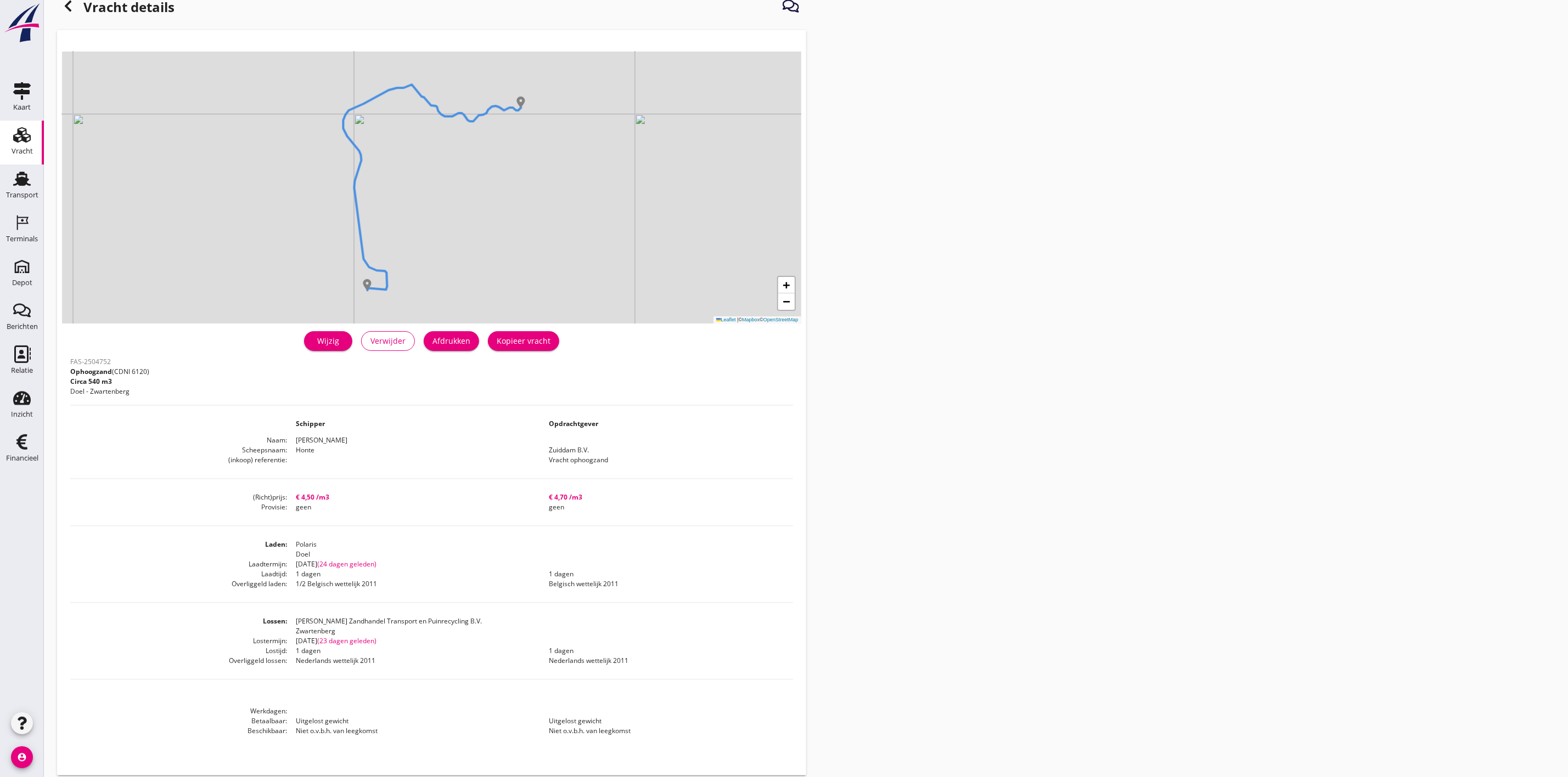
scroll to position [41, 0]
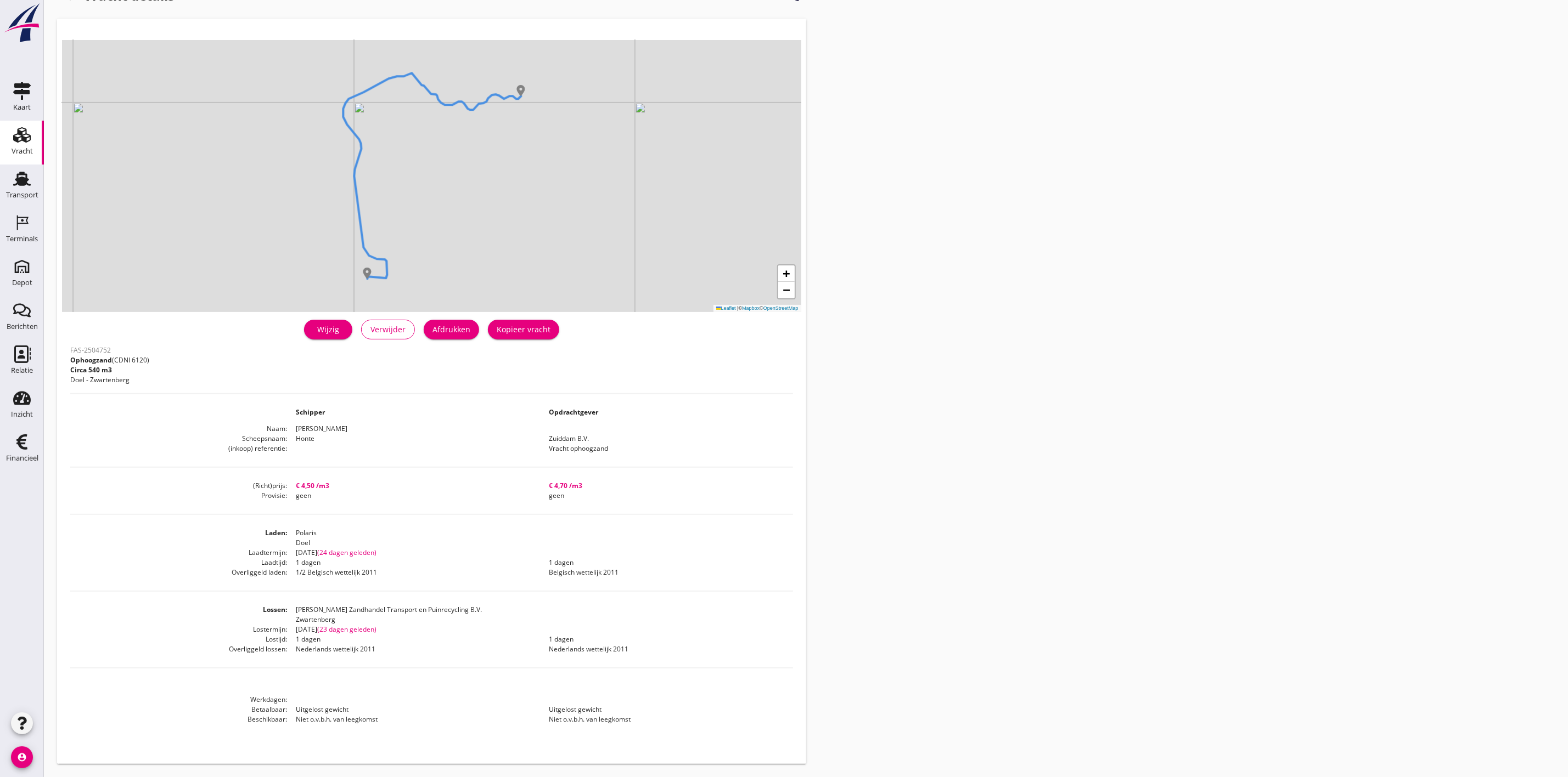
click at [323, 333] on div "Wijzig" at bounding box center [328, 329] width 31 height 11
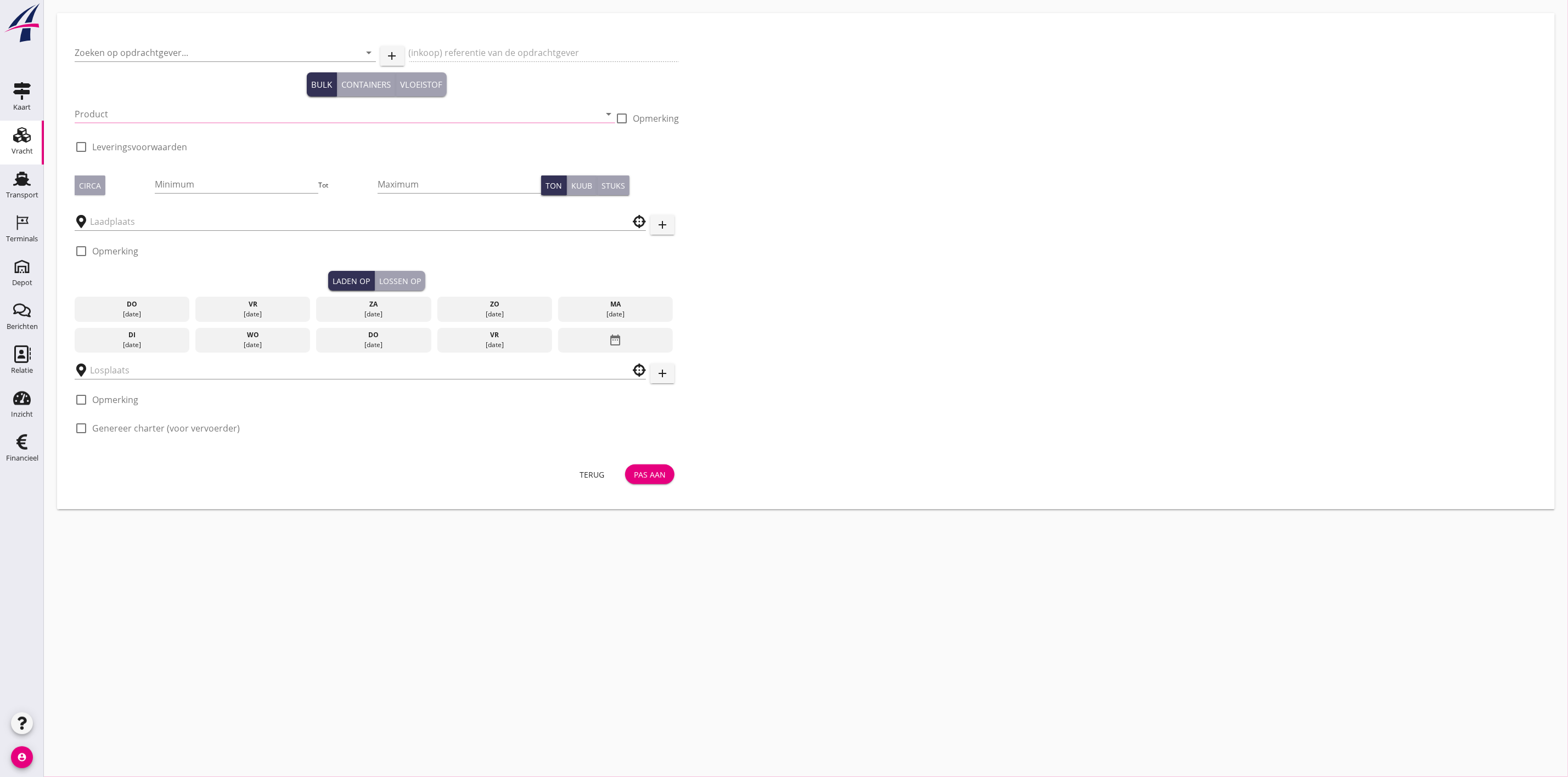
type input "Zuiddam B.V."
type input "Vracht ophoogzand"
type input "Ophoogzand (6120)"
type input "530"
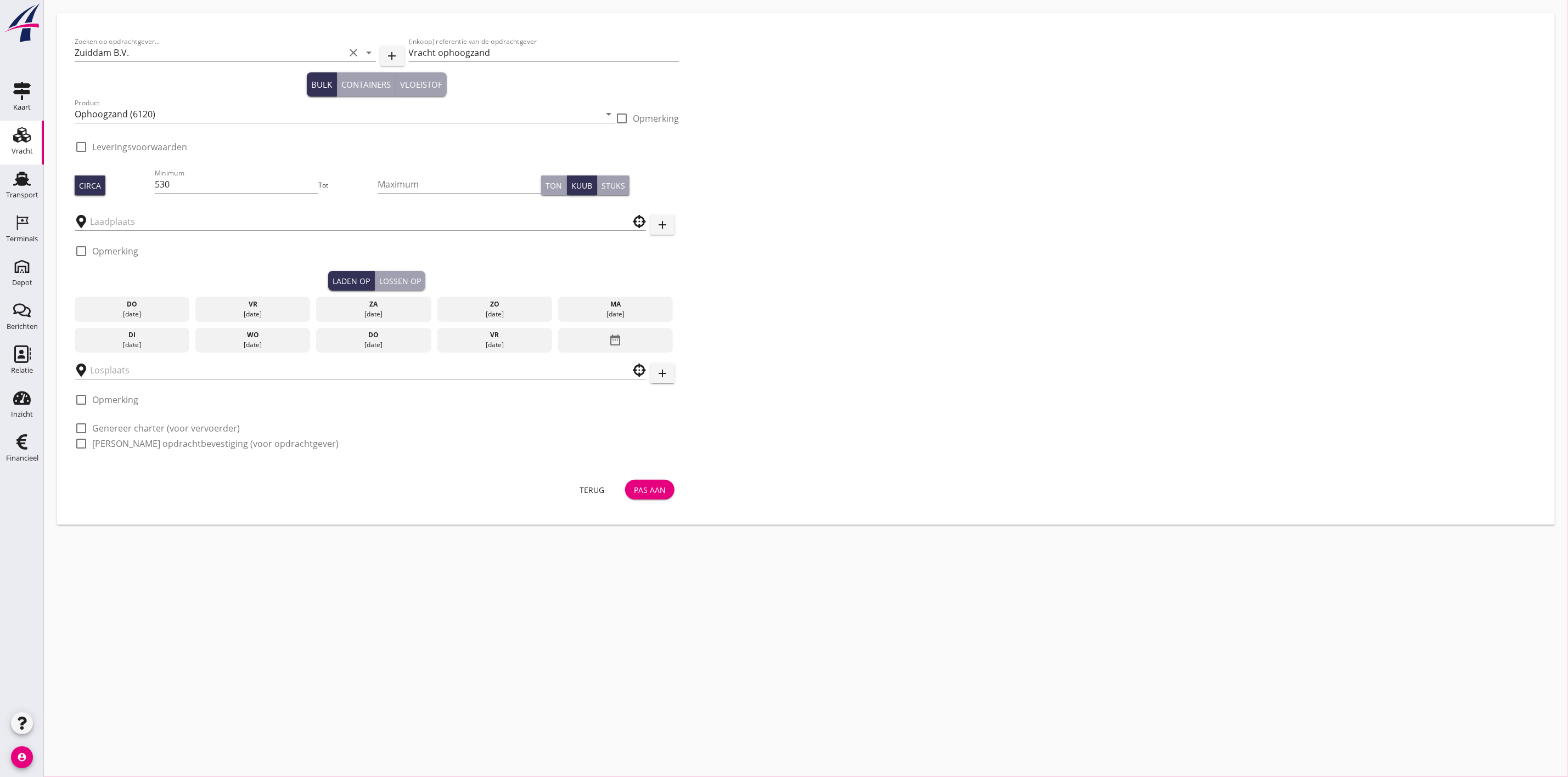
type input "Polaris"
type input "J. Baremans Zandhandel Transport en Puinrecycling B.V."
checkbox input "true"
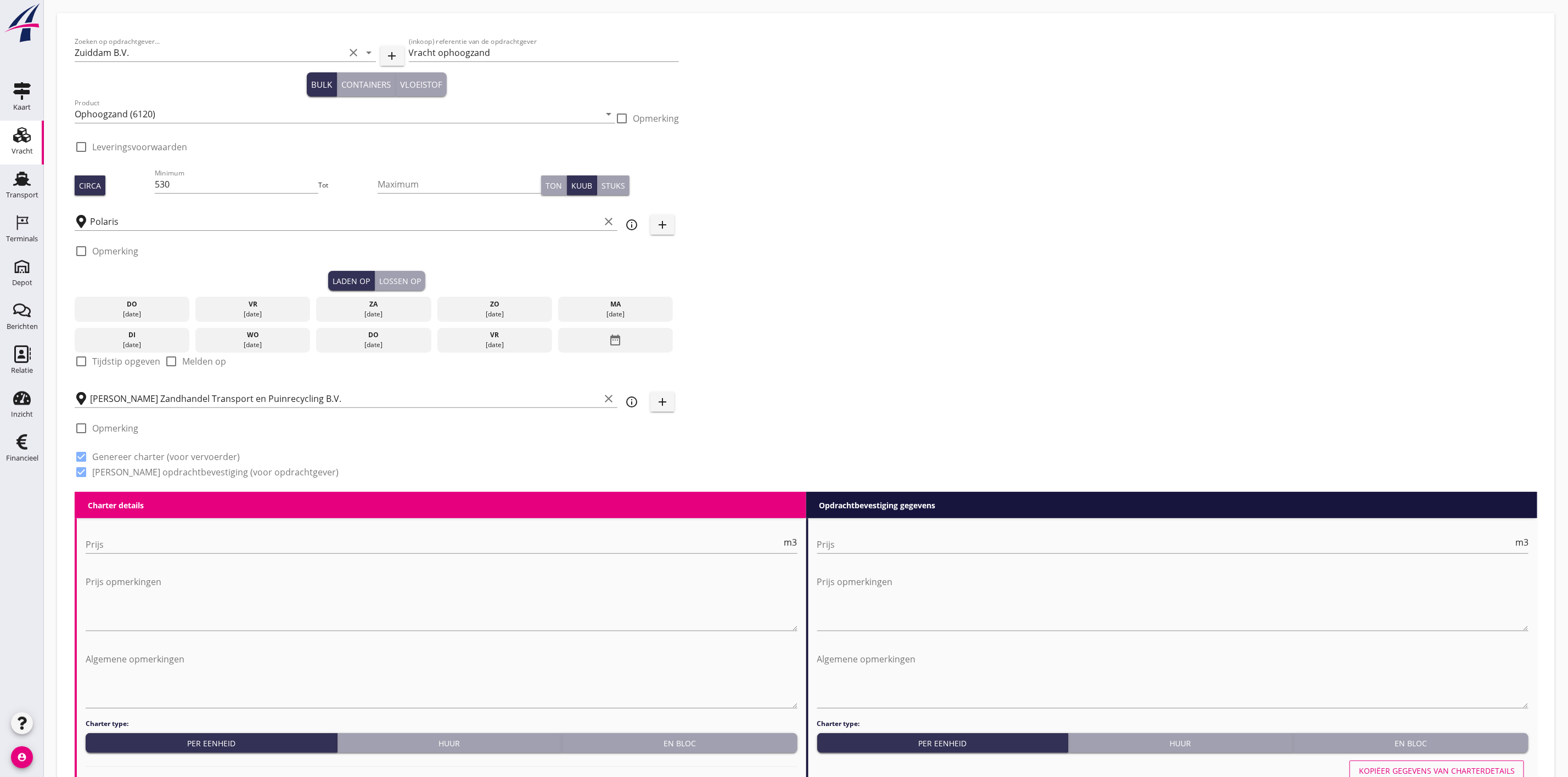
type input "4.5"
checkbox input "false"
radio input "false"
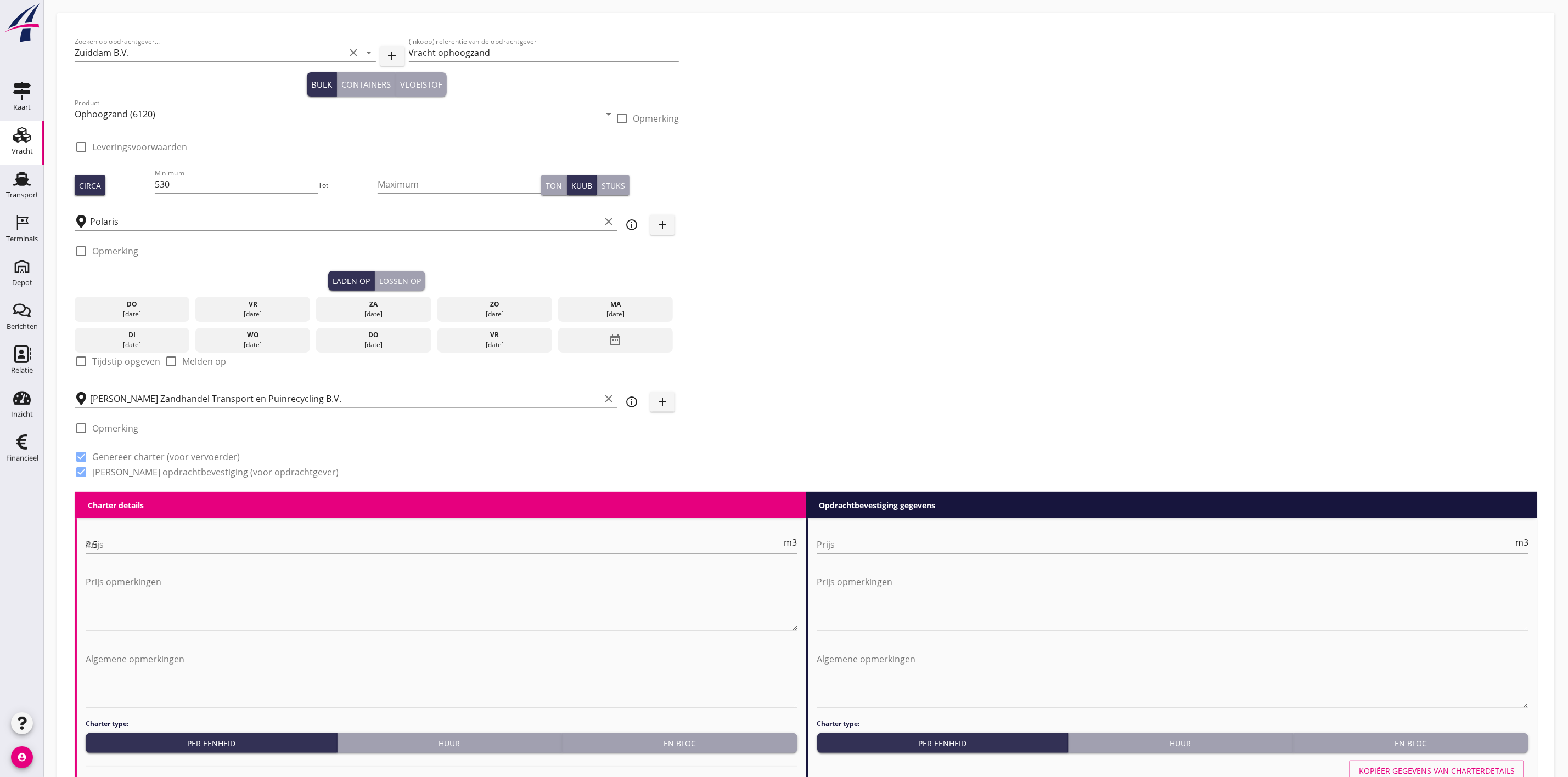
type input "1"
type input "4.7"
checkbox input "false"
radio input "false"
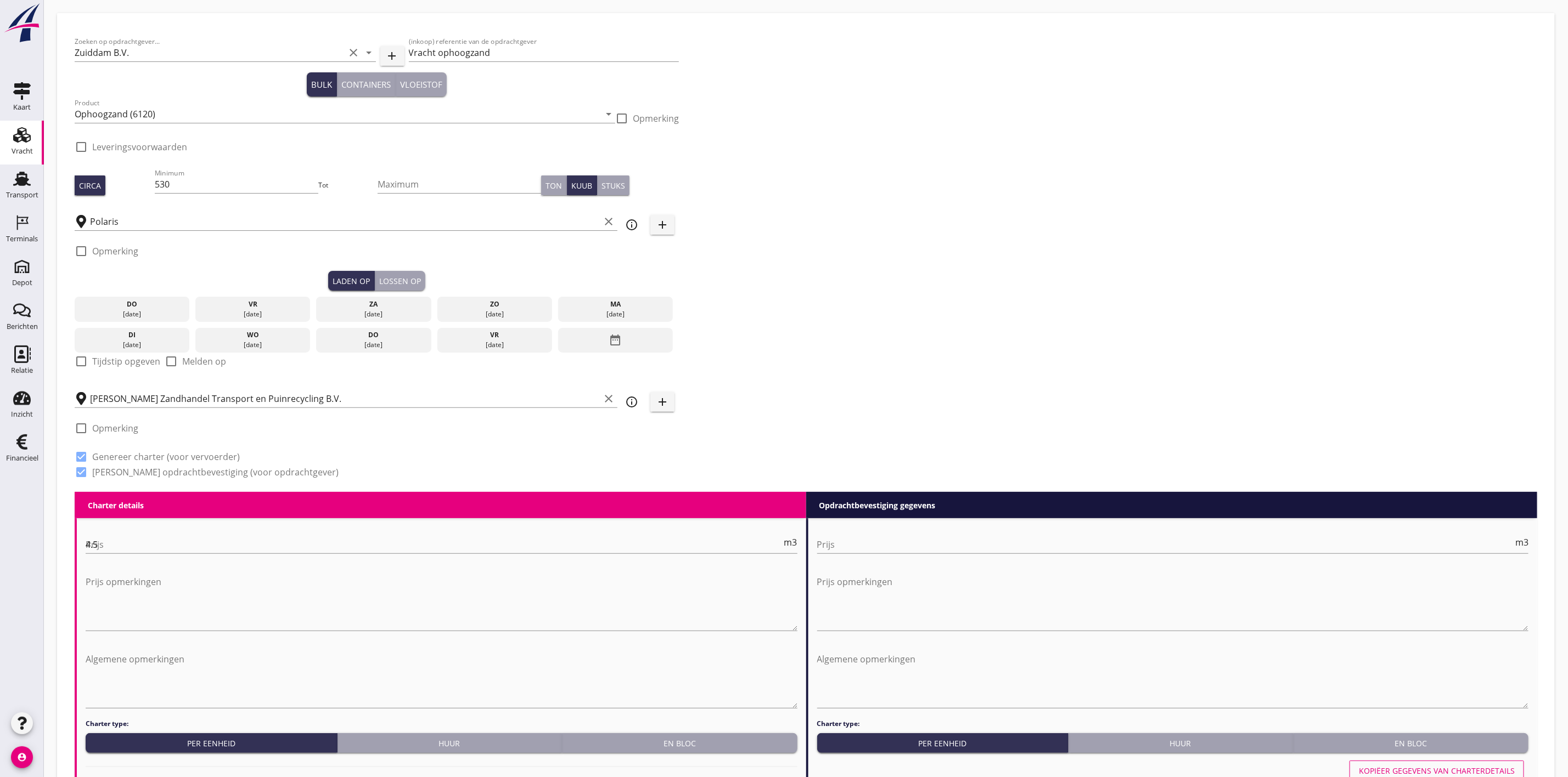
radio input "false"
type input "1"
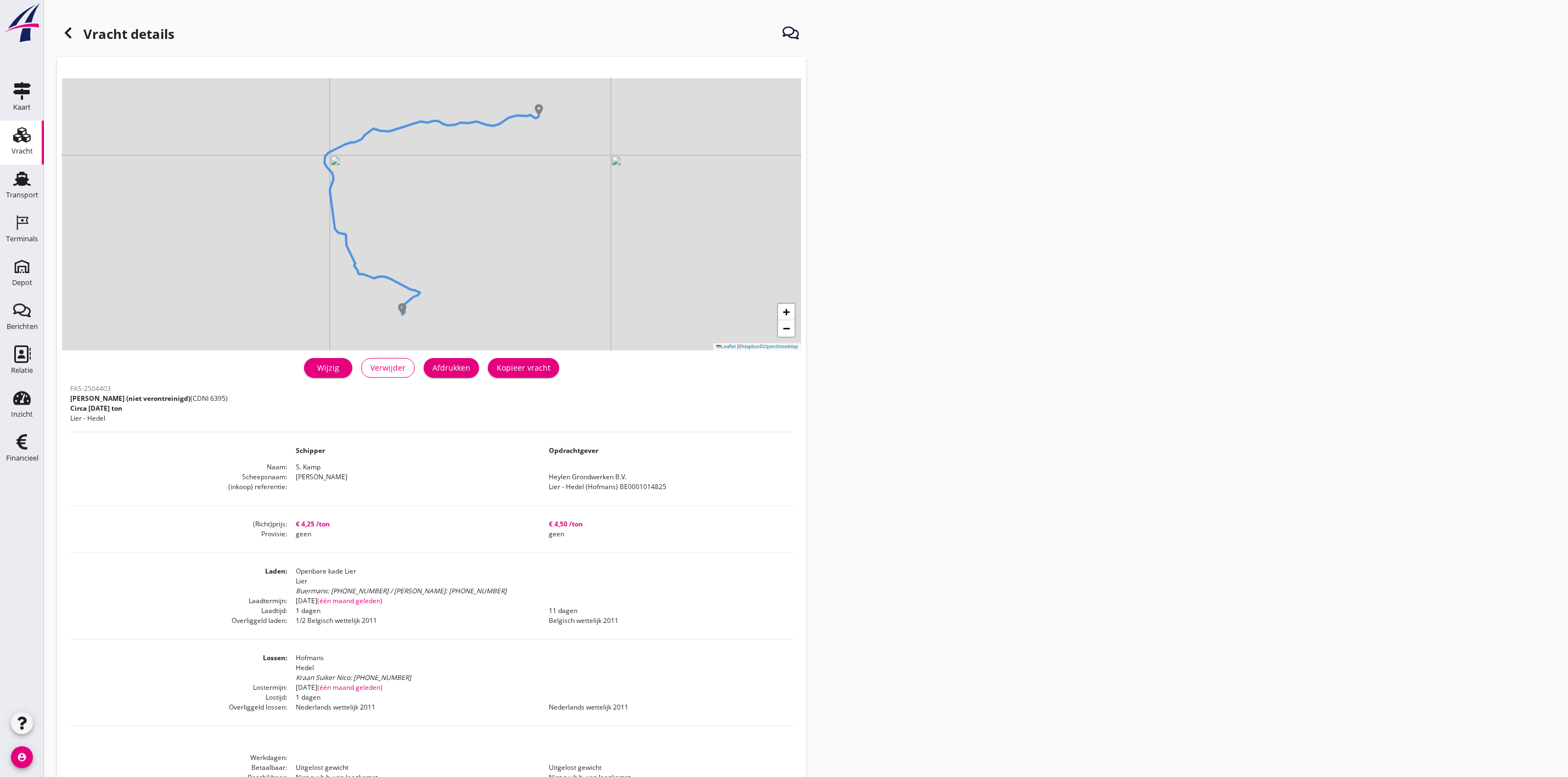
click at [333, 364] on div "Wijzig" at bounding box center [328, 367] width 31 height 11
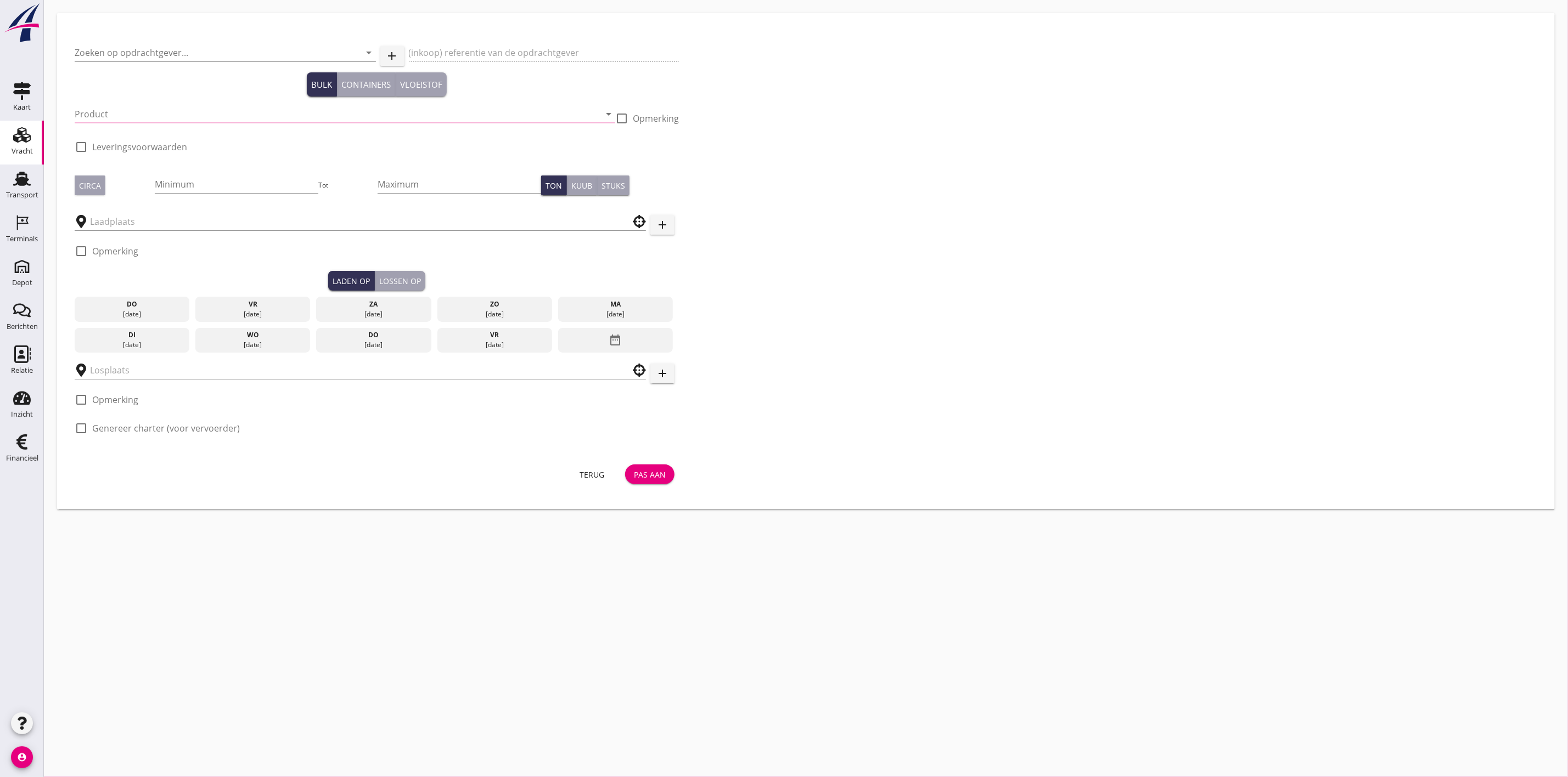
type input "Heylen Grondwerken B.V."
type input "Lier - Hedel (Hofmans) BE0001014825"
type input "Grond (niet verontreinigd) (6395)"
type input "1200"
checkbox input "true"
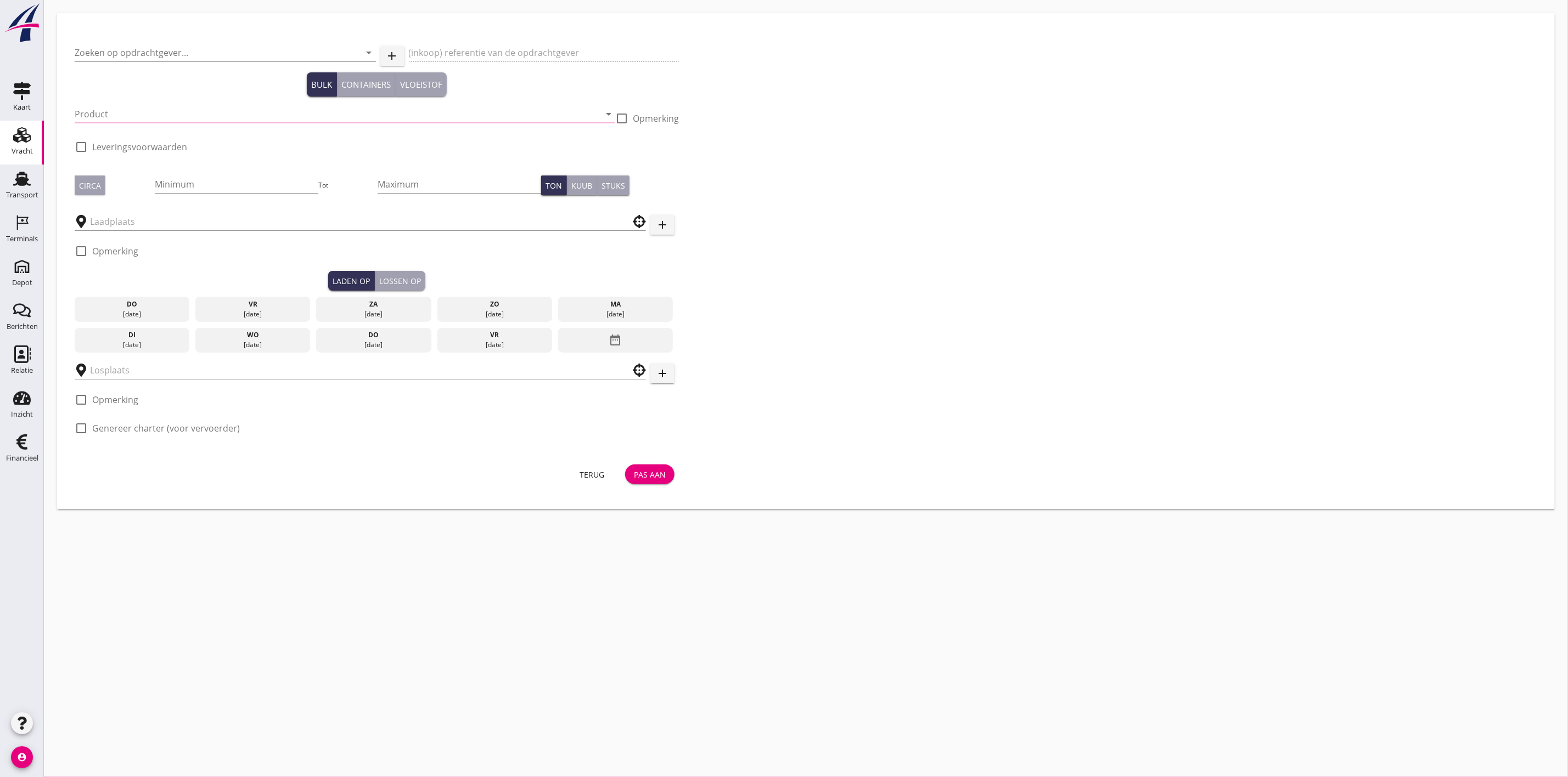
checkbox input "true"
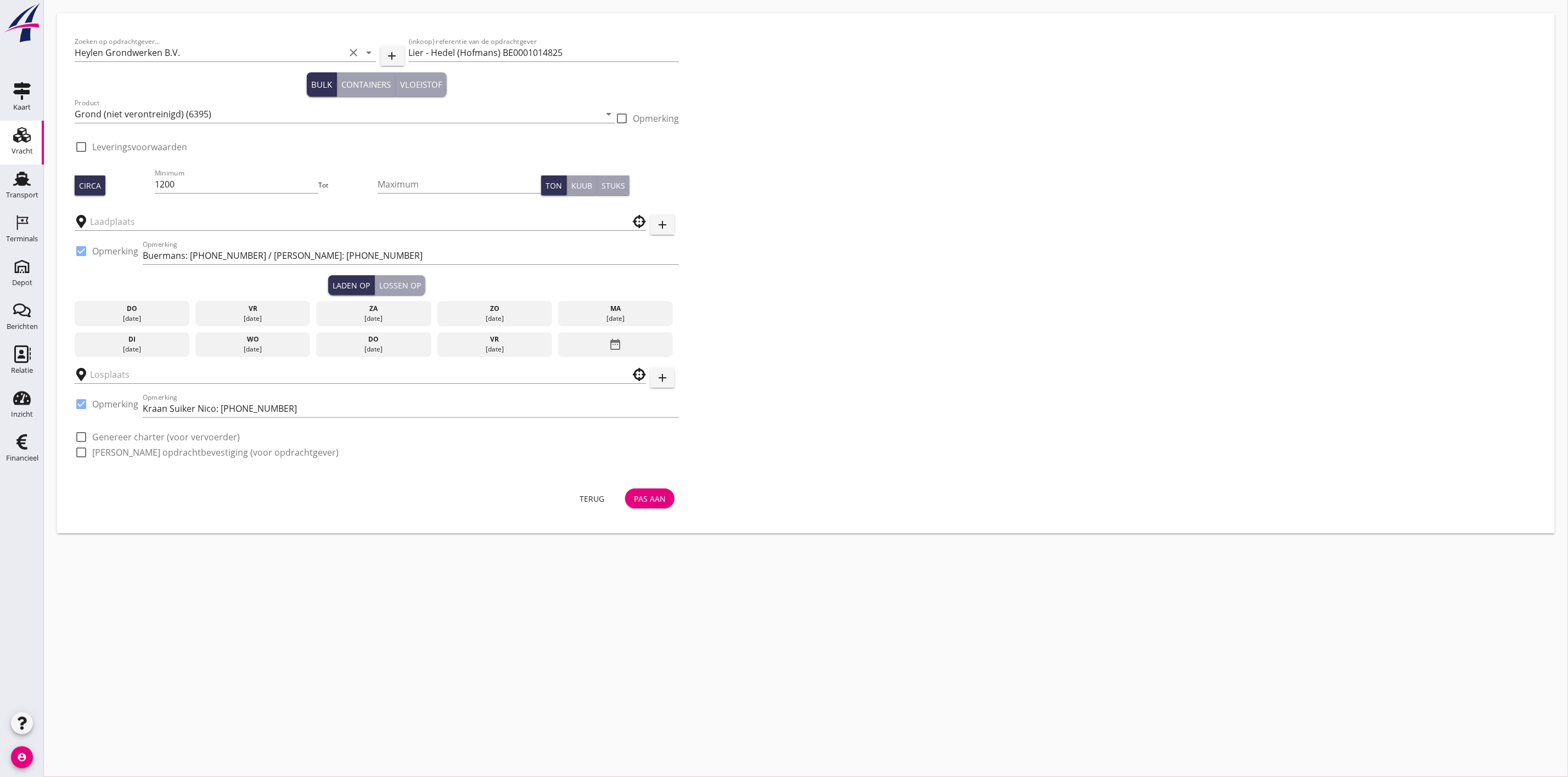
type input "Hofmans"
type input "Openbare kade Lier"
checkbox input "true"
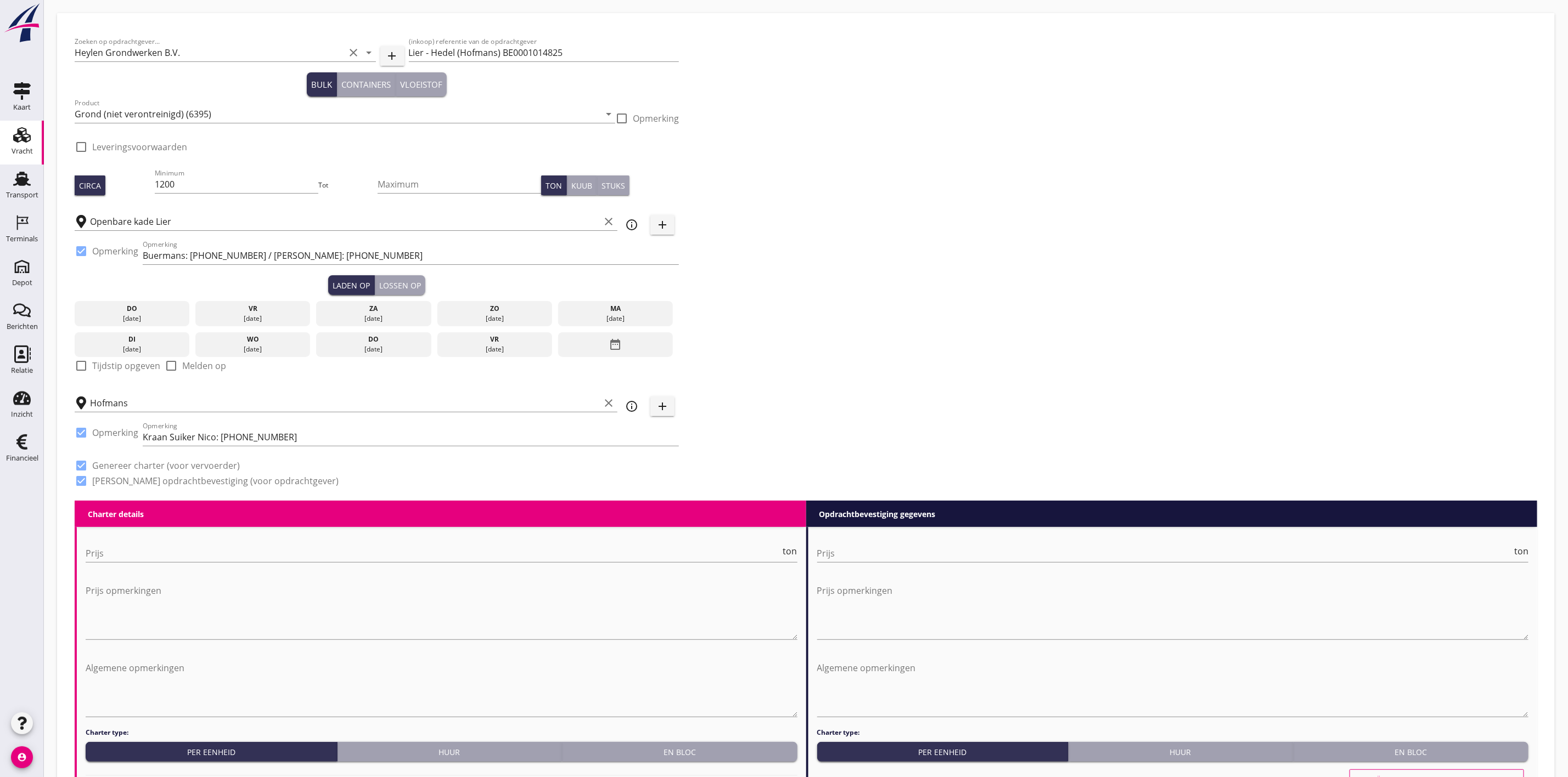
type input "4.25"
checkbox input "false"
radio input "false"
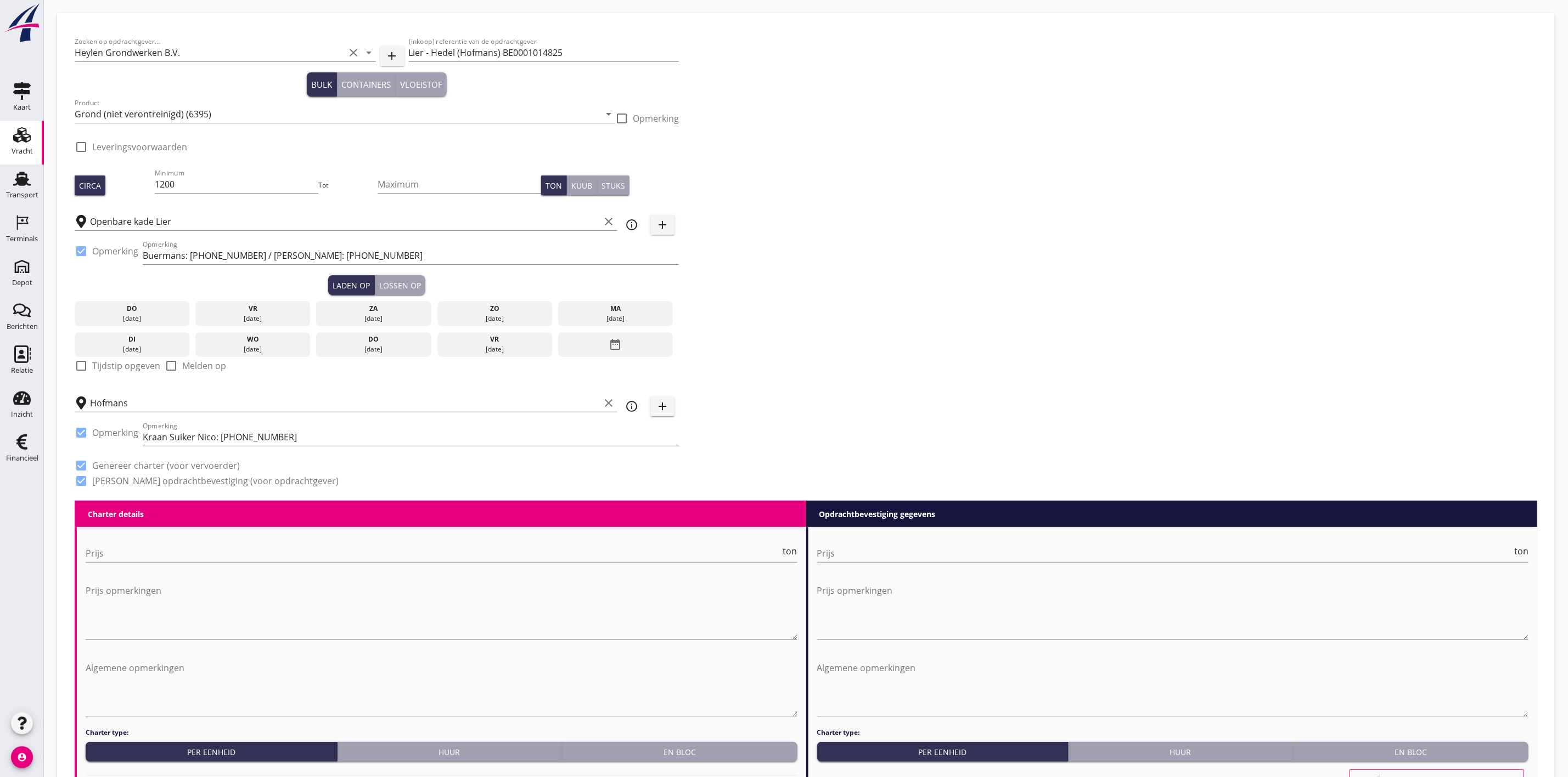
type input "1"
type input "4.5"
checkbox input "false"
radio input "false"
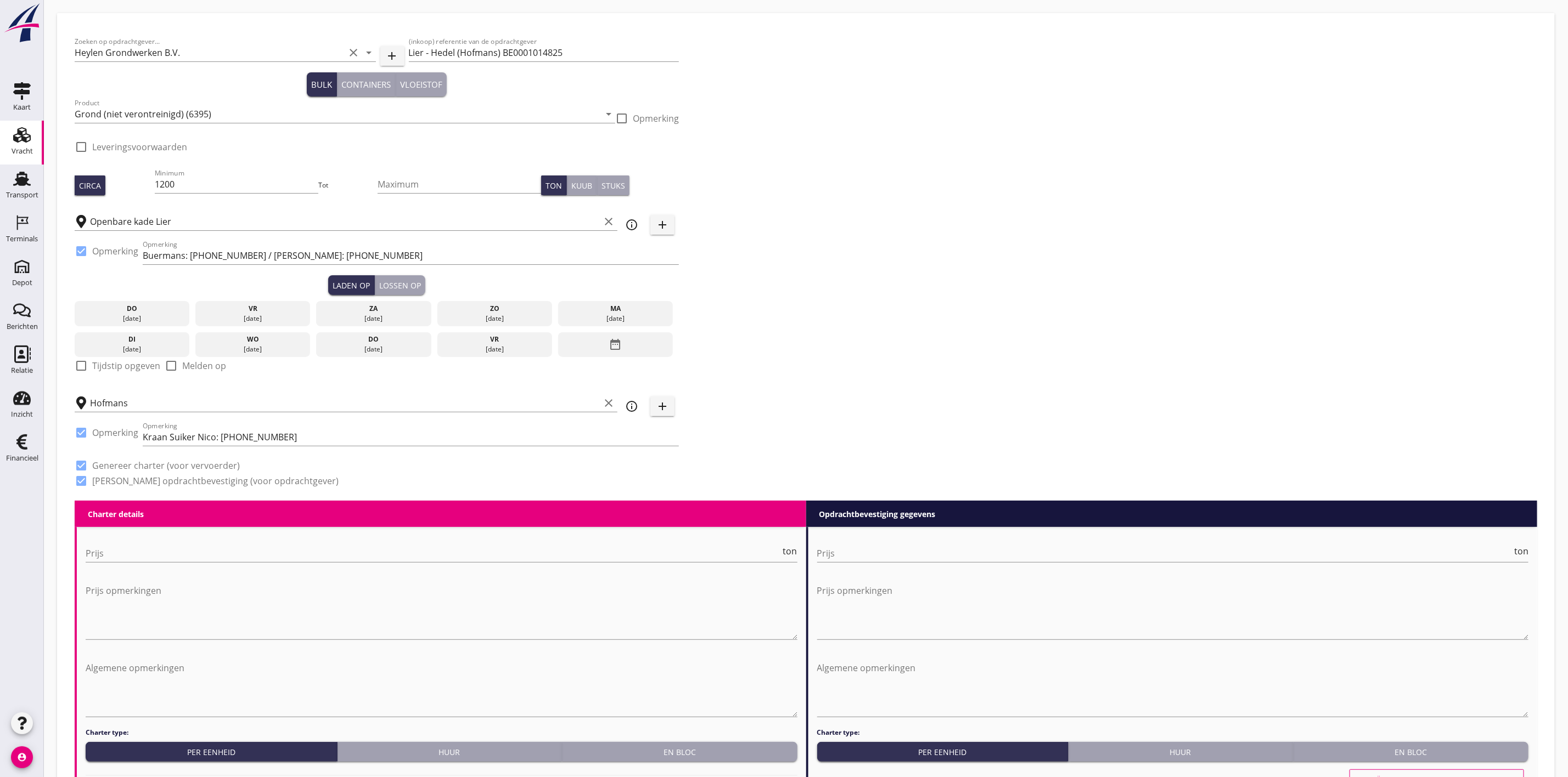
radio input "false"
type input "11"
drag, startPoint x: 296, startPoint y: 434, endPoint x: 135, endPoint y: 433, distance: 161.0
click at [135, 433] on div "check_box Opmerking Opmerking Kraan Suiker Nico: [PHONE_NUMBER]" at bounding box center [377, 438] width 604 height 38
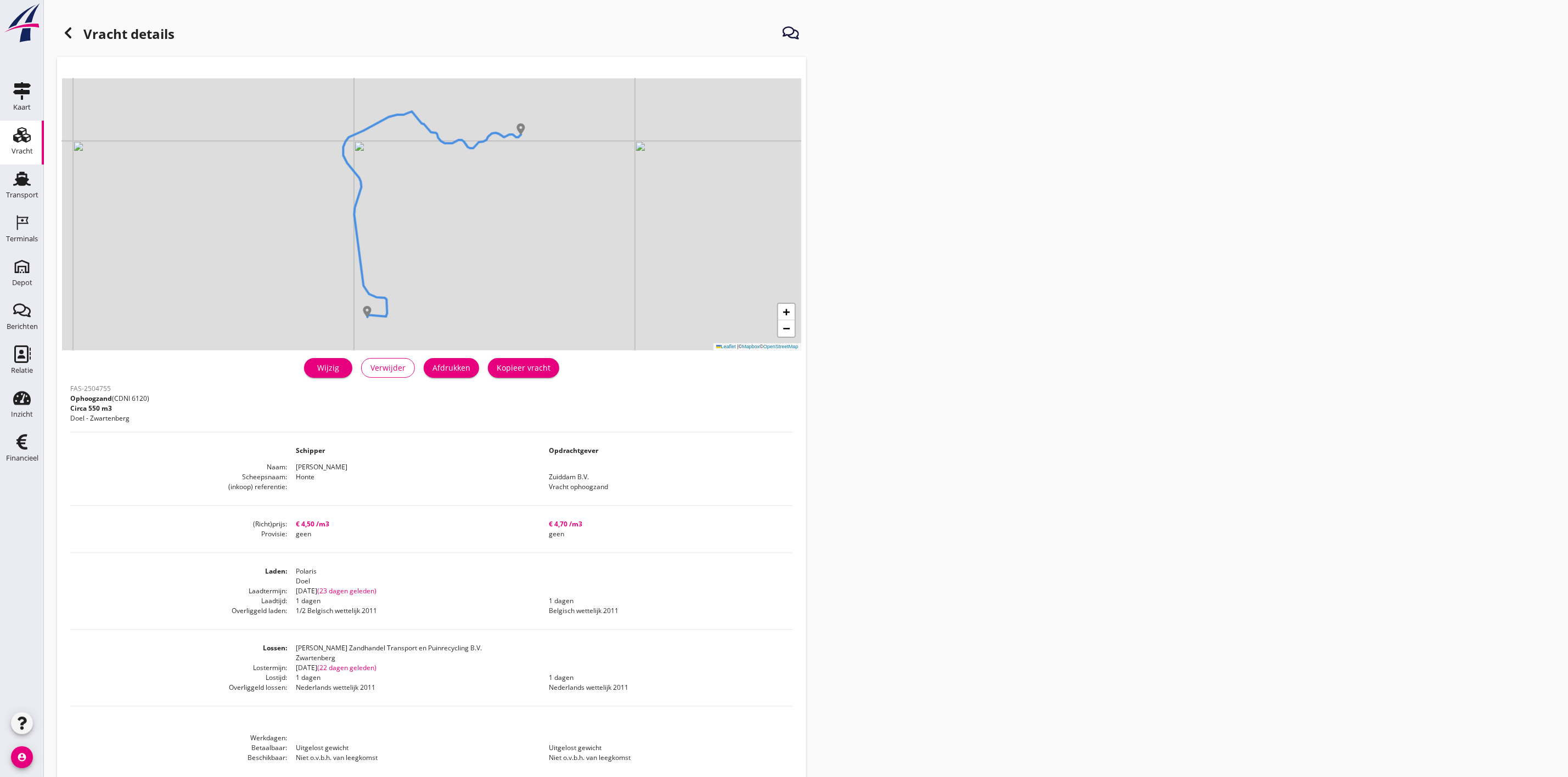
click at [322, 365] on div "Wijzig" at bounding box center [328, 367] width 31 height 11
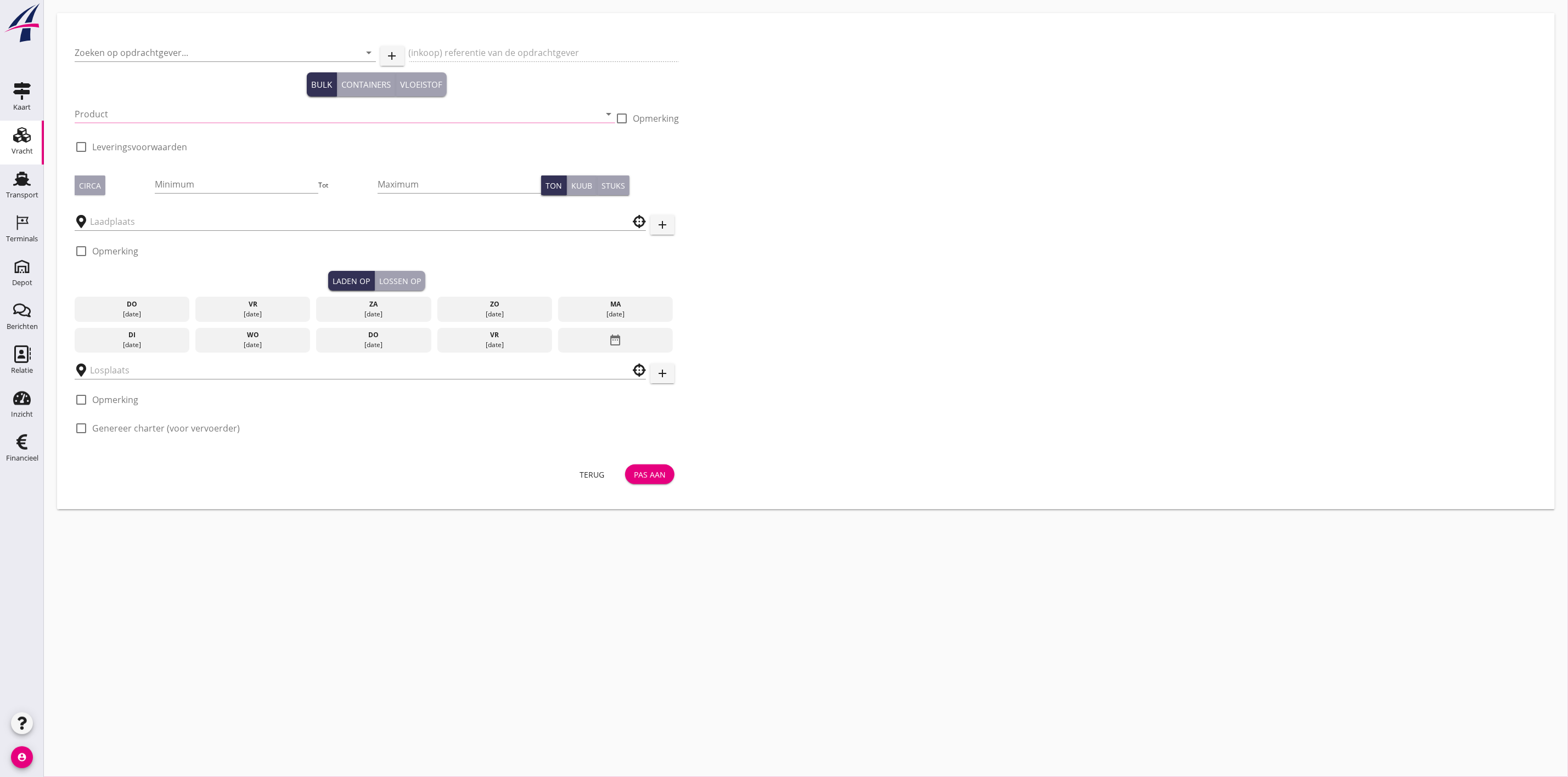
type input "Zuiddam B.V."
type input "Vracht ophoogzand"
type input "Ophoogzand (6120)"
type input "530"
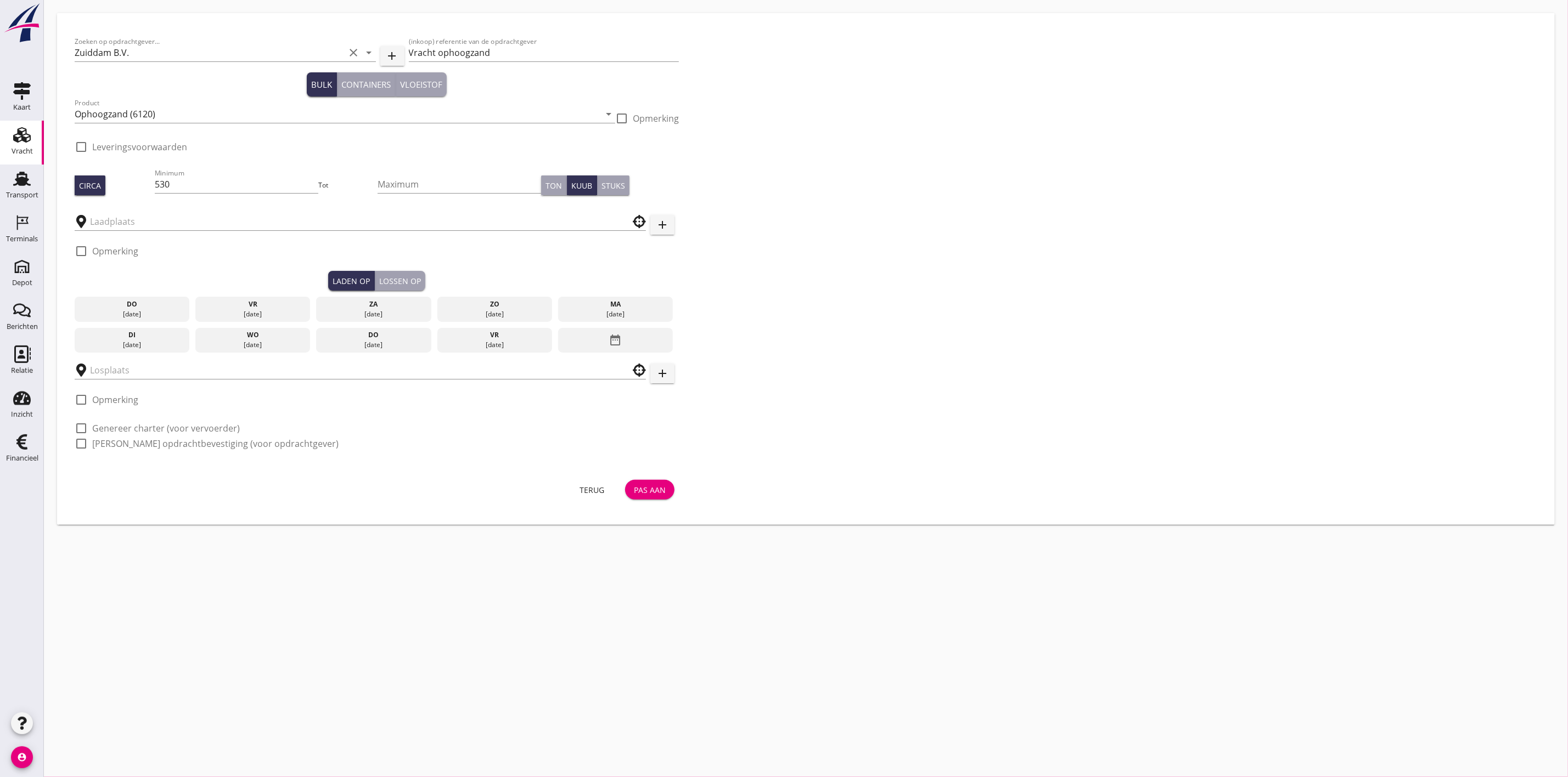
type input "Polaris"
type input "[PERSON_NAME] Zandhandel Transport en Puinrecycling B.V."
checkbox input "true"
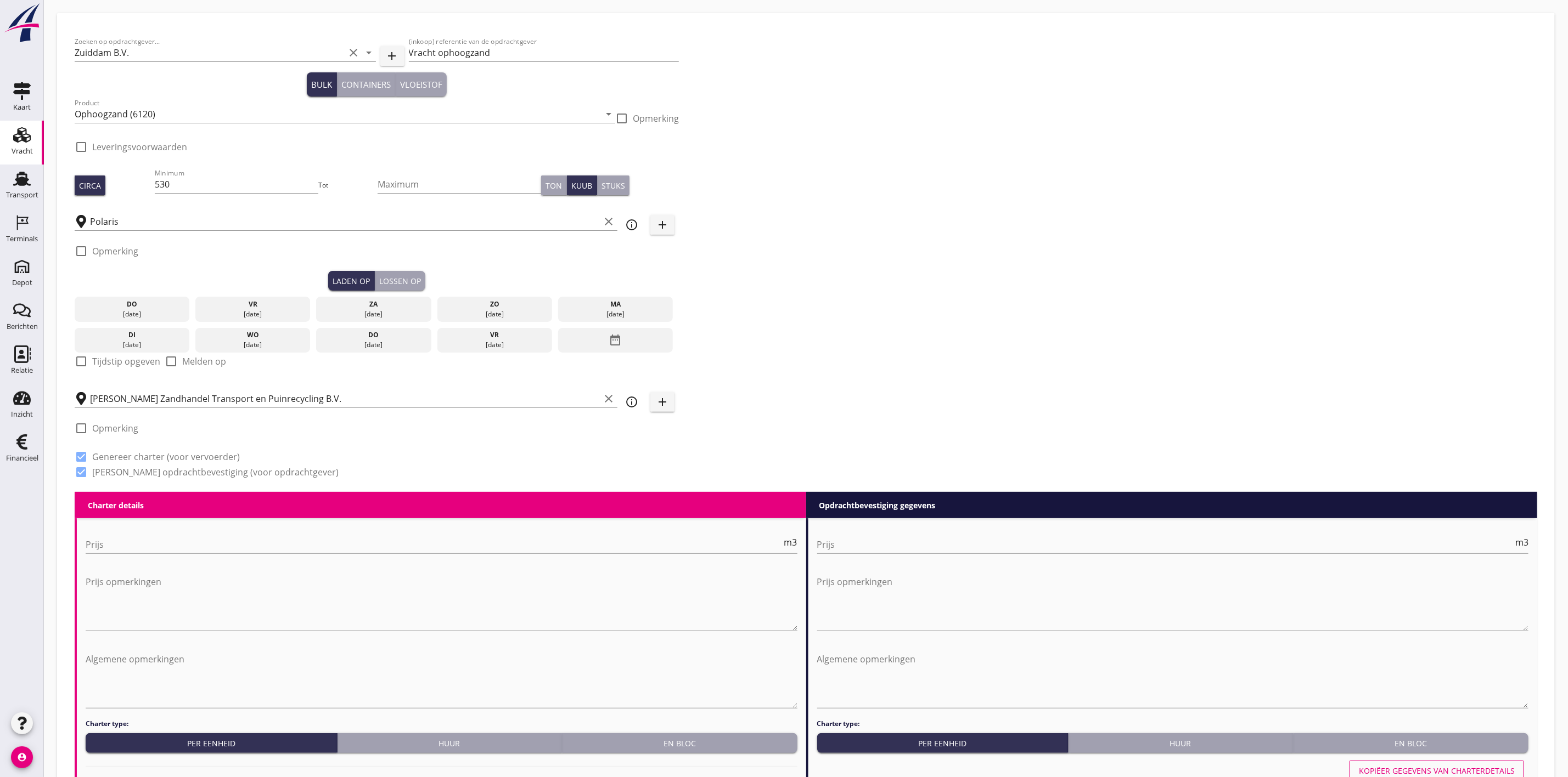
type input "4.5"
checkbox input "false"
radio input "false"
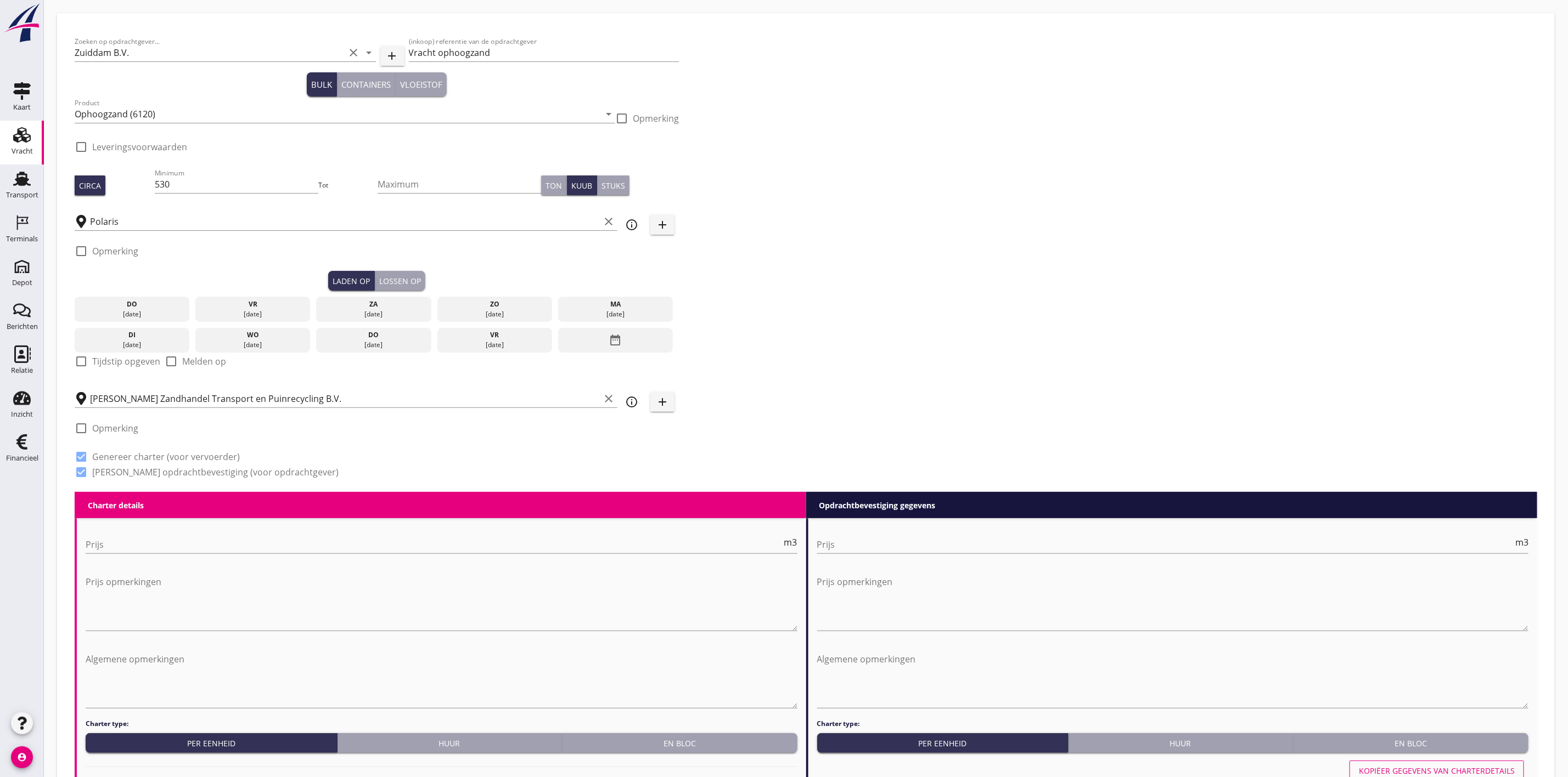
type input "1"
type input "4.7"
checkbox input "false"
radio input "false"
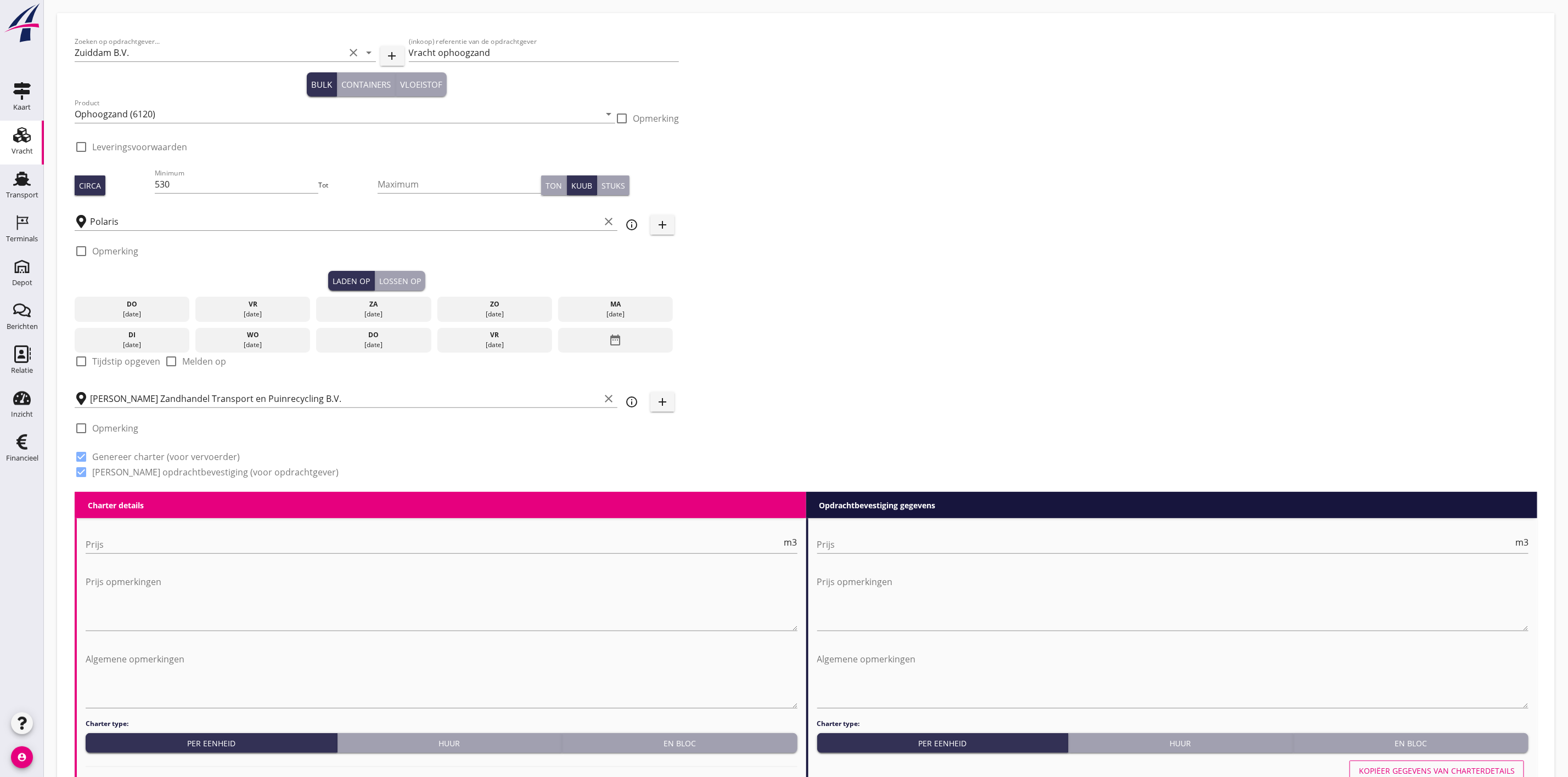
radio input "false"
type input "1"
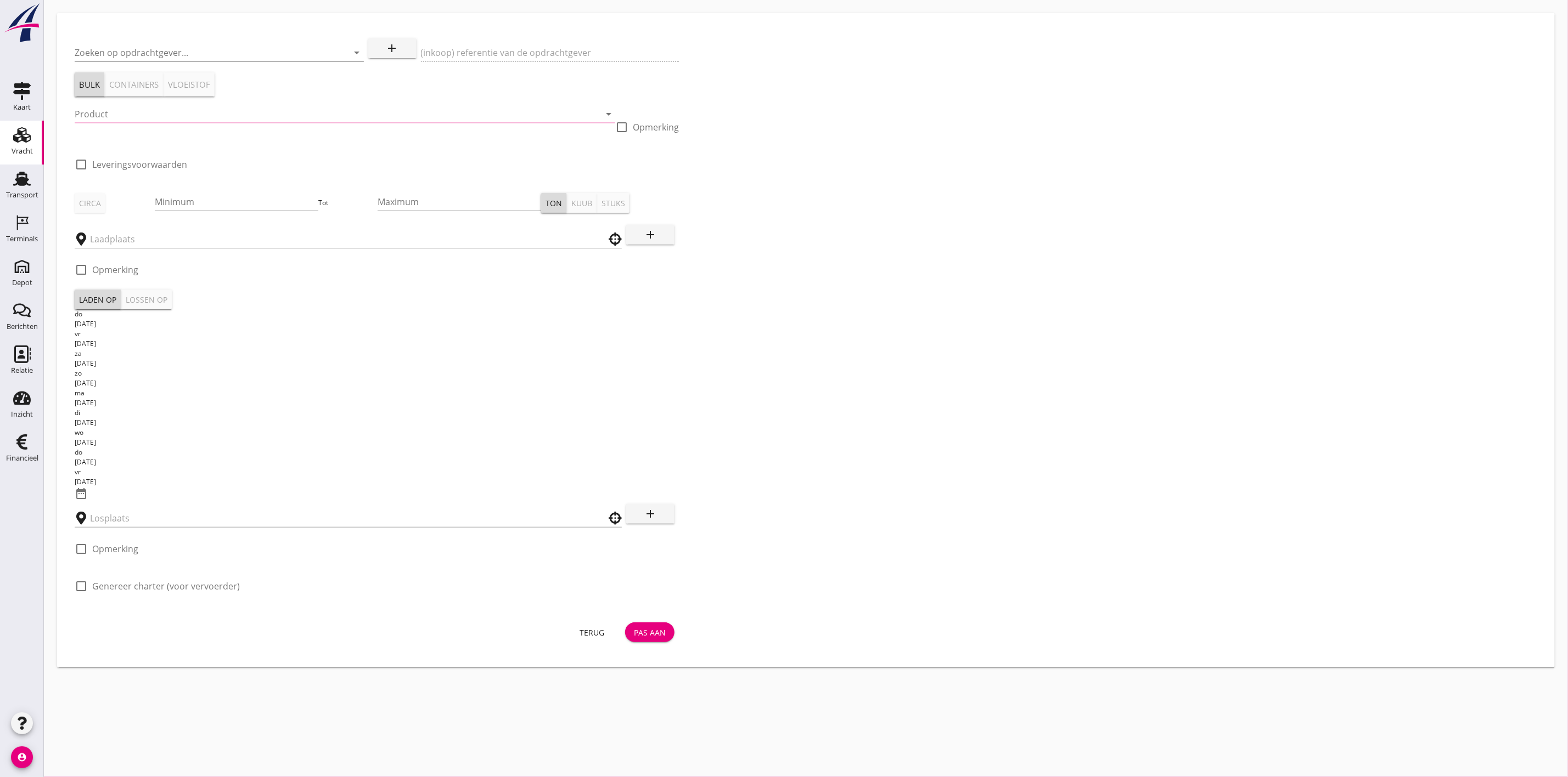
type input "[PERSON_NAME] Zand en Grind N.V."
type input "Levering - Zeezand - Interbeton te [GEOGRAPHIC_DATA]"
type input "Zeezand Benor 0/2 (6120)"
type input "1050"
checkbox input "true"
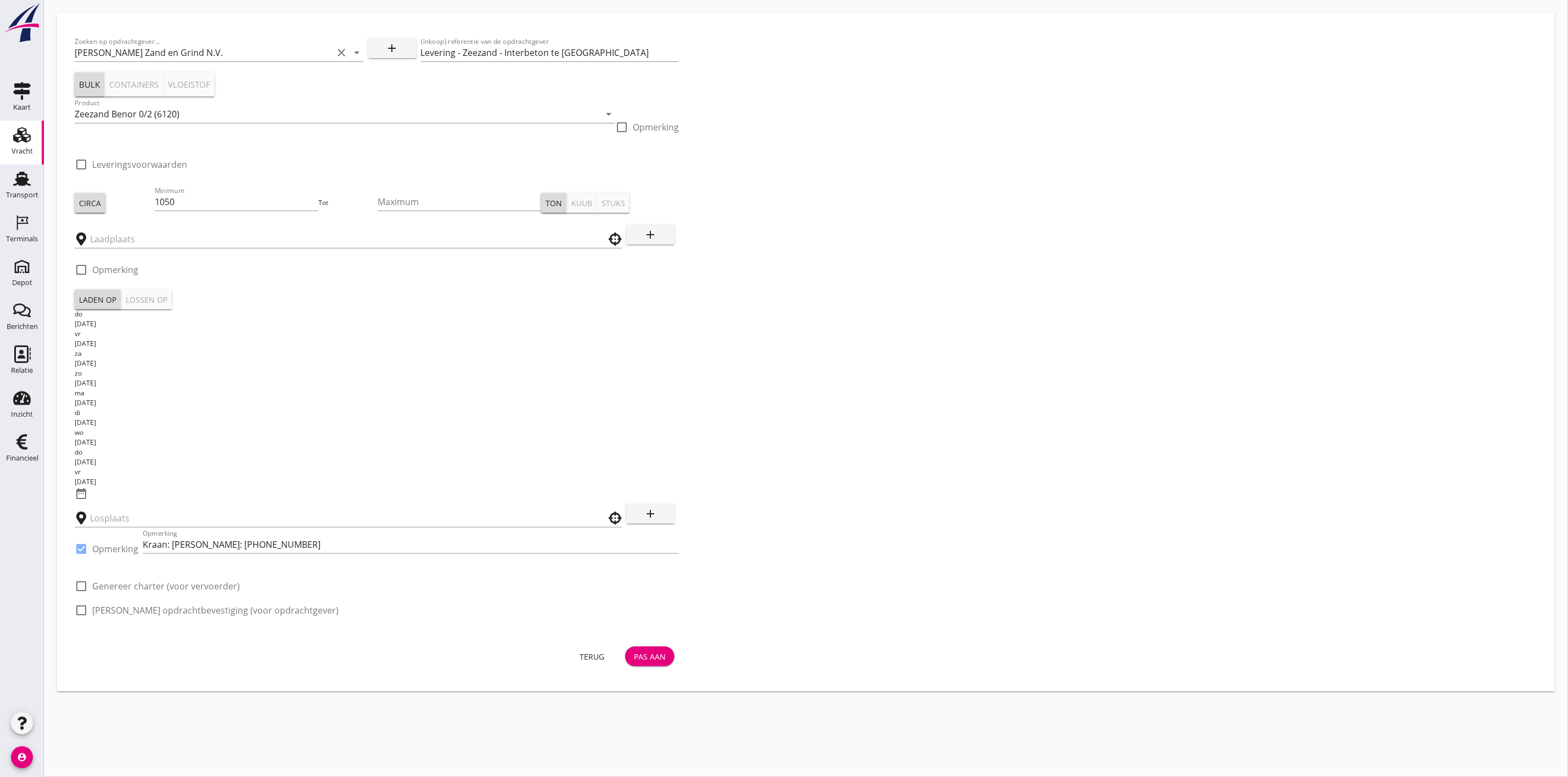
type input "Schenge"
checkbox input "true"
type input "Kaai Interbeton SINT-PIETERS-LEEUW"
checkbox input "true"
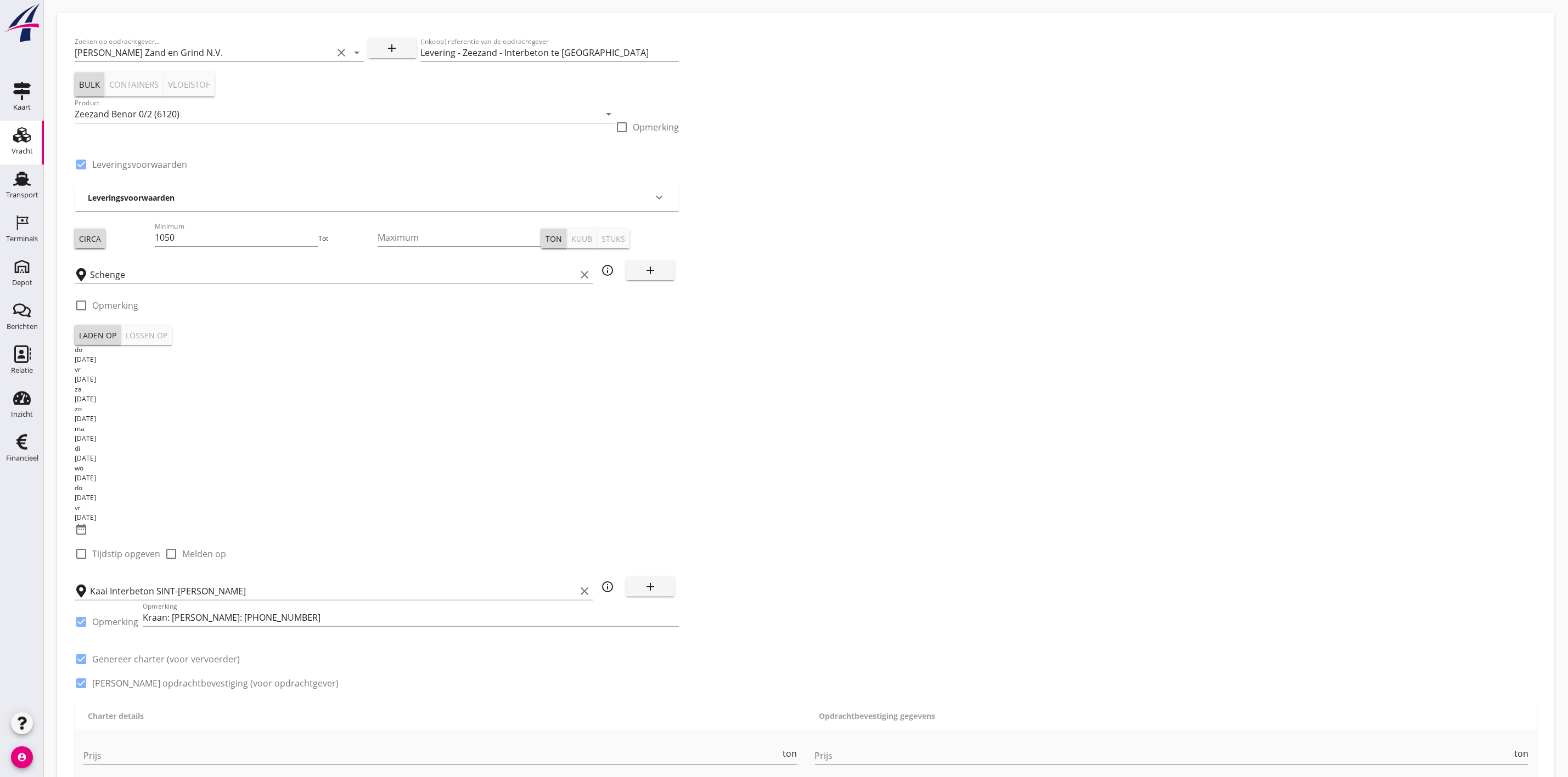
type input "4.37"
checkbox input "false"
radio input "false"
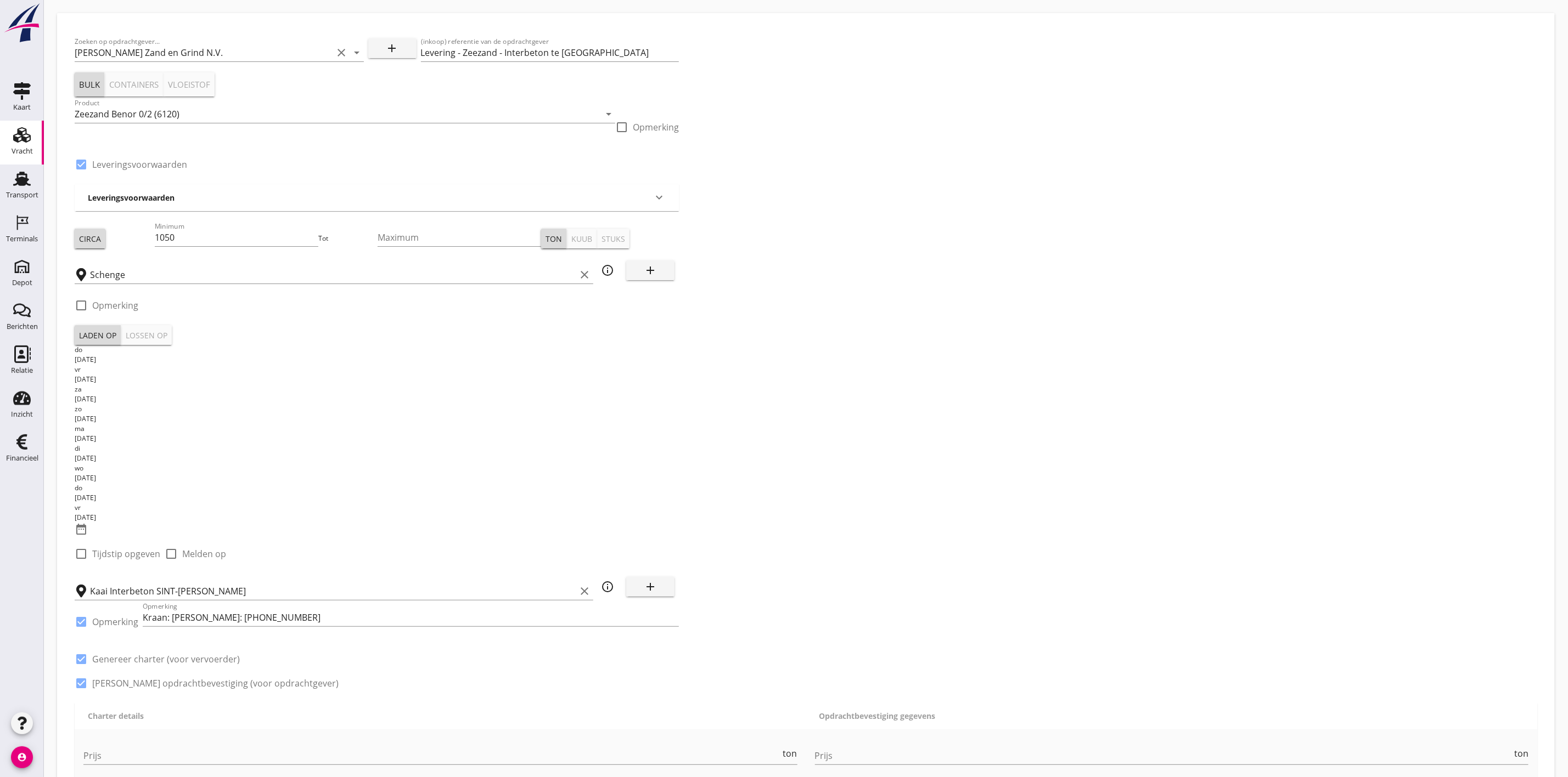
checkbox input "true"
type input "1"
type input "4.62"
checkbox input "false"
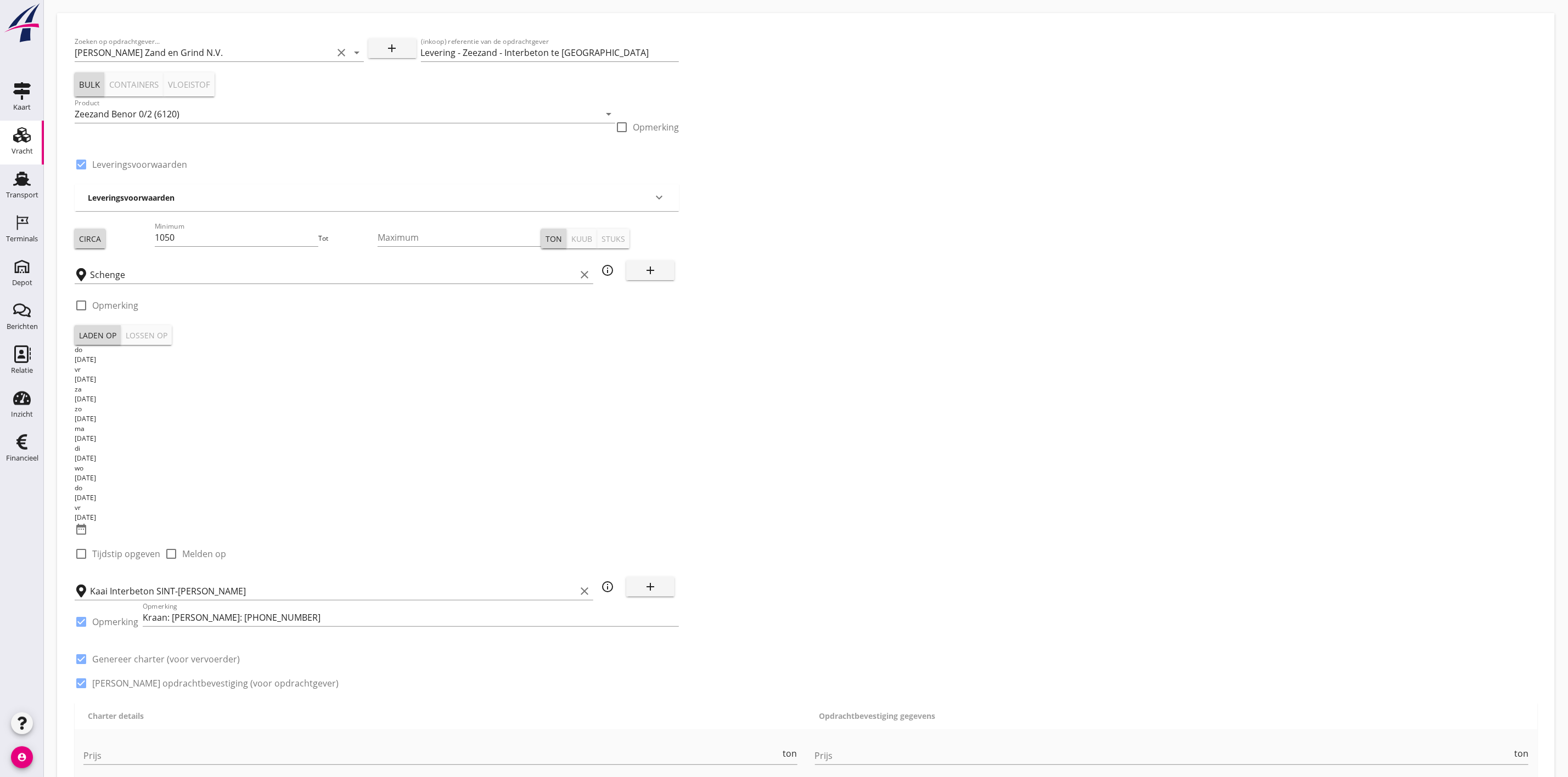
radio input "false"
checkbox input "true"
type input "1"
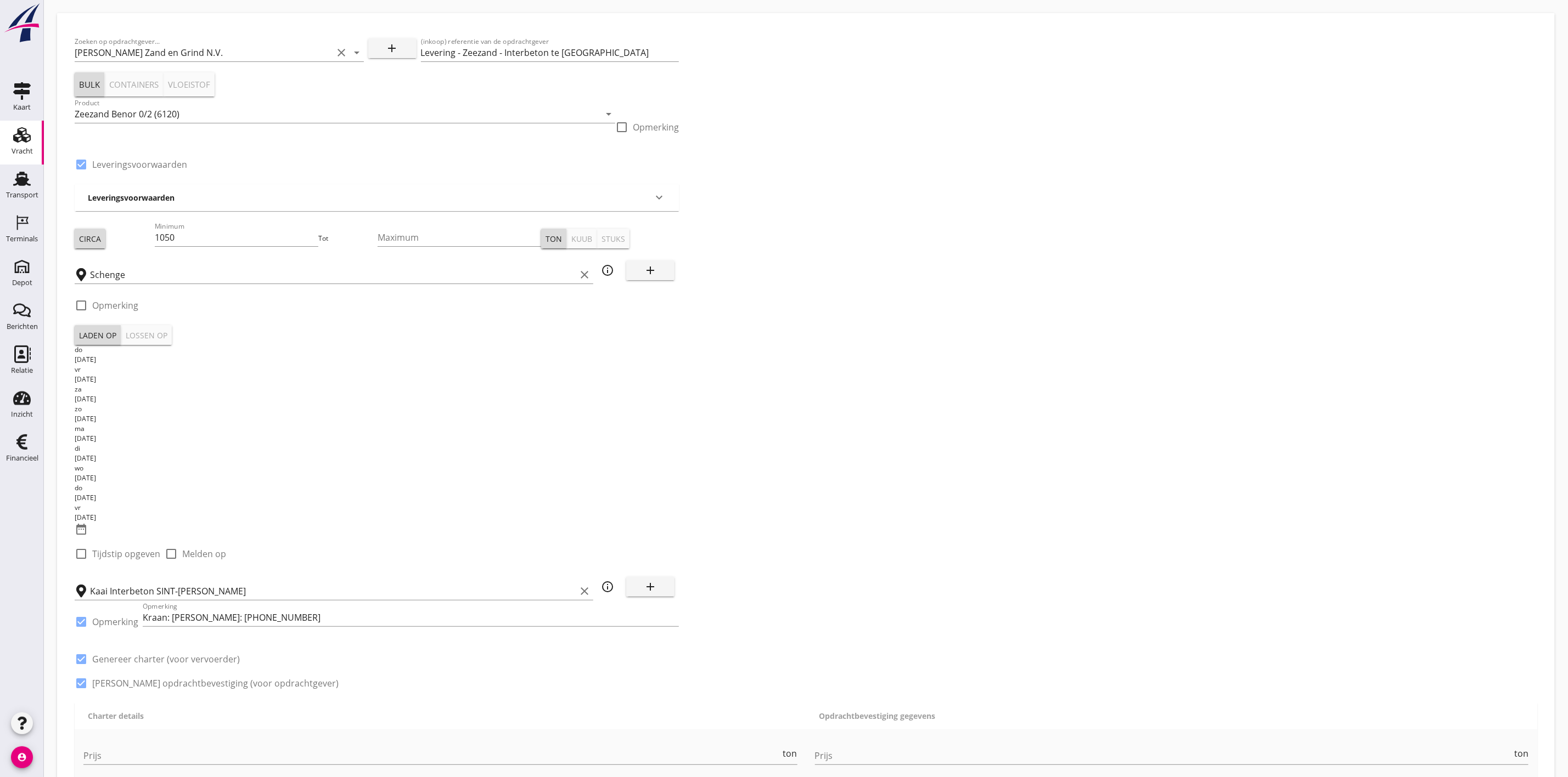
type input "1"
click at [264, 375] on div "[DATE]" at bounding box center [377, 379] width 604 height 10
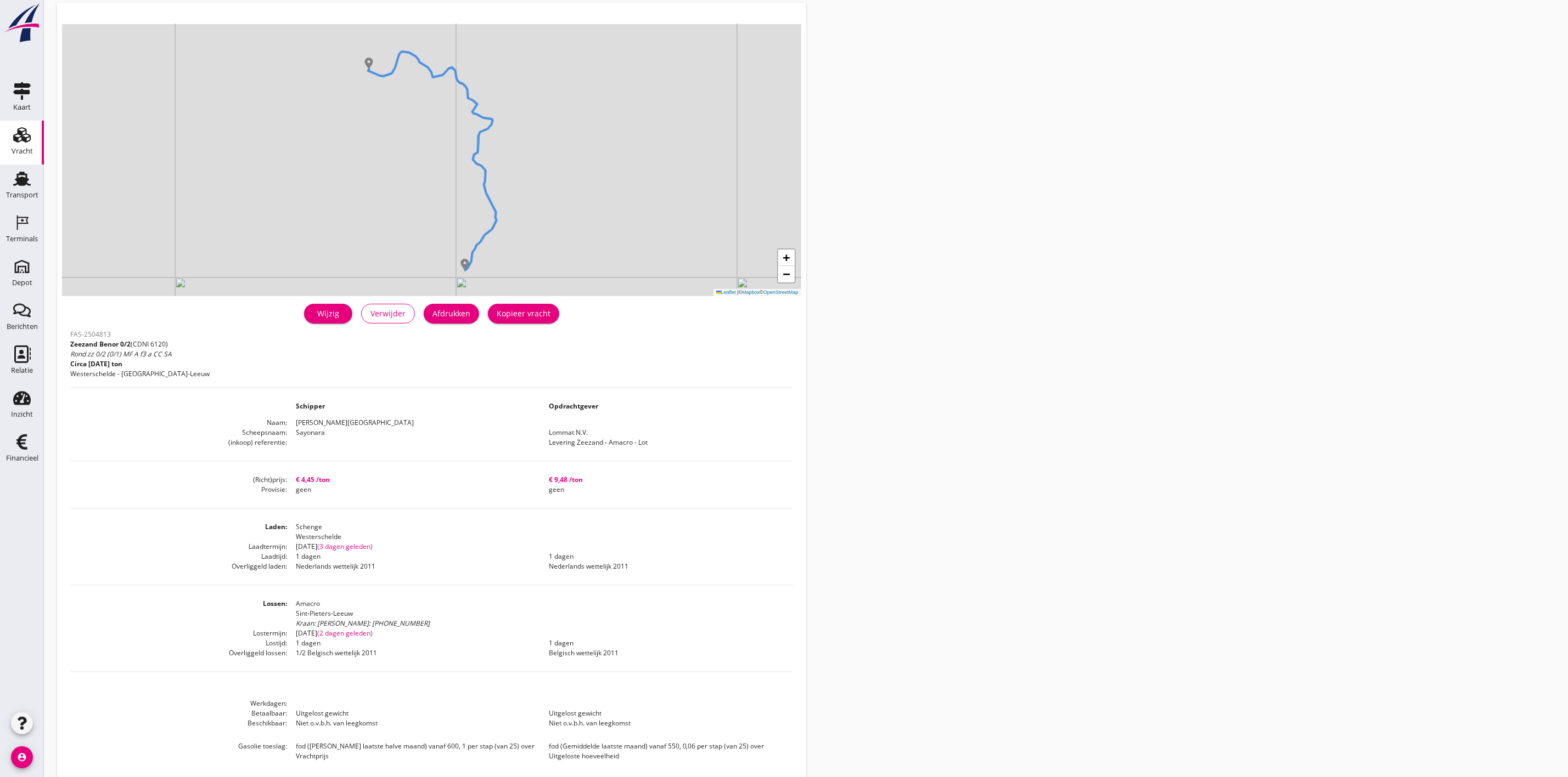
scroll to position [81, 0]
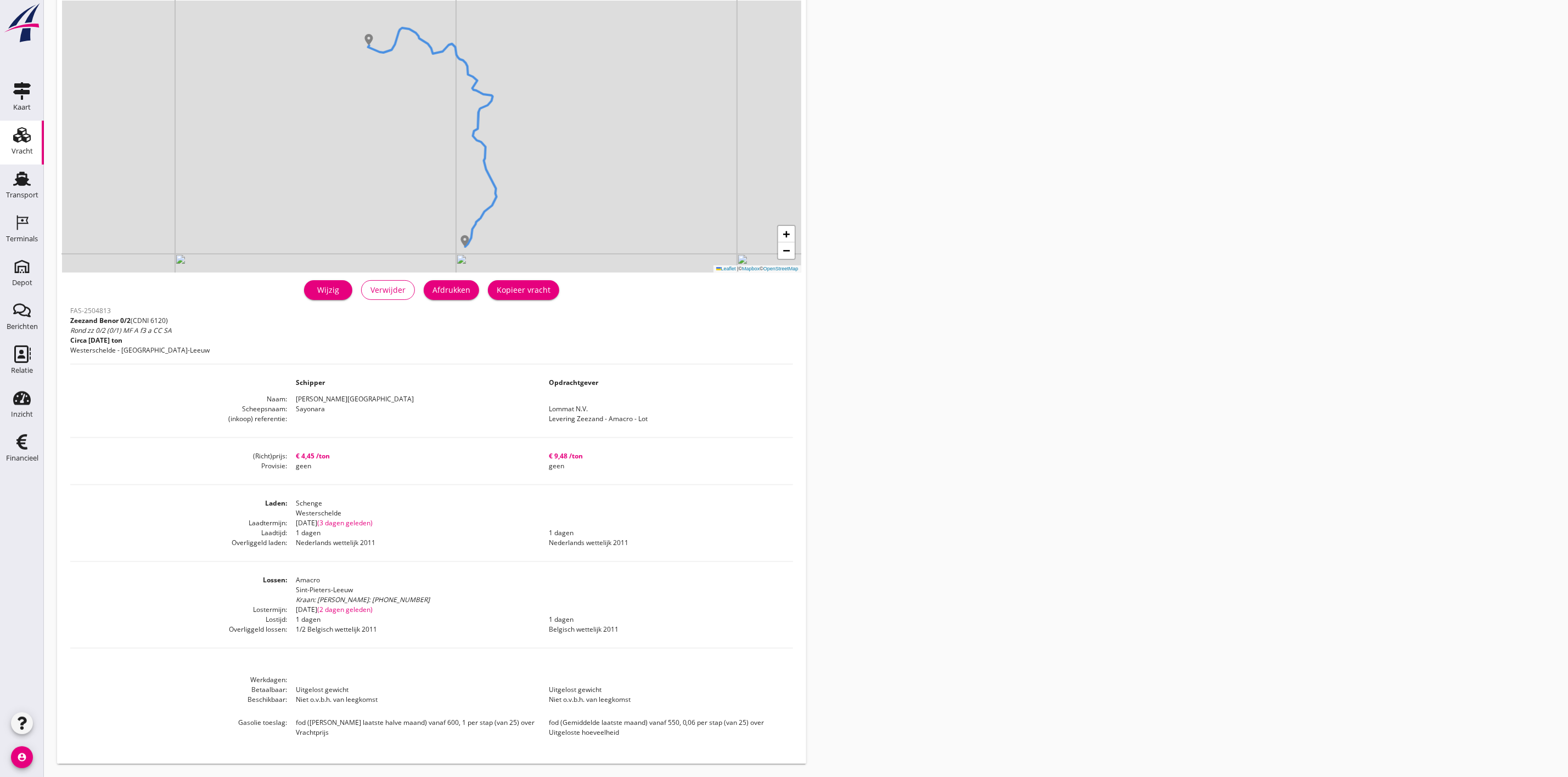
click at [326, 285] on div "Wijzig" at bounding box center [328, 289] width 31 height 11
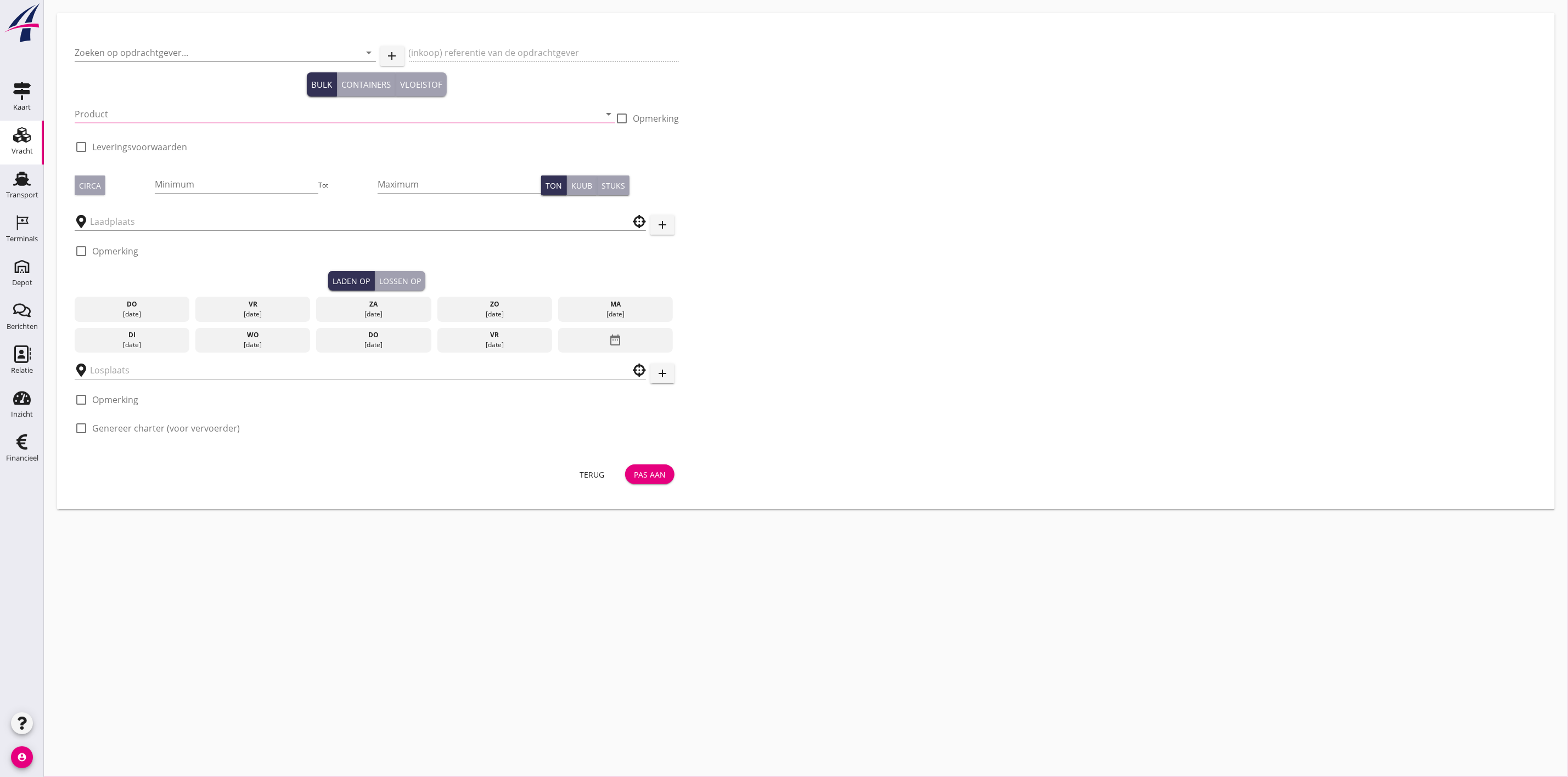
type input "Lommat N.V."
type input "Levering Zeezand - Amacro - Lot"
type input "Zeezand Benor 0/2 (6120)"
checkbox input "true"
type input "1200"
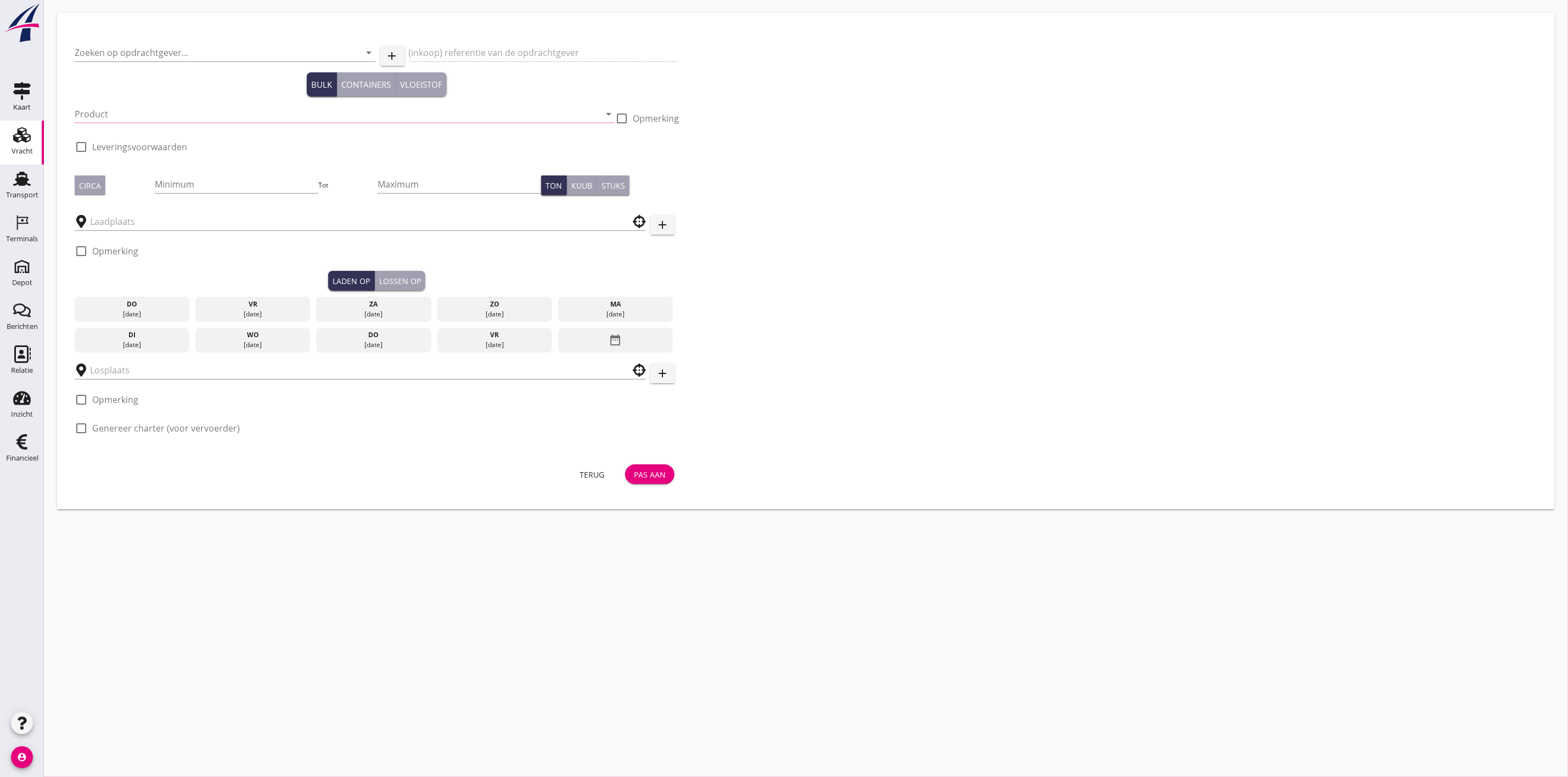
checkbox input "true"
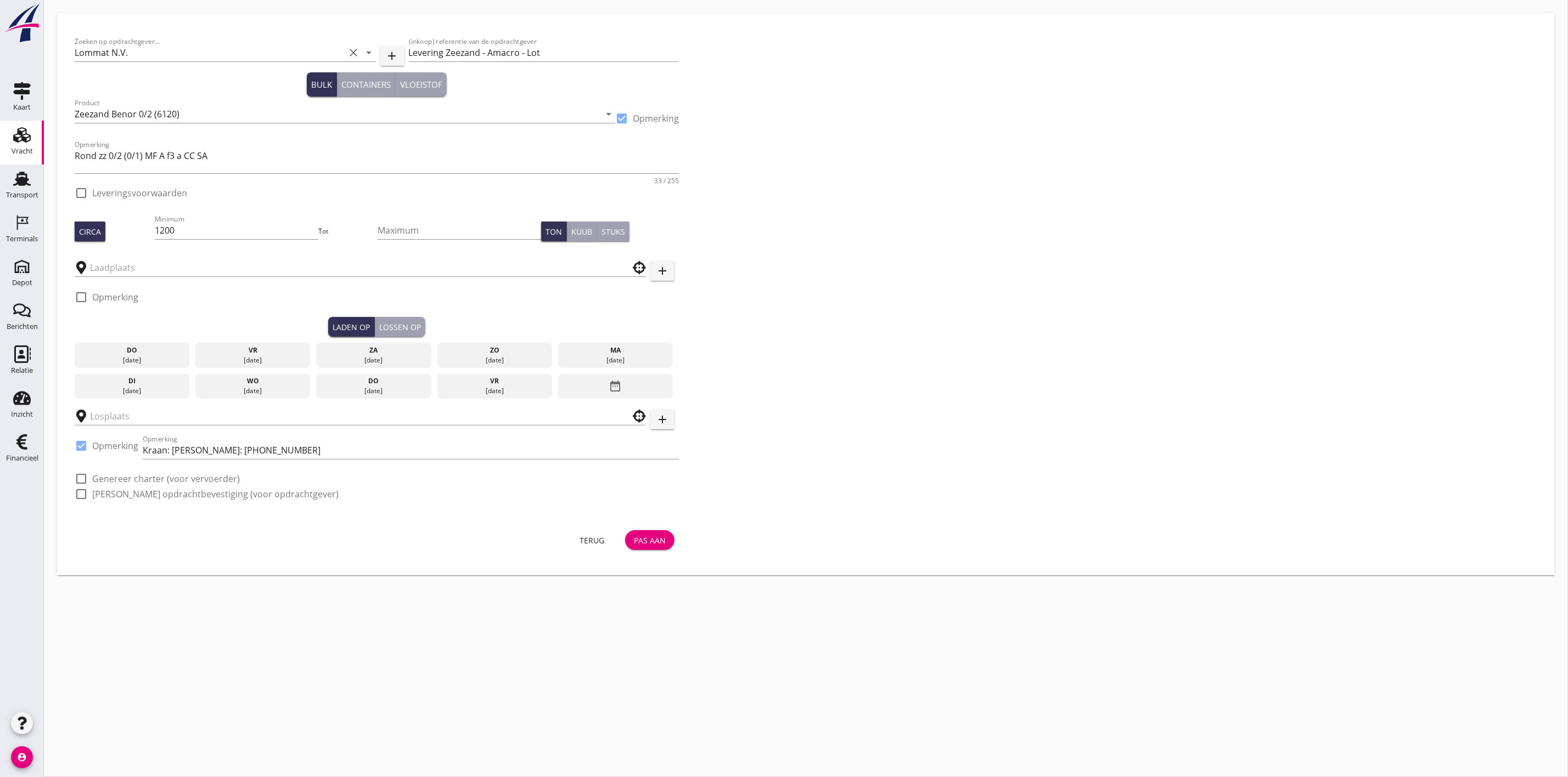
type input "Schenge"
checkbox input "true"
type input "Amacro"
checkbox input "true"
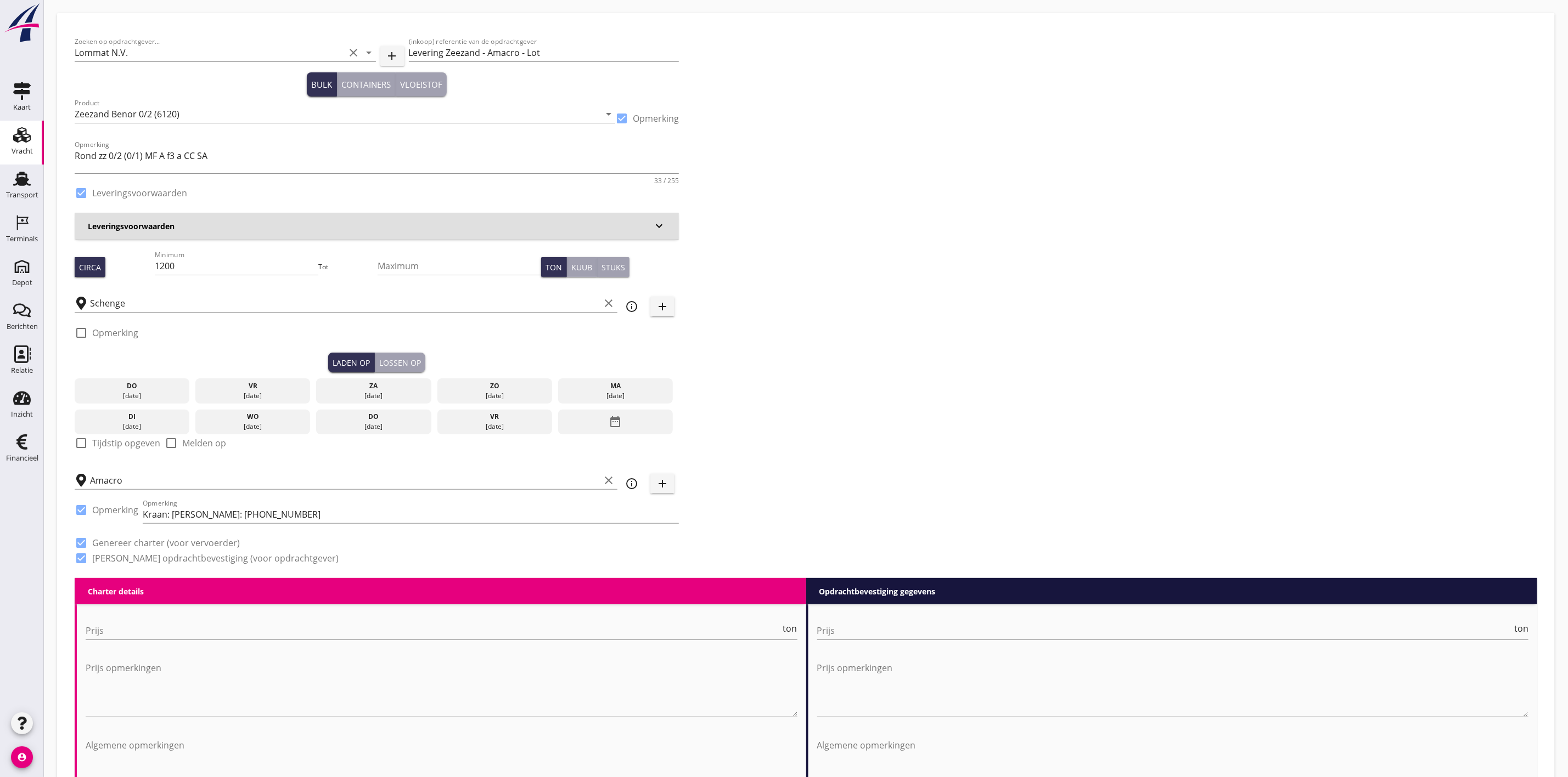
type input "4.45"
checkbox input "false"
radio input "false"
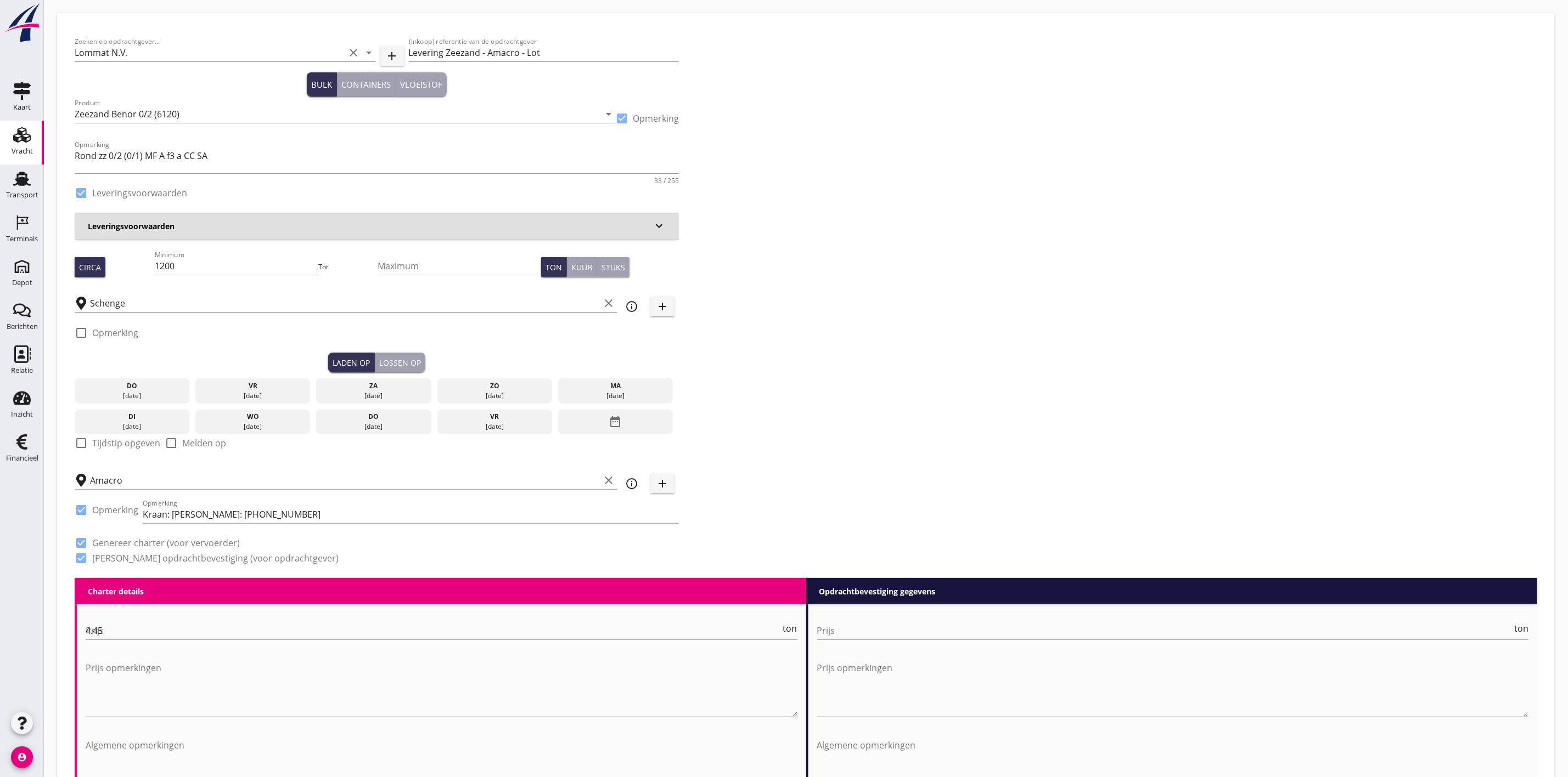
checkbox input "true"
type input "1"
type input "9.48"
checkbox input "false"
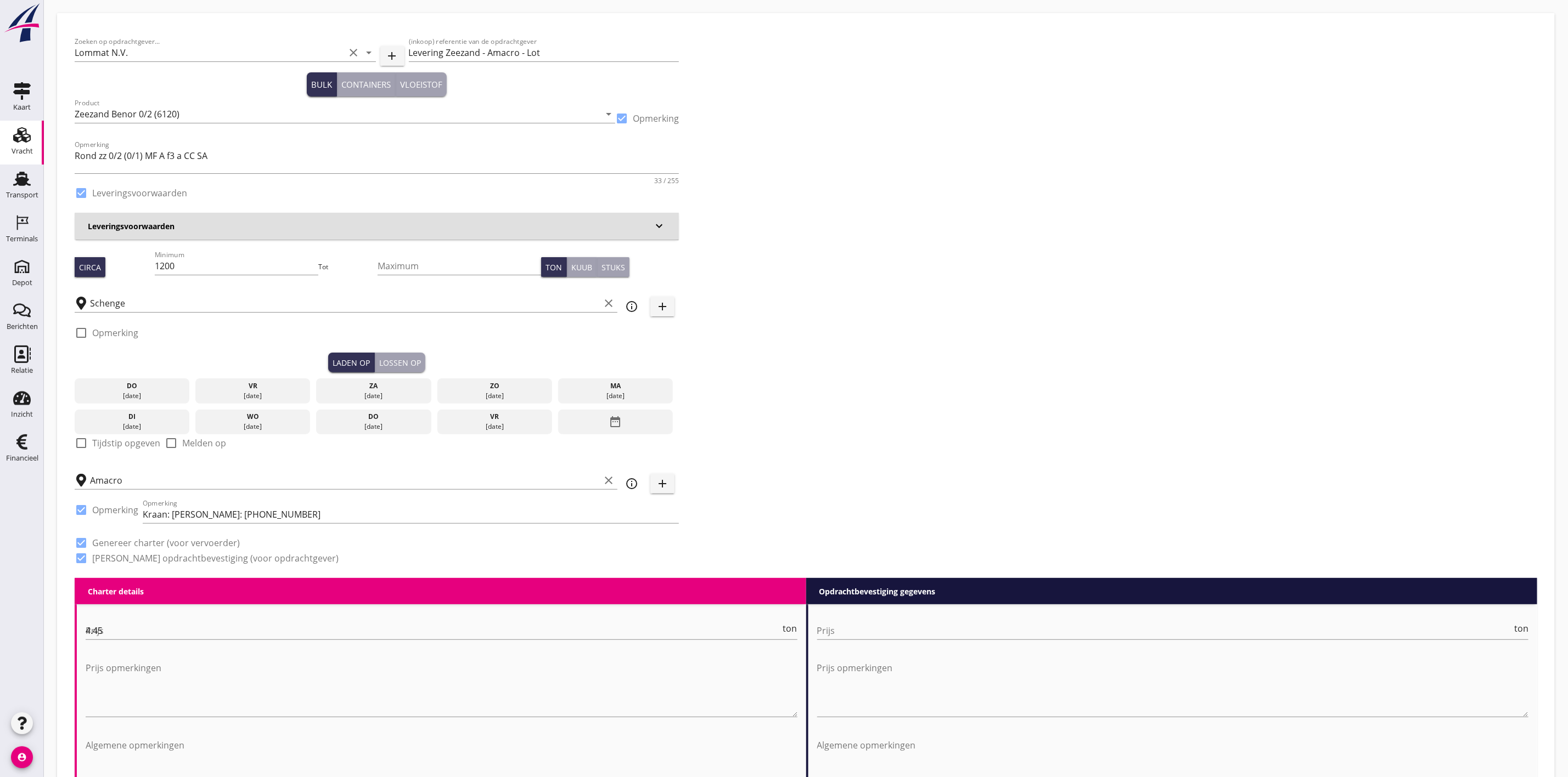
radio input "false"
checkbox input "true"
type input "1"
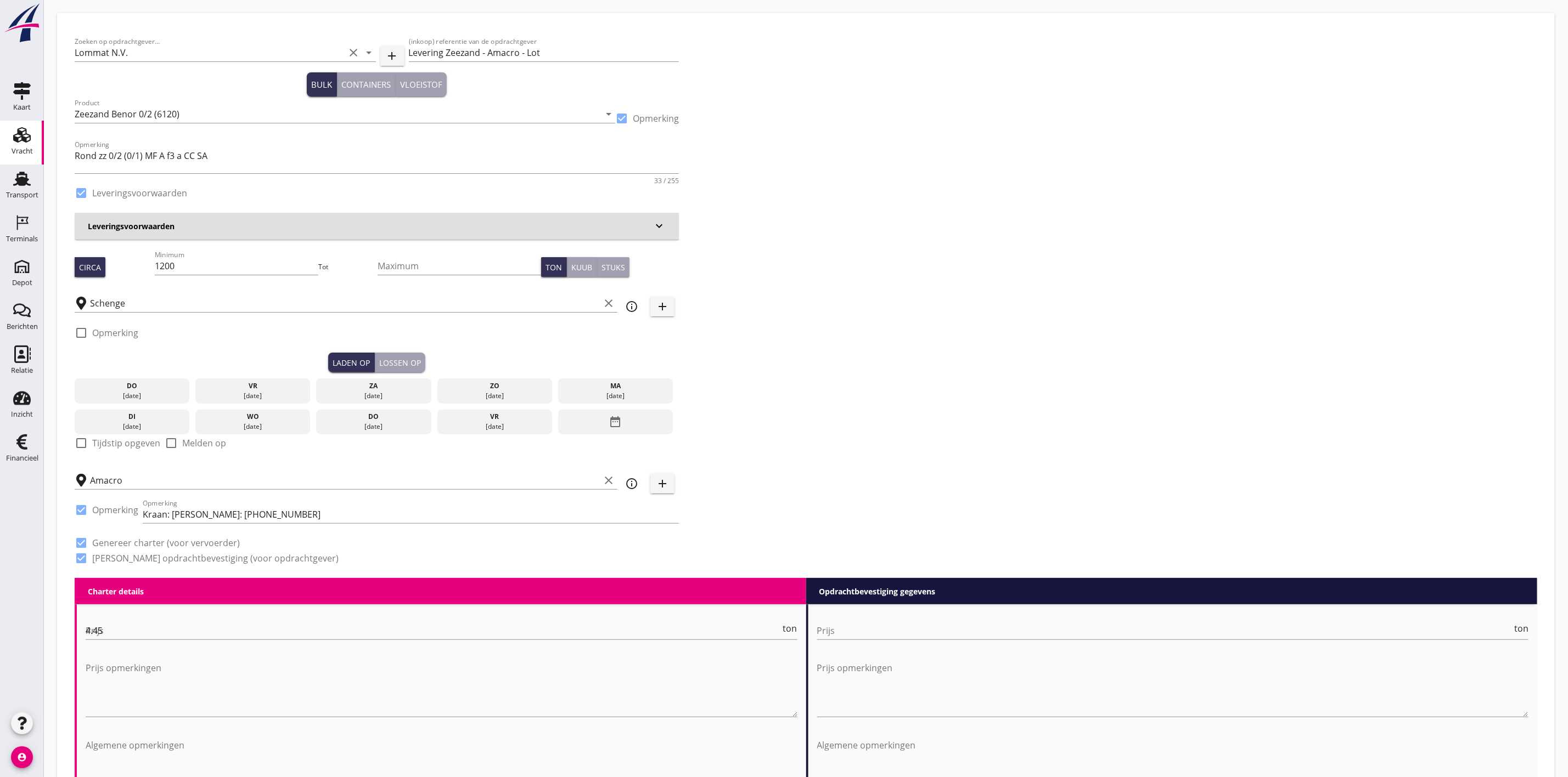
type input "1"
click at [110, 310] on input "Schenge" at bounding box center [344, 303] width 510 height 17
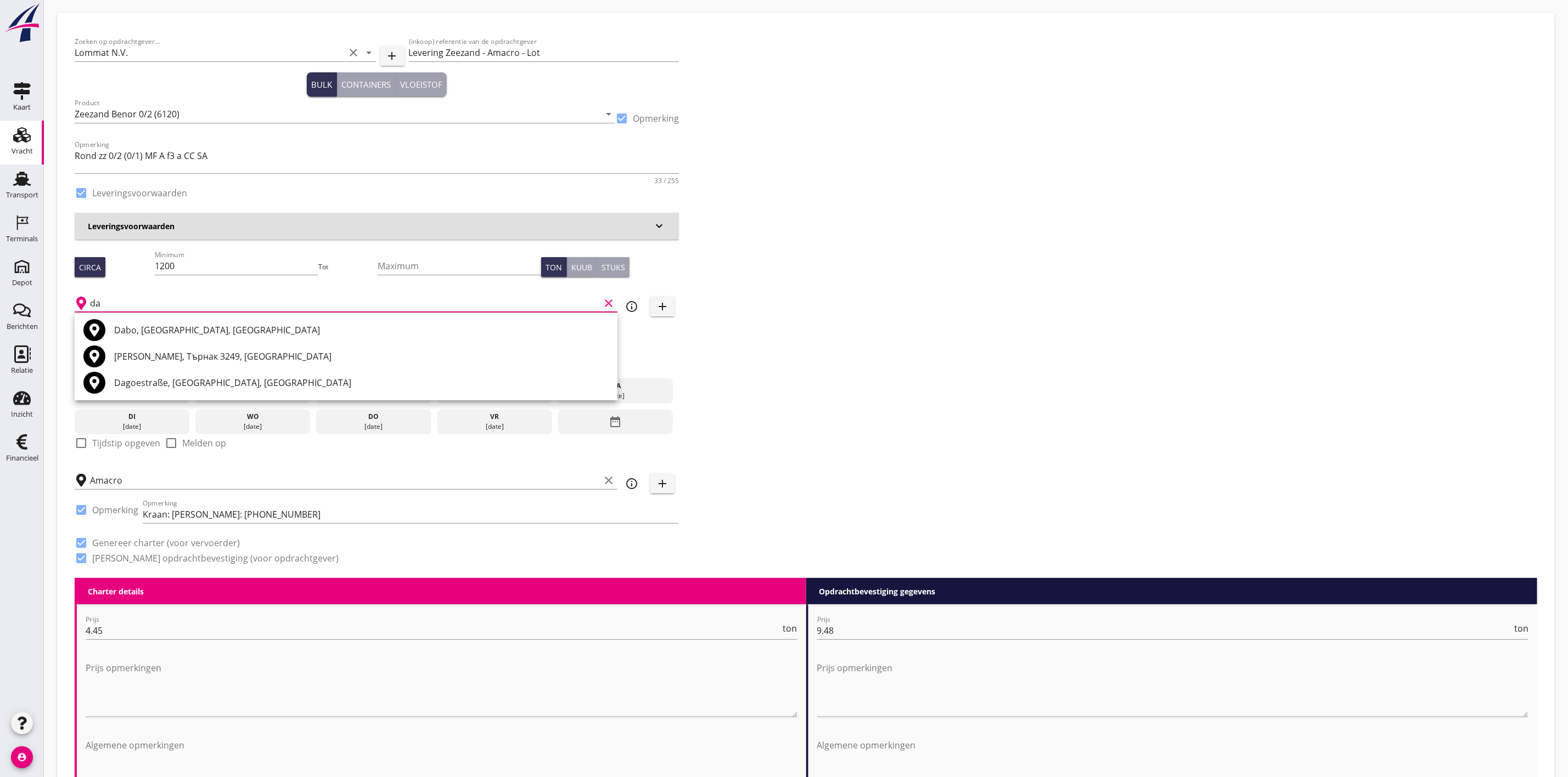
type input "d"
type input "s"
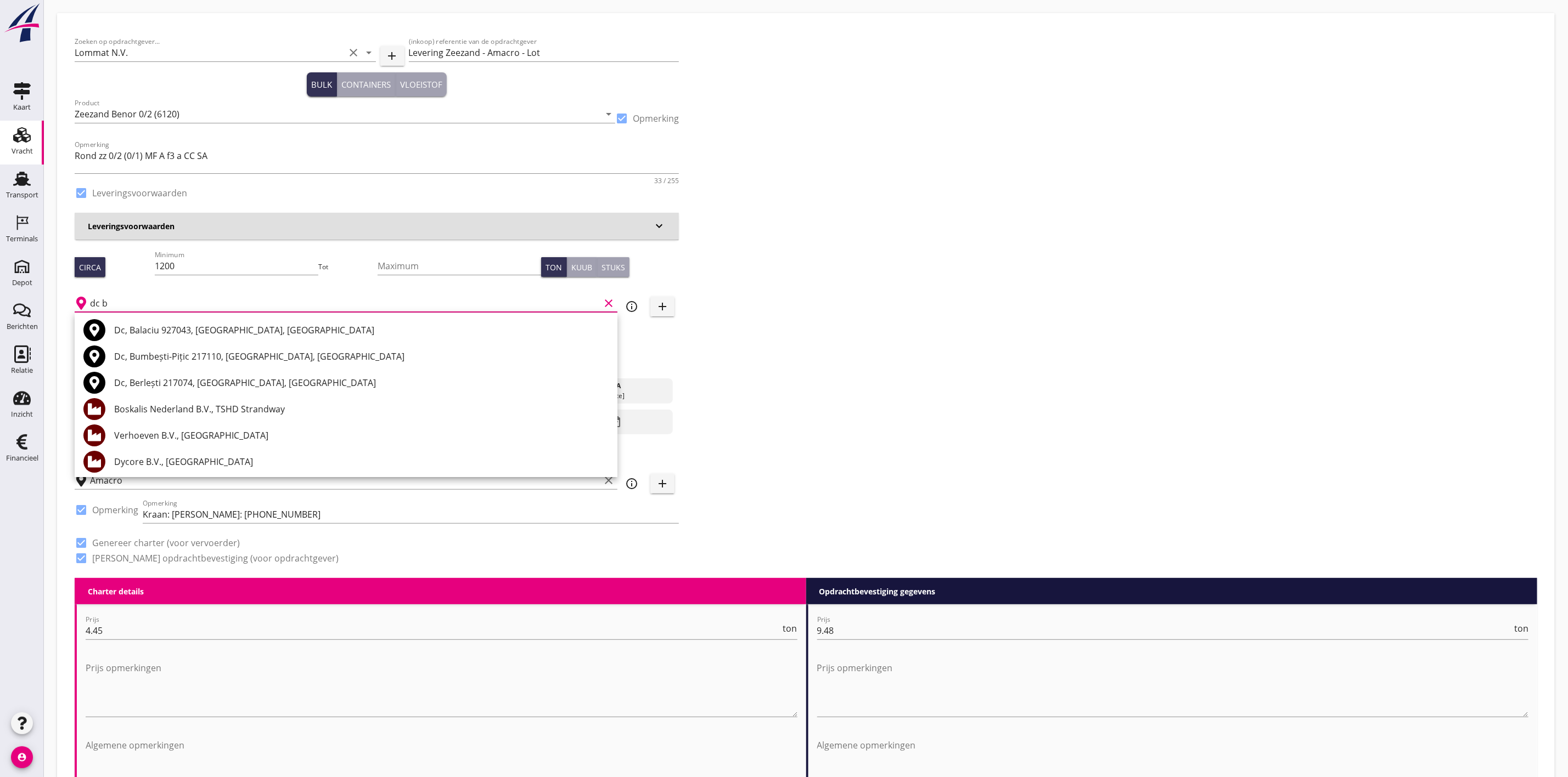
click at [272, 298] on input "dc b" at bounding box center [344, 303] width 510 height 17
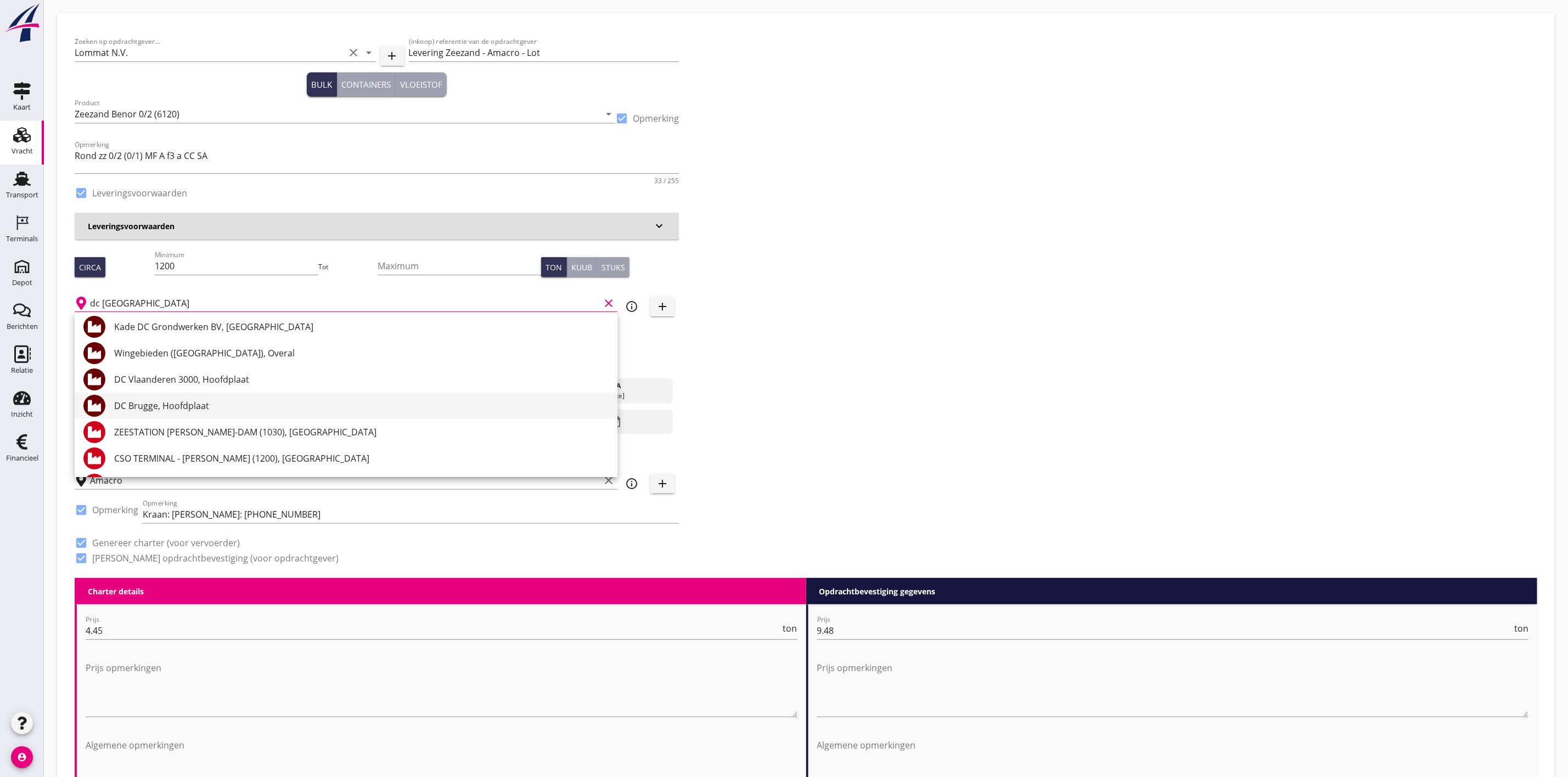
click at [280, 402] on div "DC Brugge, Hoofdplaat" at bounding box center [361, 405] width 494 height 13
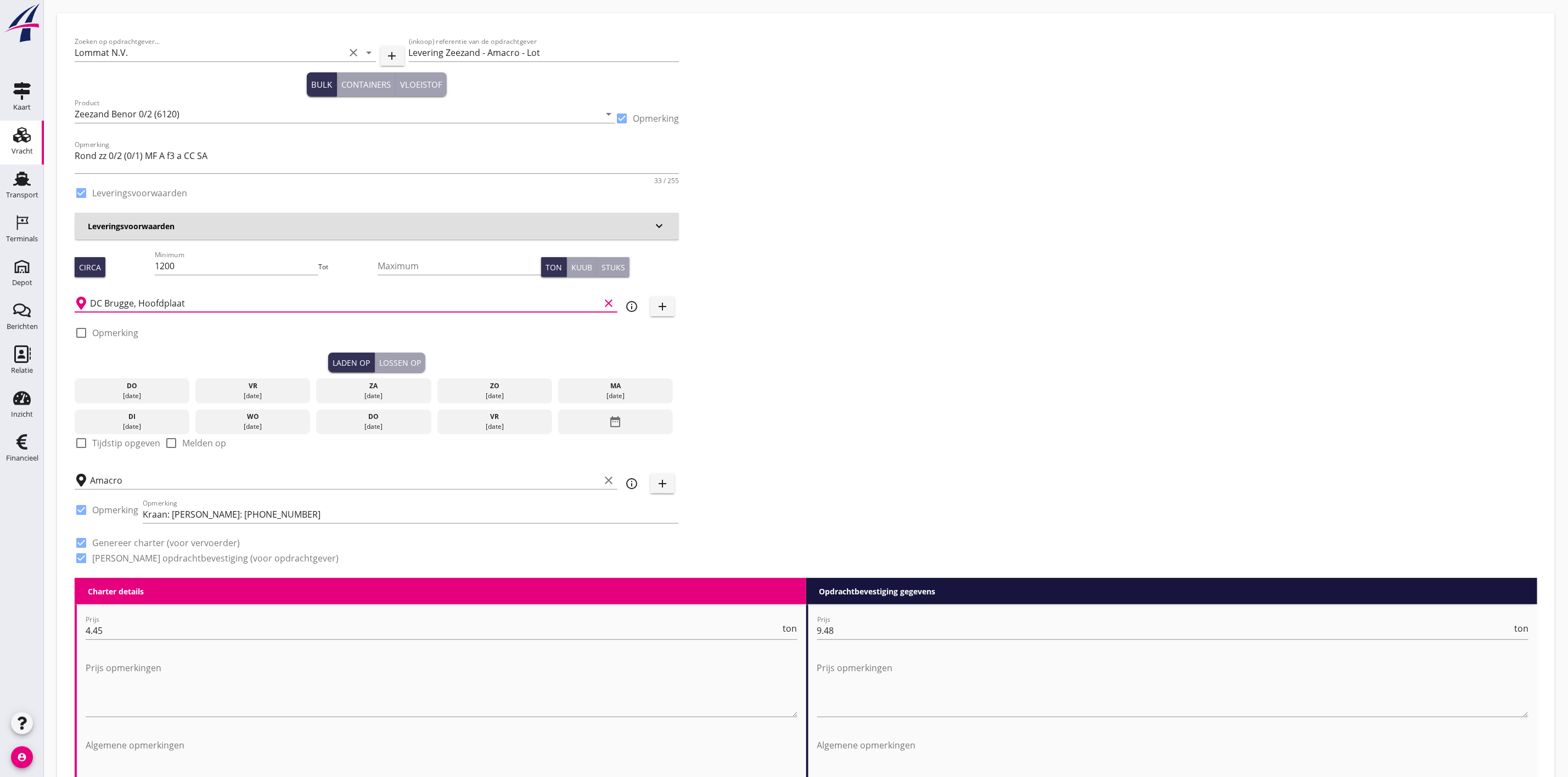
type input "DC Brugge, Hoofdplaat"
click at [927, 280] on div "Zoeken op opdrachtgever... Lommat N.V. clear arrow_drop_down add (inkoop) refer…" at bounding box center [805, 304] width 1471 height 547
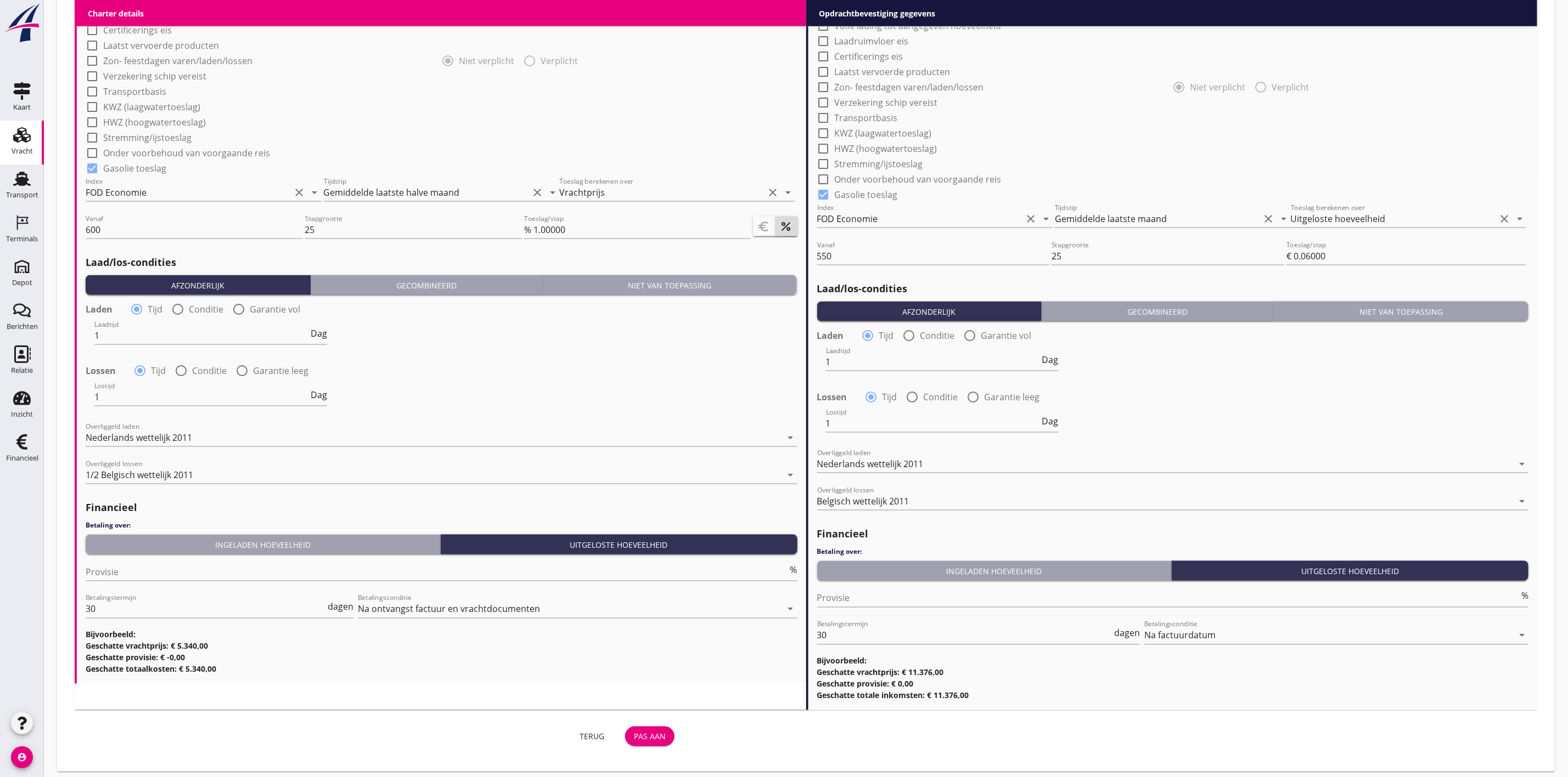
scroll to position [995, 0]
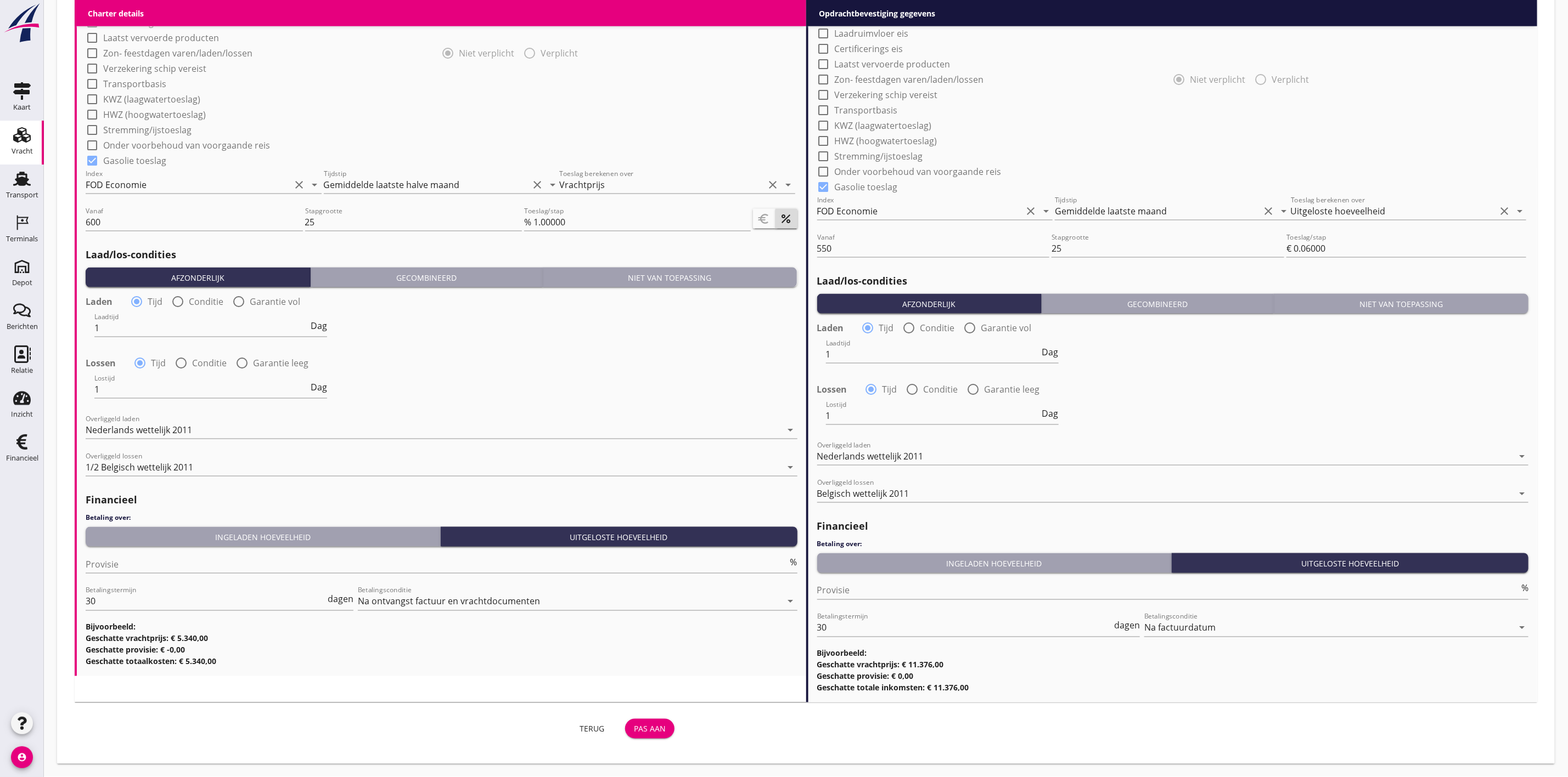
click at [657, 728] on div "Pas aan" at bounding box center [650, 729] width 32 height 11
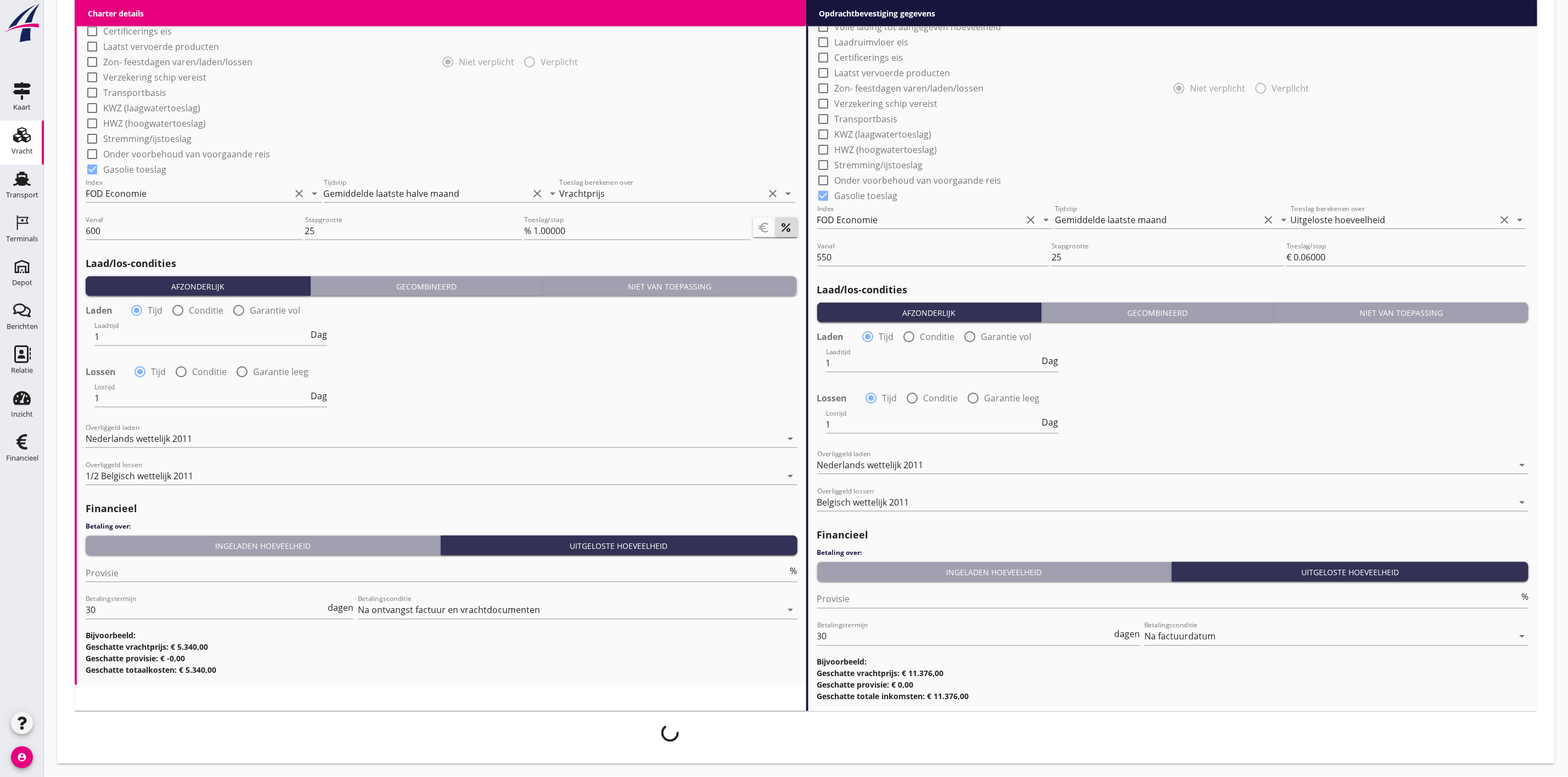
scroll to position [986, 0]
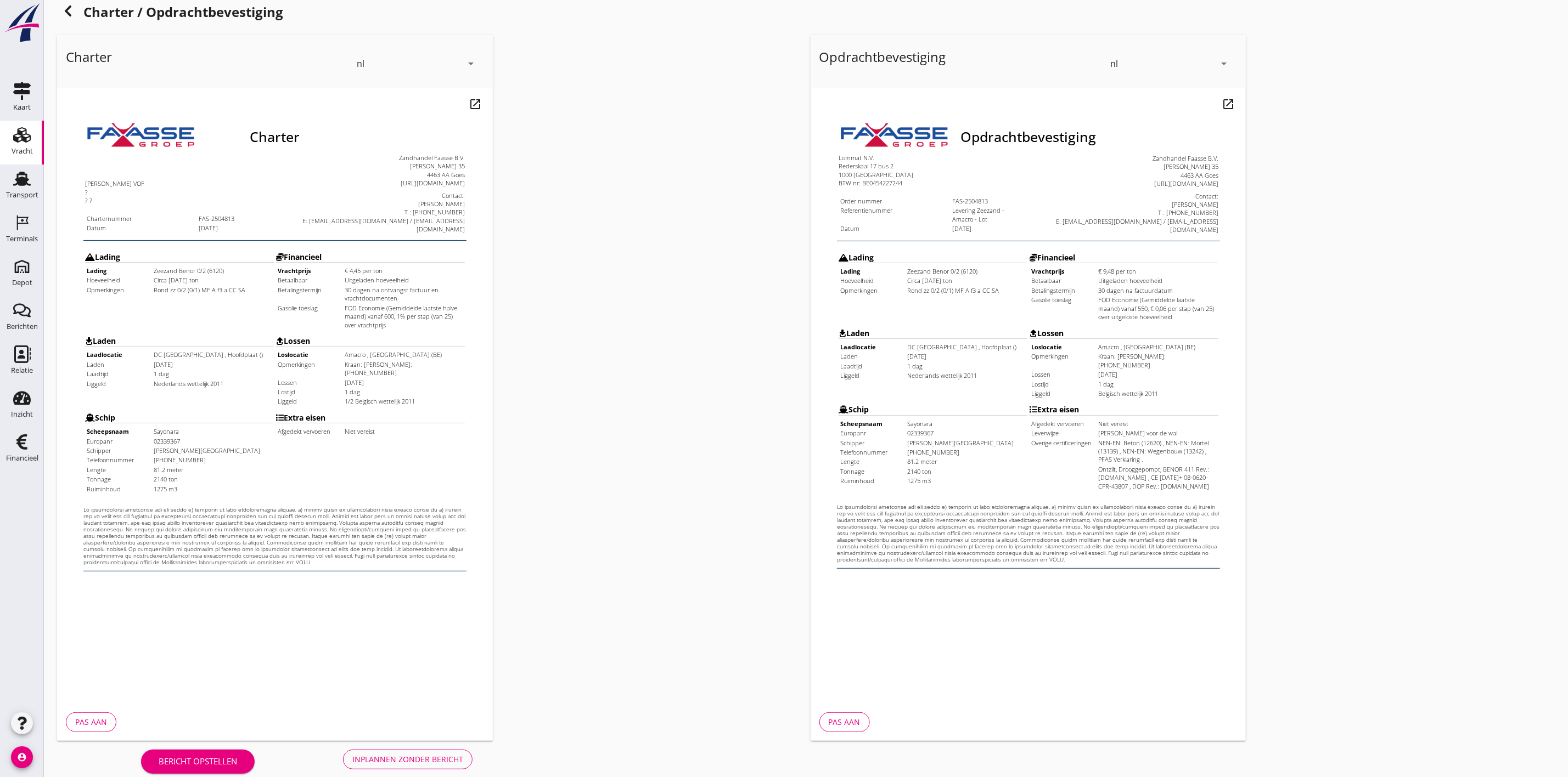
scroll to position [35, 0]
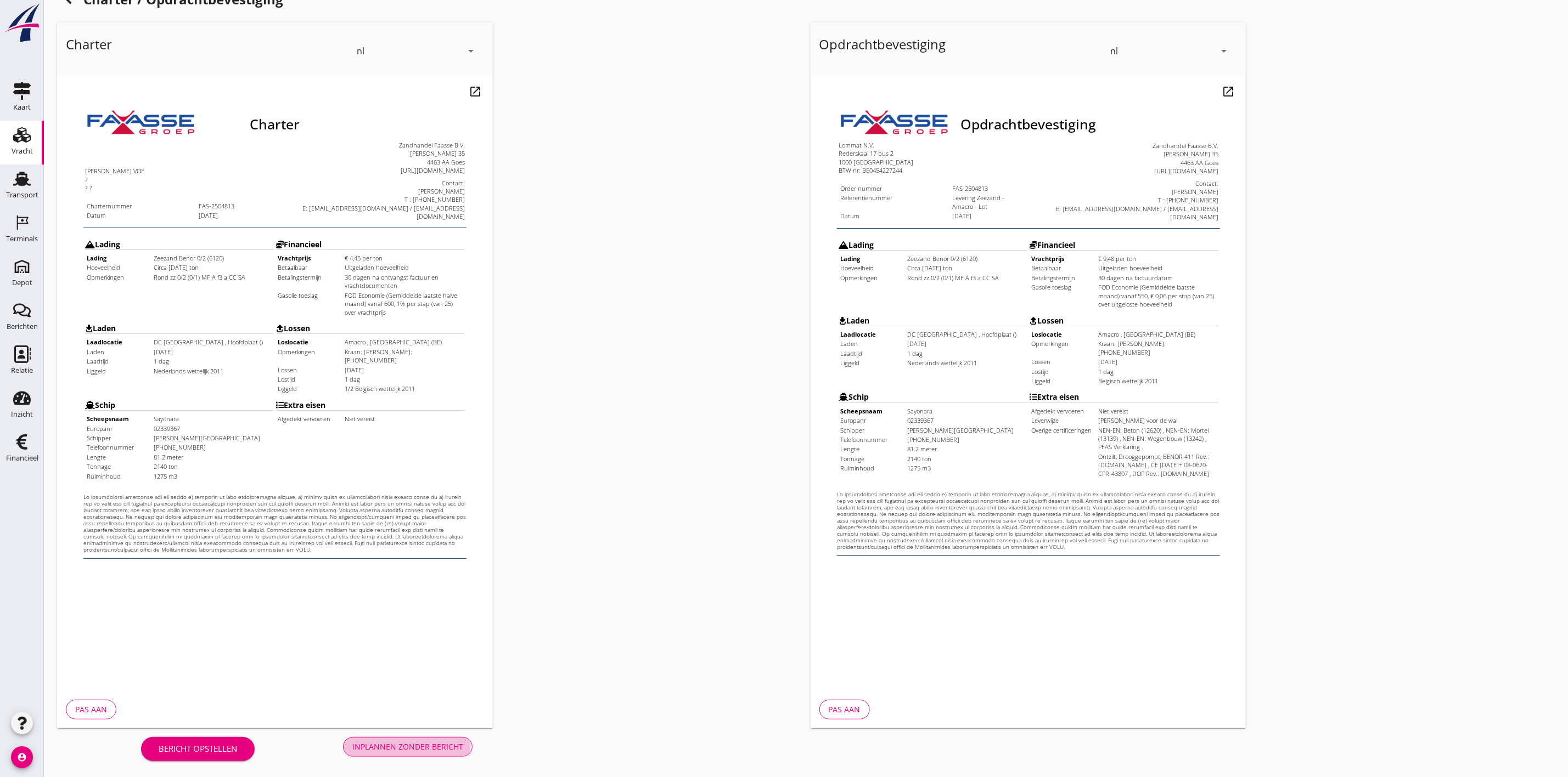
click at [417, 755] on button "Inplannen zonder bericht" at bounding box center [407, 747] width 130 height 20
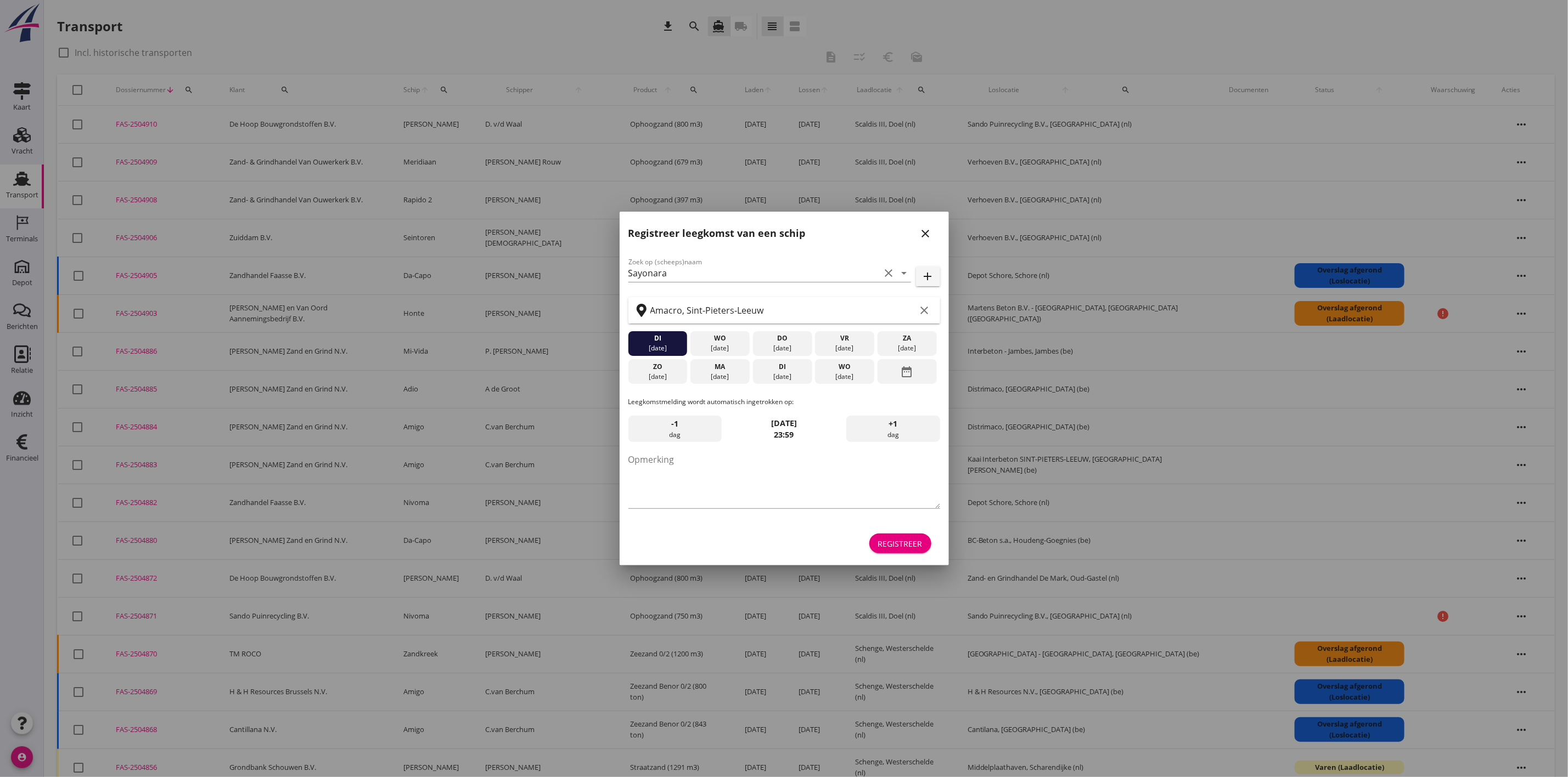
click at [927, 233] on icon "close" at bounding box center [925, 233] width 13 height 13
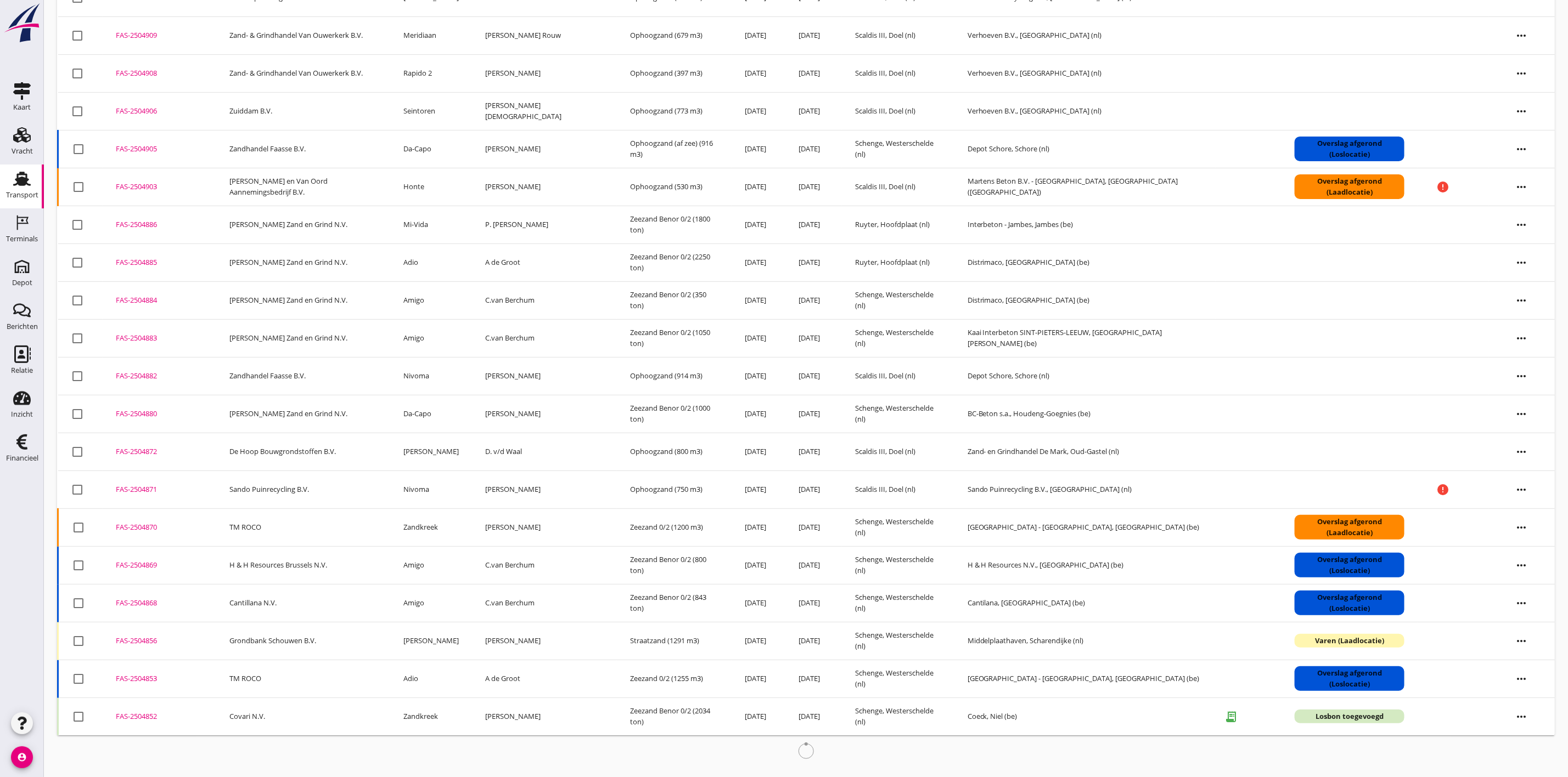
scroll to position [139, 0]
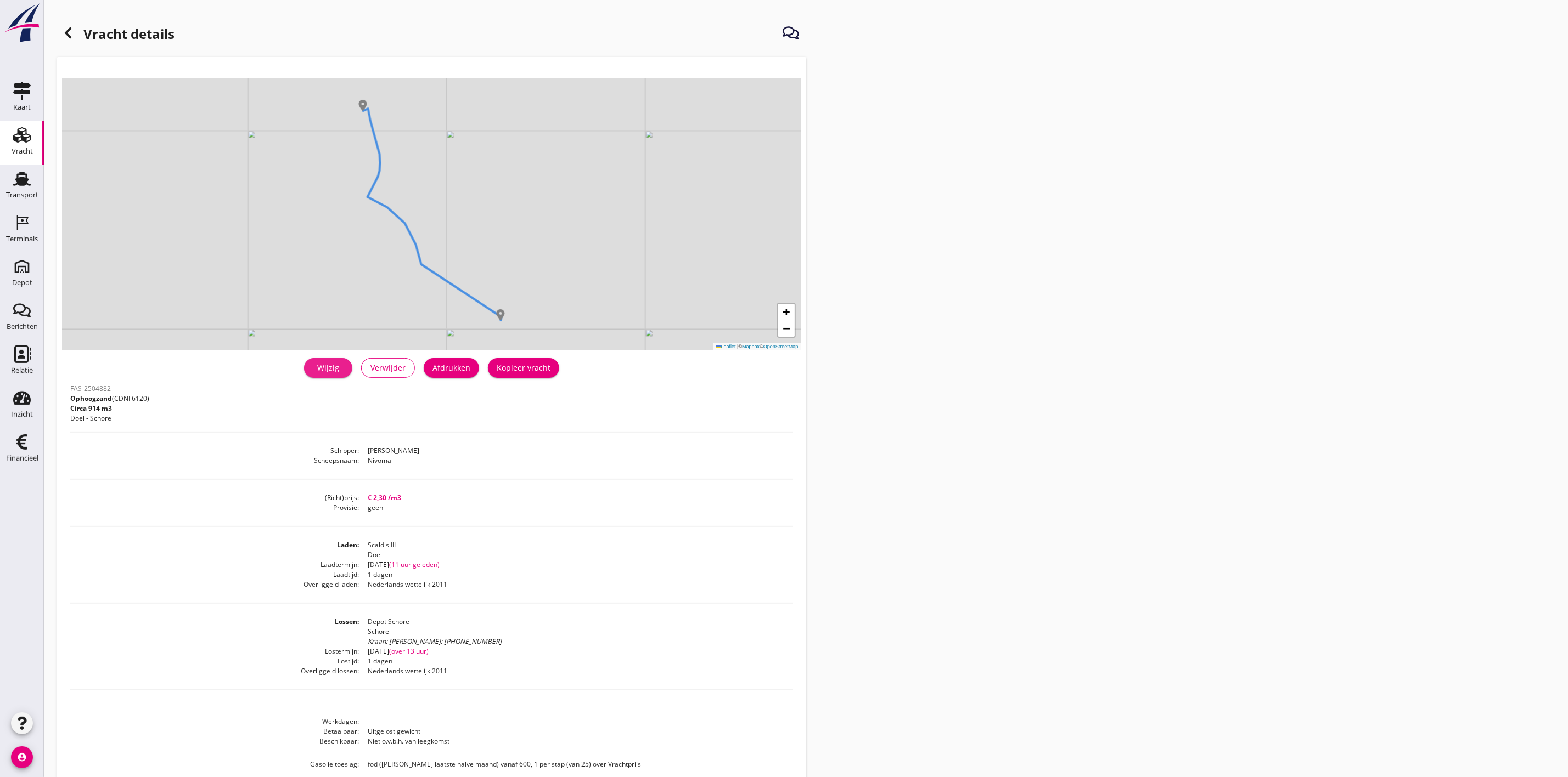
click at [328, 372] on div "Wijzig" at bounding box center [328, 367] width 31 height 11
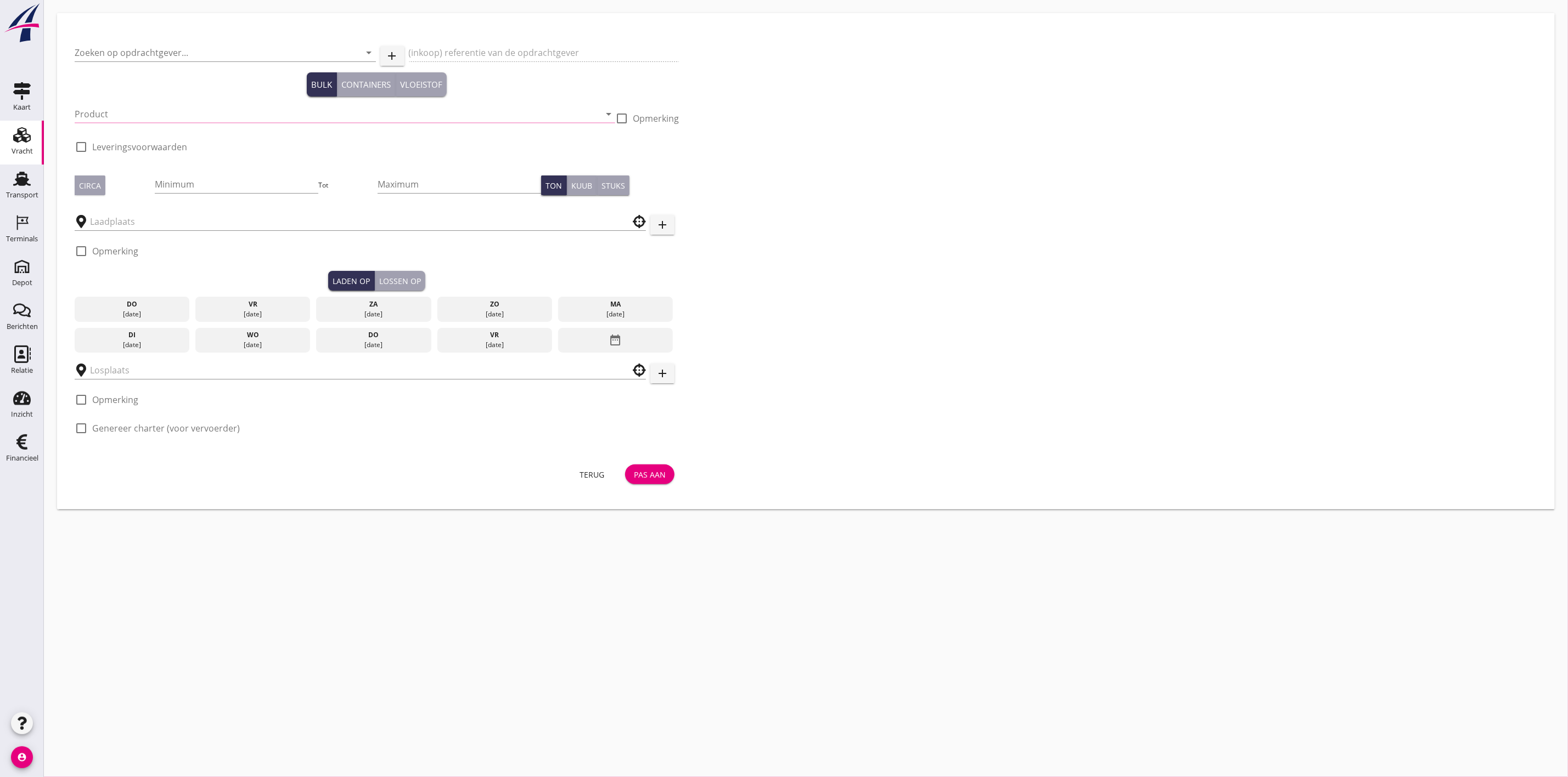
type input "Zandhandel Faasse B.V."
type input "Levering Ophoogzand"
type input "Ophoogzand (6120)"
type input "914"
checkbox input "true"
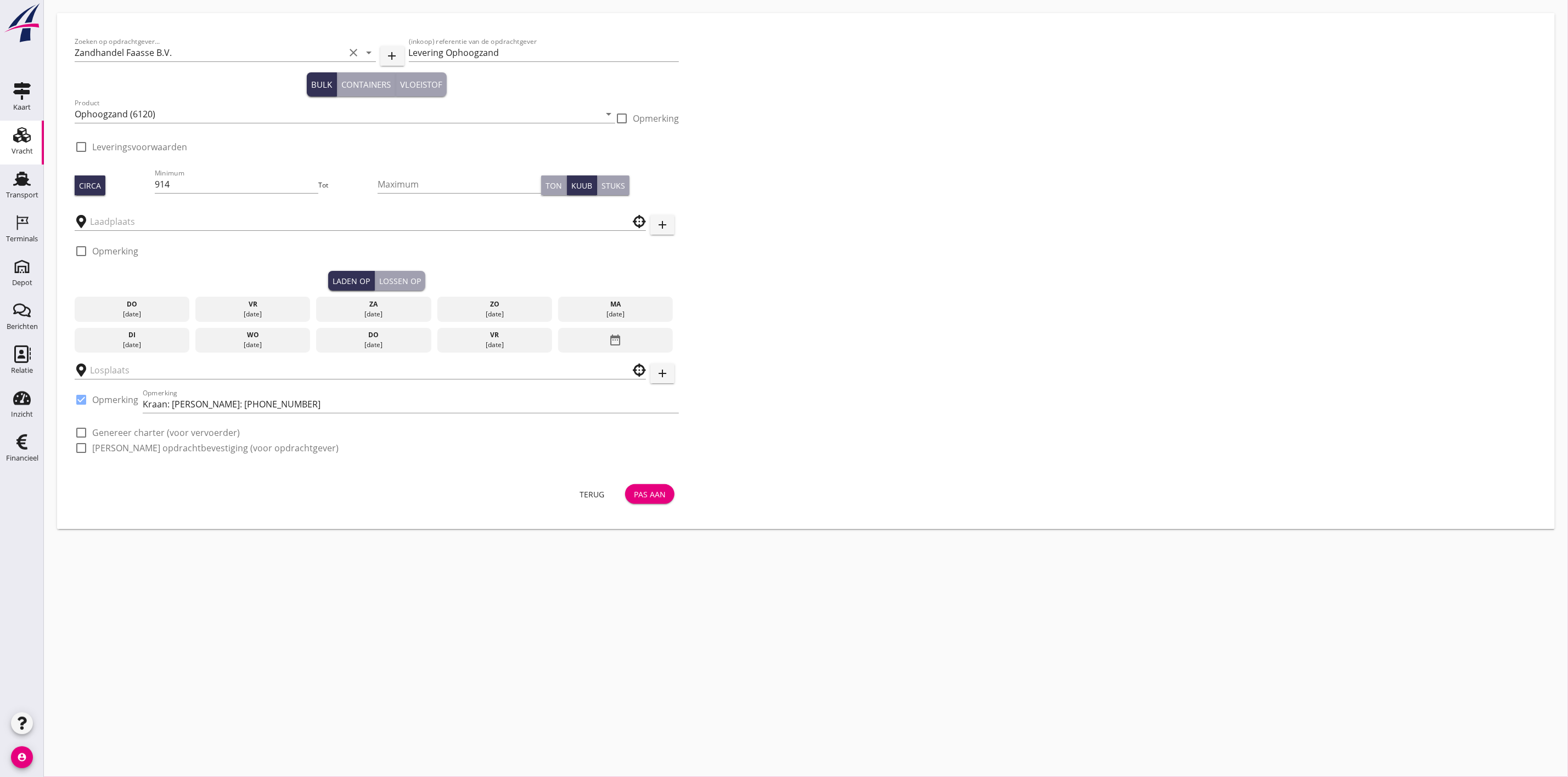
checkbox input "true"
type input "Scaldis III"
type input "Depot Schore"
checkbox input "true"
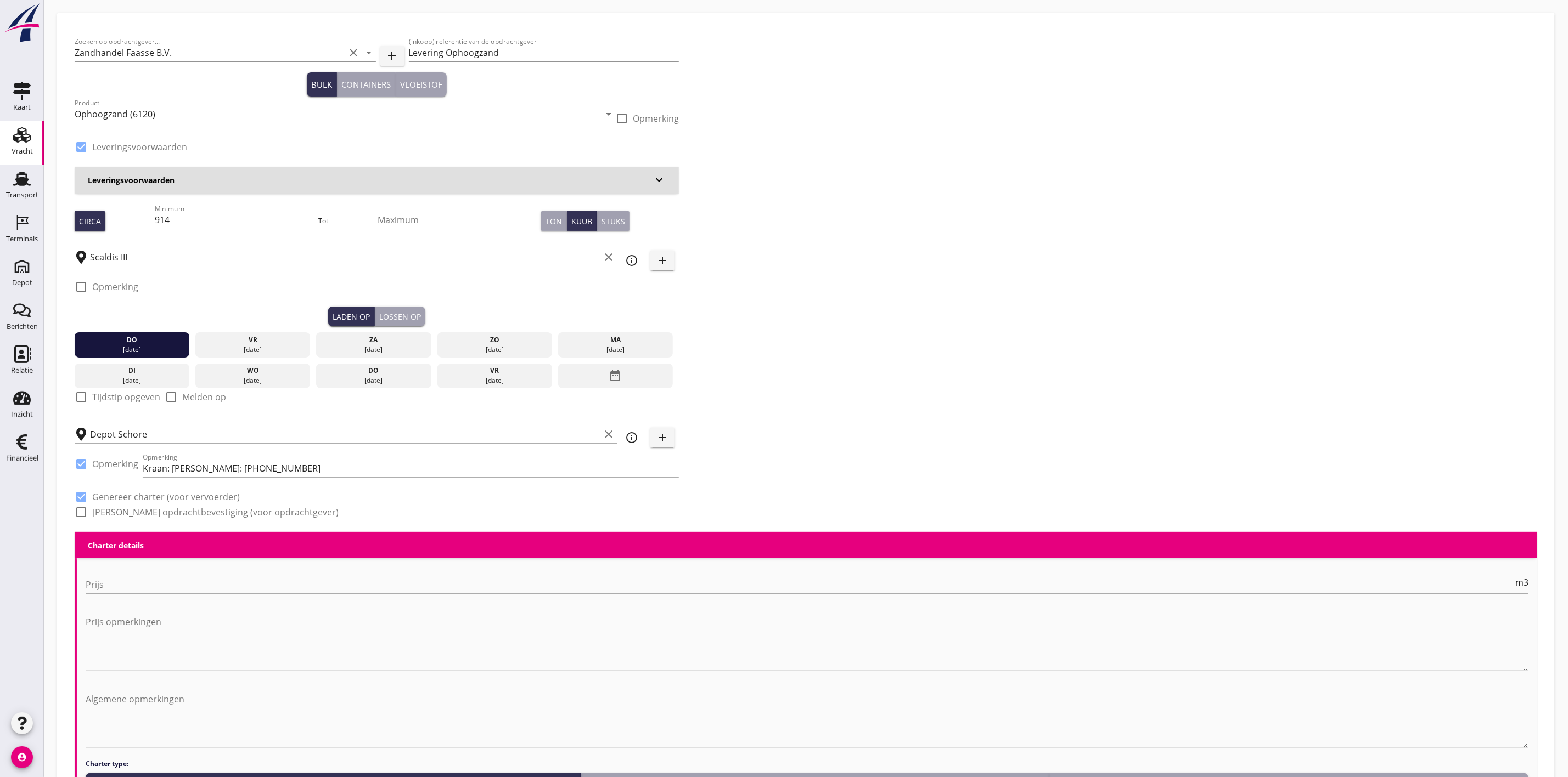
type input "2.35"
checkbox input "false"
radio input "false"
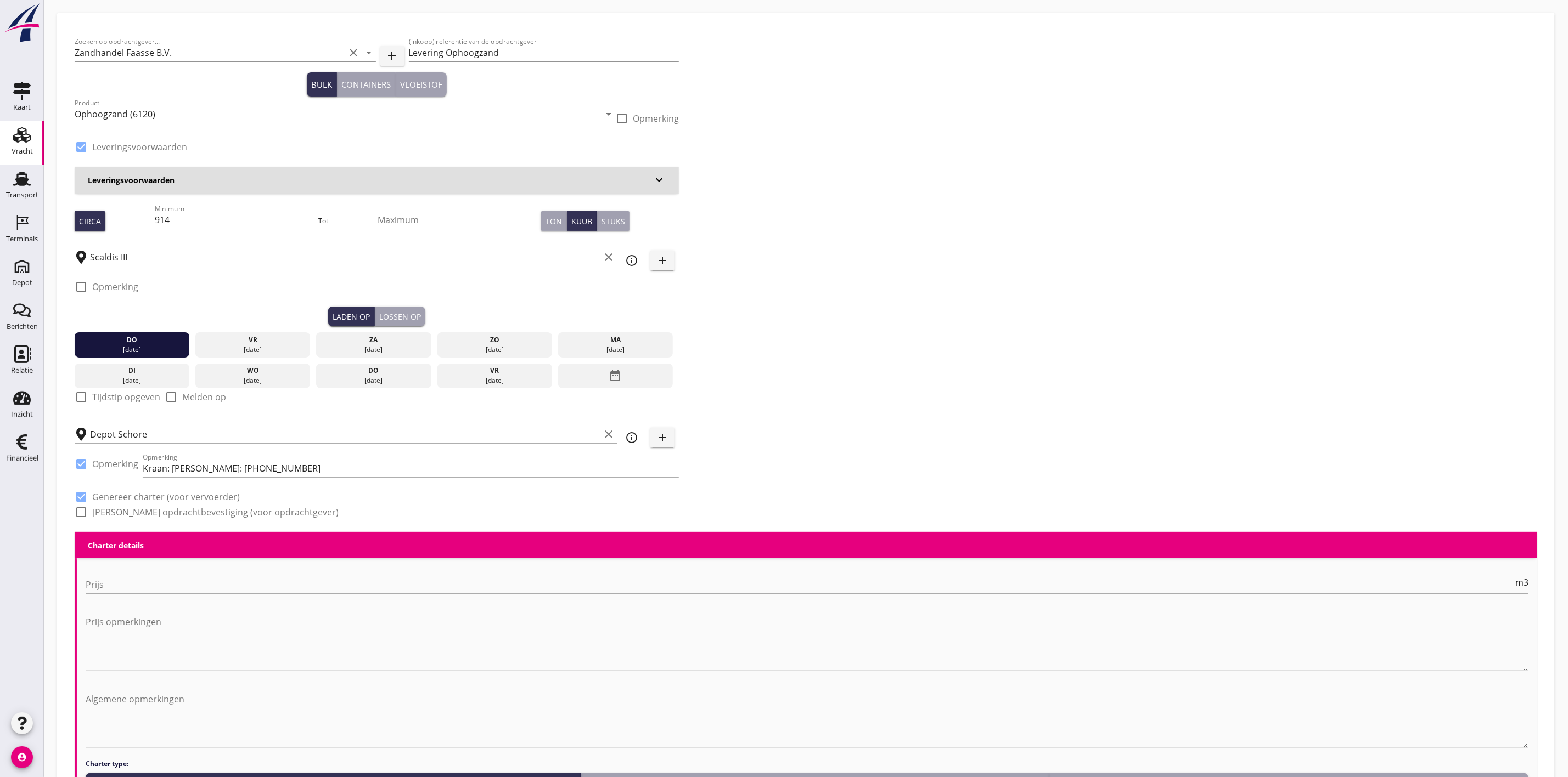
checkbox input "true"
type input "1"
drag, startPoint x: 533, startPoint y: 50, endPoint x: 527, endPoint y: 54, distance: 7.2
click at [527, 54] on input "Levering Ophoogzand" at bounding box center [544, 52] width 270 height 17
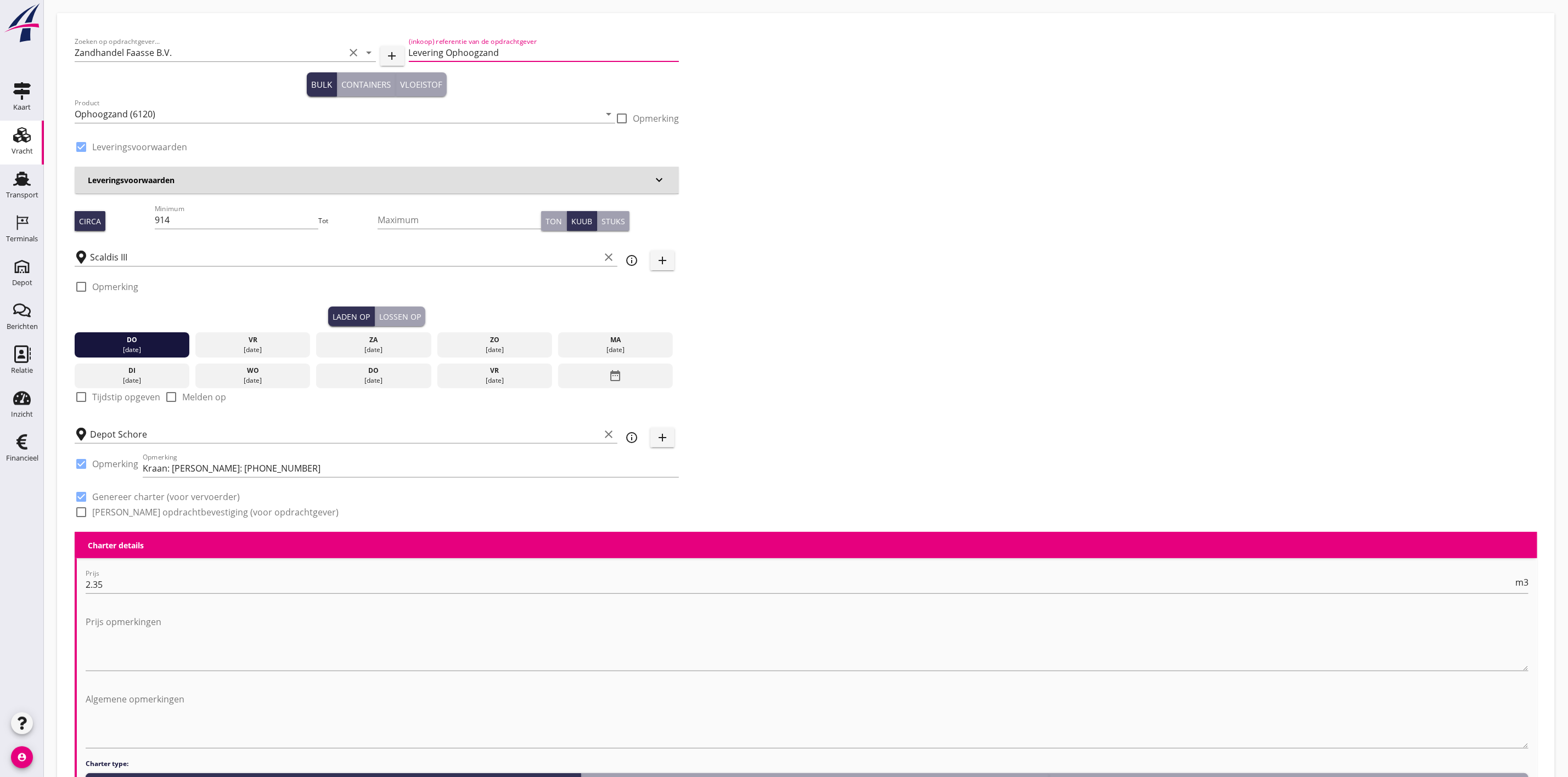
click at [526, 51] on input "Levering Ophoogzand" at bounding box center [544, 52] width 270 height 17
type input "Levering Ophoogzand van Zee"
click at [929, 176] on div "Zoeken op opdrachtgever... Zandhandel Faasse B.V. clear arrow_drop_down add (in…" at bounding box center [805, 282] width 1471 height 501
click at [130, 183] on h3 "Leveringsvoorwaarden" at bounding box center [371, 180] width 565 height 11
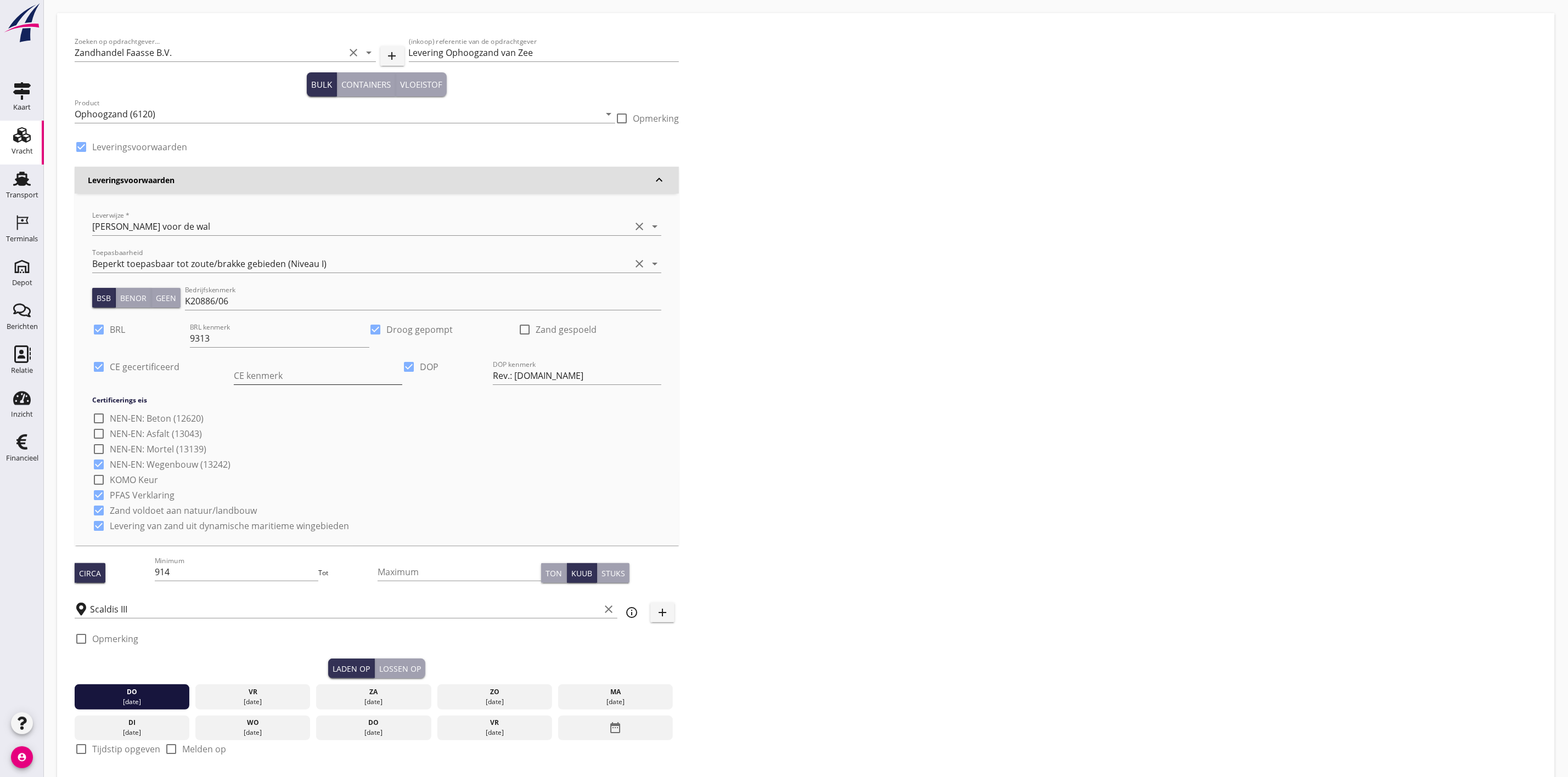
click at [302, 376] on input "CE kenmerk" at bounding box center [318, 375] width 169 height 17
type input "[DATE]+ 08-0620-CPR-43807"
click at [904, 329] on div "Zoeken op opdrachtgever... Zandhandel Faasse B.V. clear arrow_drop_down add (in…" at bounding box center [805, 458] width 1471 height 854
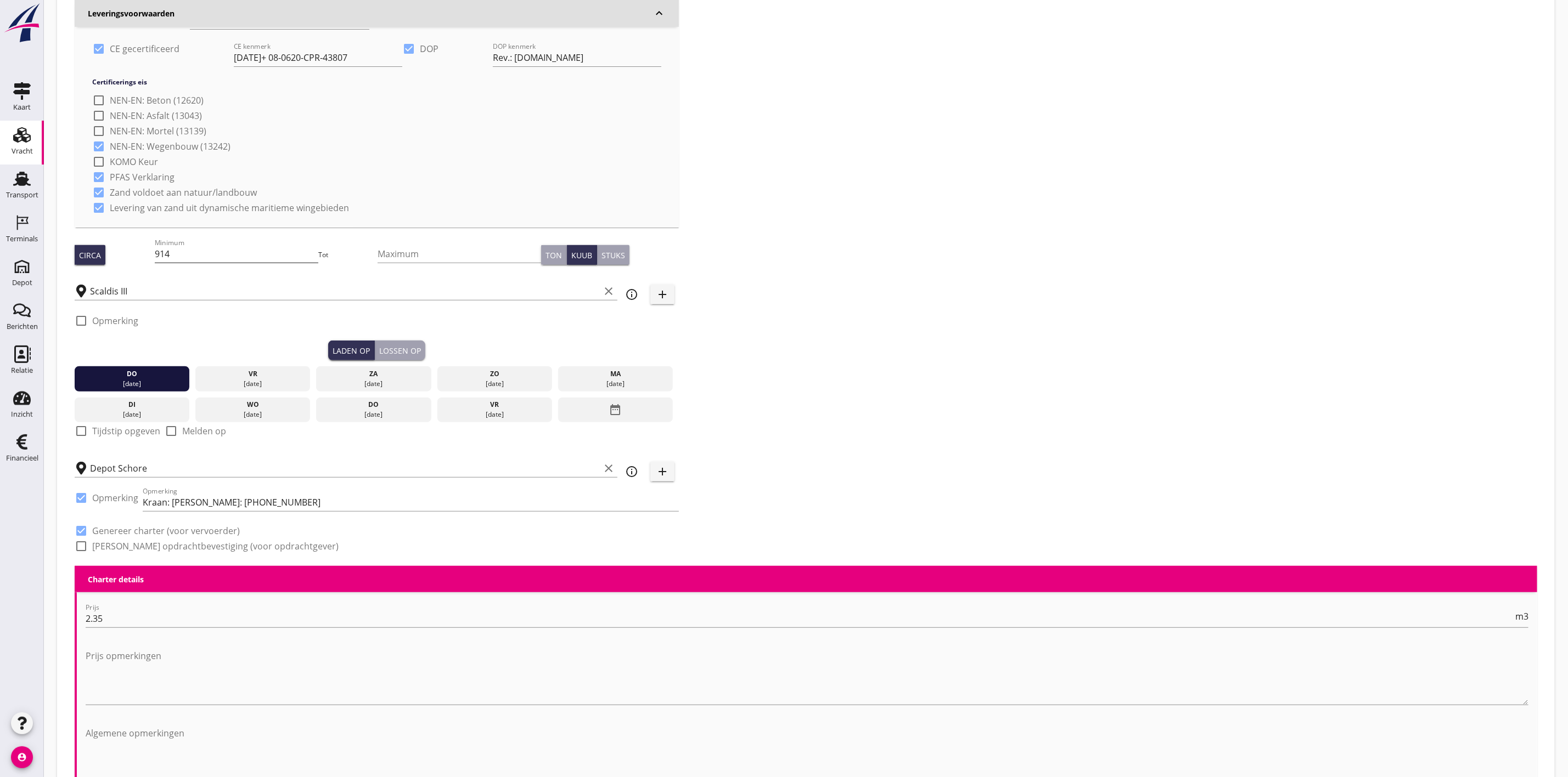
scroll to position [329, 0]
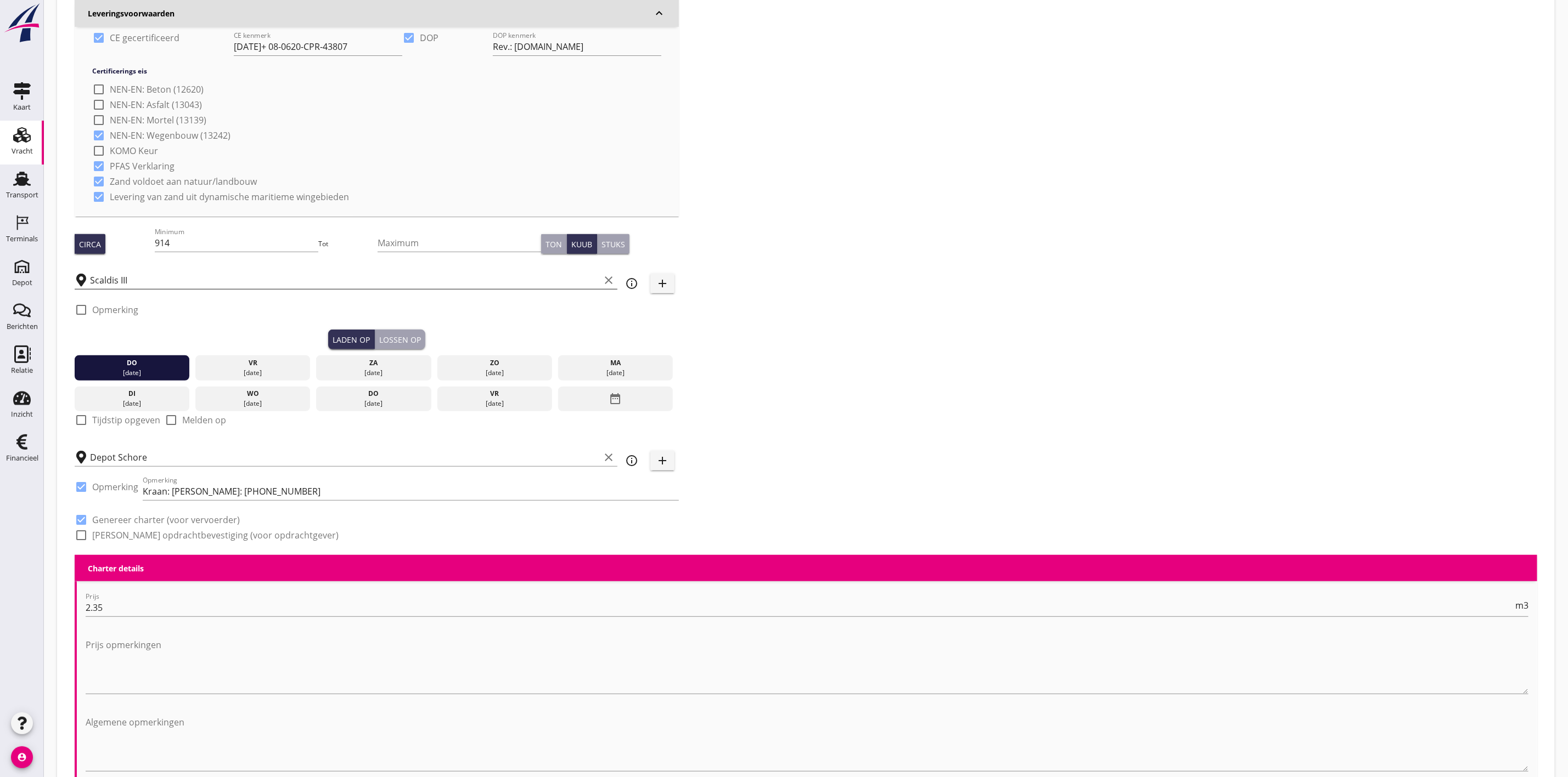
click at [112, 277] on input "Scaldis III" at bounding box center [344, 280] width 510 height 17
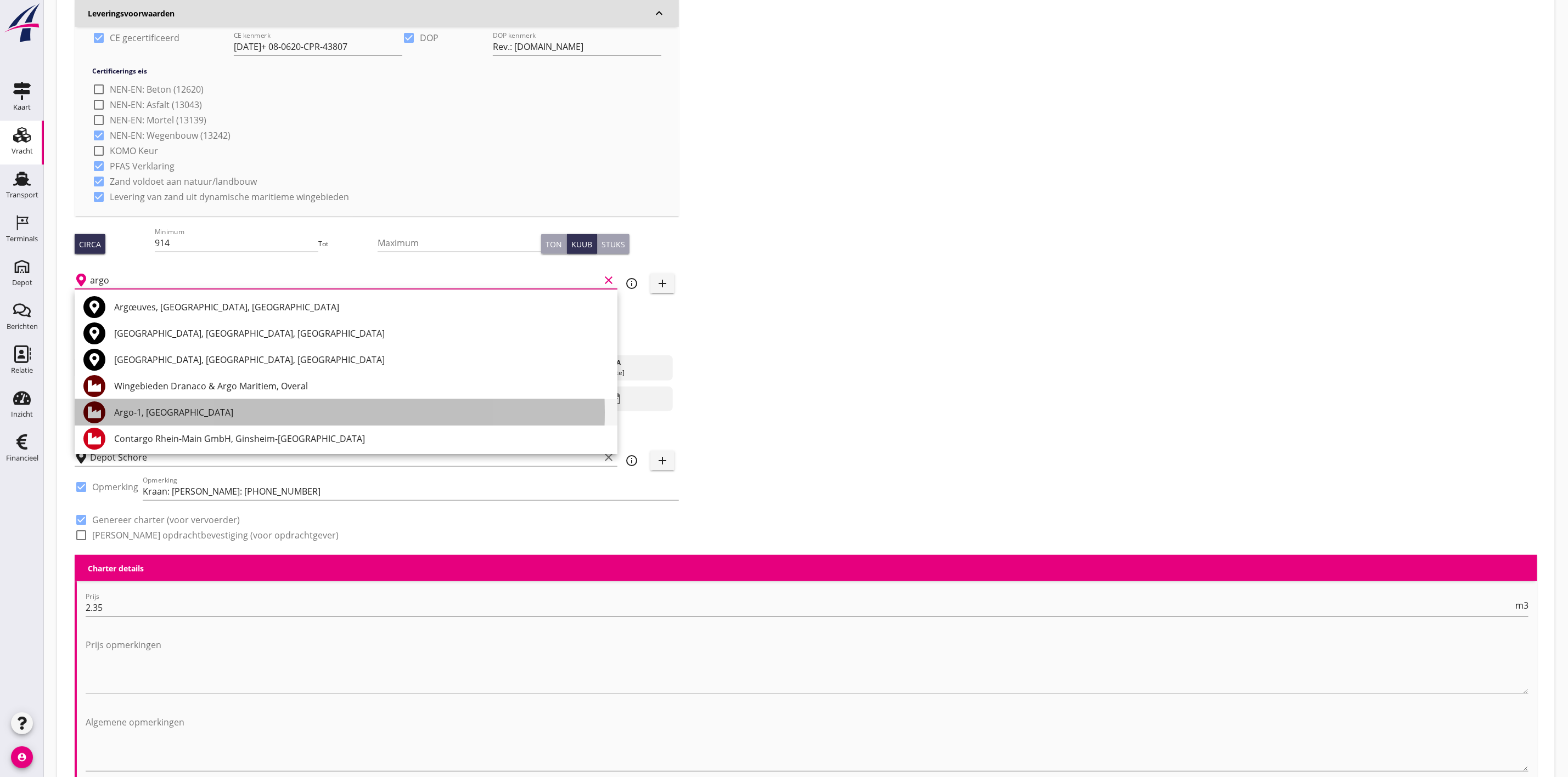
click at [209, 411] on div "Argo-1, [GEOGRAPHIC_DATA]" at bounding box center [361, 412] width 494 height 13
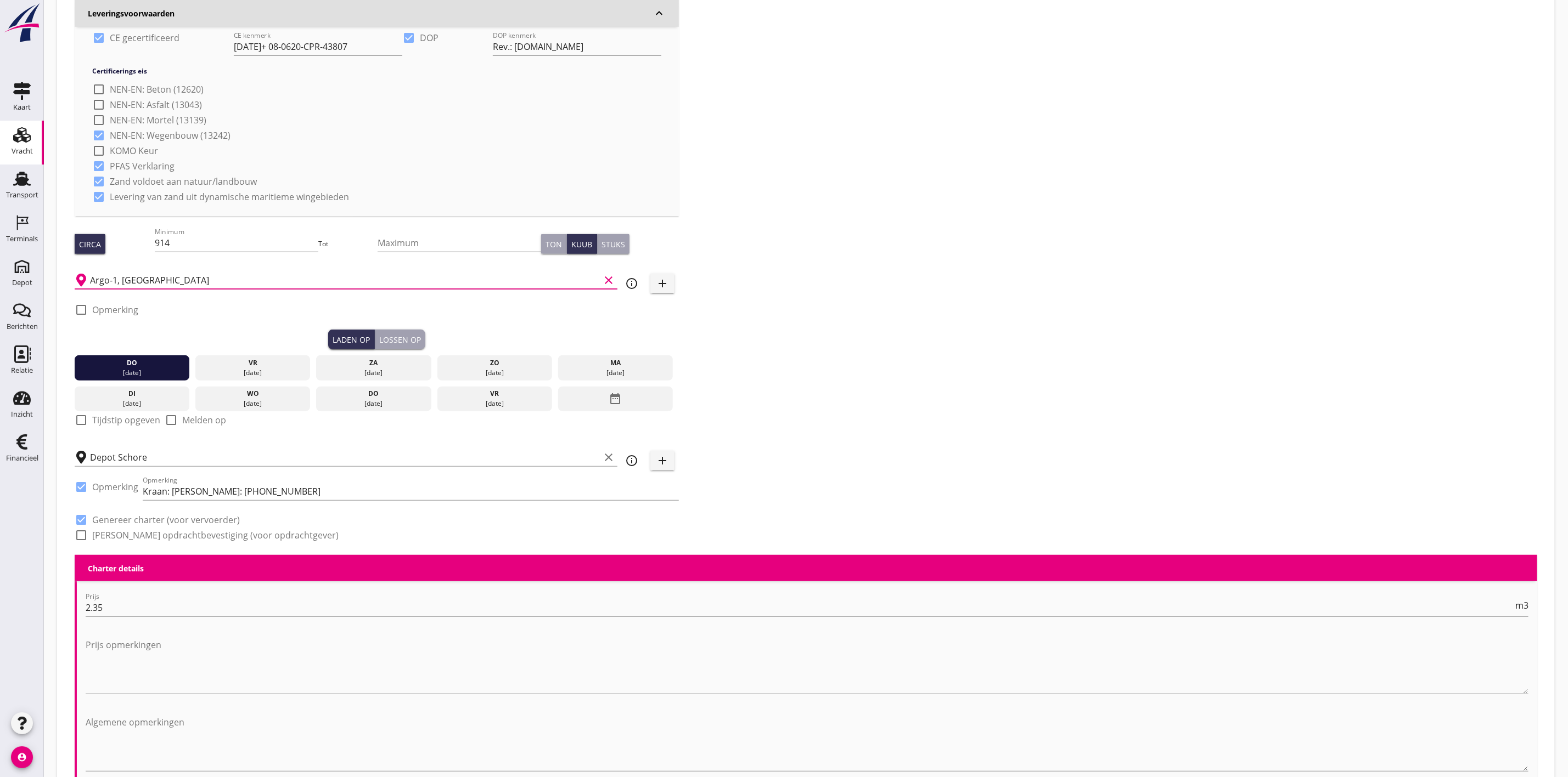
type input "Argo-1, [GEOGRAPHIC_DATA]"
click at [835, 193] on div "Zoeken op opdrachtgever... Zandhandel Faasse B.V. clear arrow_drop_down add (in…" at bounding box center [805, 129] width 1471 height 854
click at [416, 339] on div "Lossen op" at bounding box center [399, 340] width 41 height 11
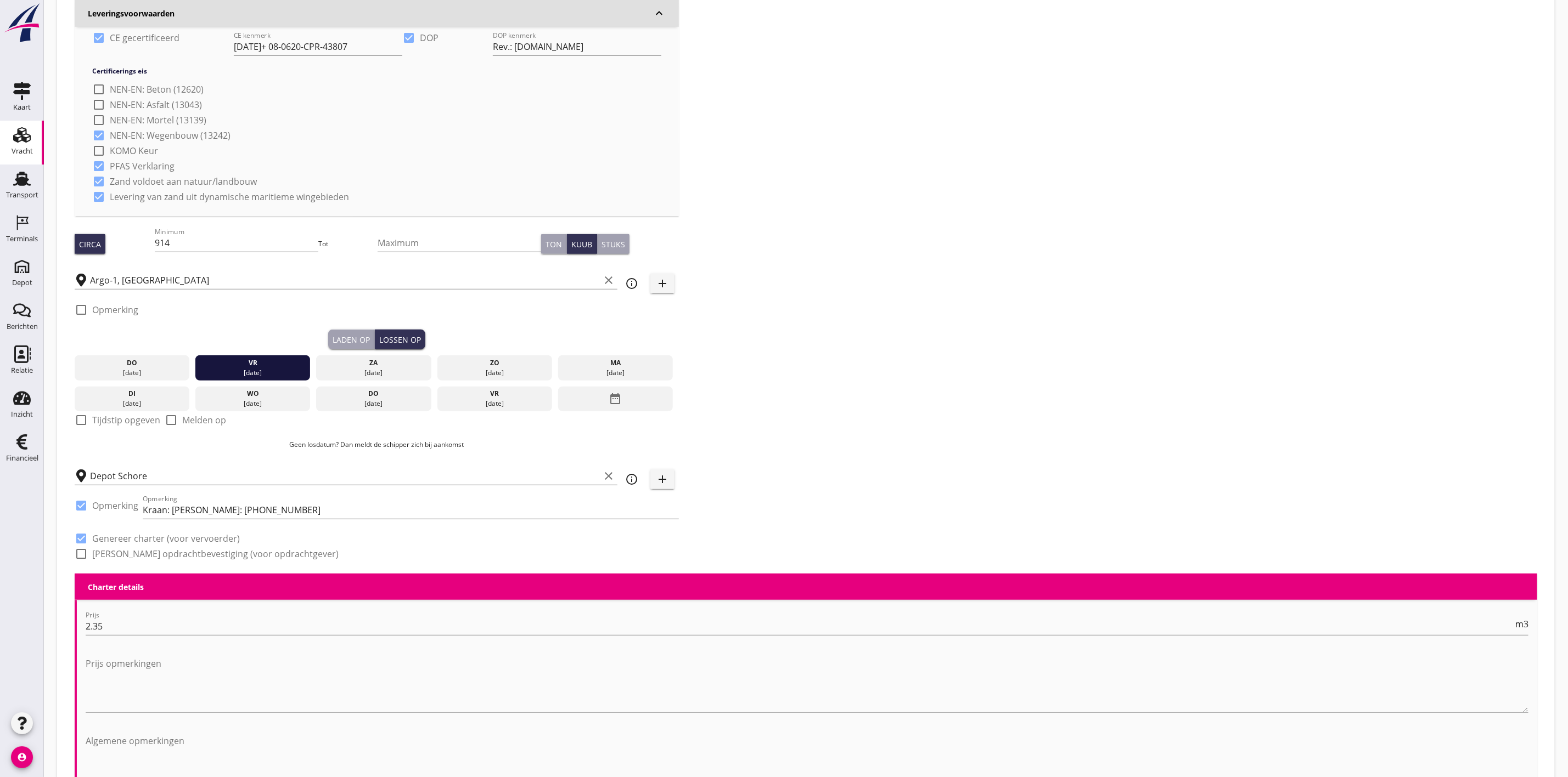
click at [932, 278] on div "Zoeken op opdrachtgever... Zandhandel Faasse B.V. clear arrow_drop_down add (in…" at bounding box center [805, 138] width 1471 height 872
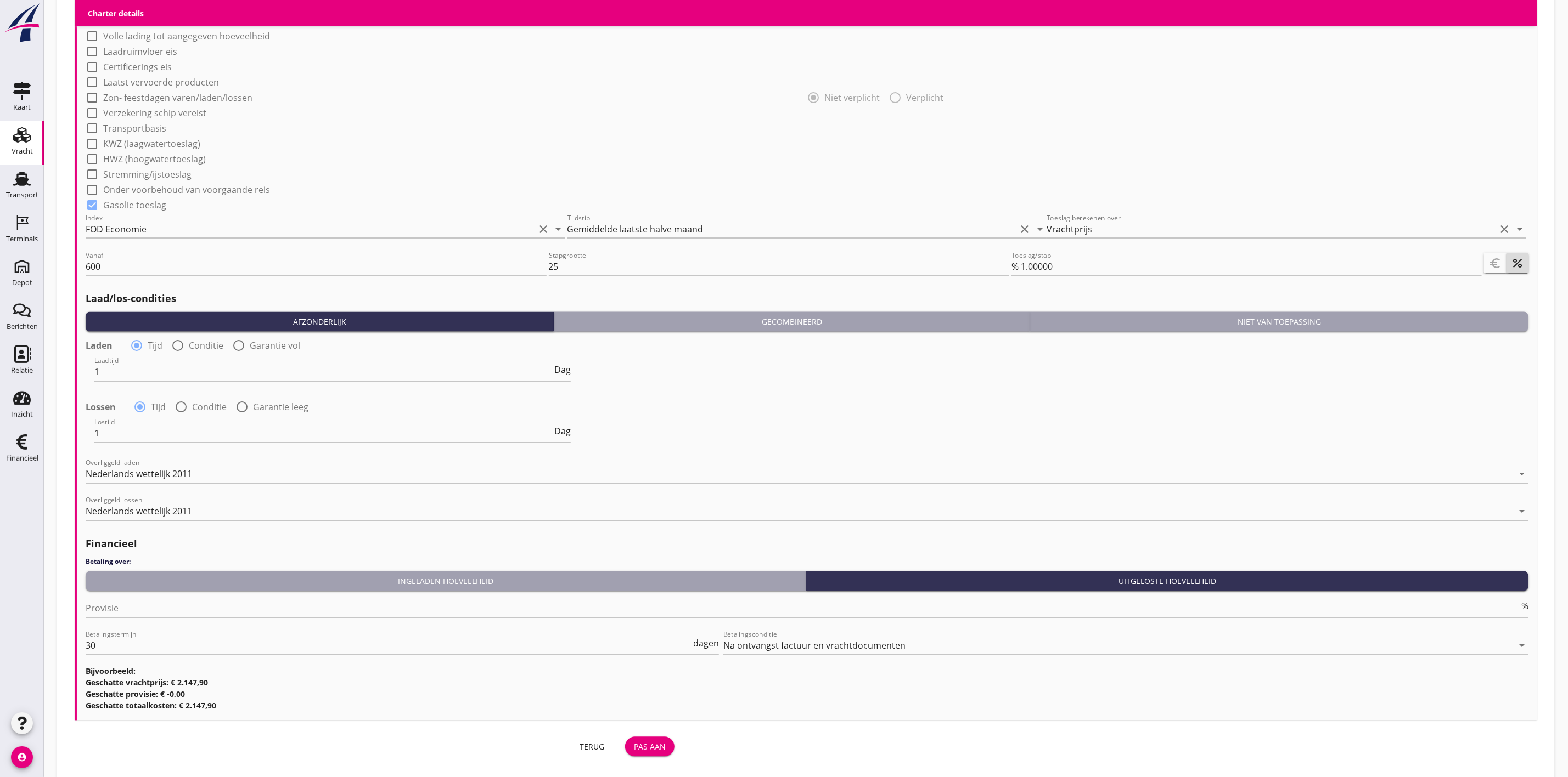
scroll to position [1293, 0]
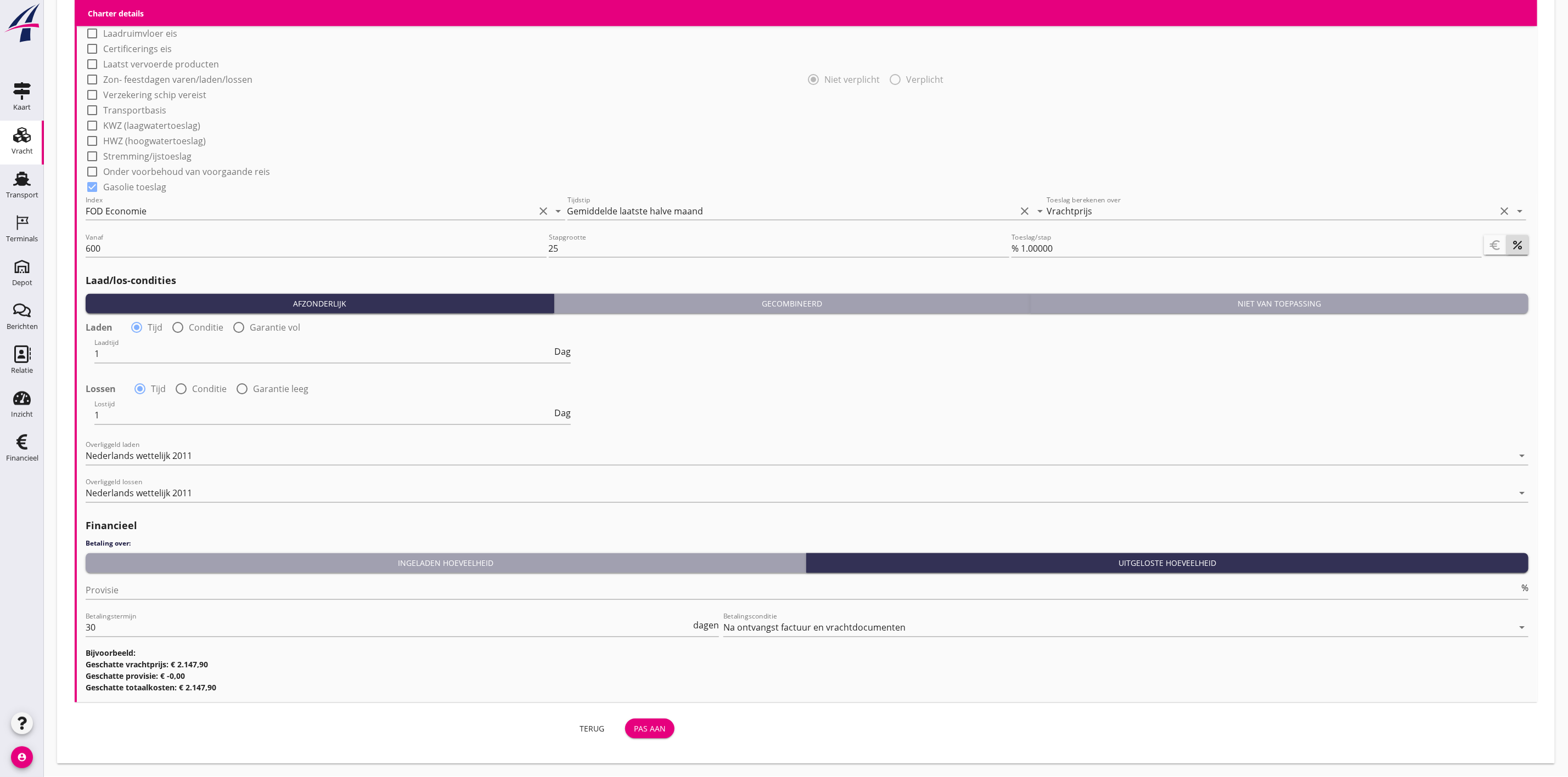
click at [645, 733] on div "Pas aan" at bounding box center [650, 729] width 32 height 11
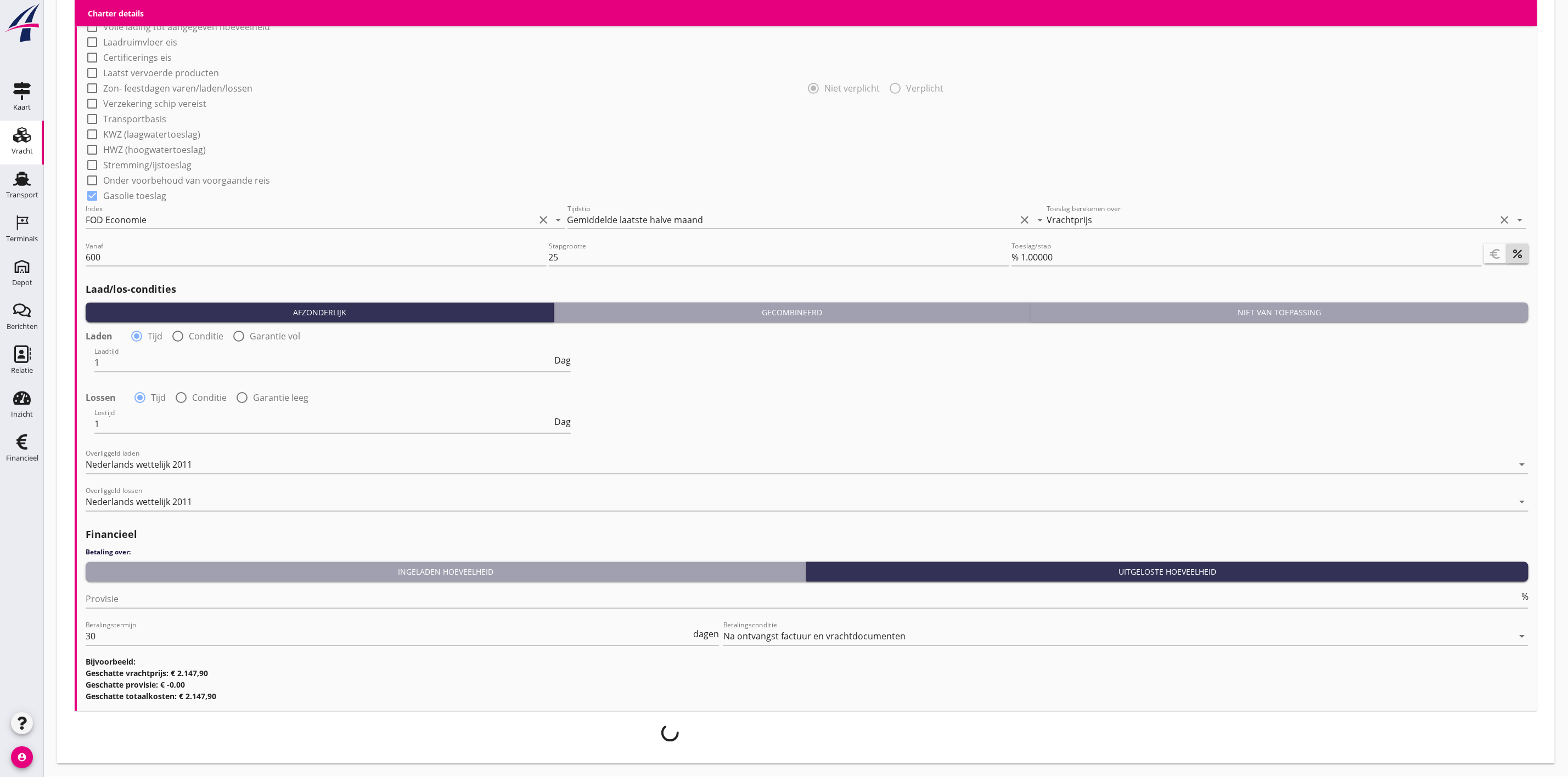
scroll to position [1284, 0]
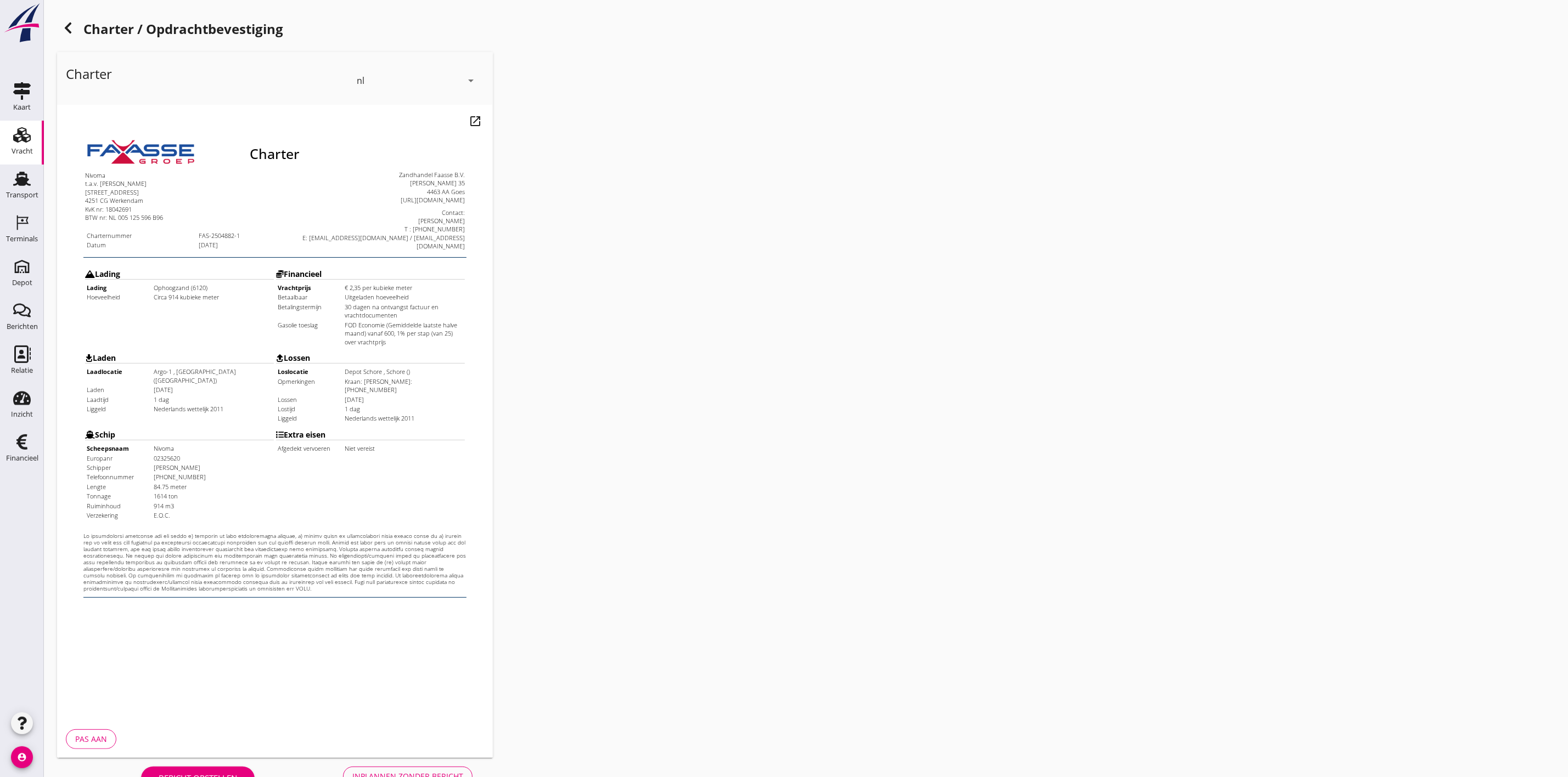
scroll to position [35, 0]
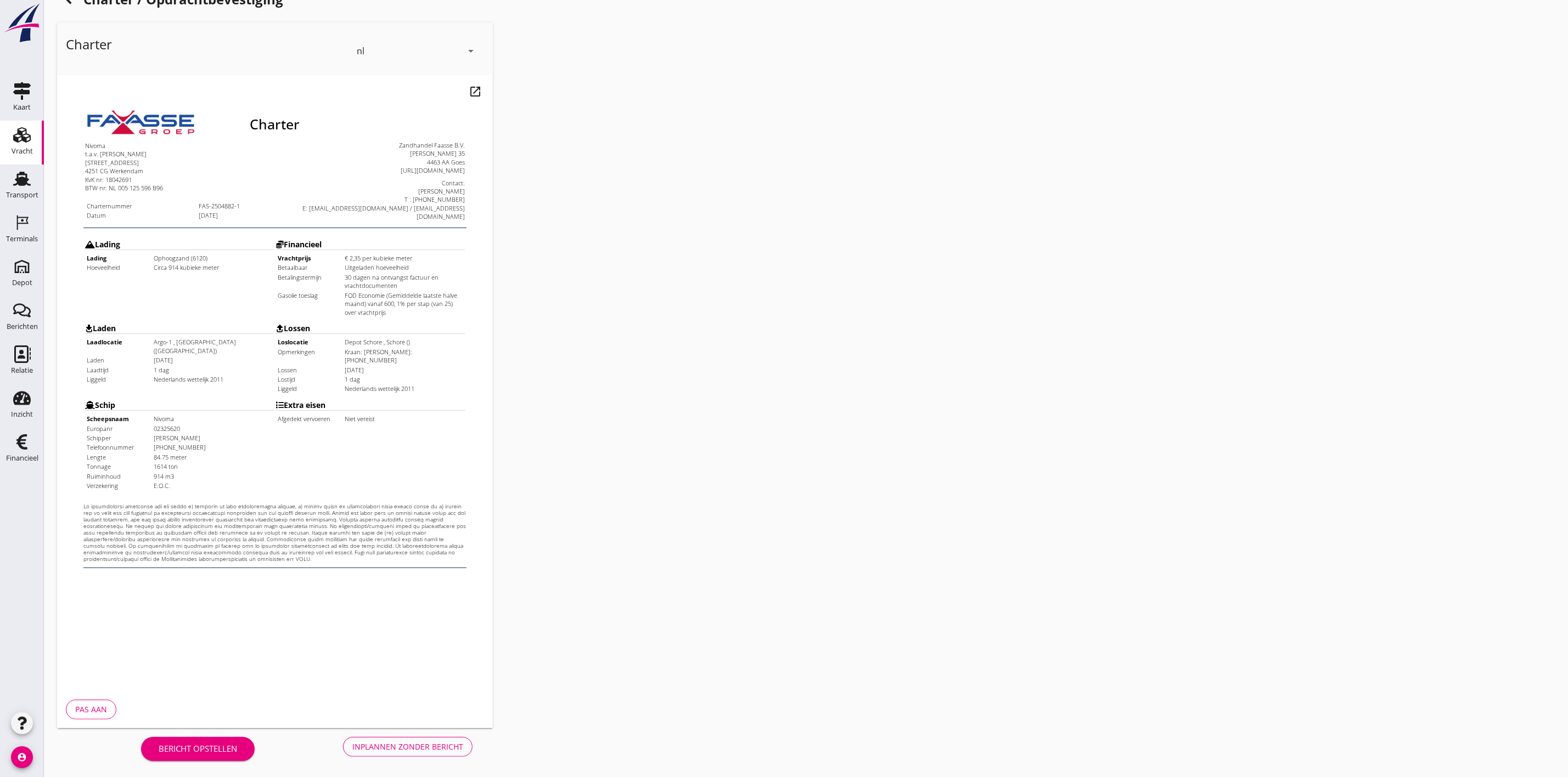
click at [423, 747] on div "Inplannen zonder bericht" at bounding box center [407, 746] width 111 height 11
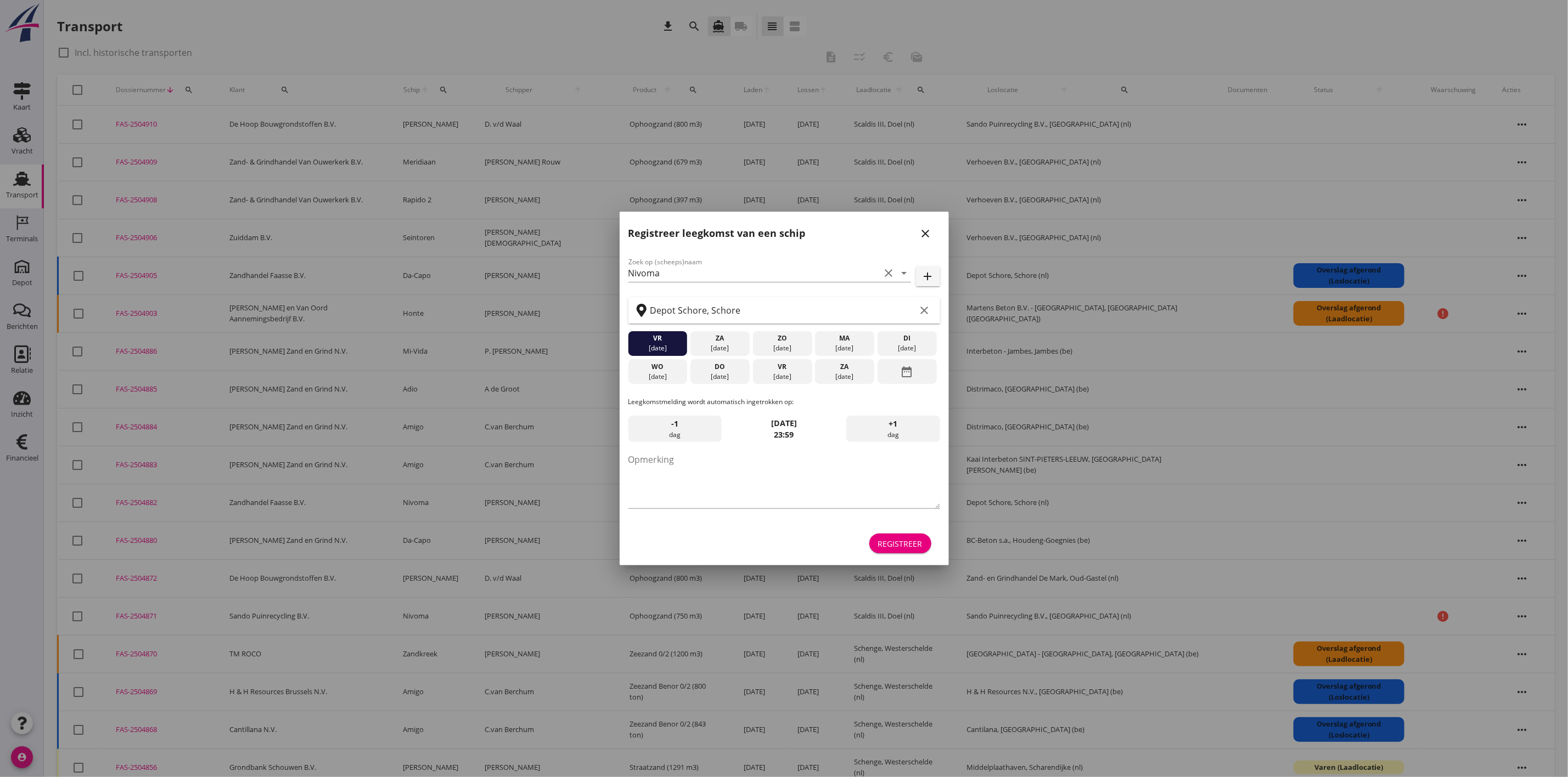
click at [924, 236] on icon "close" at bounding box center [925, 233] width 13 height 13
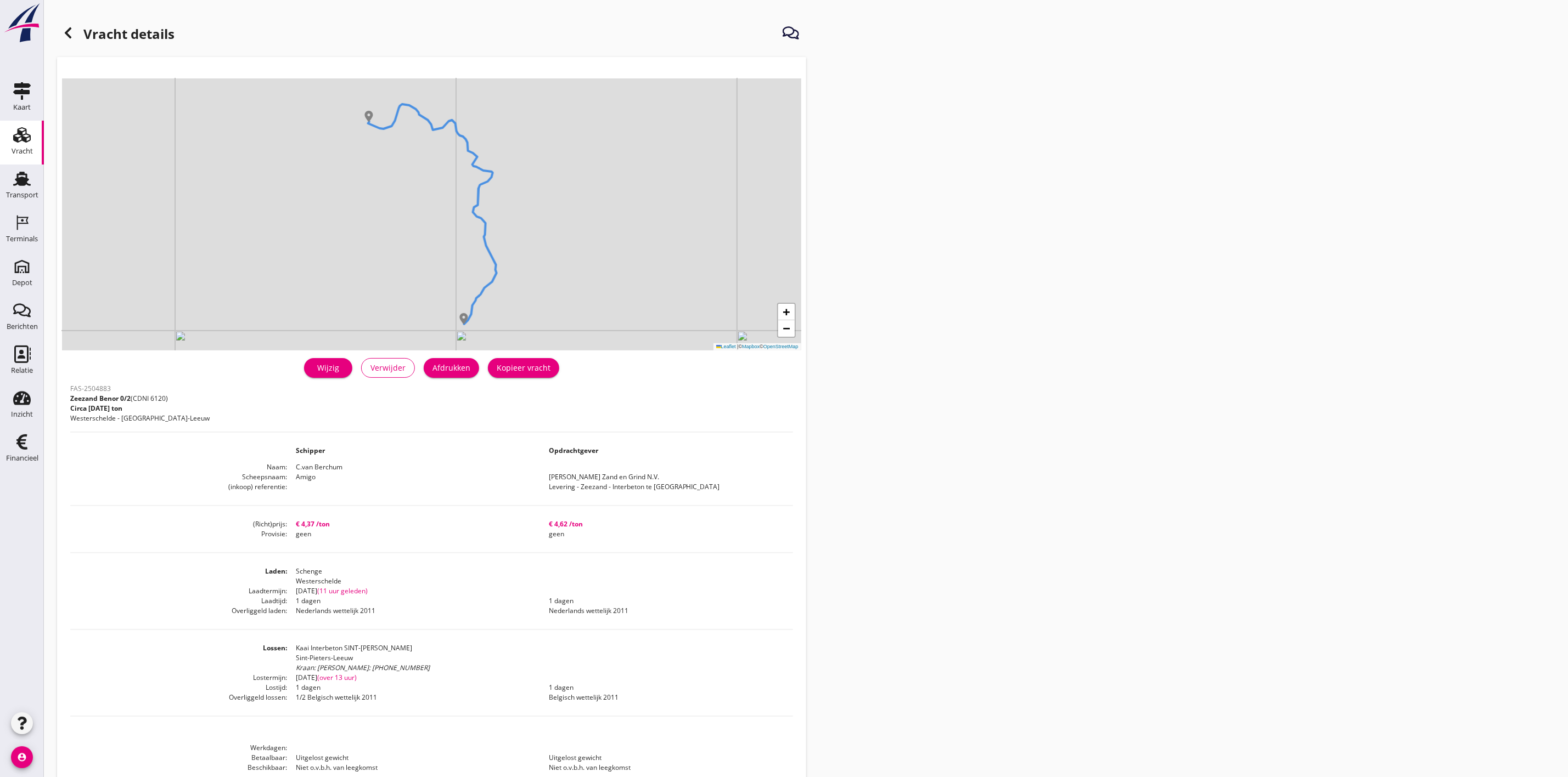
click at [316, 364] on div "Wijzig" at bounding box center [328, 367] width 31 height 11
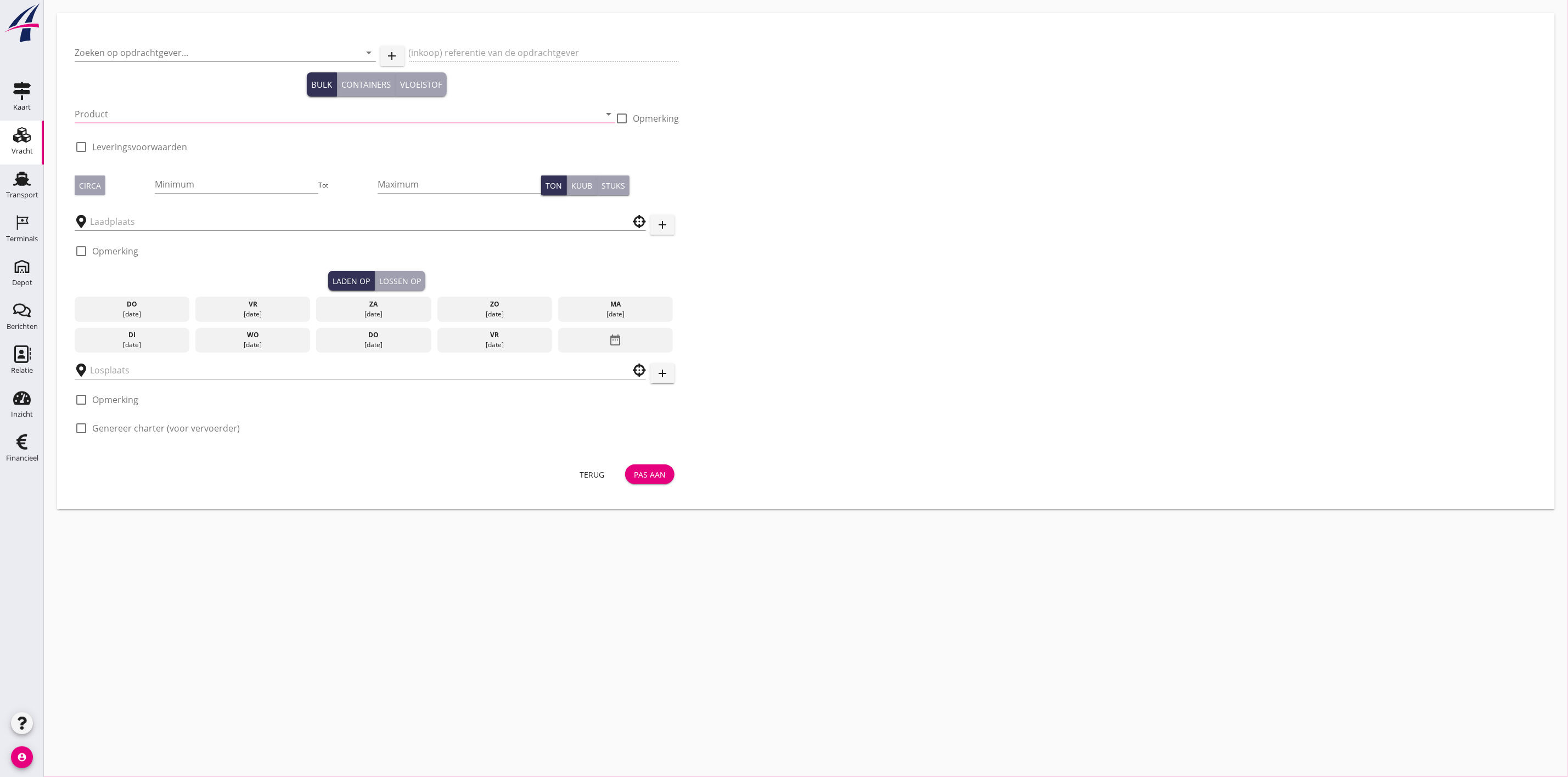
type input "[PERSON_NAME] Zand en Grind N.V."
type input "Levering - Zeezand - Interbeton te [GEOGRAPHIC_DATA]"
type input "Zeezand Benor 0/2 (6120)"
type input "1050"
checkbox input "true"
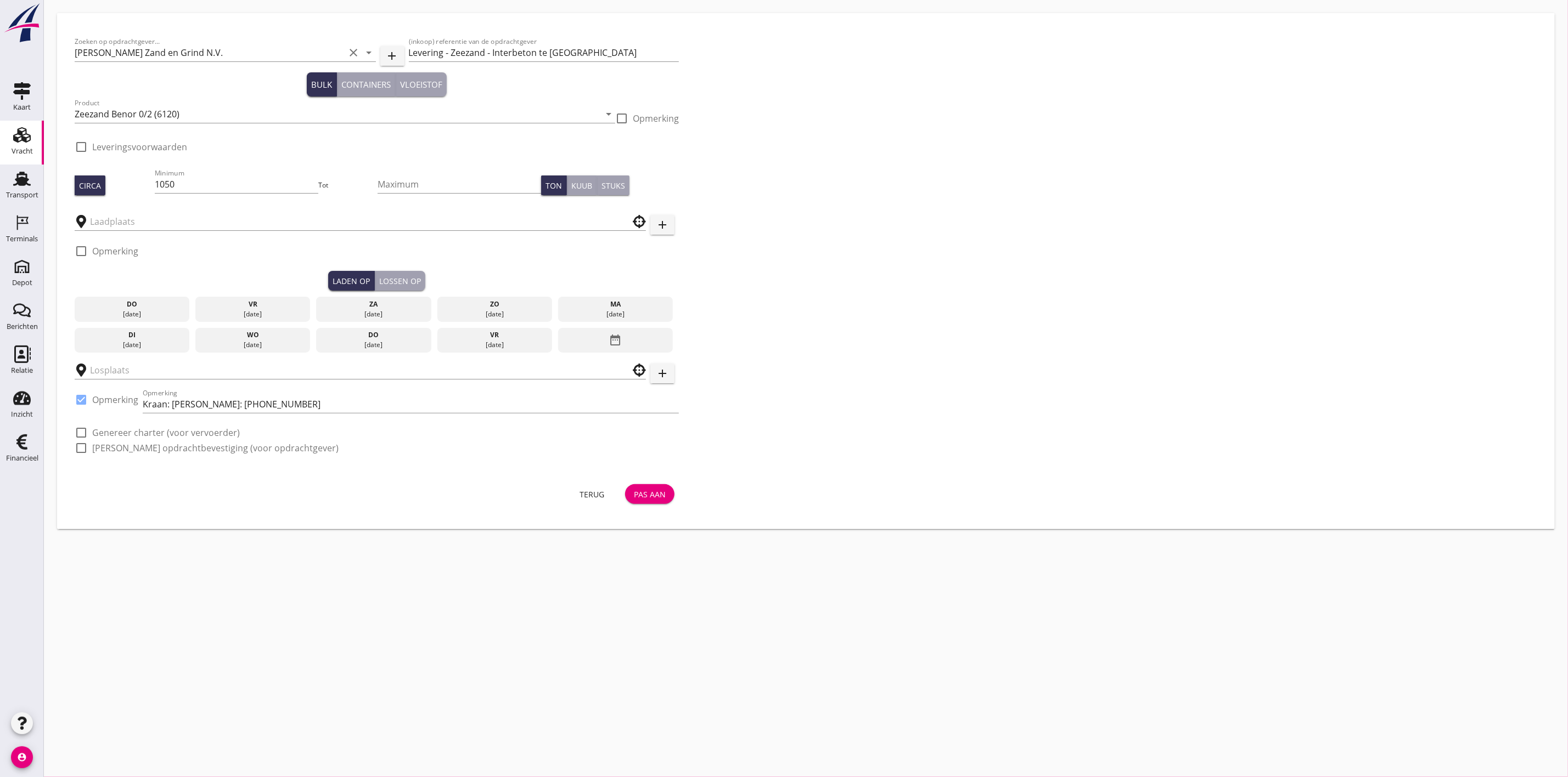
type input "Schenge"
checkbox input "true"
type input "Kaai Interbeton SINT-[PERSON_NAME]"
checkbox input "true"
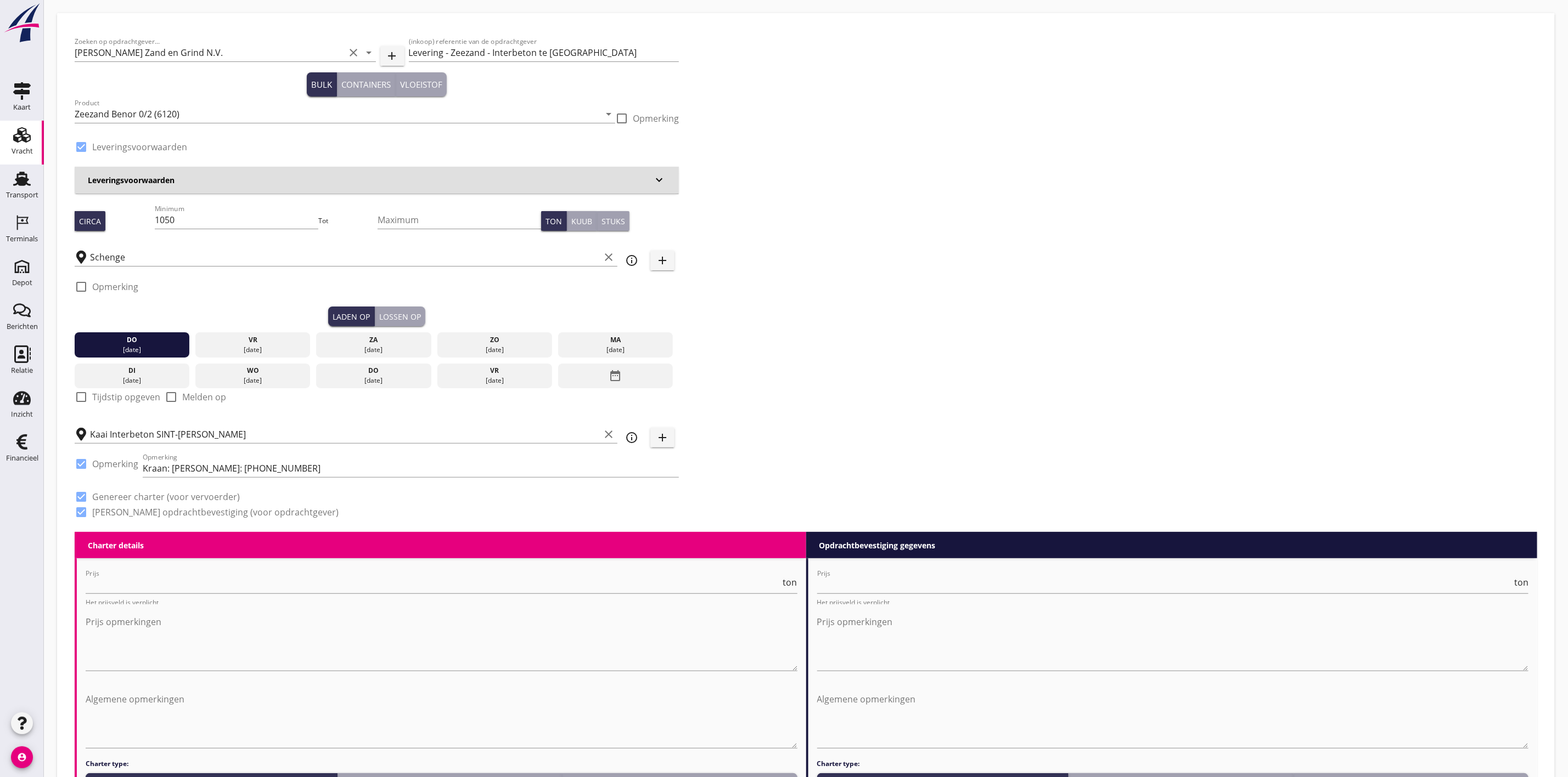
type input "4.37"
checkbox input "false"
radio input "false"
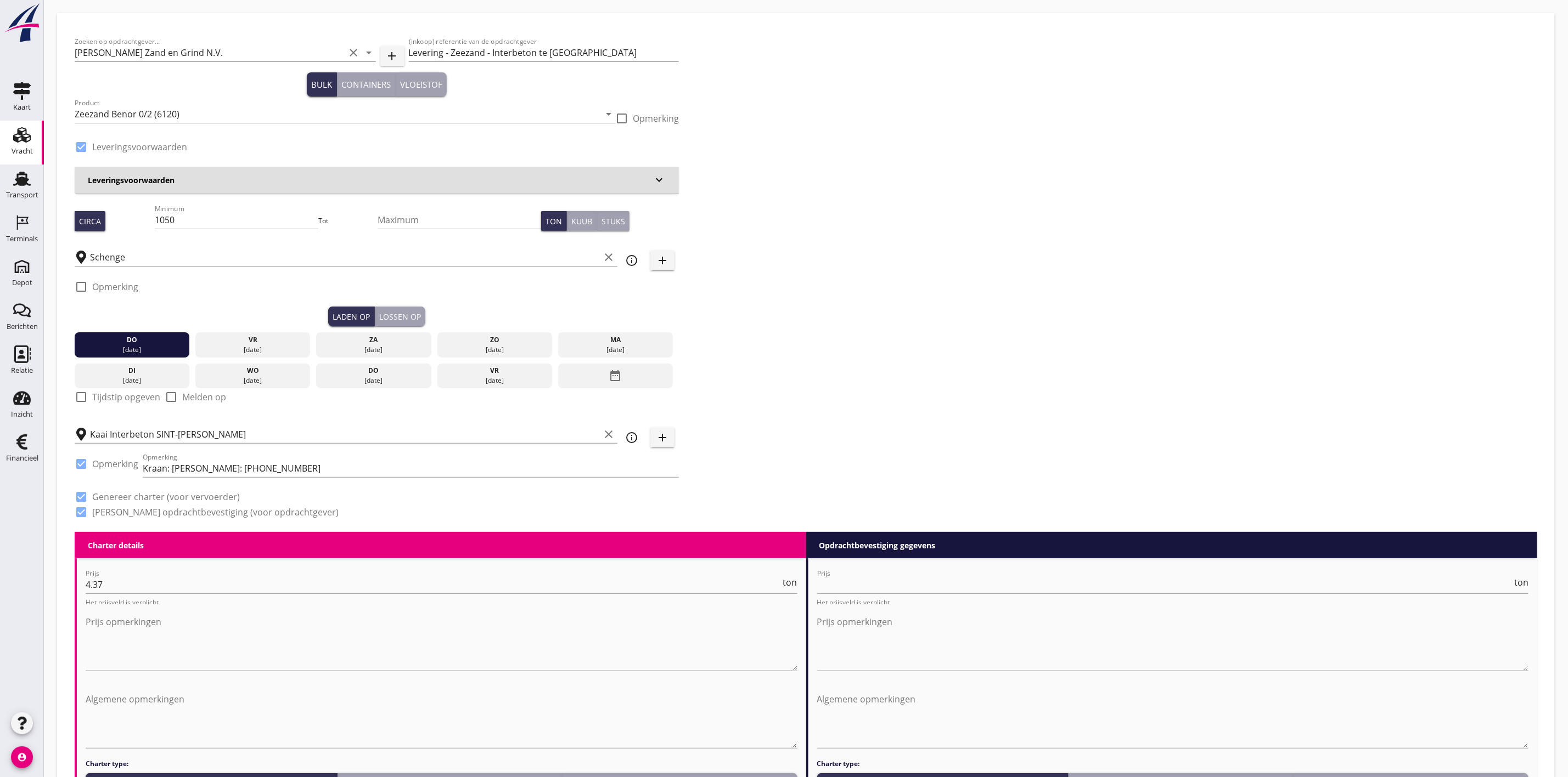
checkbox input "true"
type input "1"
type input "4.62"
checkbox input "false"
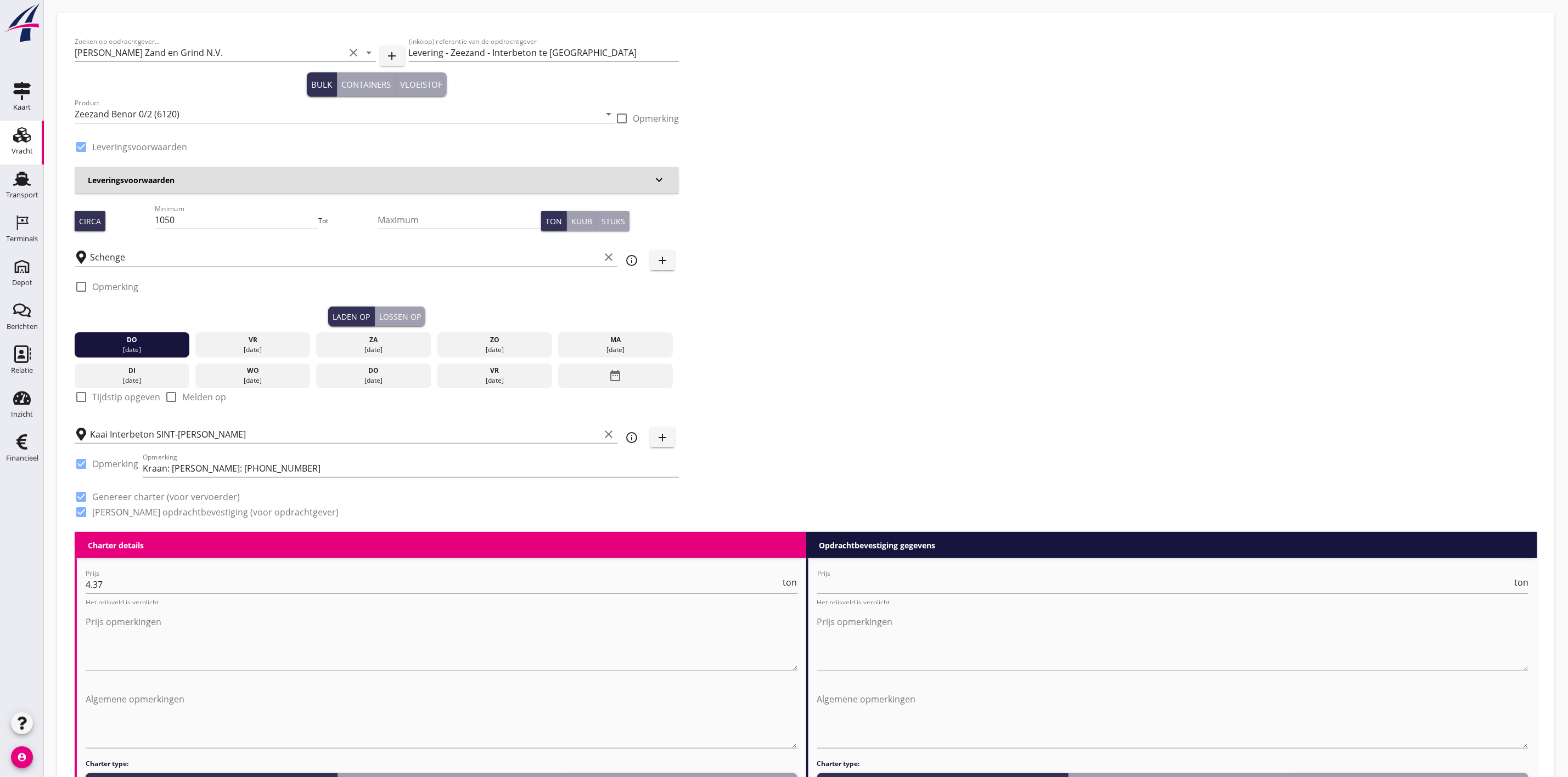
radio input "false"
checkbox input "true"
type input "1"
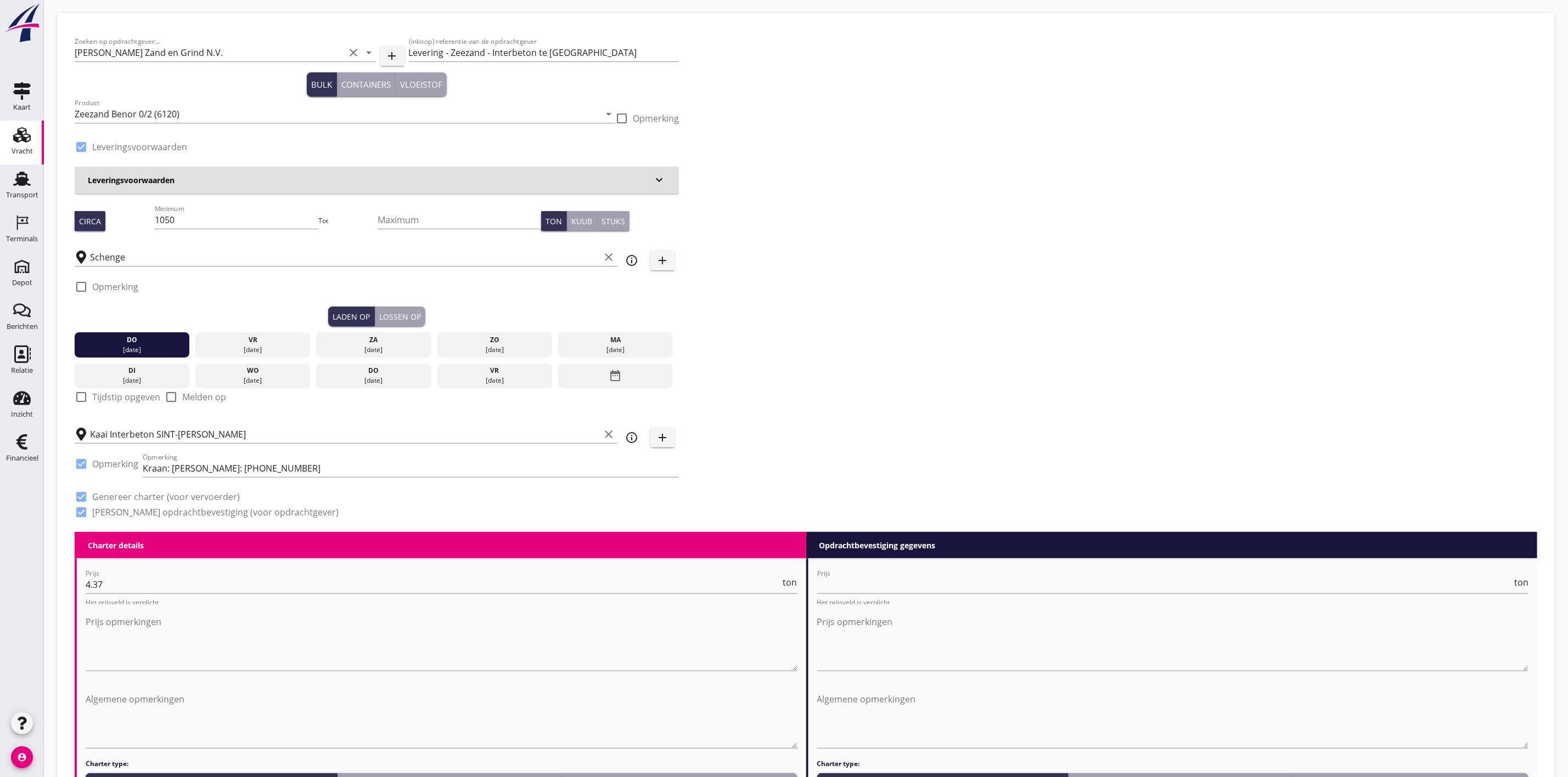
type input "1"
click at [448, 51] on input "Levering - Zeezand - Interbeton te [GEOGRAPHIC_DATA]" at bounding box center [544, 52] width 270 height 17
click at [441, 47] on input "Levering - Zeezand - Interbeton te [GEOGRAPHIC_DATA]" at bounding box center [544, 52] width 270 height 17
type input "Vracht - Zeezand - Interbeton te [GEOGRAPHIC_DATA]"
click at [709, 88] on div "Zoeken op opdrachtgever... Van Nieuwpoort Zand en Grind N.V. clear arrow_drop_d…" at bounding box center [805, 282] width 1471 height 501
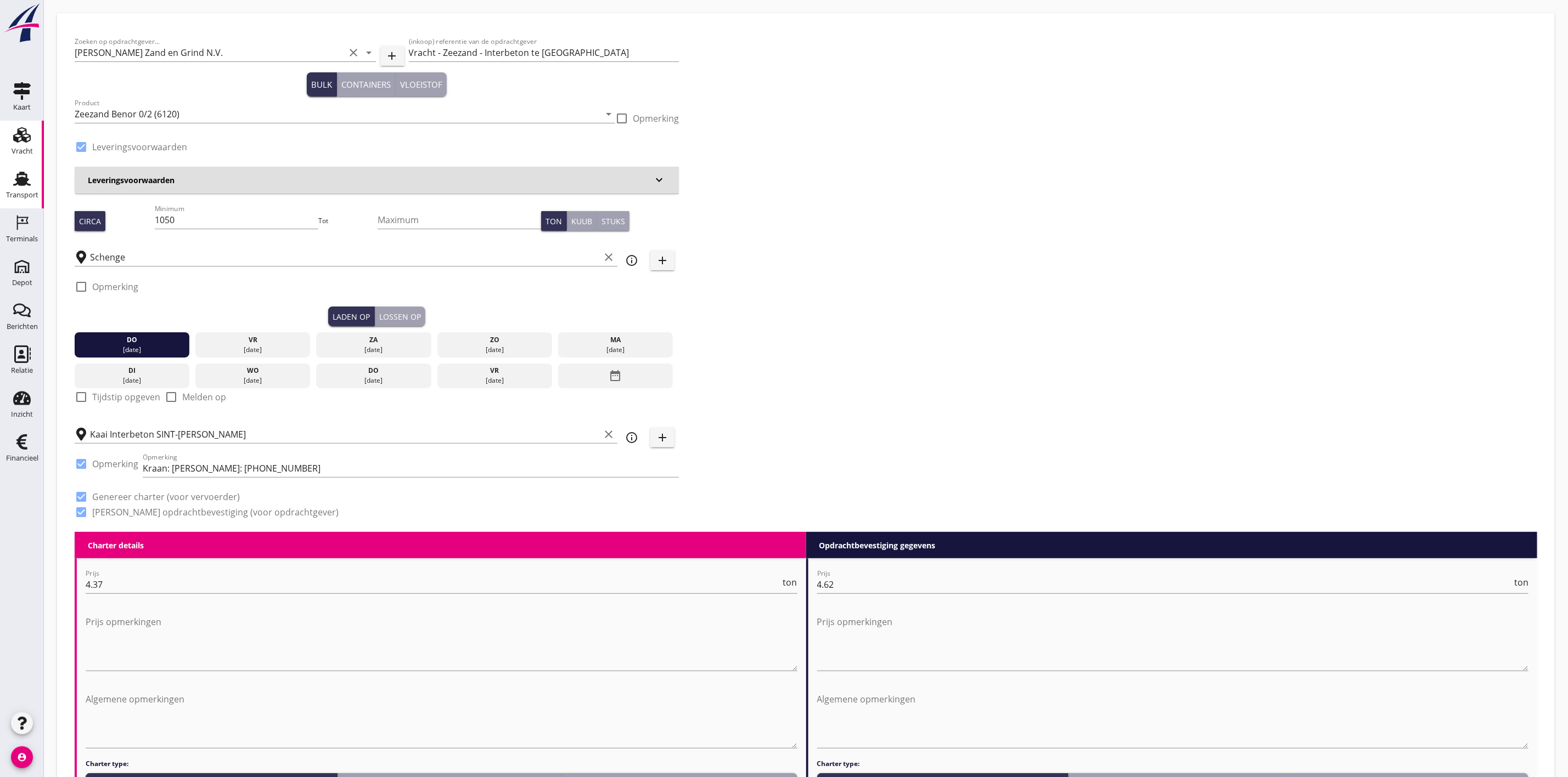
click at [22, 194] on div "Transport" at bounding box center [22, 194] width 32 height 7
drag, startPoint x: 189, startPoint y: 340, endPoint x: 197, endPoint y: 343, distance: 8.5
click at [189, 341] on div "[DATE]" at bounding box center [132, 346] width 114 height 26
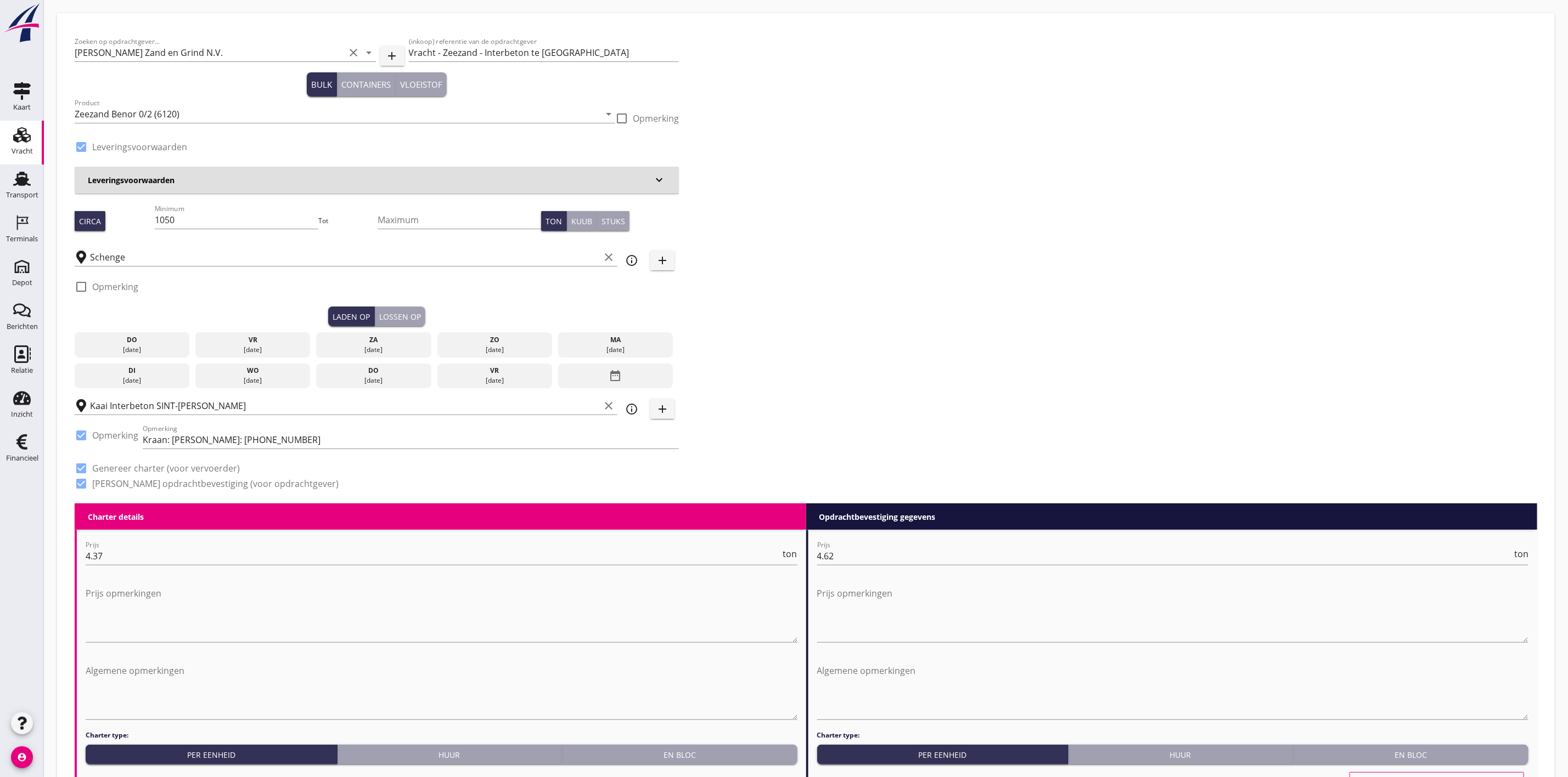
click at [212, 343] on div "vr" at bounding box center [253, 340] width 110 height 10
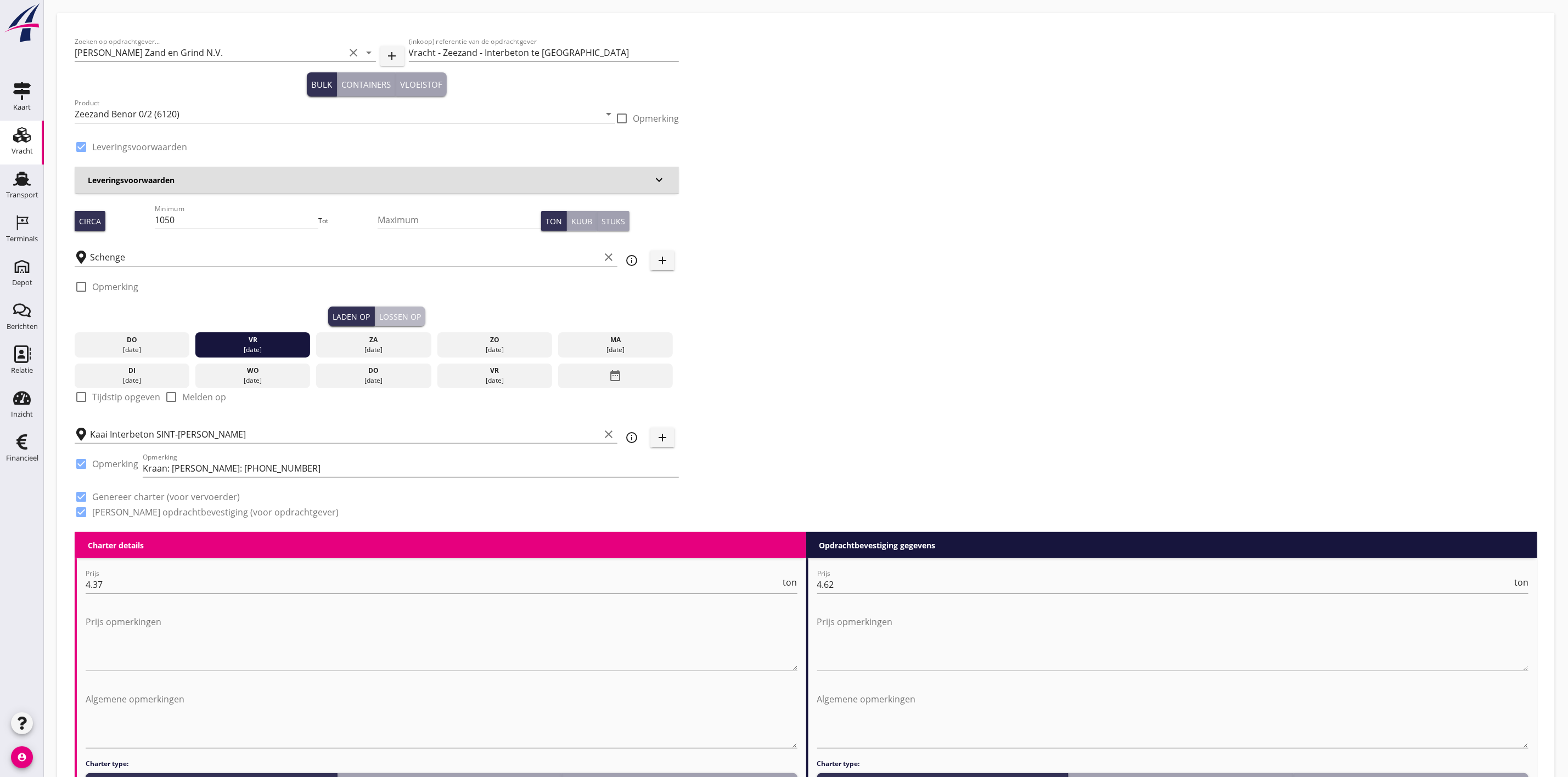
click at [391, 321] on div "Lossen op" at bounding box center [399, 316] width 41 height 11
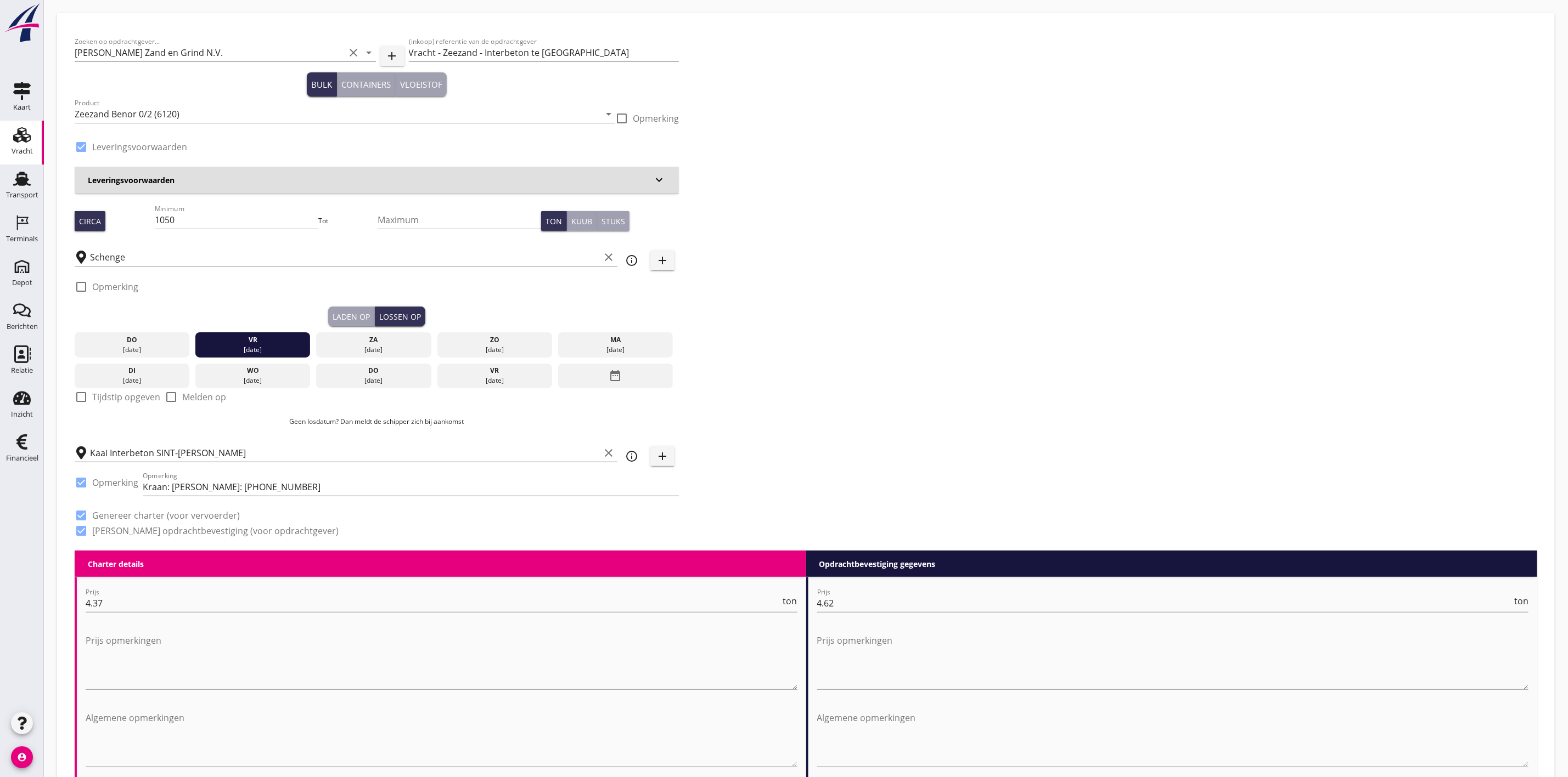
click at [609, 345] on div "[DATE]" at bounding box center [616, 349] width 110 height 10
click at [633, 335] on div "ma" at bounding box center [616, 340] width 110 height 10
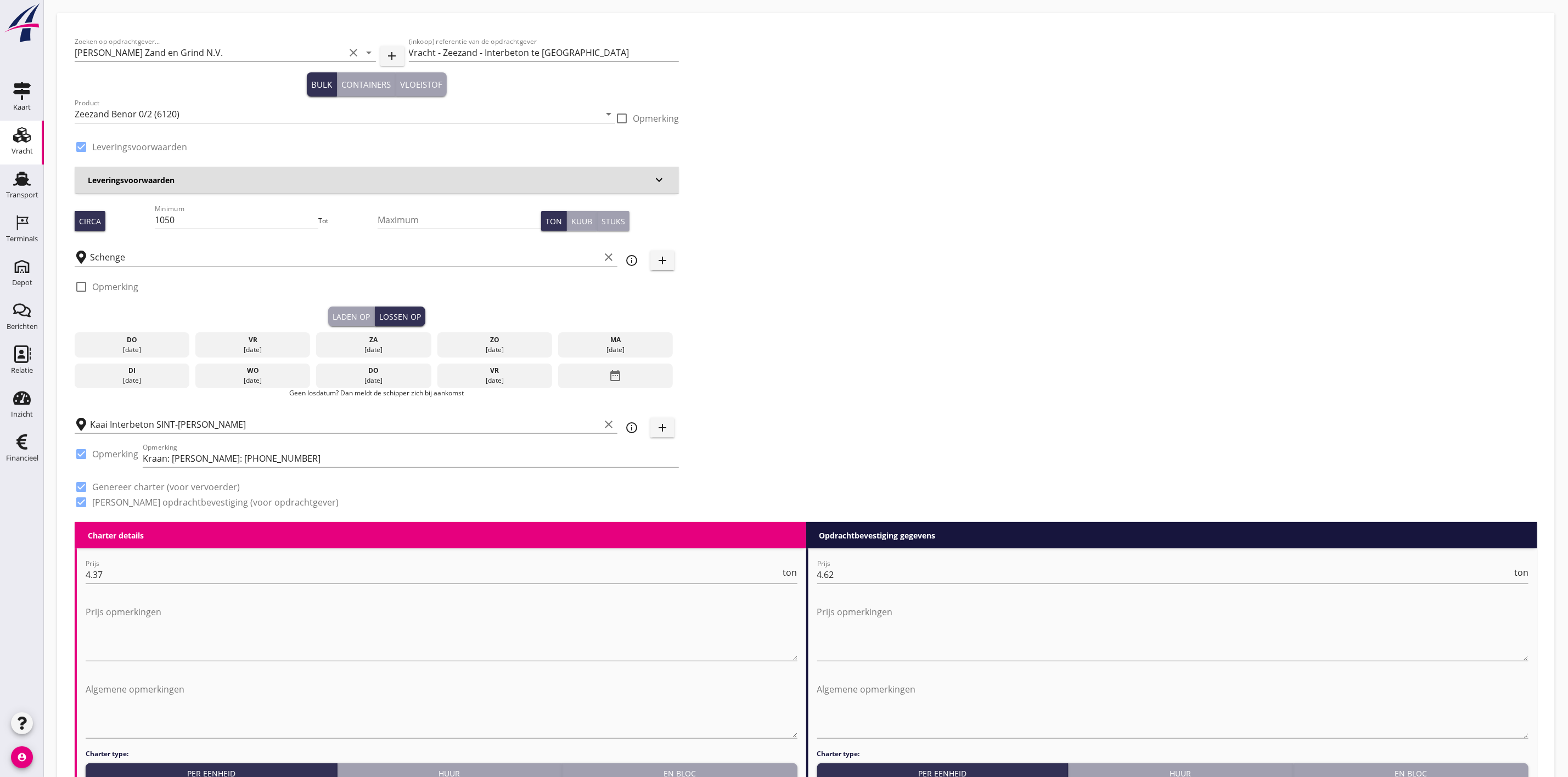
click at [287, 344] on div "vr" at bounding box center [253, 340] width 110 height 10
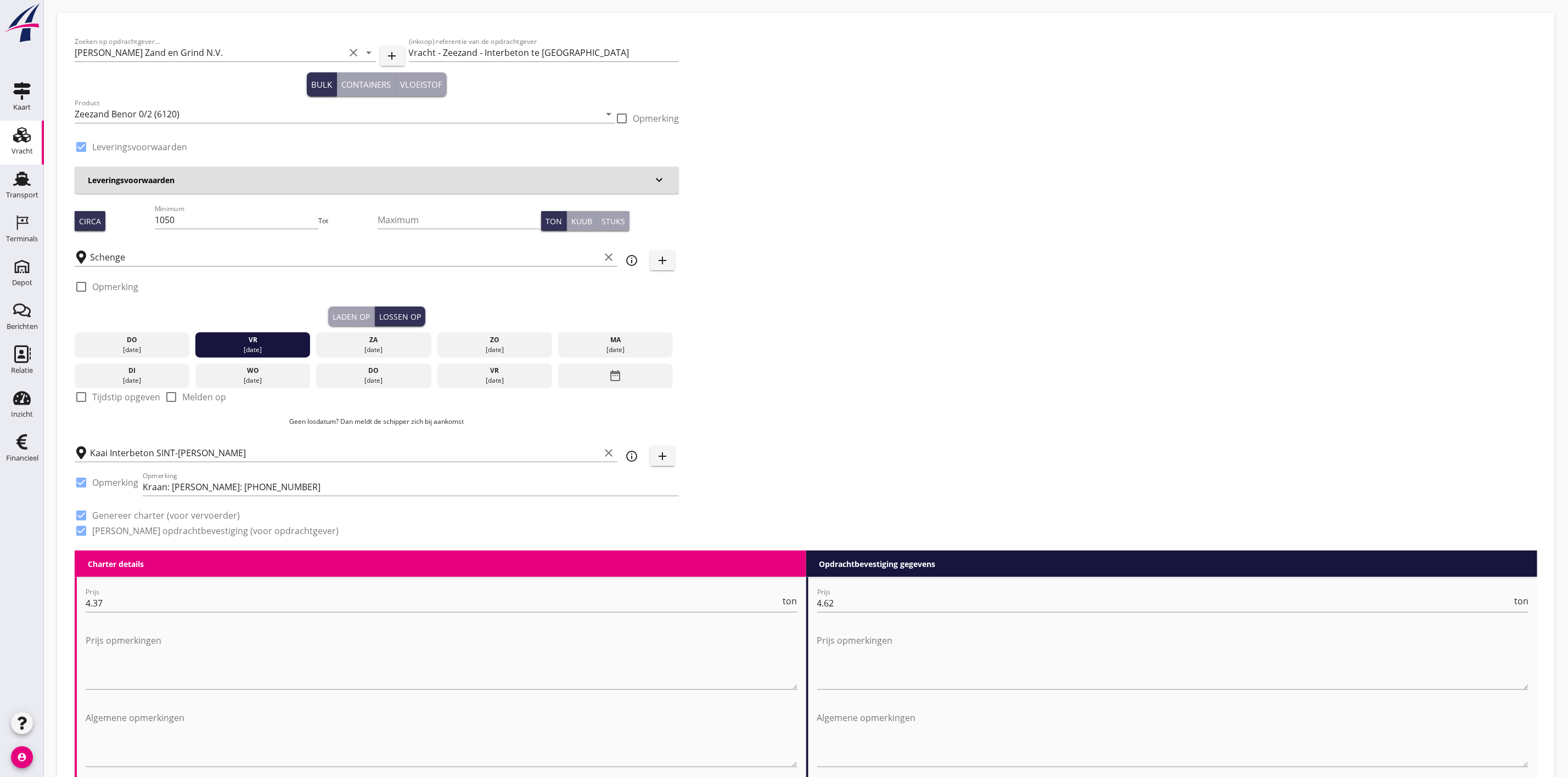
click at [990, 201] on div "Zoeken op opdrachtgever... Van Nieuwpoort Zand en Grind N.V. clear arrow_drop_d…" at bounding box center [805, 291] width 1471 height 520
click at [401, 346] on div "[DATE]" at bounding box center [374, 349] width 110 height 10
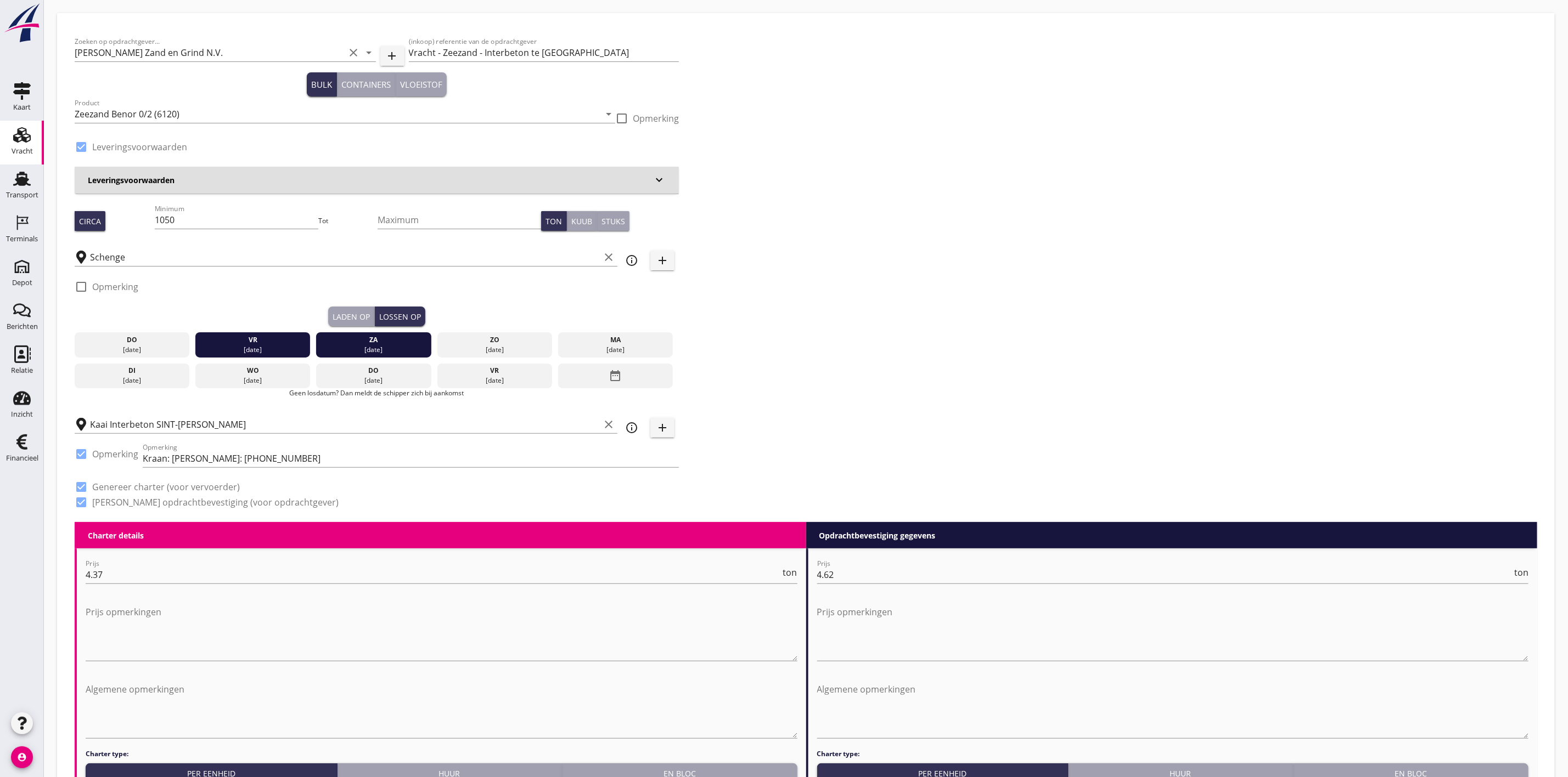
click at [909, 285] on div "Zoeken op opdrachtgever... Van Nieuwpoort Zand en Grind N.V. clear arrow_drop_d…" at bounding box center [805, 276] width 1471 height 492
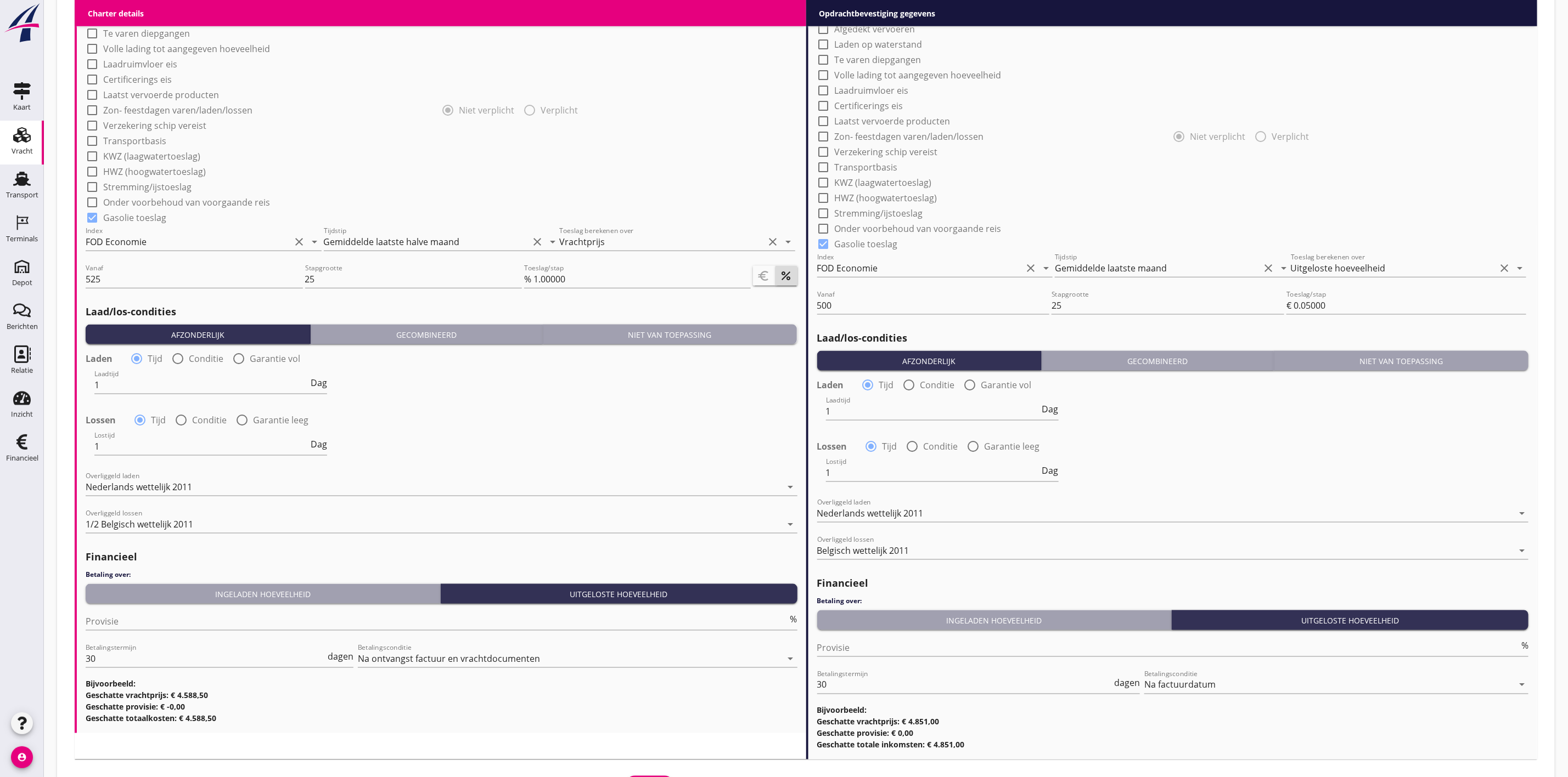
scroll to position [939, 0]
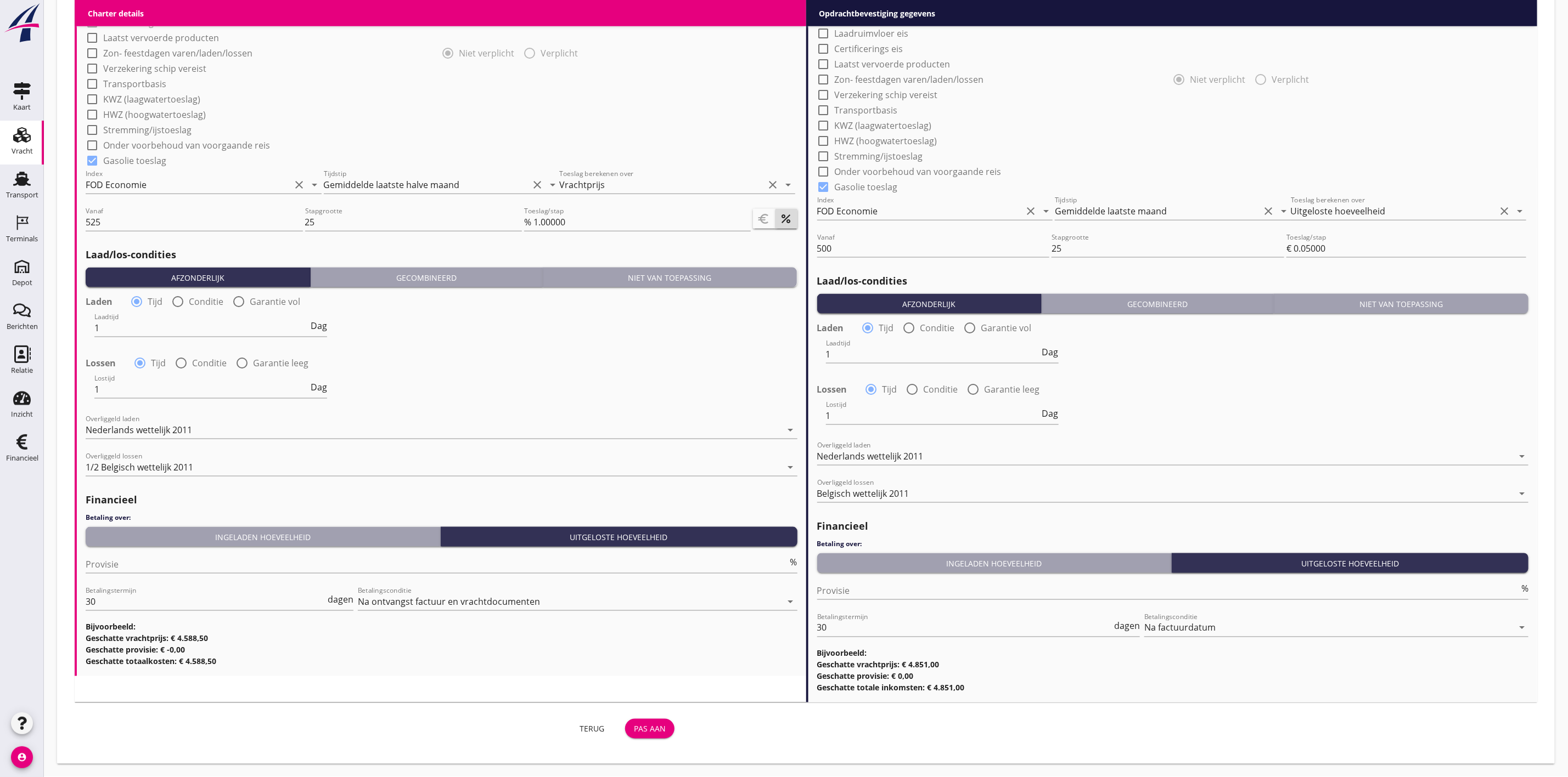
click at [639, 724] on div "Pas aan" at bounding box center [650, 729] width 32 height 11
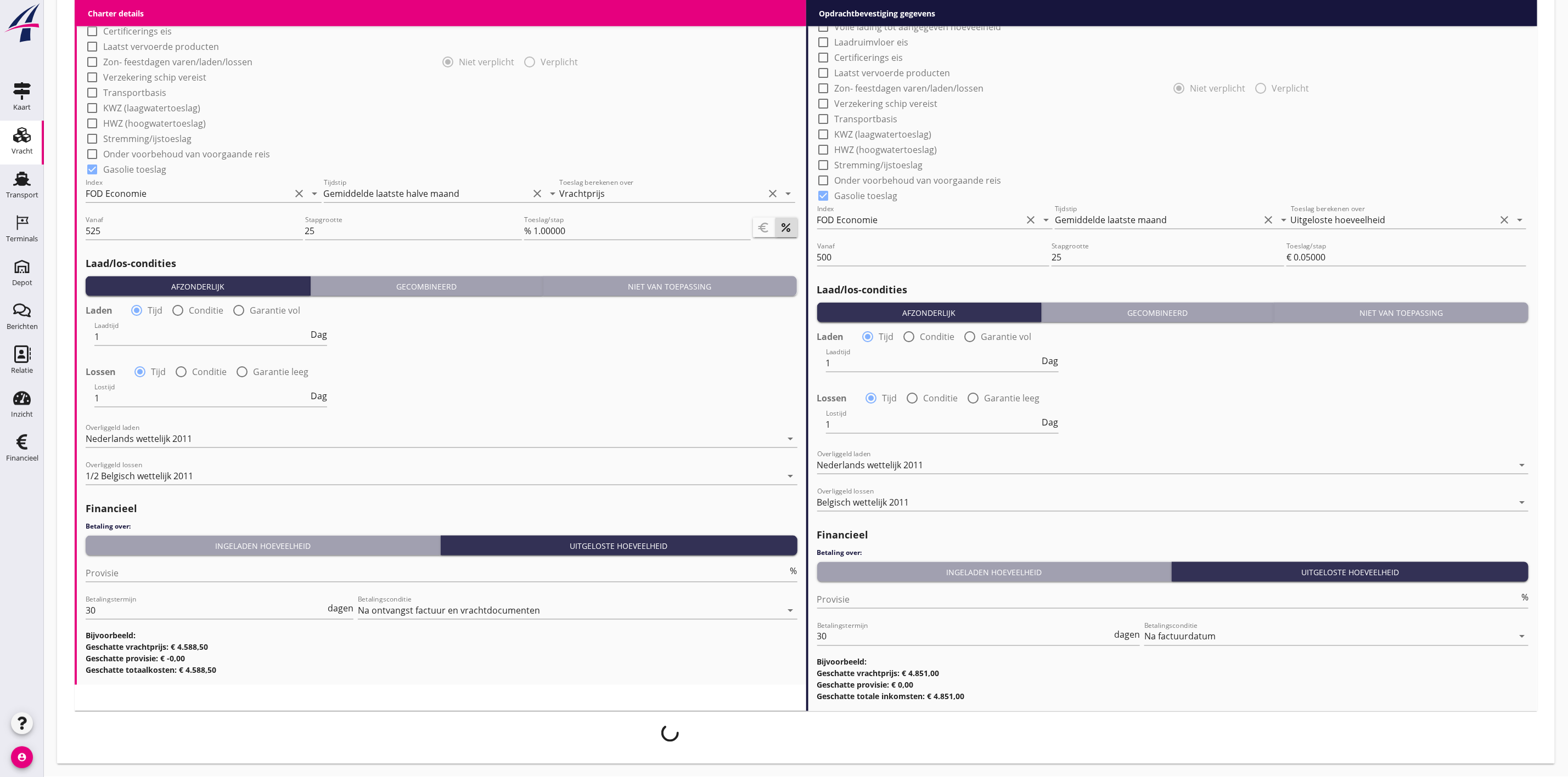
scroll to position [930, 0]
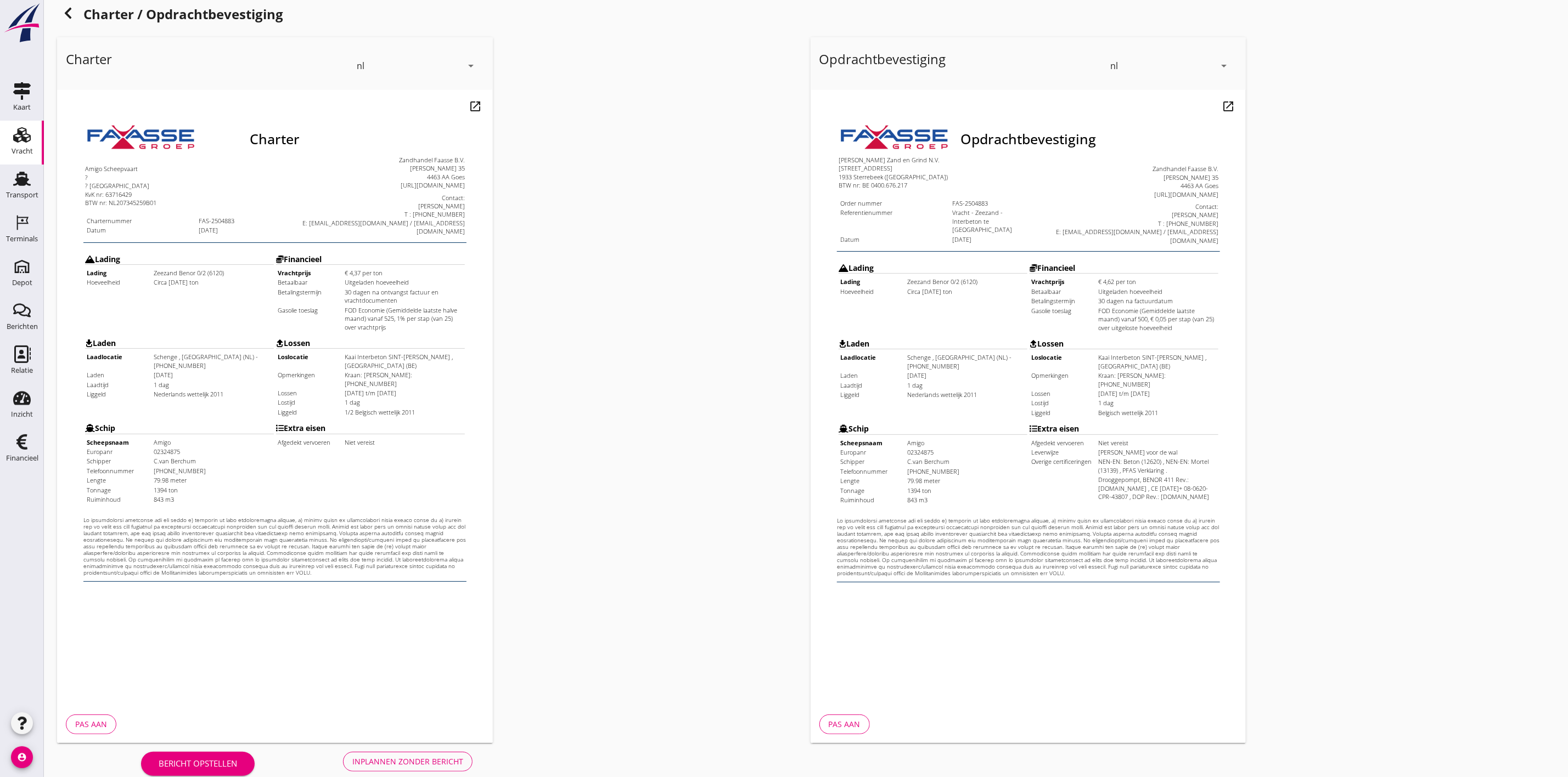
scroll to position [35, 0]
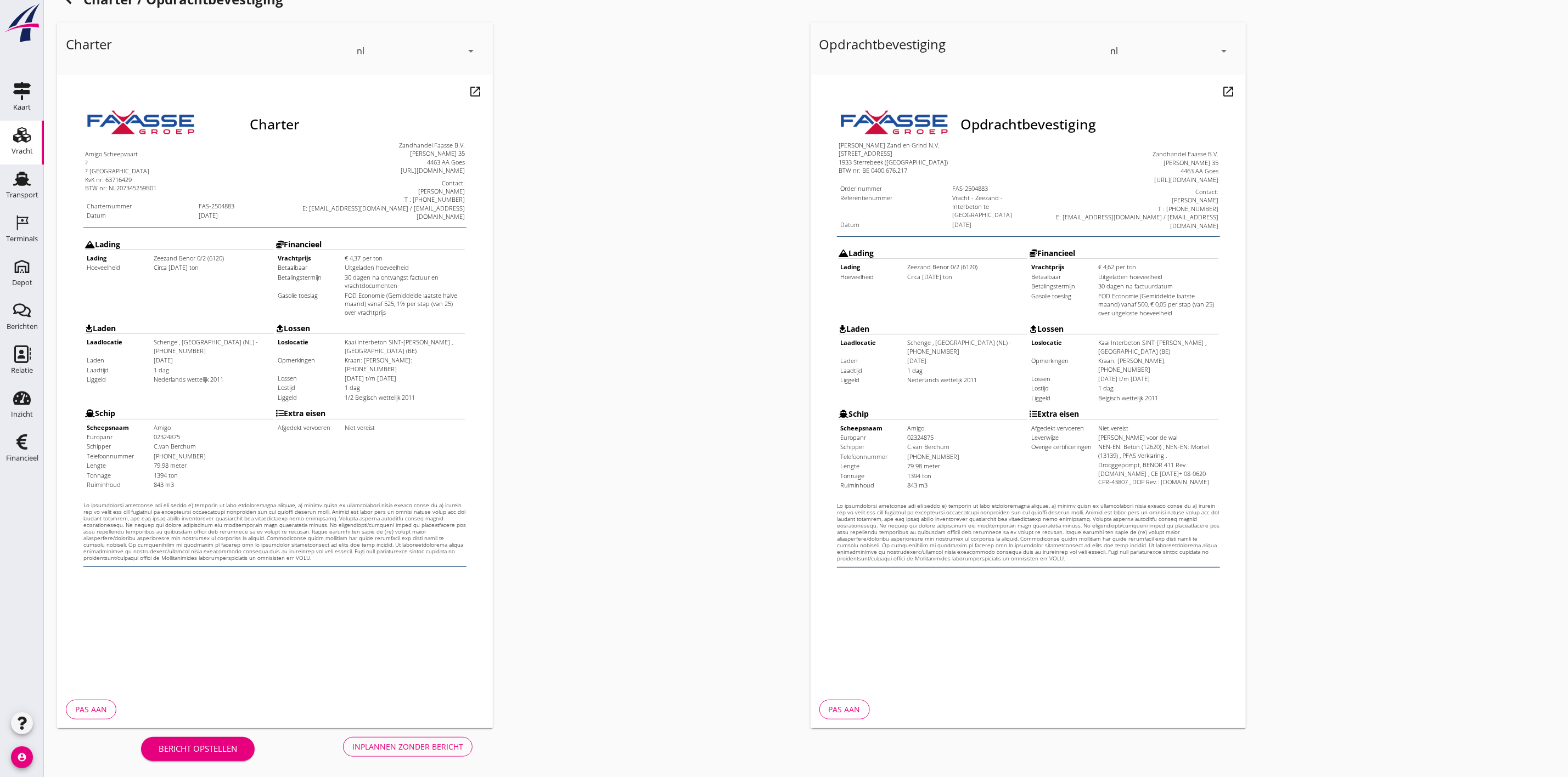
click at [102, 708] on div "Pas aan" at bounding box center [91, 709] width 32 height 11
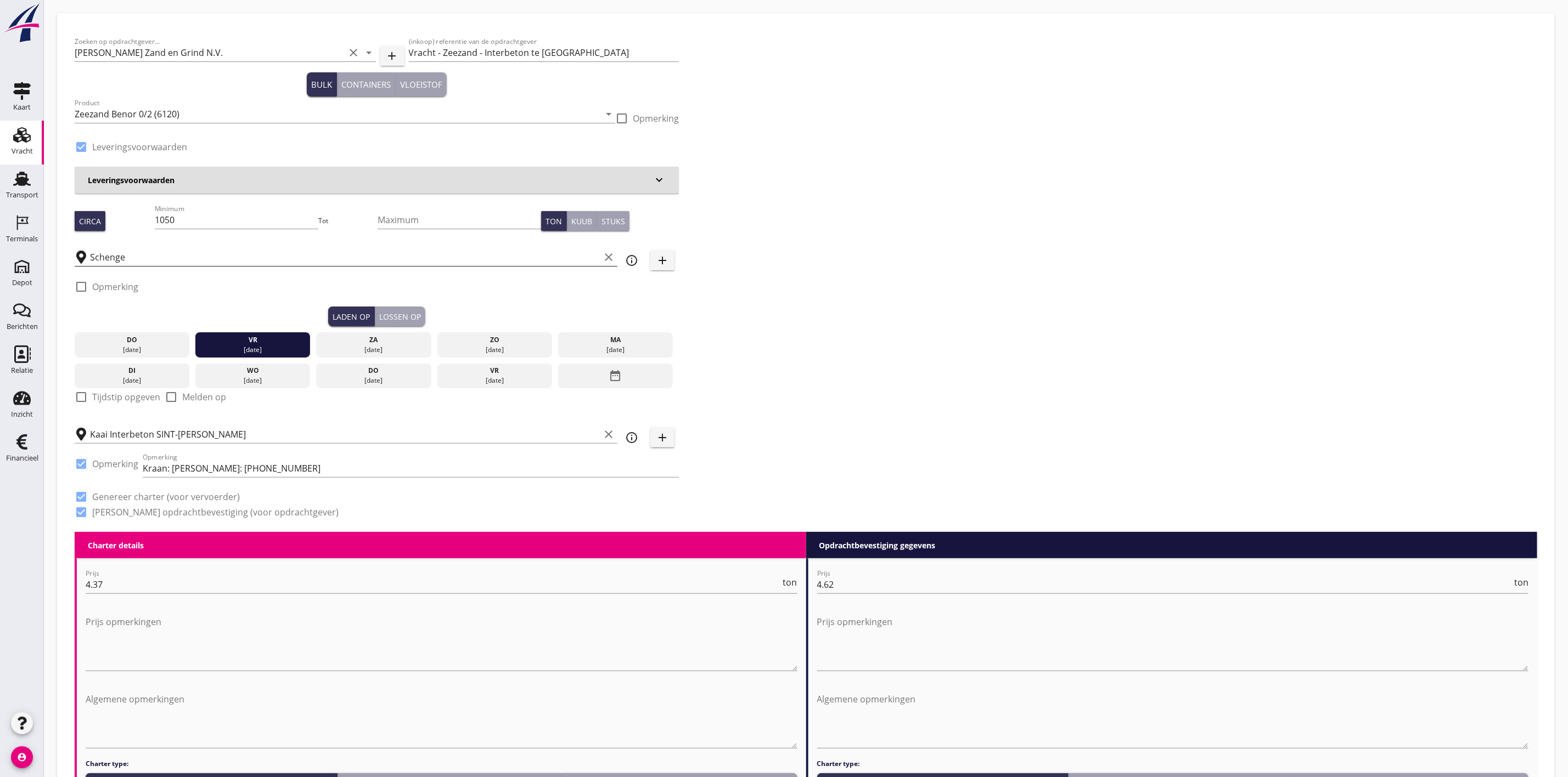
click at [98, 252] on input "Schenge" at bounding box center [344, 257] width 510 height 17
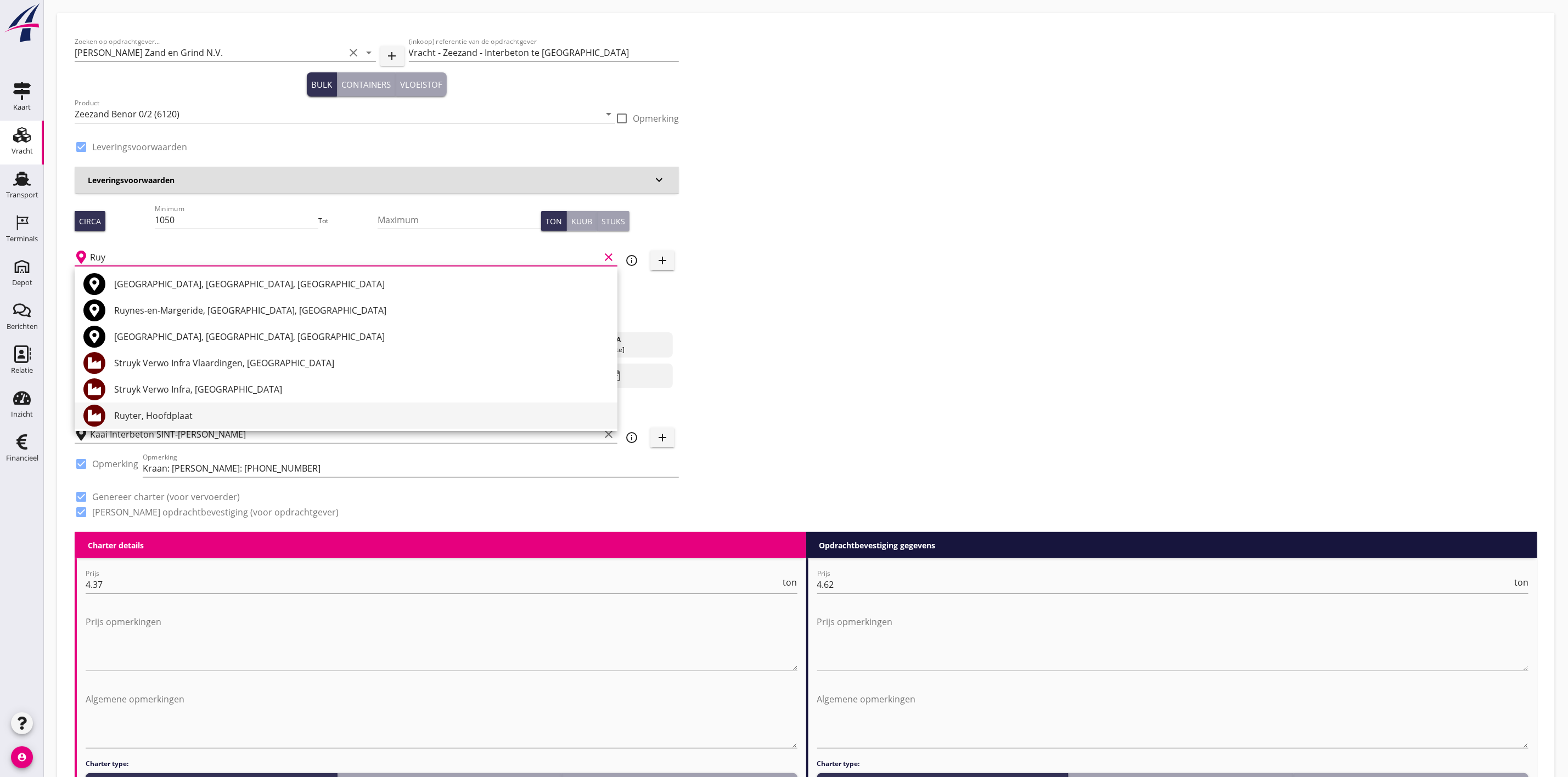
click at [256, 413] on div "Ruyter, Hoofdplaat" at bounding box center [361, 416] width 494 height 13
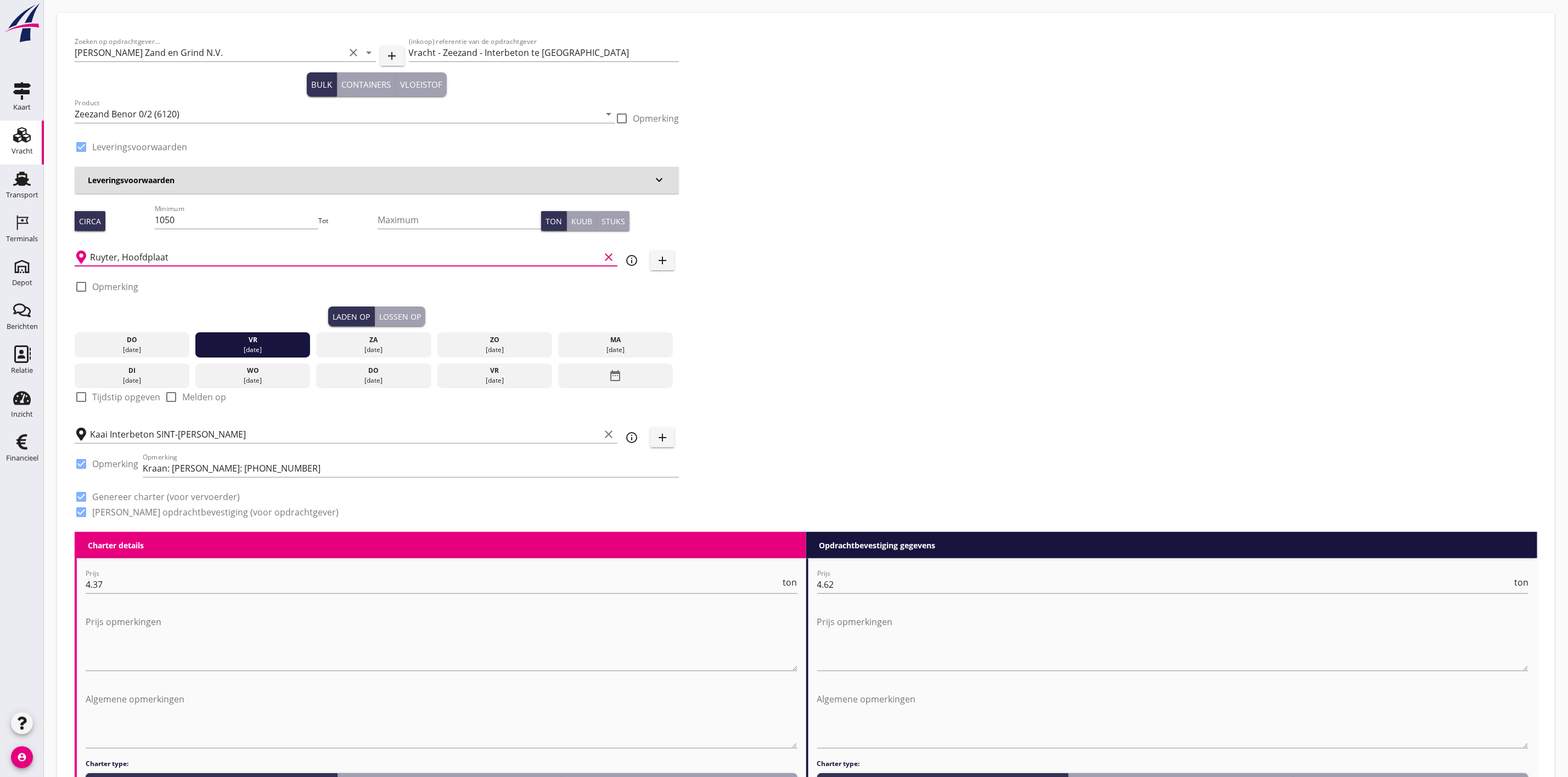
type input "Ruyter, Hoofdplaat"
click at [974, 264] on div "Zoeken op opdrachtgever... Van Nieuwpoort Zand en Grind N.V. clear arrow_drop_d…" at bounding box center [805, 282] width 1471 height 501
click at [398, 314] on div "Lossen op" at bounding box center [399, 316] width 41 height 11
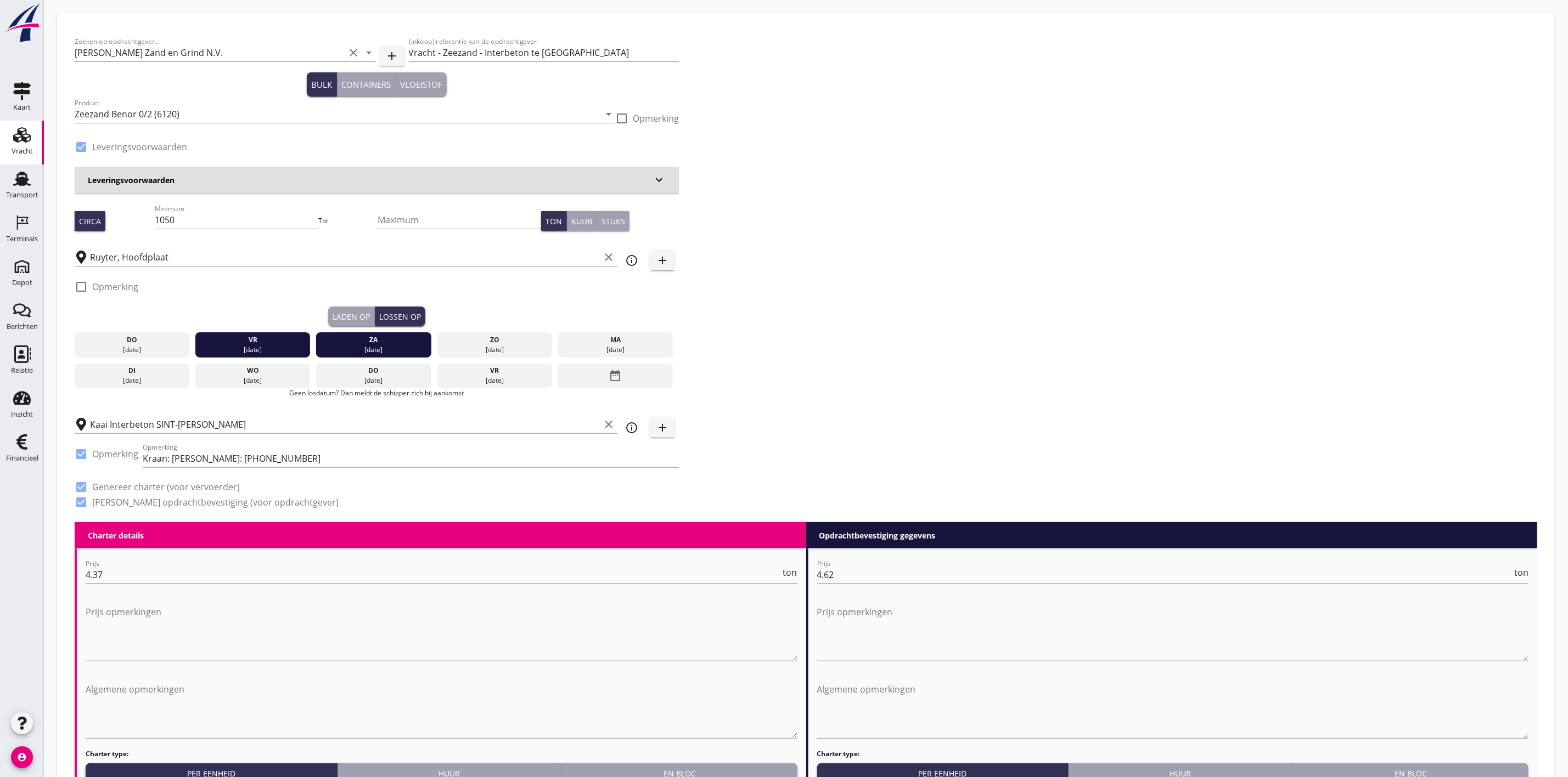
click at [400, 348] on div "[DATE]" at bounding box center [374, 349] width 110 height 10
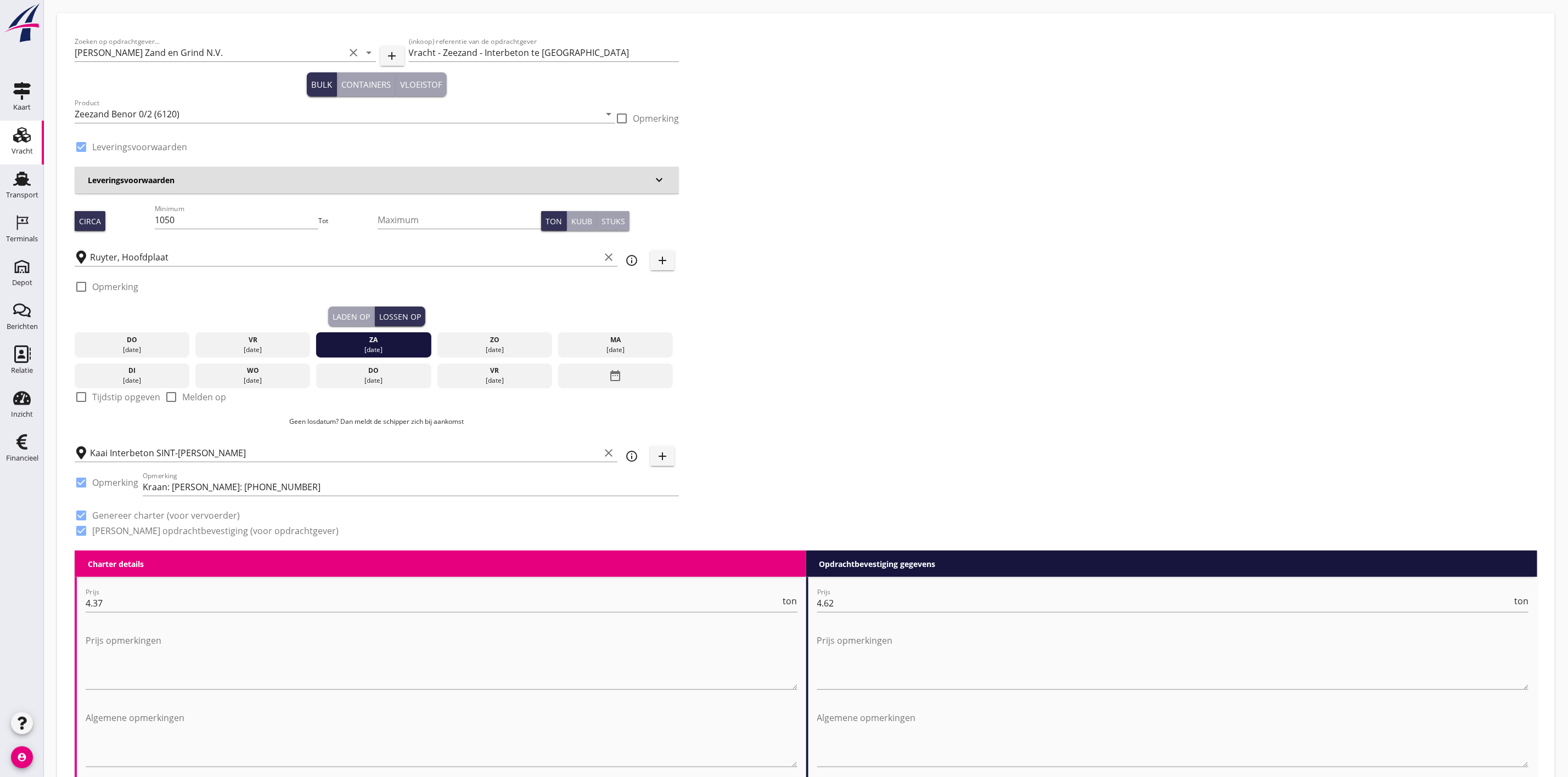
click at [346, 349] on div "[DATE]" at bounding box center [374, 349] width 110 height 10
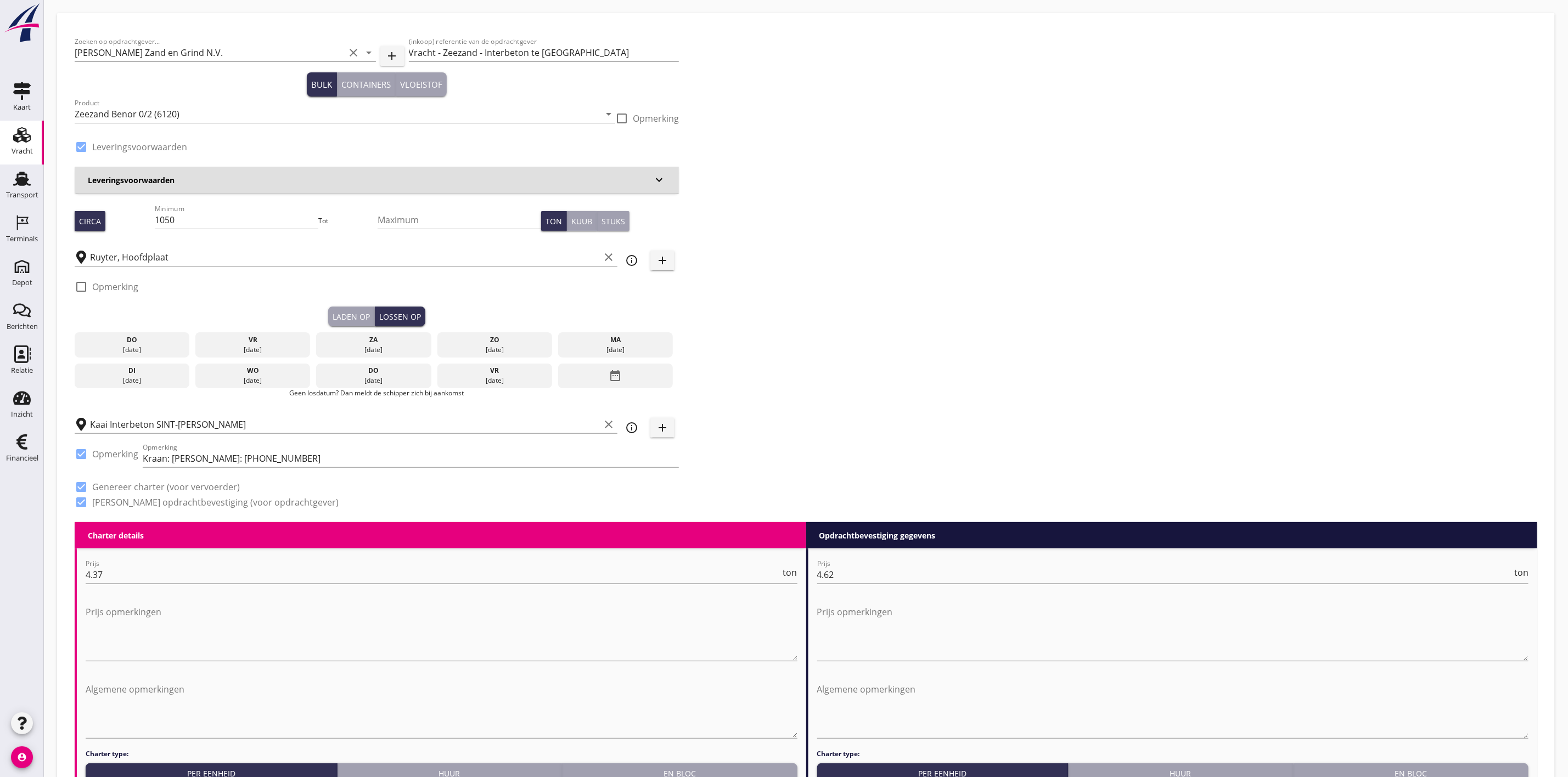
click at [246, 349] on div "[DATE]" at bounding box center [253, 349] width 110 height 10
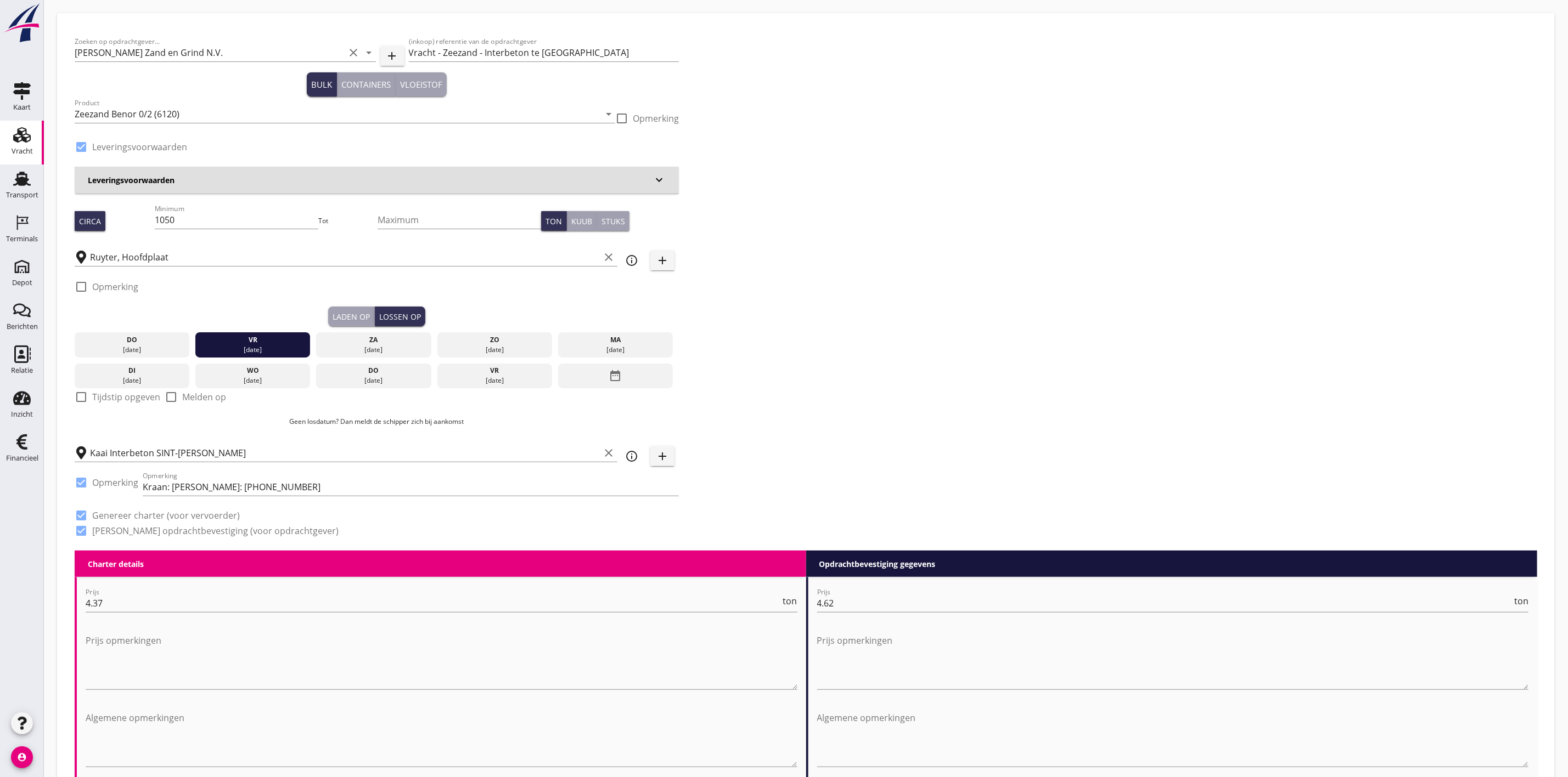
click at [344, 318] on div "Laden op" at bounding box center [352, 316] width 38 height 11
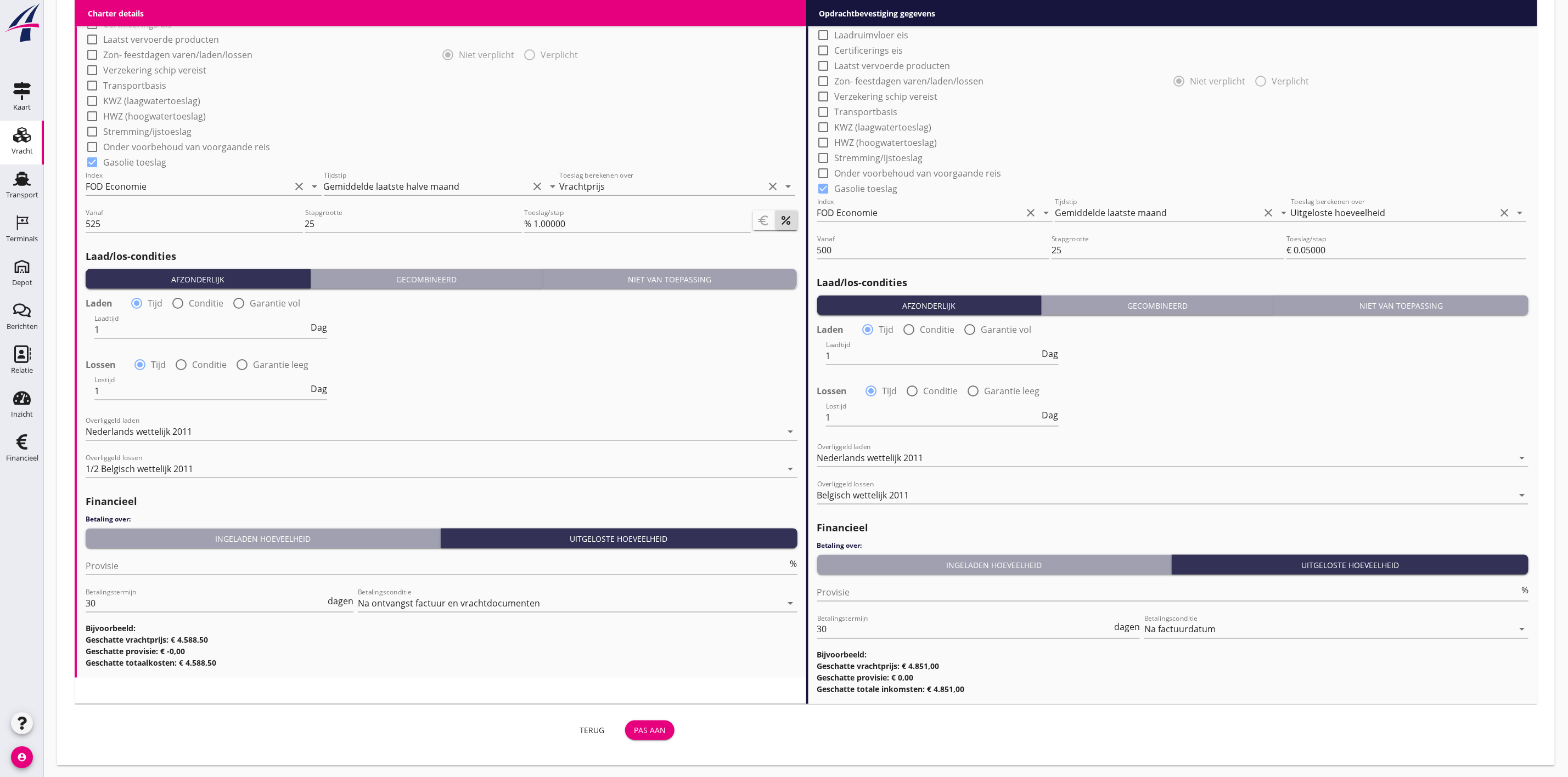
scroll to position [949, 0]
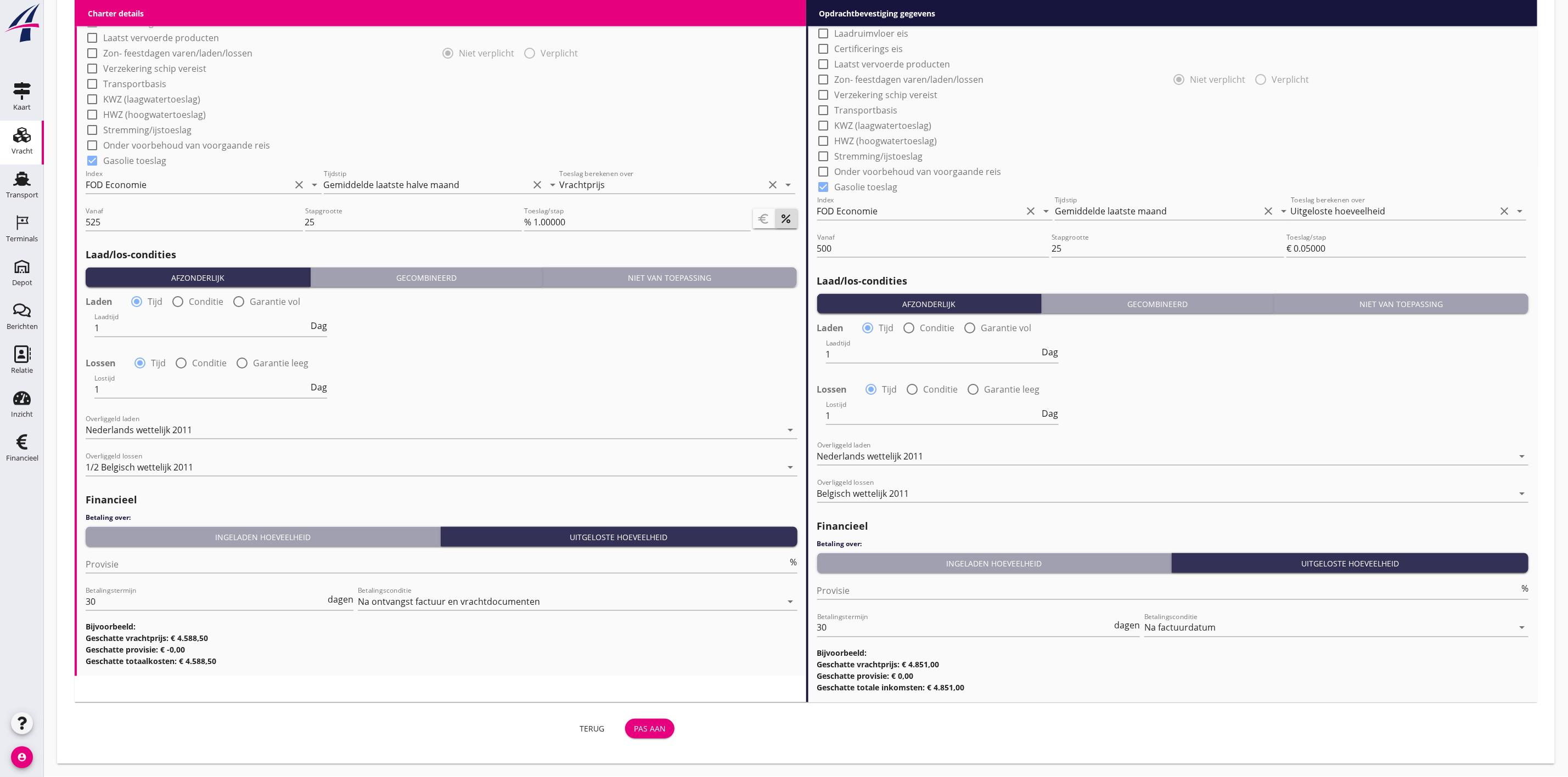
click at [656, 727] on div "Pas aan" at bounding box center [650, 729] width 32 height 11
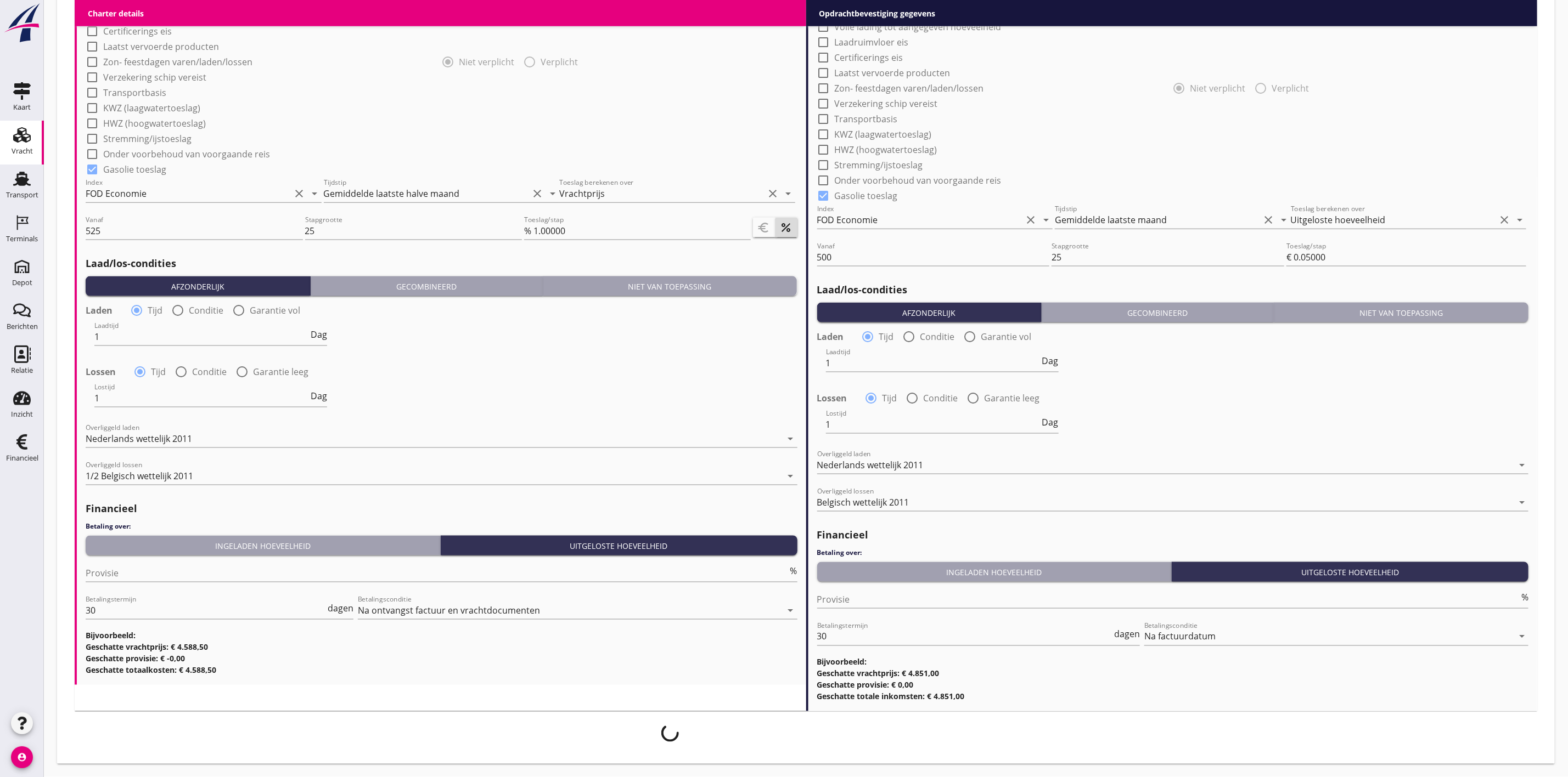
scroll to position [940, 0]
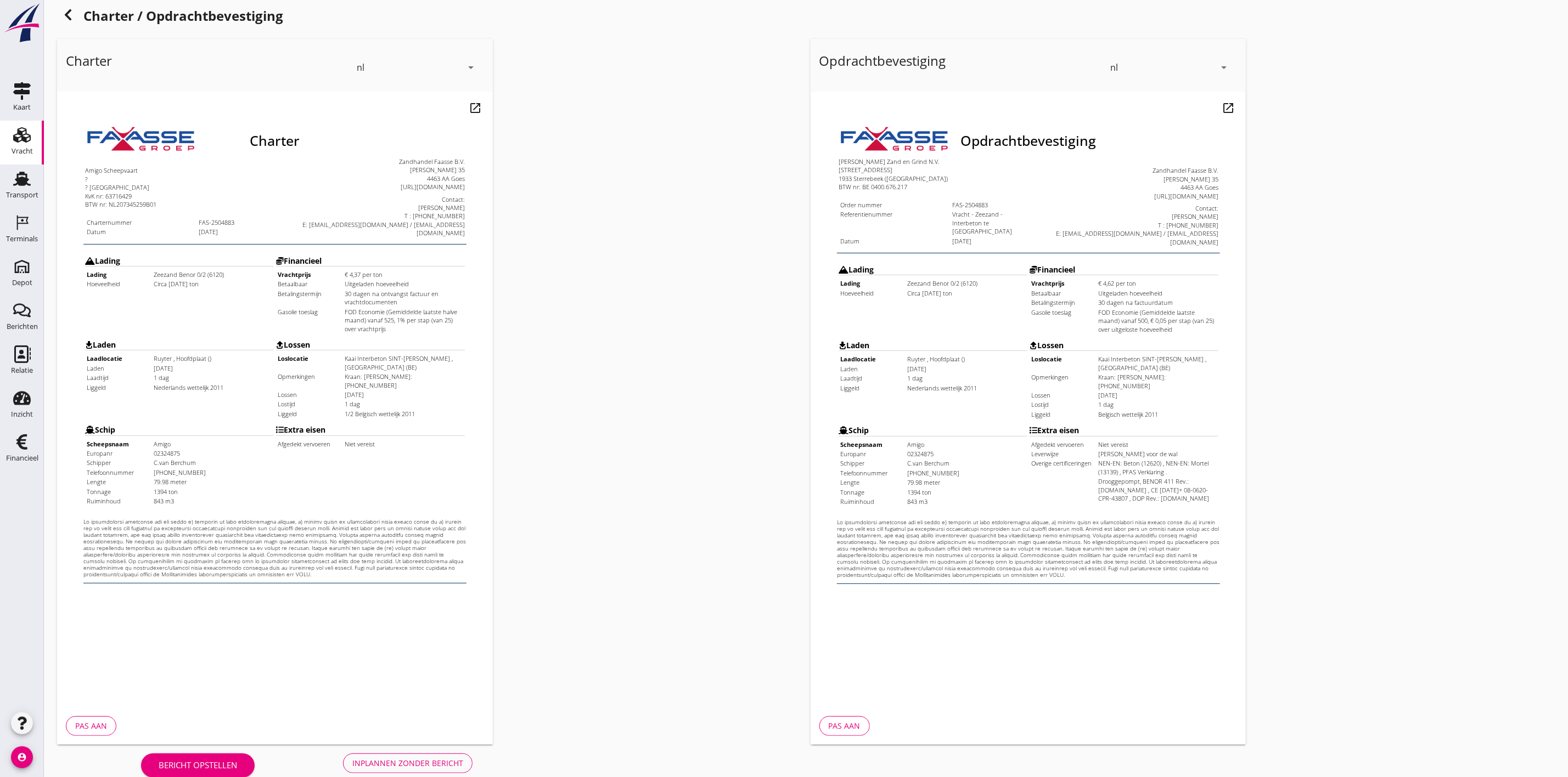
scroll to position [35, 0]
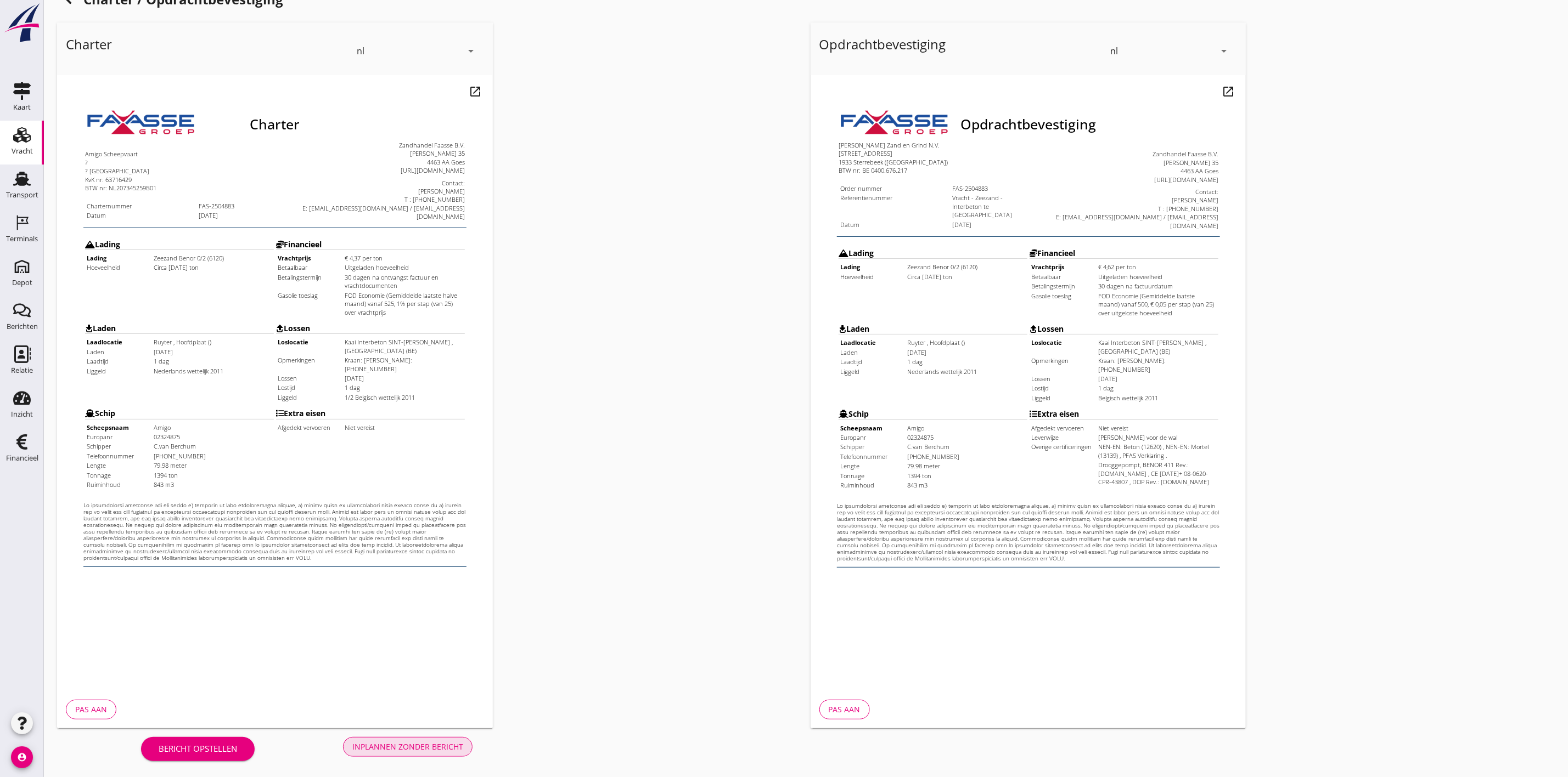
click at [440, 744] on div "Inplannen zonder bericht" at bounding box center [407, 746] width 111 height 11
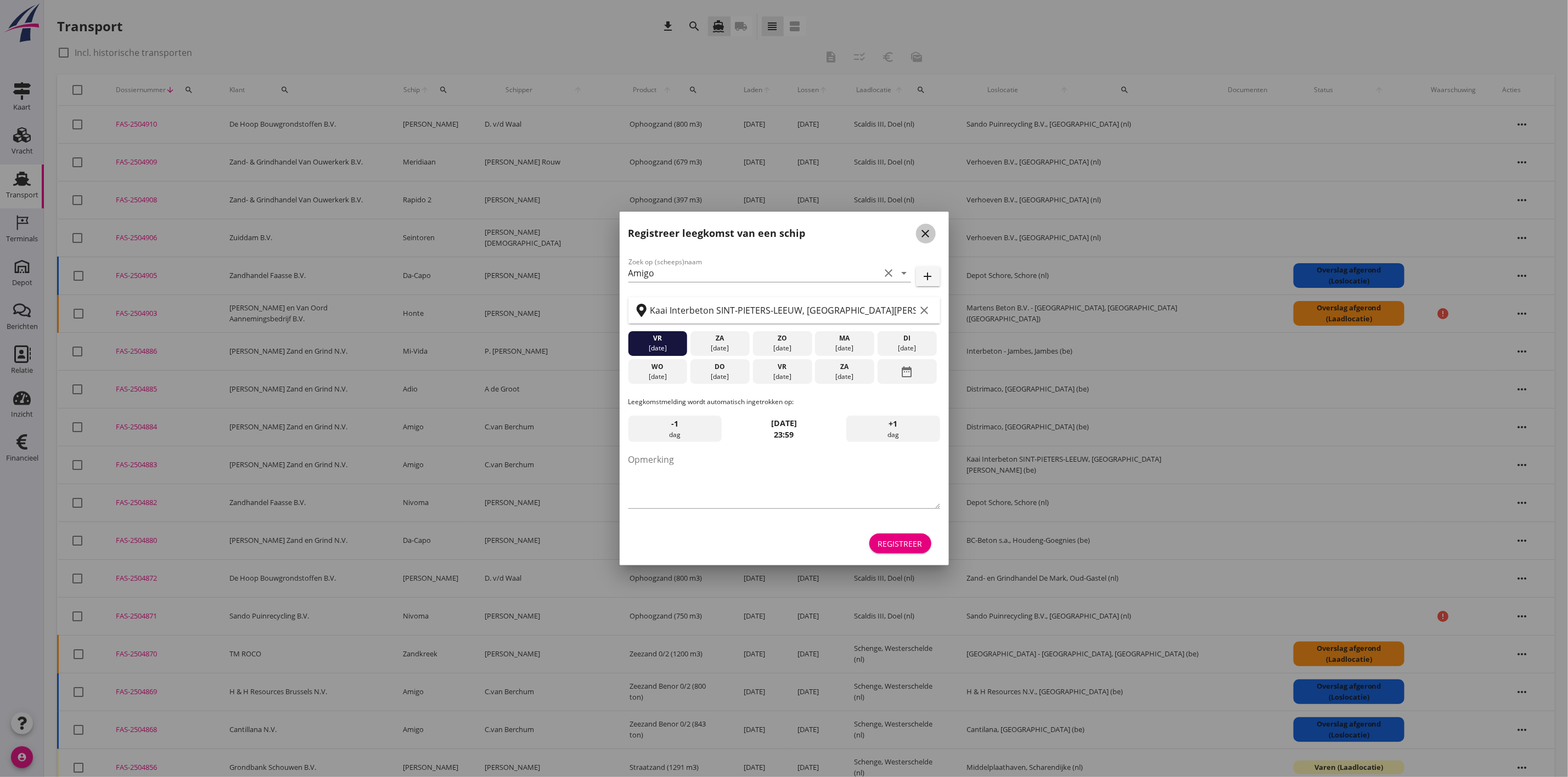
click at [929, 233] on icon "close" at bounding box center [925, 233] width 13 height 13
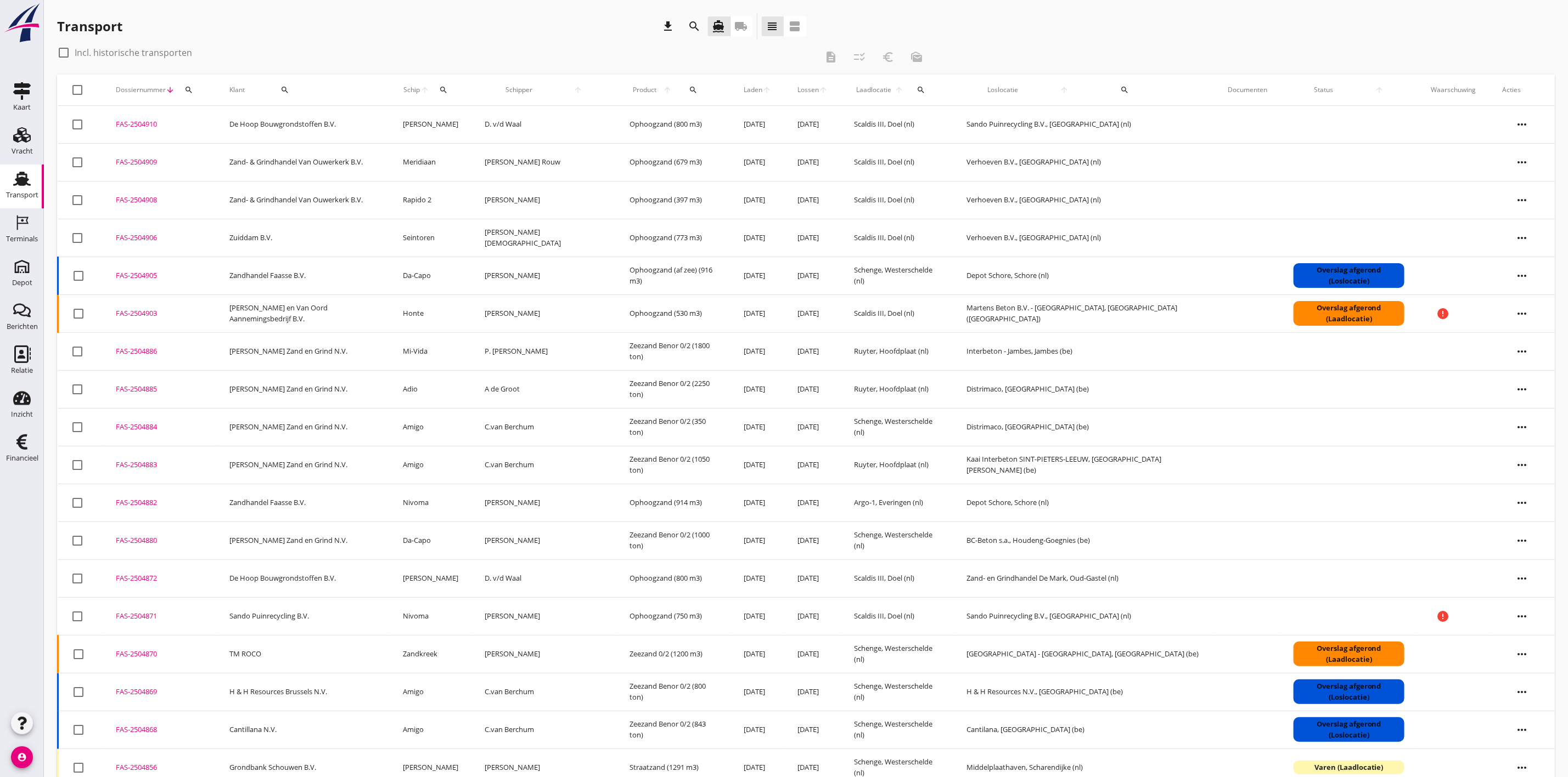
click at [130, 427] on div "FAS-2504884" at bounding box center [160, 427] width 87 height 11
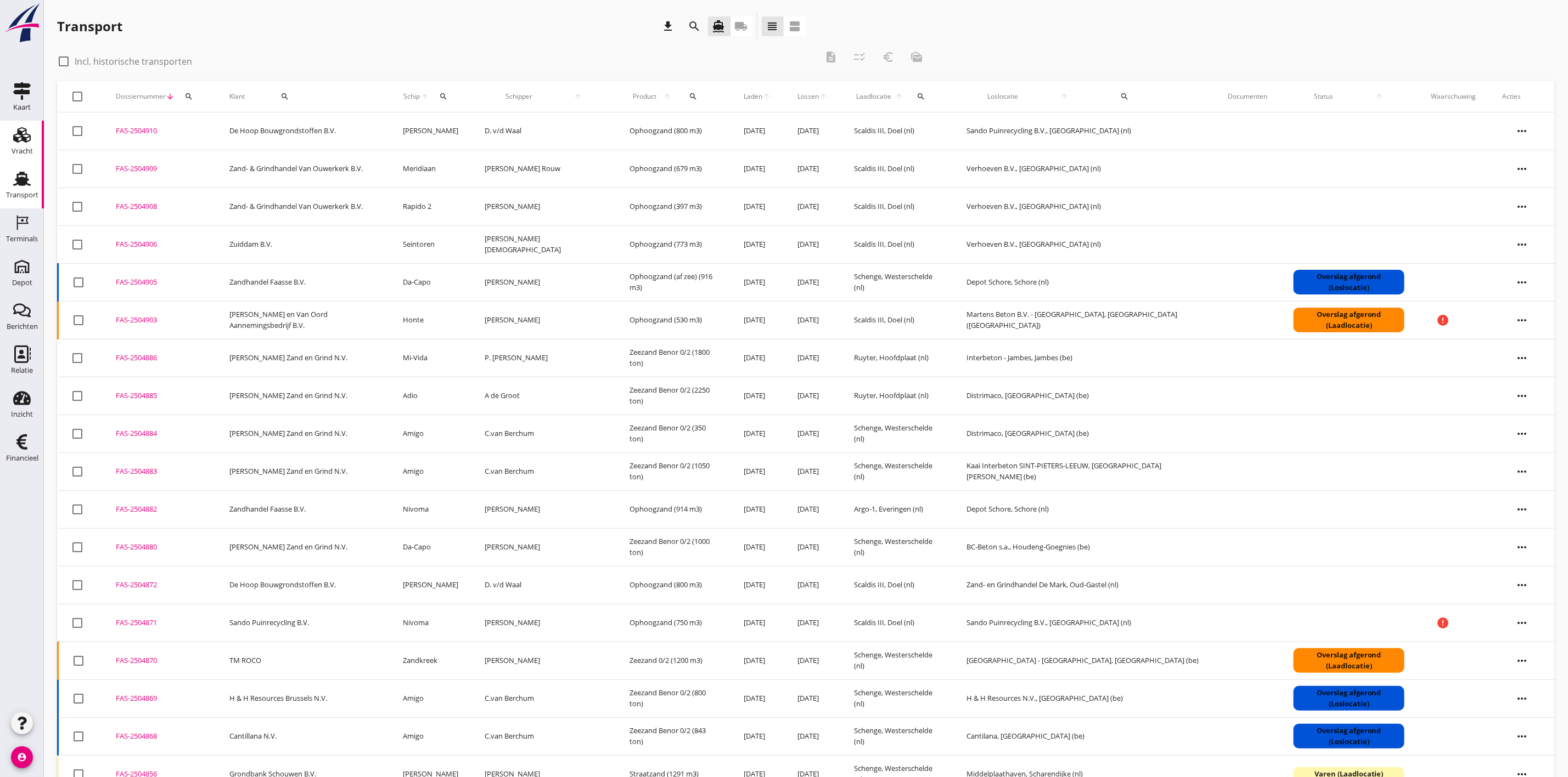
click at [22, 148] on div "Vracht" at bounding box center [22, 151] width 21 height 7
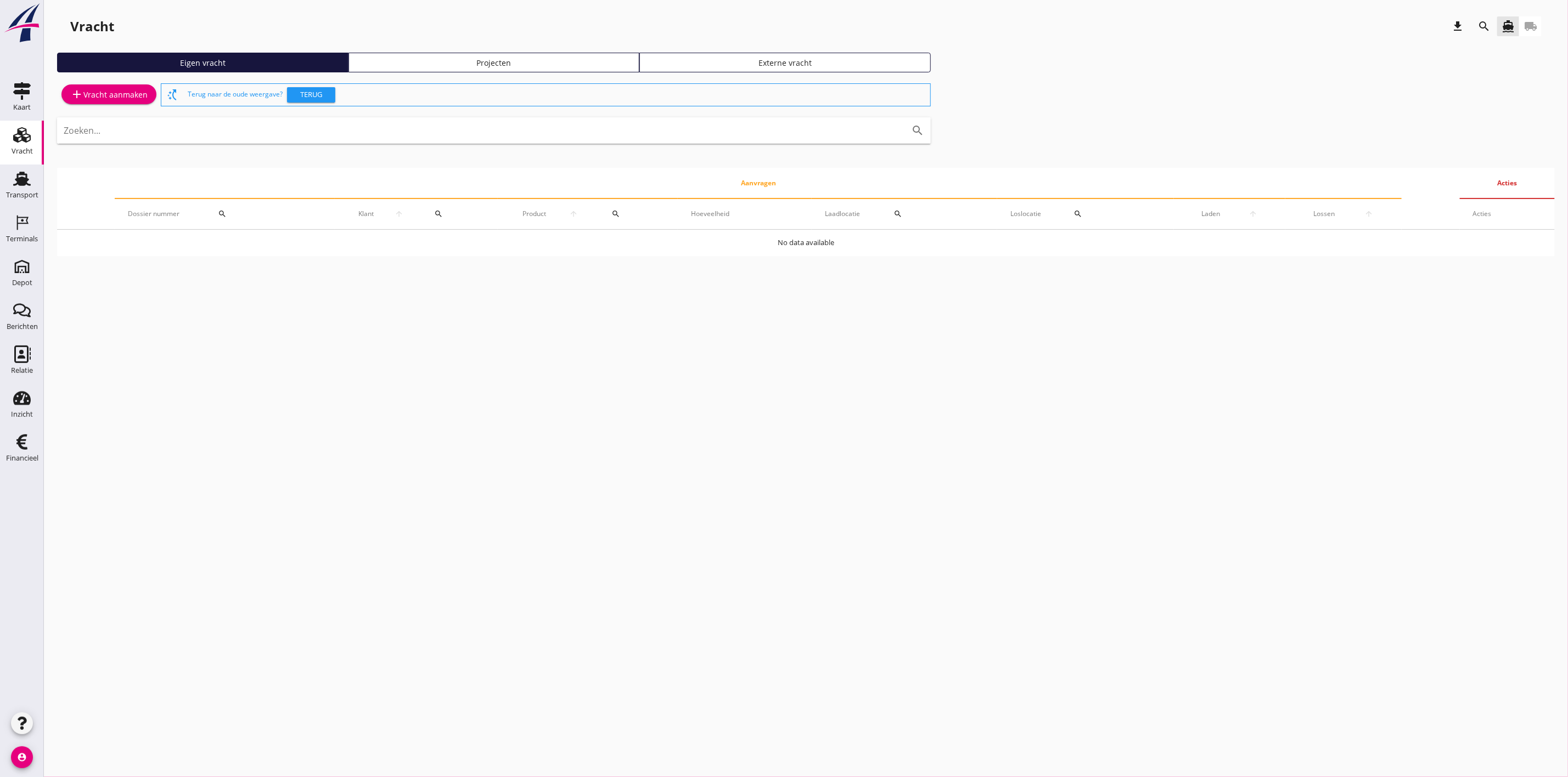
click at [511, 58] on div "Projecten" at bounding box center [494, 62] width 282 height 11
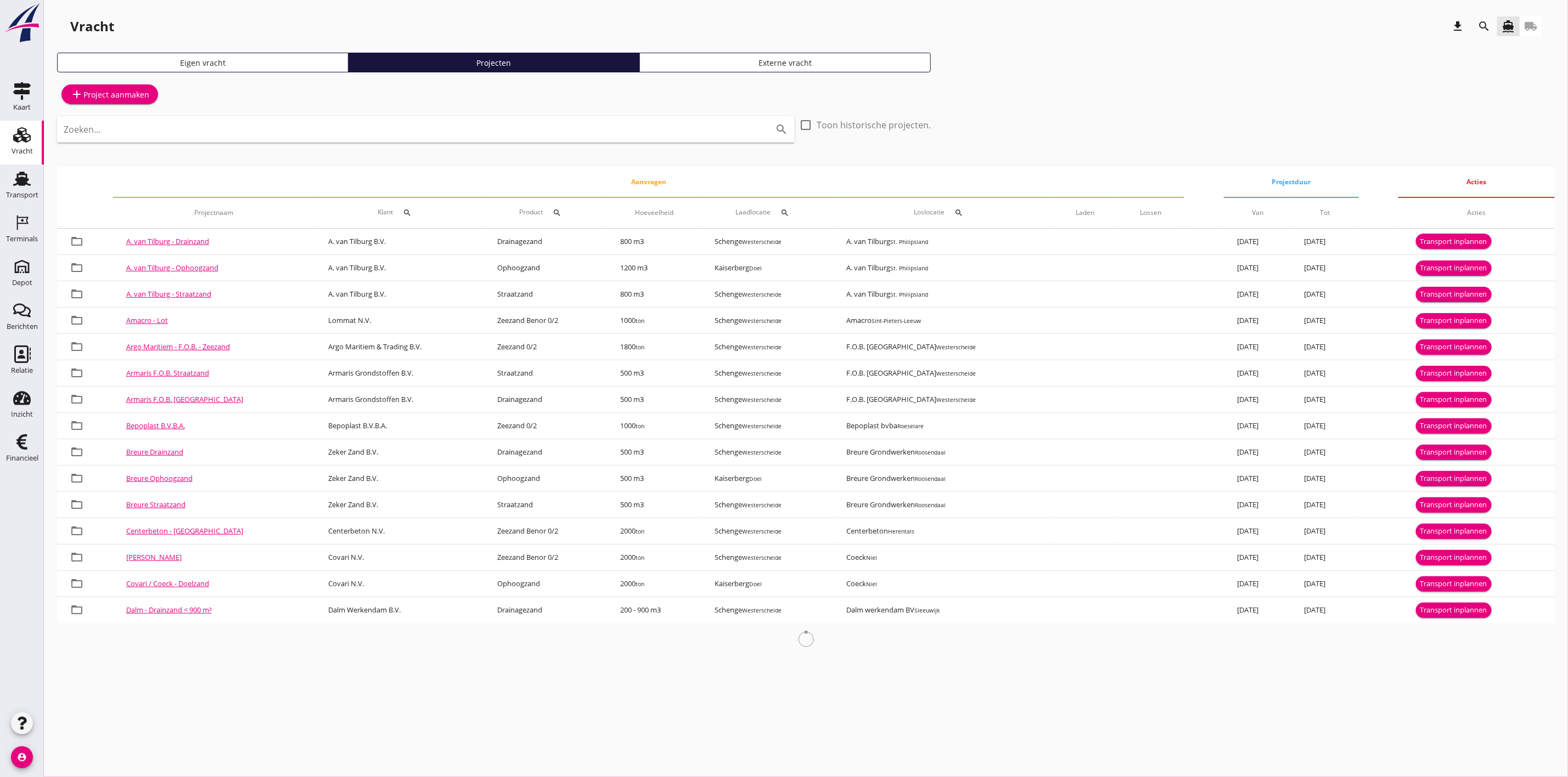
click at [104, 139] on div "Zoeken... search" at bounding box center [426, 129] width 737 height 26
click at [1479, 22] on icon "search" at bounding box center [1483, 26] width 13 height 13
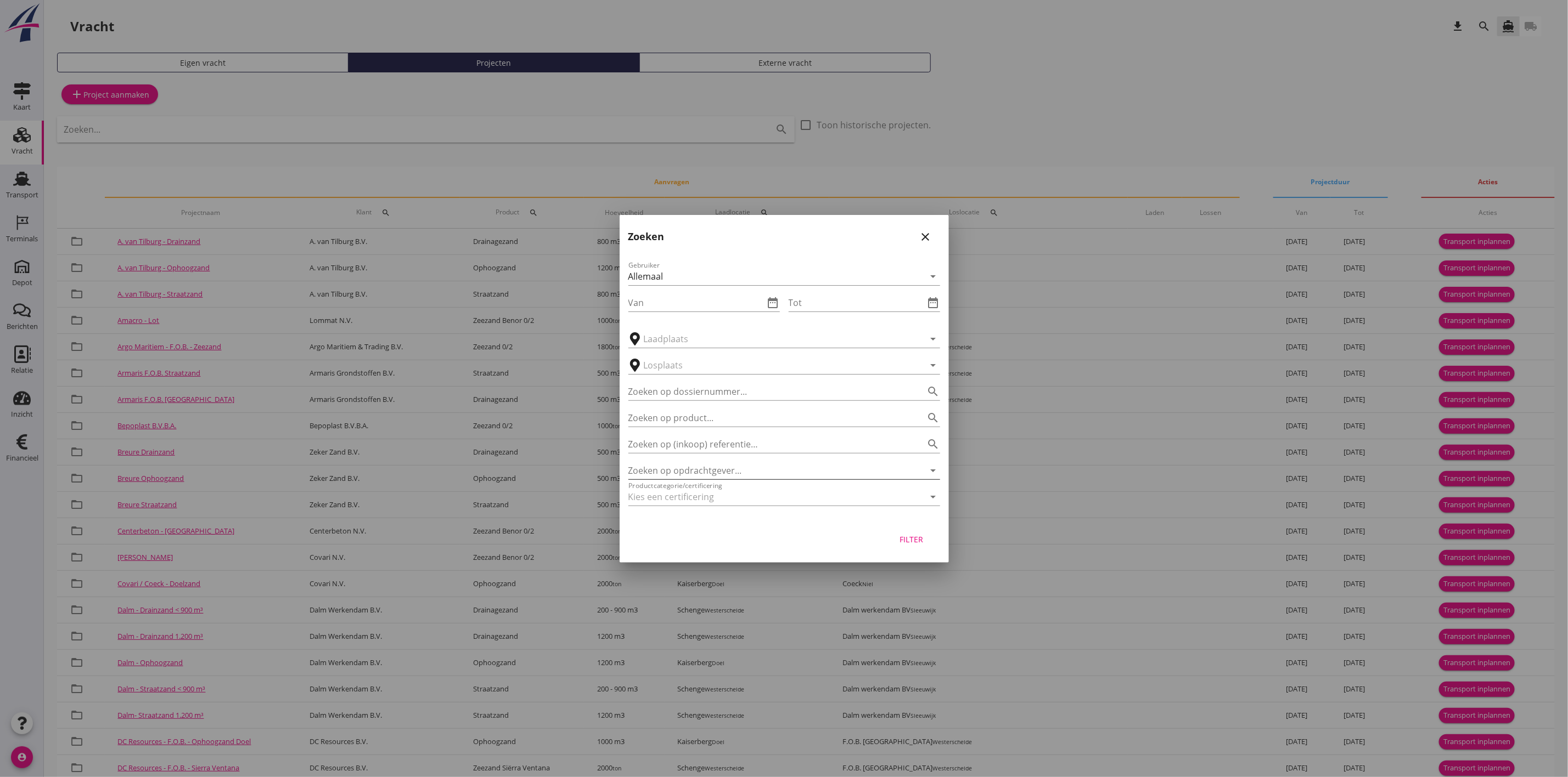
click at [773, 468] on input "Zoeken op opdrachtgever..." at bounding box center [768, 470] width 281 height 17
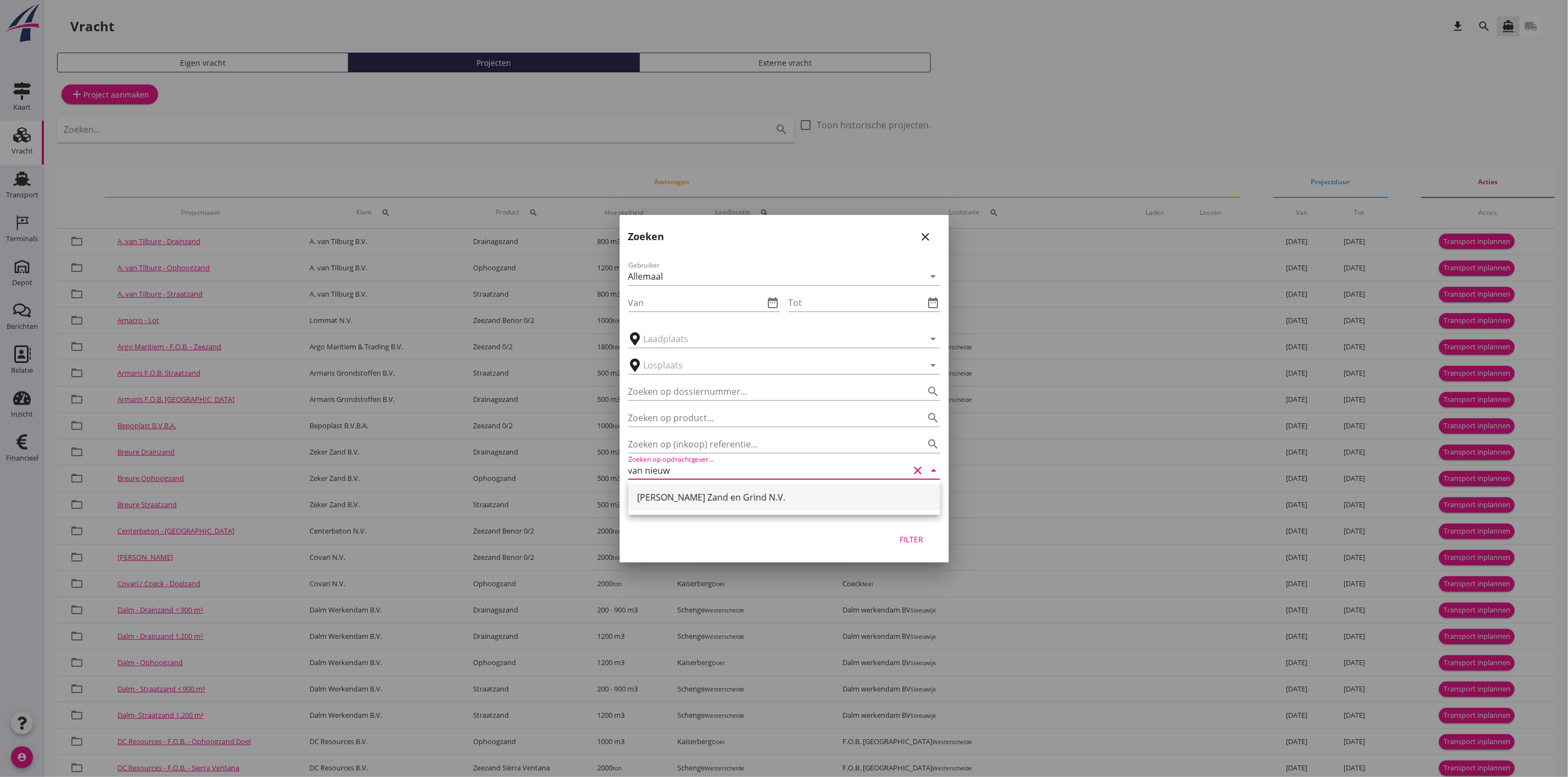
click at [709, 498] on div "[PERSON_NAME] Zand en Grind N.V." at bounding box center [784, 497] width 294 height 13
type input "[PERSON_NAME] Zand en Grind N.V."
click at [924, 538] on div "Filter" at bounding box center [911, 539] width 31 height 11
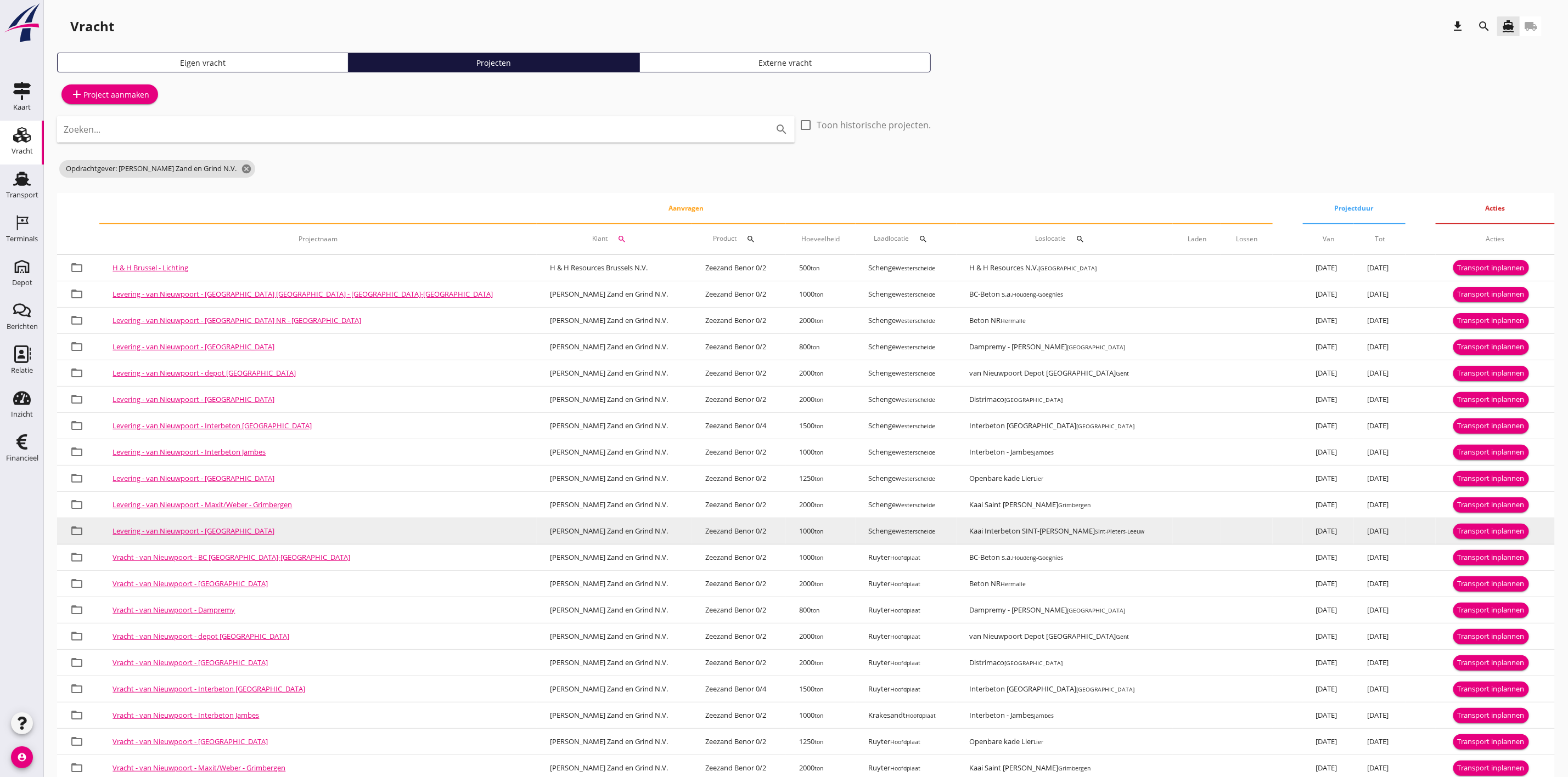
scroll to position [51, 0]
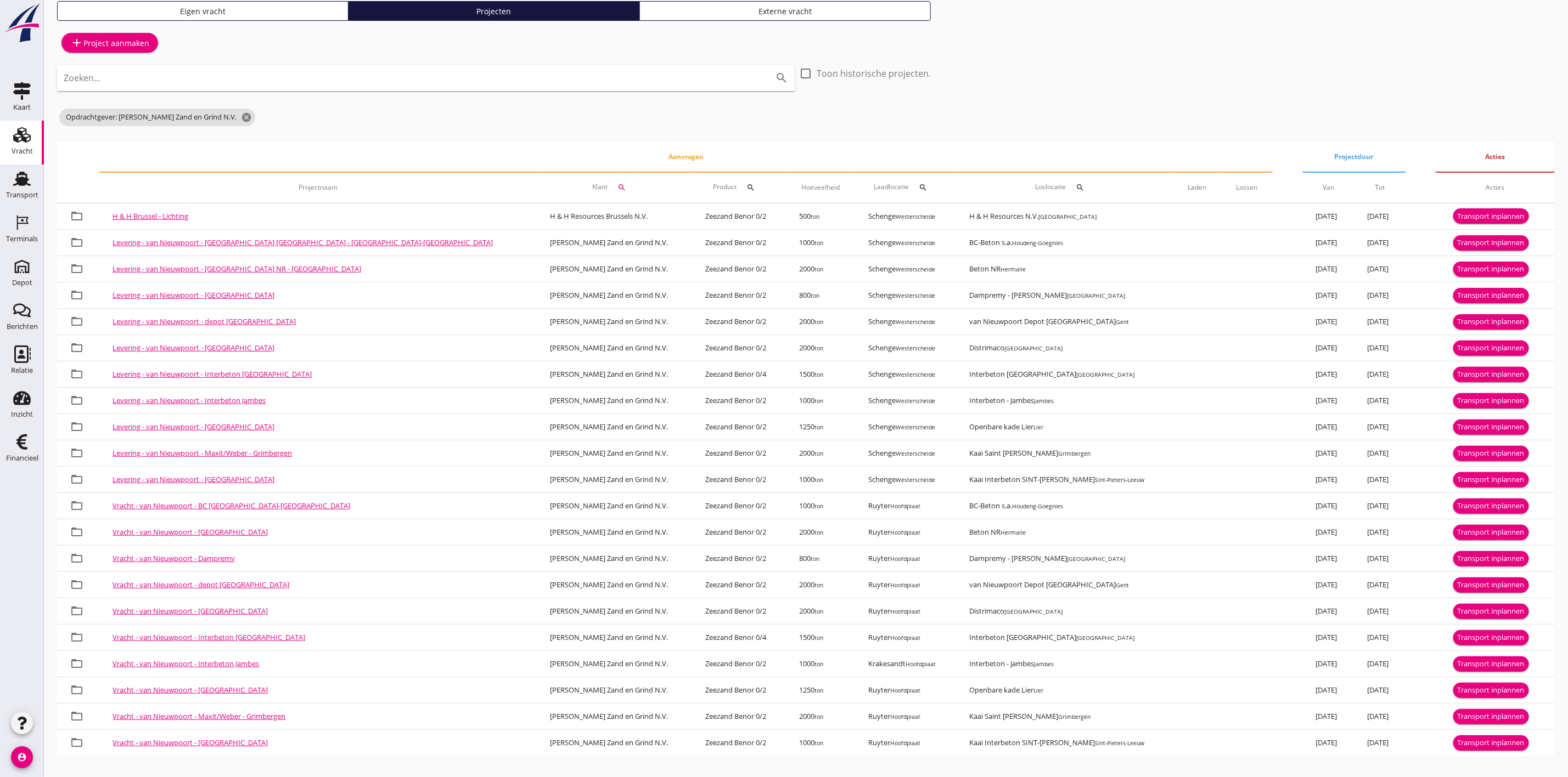
click at [1095, 744] on small "Sint-Pieters-Leeuw" at bounding box center [1120, 743] width 50 height 8
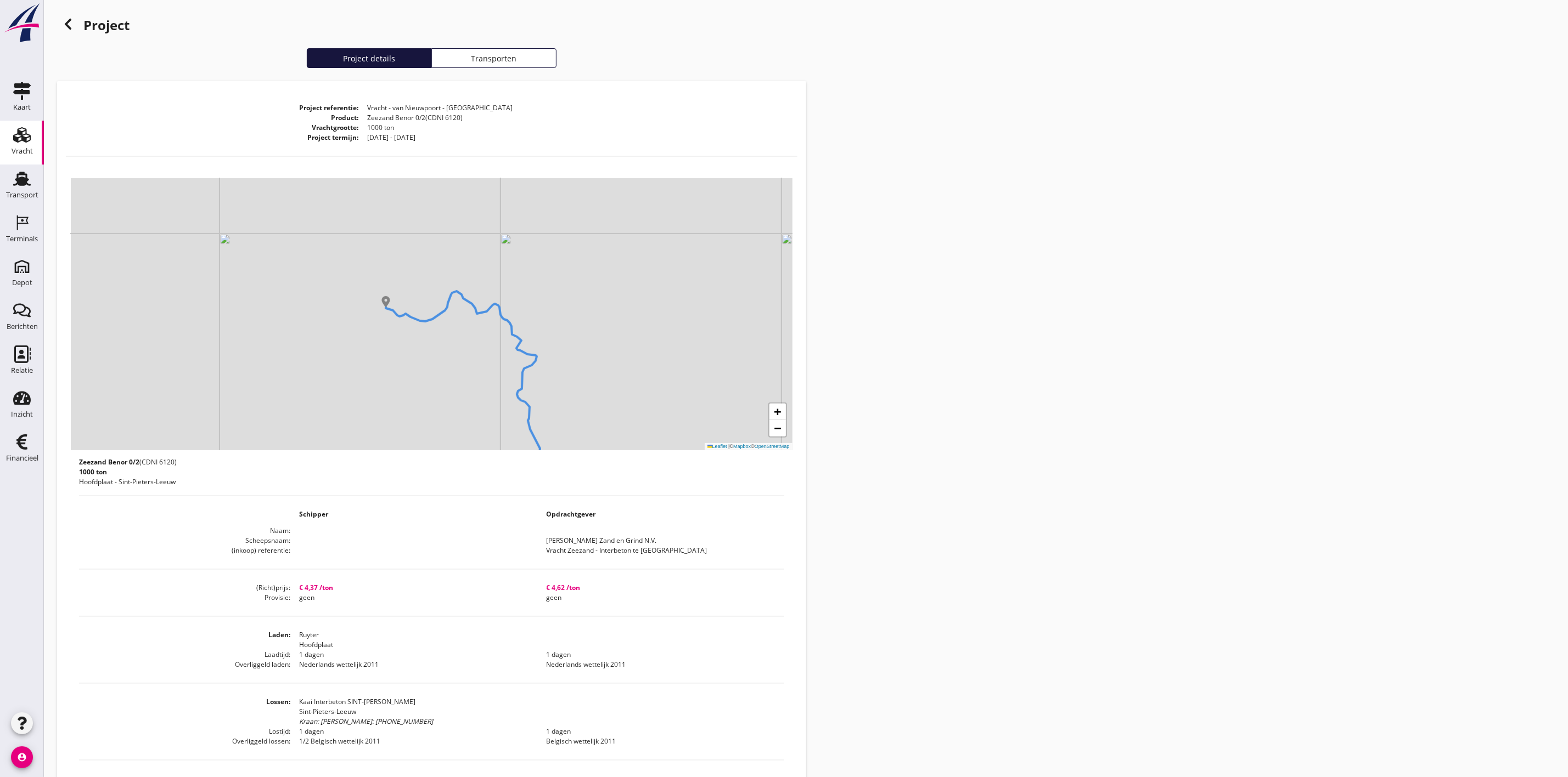
click at [1187, 301] on div "Project Project details Transporten Project referentie Vracht - van Nieuwpoort …" at bounding box center [805, 513] width 1524 height 1026
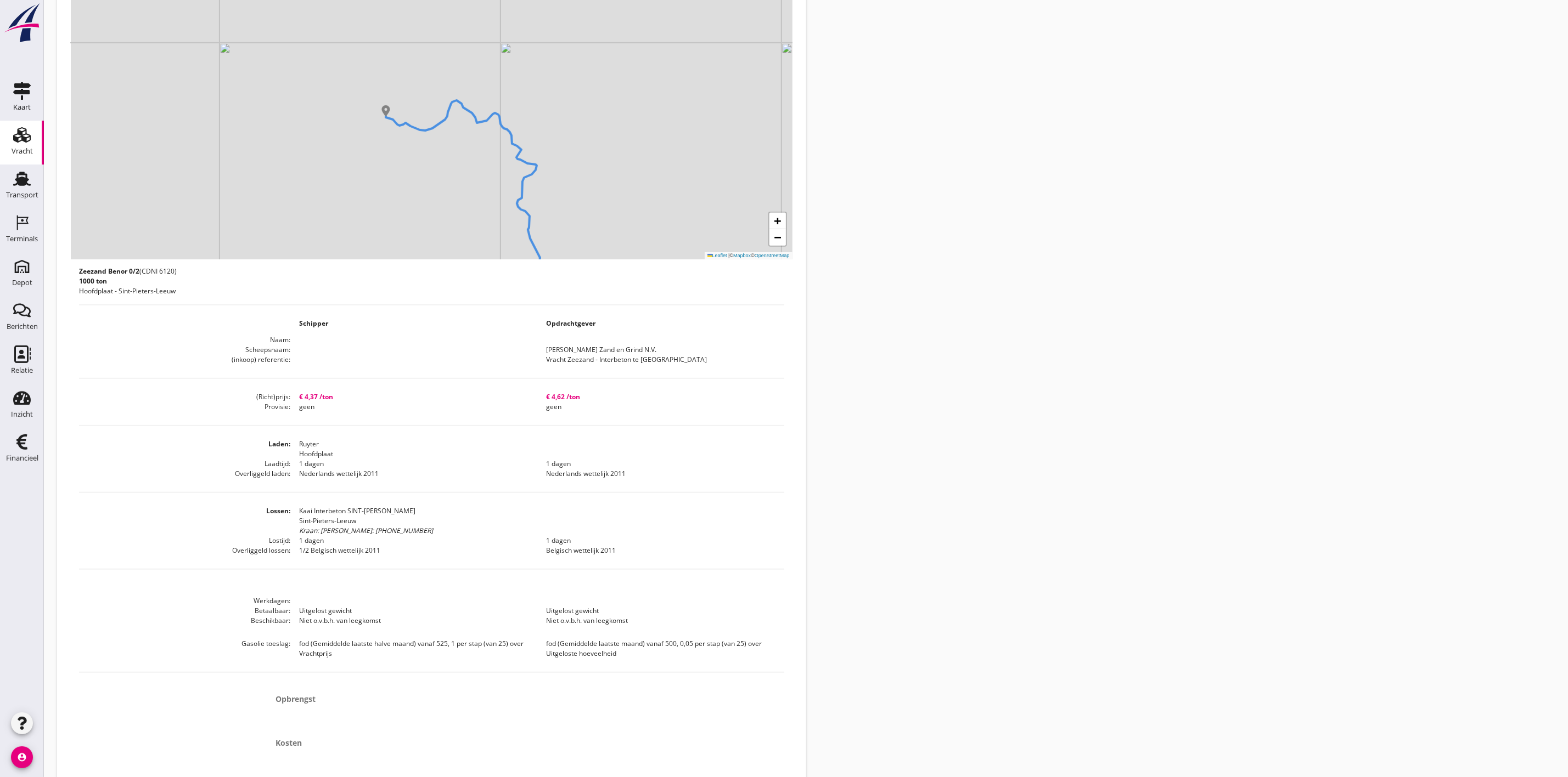
scroll to position [279, 0]
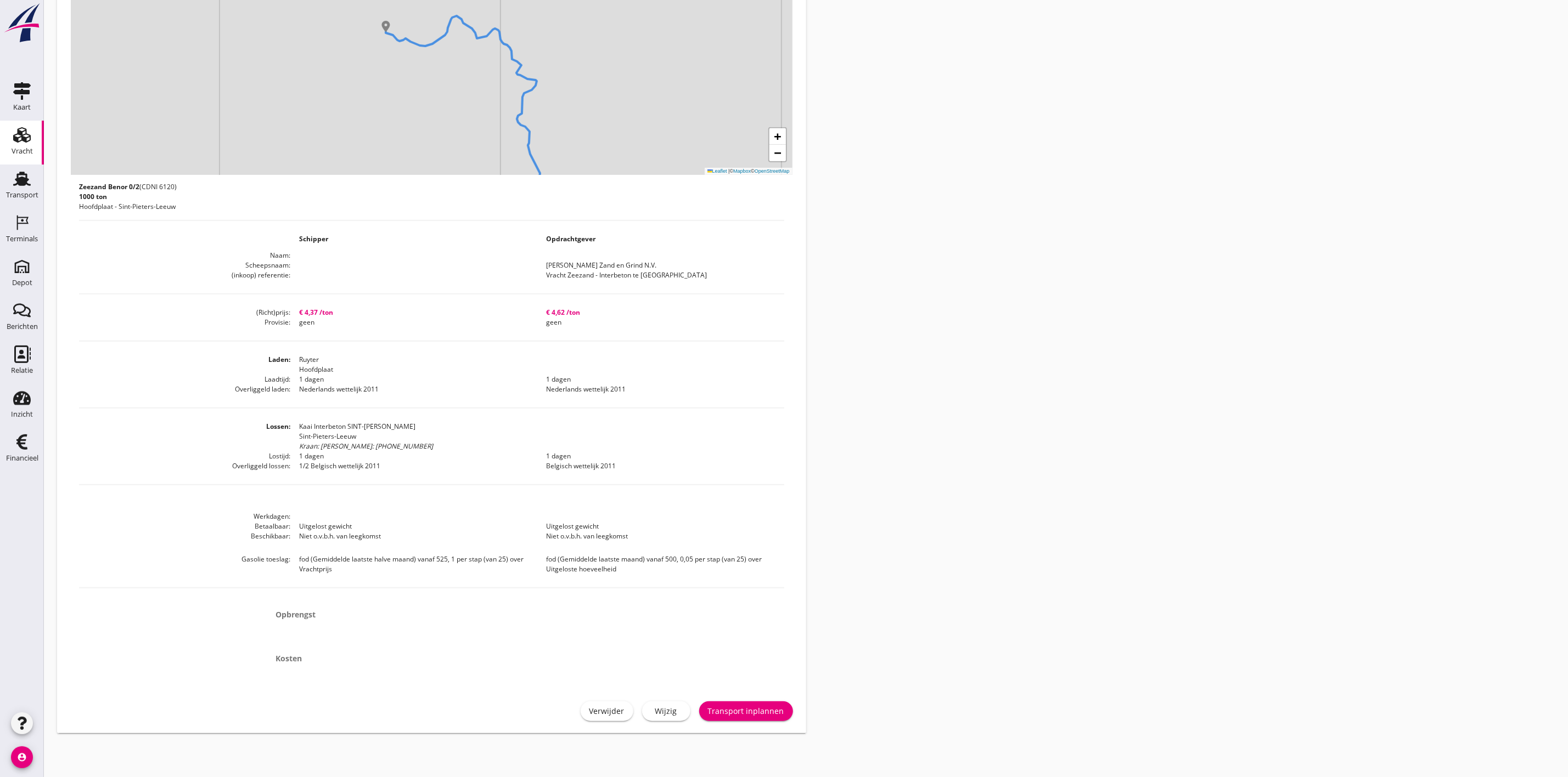
click at [745, 710] on div "Transport inplannen" at bounding box center [746, 711] width 76 height 11
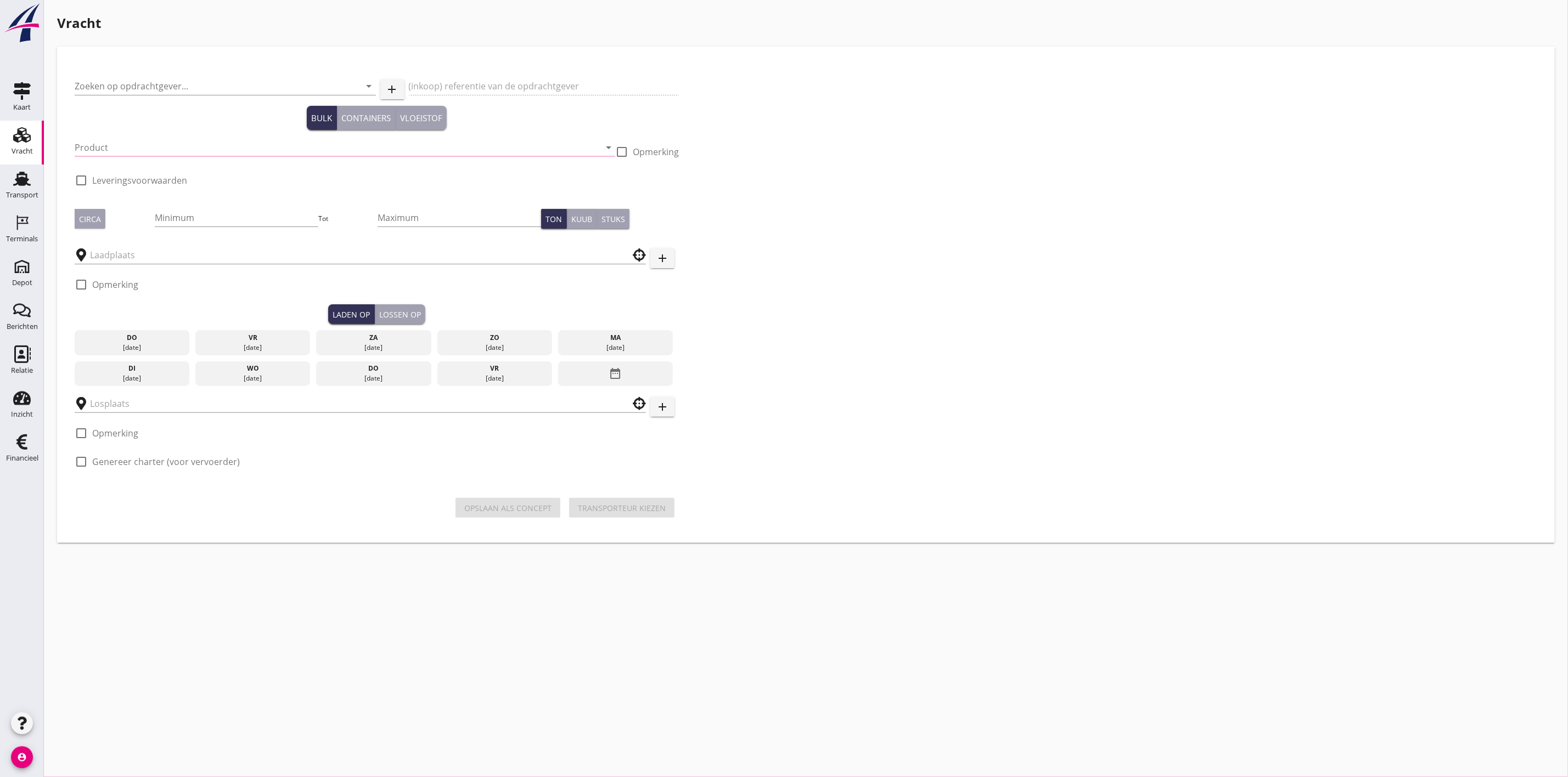
type input "[PERSON_NAME] Zand en Grind N.V."
type input "Vracht Zeezand - Interbeton te [GEOGRAPHIC_DATA]"
type input "Zeezand Benor 0/2 (6120)"
type input "1000"
checkbox input "true"
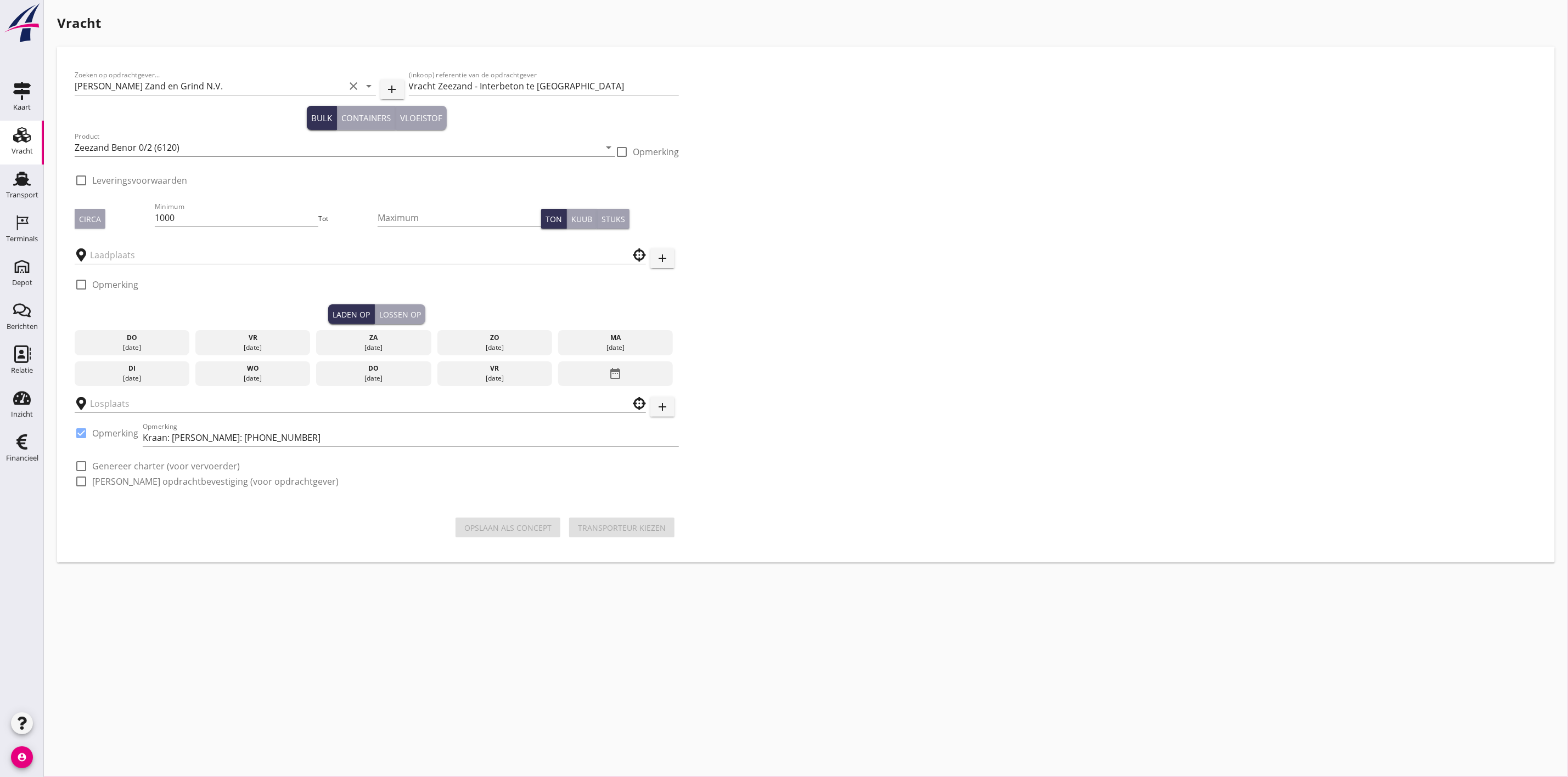
type input "Ruyter"
type input "Kaai Interbeton SINT-[PERSON_NAME]"
checkbox input "true"
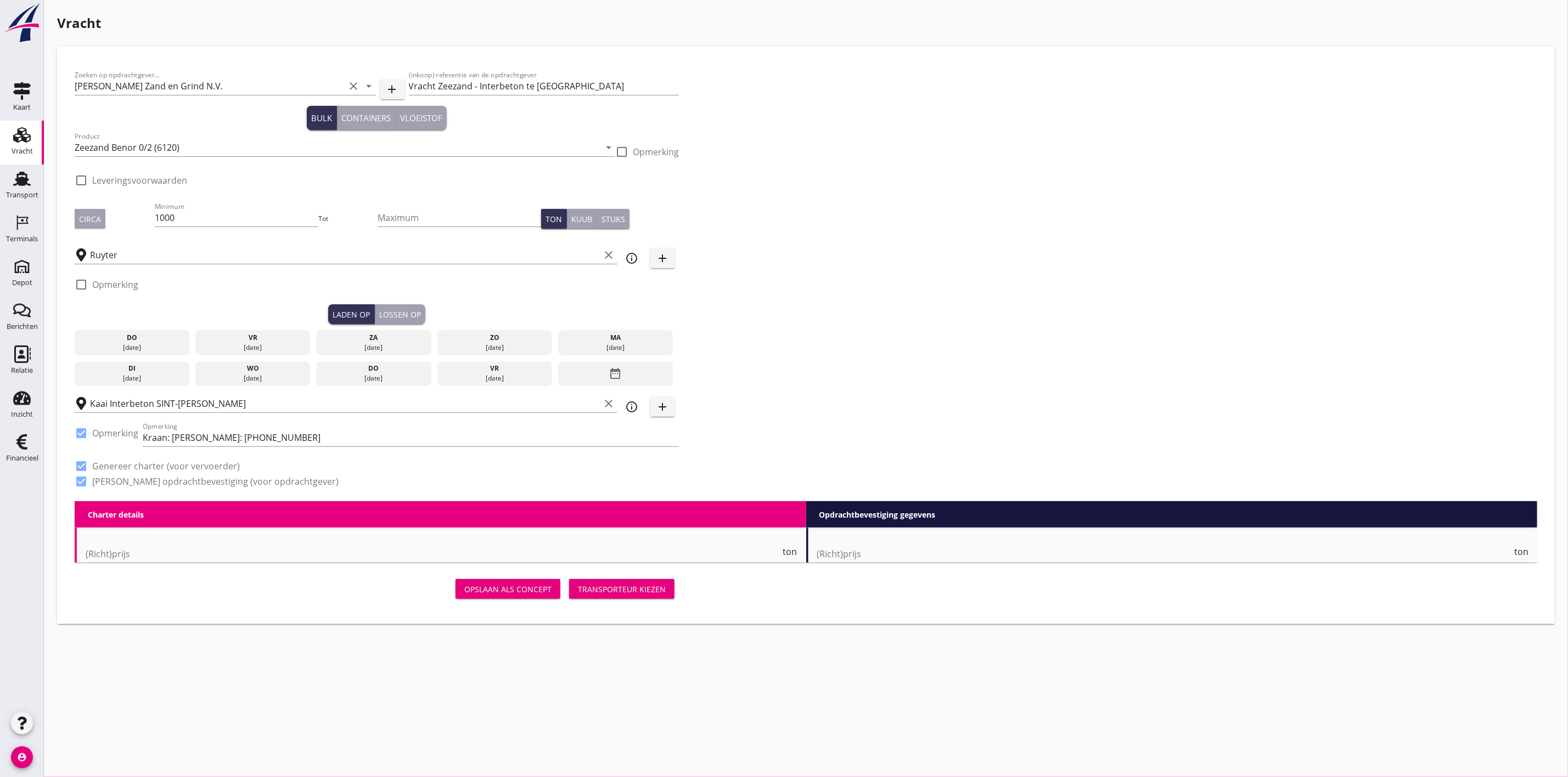
type input "4.37"
checkbox input "false"
radio input "false"
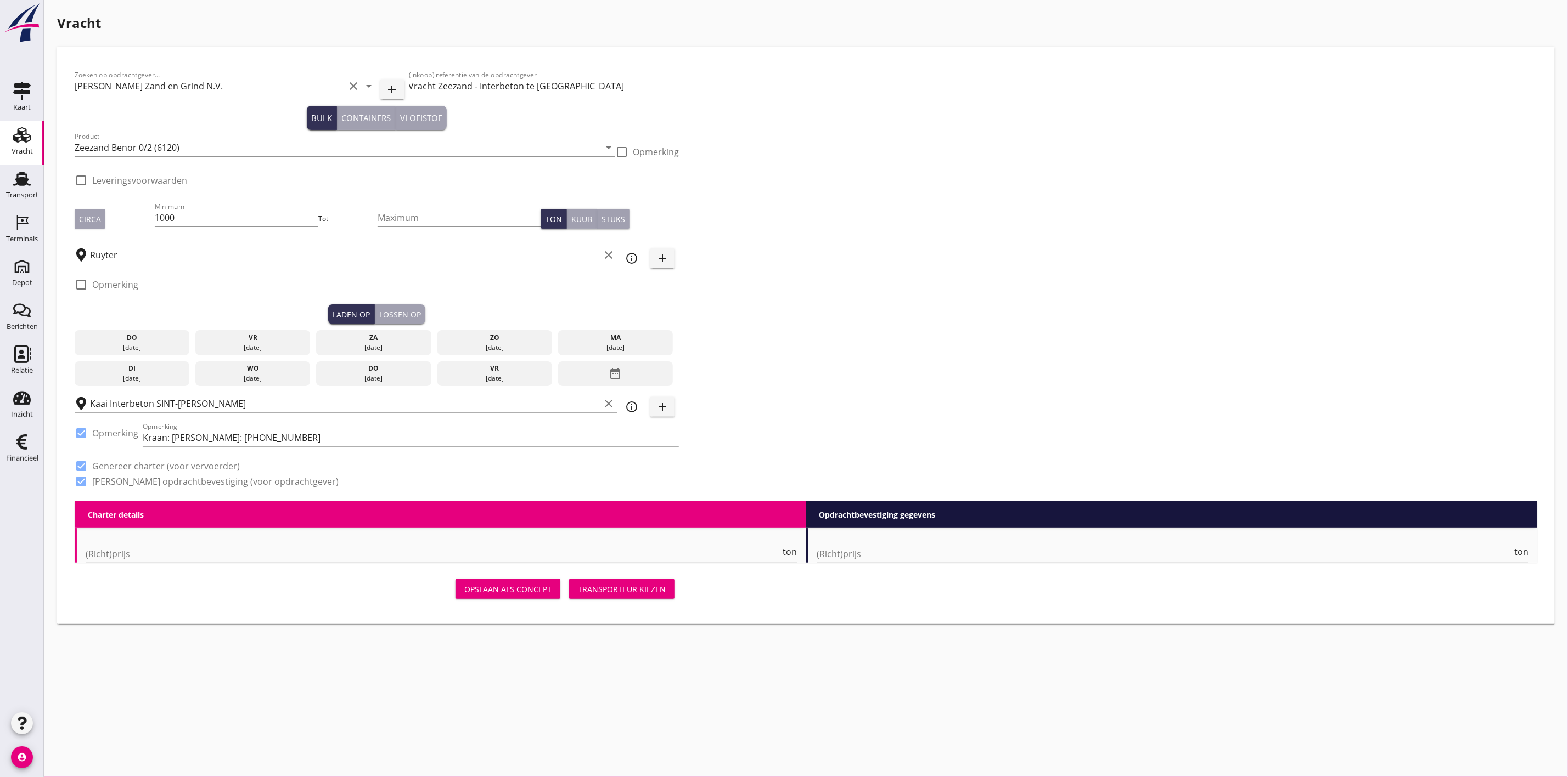
checkbox input "true"
type input "1"
type input "4.62"
checkbox input "false"
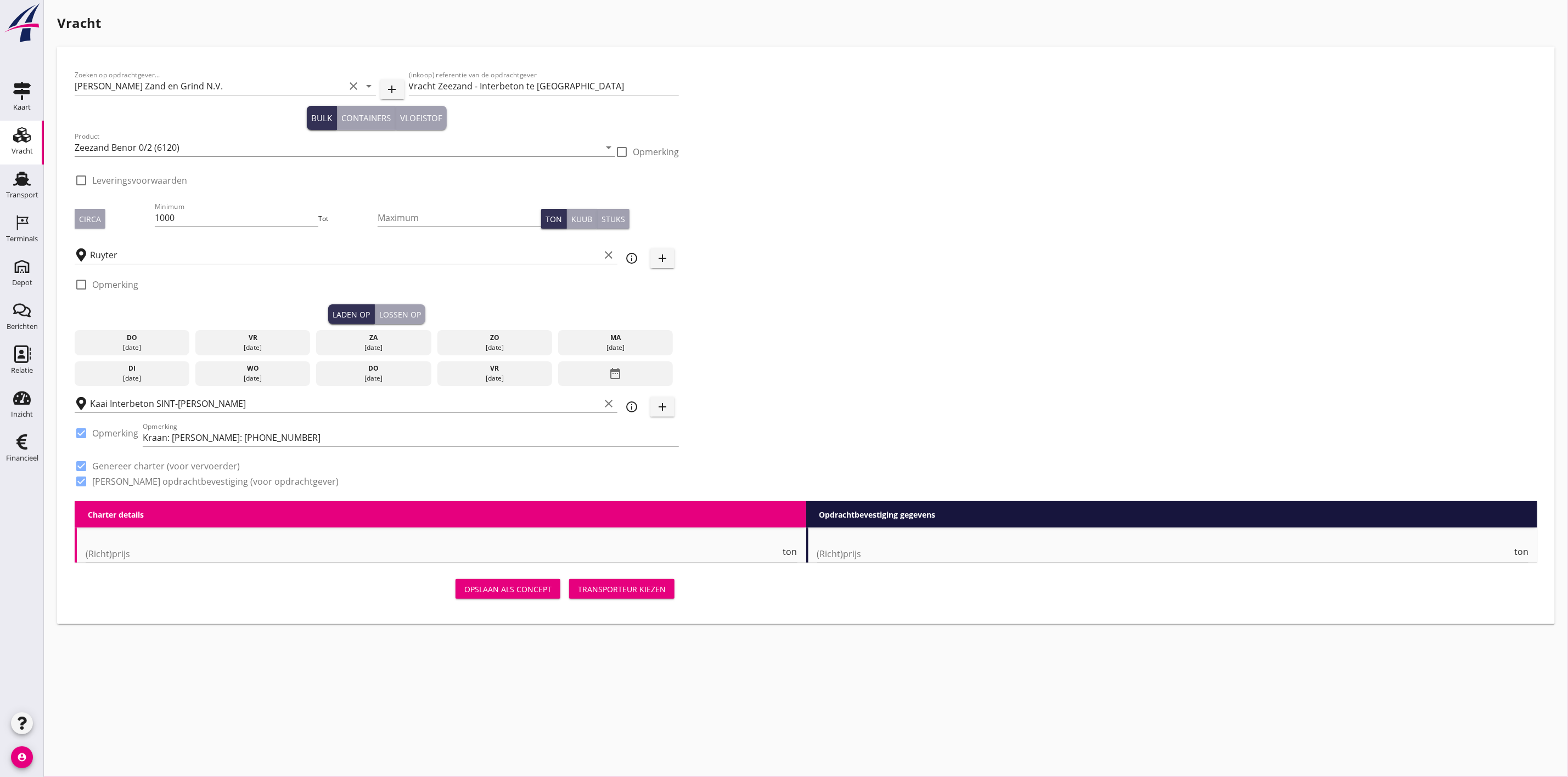
radio input "false"
checkbox input "true"
type input "1"
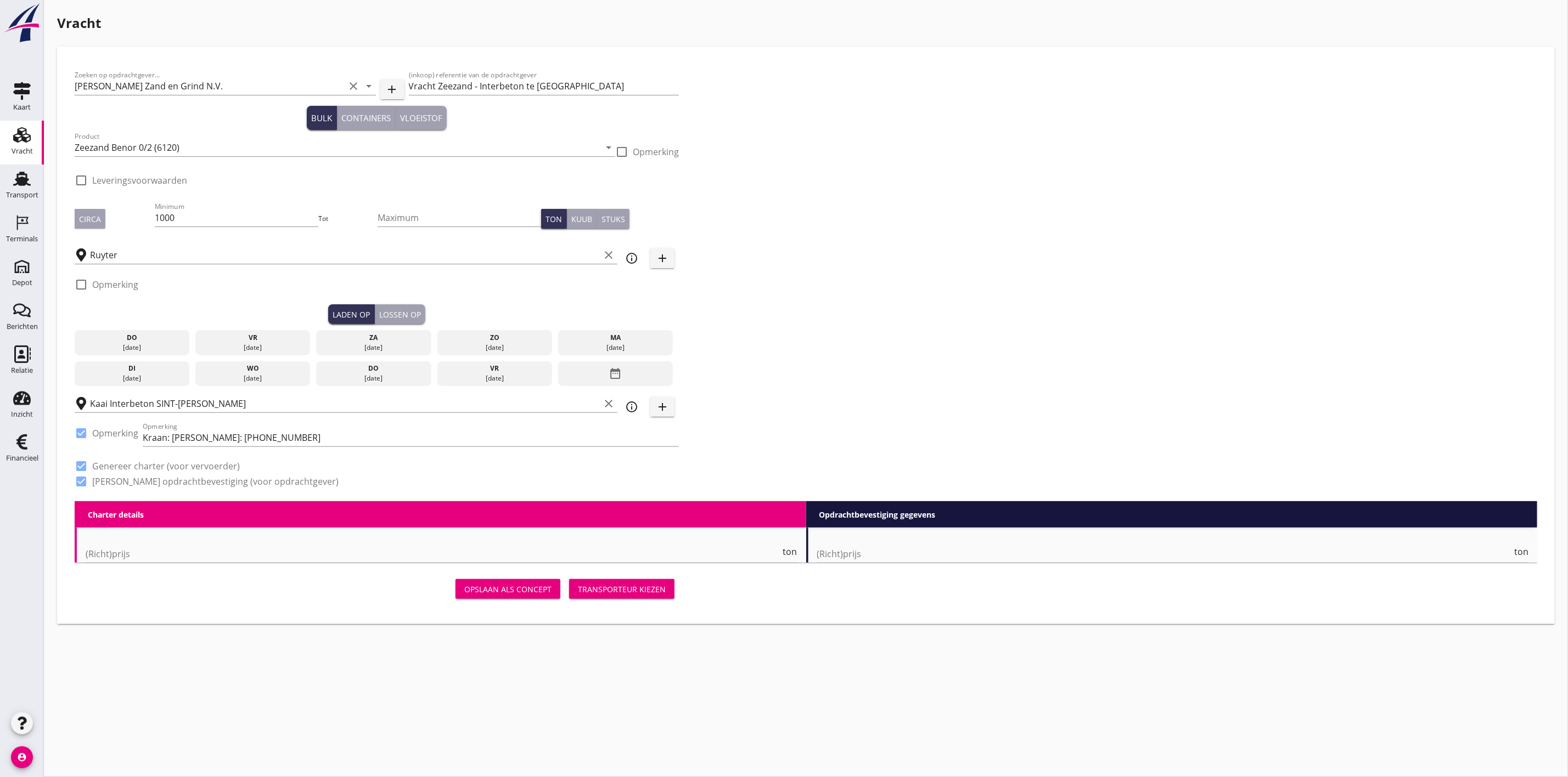
type input "1"
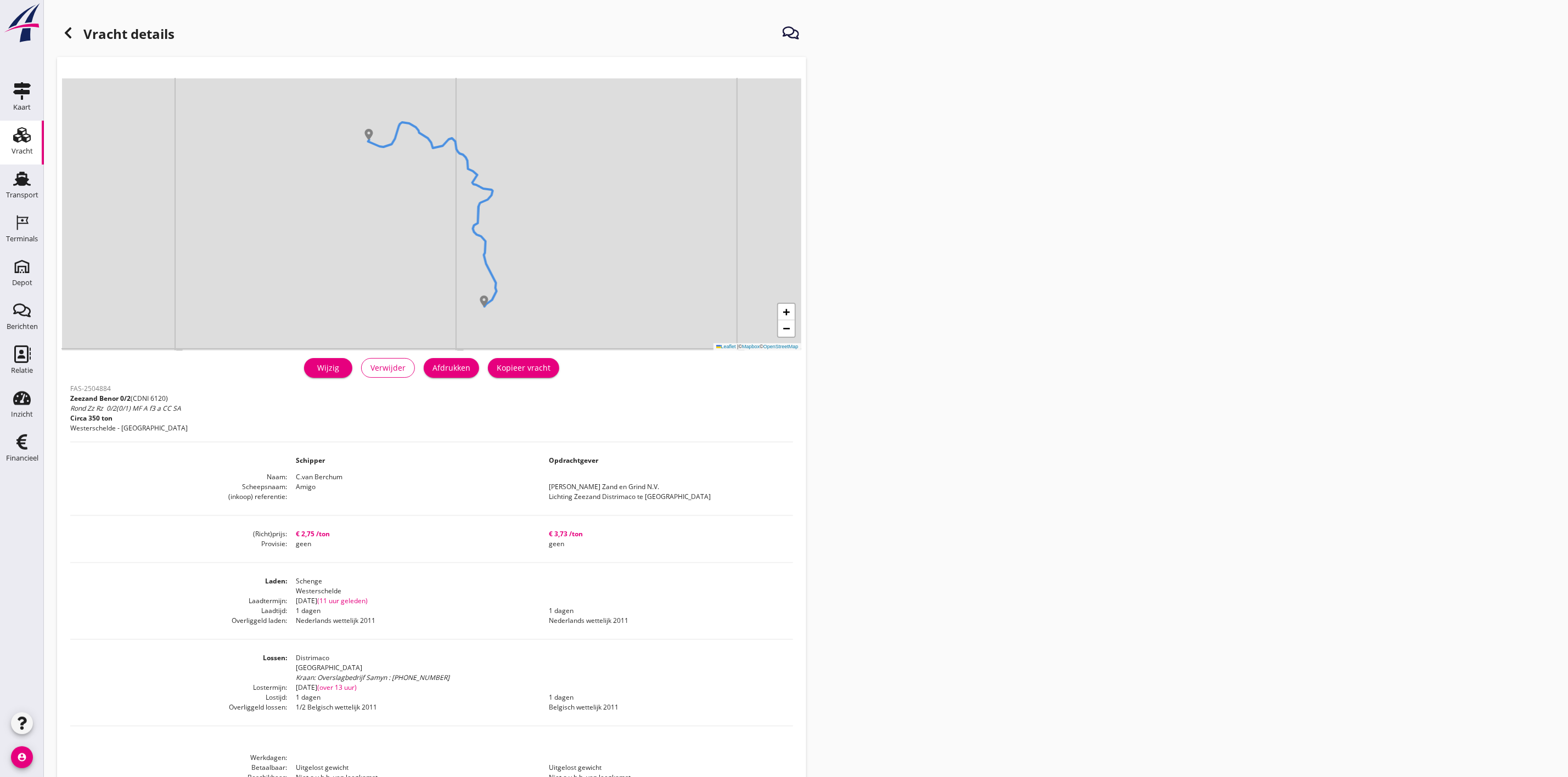
click at [329, 369] on div "Wijzig" at bounding box center [328, 367] width 31 height 11
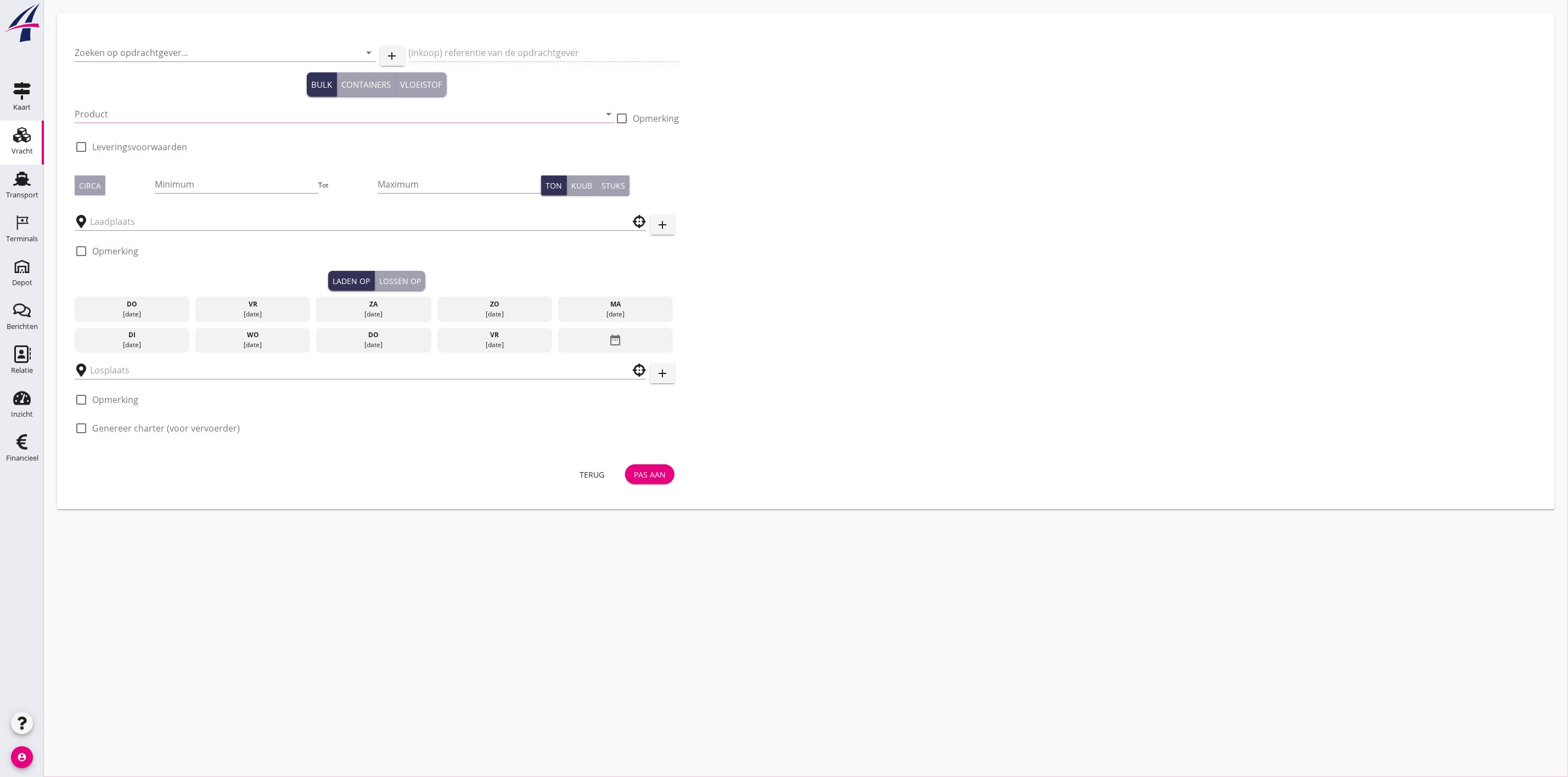
type input "[PERSON_NAME] Zand en Grind N.V."
type input "Lichting Zeezand Distrimaco te [GEOGRAPHIC_DATA]"
type input "Zeezand Benor 0/2 (6120)"
checkbox input "true"
type input "350"
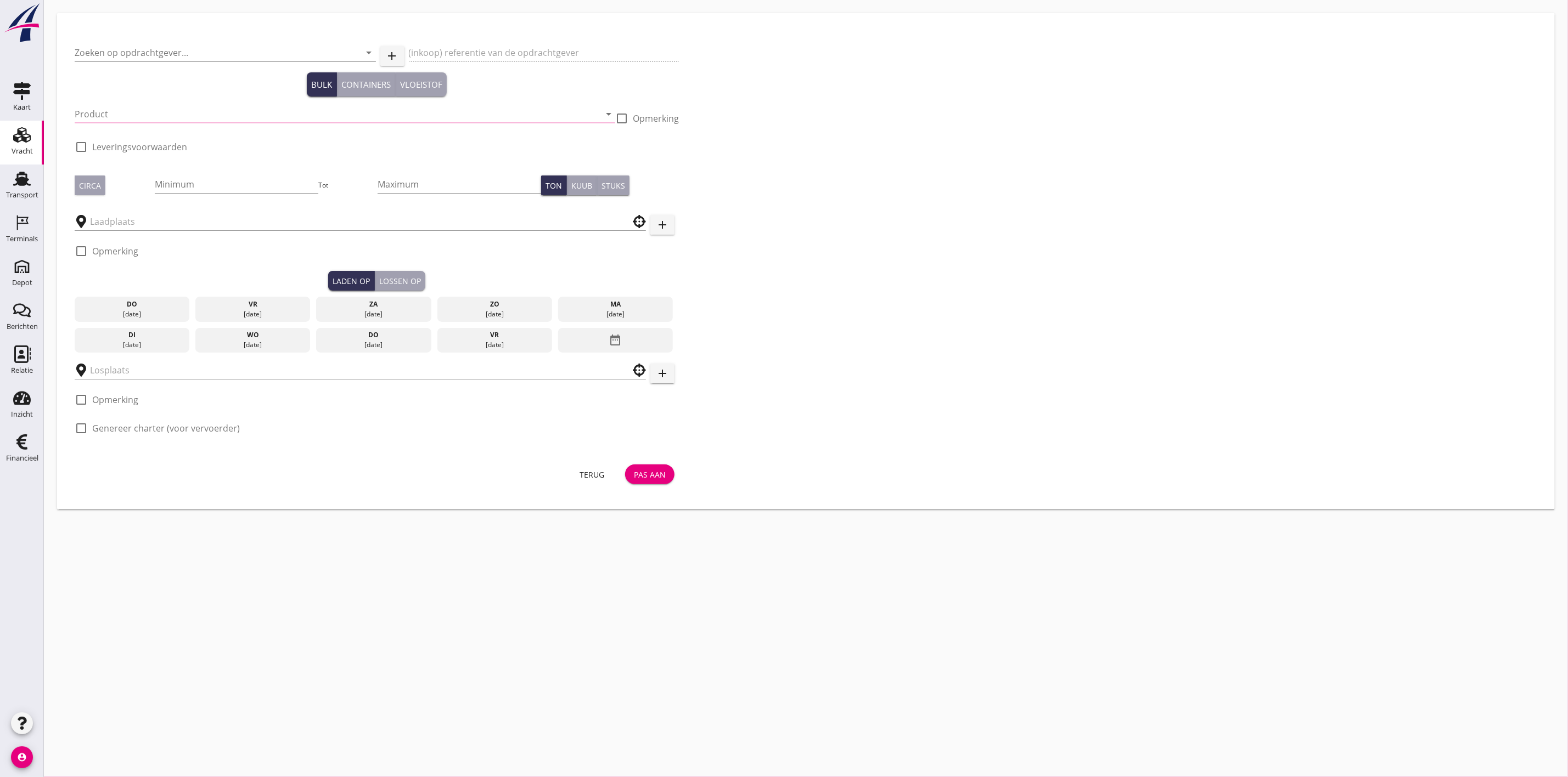
checkbox input "true"
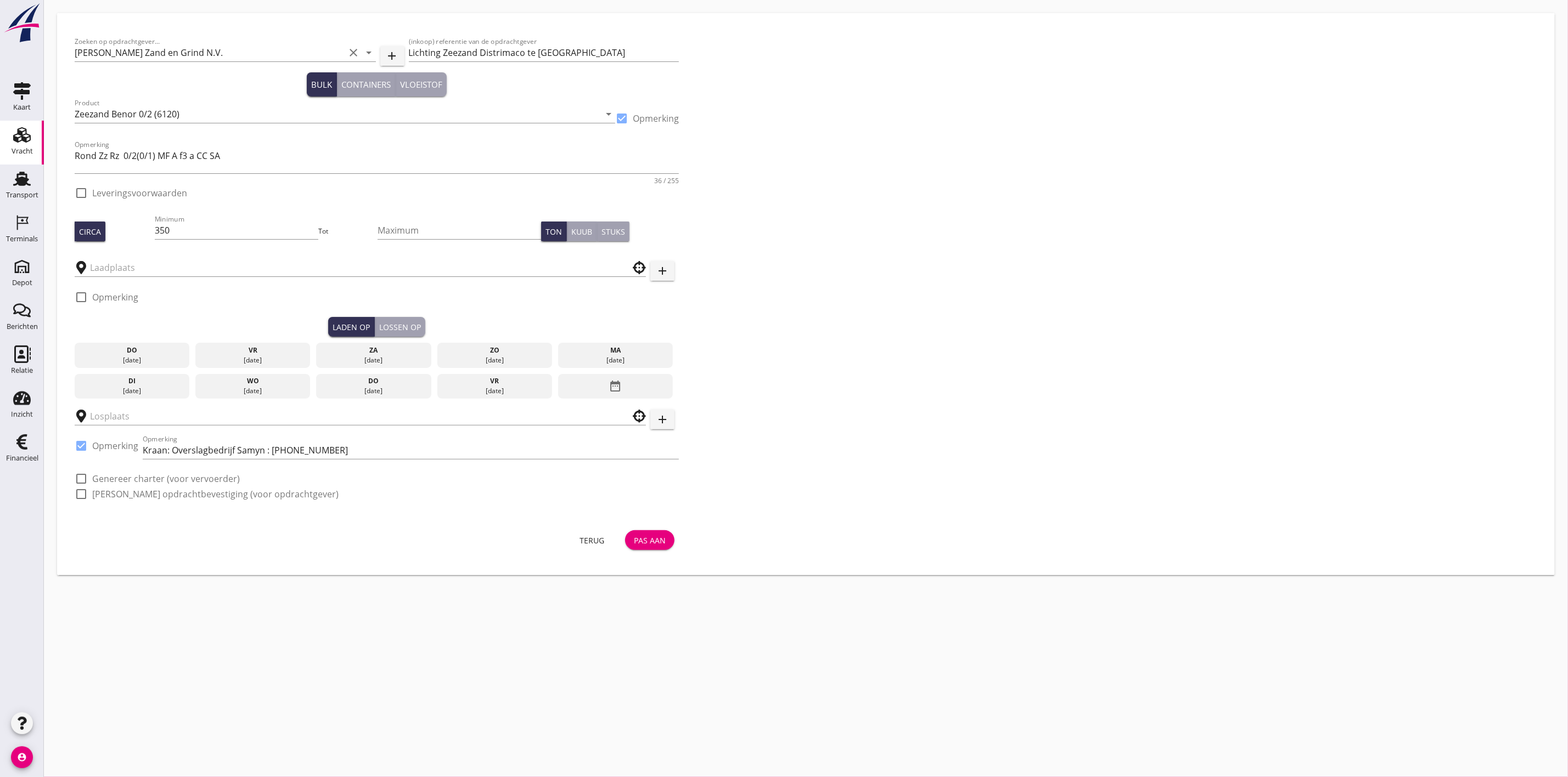
checkbox input "true"
type input "Schenge"
type input "Distrimaco"
checkbox input "true"
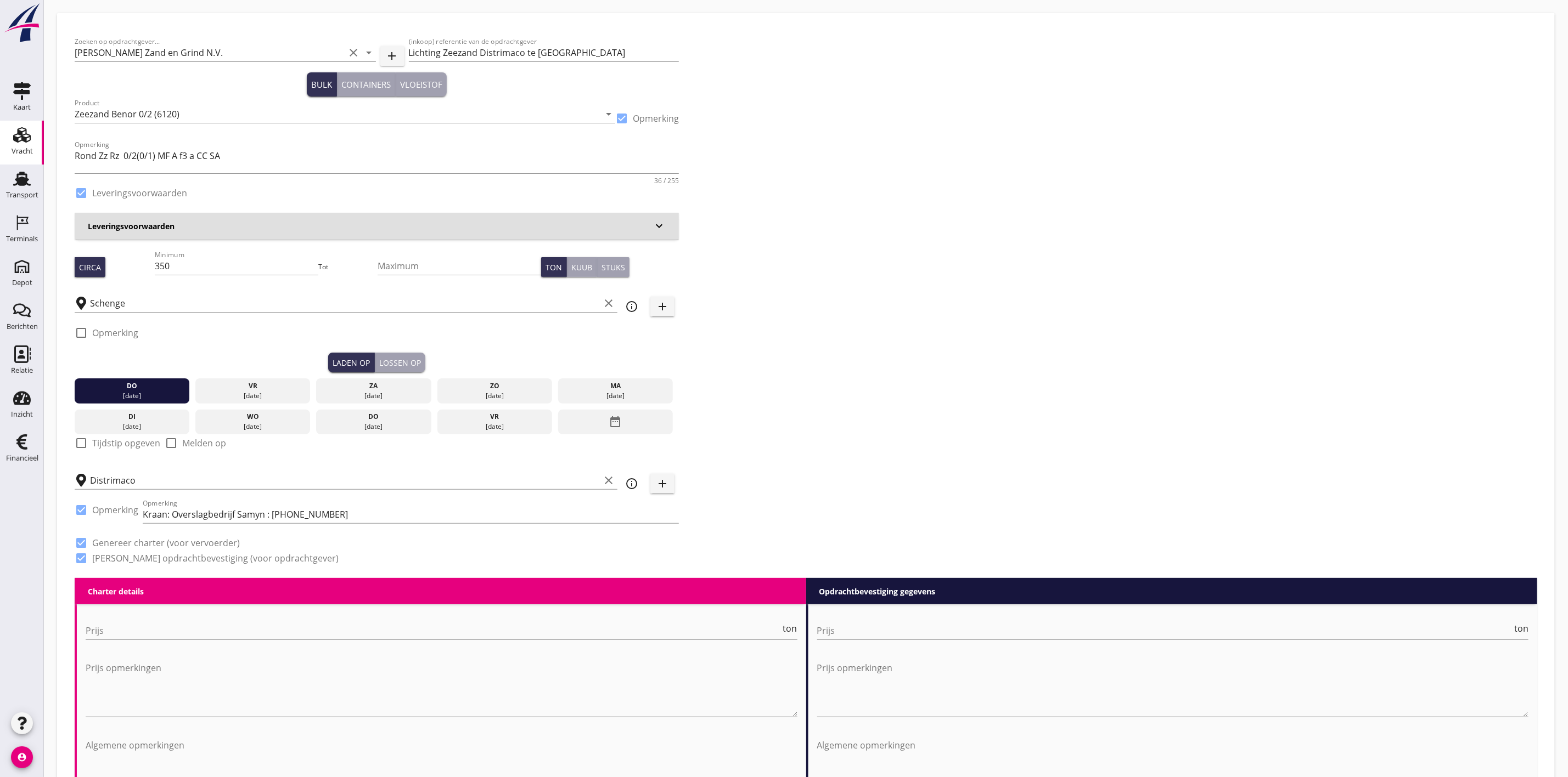
type input "2.75"
checkbox input "false"
radio input "false"
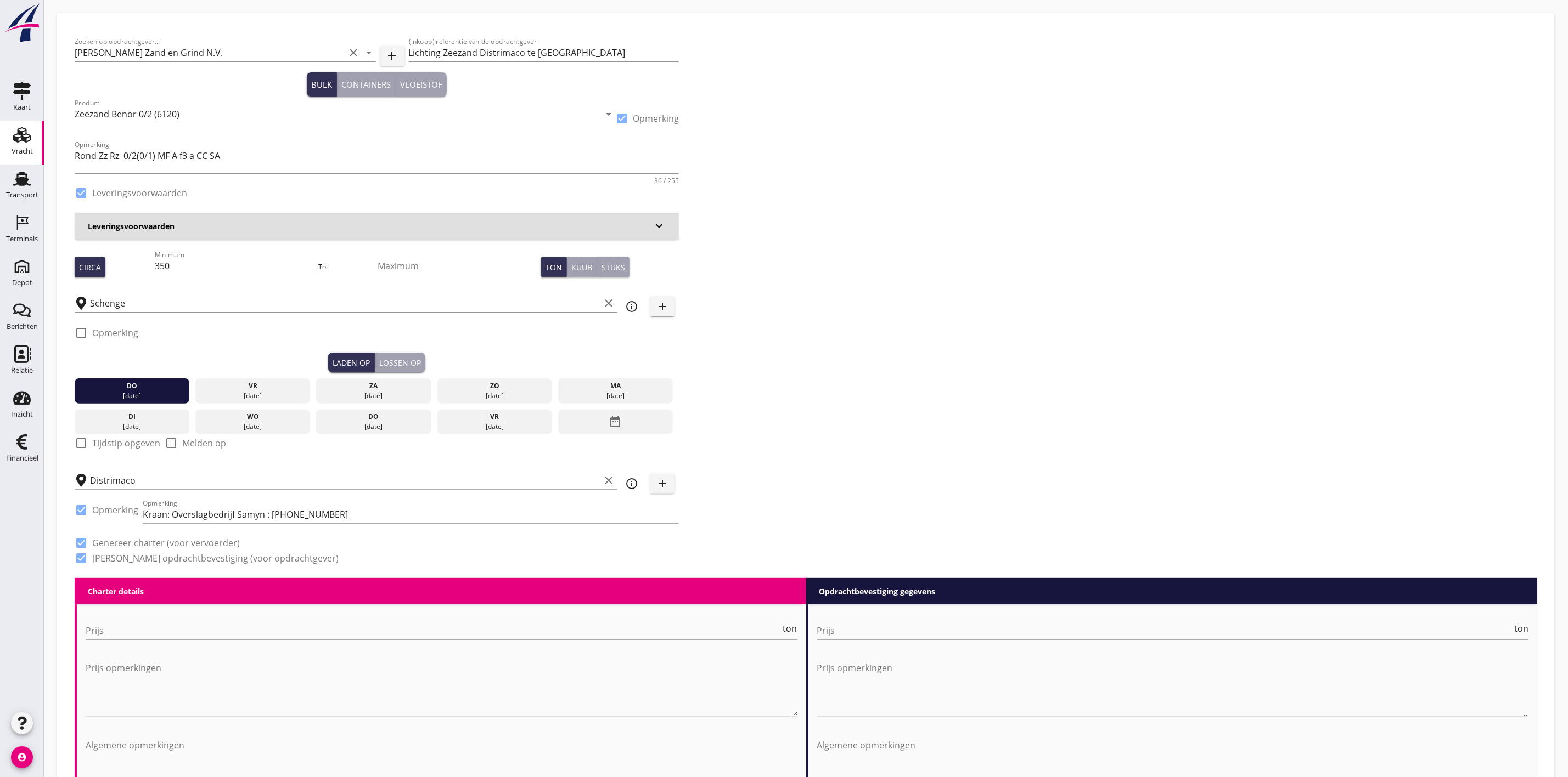
checkbox input "true"
type input "1"
type input "3.73"
checkbox input "false"
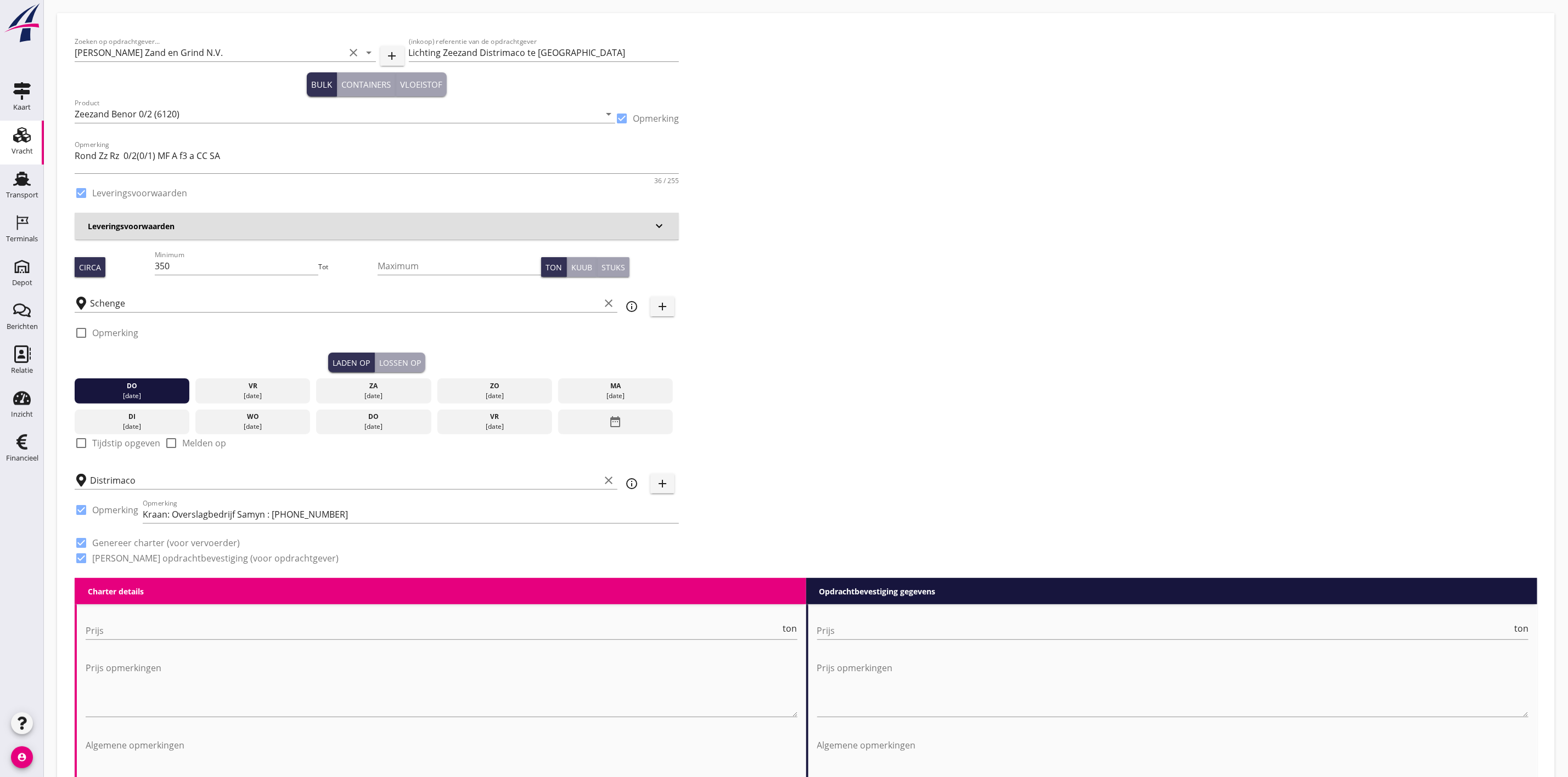
radio input "false"
checkbox input "true"
type input "1"
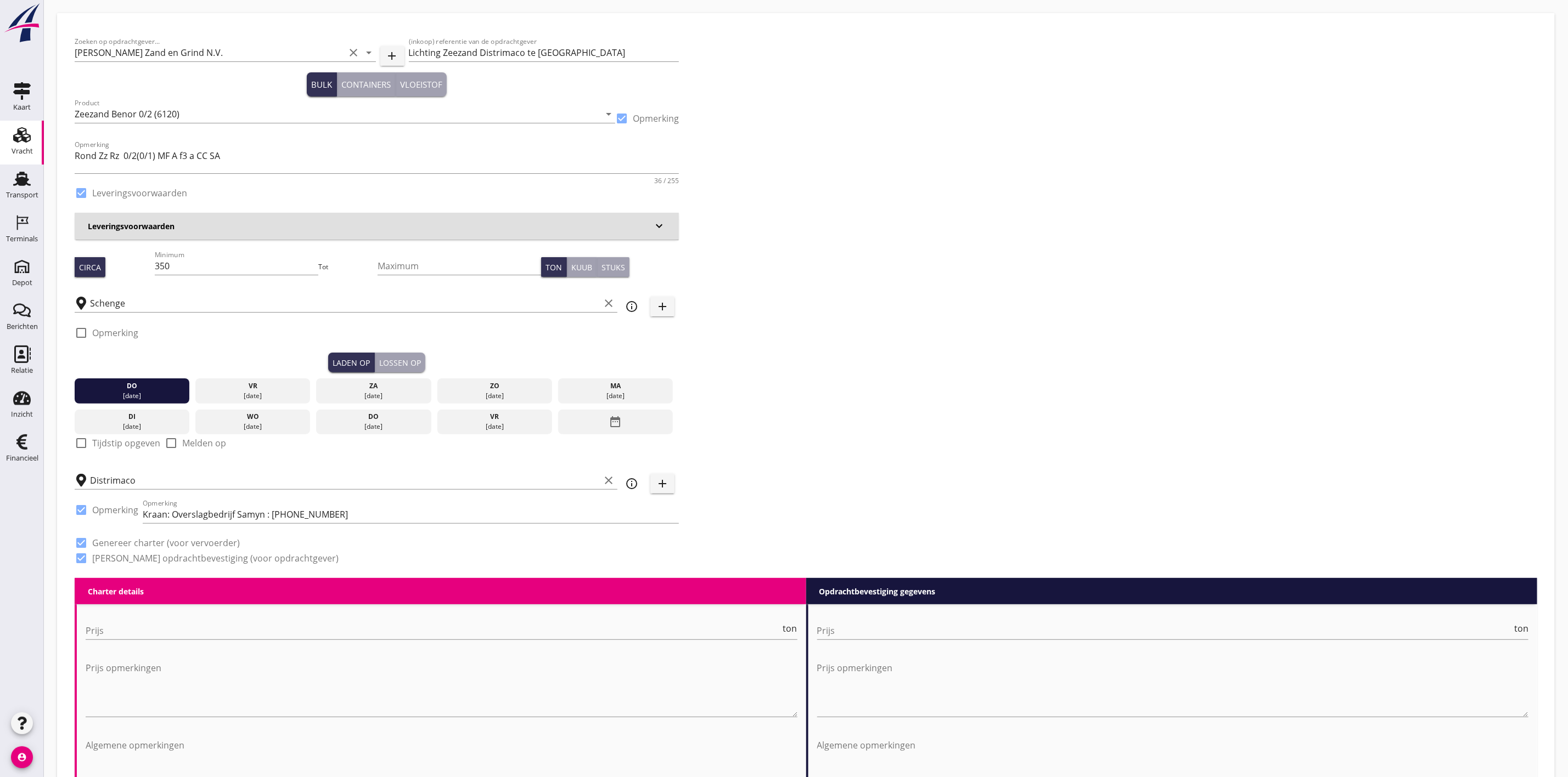
type input "1"
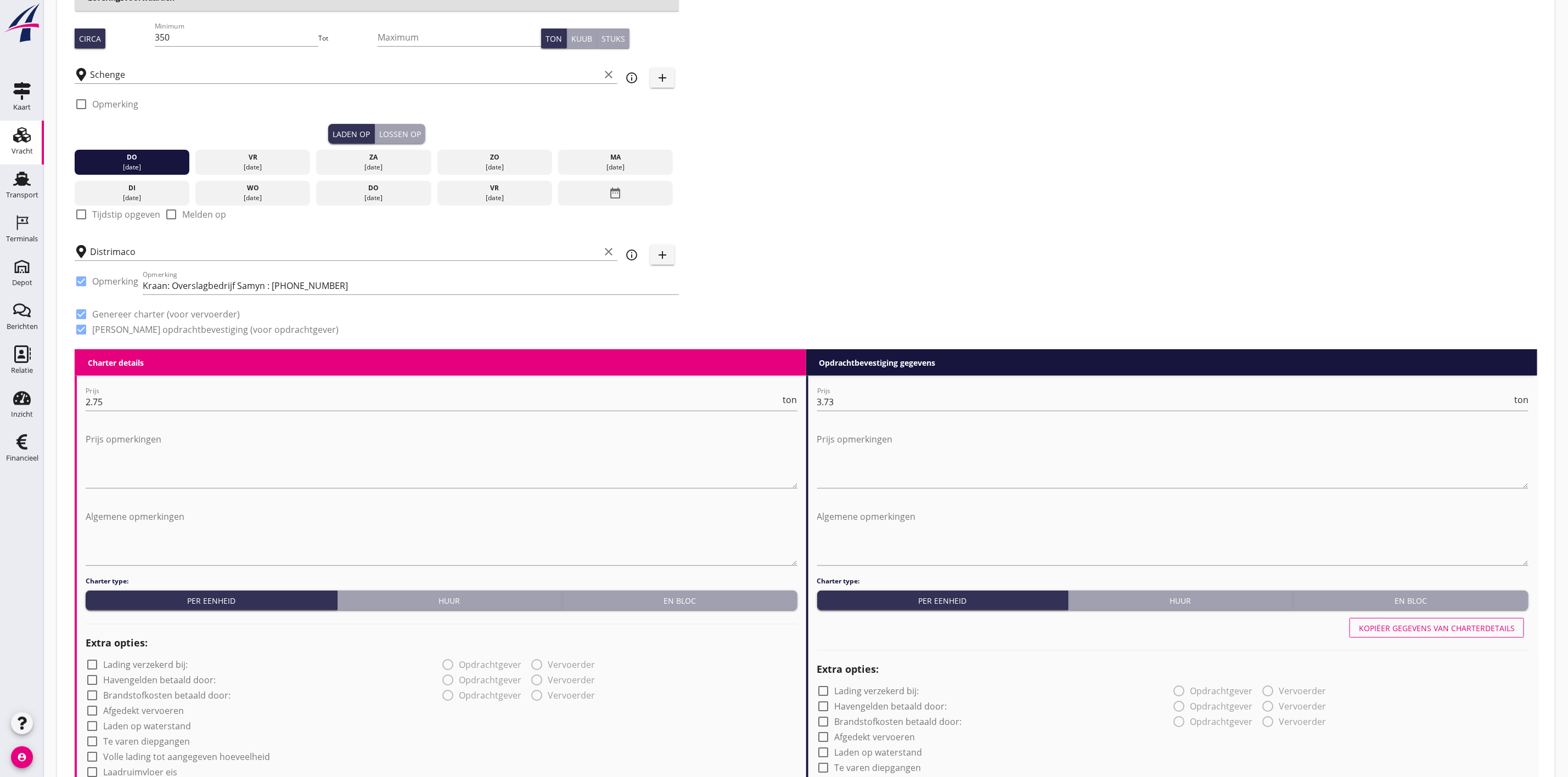
scroll to position [165, 0]
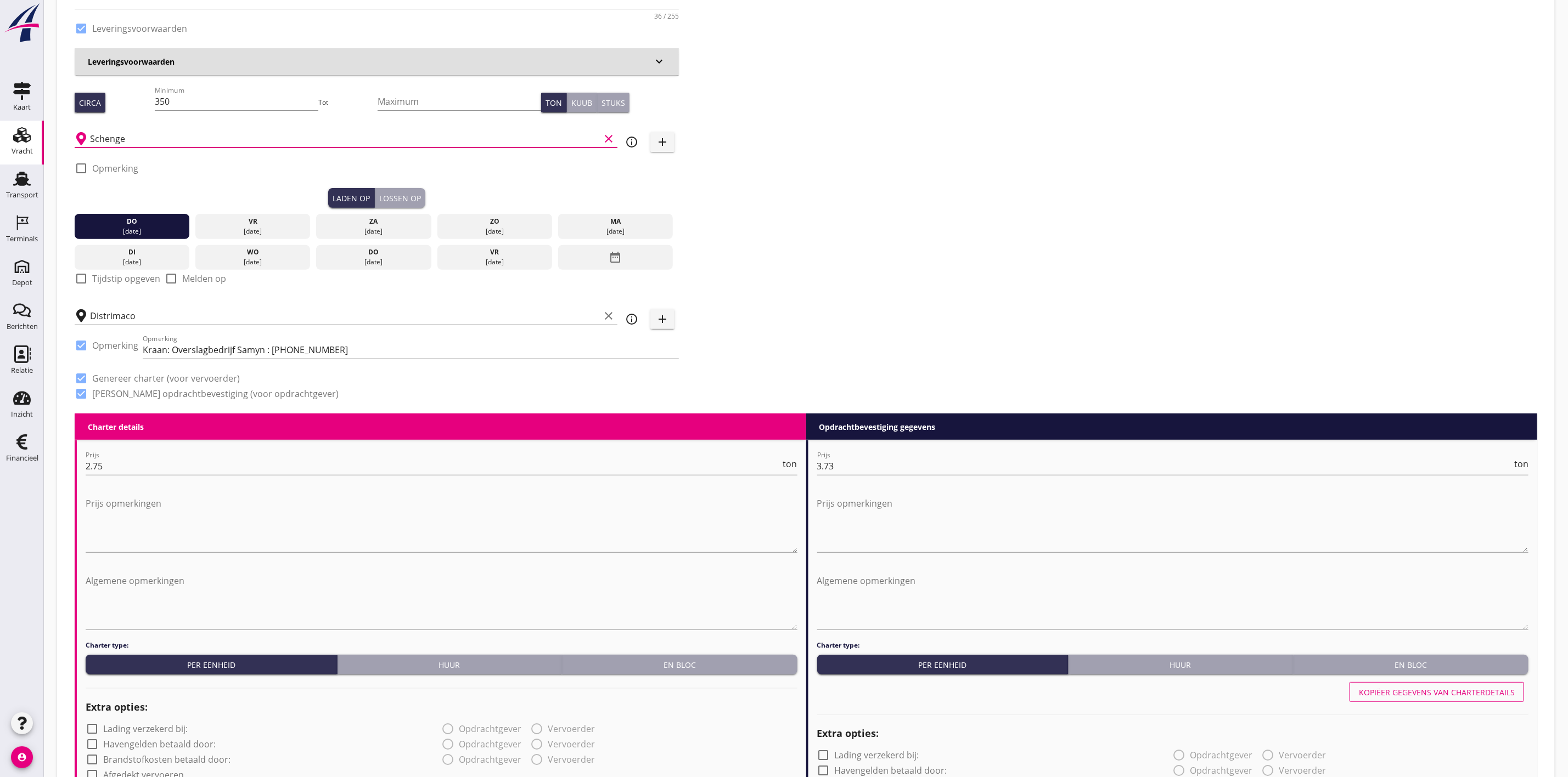
click at [106, 134] on input "Schenge" at bounding box center [344, 139] width 510 height 17
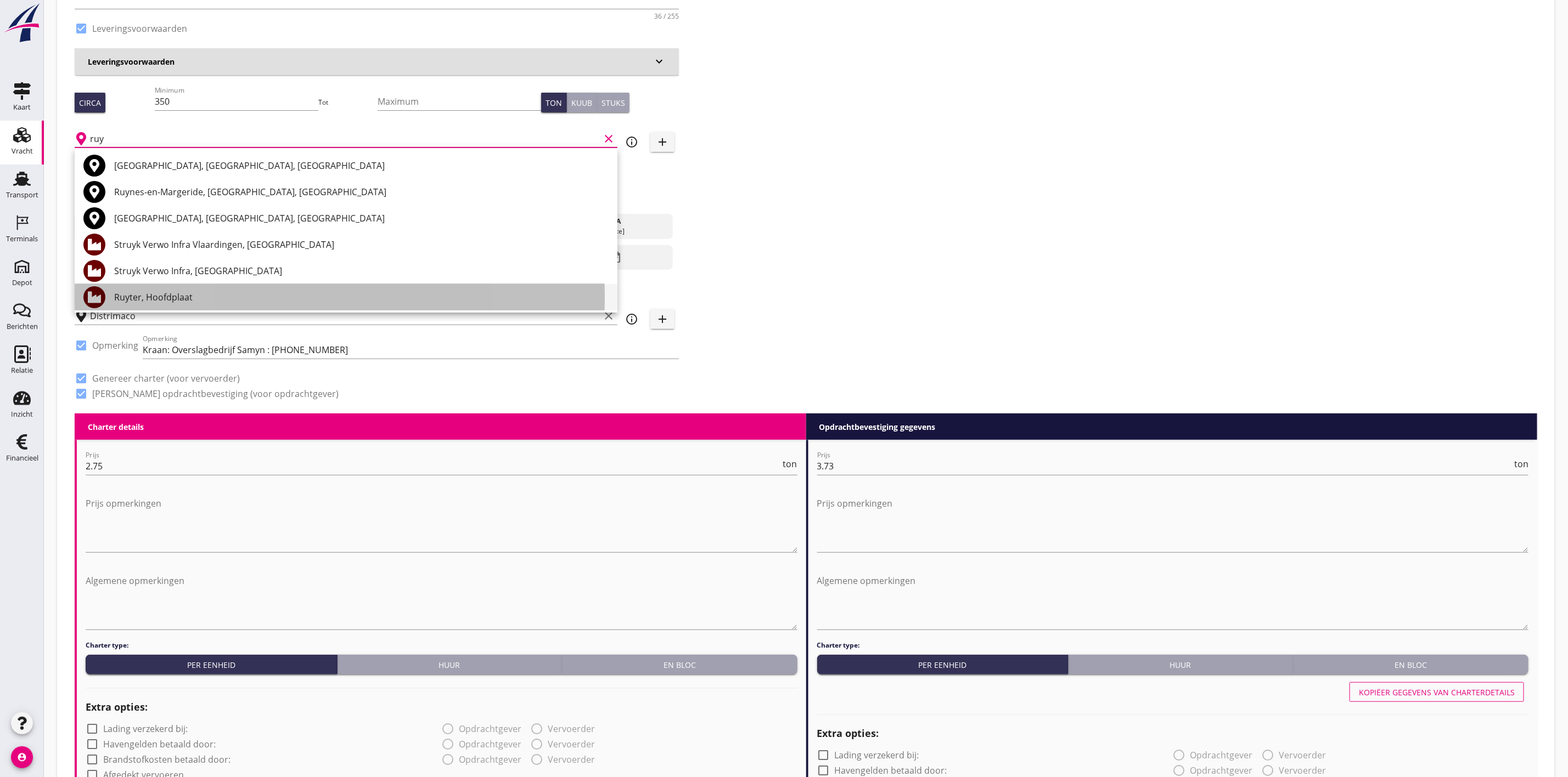
click at [224, 302] on div "Ruyter, Hoofdplaat" at bounding box center [361, 297] width 494 height 13
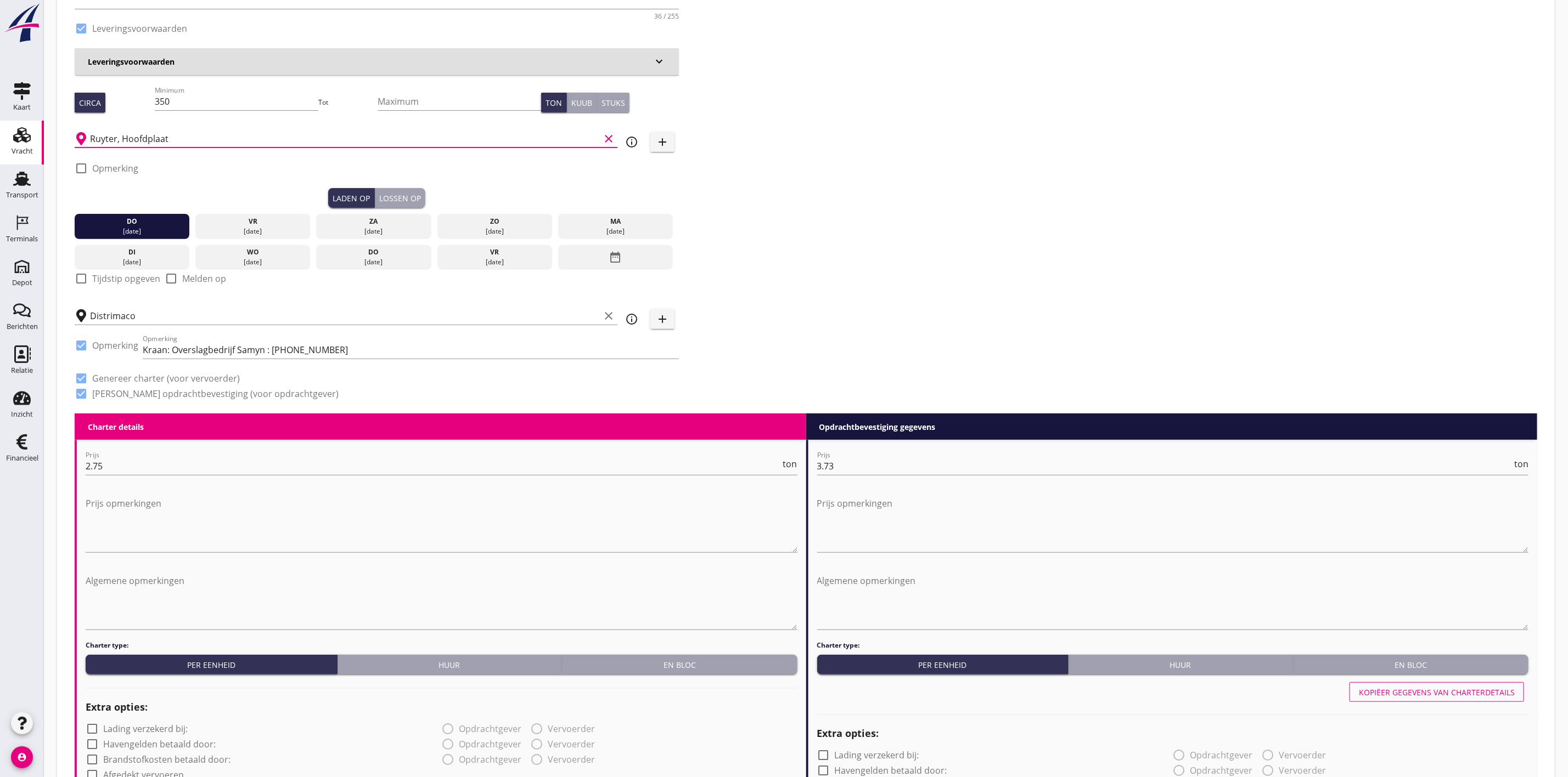
type input "Ruyter, Hoofdplaat"
click at [792, 215] on div "Zoeken op opdrachtgever... Van Nieuwpoort Zand en Grind N.V. clear arrow_drop_d…" at bounding box center [805, 139] width 1471 height 547
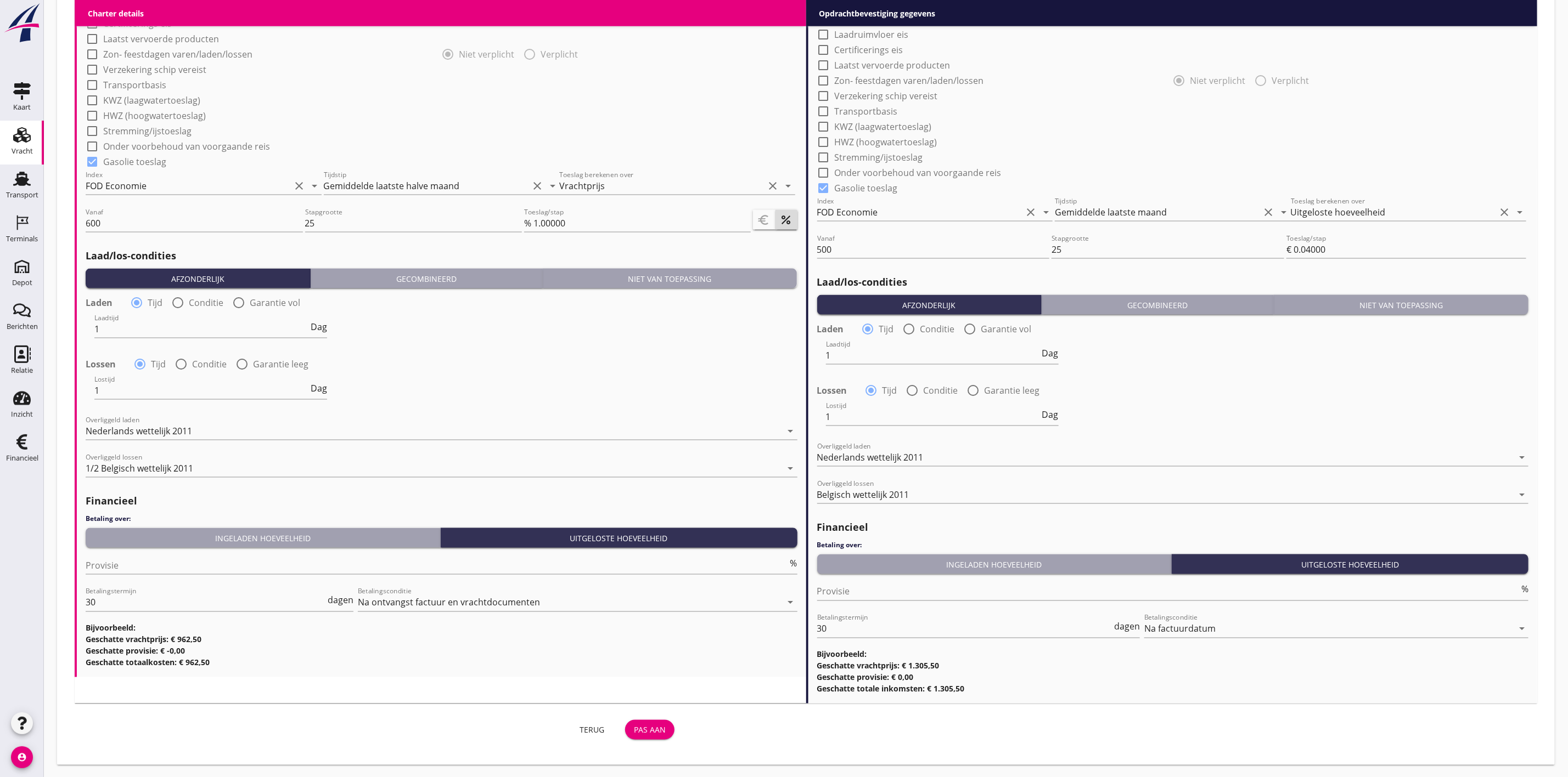
scroll to position [995, 0]
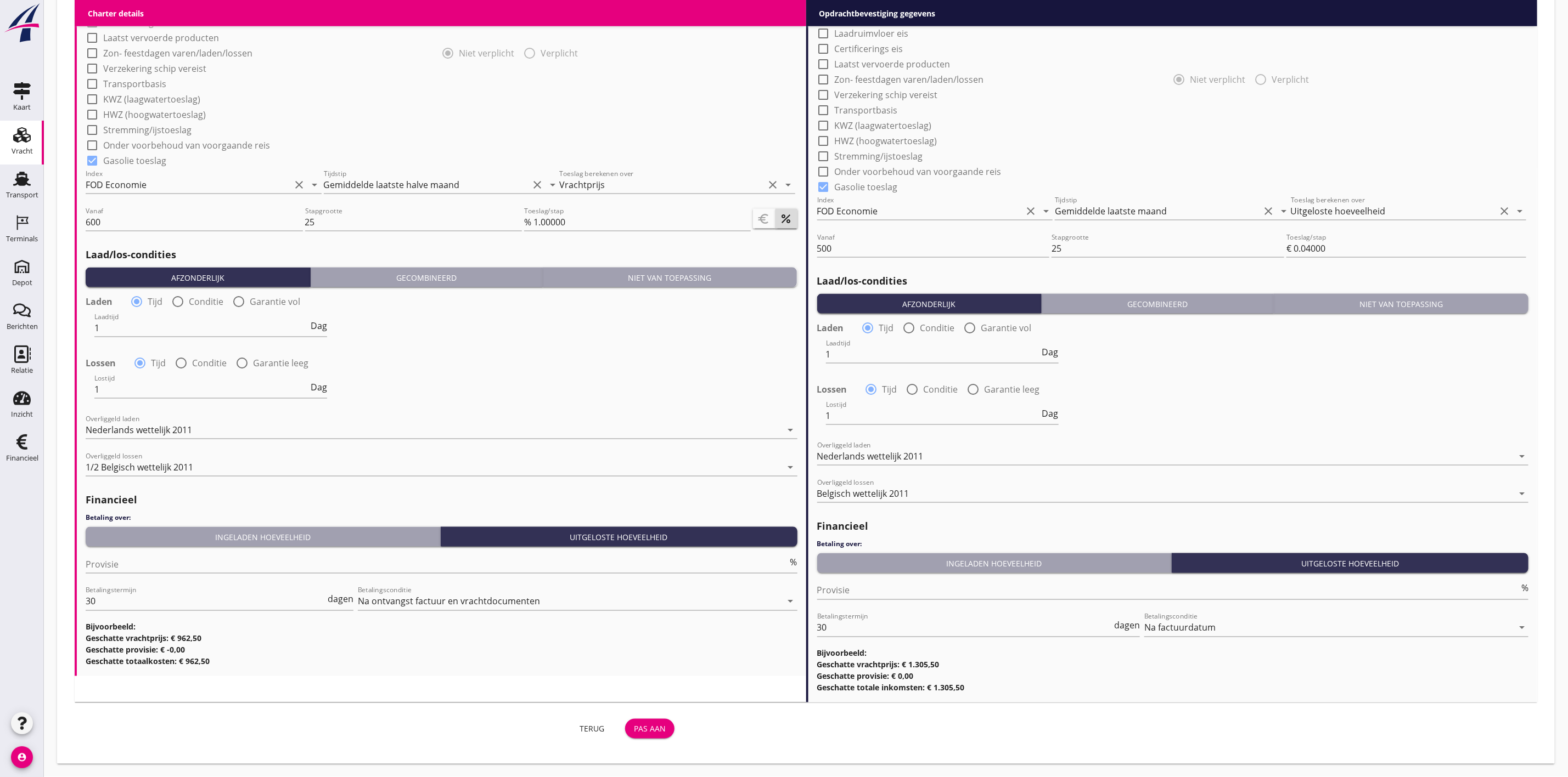
click at [649, 724] on div "Pas aan" at bounding box center [650, 729] width 32 height 11
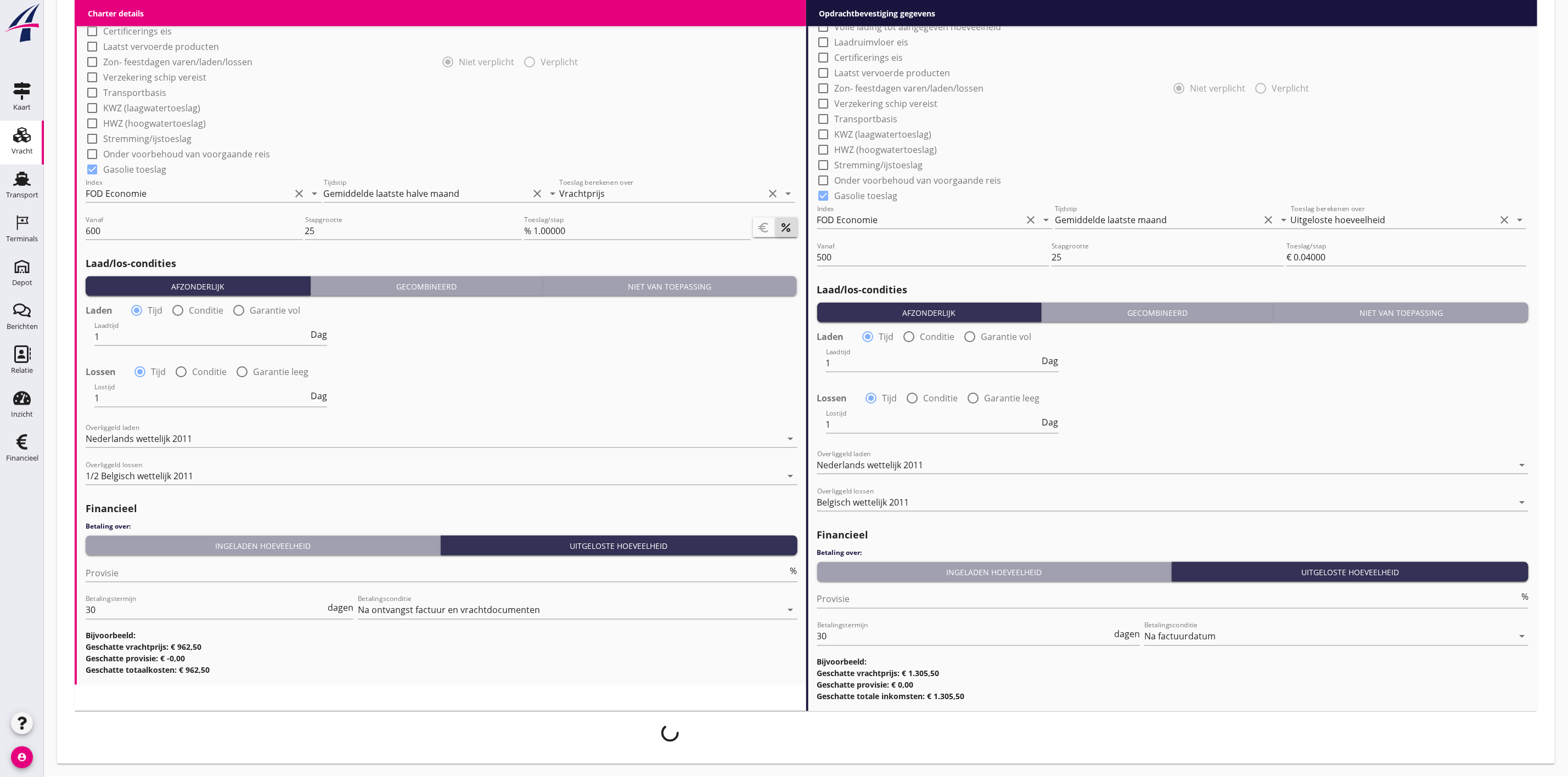
scroll to position [986, 0]
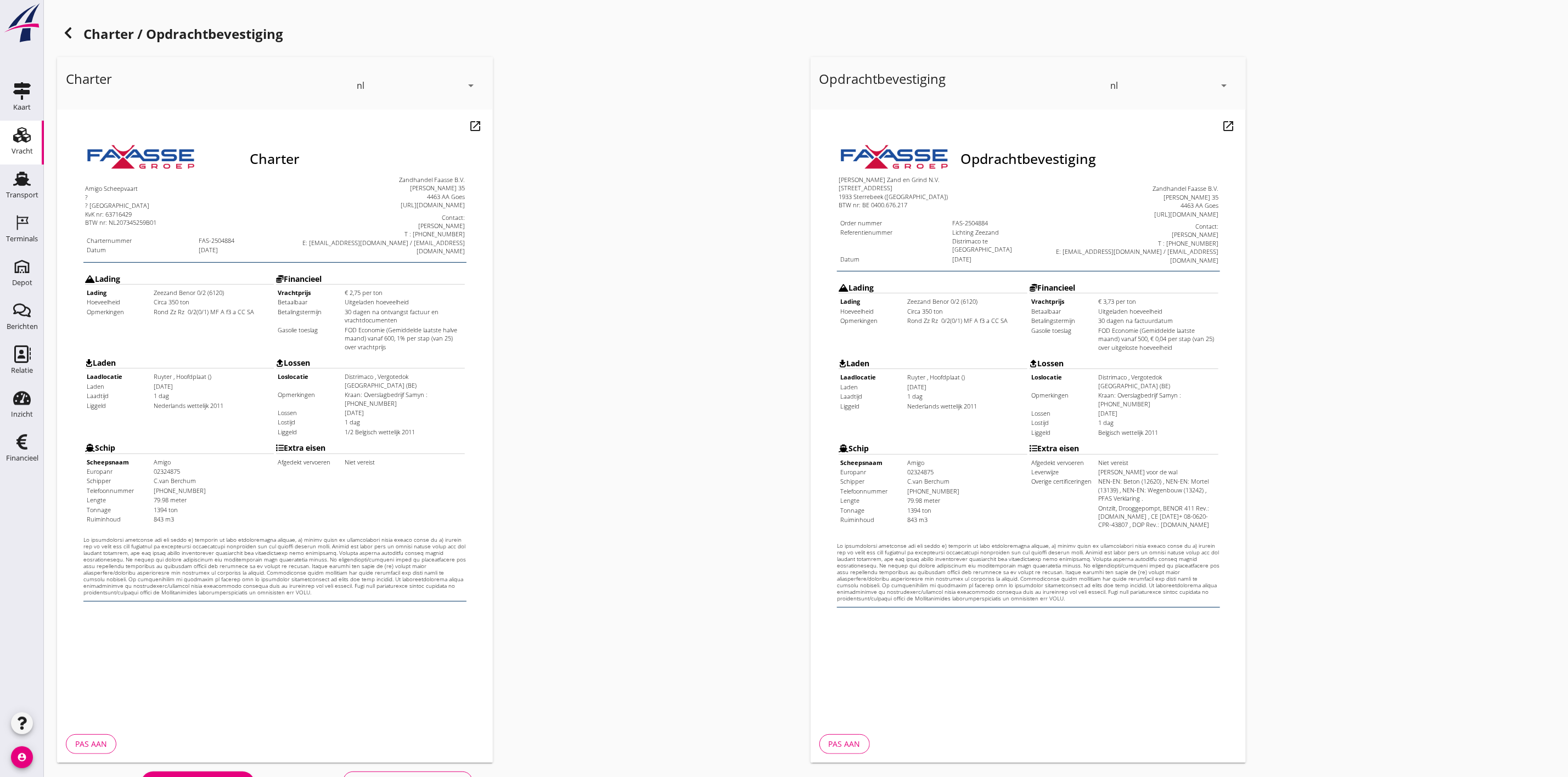
scroll to position [35, 0]
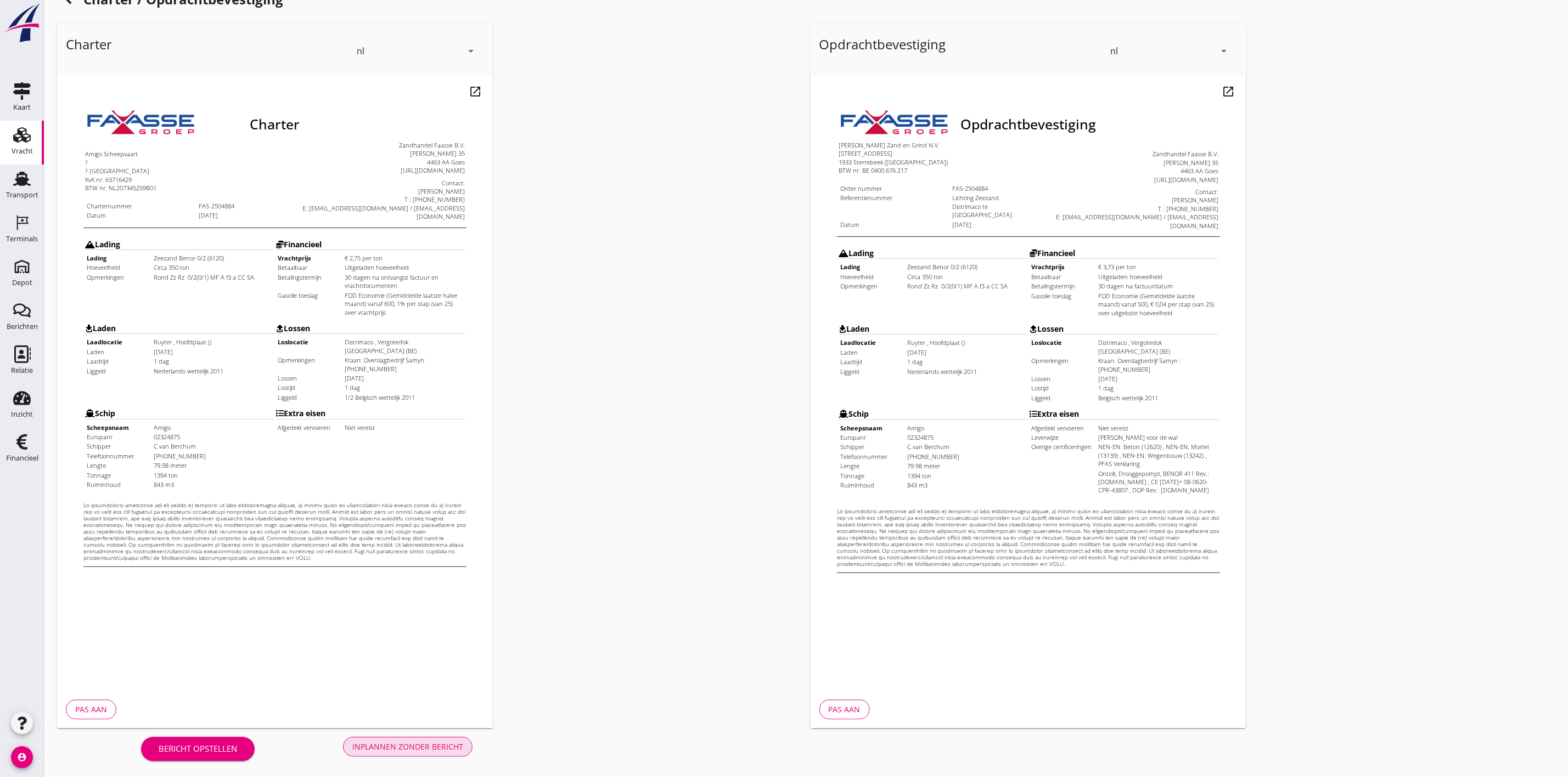
click at [372, 741] on div "Inplannen zonder bericht" at bounding box center [407, 746] width 111 height 11
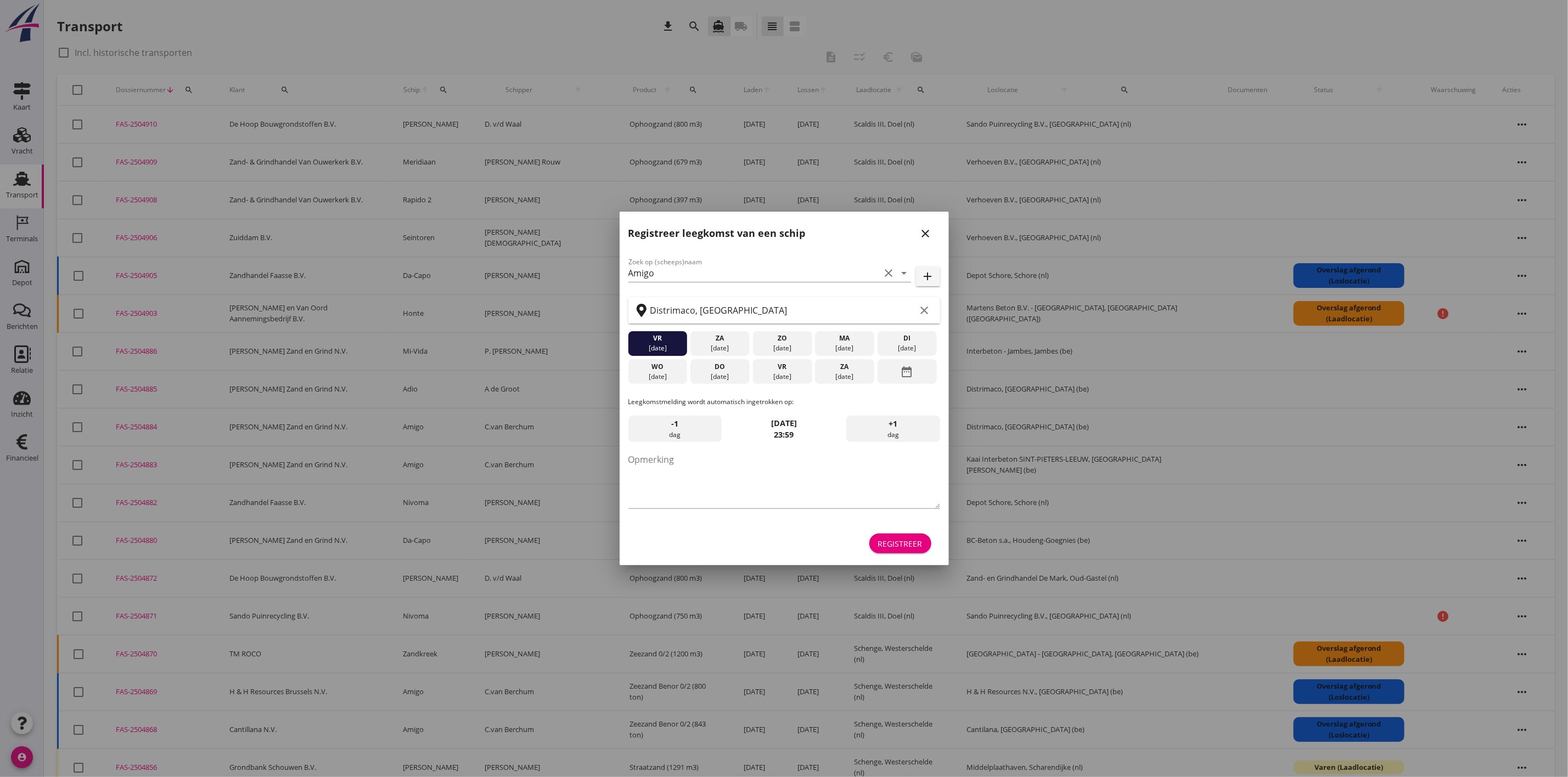
click at [924, 233] on icon "close" at bounding box center [925, 233] width 13 height 13
